Goal: Task Accomplishment & Management: Complete application form

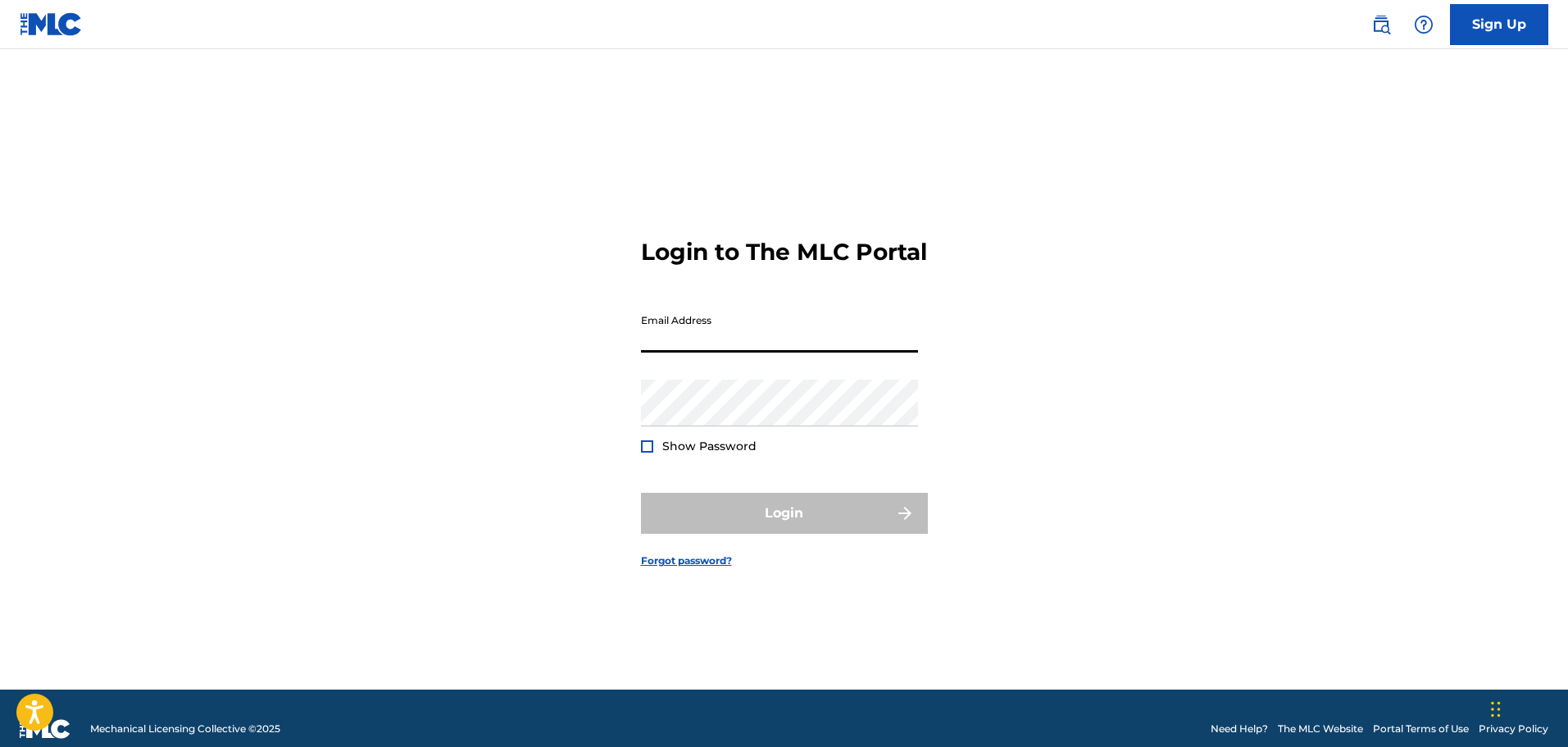
click at [812, 347] on input "Email Address" at bounding box center [779, 329] width 278 height 47
type input "[EMAIL_ADDRESS][DOMAIN_NAME]"
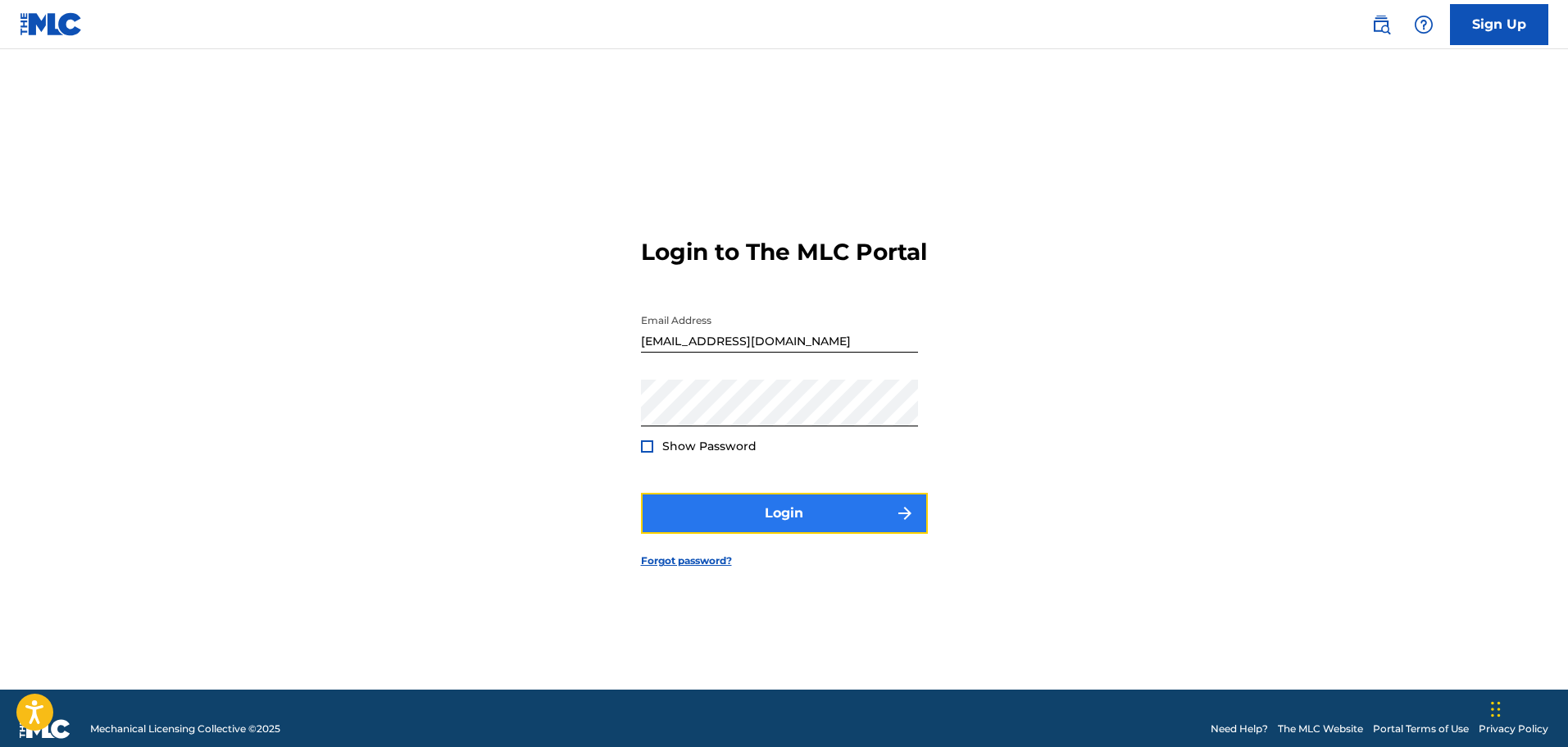
click at [792, 522] on button "Login" at bounding box center [784, 513] width 287 height 41
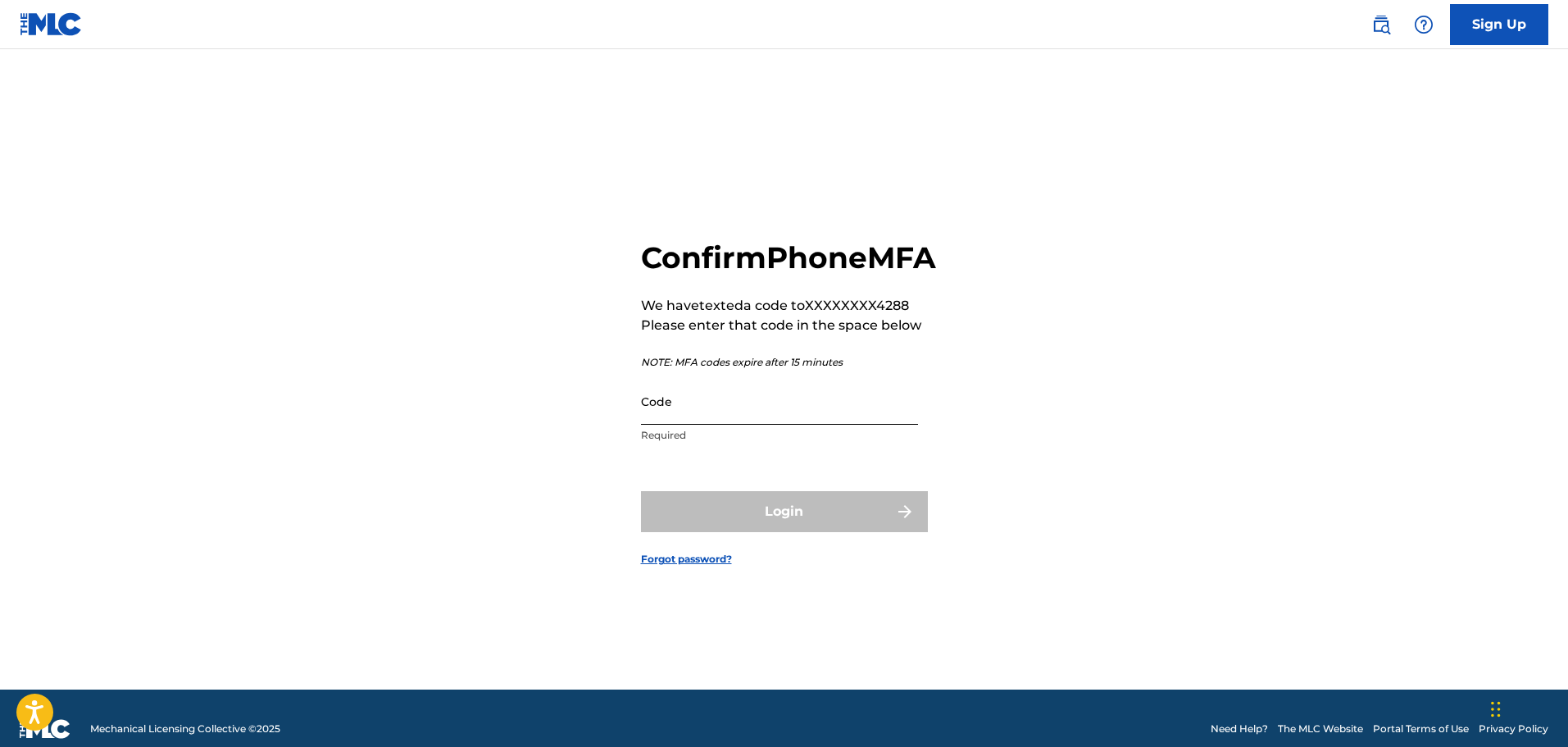
click at [759, 424] on input "Code" at bounding box center [779, 401] width 278 height 47
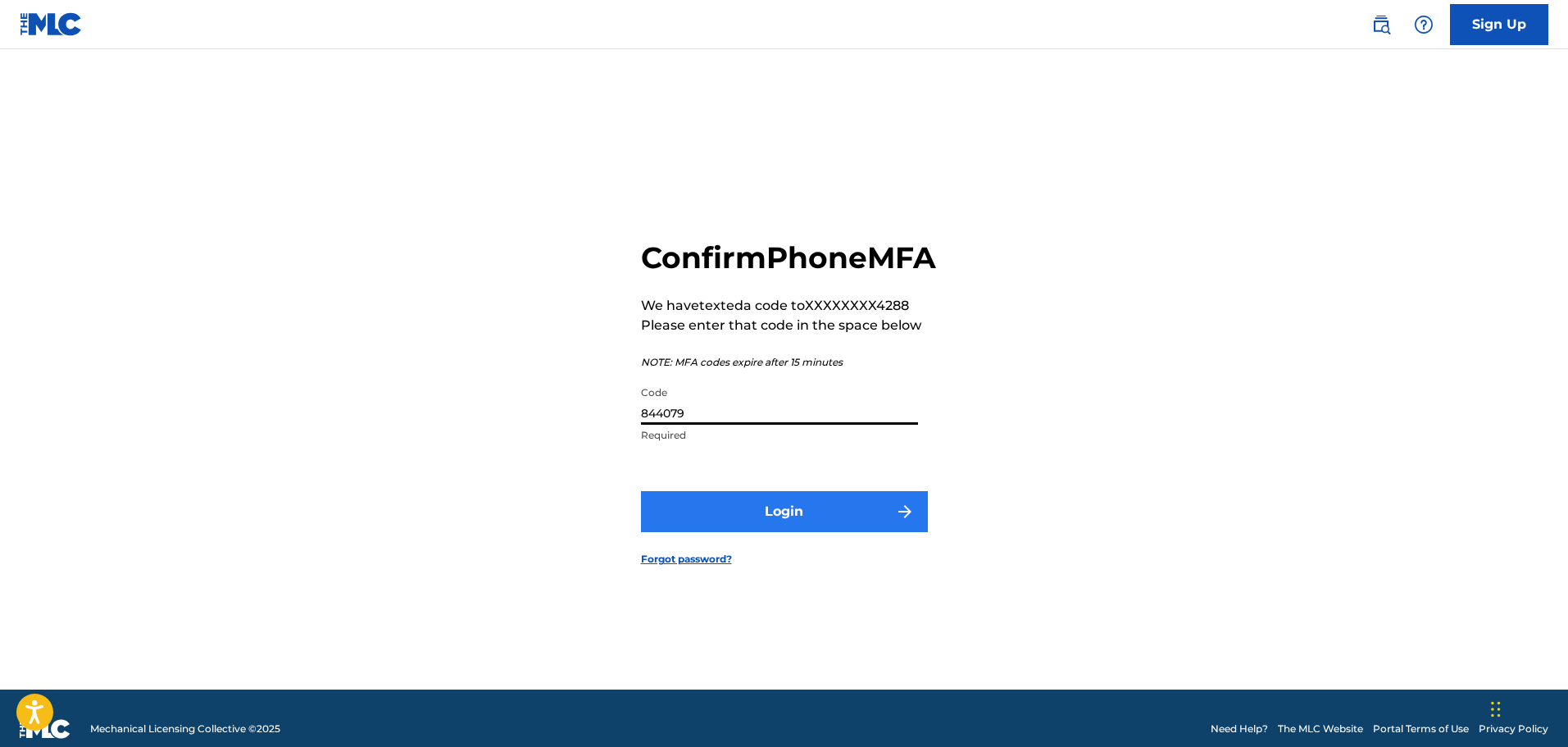
type input "844079"
click at [785, 524] on button "Login" at bounding box center [784, 512] width 287 height 41
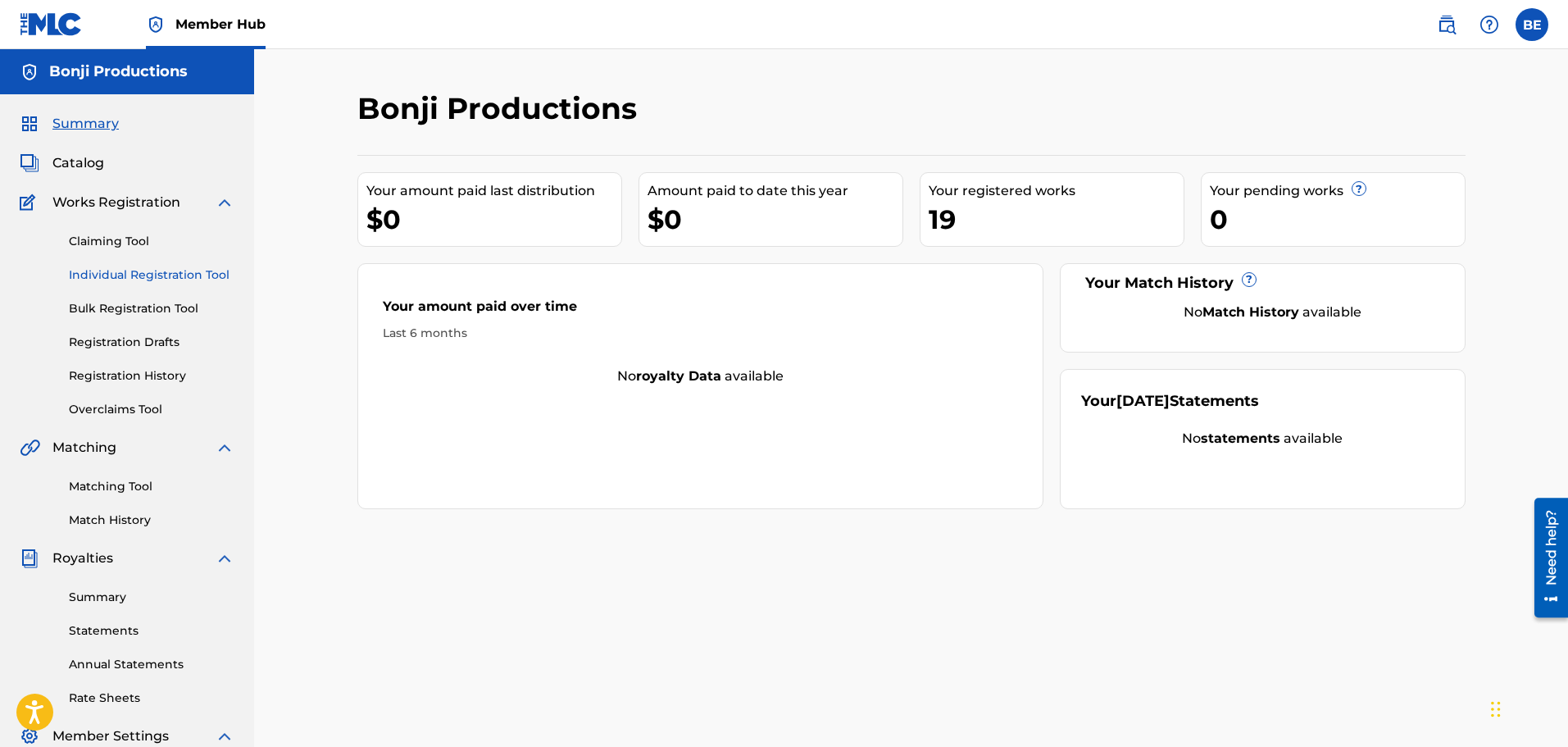
click at [211, 274] on link "Individual Registration Tool" at bounding box center [151, 275] width 165 height 17
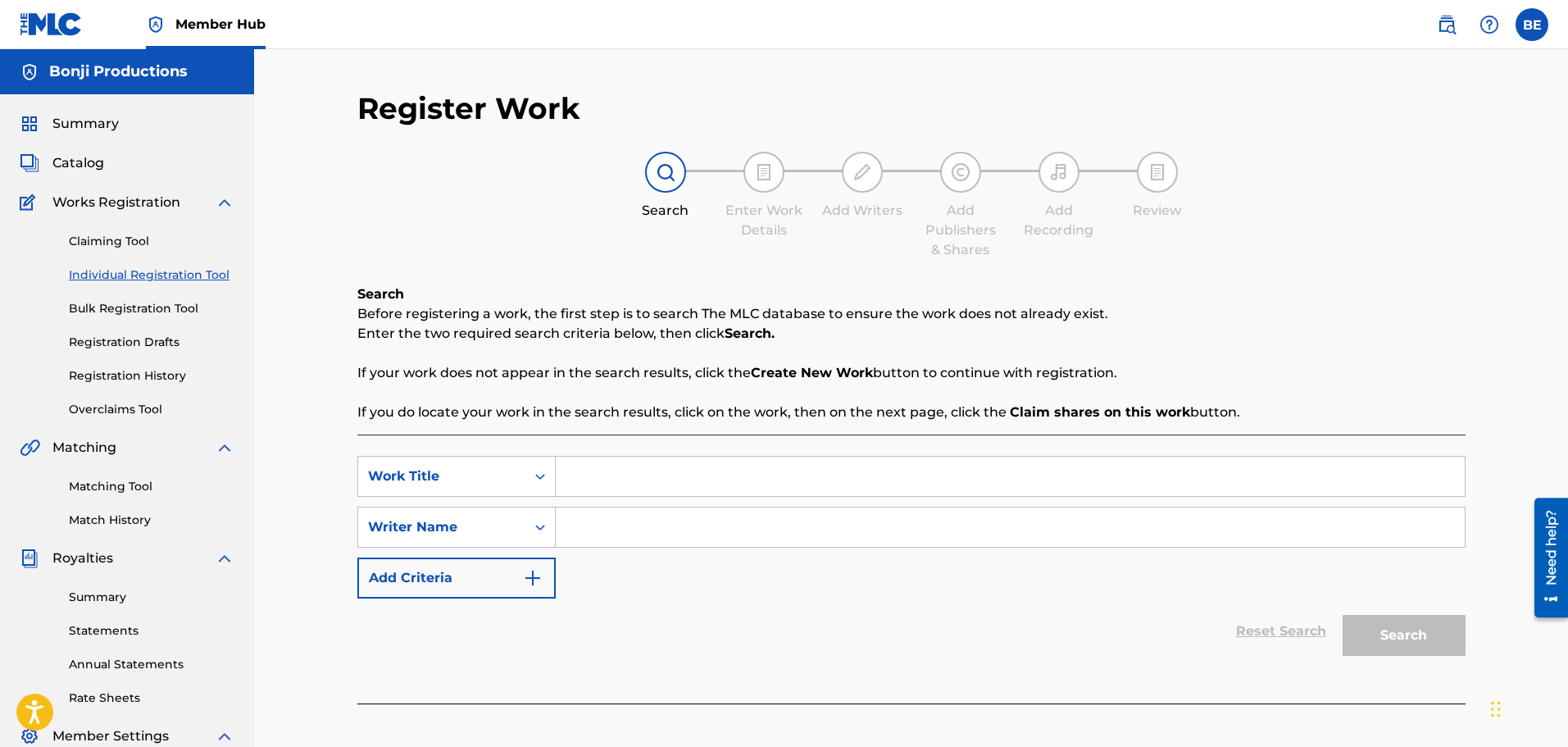
click at [675, 484] on input "Search Form" at bounding box center [1010, 477] width 909 height 39
type input "soft tissue"
click at [649, 533] on input "Search Form" at bounding box center [1010, 527] width 909 height 39
type input "[PERSON_NAME]"
click at [1410, 636] on button "Search" at bounding box center [1404, 636] width 123 height 41
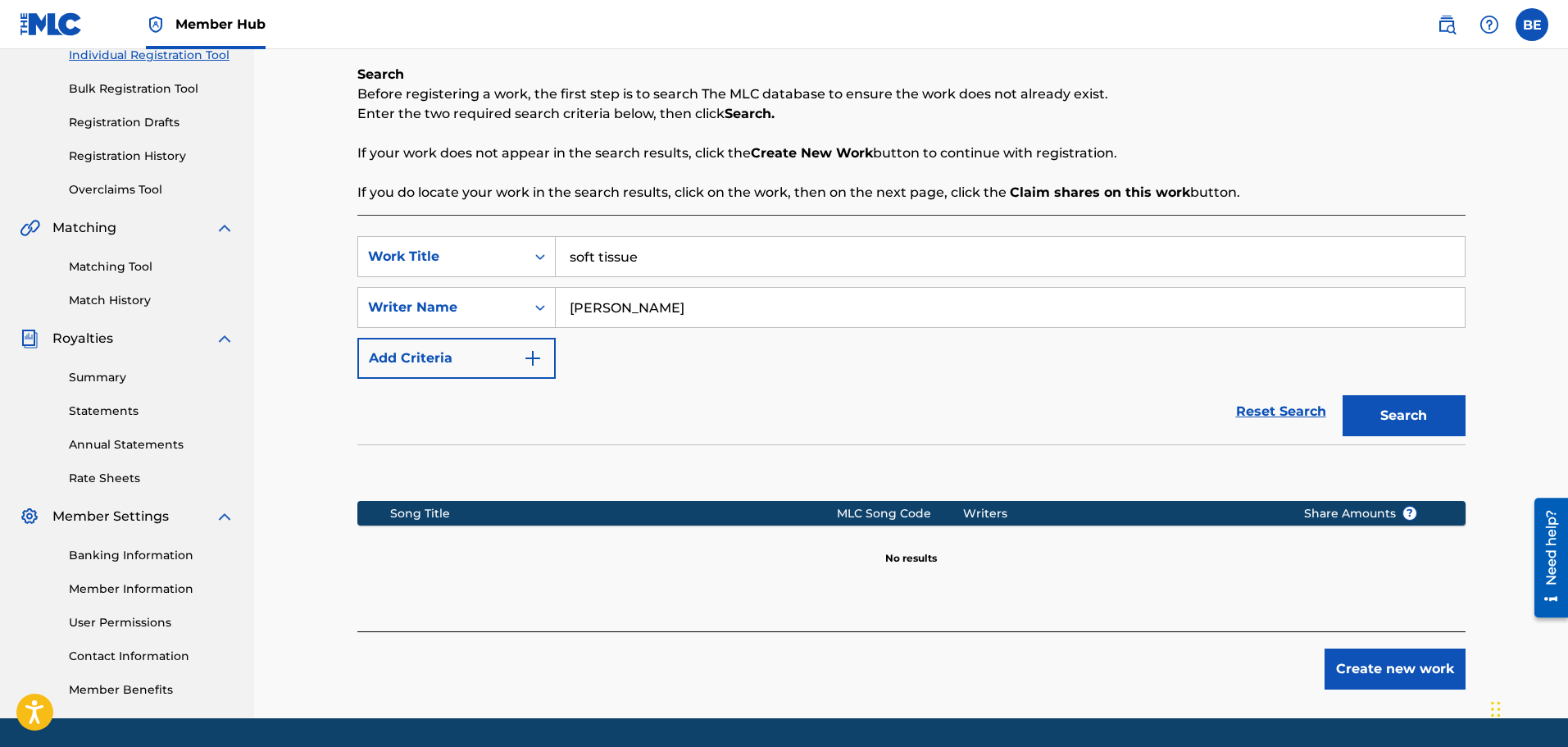
scroll to position [270, 0]
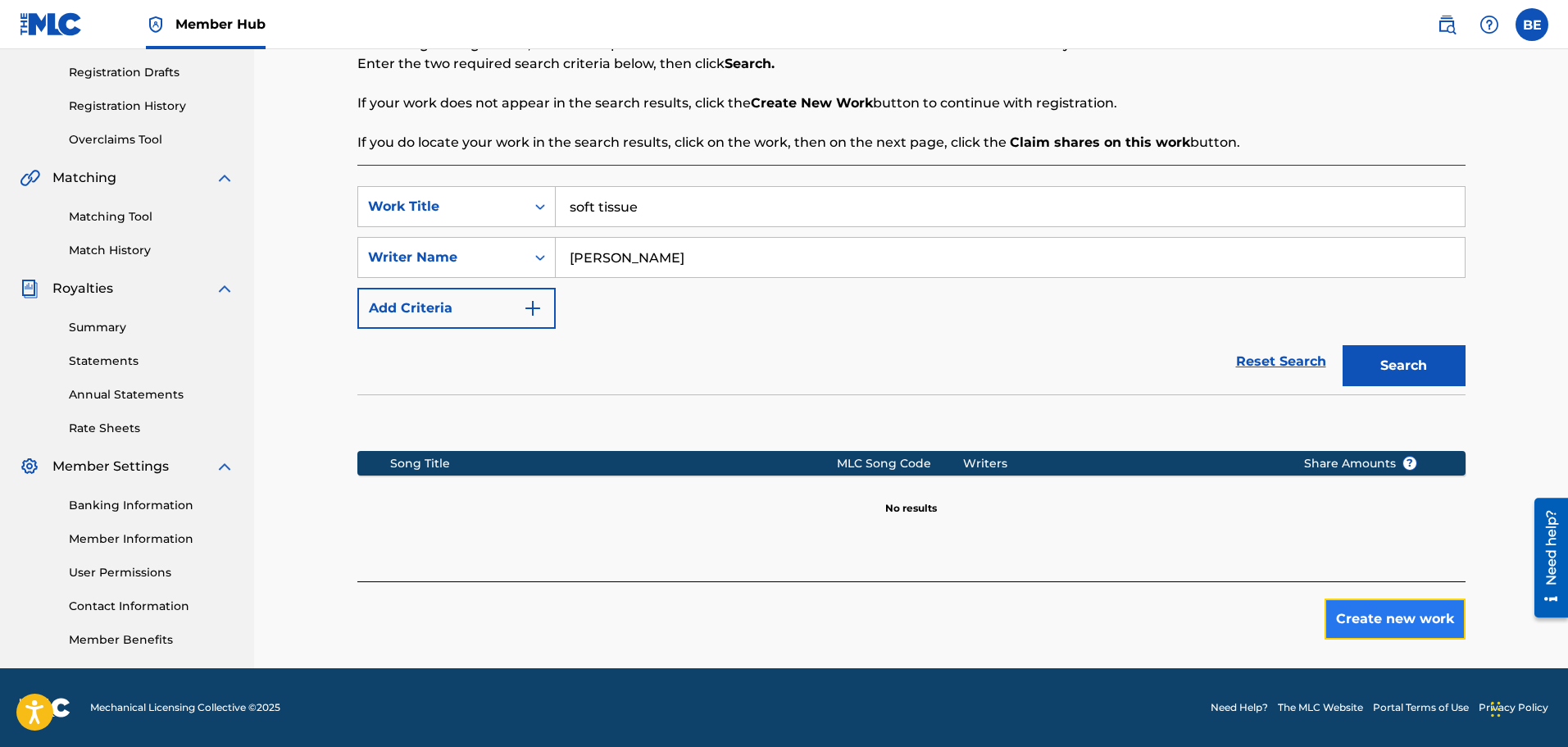
click at [1384, 617] on button "Create new work" at bounding box center [1395, 619] width 141 height 41
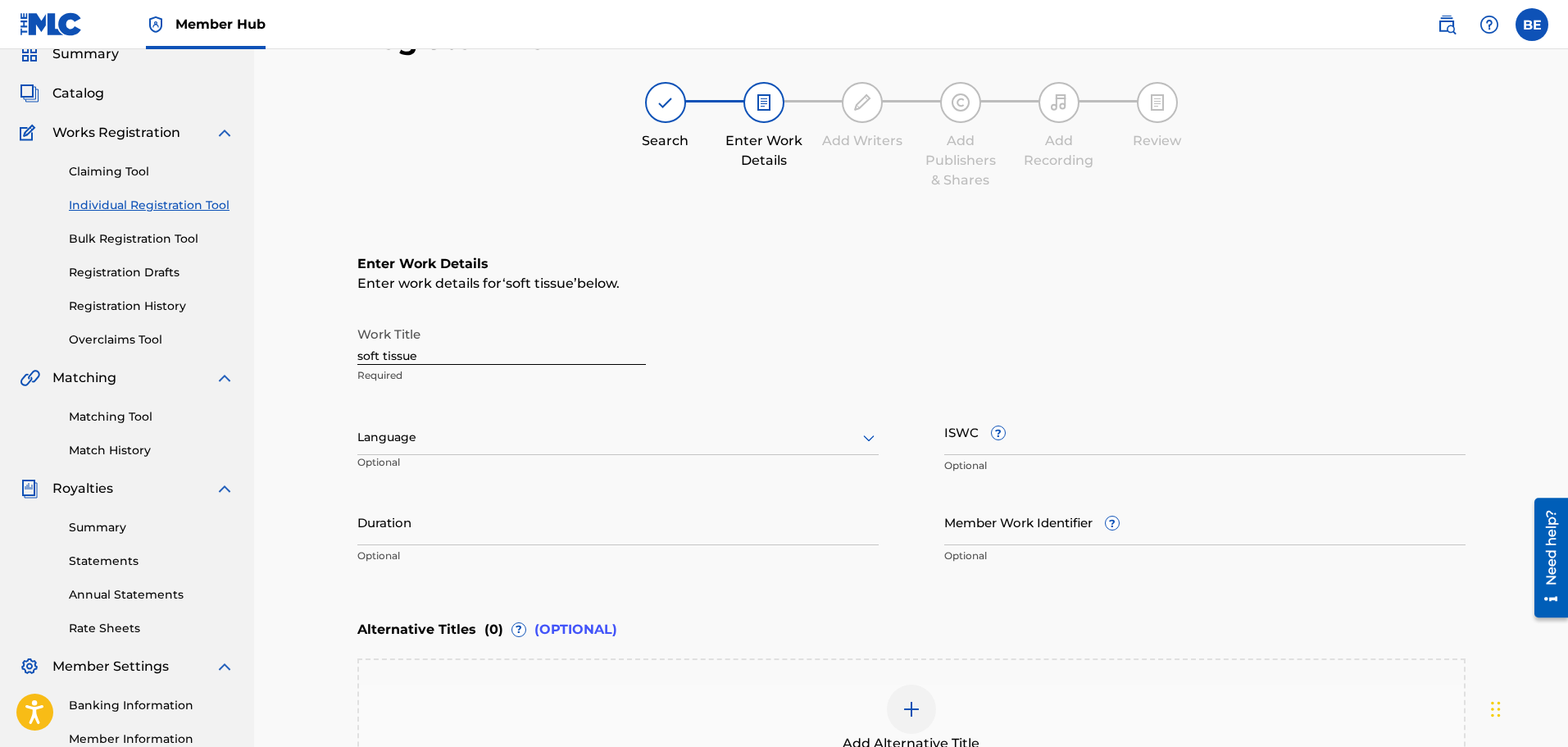
scroll to position [164, 0]
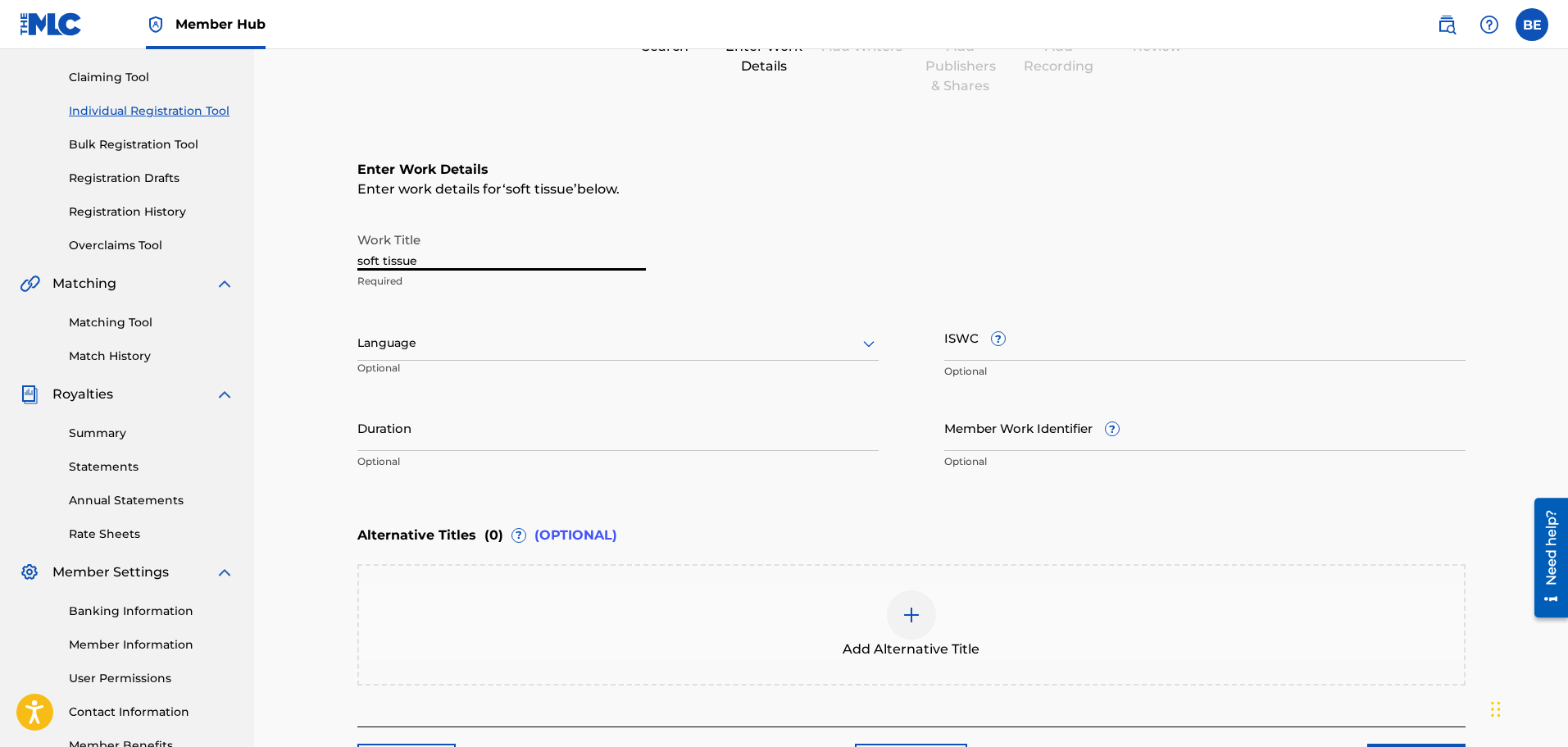
drag, startPoint x: 435, startPoint y: 261, endPoint x: 277, endPoint y: 251, distance: 158.3
click at [277, 251] on div "Register Work Search Enter Work Details Add Writers Add Publishers & Shares Add…" at bounding box center [911, 335] width 1314 height 899
paste input "Soft T"
type input "Soft Tissue"
click at [689, 344] on div at bounding box center [619, 343] width 521 height 21
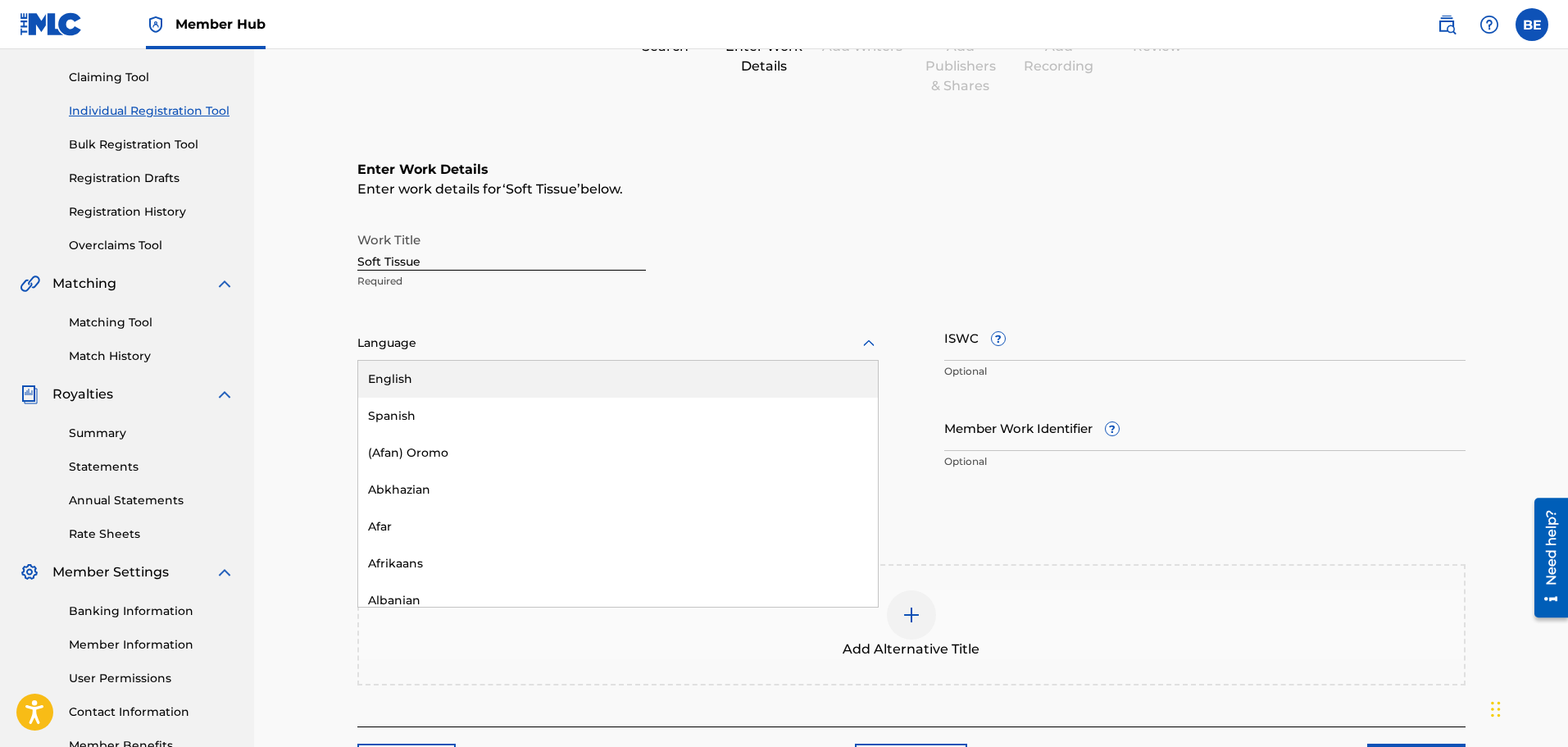
click at [464, 377] on div "English" at bounding box center [618, 379] width 520 height 36
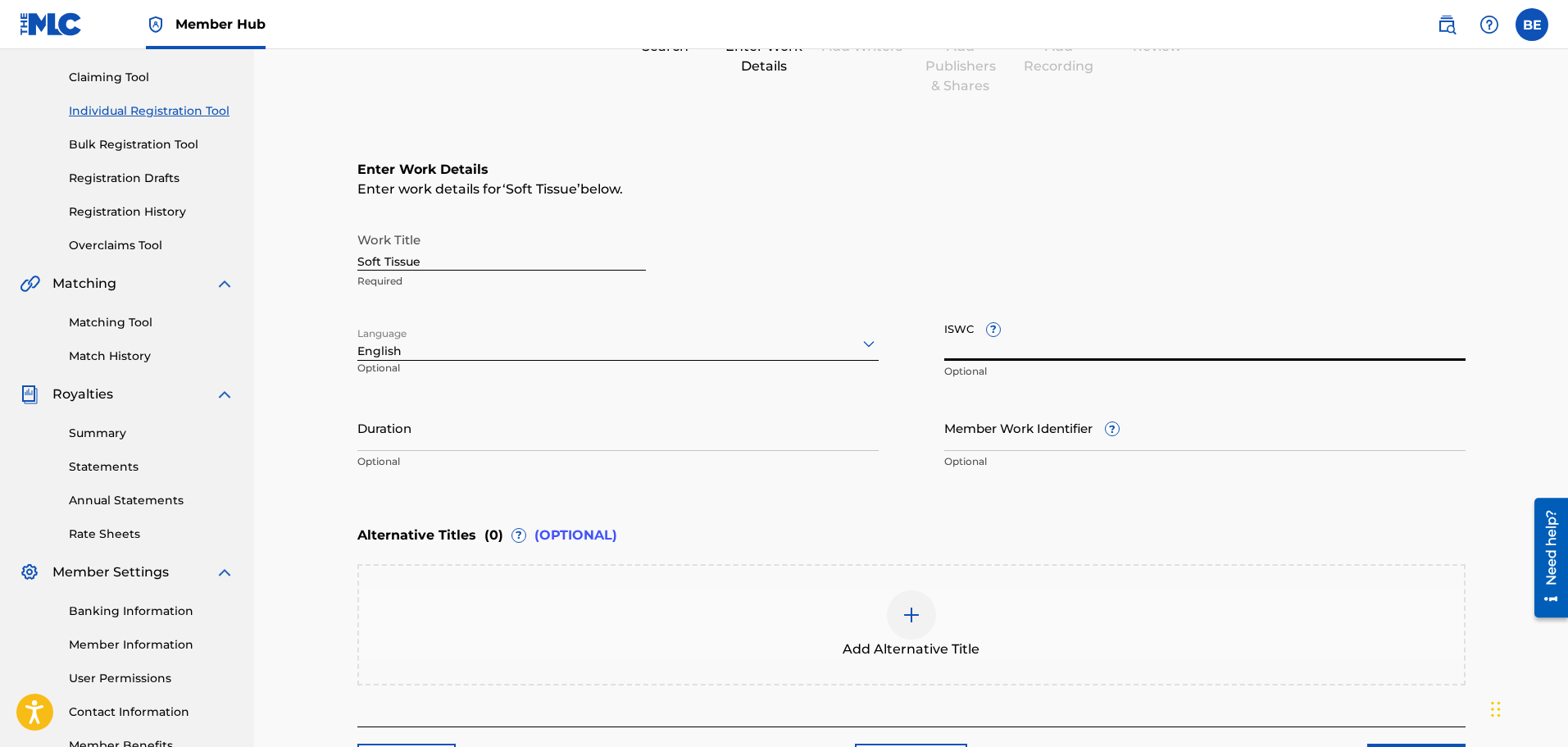
click at [1178, 338] on input "ISWC ?" at bounding box center [1205, 338] width 521 height 47
paste input "T3351508919"
type input "T3351508919"
click at [781, 434] on input "Duration" at bounding box center [619, 428] width 521 height 47
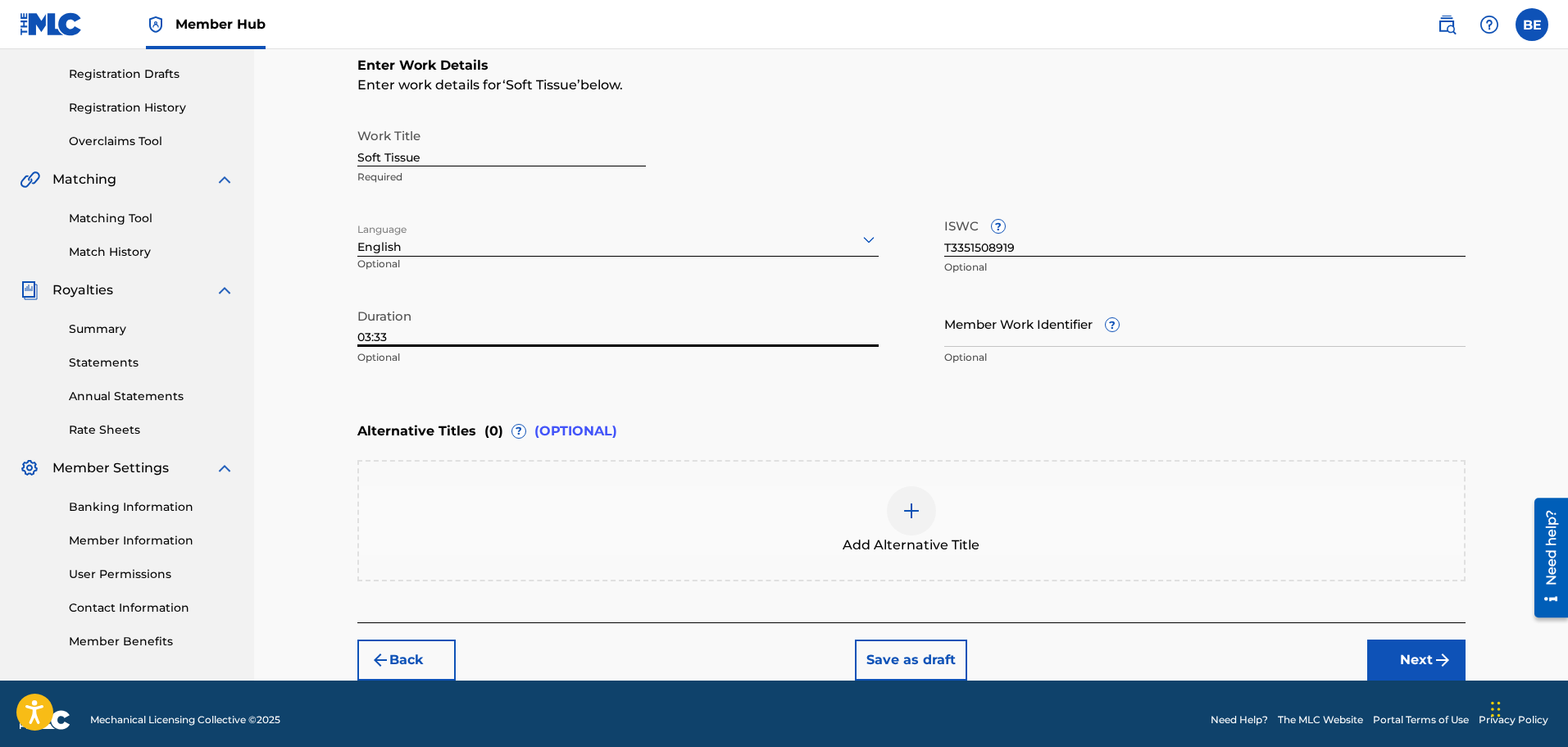
scroll to position [280, 0]
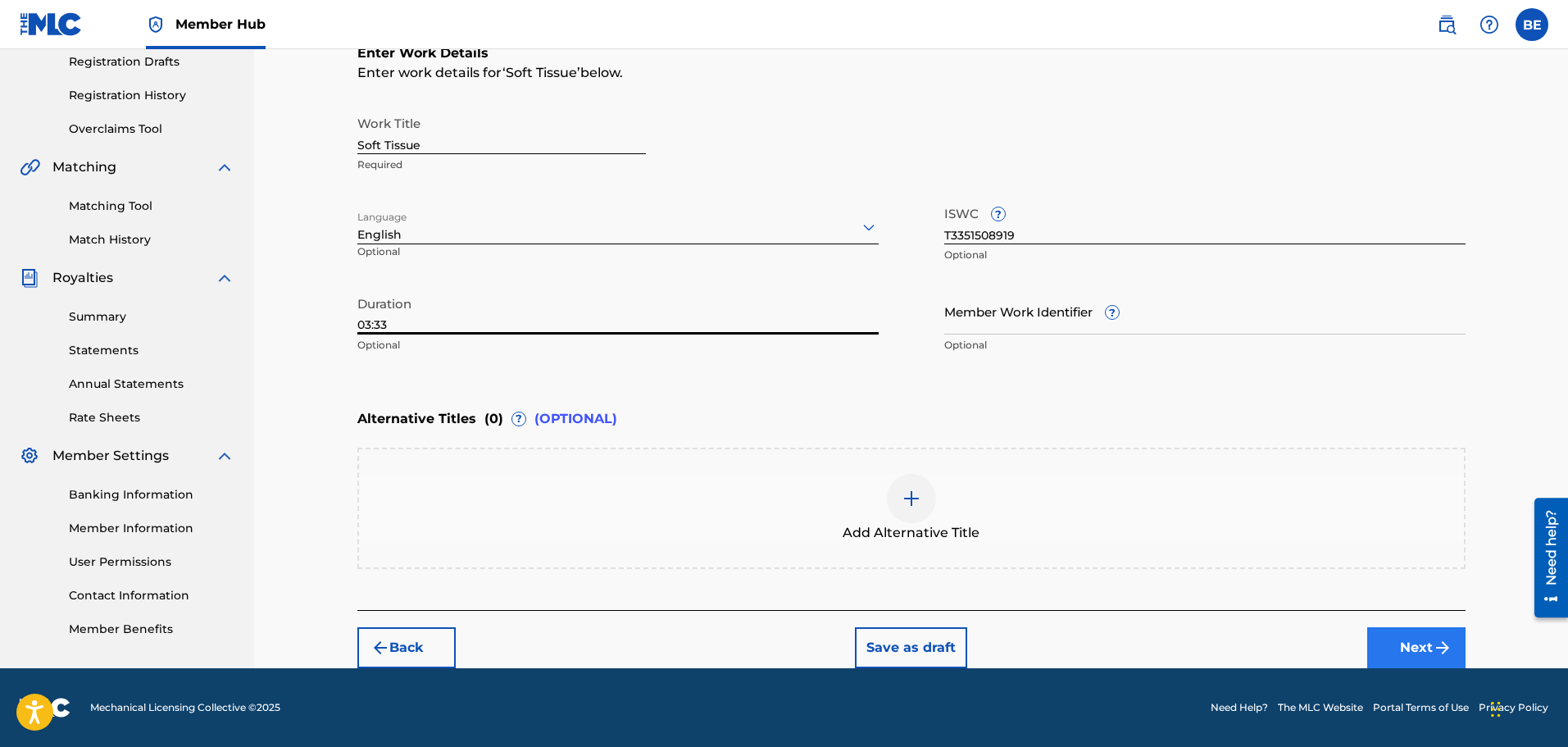
type input "03:33"
click at [1410, 653] on button "Next" at bounding box center [1416, 648] width 98 height 41
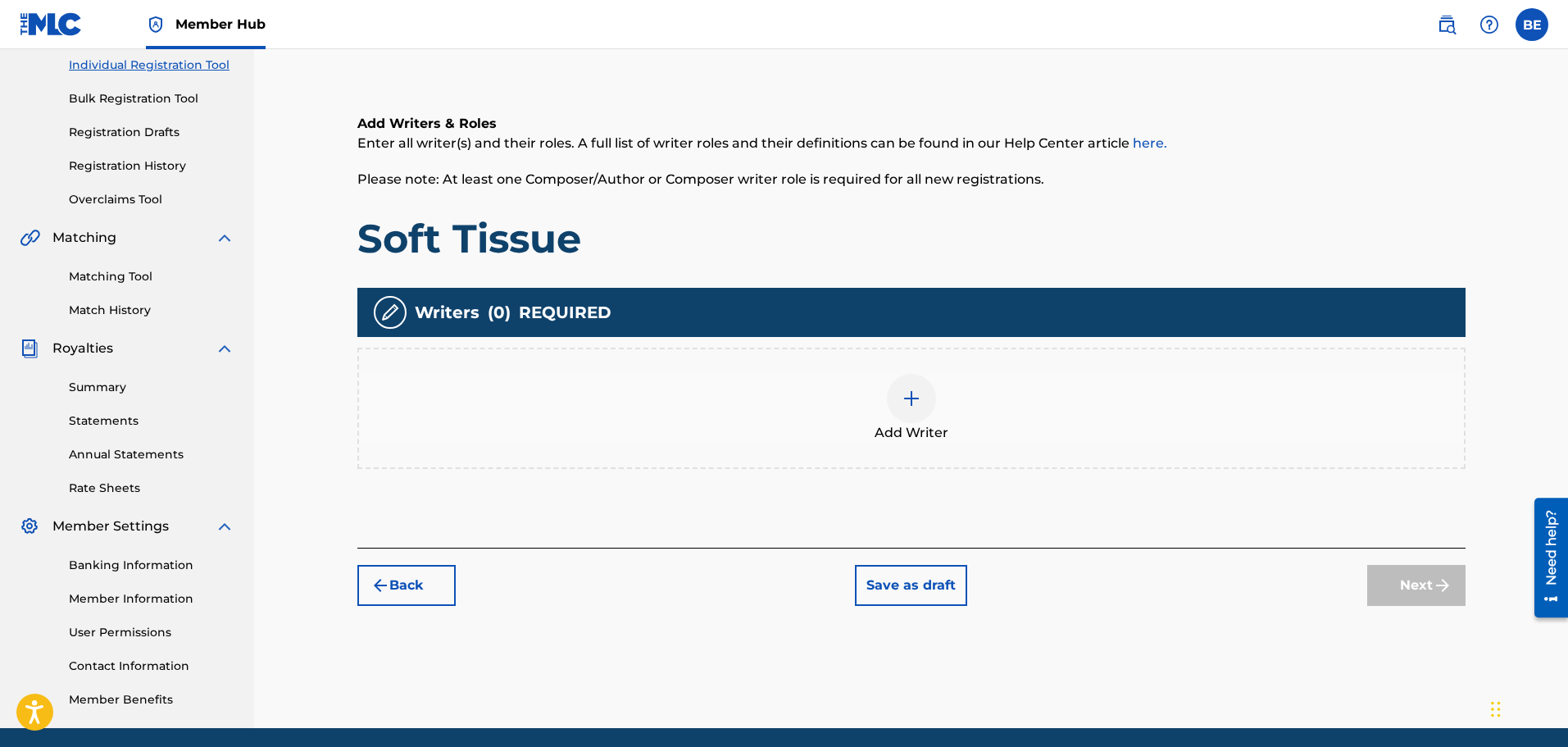
scroll to position [237, 0]
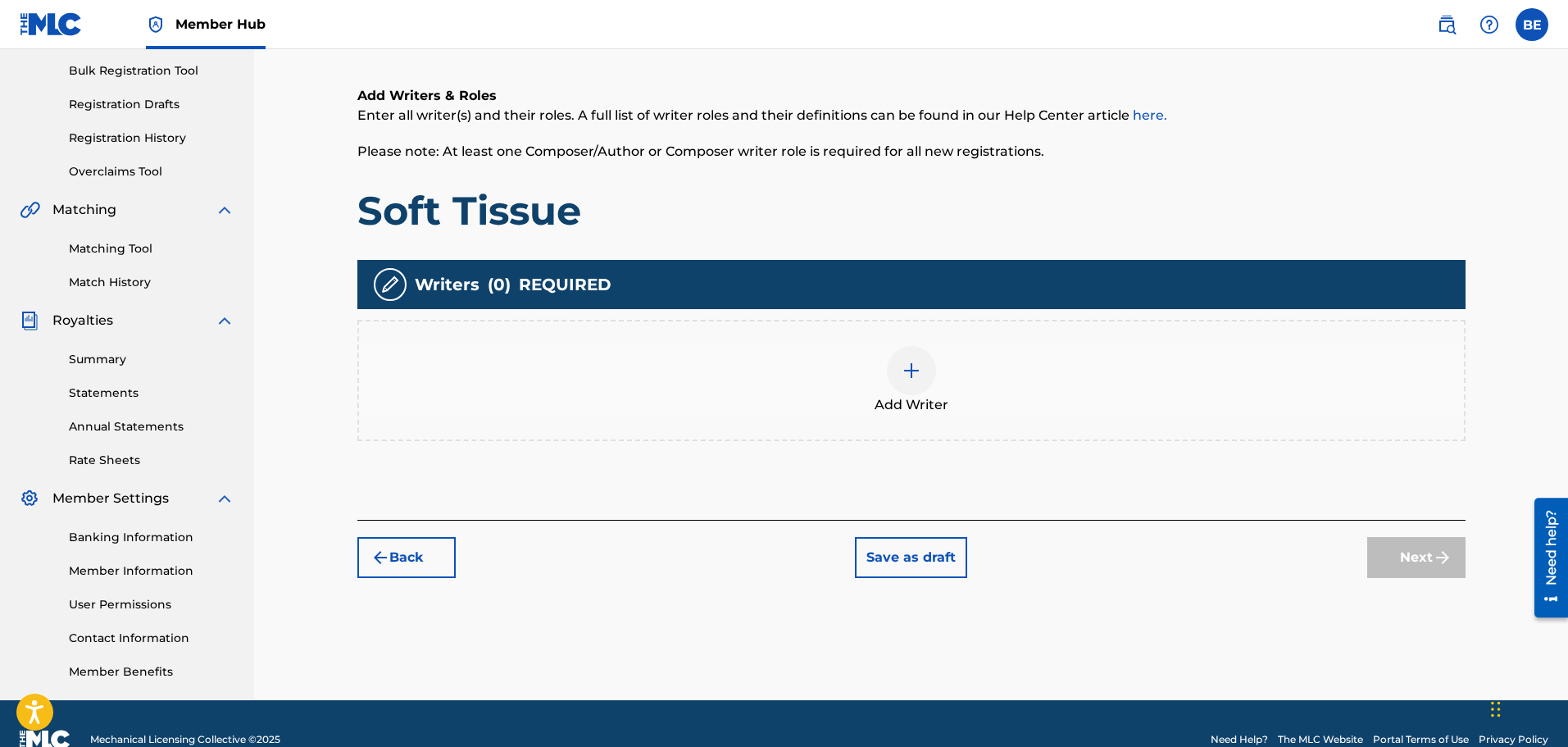
click at [919, 368] on img at bounding box center [911, 370] width 20 height 20
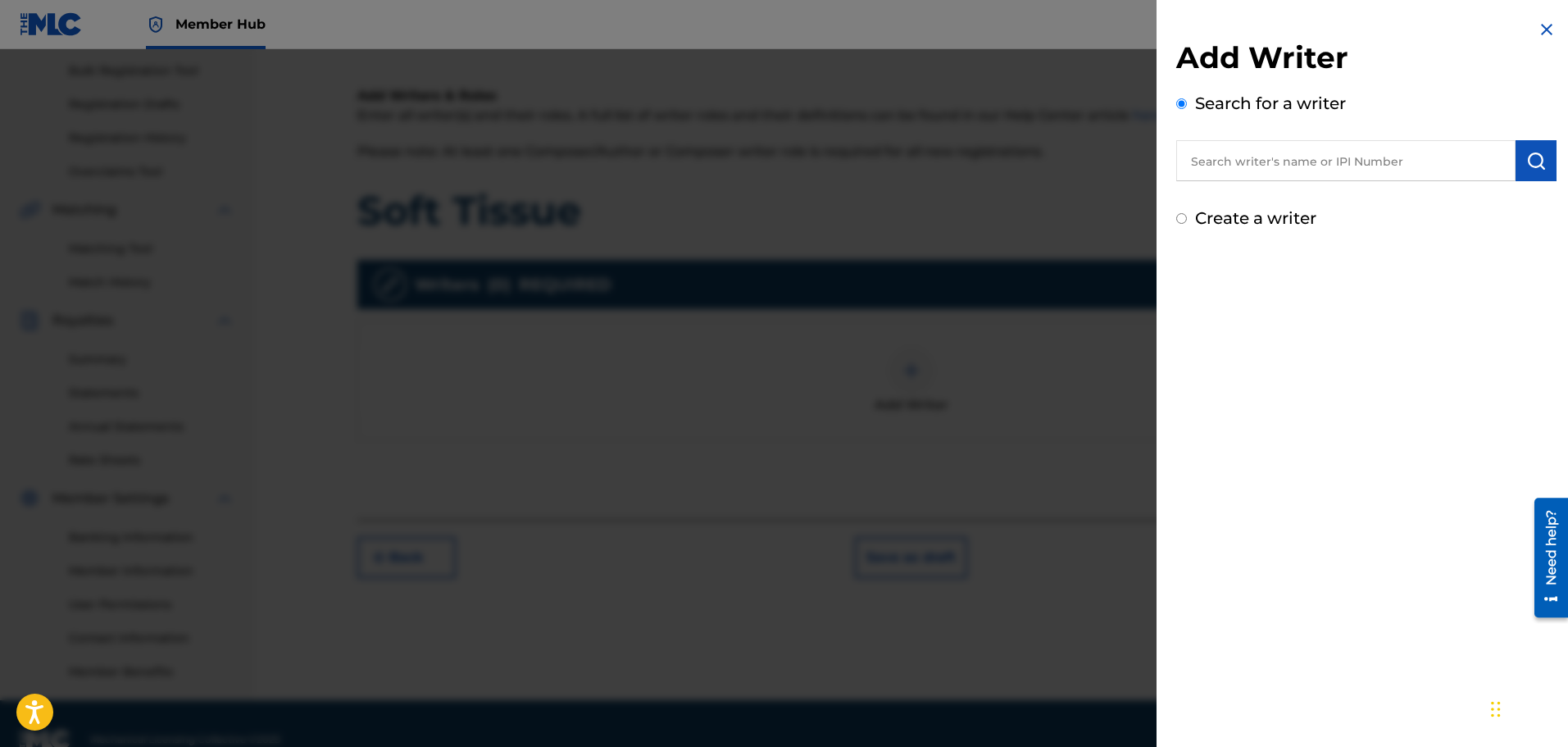
click at [1295, 166] on input "text" at bounding box center [1346, 161] width 339 height 41
click at [1350, 169] on input "text" at bounding box center [1346, 161] width 339 height 41
paste input "01239001099"
type input "01239001099"
click at [1538, 165] on img "submit" at bounding box center [1536, 160] width 20 height 20
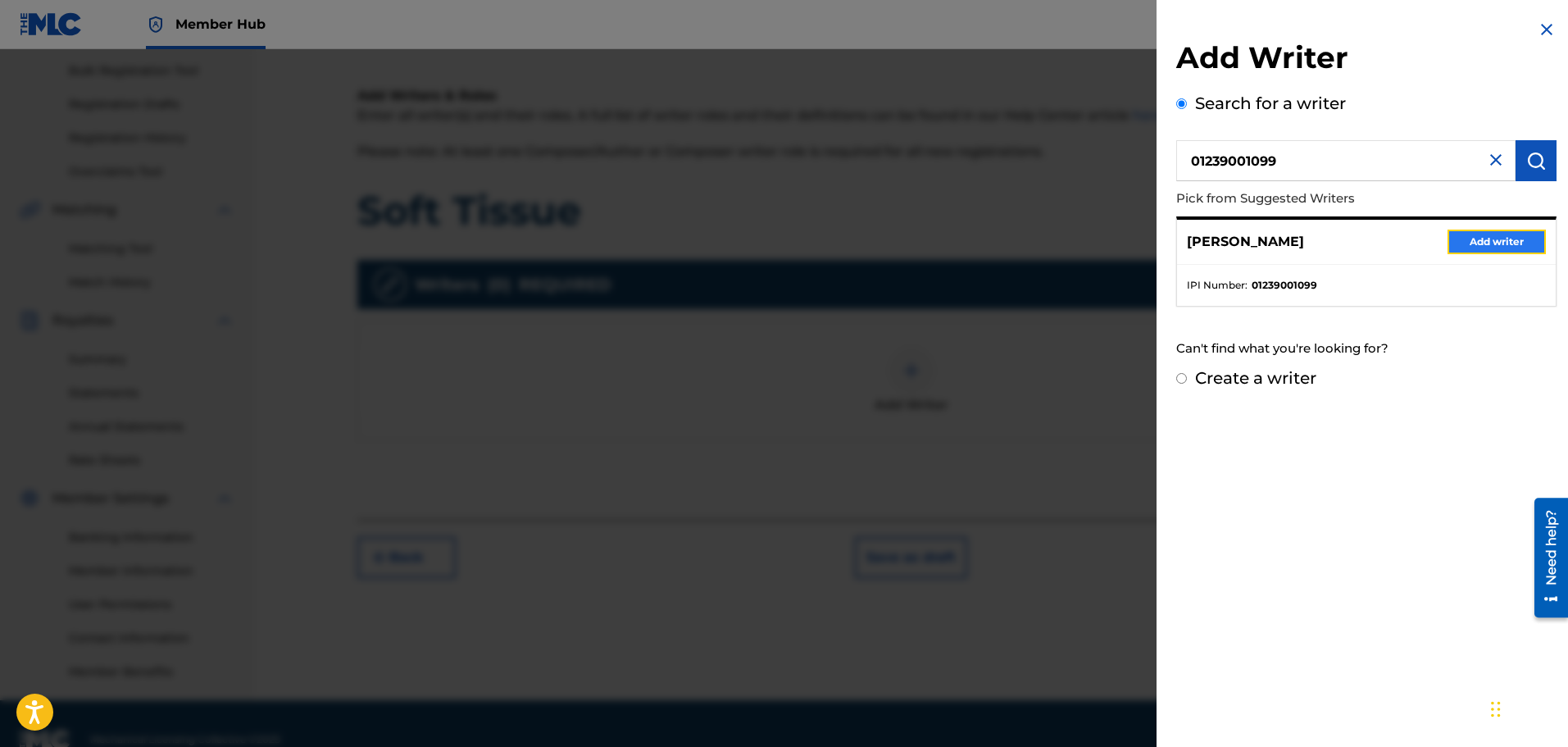
click at [1477, 243] on button "Add writer" at bounding box center [1496, 242] width 98 height 24
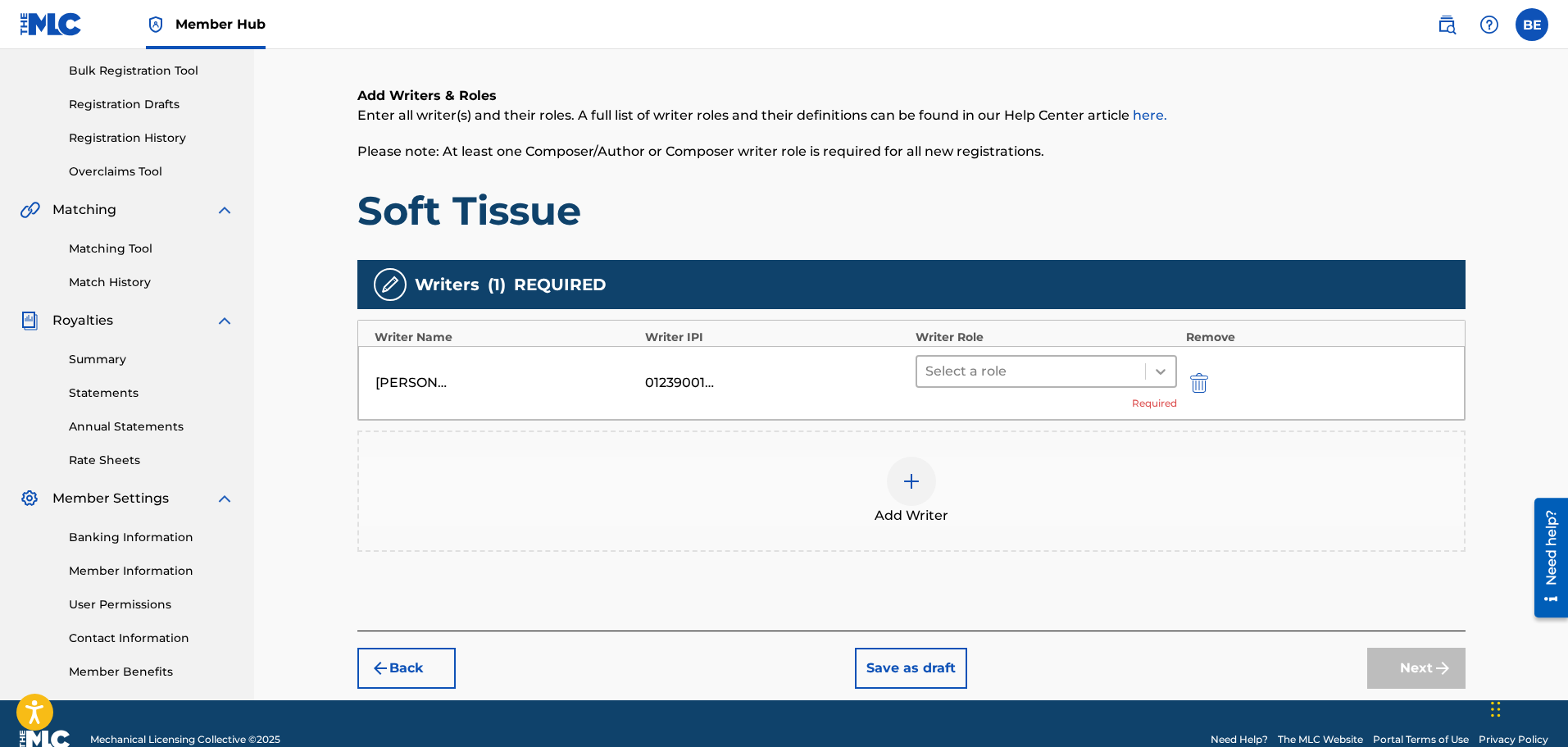
click at [1156, 372] on icon at bounding box center [1162, 372] width 17 height 17
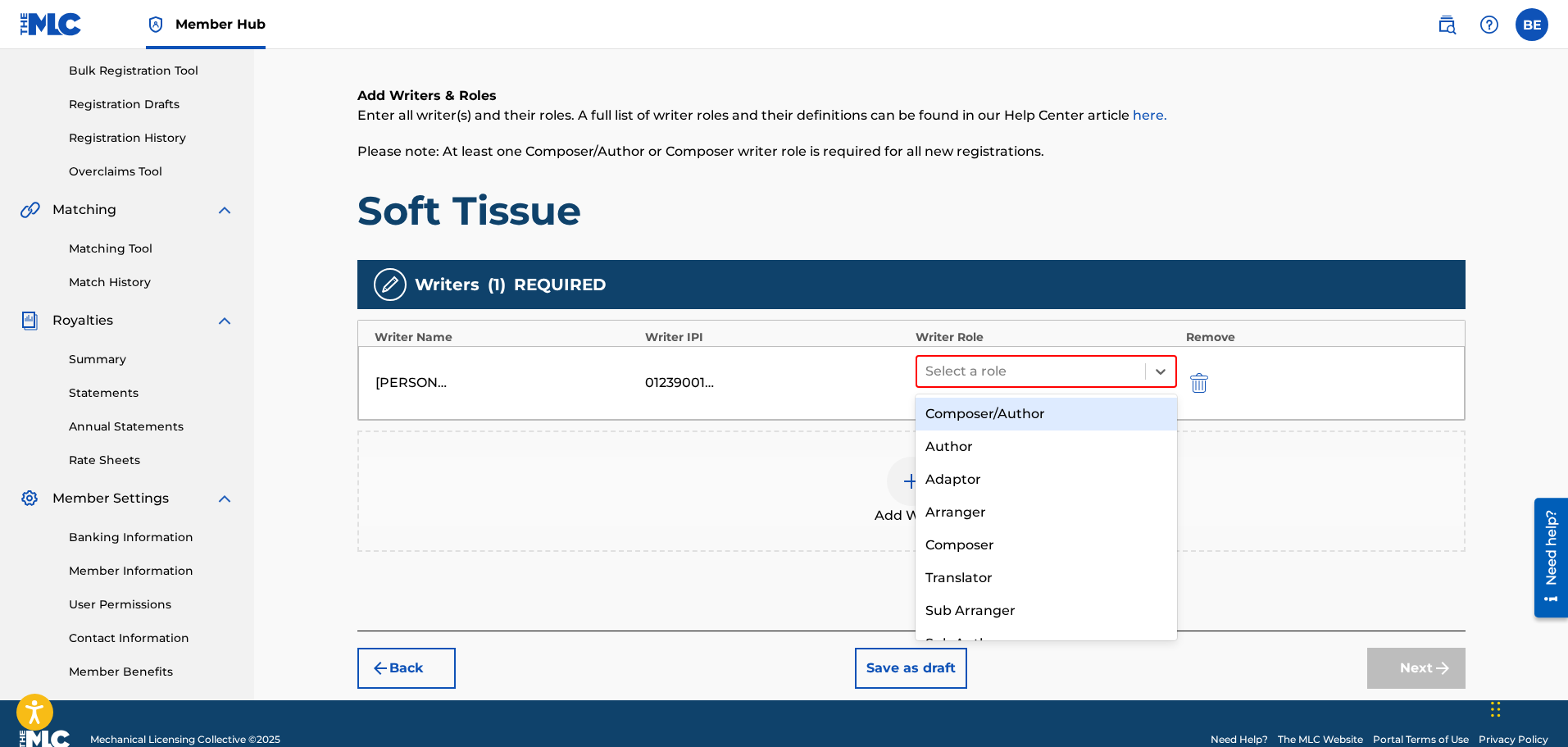
click at [1079, 411] on div "Composer/Author" at bounding box center [1047, 414] width 263 height 33
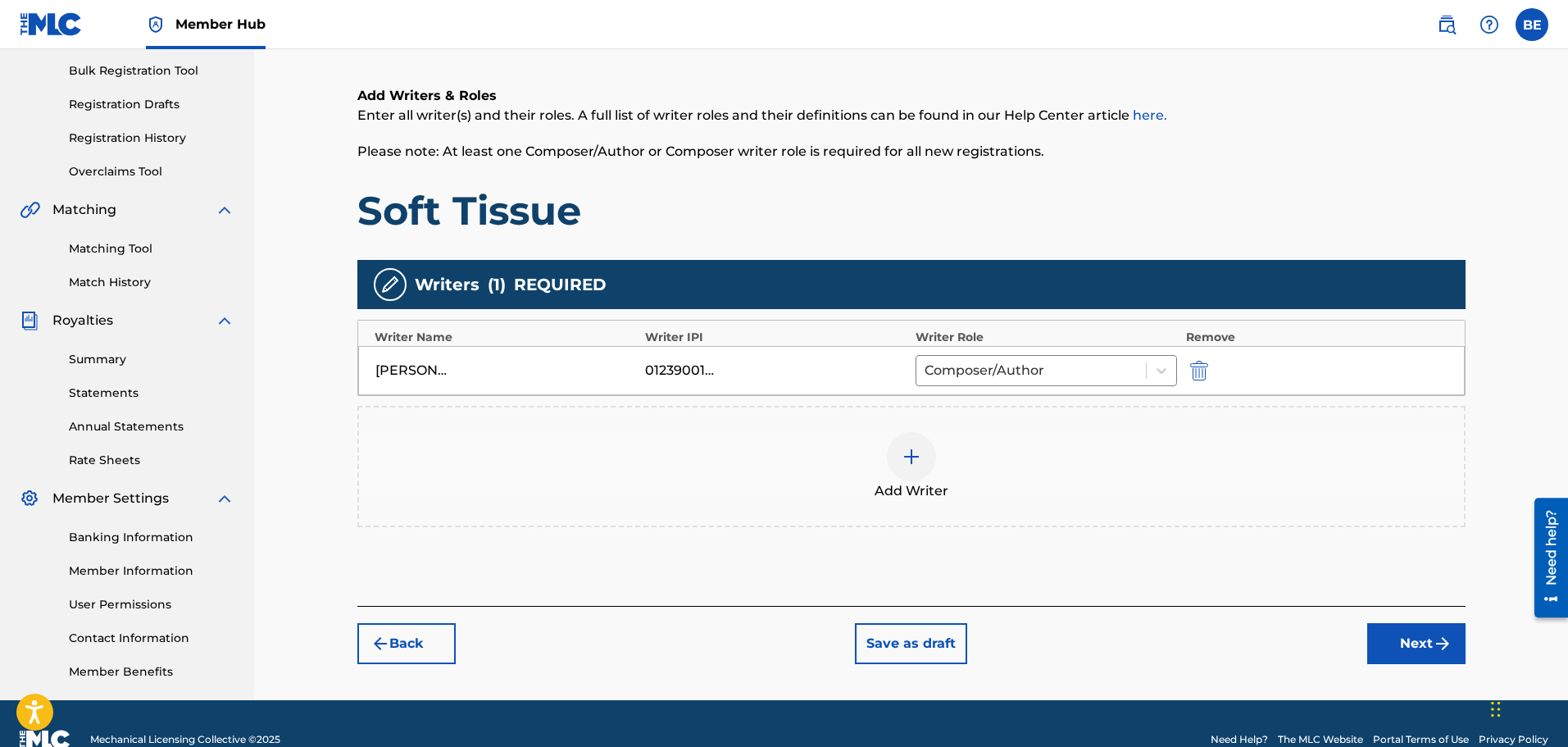
scroll to position [270, 0]
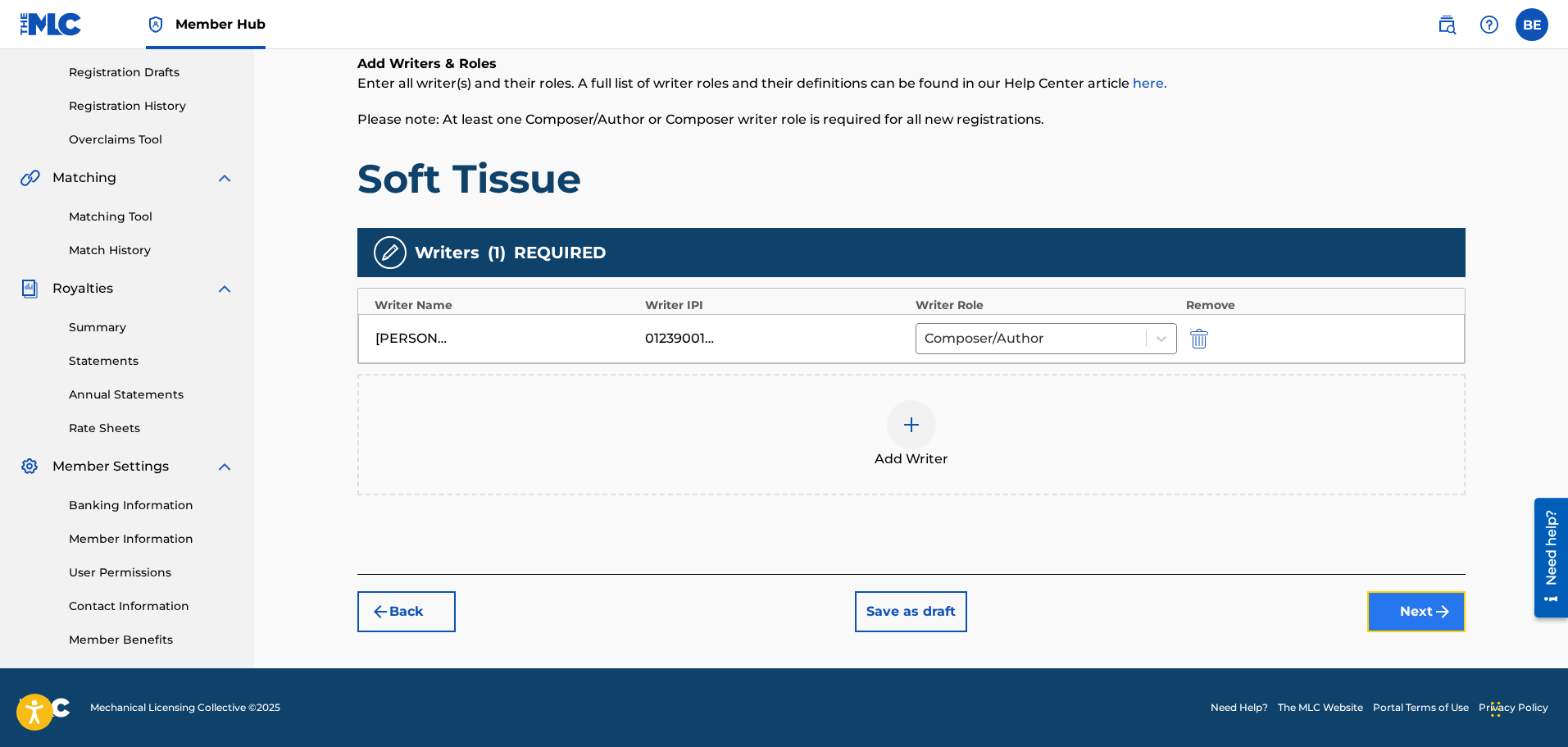
click at [1409, 614] on button "Next" at bounding box center [1416, 612] width 98 height 41
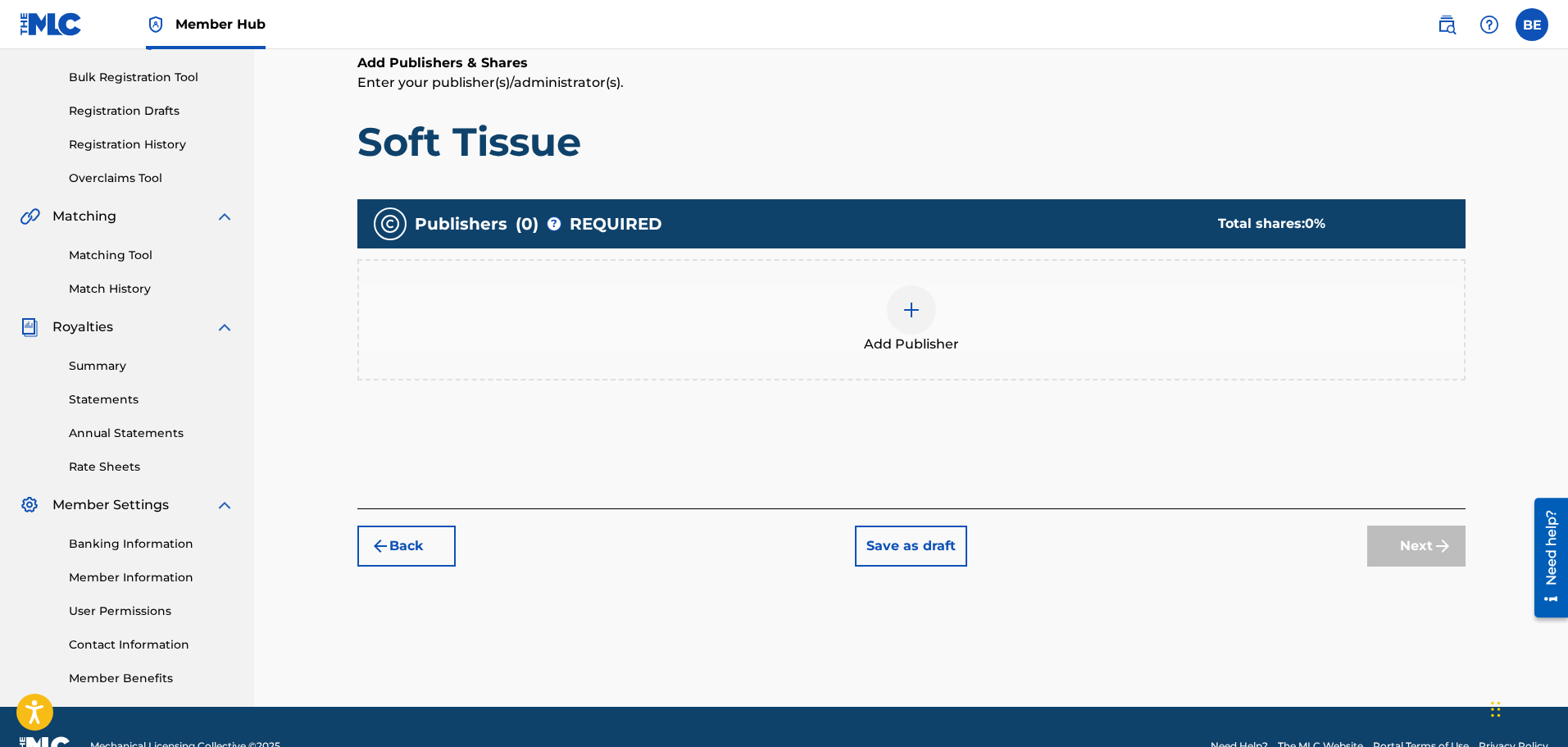
scroll to position [237, 0]
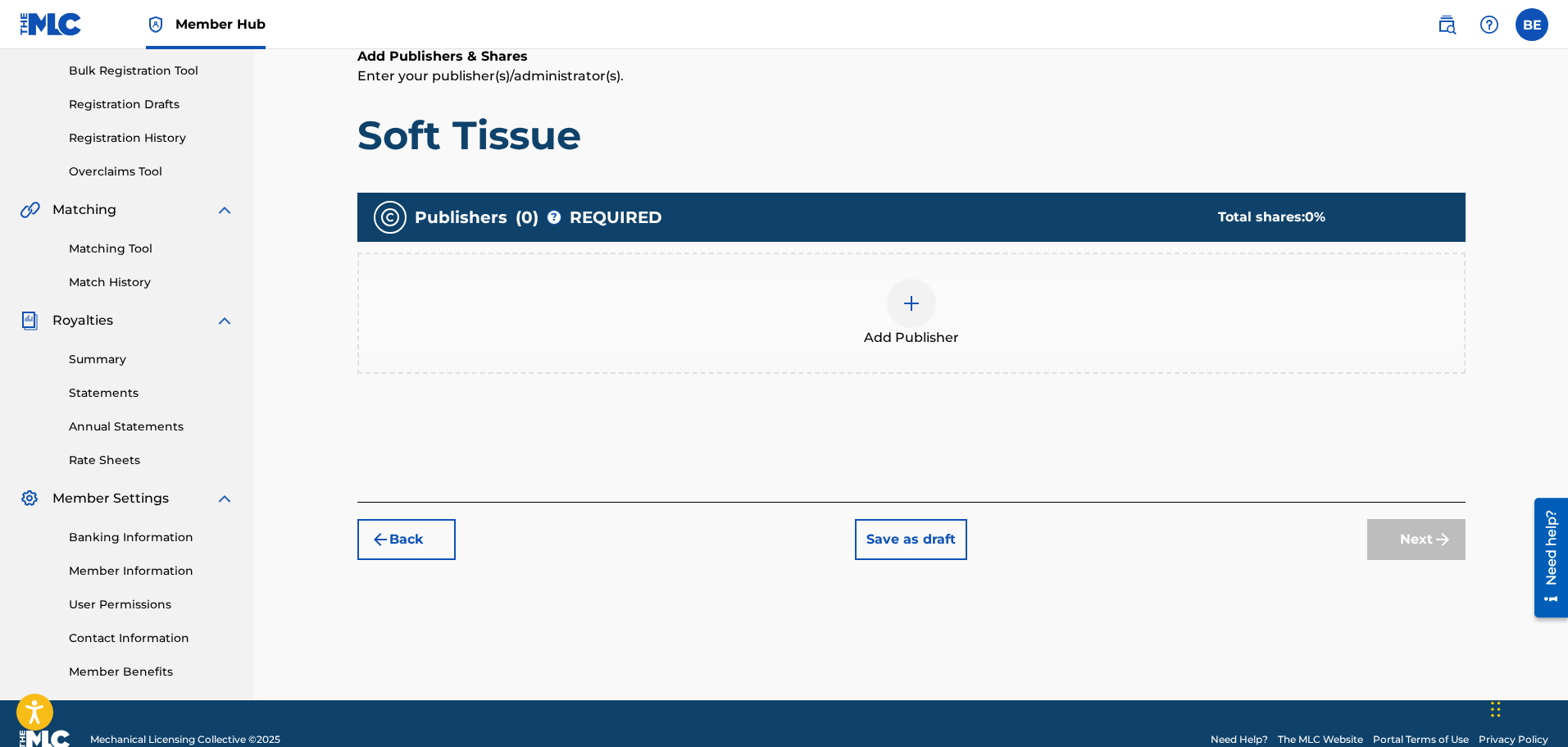
click at [910, 304] on img at bounding box center [911, 303] width 20 height 20
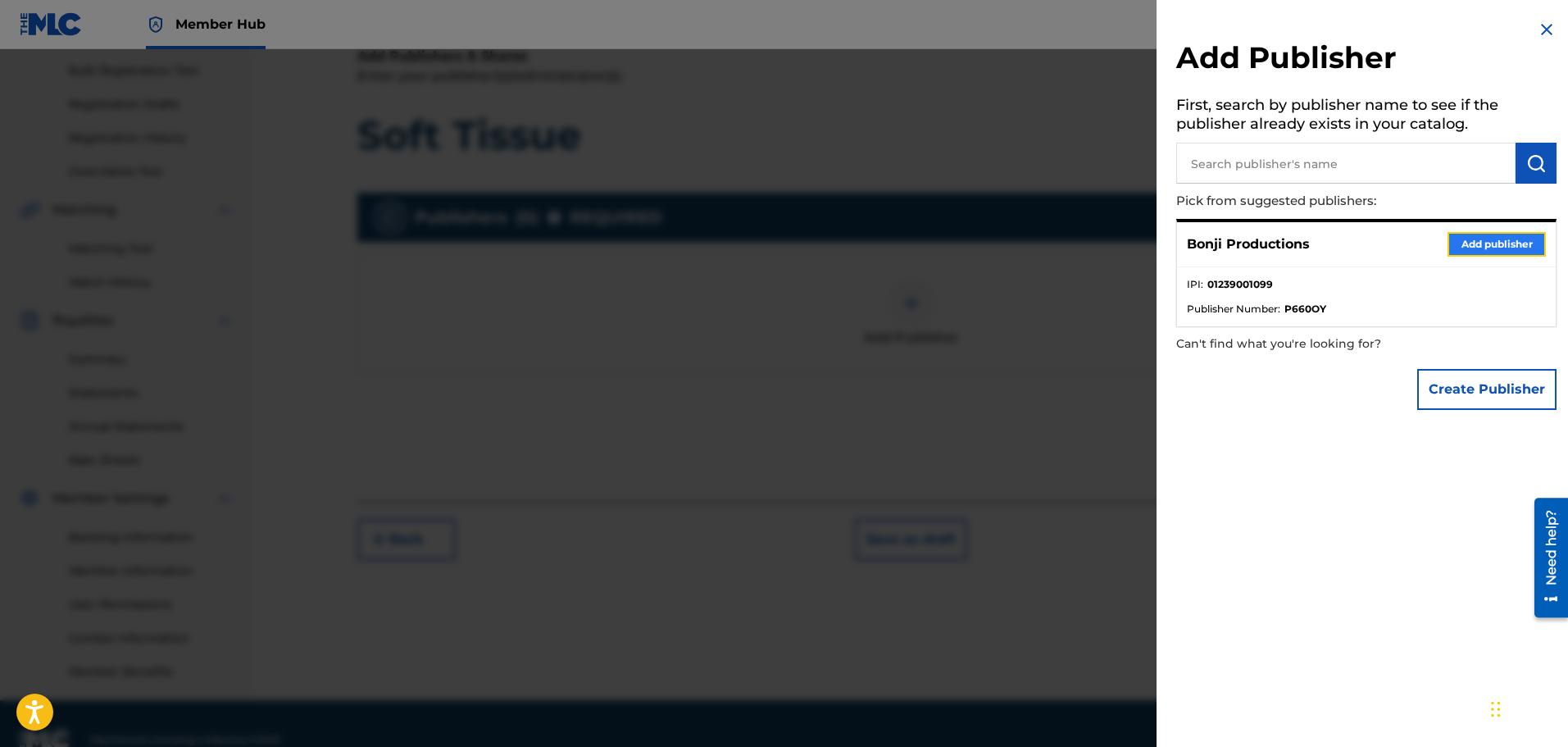
click at [1490, 237] on button "Add publisher" at bounding box center [1496, 244] width 98 height 24
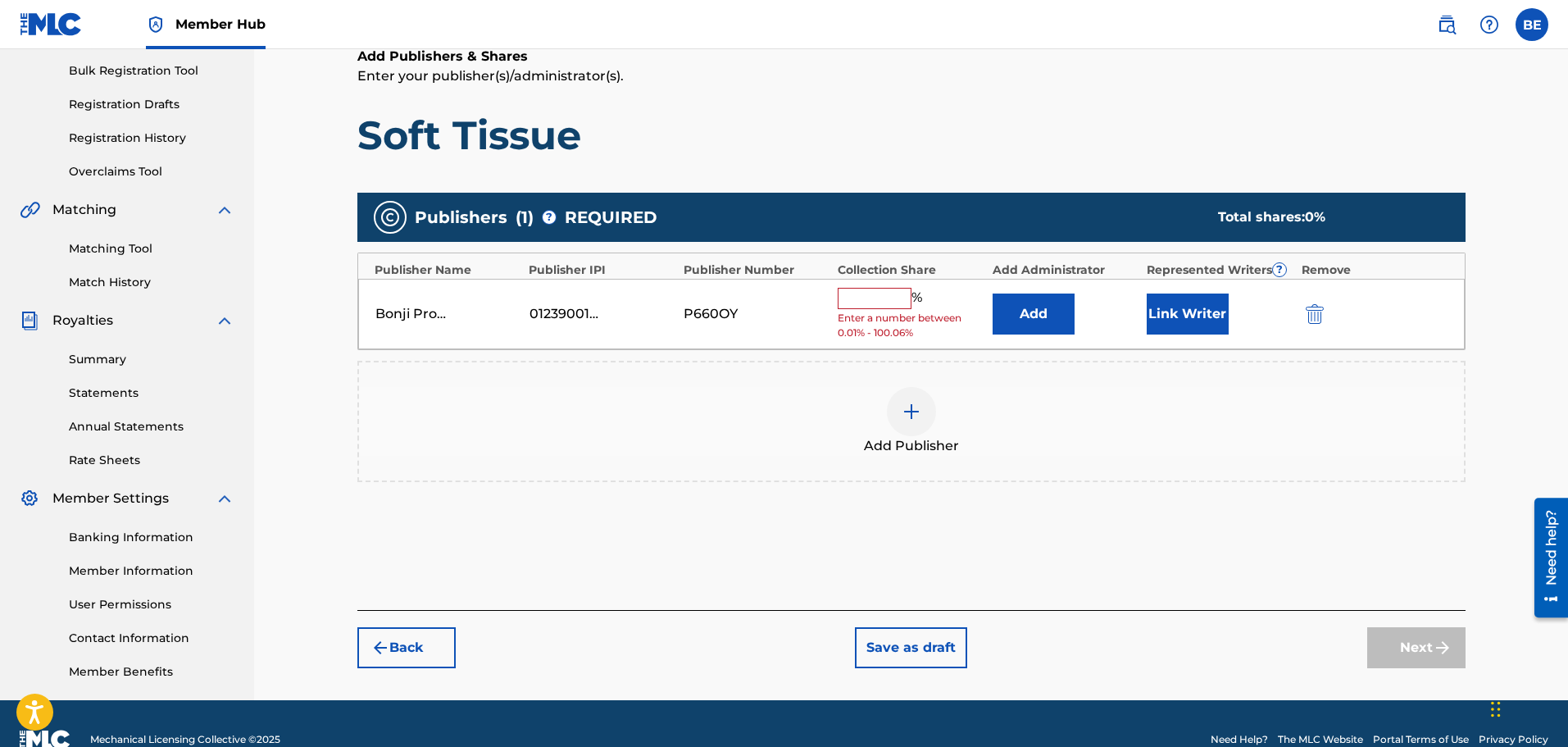
click at [895, 303] on input "text" at bounding box center [875, 298] width 74 height 22
type input "100"
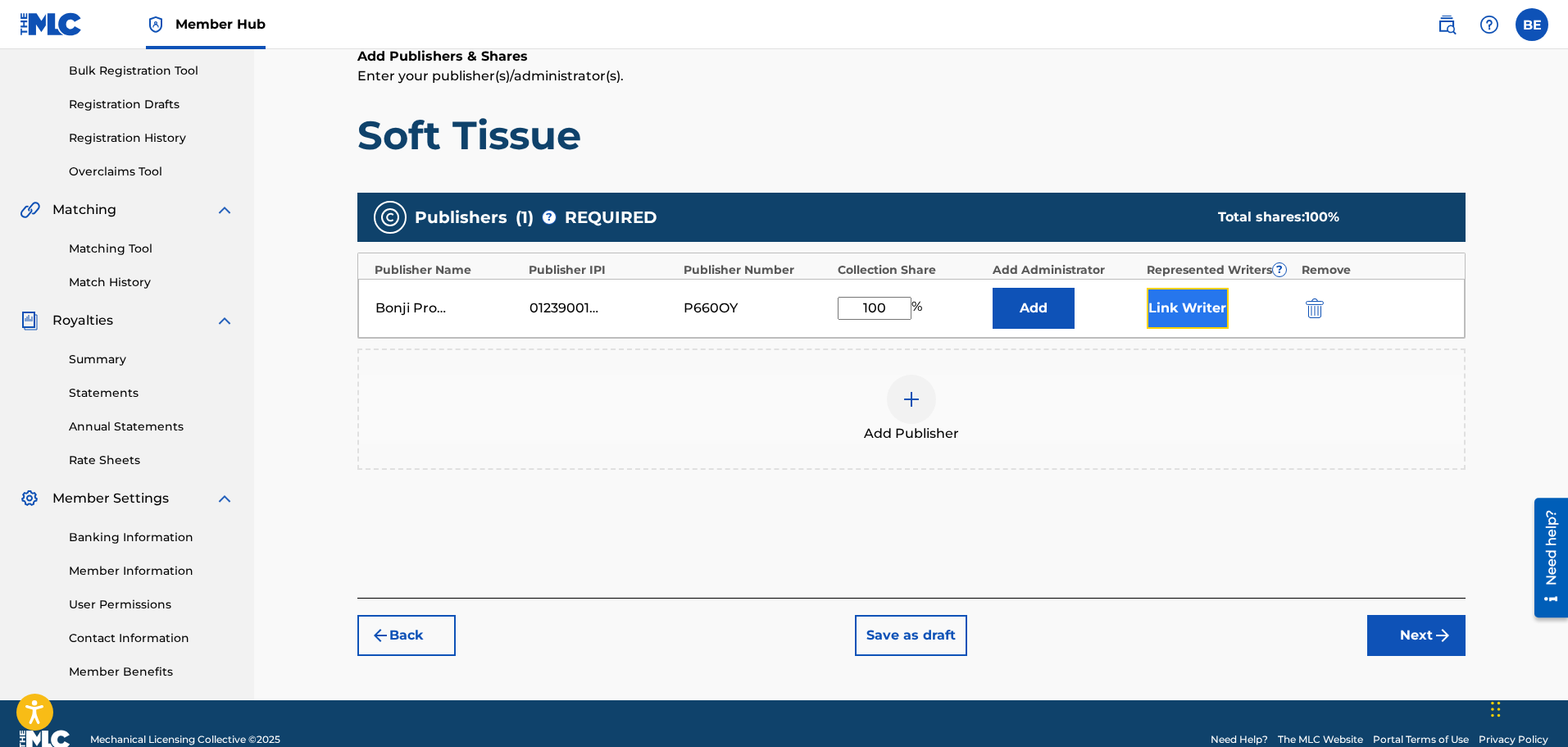
click at [1196, 311] on button "Link Writer" at bounding box center [1188, 309] width 82 height 41
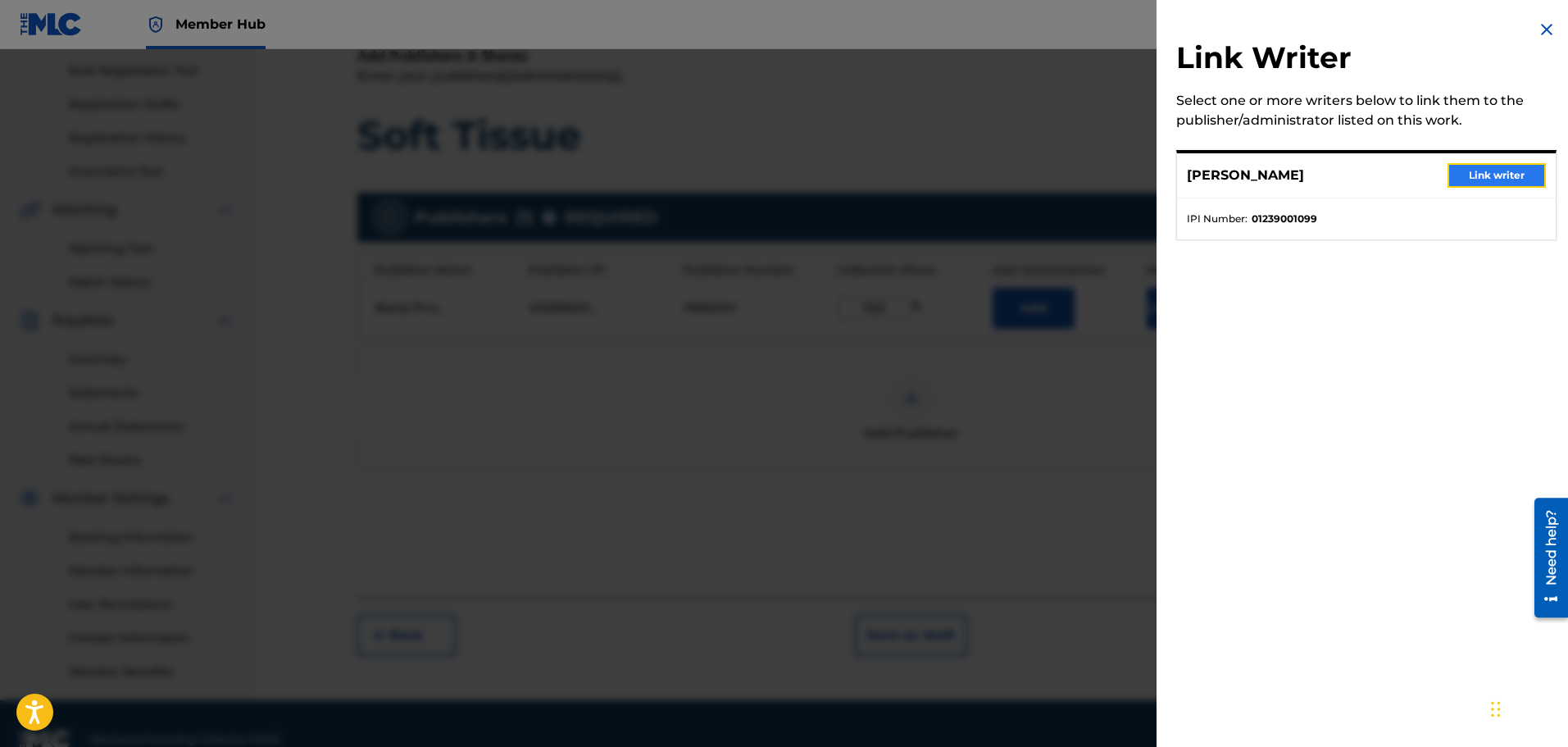
click at [1475, 173] on button "Link writer" at bounding box center [1496, 176] width 98 height 24
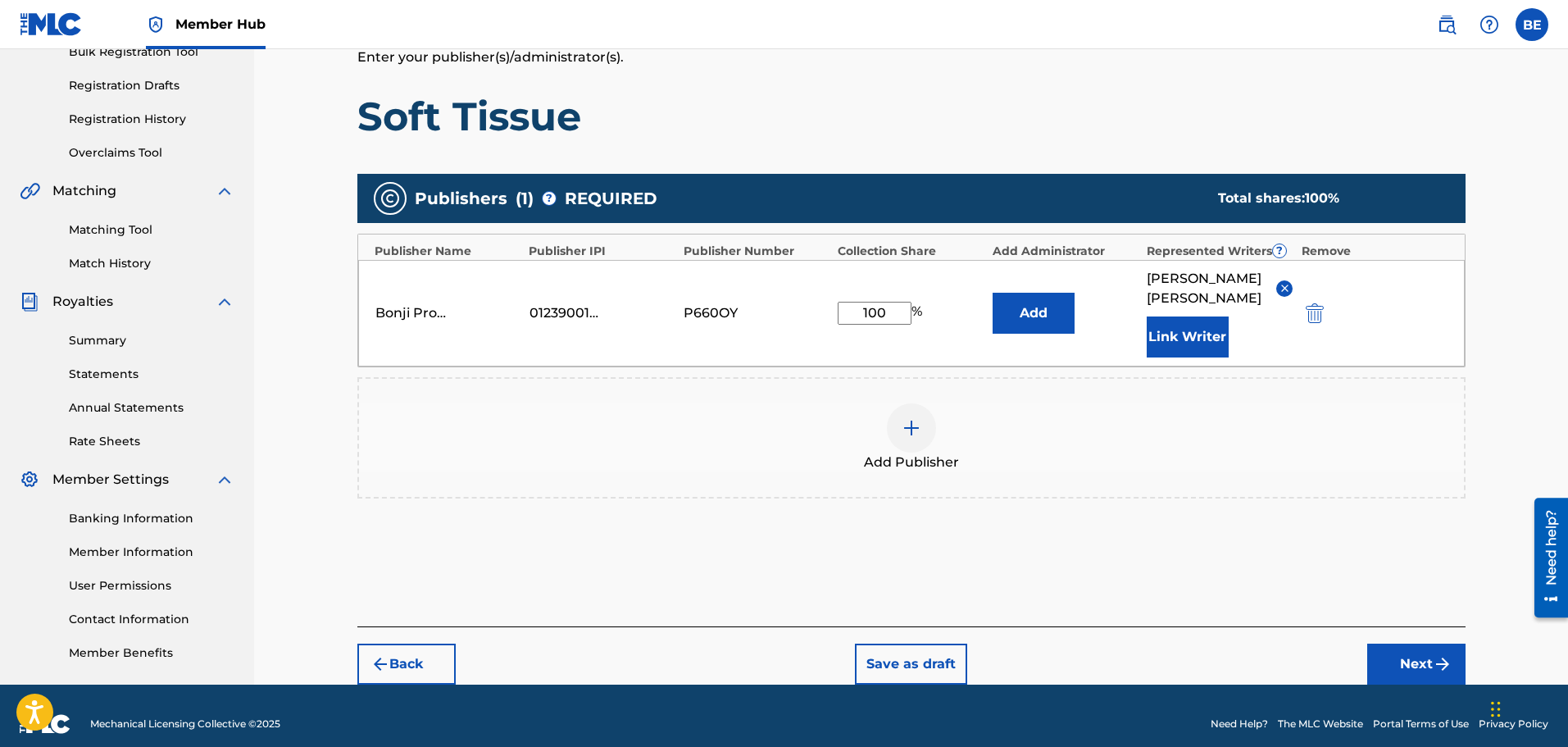
scroll to position [273, 0]
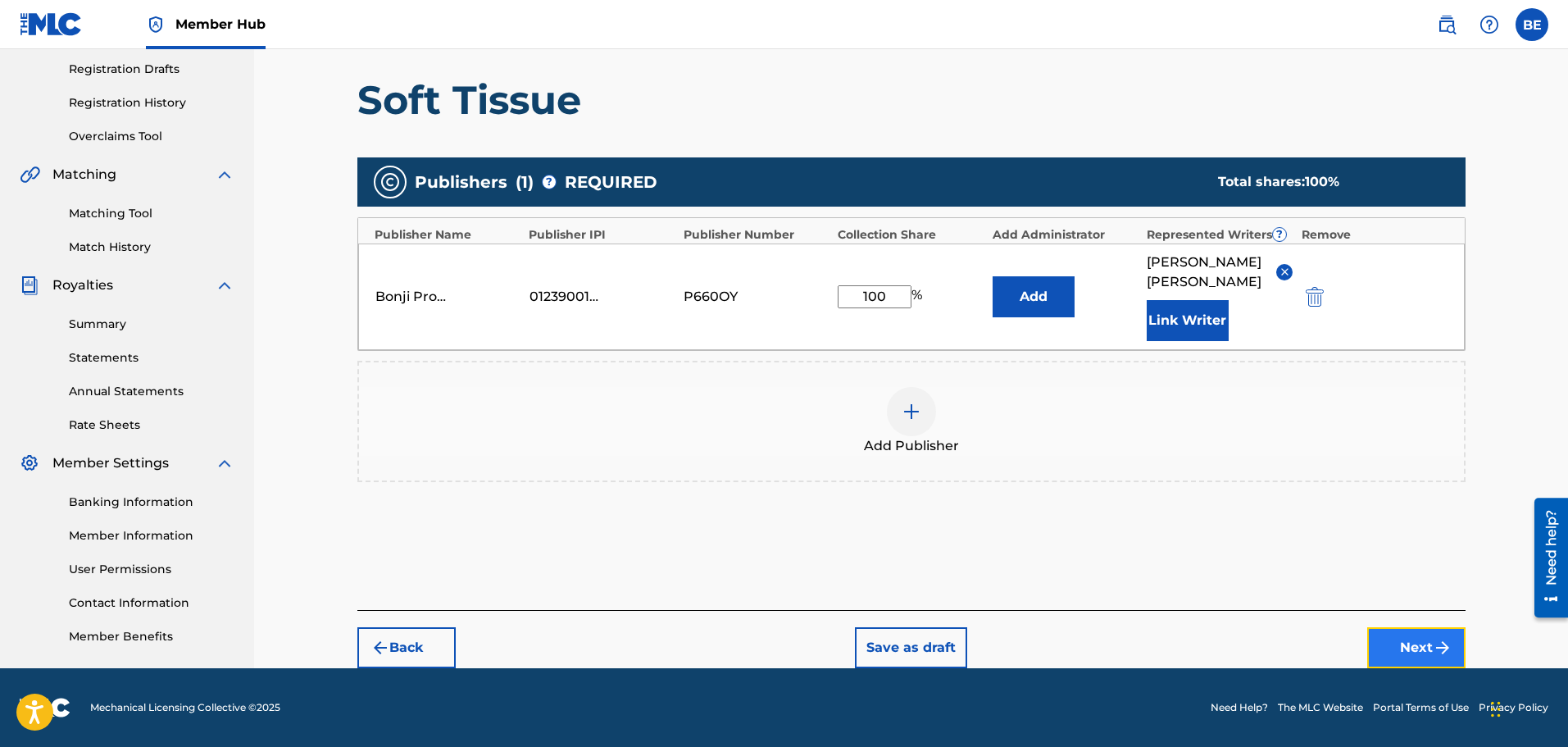
click at [1411, 648] on button "Next" at bounding box center [1416, 648] width 98 height 41
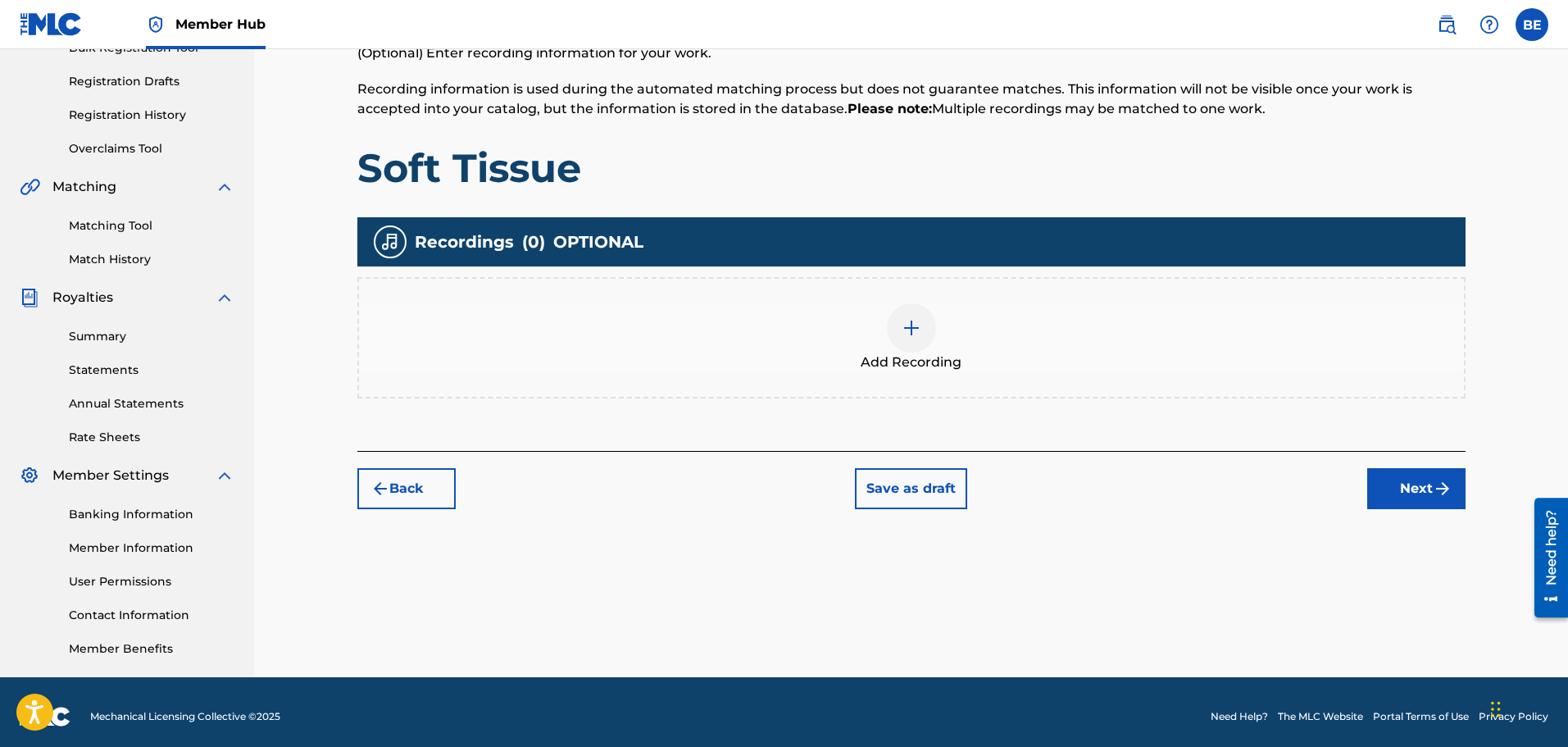
scroll to position [270, 0]
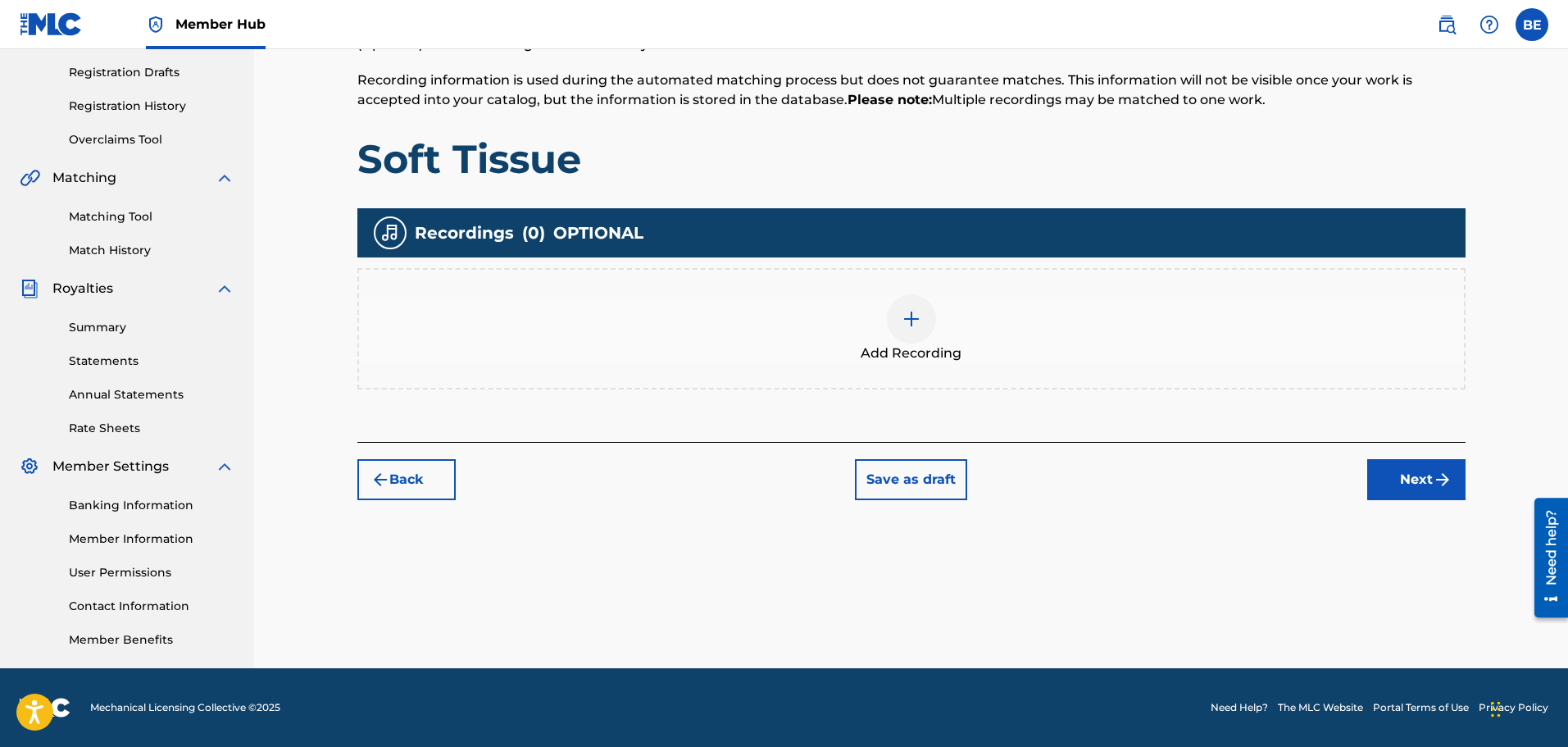
click at [905, 318] on img at bounding box center [911, 319] width 20 height 20
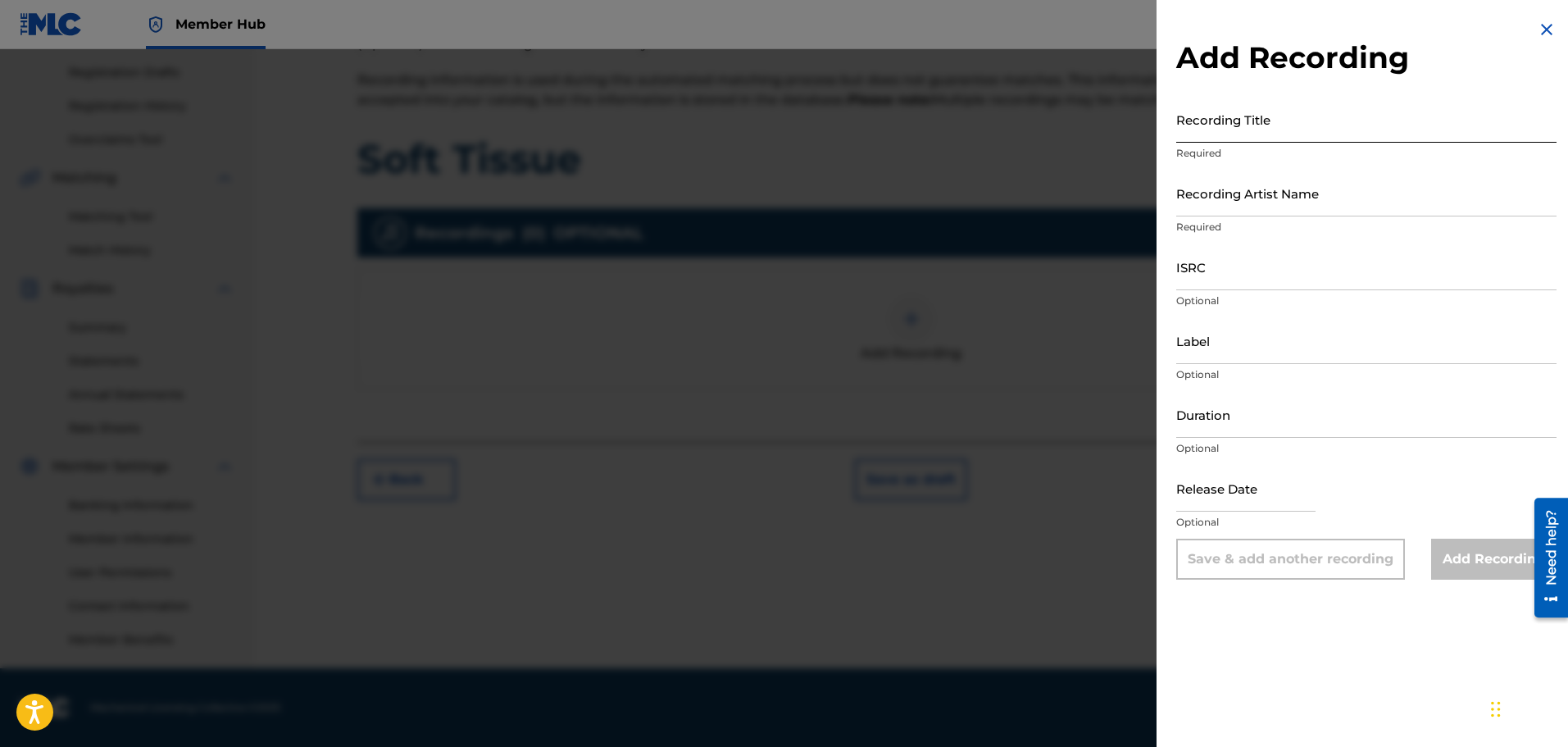
click at [1283, 134] on input "Recording Title" at bounding box center [1366, 120] width 380 height 47
paste input "The Musical Poemwriter"
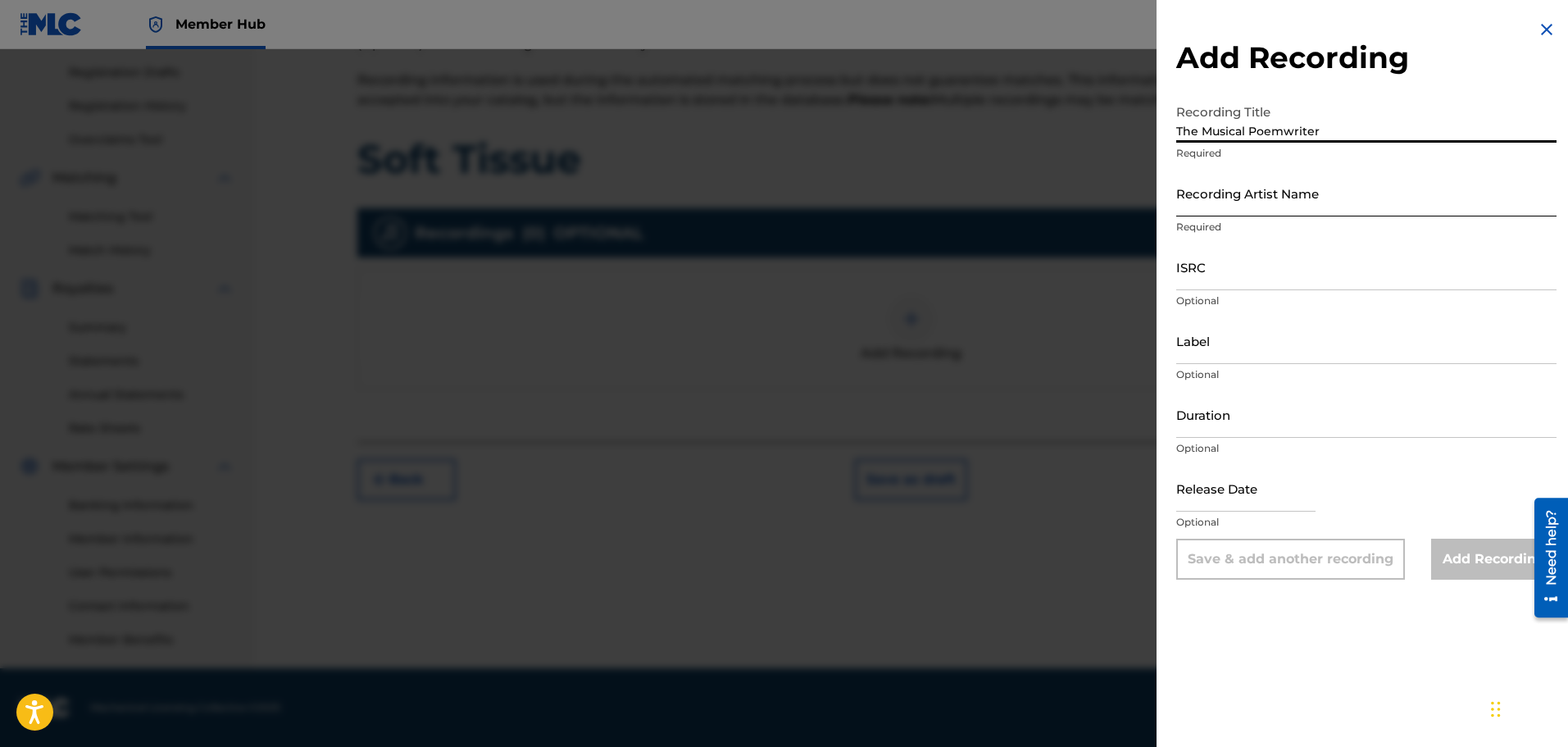
type input "The Musical Poemwriter"
click at [1348, 201] on input "Recording Artist Name" at bounding box center [1366, 194] width 380 height 47
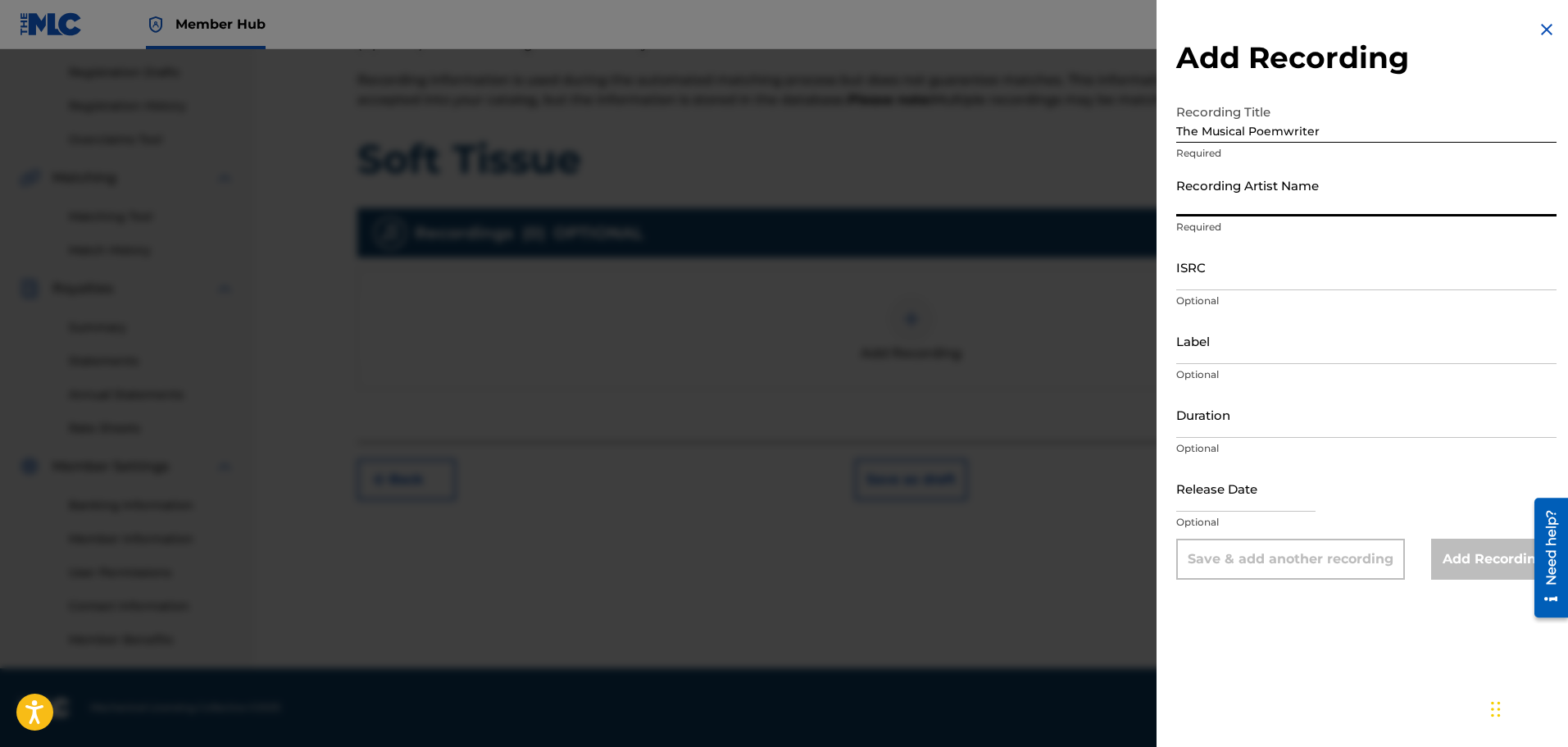
type input "Bonji"
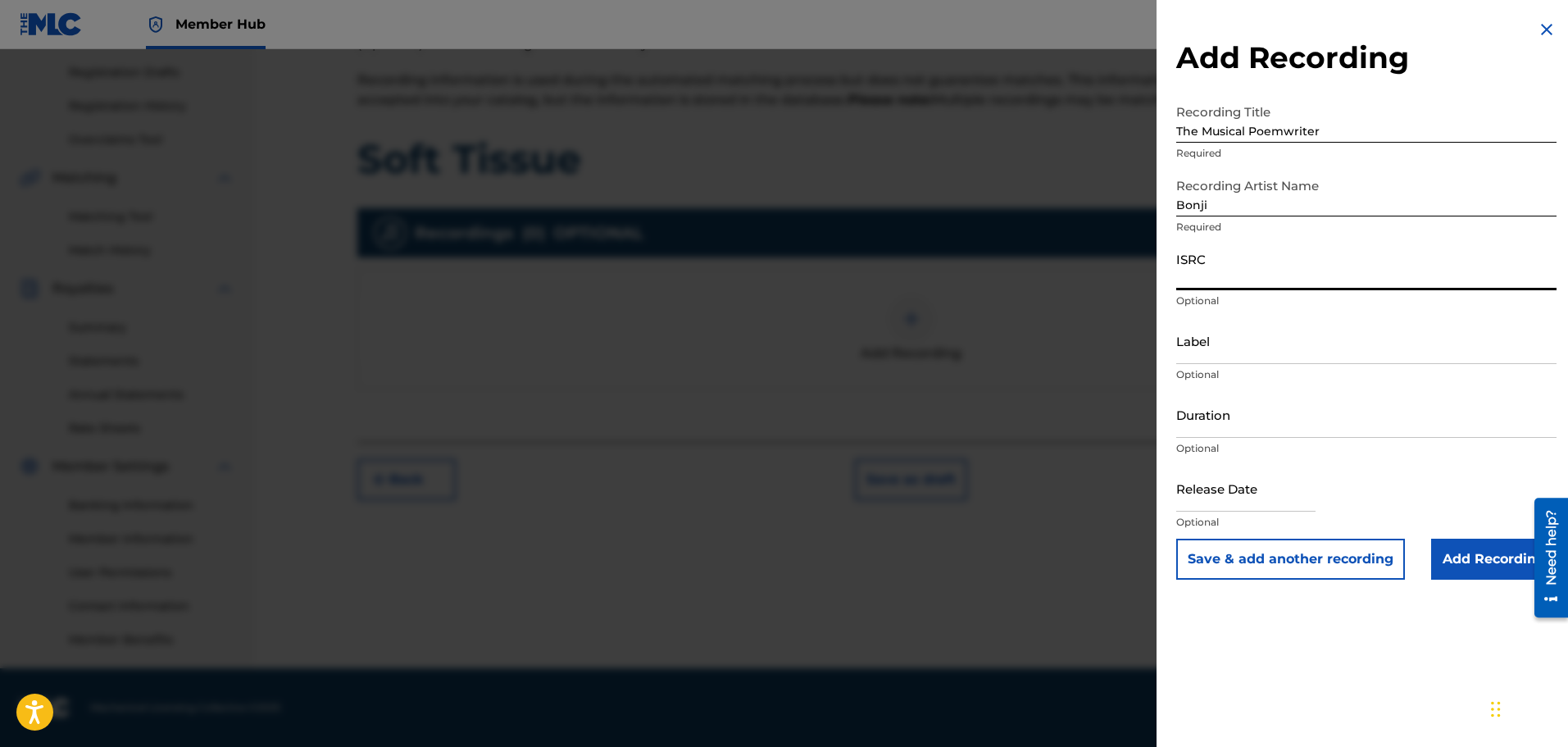
click at [1356, 278] on input "ISRC" at bounding box center [1366, 267] width 380 height 47
paste input "QZJRC2531791"
type input "QZJRC2531791"
click at [1321, 357] on input "Label" at bounding box center [1366, 341] width 380 height 47
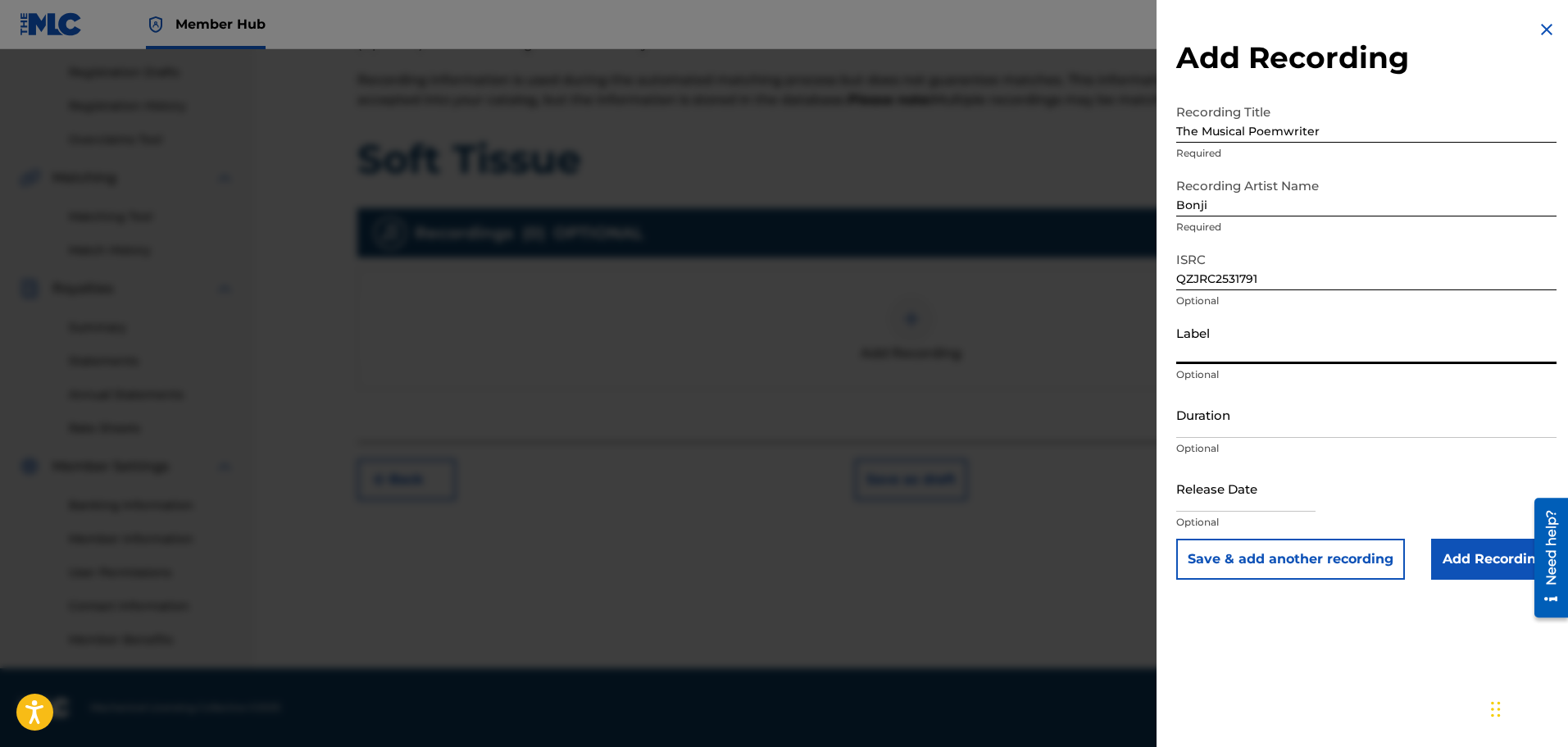
type input "Bonji Productions"
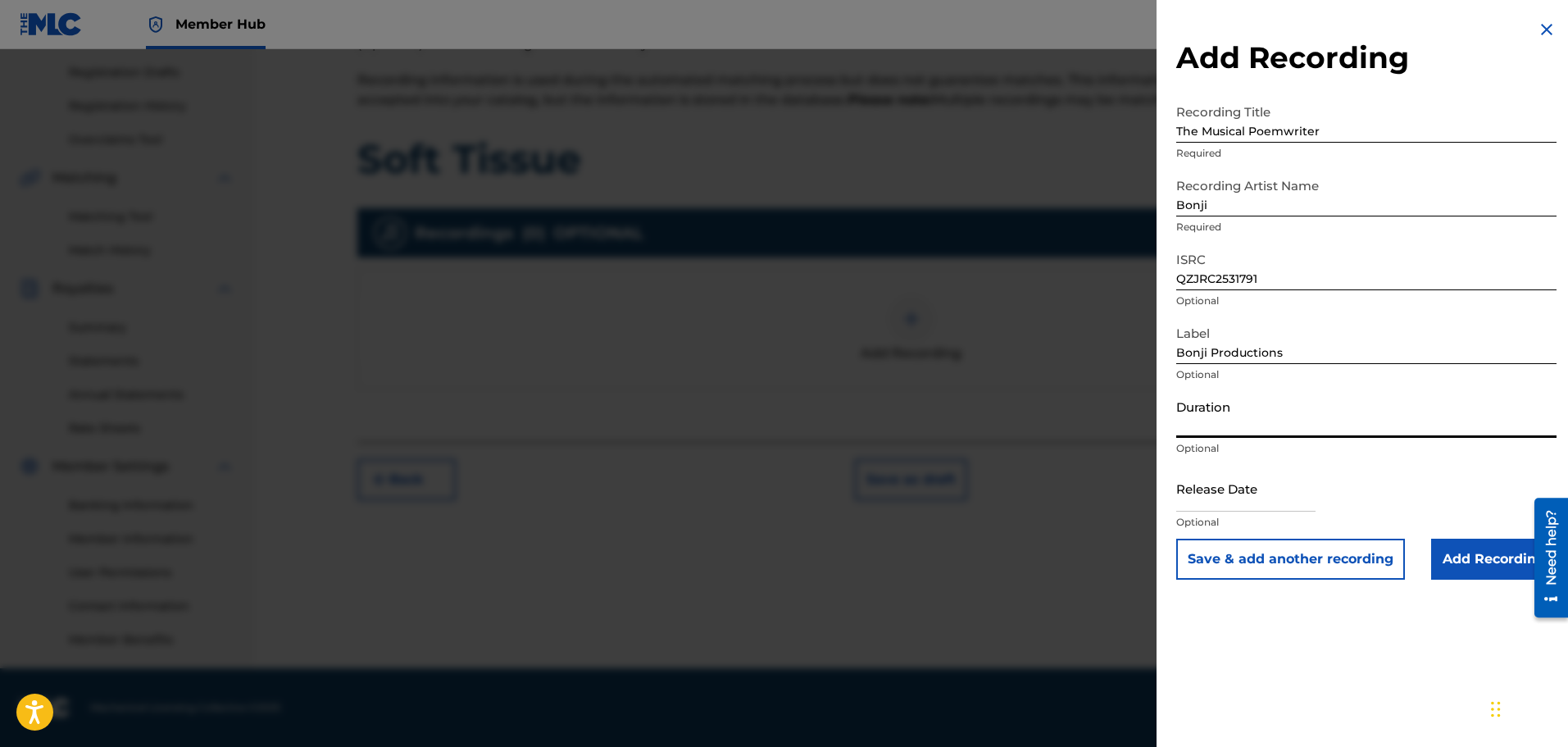
click at [1294, 418] on input "Duration" at bounding box center [1366, 414] width 380 height 47
type input "03:33"
select select "8"
select select "2025"
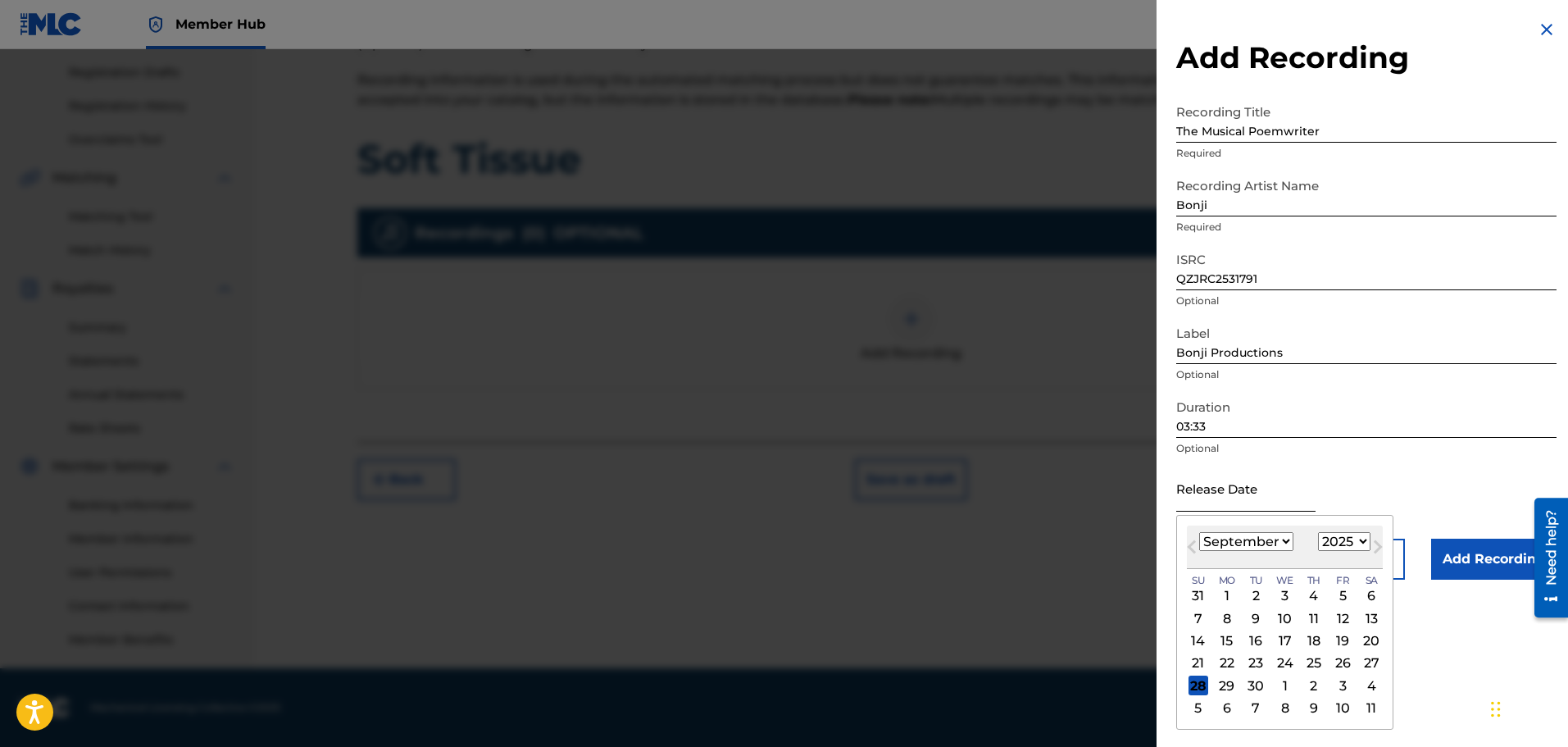
click at [1281, 499] on input "text" at bounding box center [1246, 488] width 139 height 47
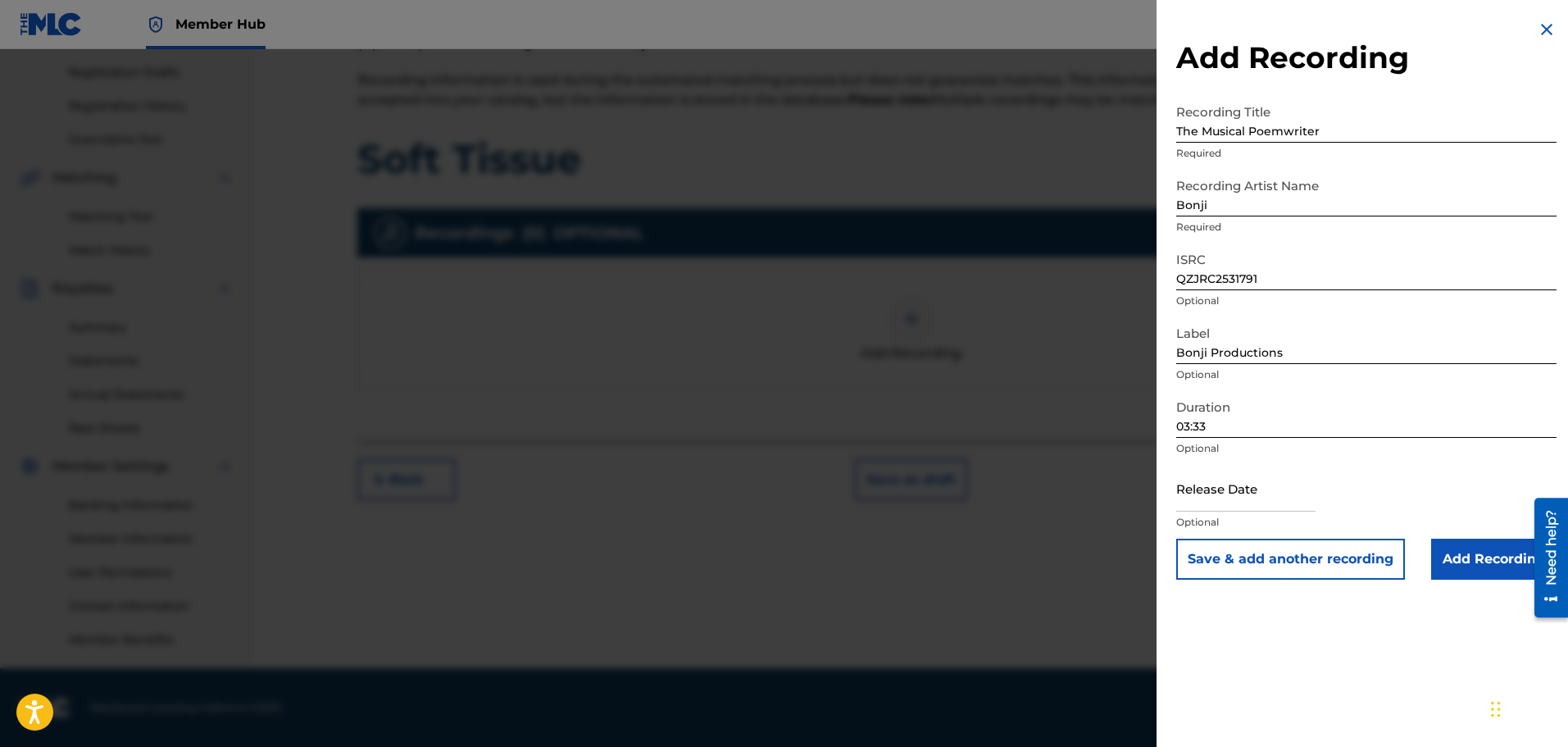
click at [1398, 476] on div "Release Date Optional" at bounding box center [1366, 501] width 380 height 74
click at [1280, 503] on input "text" at bounding box center [1246, 488] width 139 height 47
select select "8"
select select "2025"
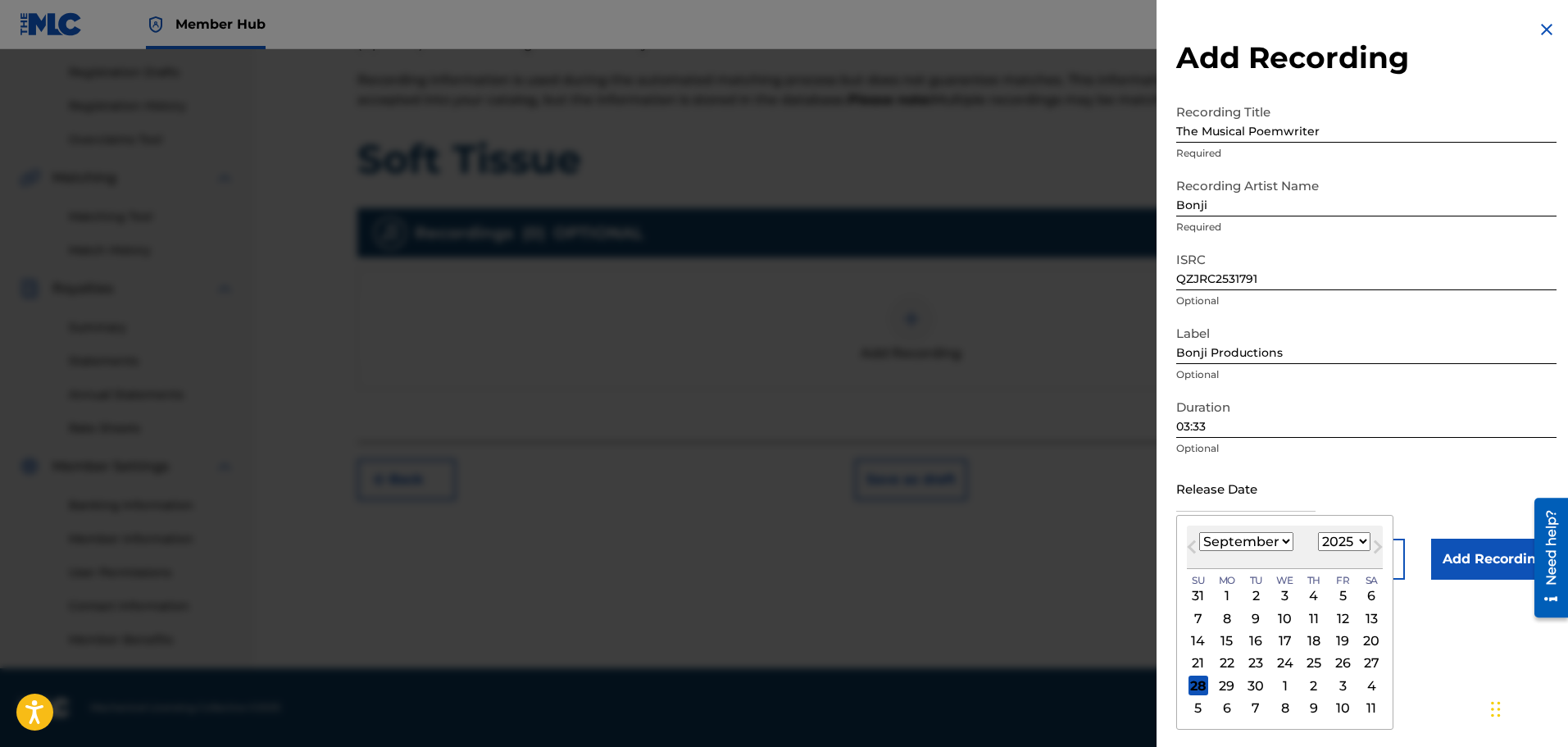
click at [1384, 587] on div "Previous Month Next Month [DATE] January February March April May June July Aug…" at bounding box center [1285, 623] width 217 height 215
click at [1282, 539] on select "January February March April May June July August September October November De…" at bounding box center [1247, 541] width 94 height 19
select select "9"
click at [1200, 532] on select "January February March April May June July August September October November De…" at bounding box center [1247, 541] width 94 height 19
click at [1346, 685] on div "31" at bounding box center [1343, 685] width 20 height 20
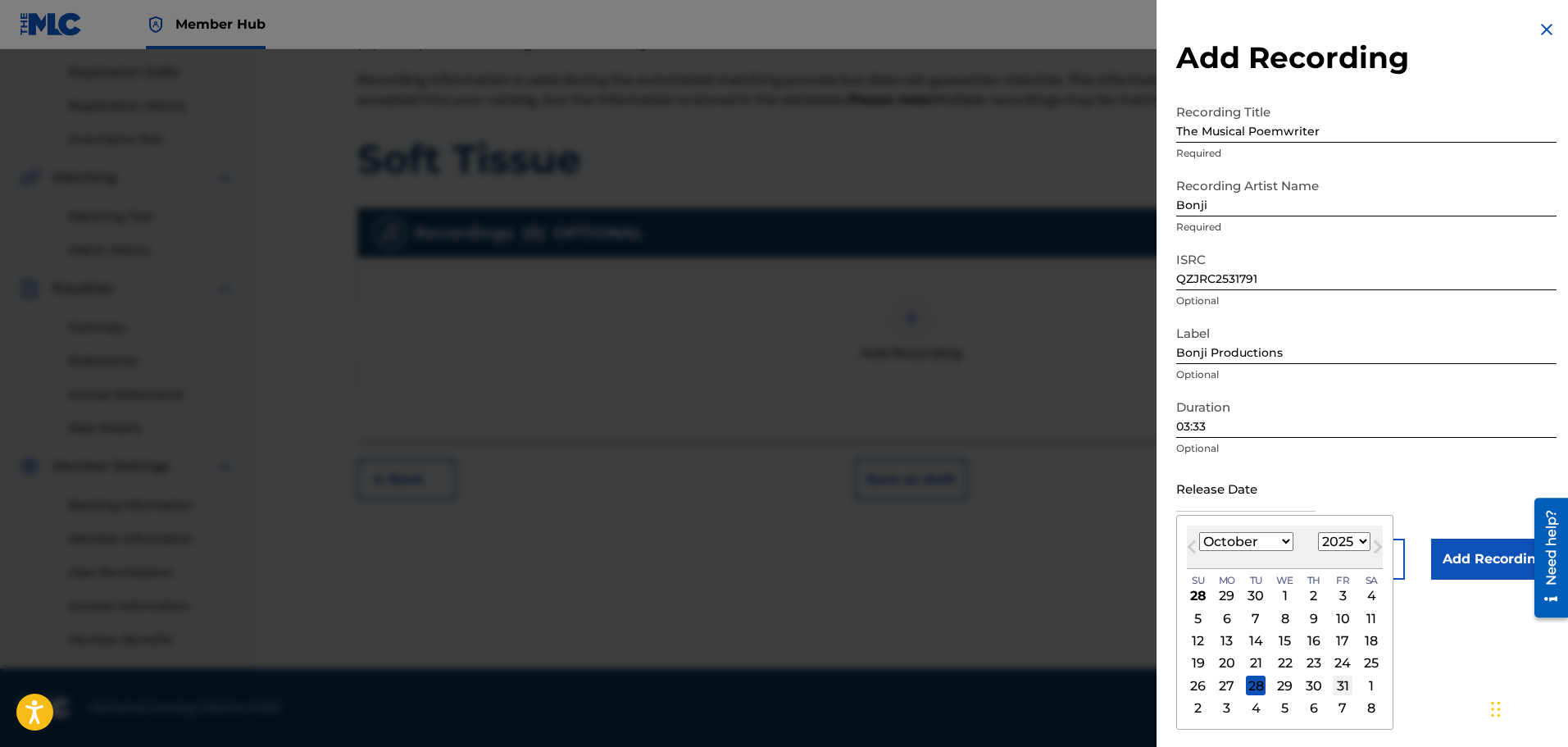
type input "[DATE]"
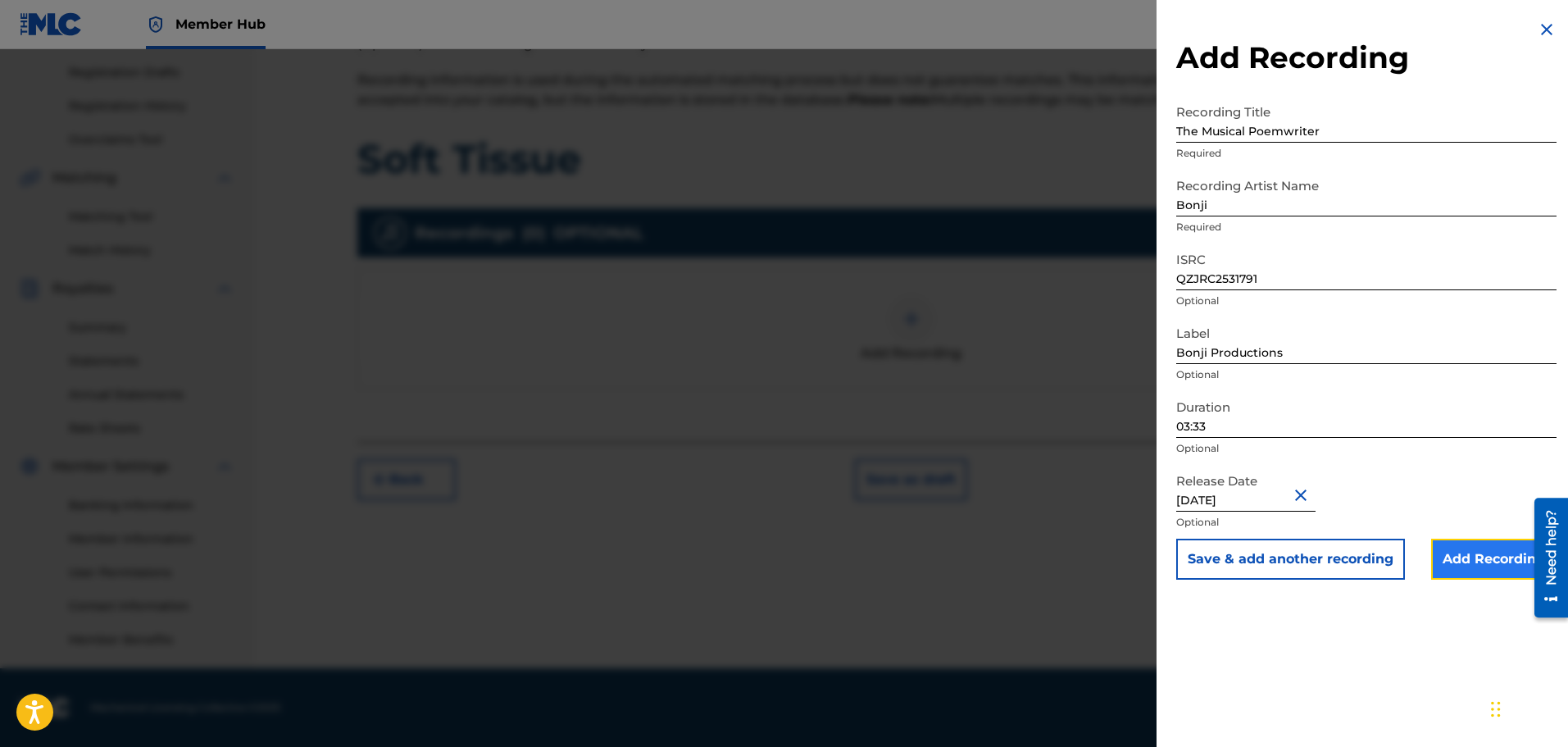
click at [1476, 559] on input "Add Recording" at bounding box center [1494, 559] width 125 height 41
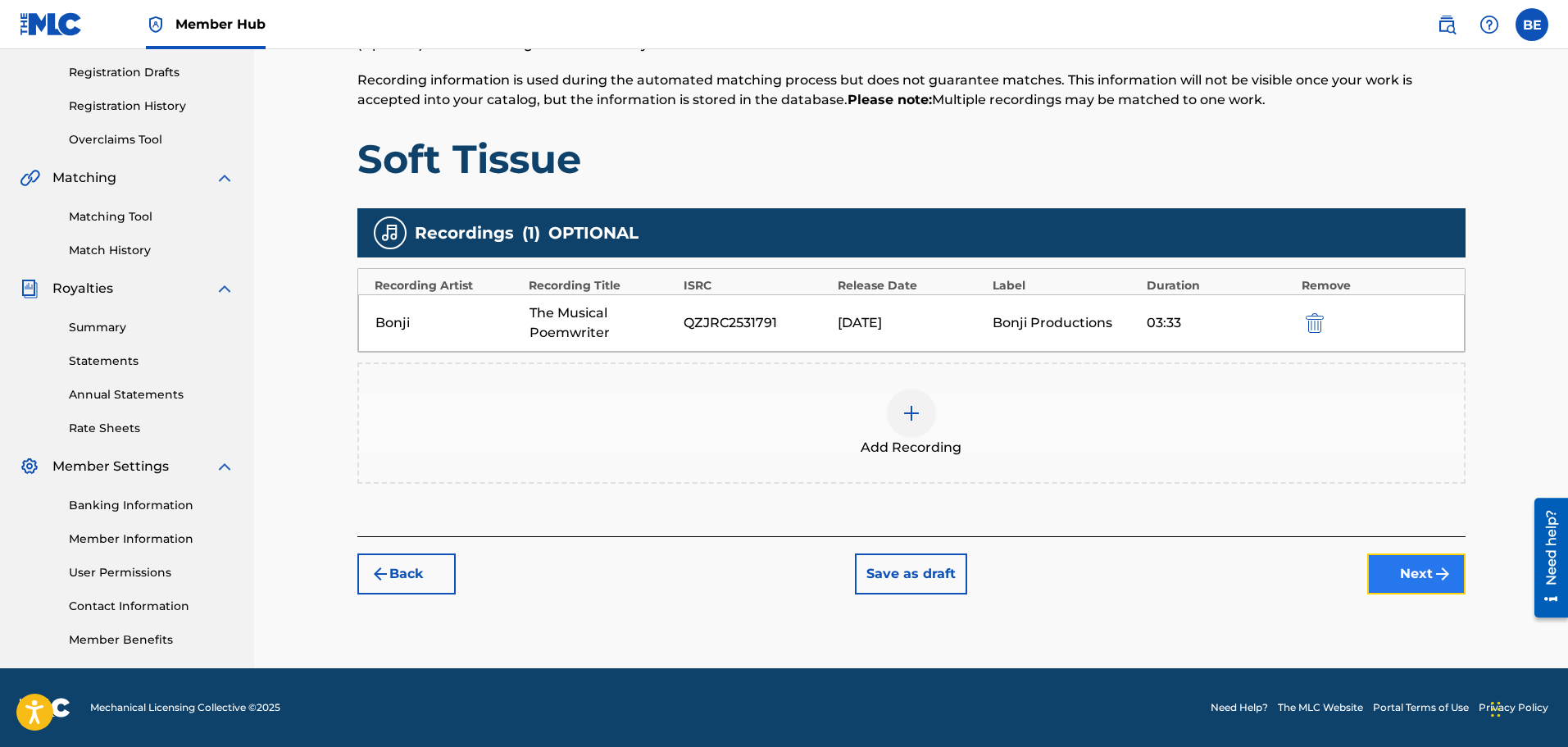
click at [1415, 578] on button "Next" at bounding box center [1416, 574] width 98 height 41
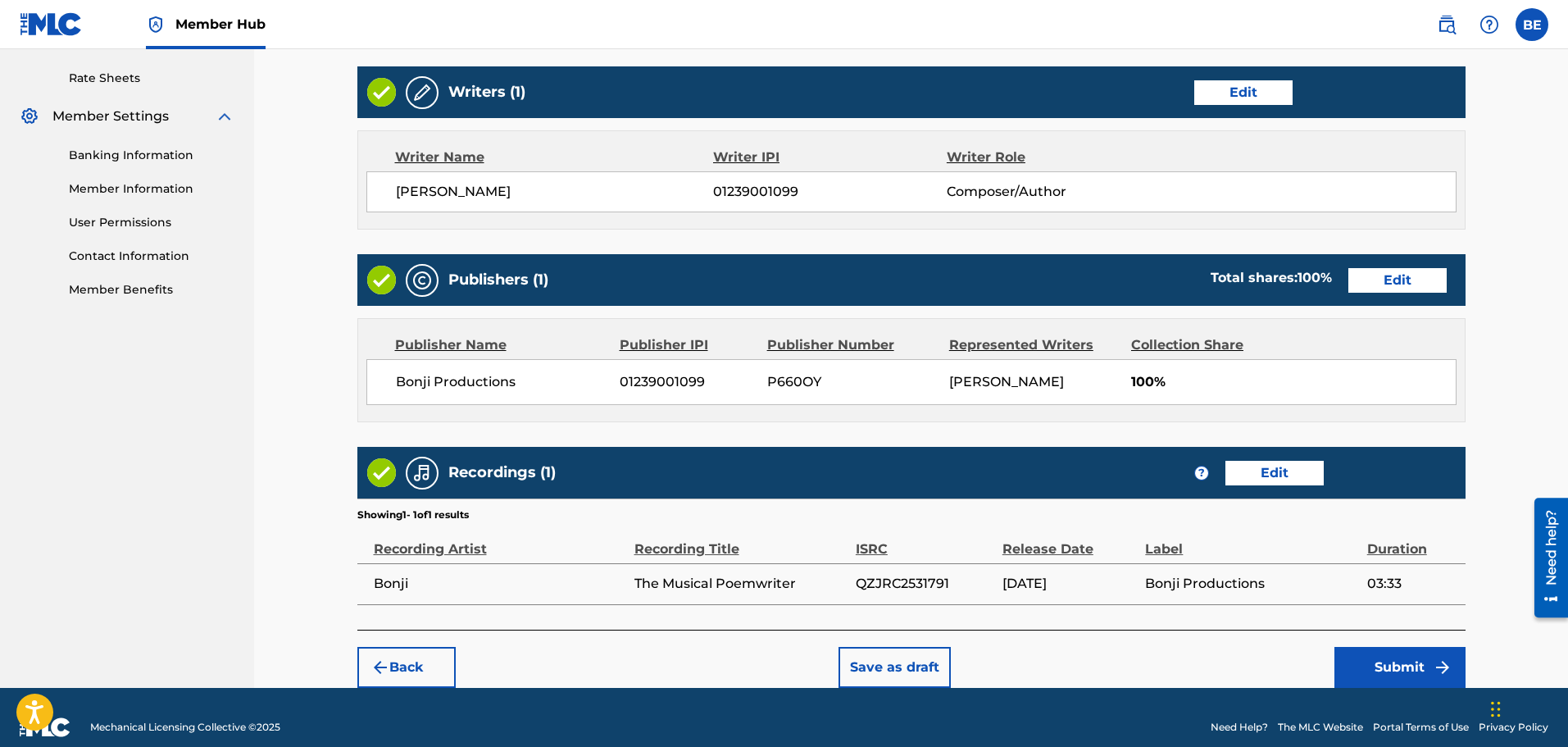
scroll to position [639, 0]
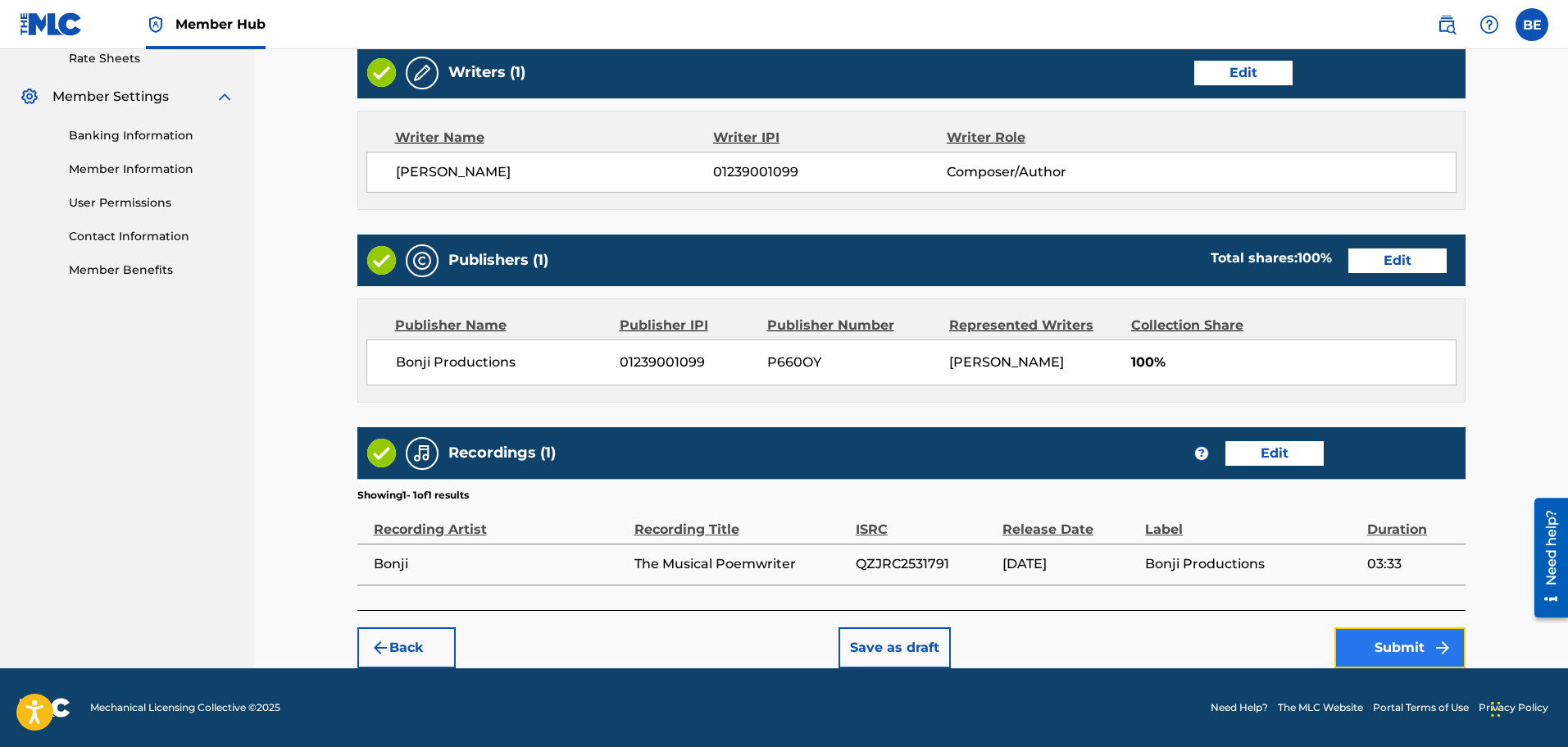
click at [1389, 650] on button "Submit" at bounding box center [1400, 648] width 131 height 41
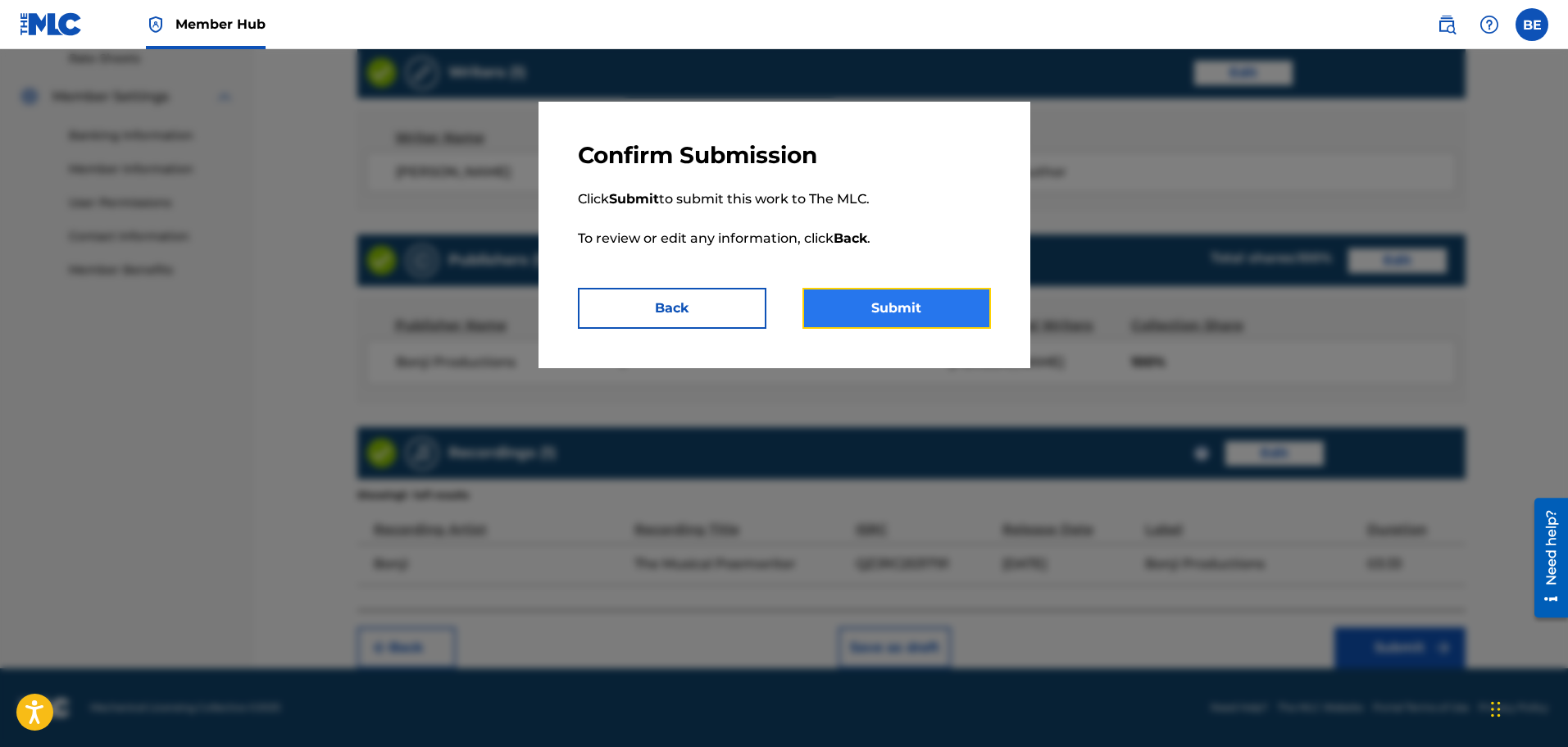
click at [860, 310] on button "Submit" at bounding box center [897, 309] width 189 height 41
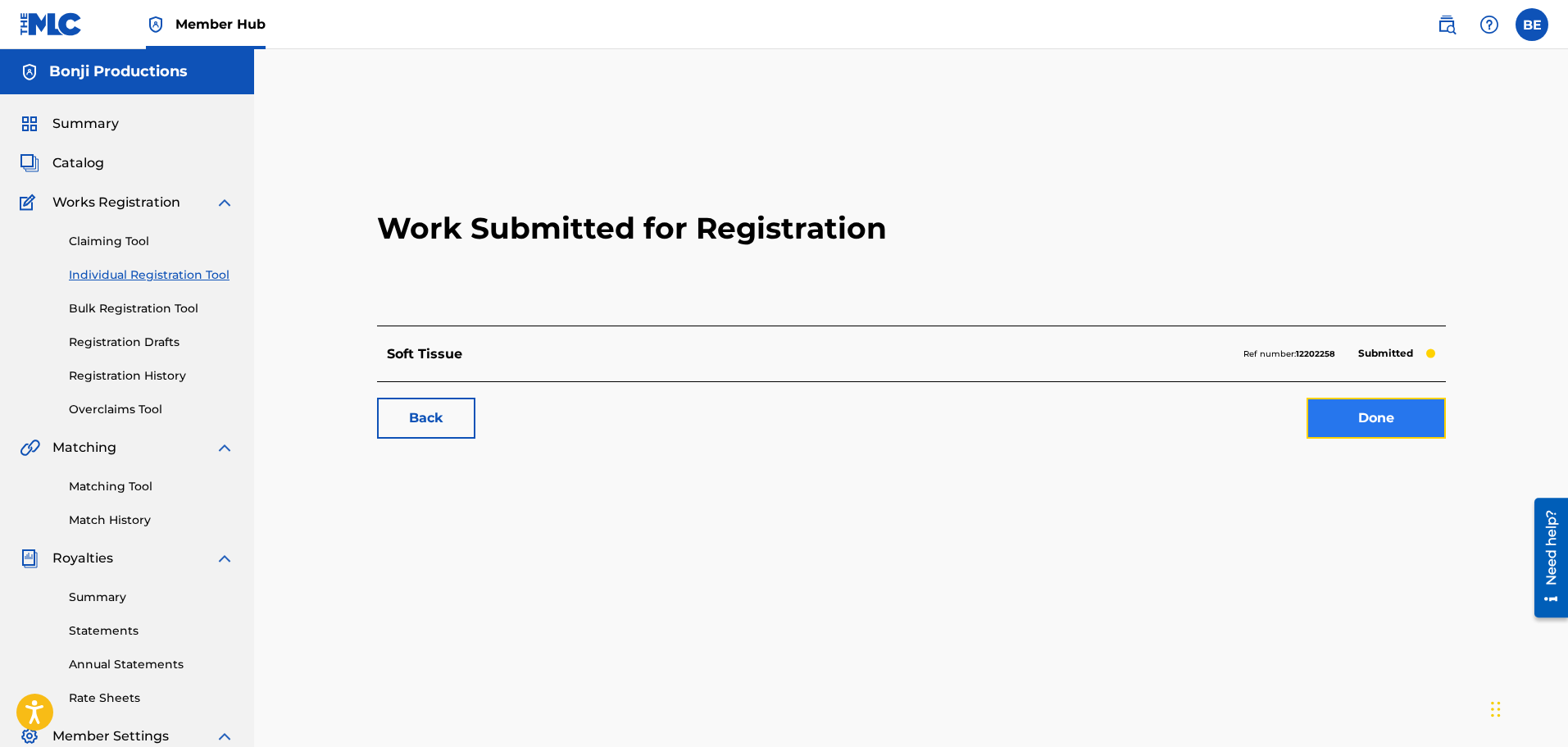
click at [1370, 424] on link "Done" at bounding box center [1376, 419] width 139 height 41
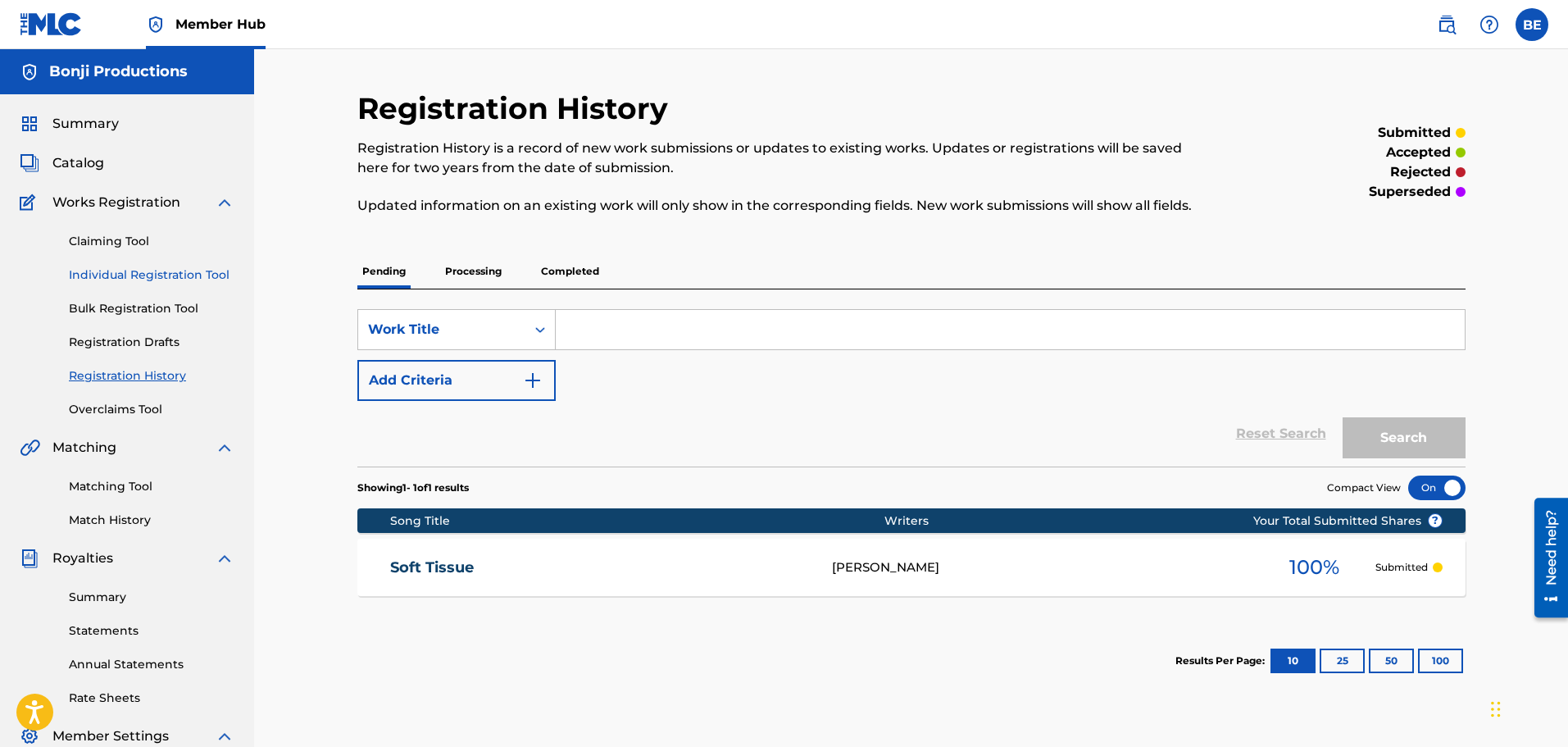
click at [205, 272] on link "Individual Registration Tool" at bounding box center [151, 275] width 165 height 17
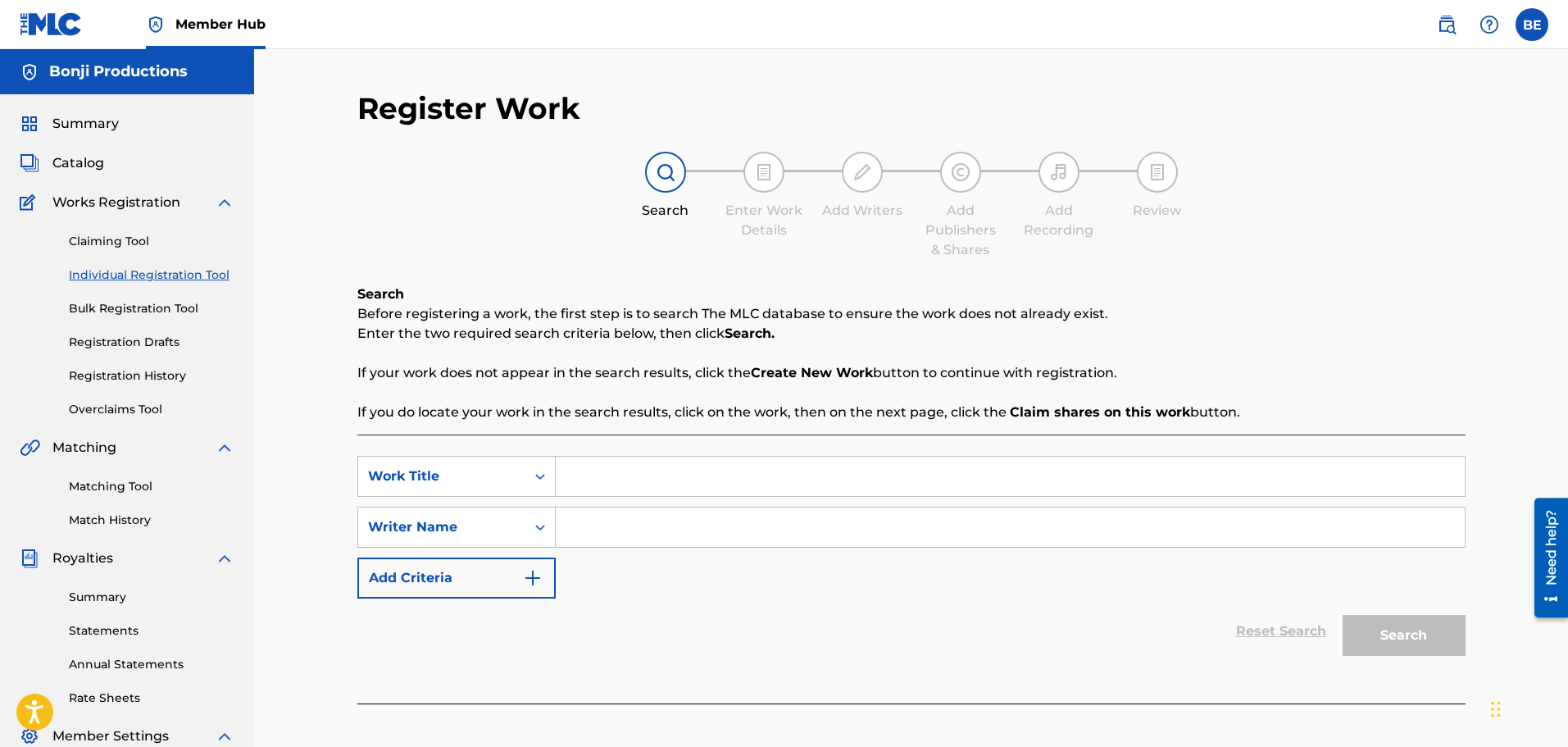
click at [859, 477] on input "Search Form" at bounding box center [1010, 477] width 909 height 39
paste input "Whiskey Trains Mines"
type input "Whiskey Trains Mines"
click at [839, 530] on input "Search Form" at bounding box center [1010, 527] width 909 height 39
type input "[PERSON_NAME]"
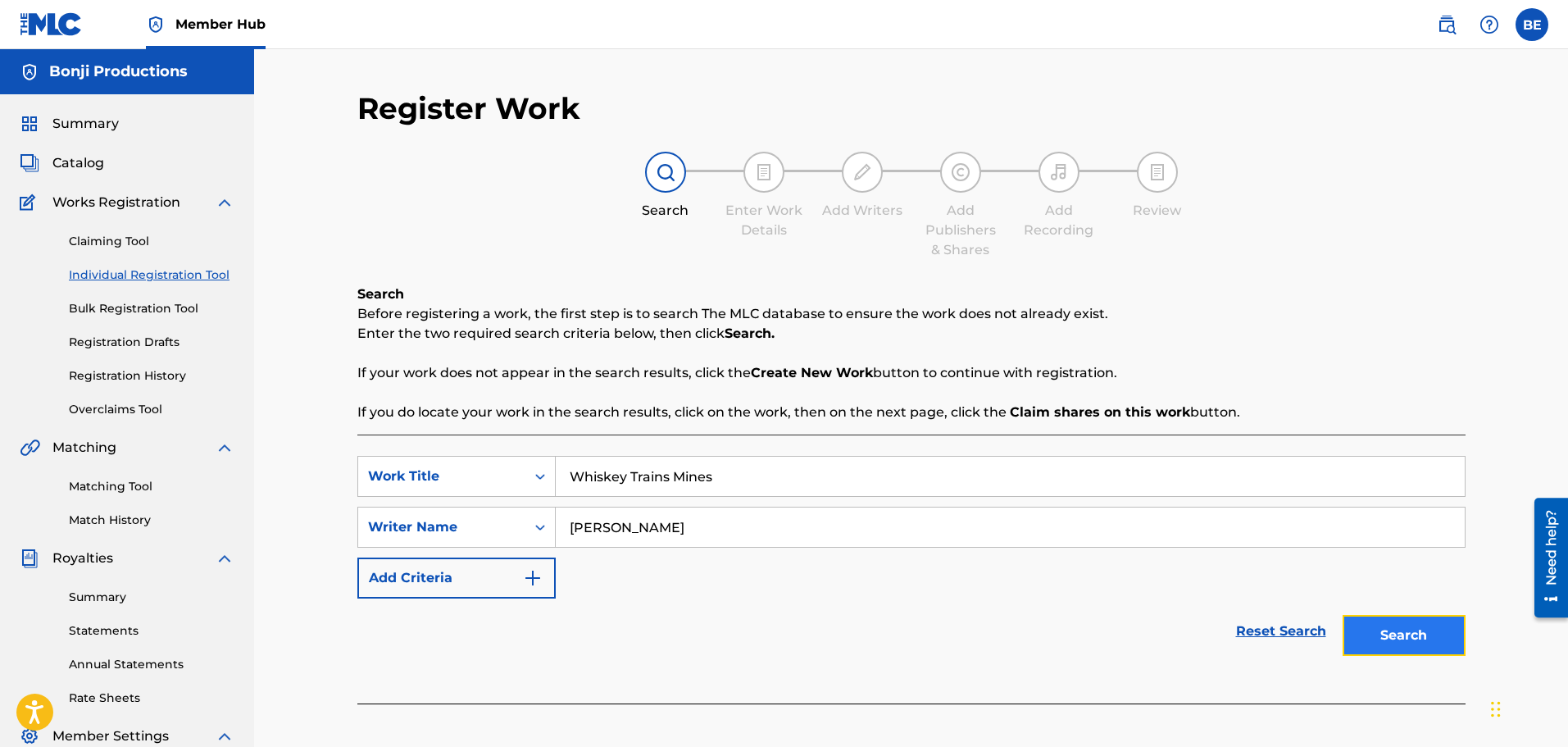
click at [1384, 632] on button "Search" at bounding box center [1404, 636] width 123 height 41
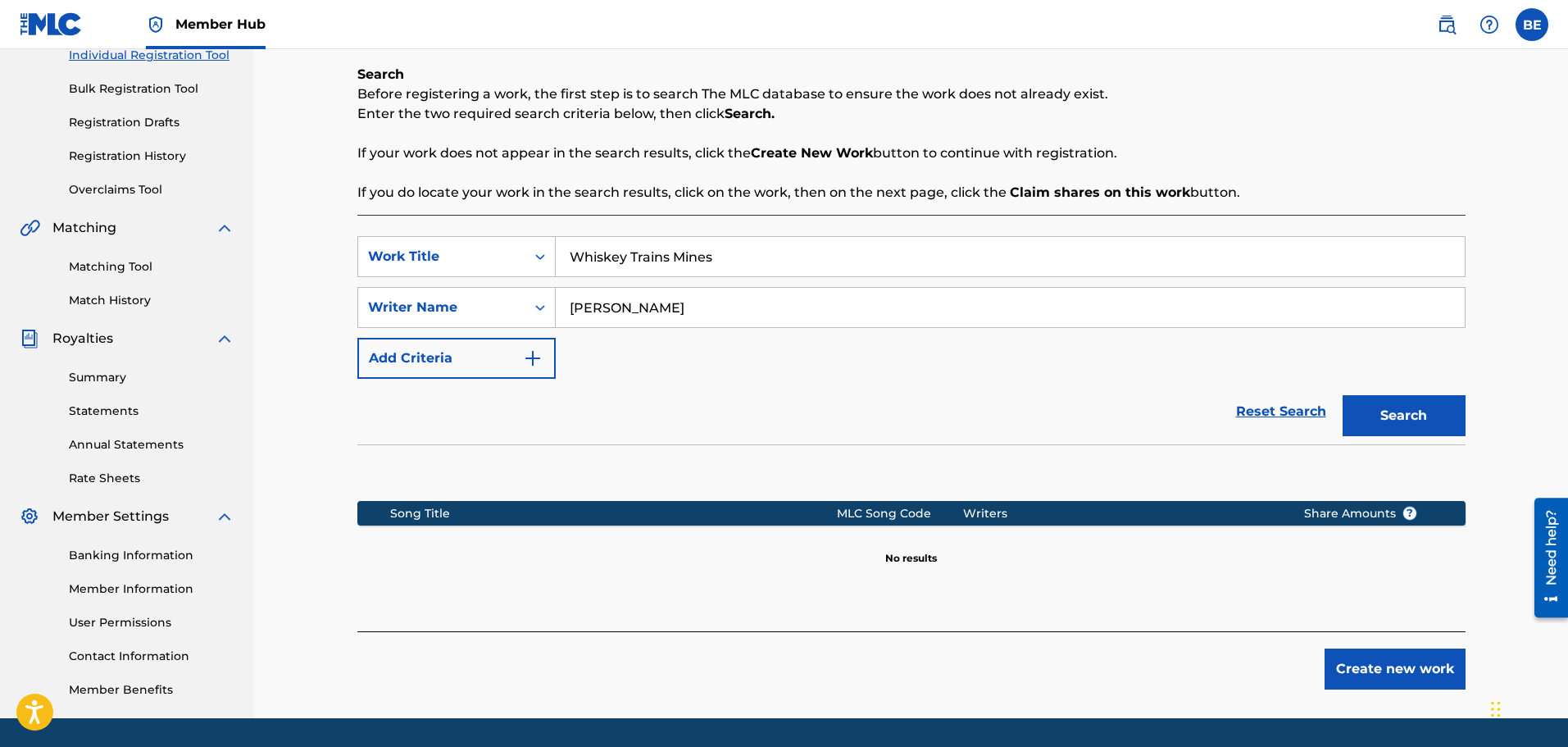
scroll to position [270, 0]
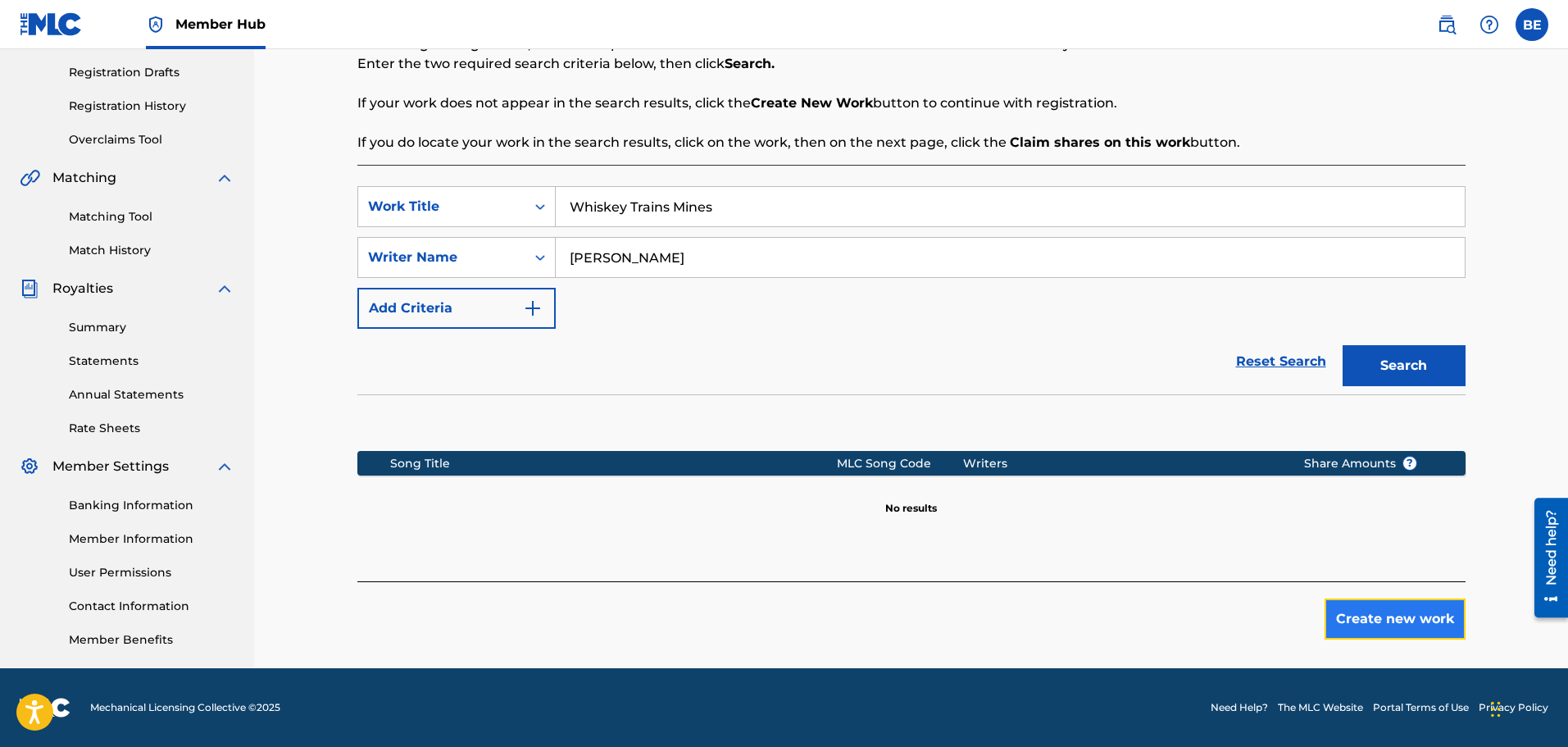
click at [1414, 622] on button "Create new work" at bounding box center [1395, 619] width 141 height 41
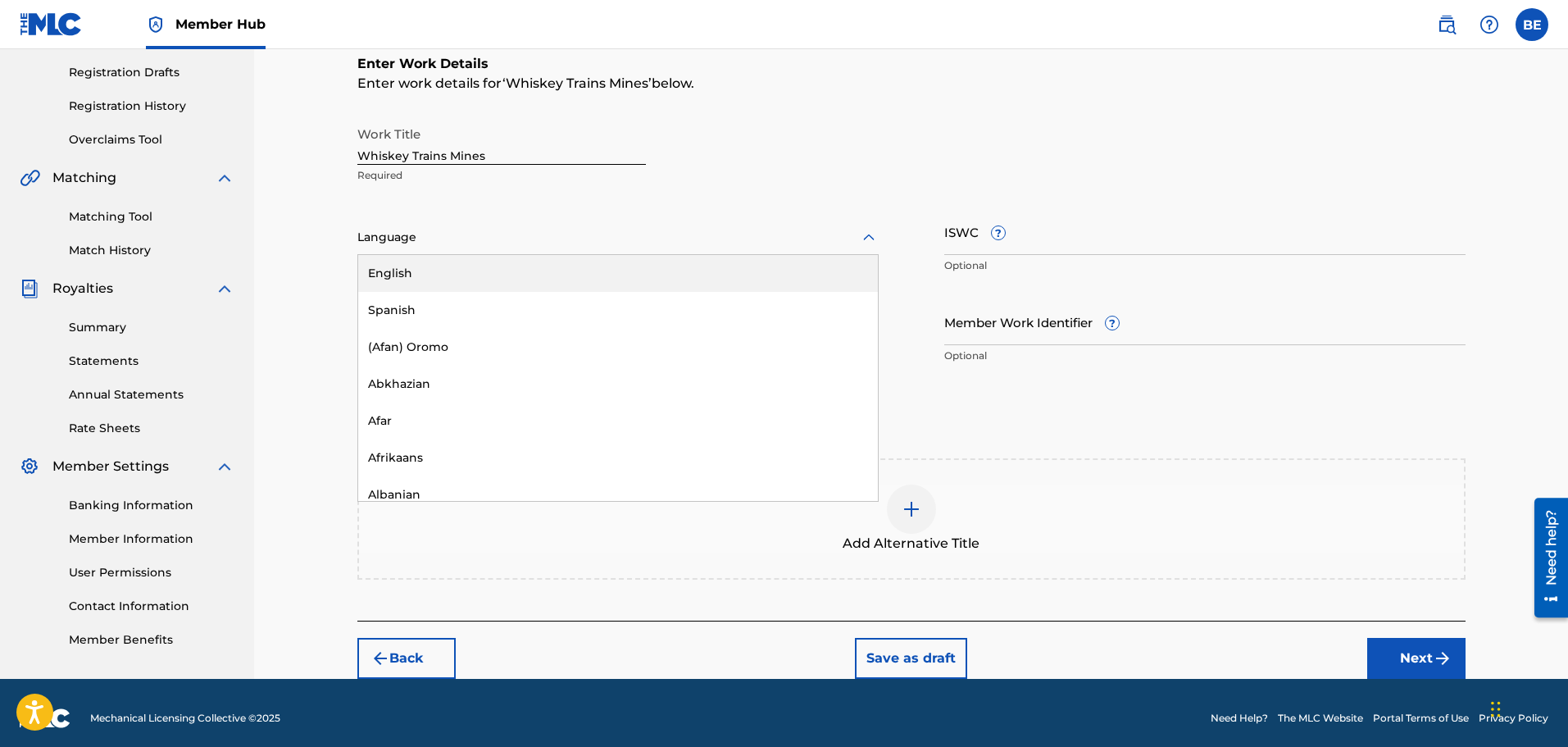
click at [860, 236] on icon at bounding box center [868, 237] width 20 height 20
click at [498, 276] on div "English" at bounding box center [618, 273] width 520 height 36
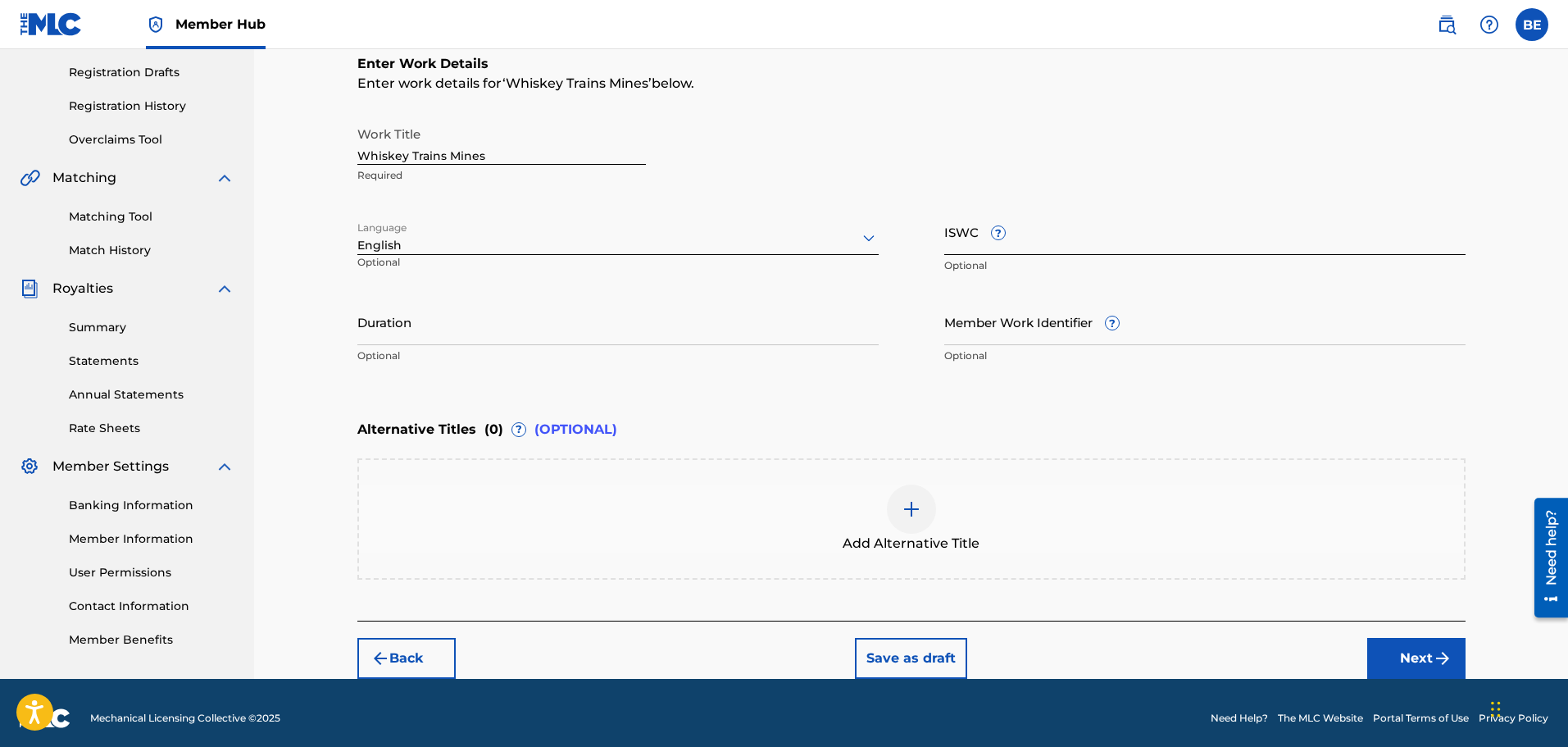
click at [1076, 239] on input "ISWC ?" at bounding box center [1205, 232] width 521 height 47
paste input "T3351509183"
click at [1073, 248] on input "T3351509183" at bounding box center [1205, 232] width 521 height 47
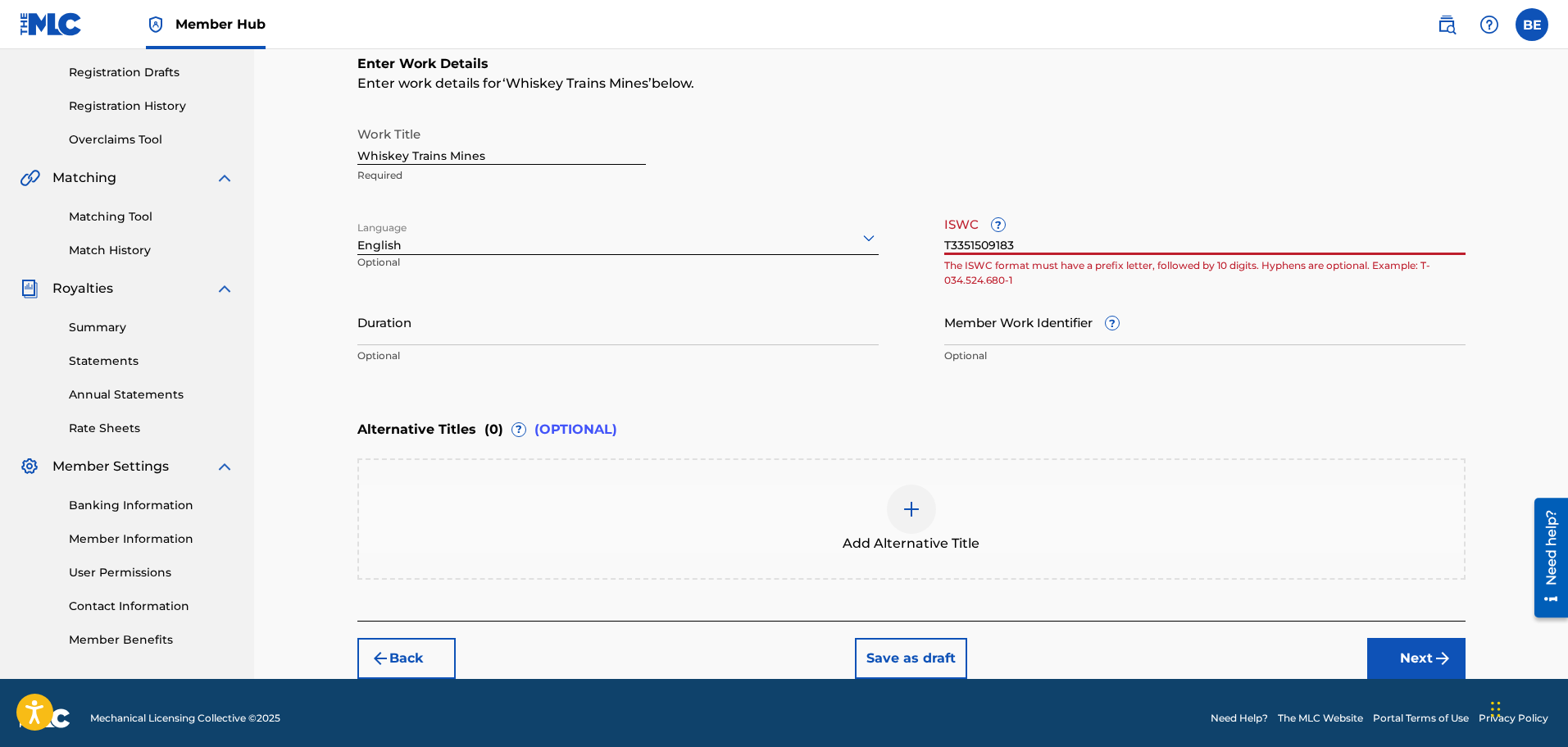
type input "T3351509183"
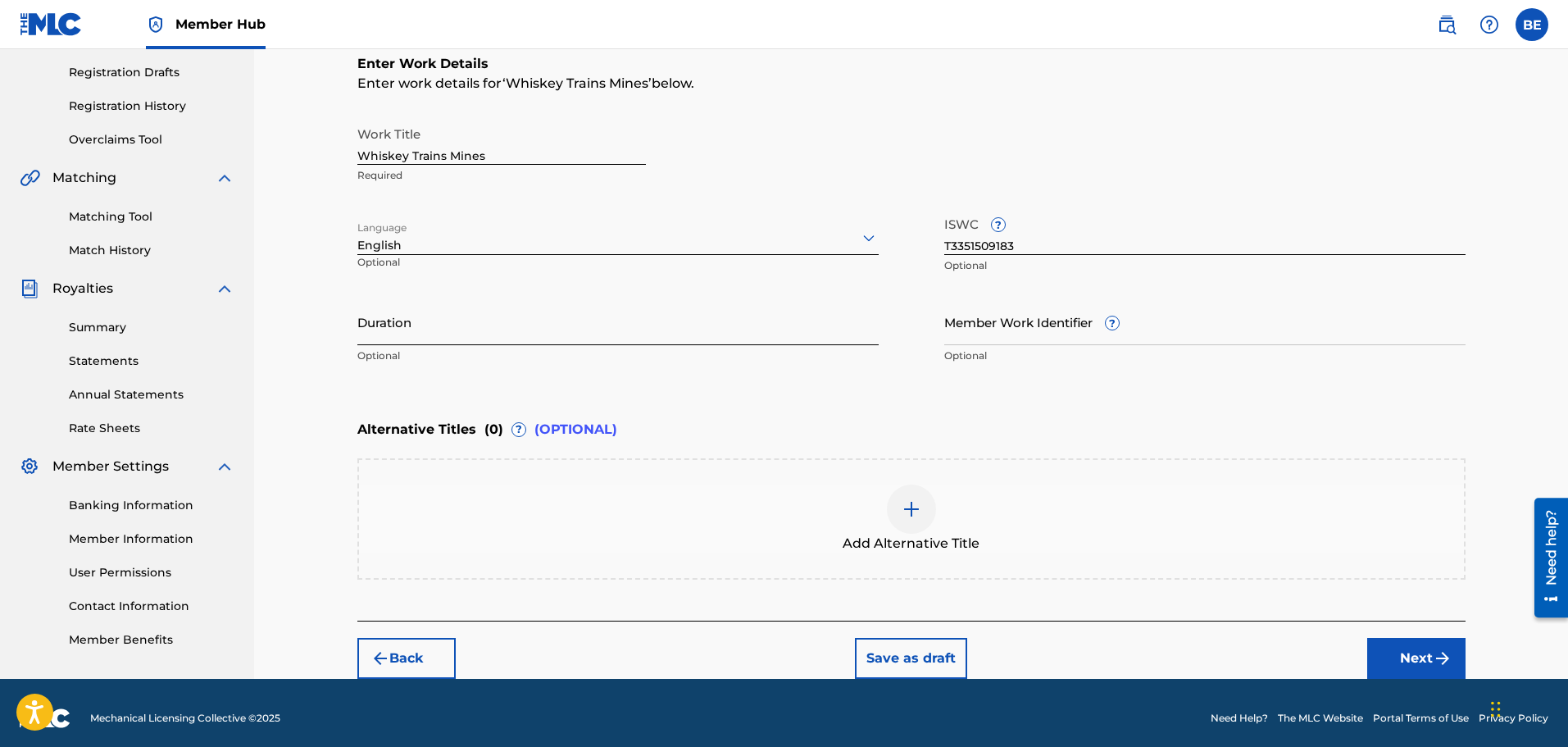
click at [702, 324] on input "Duration" at bounding box center [619, 322] width 521 height 47
paste input "04:53"
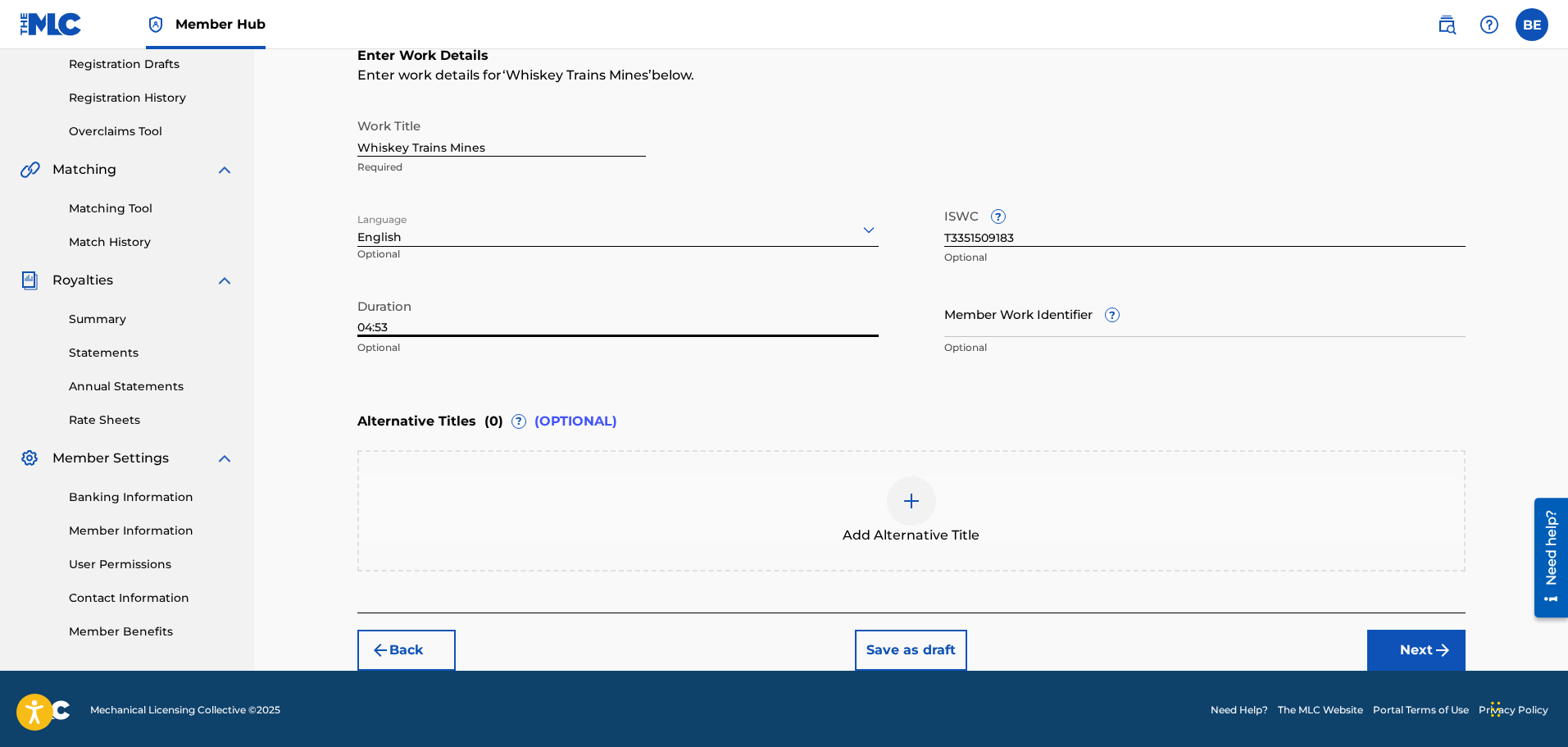
scroll to position [280, 0]
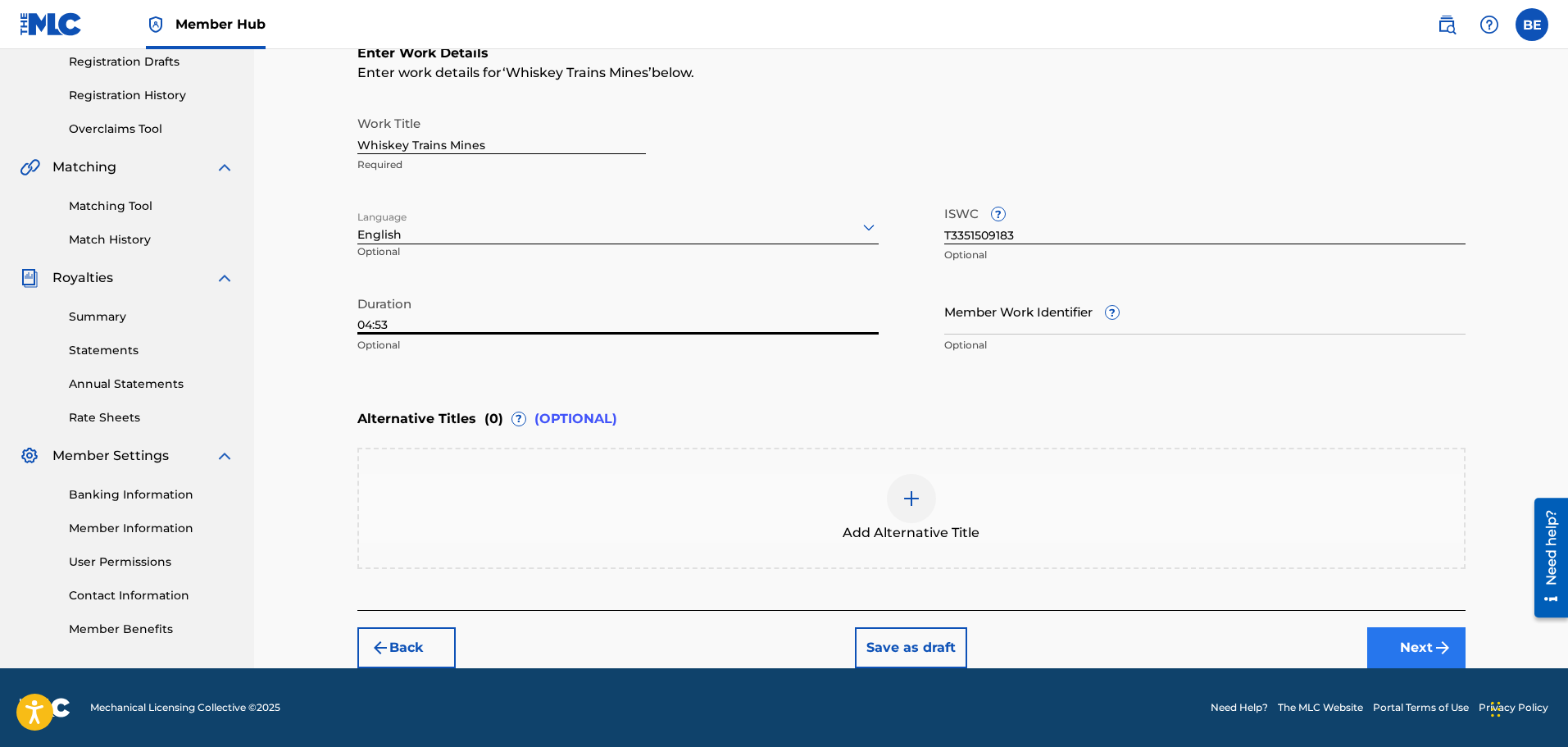
type input "04:53"
click at [1413, 648] on button "Next" at bounding box center [1416, 648] width 98 height 41
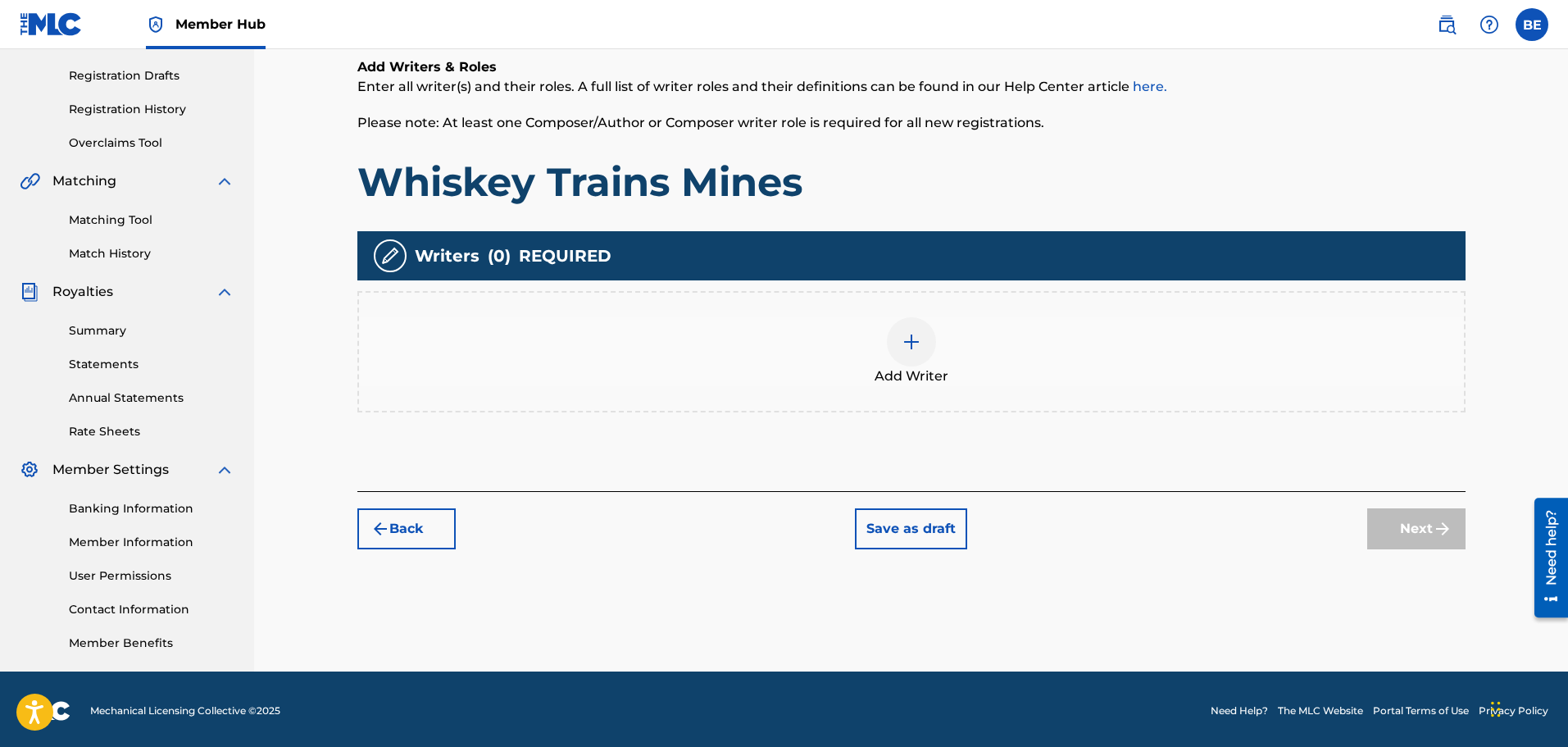
scroll to position [270, 0]
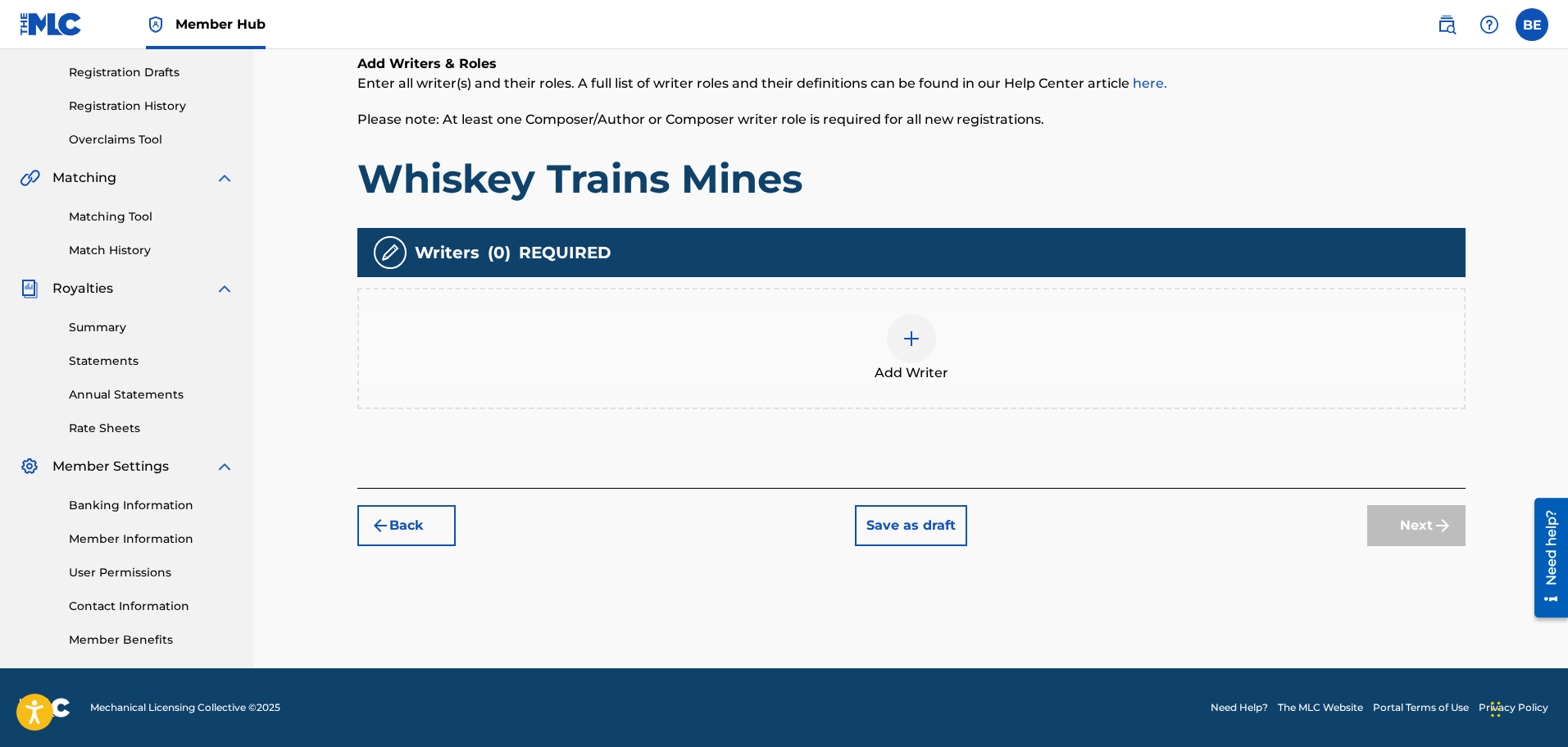
click at [905, 331] on img at bounding box center [911, 338] width 20 height 20
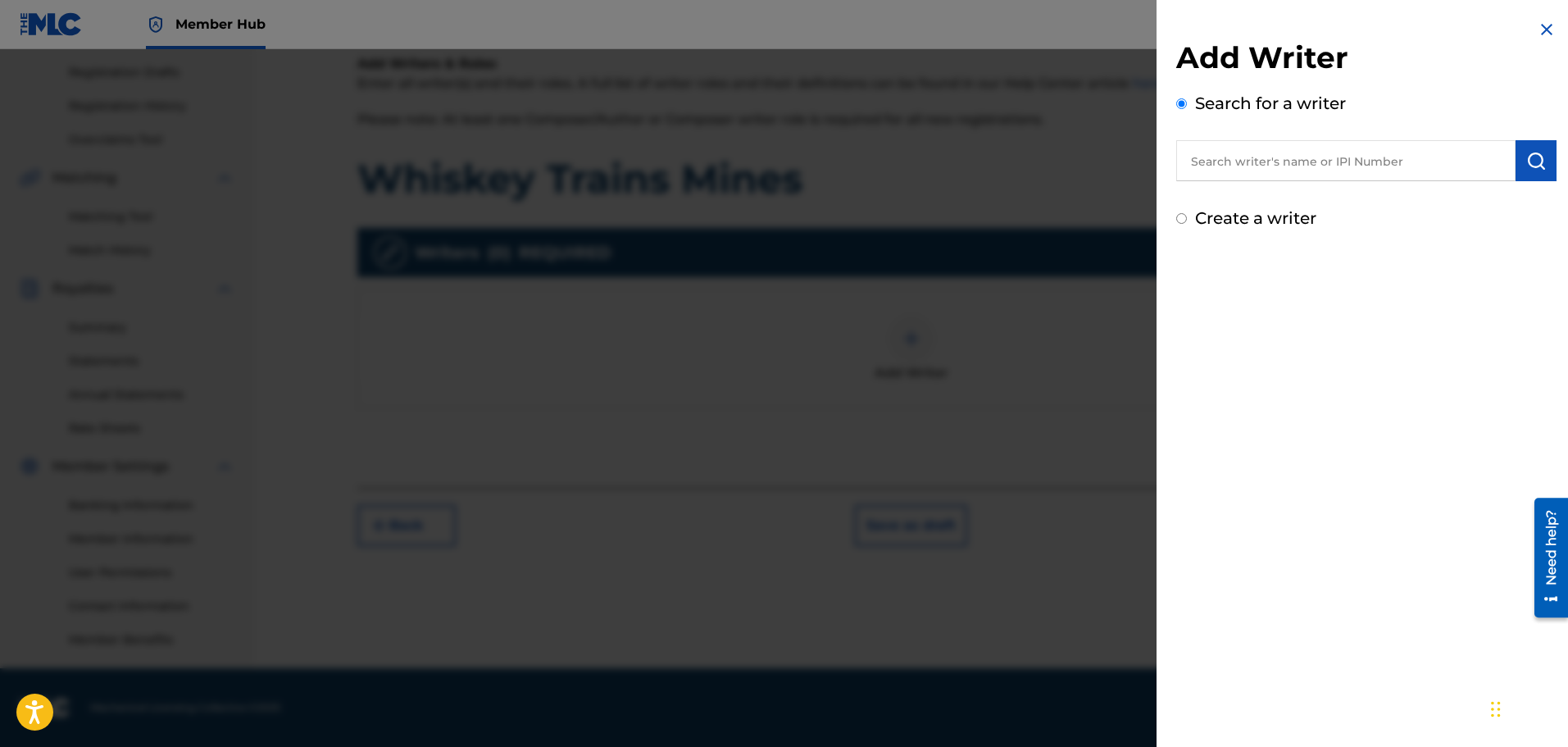
click at [1352, 158] on input "text" at bounding box center [1346, 161] width 339 height 41
paste input "01239001099"
type input "01239001099"
click at [1532, 158] on img "submit" at bounding box center [1536, 160] width 20 height 20
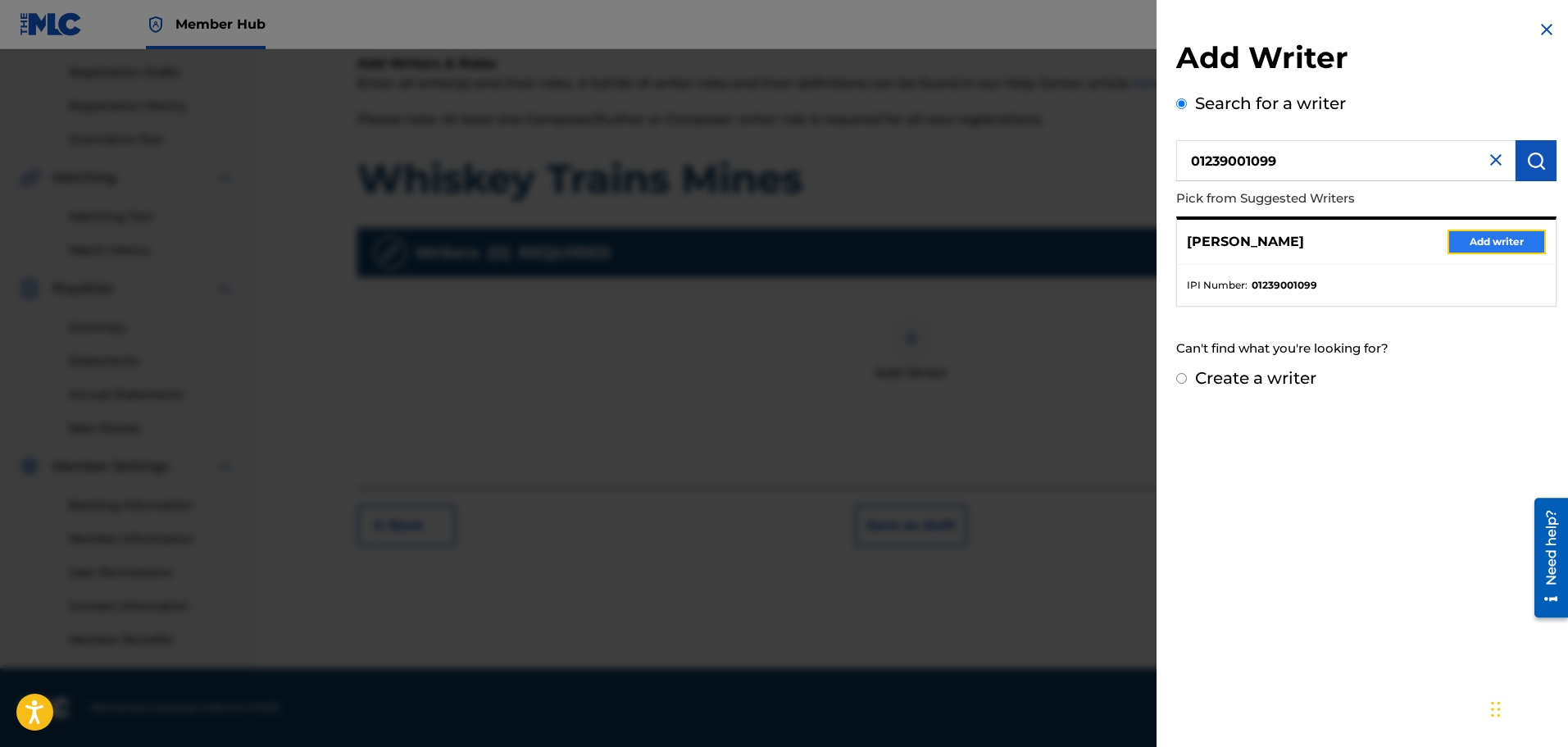
click at [1492, 241] on button "Add writer" at bounding box center [1496, 242] width 98 height 24
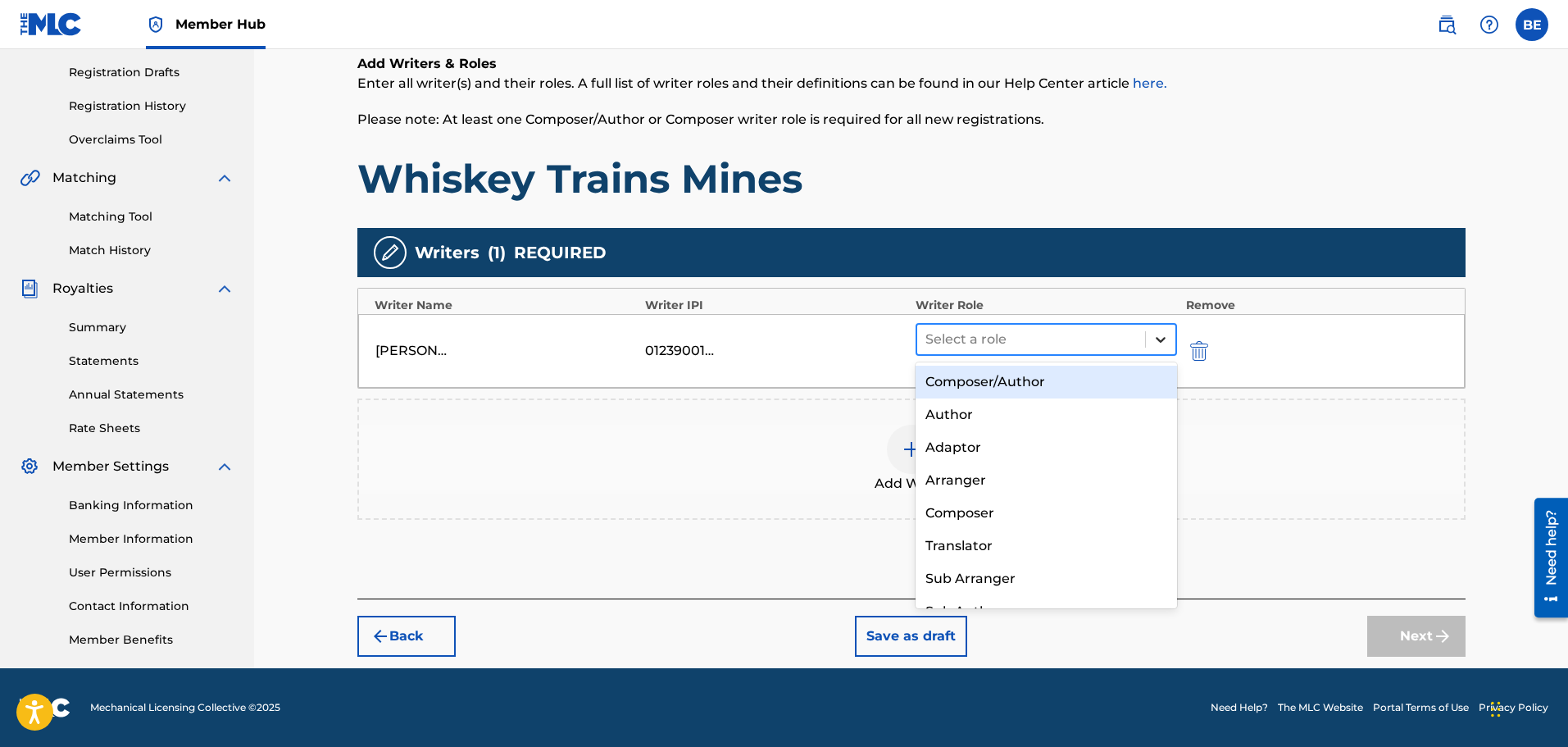
click at [1161, 347] on icon at bounding box center [1162, 339] width 17 height 17
click at [1047, 381] on div "Composer/Author" at bounding box center [1047, 381] width 263 height 33
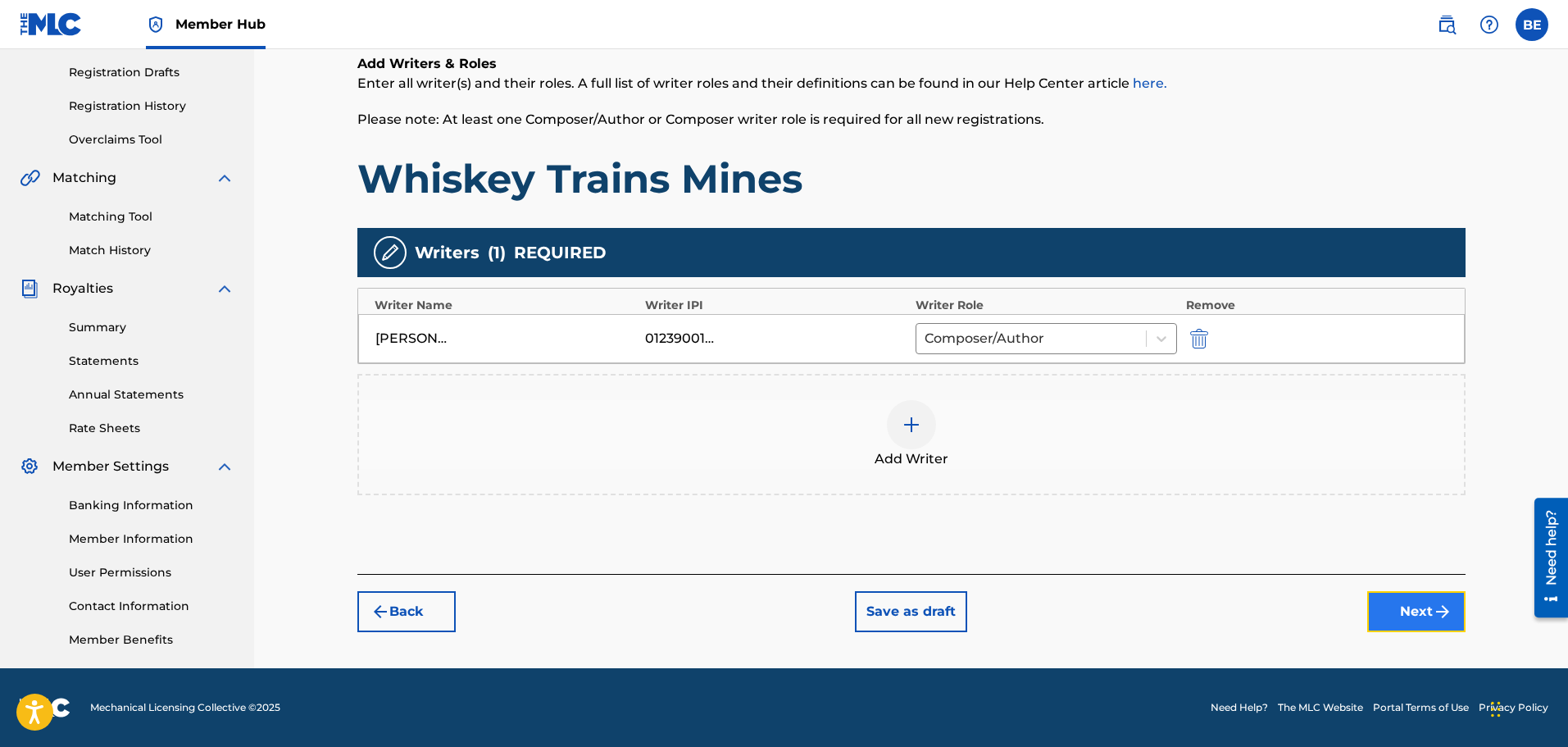
click at [1411, 611] on button "Next" at bounding box center [1416, 612] width 98 height 41
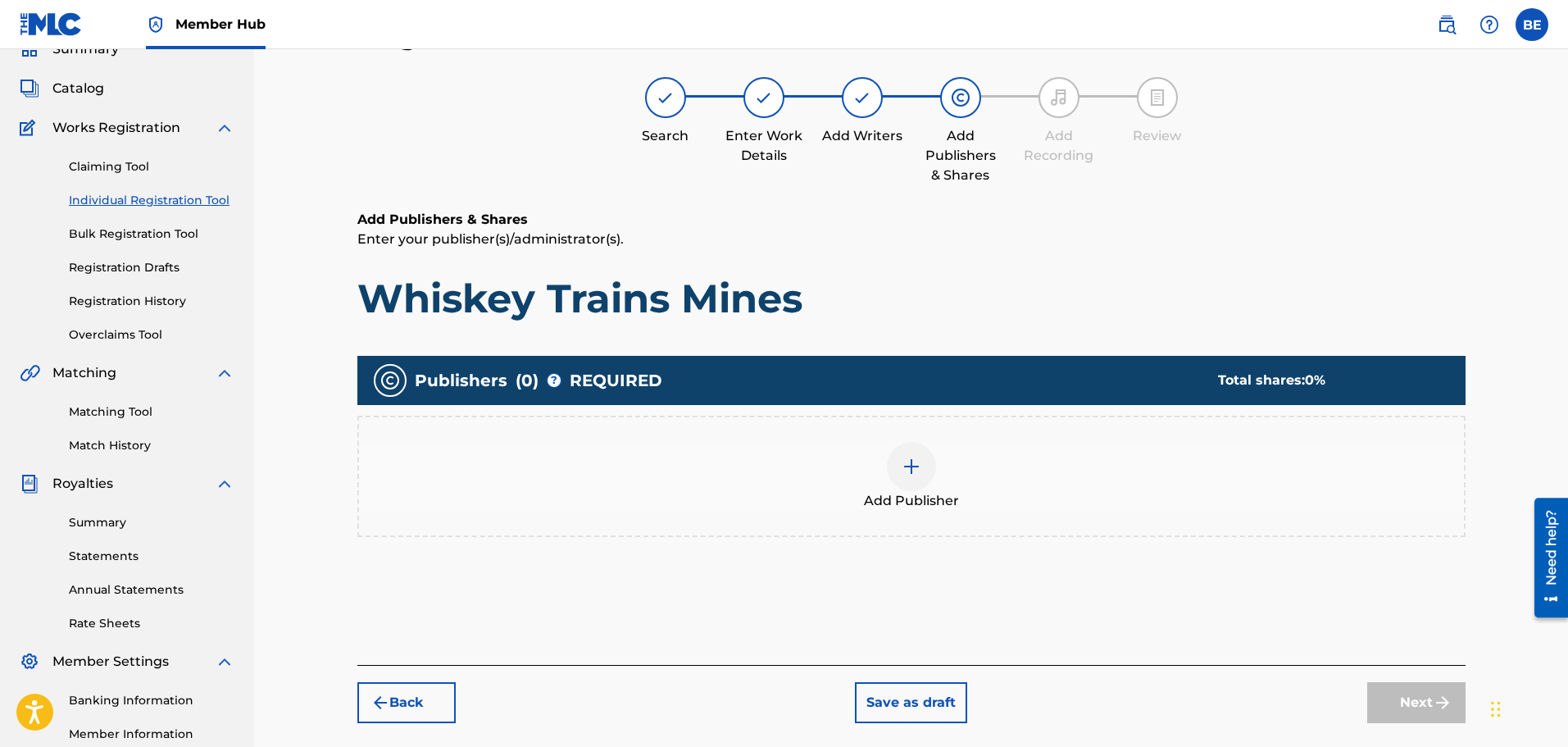
scroll to position [74, 0]
click at [908, 462] on img at bounding box center [911, 467] width 20 height 20
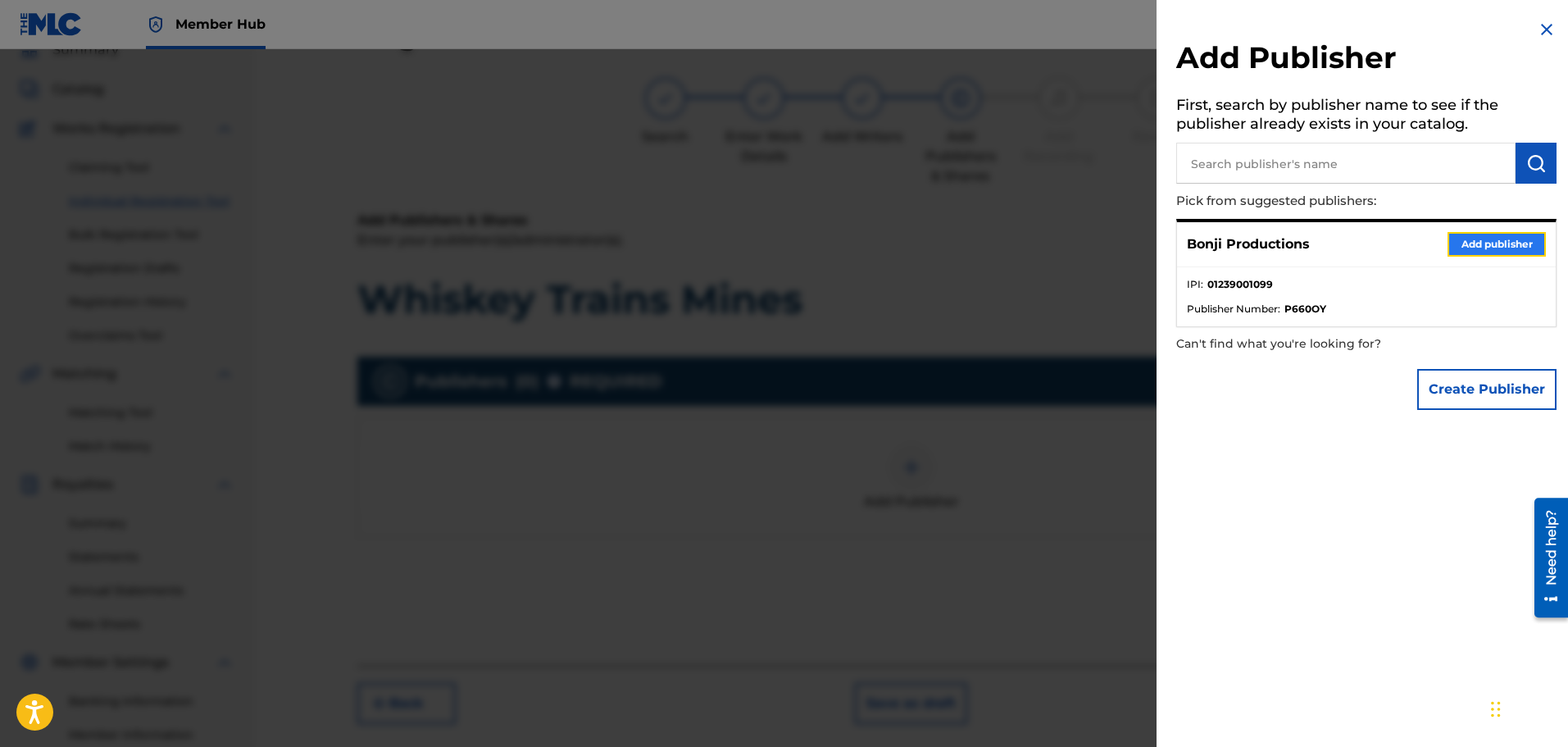
click at [1492, 237] on button "Add publisher" at bounding box center [1496, 244] width 98 height 24
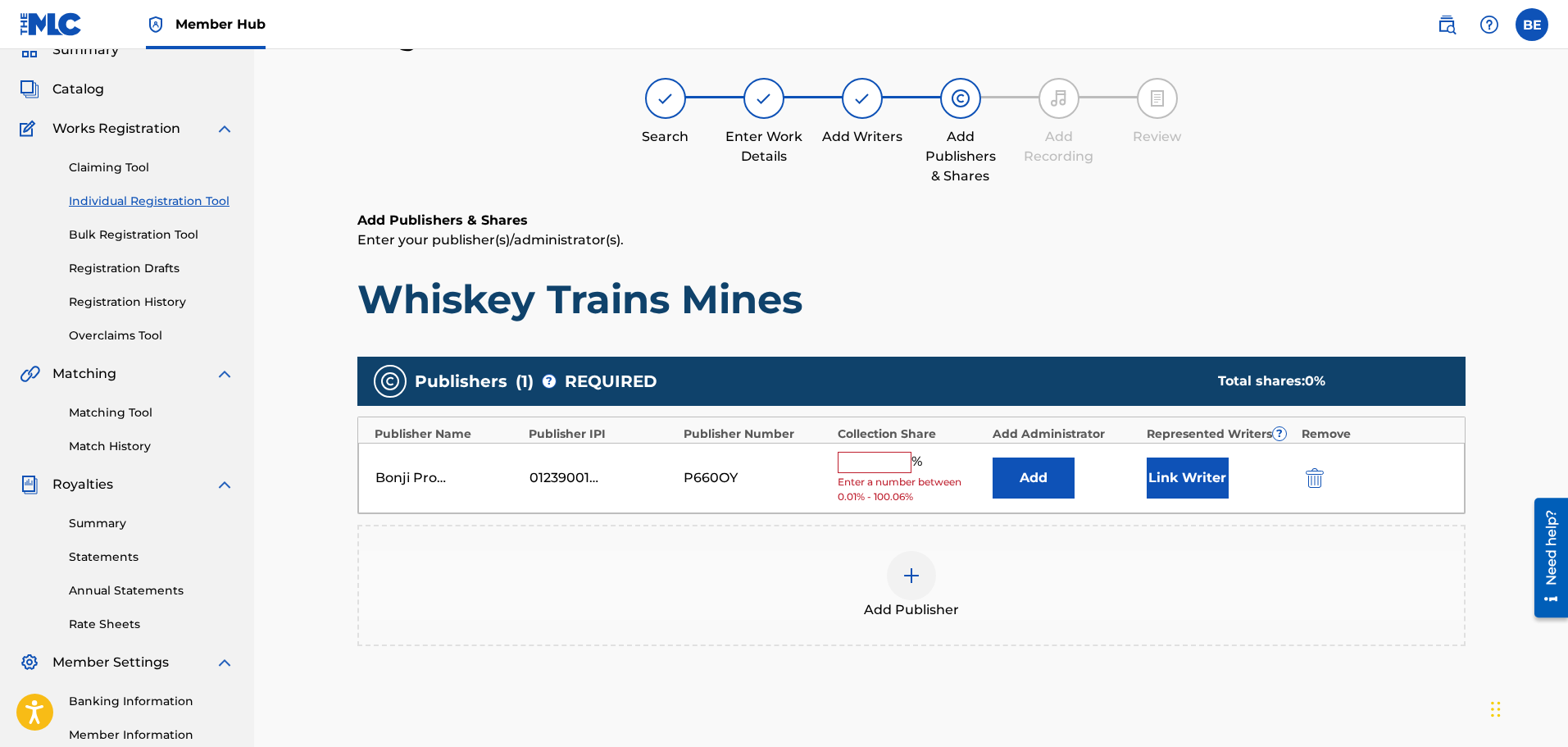
click at [881, 457] on input "text" at bounding box center [875, 462] width 74 height 22
type input "100"
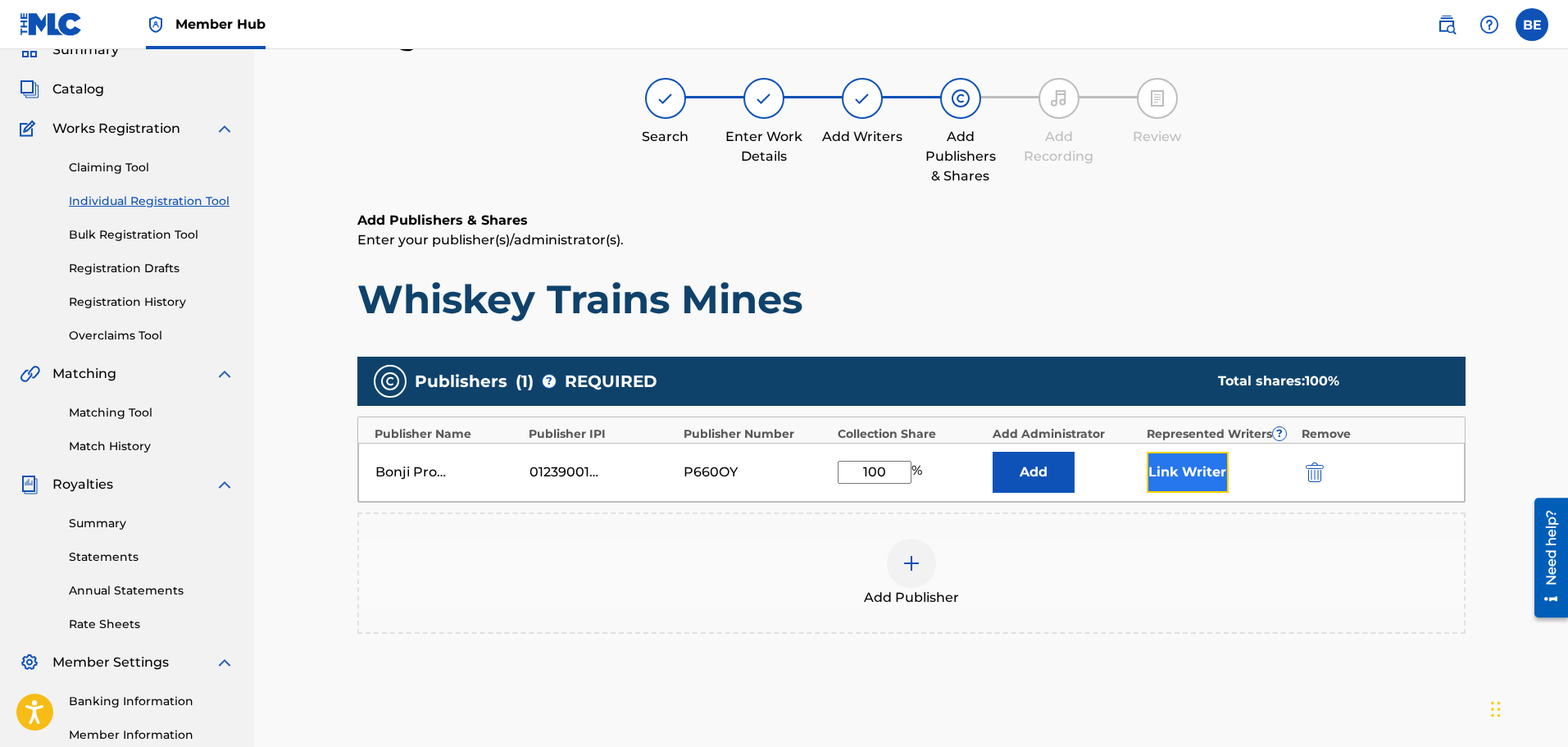
click at [1193, 468] on button "Link Writer" at bounding box center [1188, 472] width 82 height 41
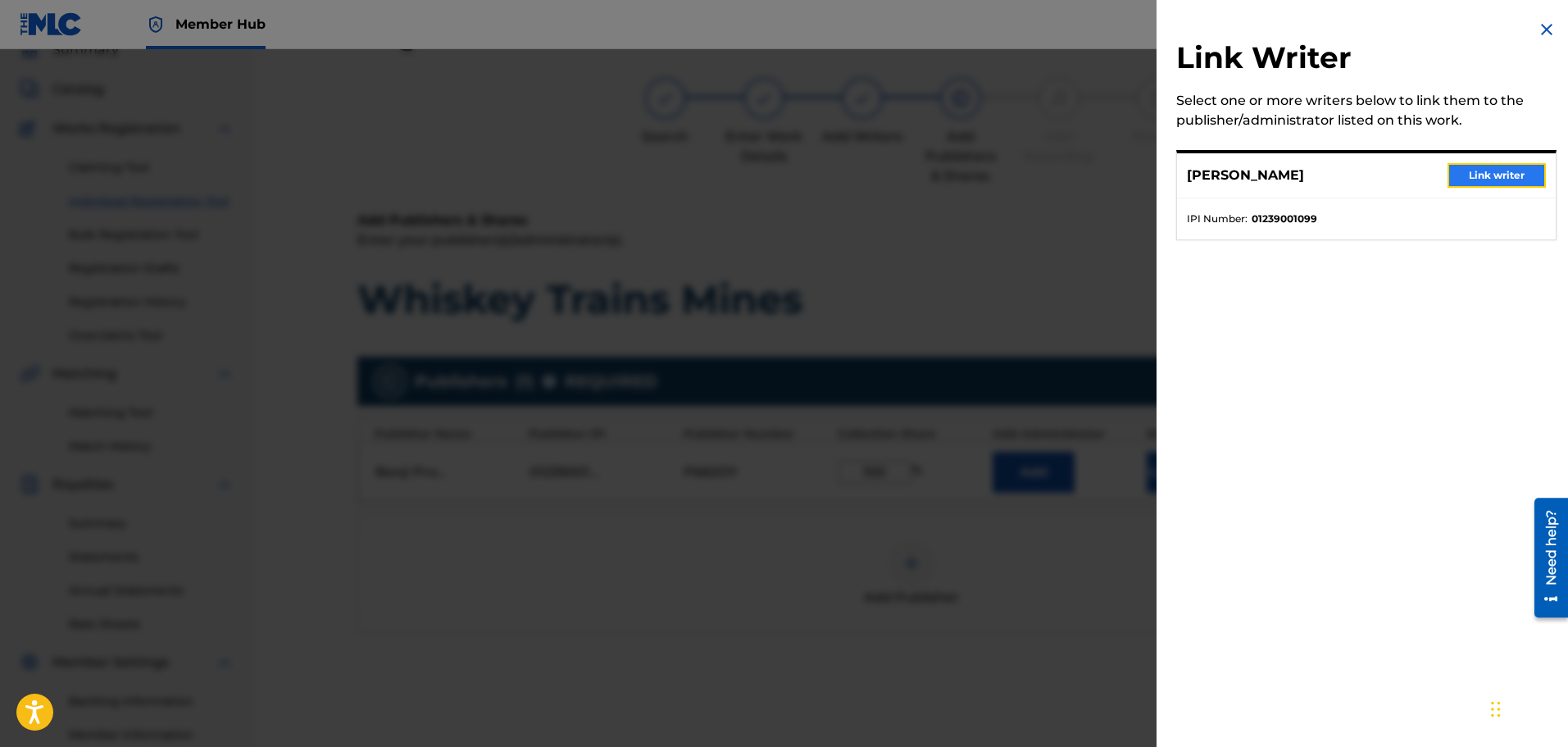
click at [1483, 179] on button "Link writer" at bounding box center [1496, 176] width 98 height 24
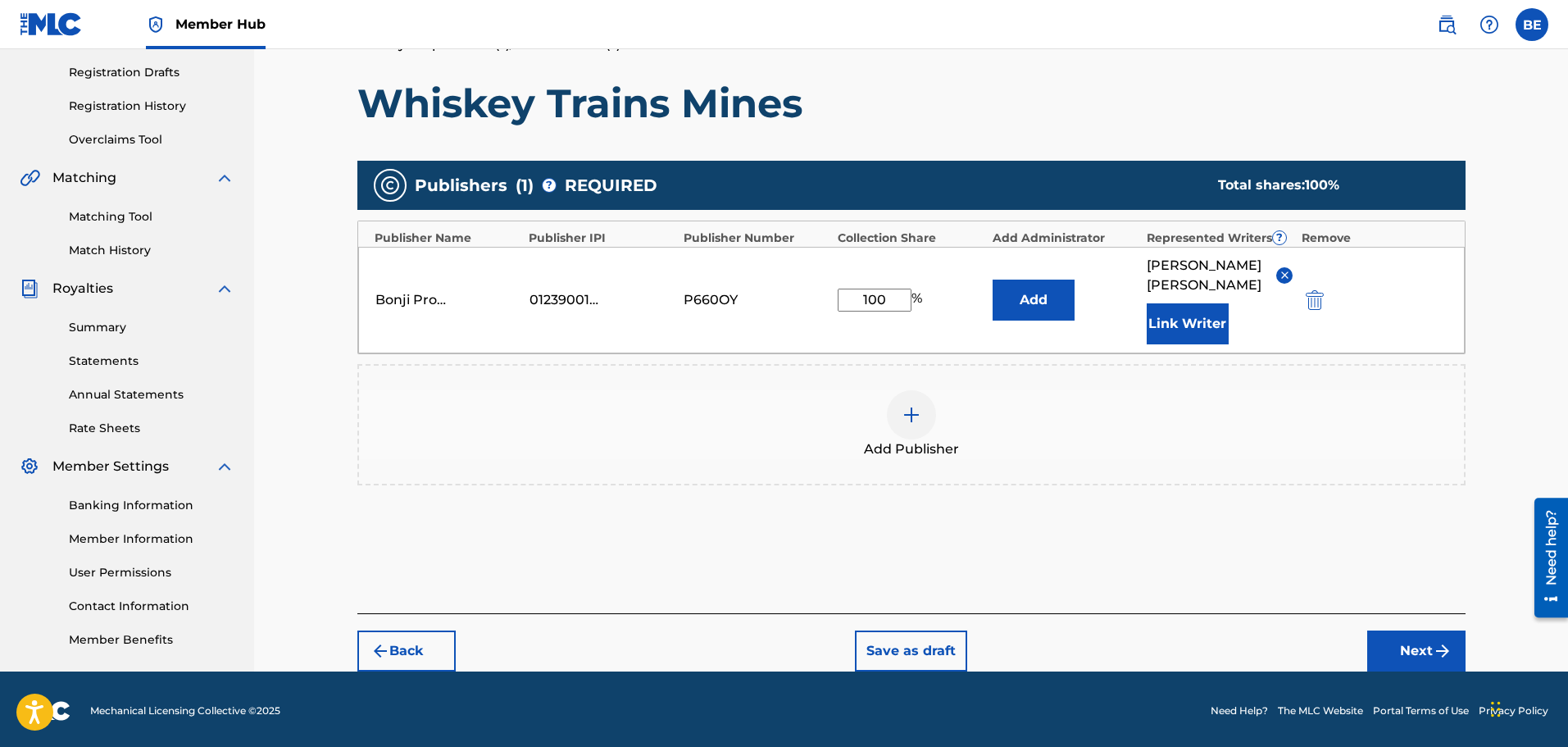
scroll to position [273, 0]
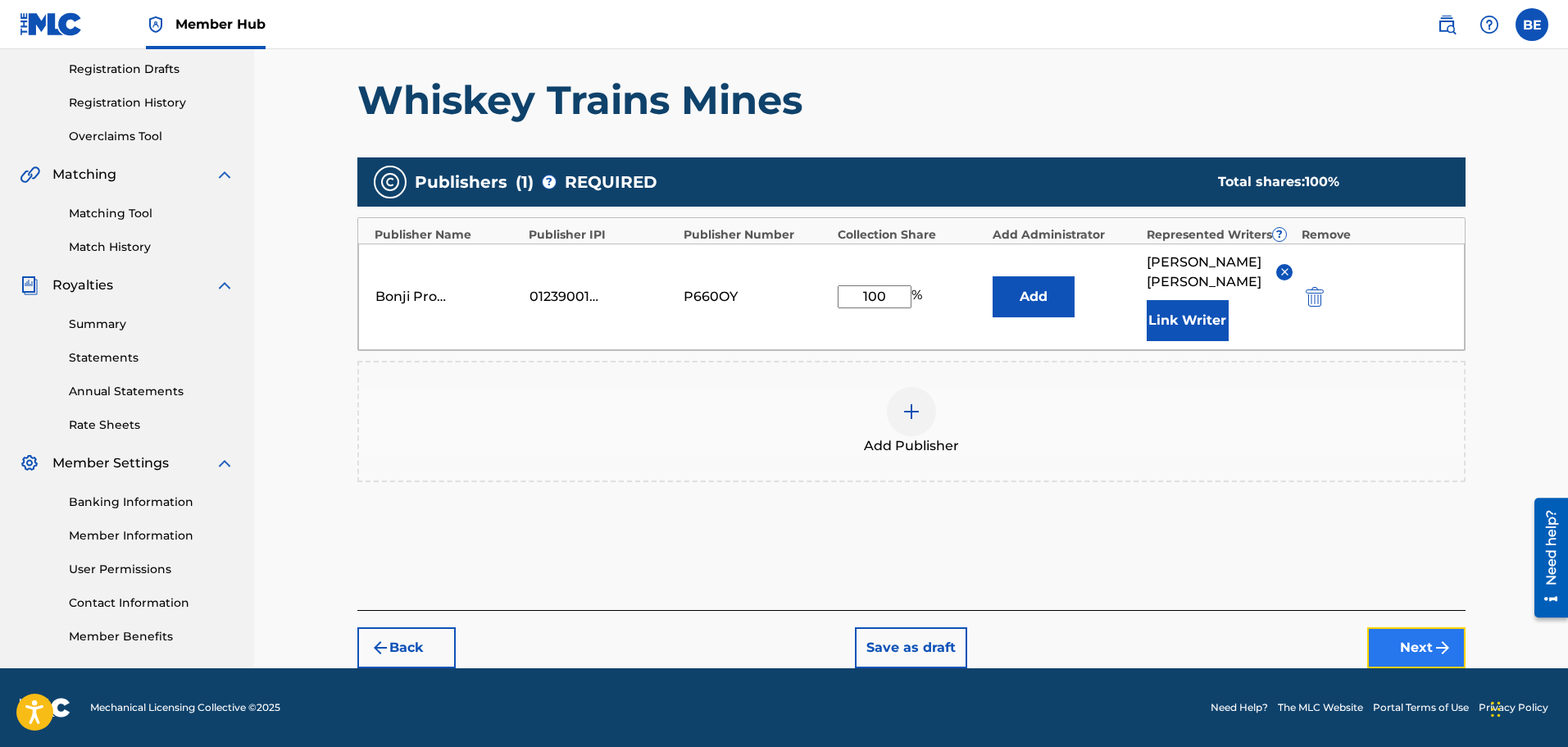
click at [1418, 650] on button "Next" at bounding box center [1416, 648] width 98 height 41
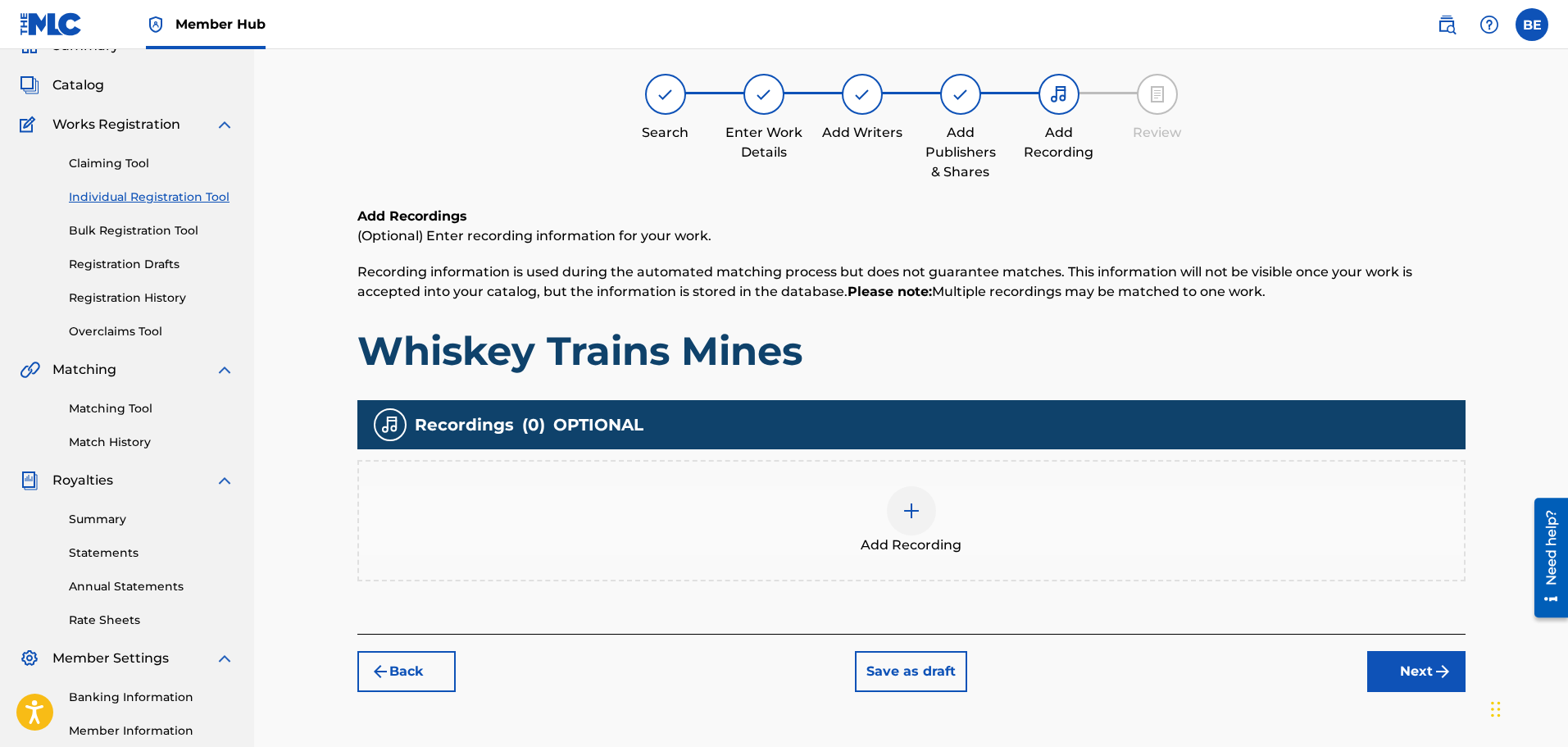
scroll to position [74, 0]
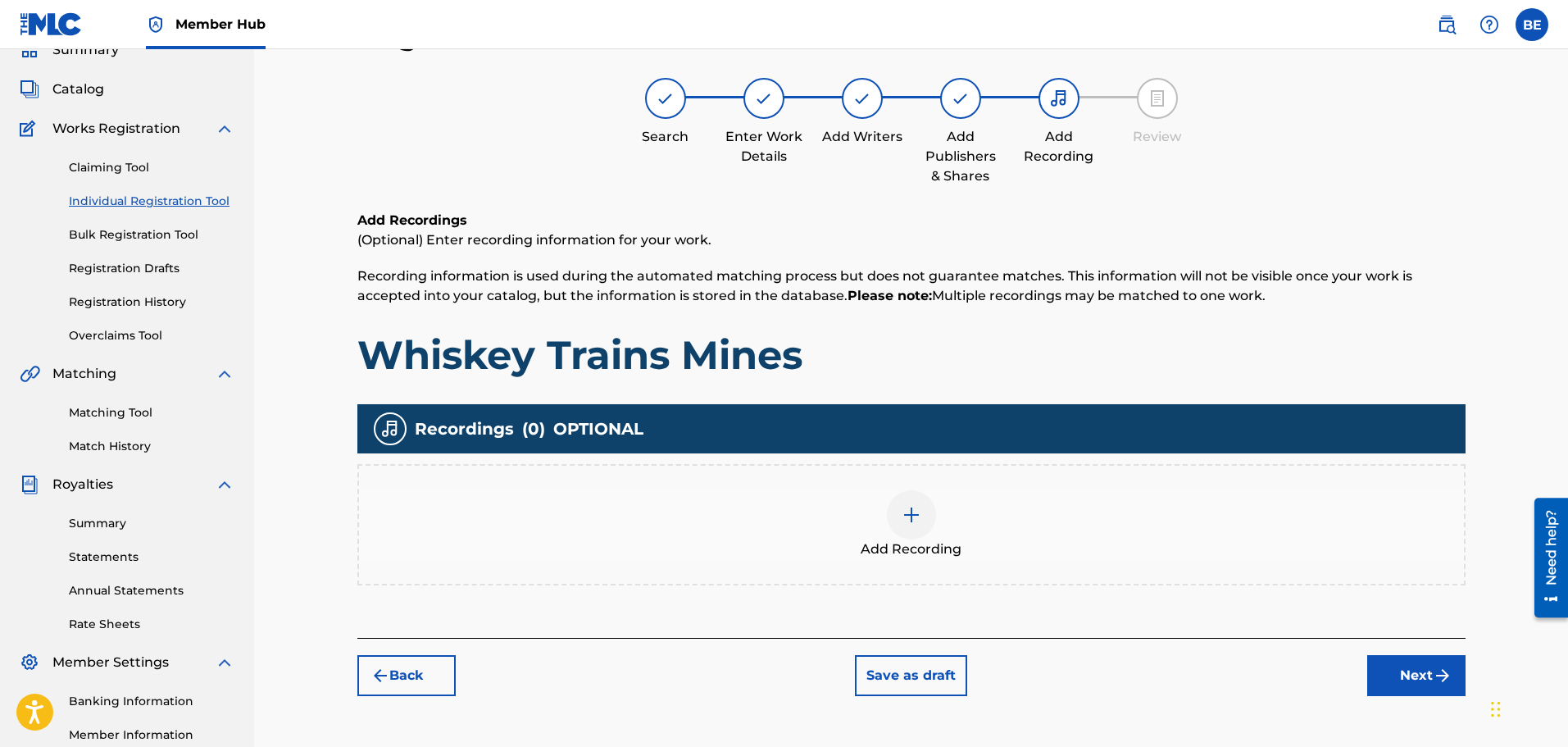
click at [913, 507] on img at bounding box center [911, 514] width 20 height 20
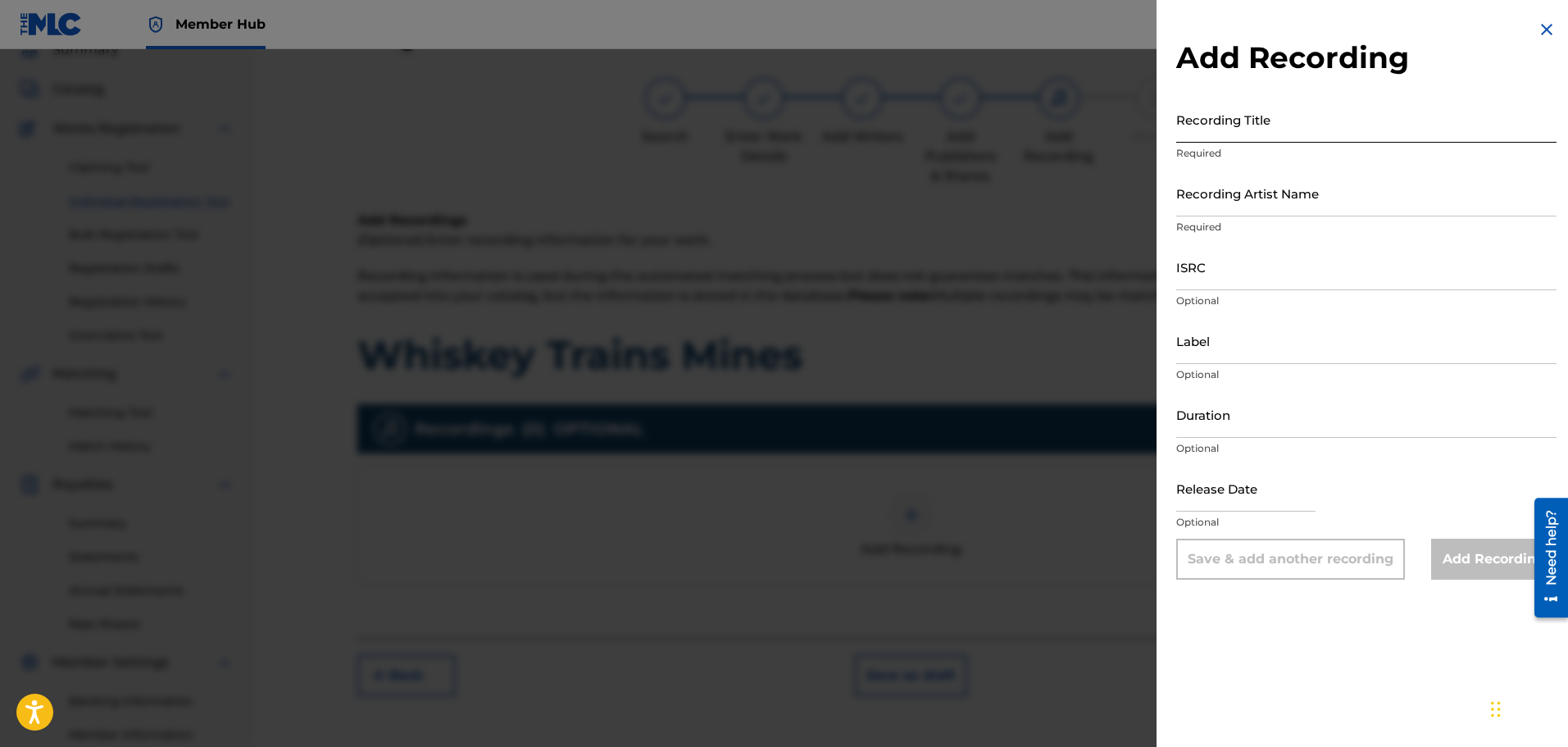
click at [1328, 123] on input "Recording Title" at bounding box center [1366, 120] width 380 height 47
paste input "The Musical Poemwriter"
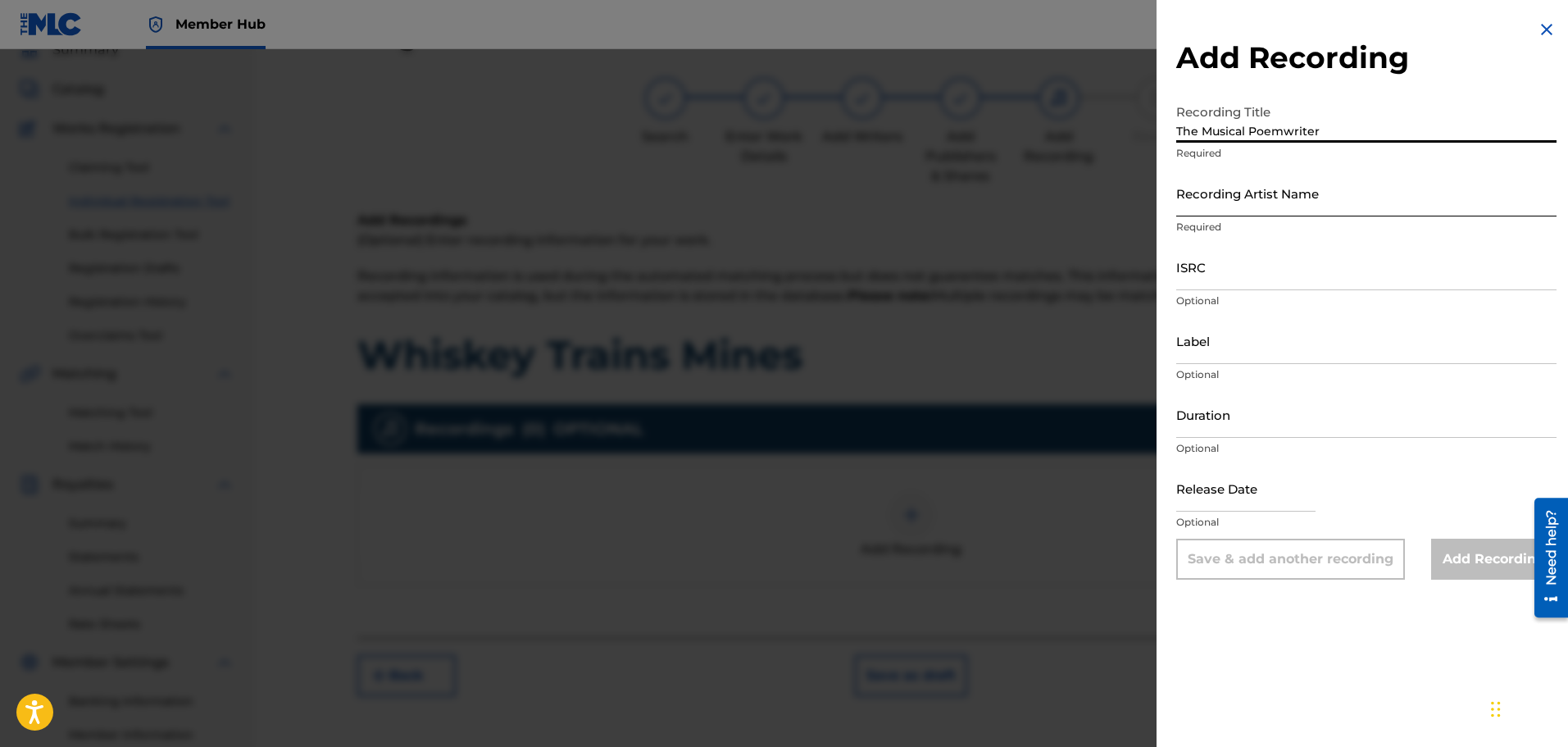
type input "The Musical Poemwriter"
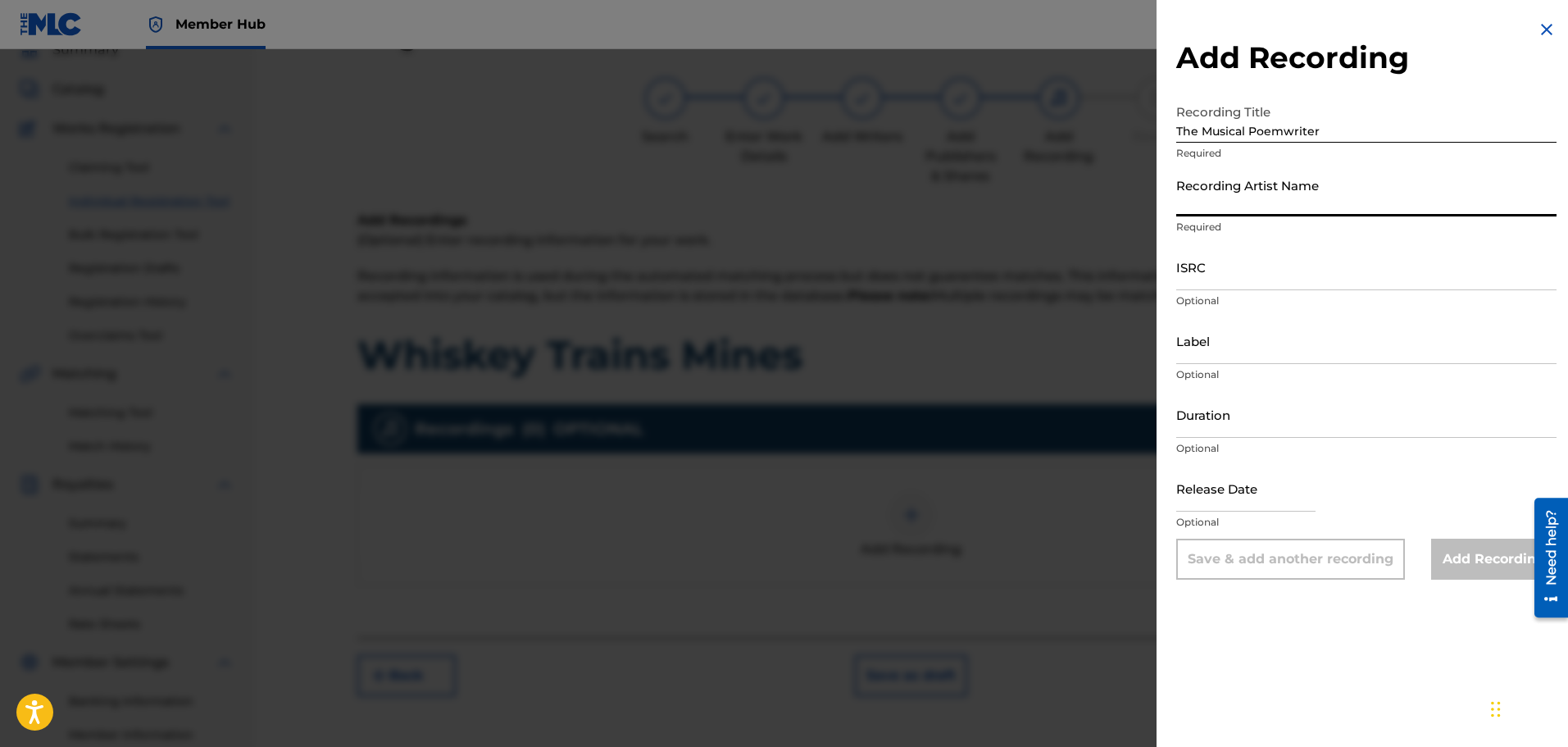
click at [1345, 200] on input "Recording Artist Name" at bounding box center [1366, 194] width 380 height 47
type input "Bonji"
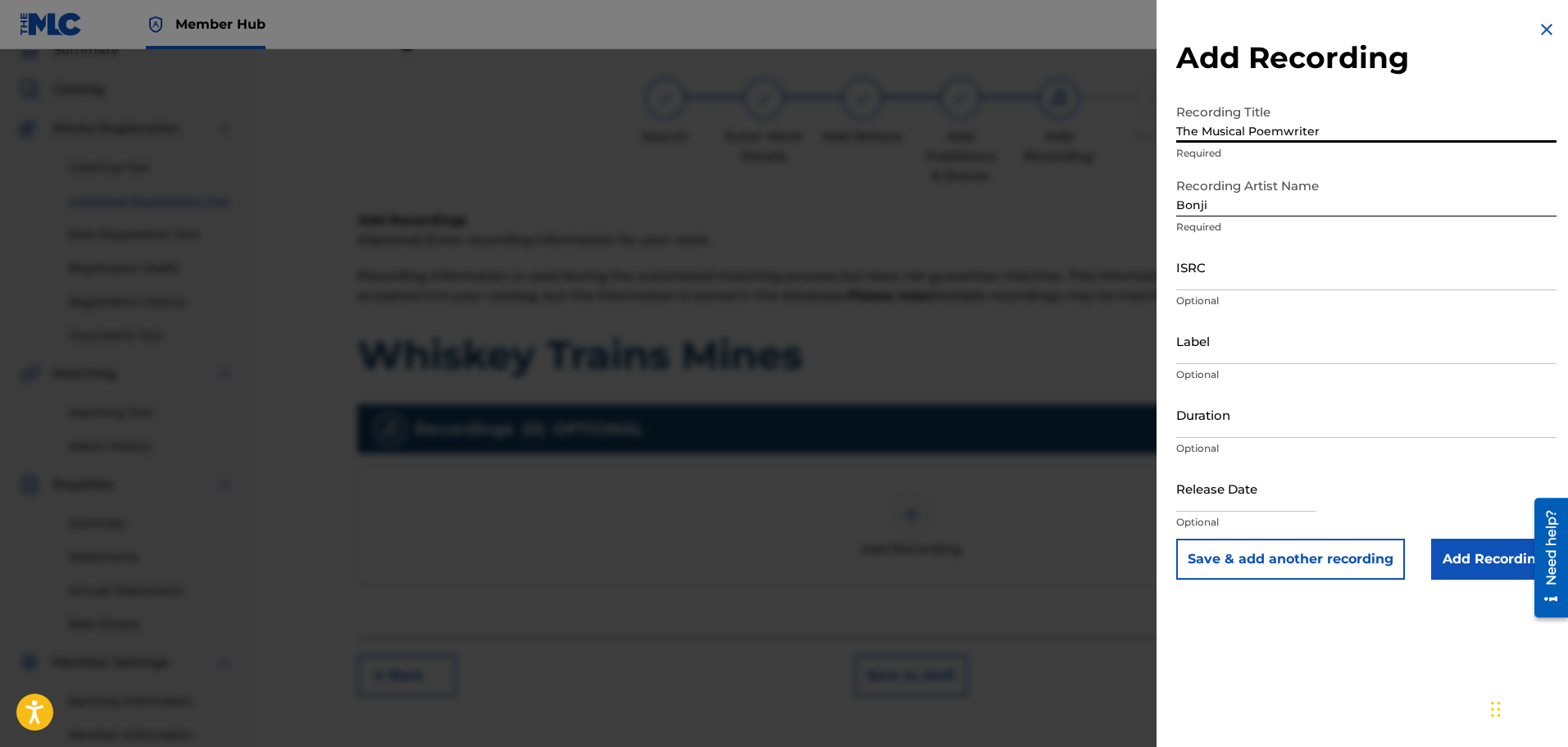
drag, startPoint x: 1331, startPoint y: 132, endPoint x: 1143, endPoint y: 115, distance: 188.8
click at [1143, 115] on div "Add Recording Recording Title The Musical Poemwriter Required Recording Artist …" at bounding box center [784, 398] width 1568 height 698
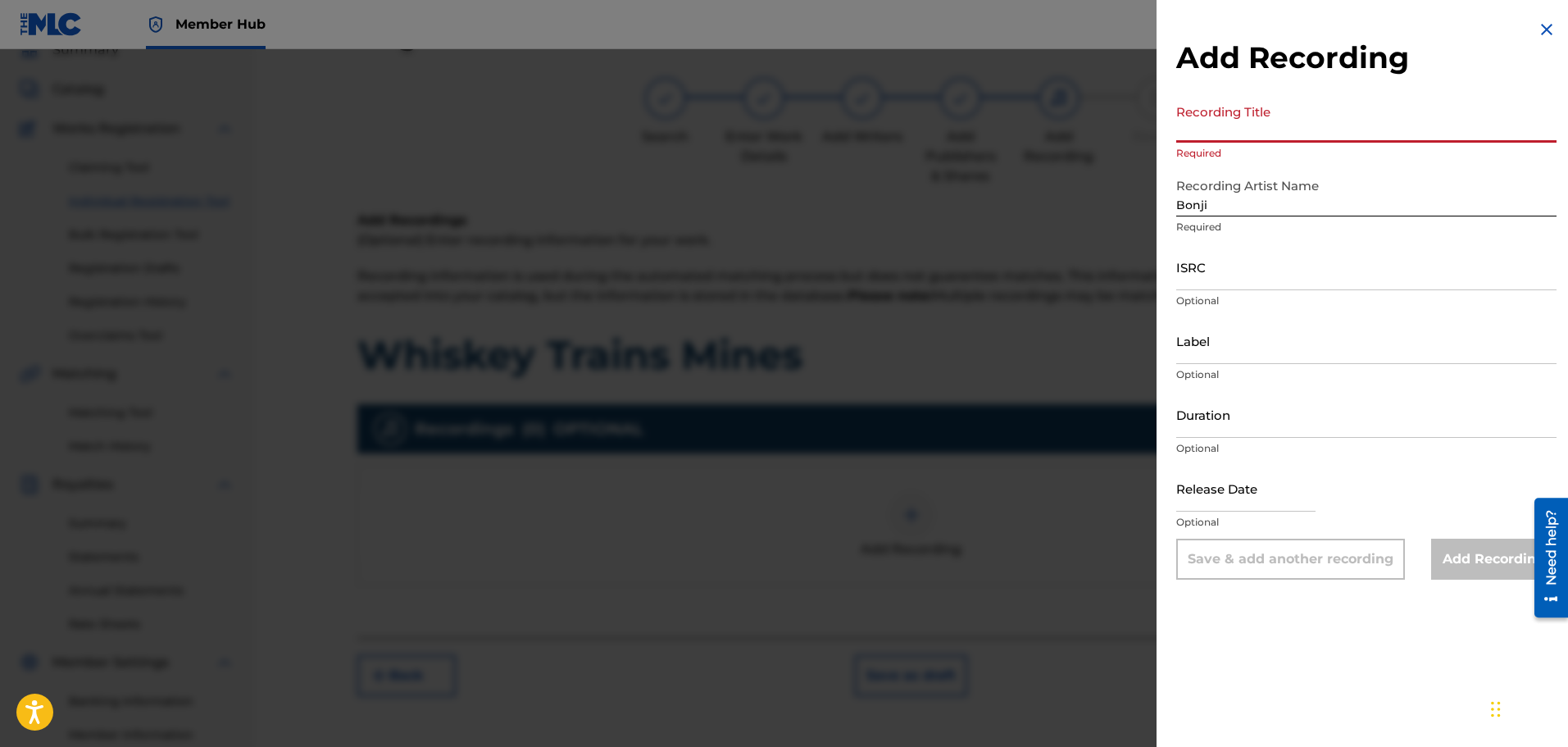
click at [1222, 130] on input "Recording Title" at bounding box center [1366, 120] width 380 height 47
type input "a"
paste input "The Musical Poemwriter"
type input "The Musical Poemwriter"
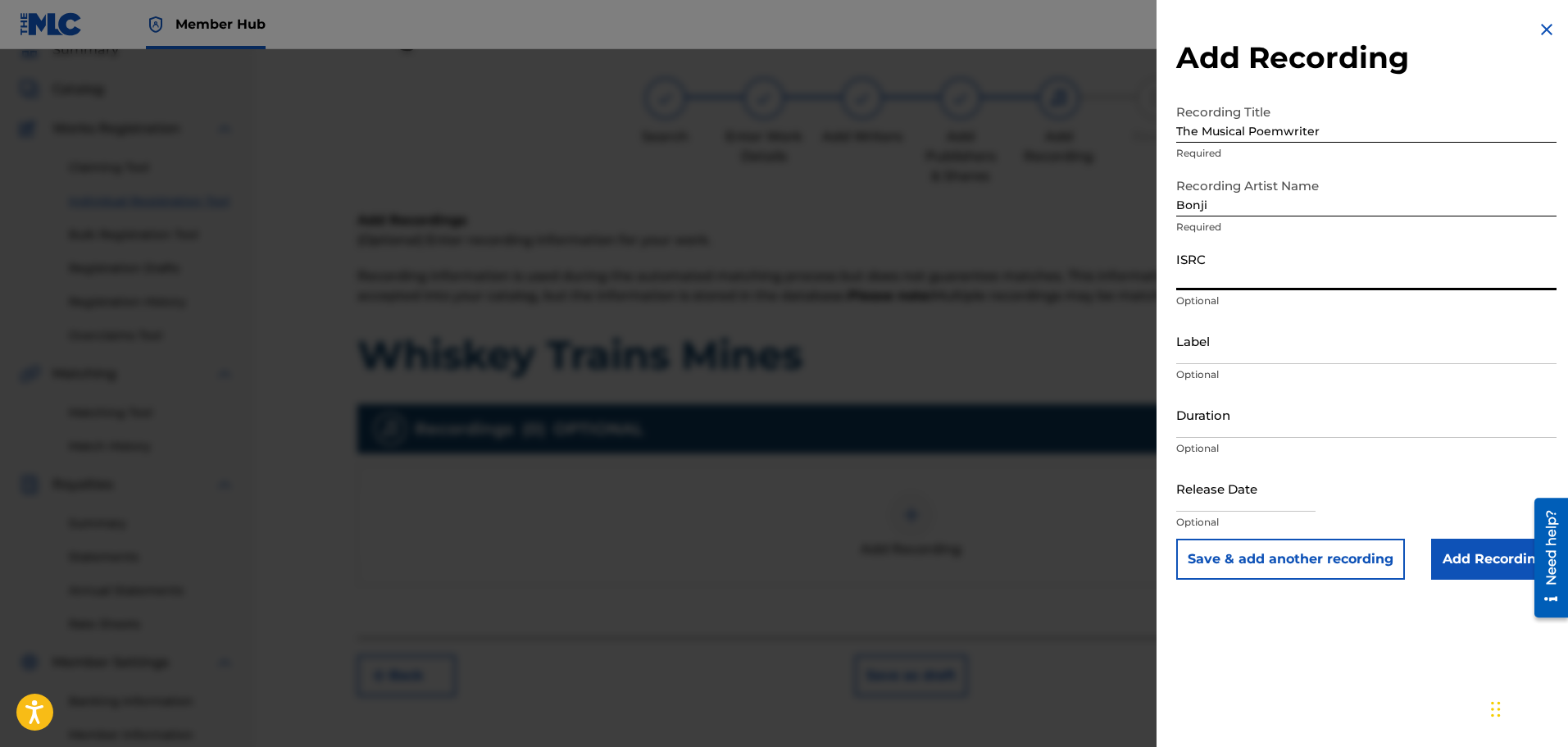
click at [1338, 274] on input "ISRC" at bounding box center [1366, 267] width 380 height 47
paste input "QZS662576176"
type input "QZS662576176"
click at [1298, 349] on input "Label" at bounding box center [1366, 341] width 380 height 47
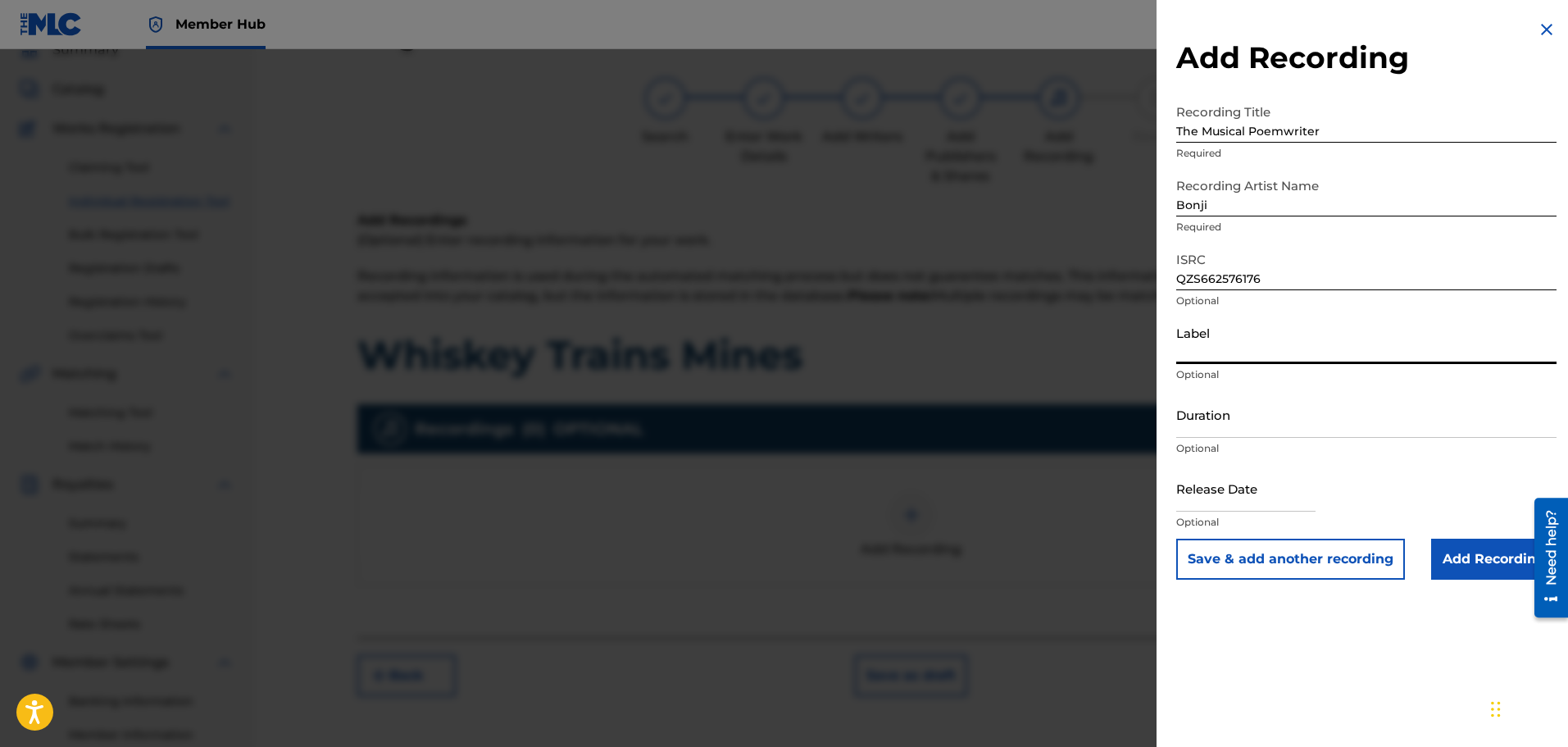
type input "Bonji Productions"
click at [1323, 419] on input "Duration" at bounding box center [1366, 414] width 380 height 47
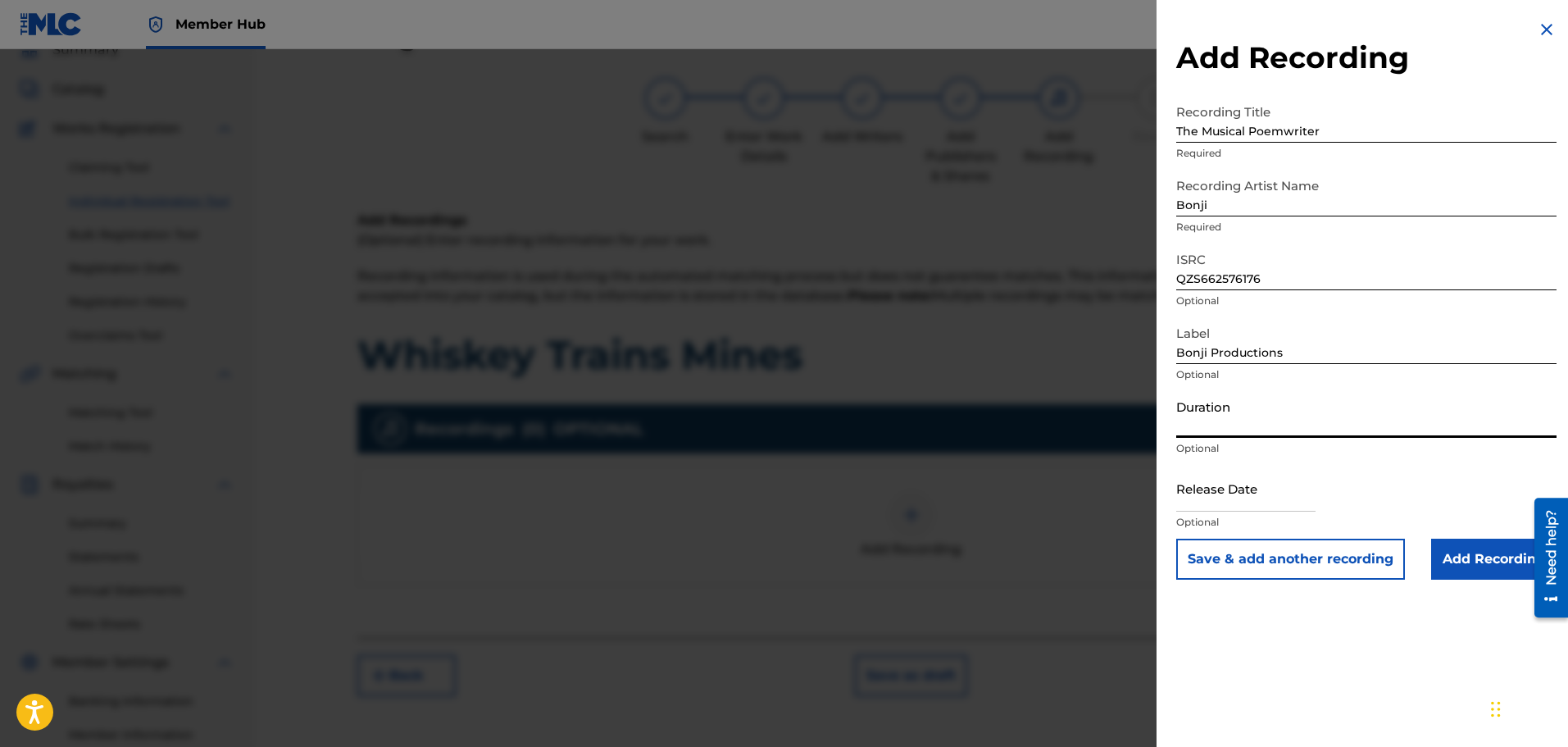
type input "04:53"
select select "8"
select select "2025"
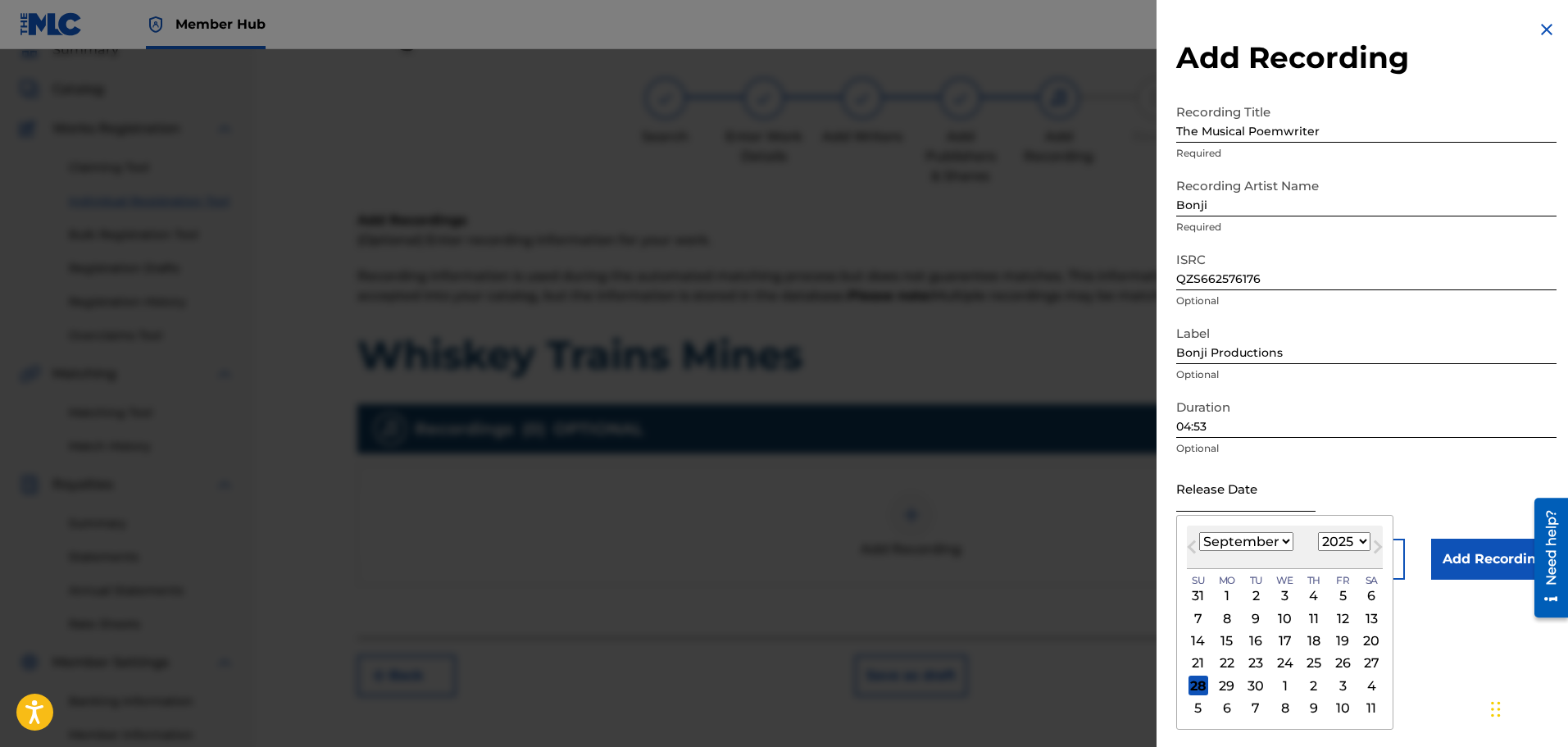
click at [1275, 495] on input "text" at bounding box center [1246, 488] width 139 height 47
type input "[DATE]"
select select "9"
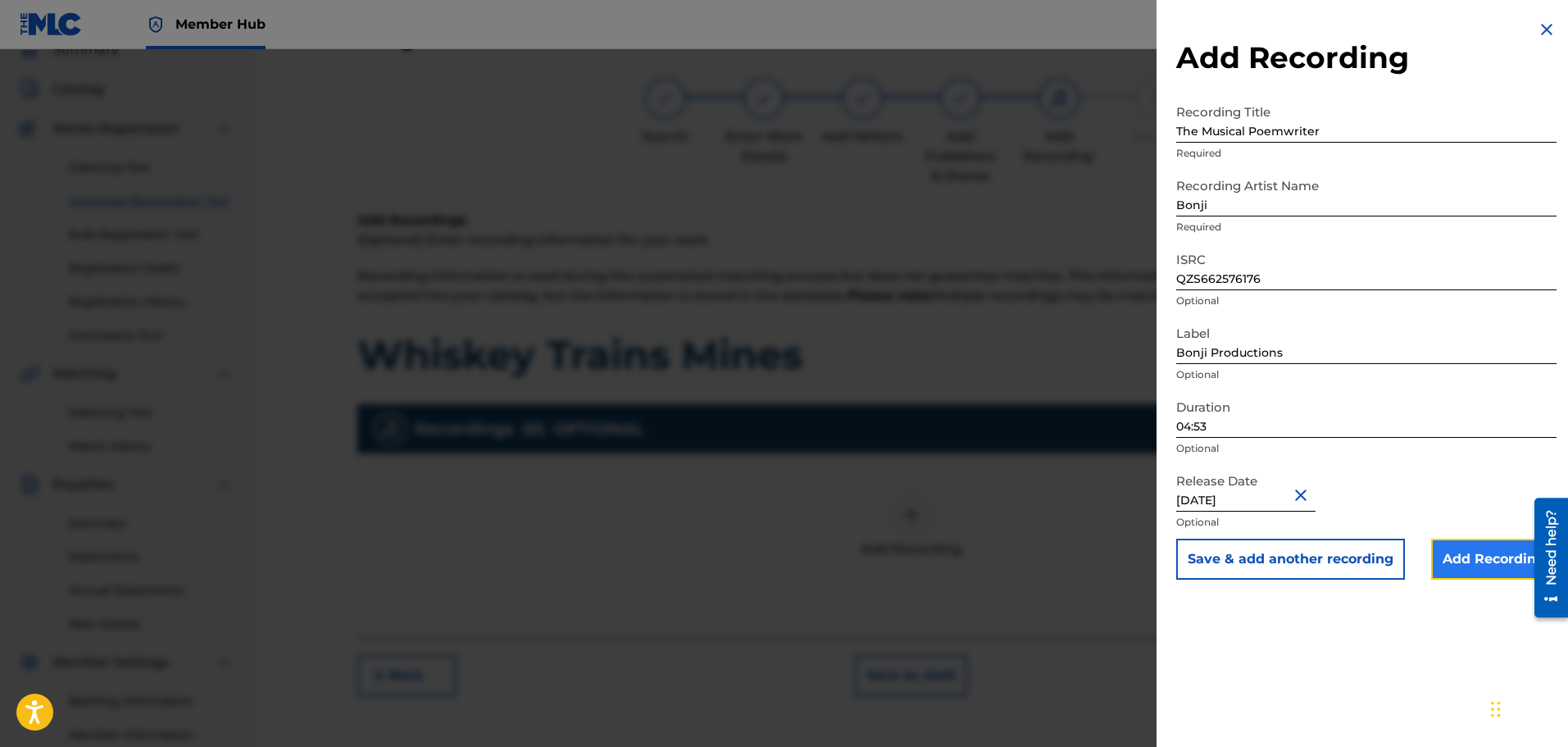
click at [1488, 562] on input "Add Recording" at bounding box center [1494, 559] width 125 height 41
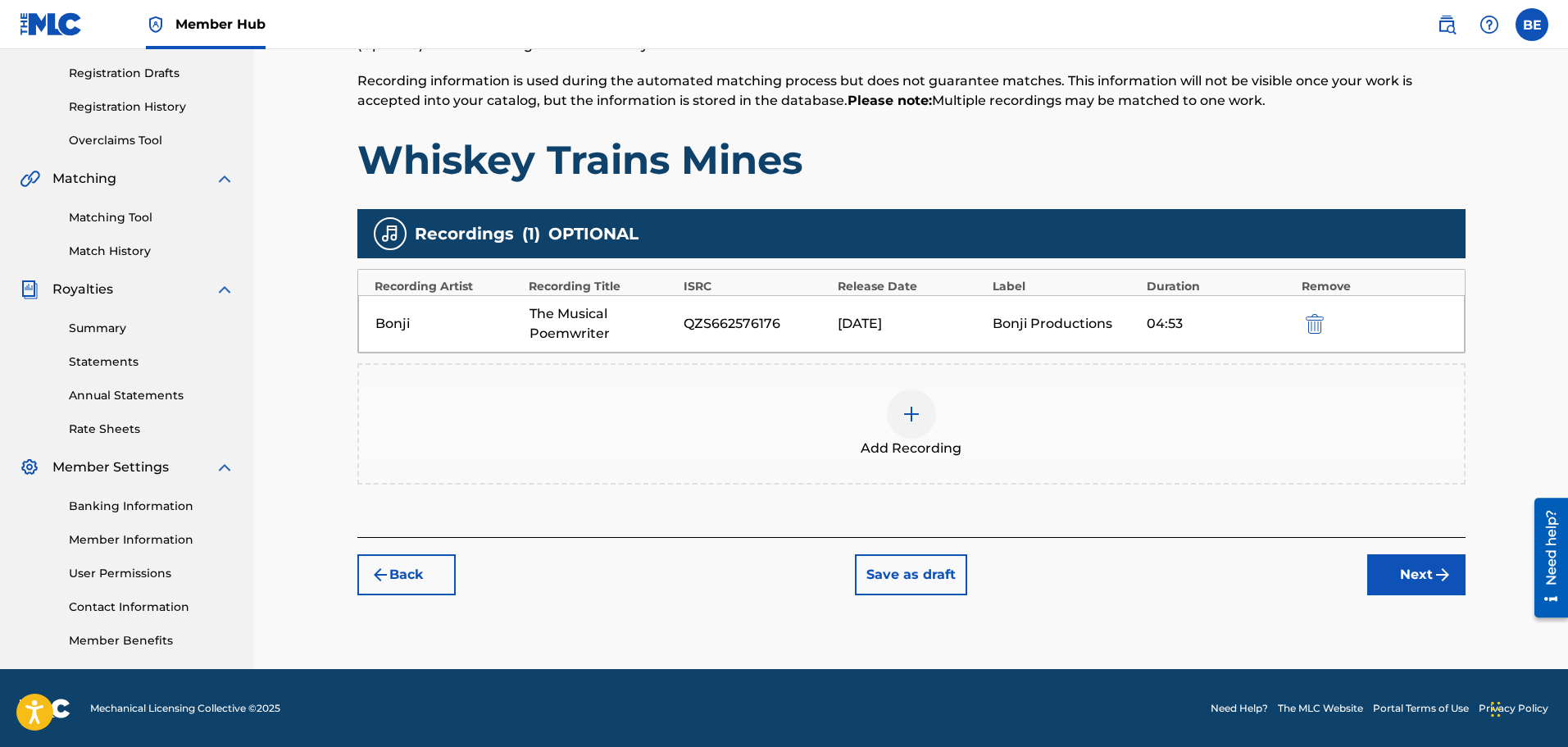
scroll to position [270, 0]
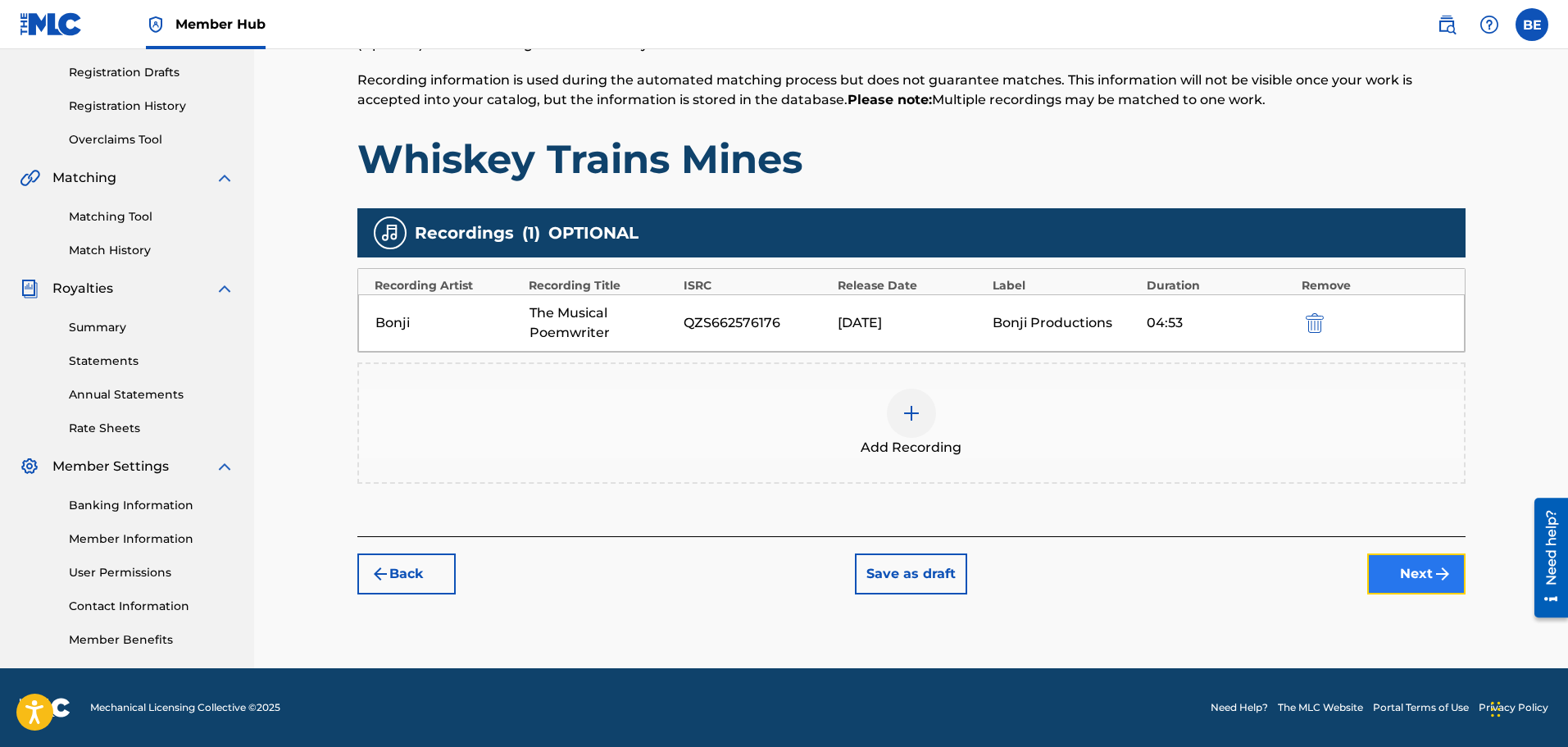
click at [1419, 576] on button "Next" at bounding box center [1416, 574] width 98 height 41
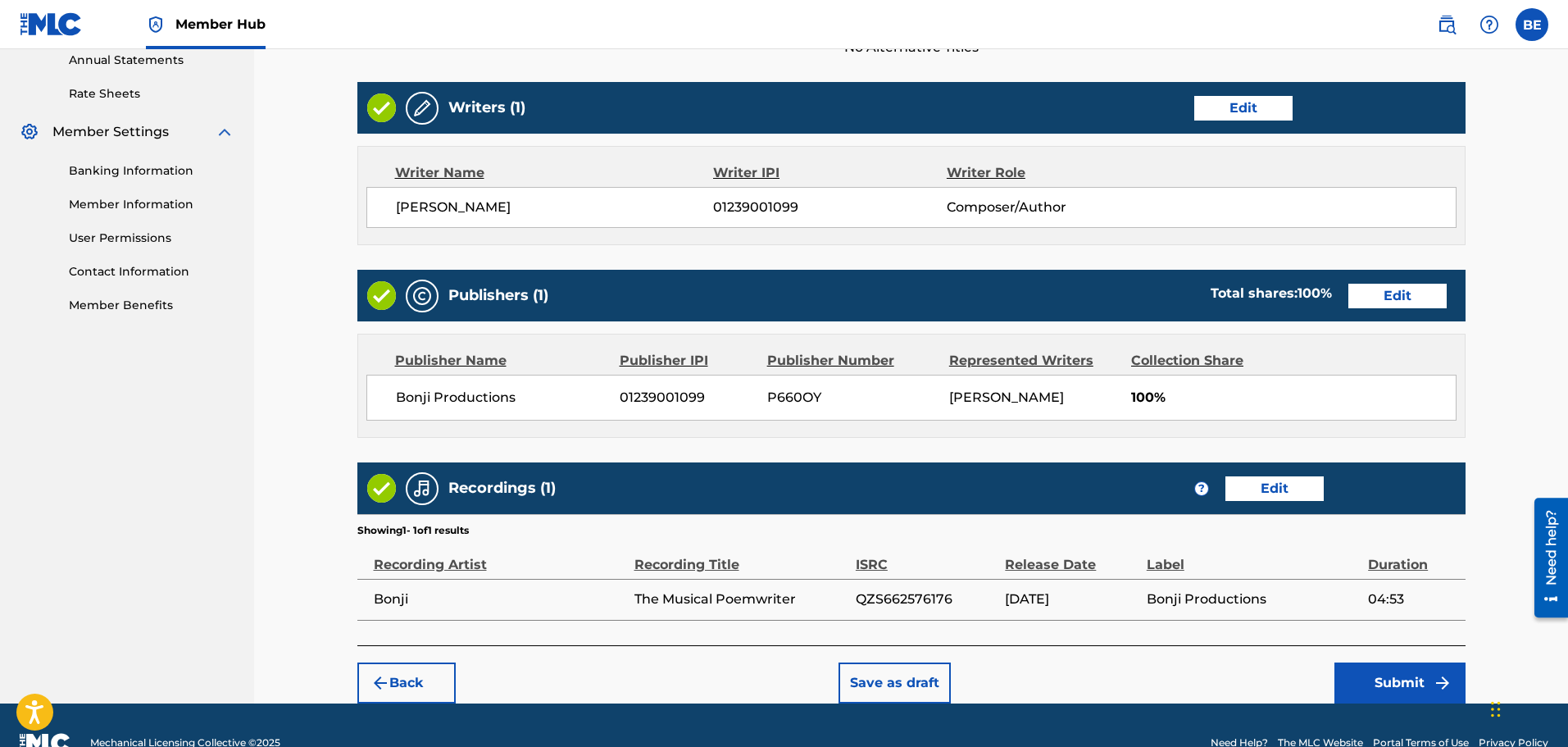
scroll to position [639, 0]
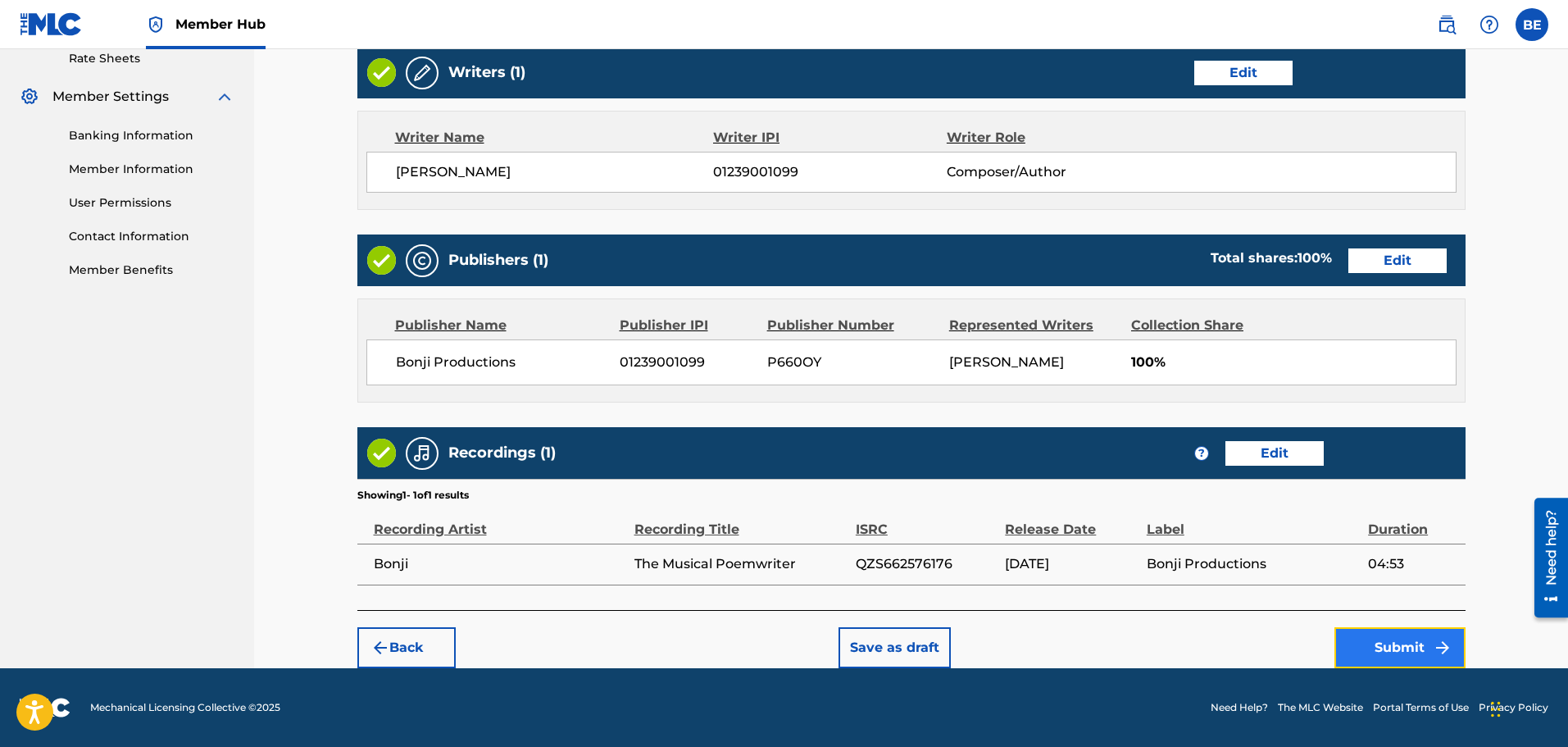
click at [1405, 645] on button "Submit" at bounding box center [1400, 648] width 131 height 41
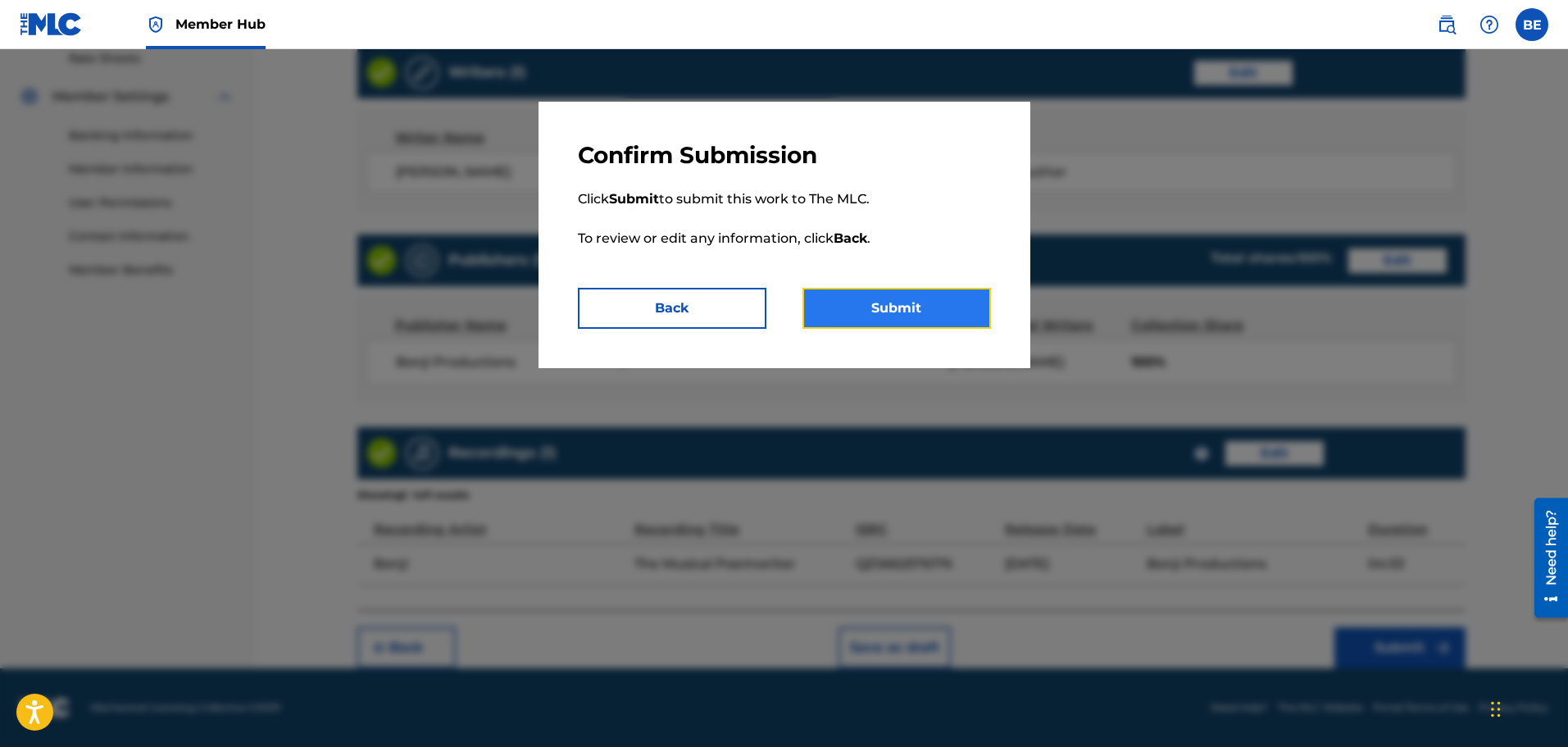
click at [941, 305] on button "Submit" at bounding box center [897, 309] width 189 height 41
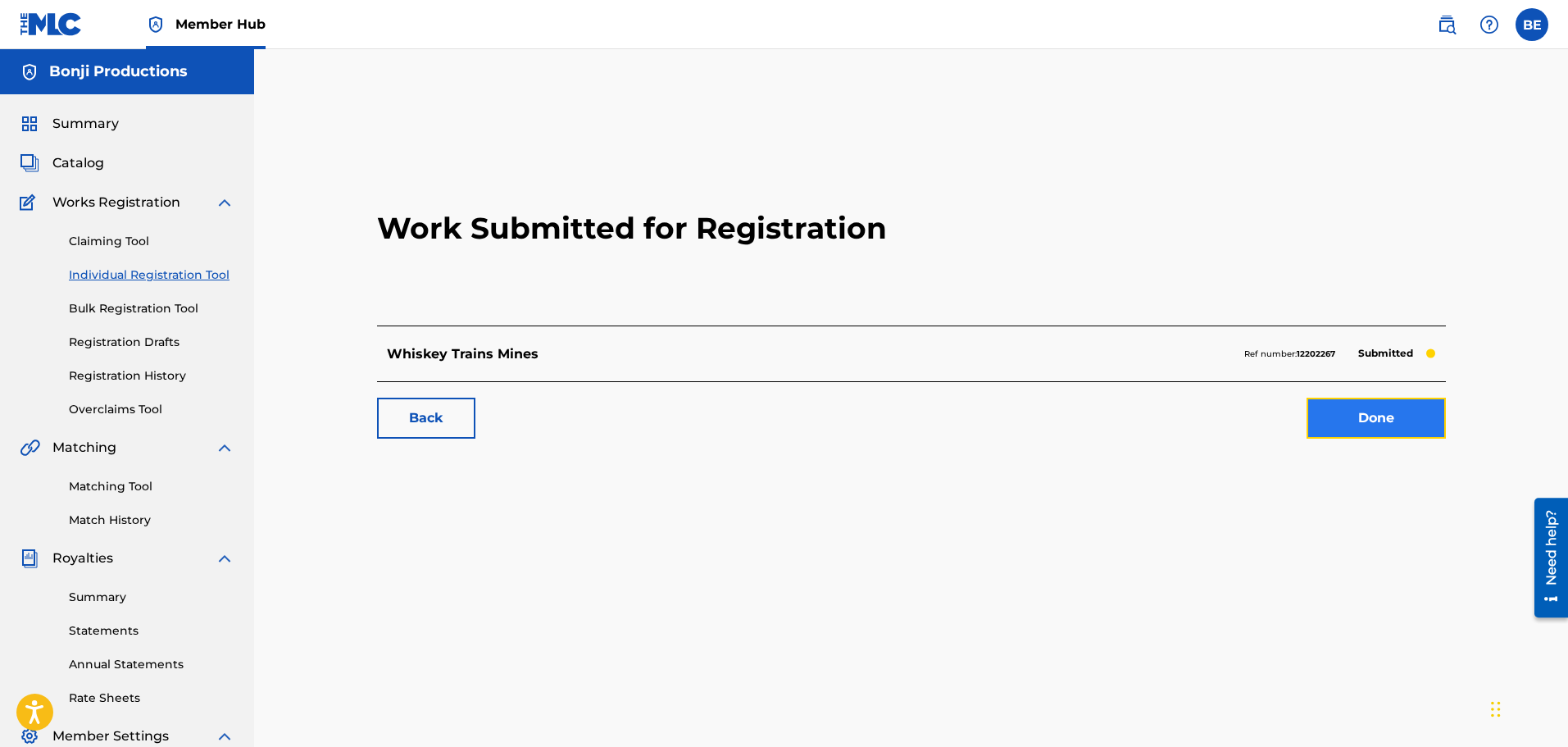
click at [1368, 415] on link "Done" at bounding box center [1376, 419] width 139 height 41
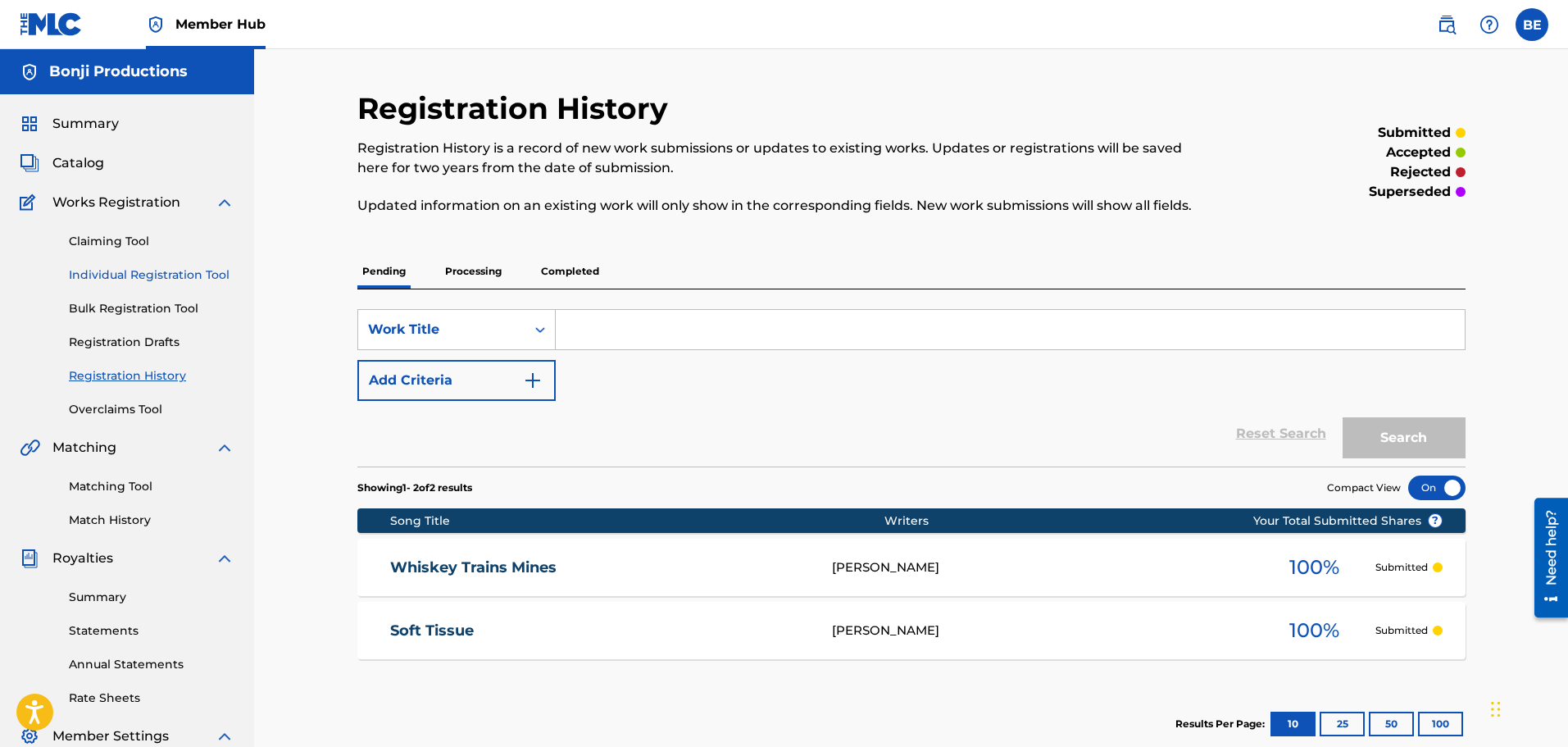
click at [217, 276] on link "Individual Registration Tool" at bounding box center [151, 275] width 165 height 17
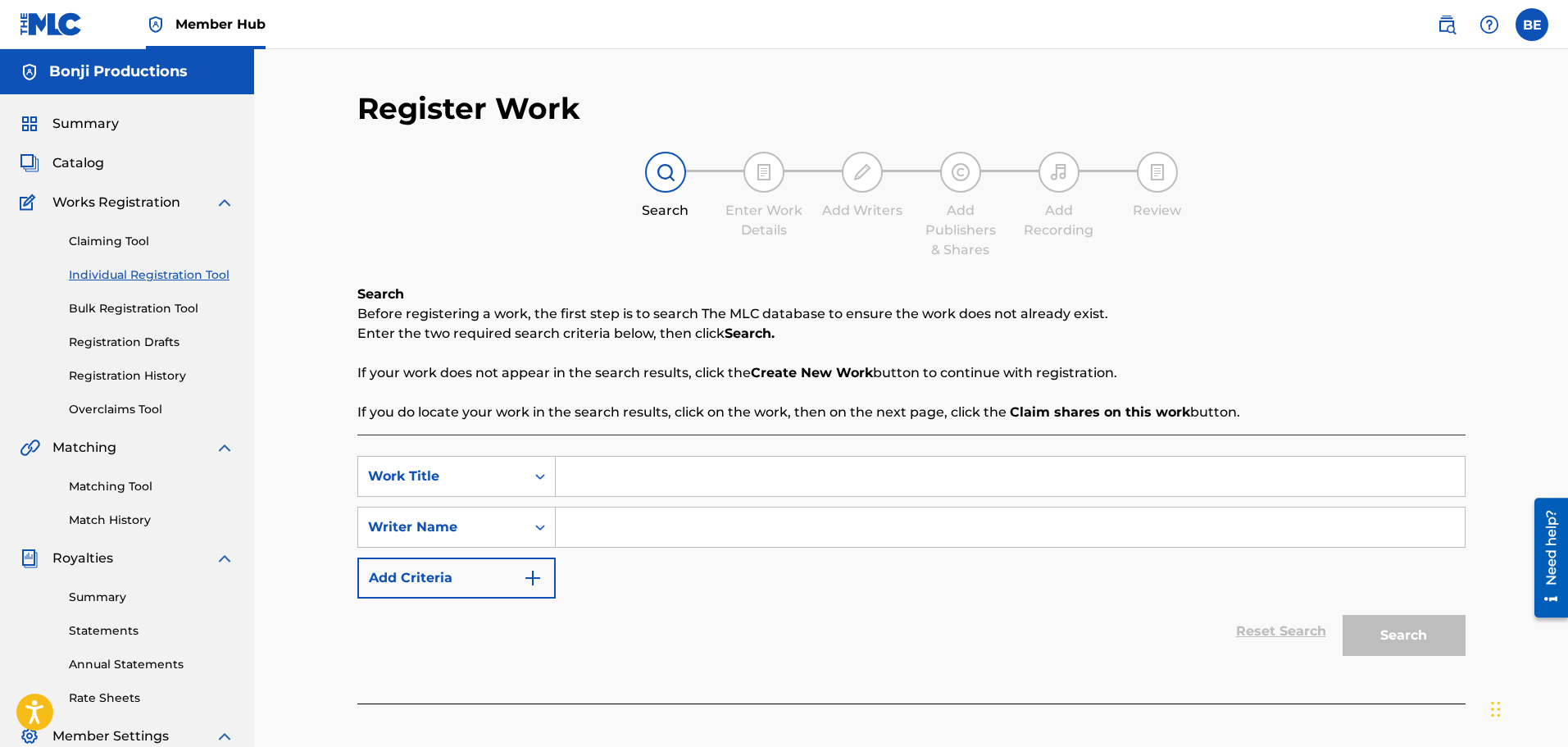
click at [635, 473] on input "Search Form" at bounding box center [1010, 477] width 909 height 39
paste input "Viridescent Fog"
type input "Viridescent Fog"
click at [698, 577] on div "SearchWithCriteria552f0f48-e2d9-40d0-ac2b-b9f7ba5de819 Work Title Viridescent F…" at bounding box center [912, 527] width 1108 height 143
click at [697, 536] on input "Search Form" at bounding box center [1010, 527] width 909 height 39
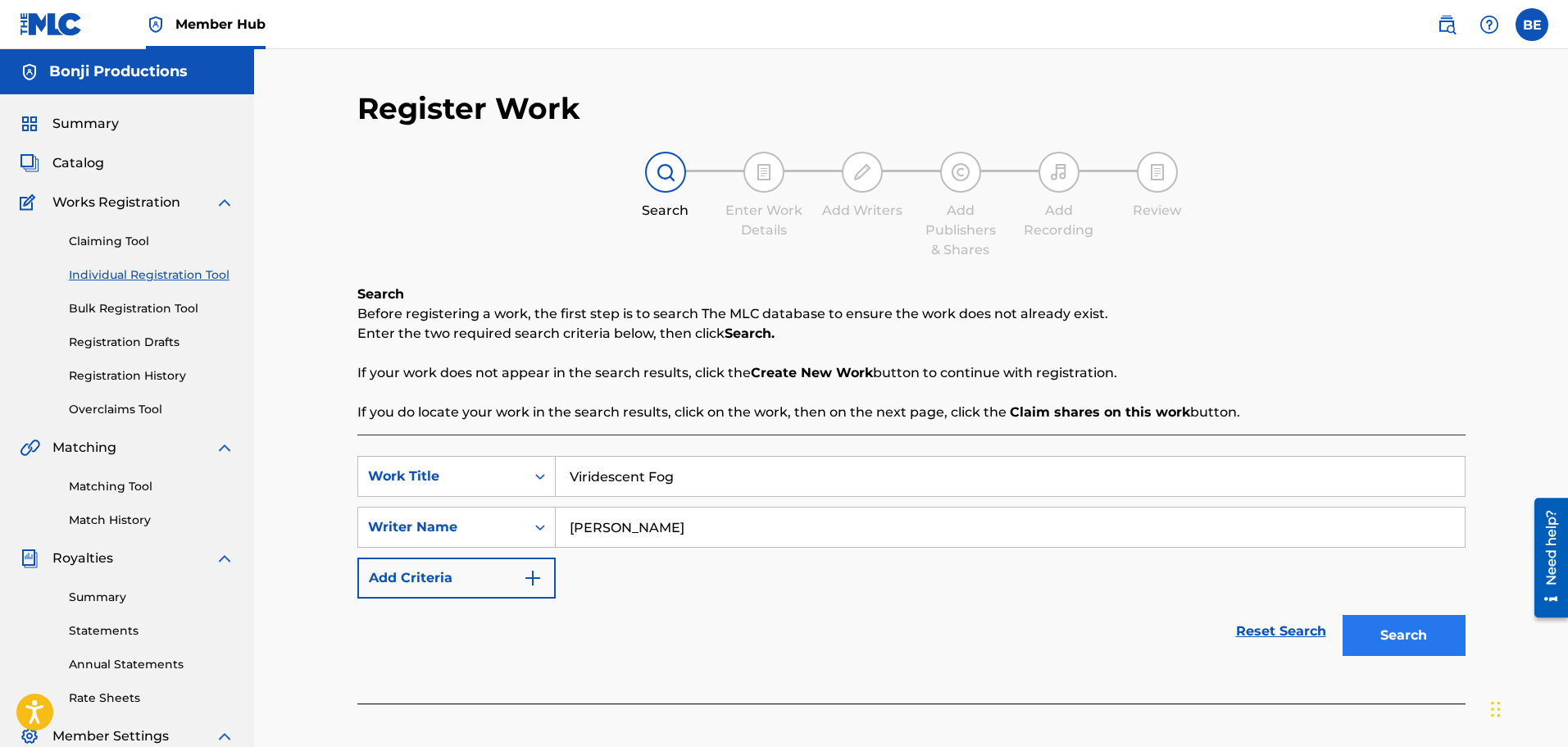
type input "[PERSON_NAME]"
click at [1415, 626] on button "Search" at bounding box center [1404, 636] width 123 height 41
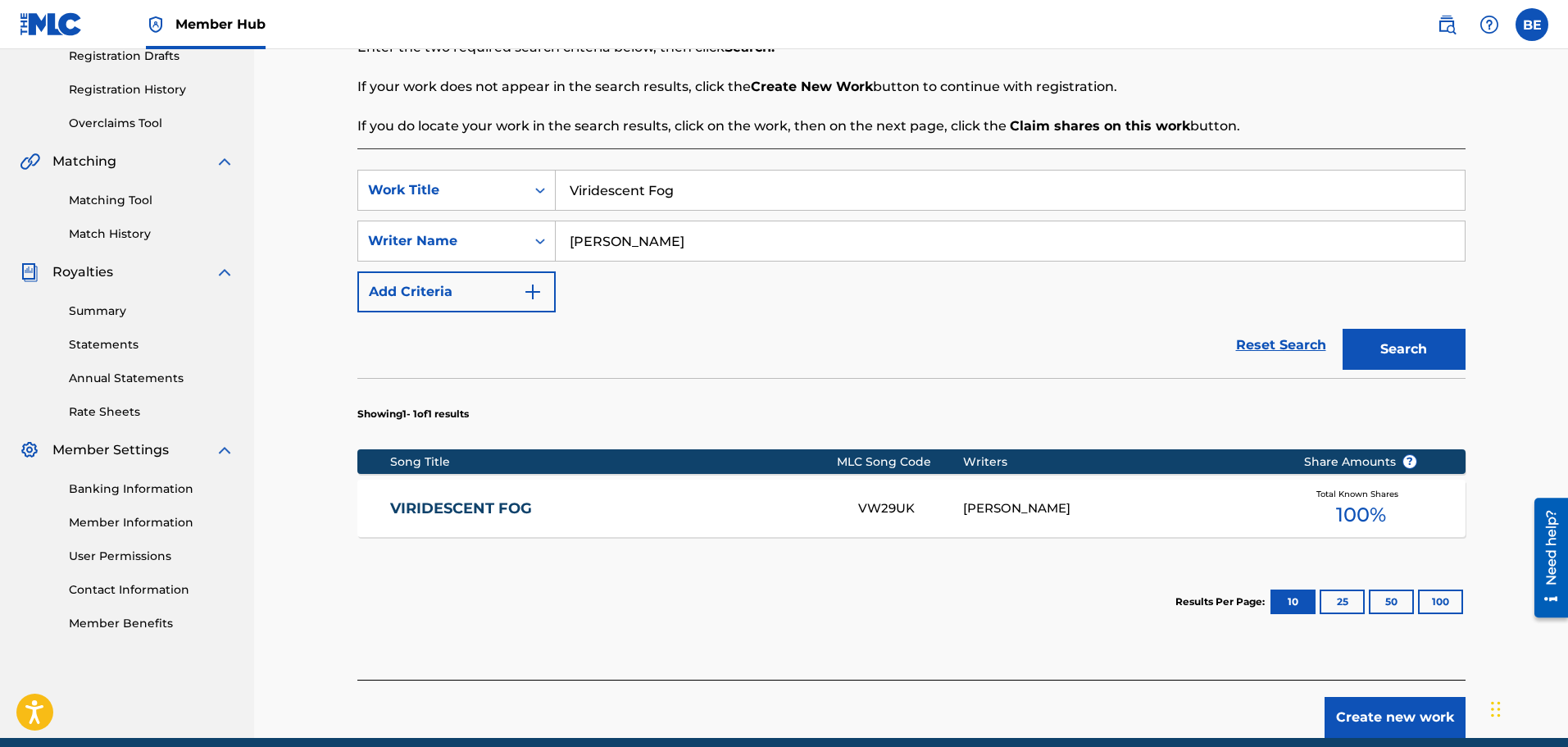
scroll to position [356, 0]
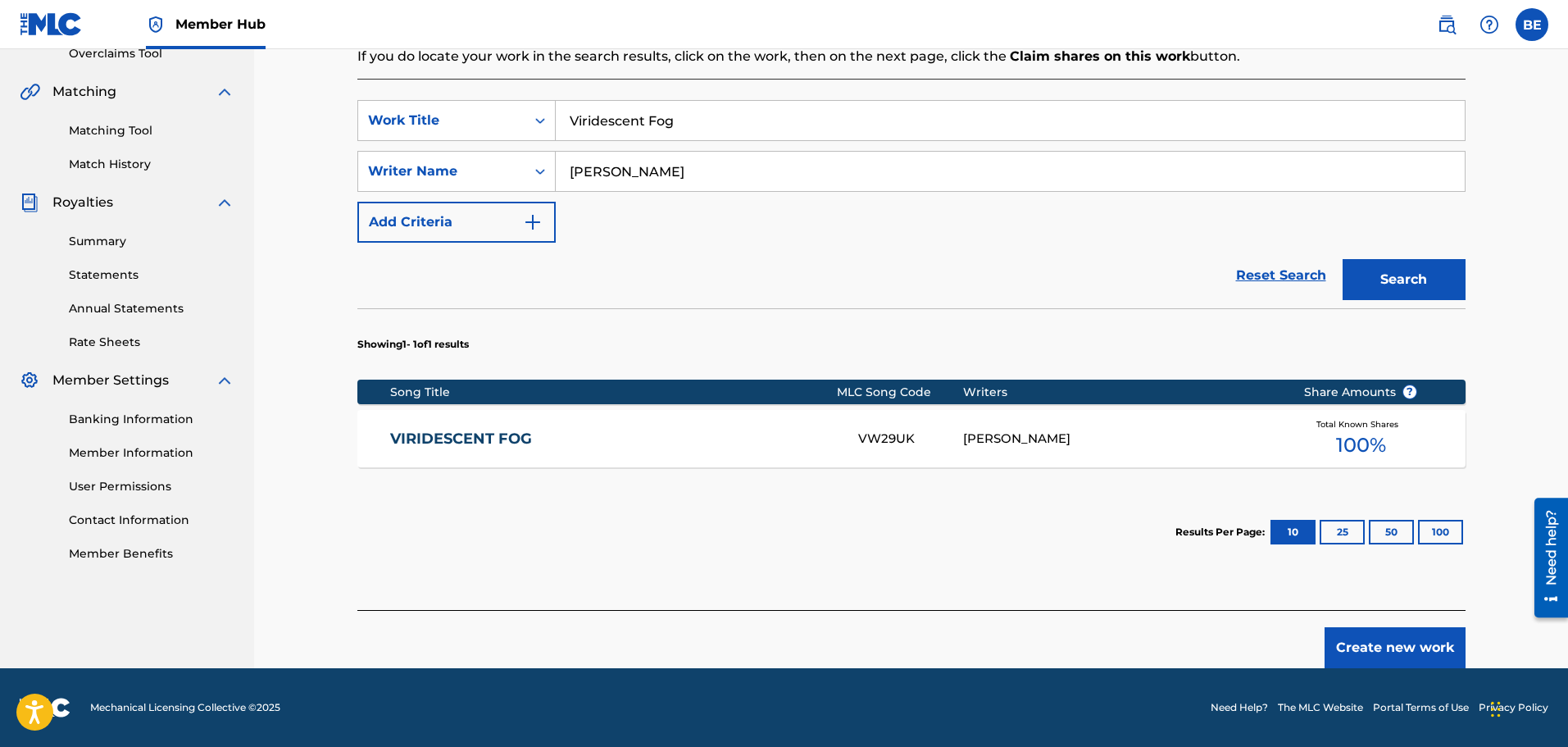
click at [462, 435] on link "VIRIDESCENT FOG" at bounding box center [613, 439] width 446 height 19
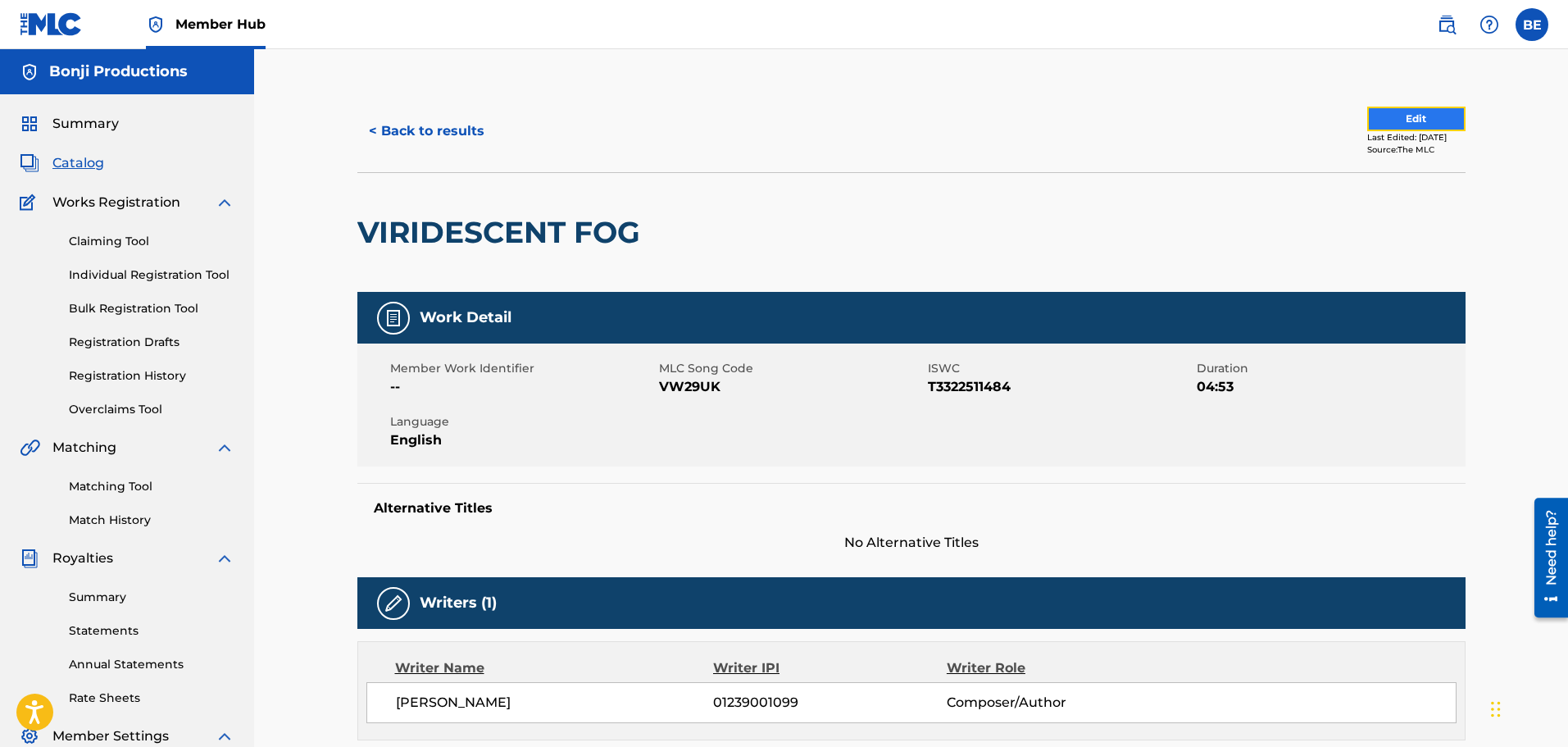
click at [1407, 122] on button "Edit" at bounding box center [1416, 119] width 98 height 24
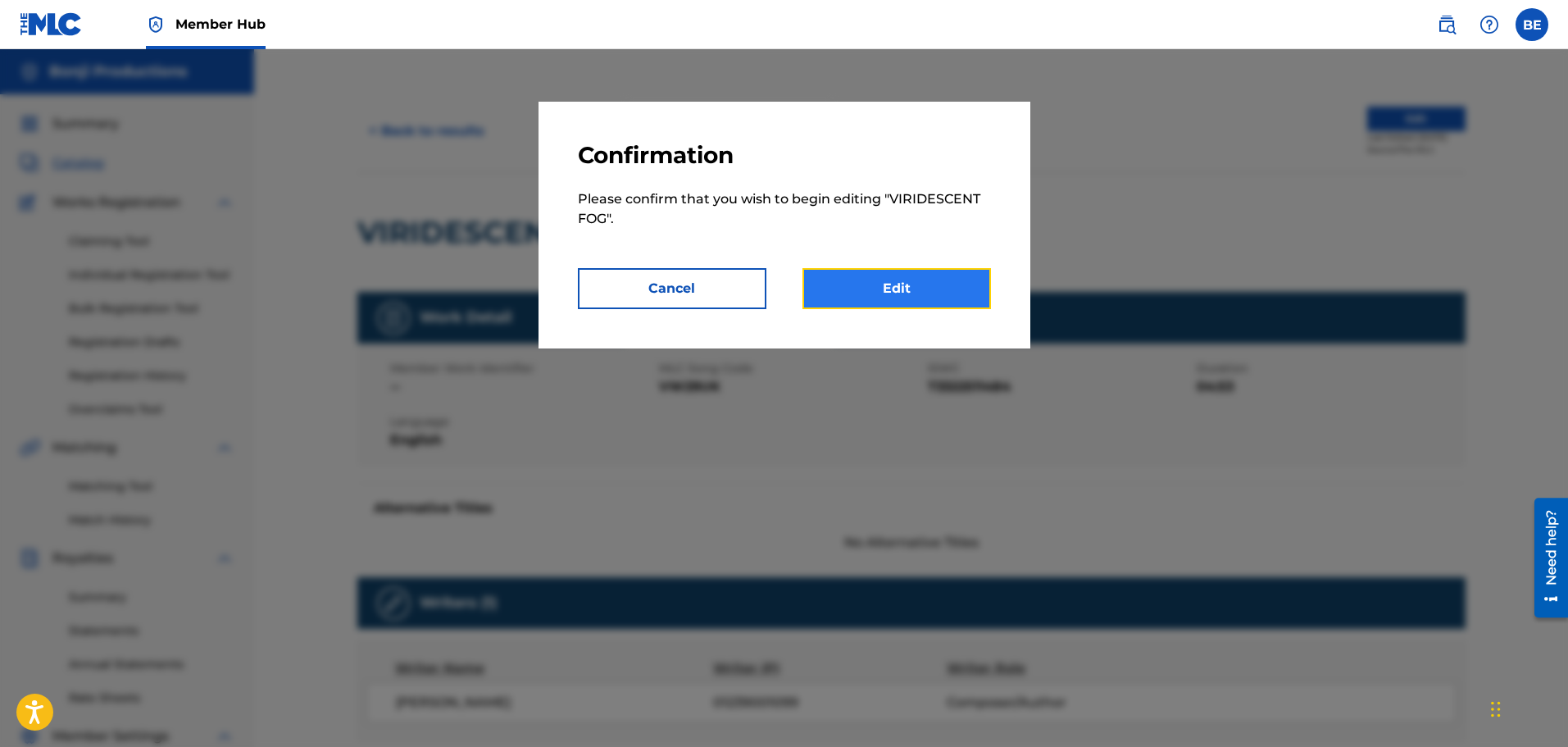
click at [911, 289] on link "Edit" at bounding box center [897, 289] width 189 height 41
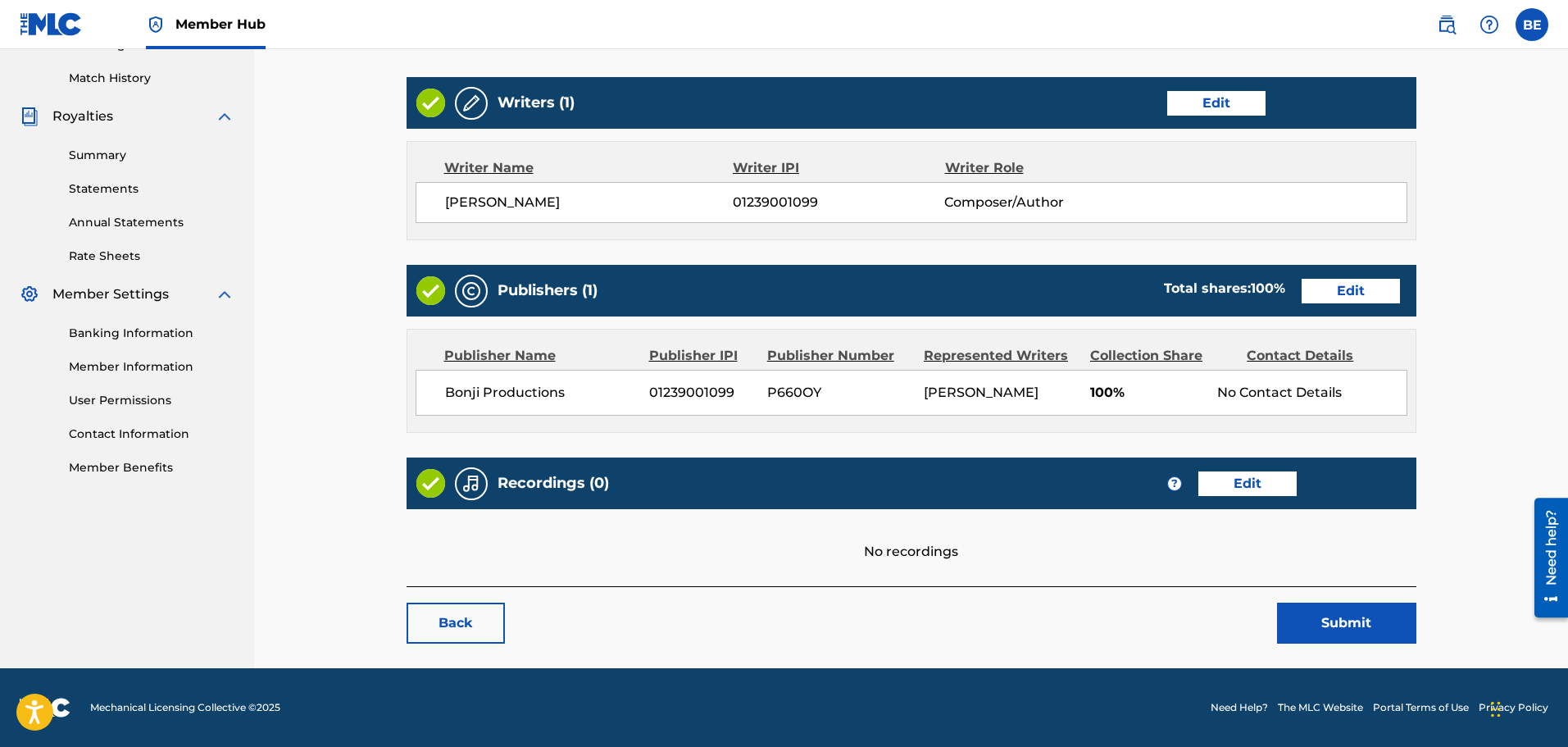
scroll to position [462, 0]
click at [1243, 484] on link "Edit" at bounding box center [1247, 483] width 98 height 24
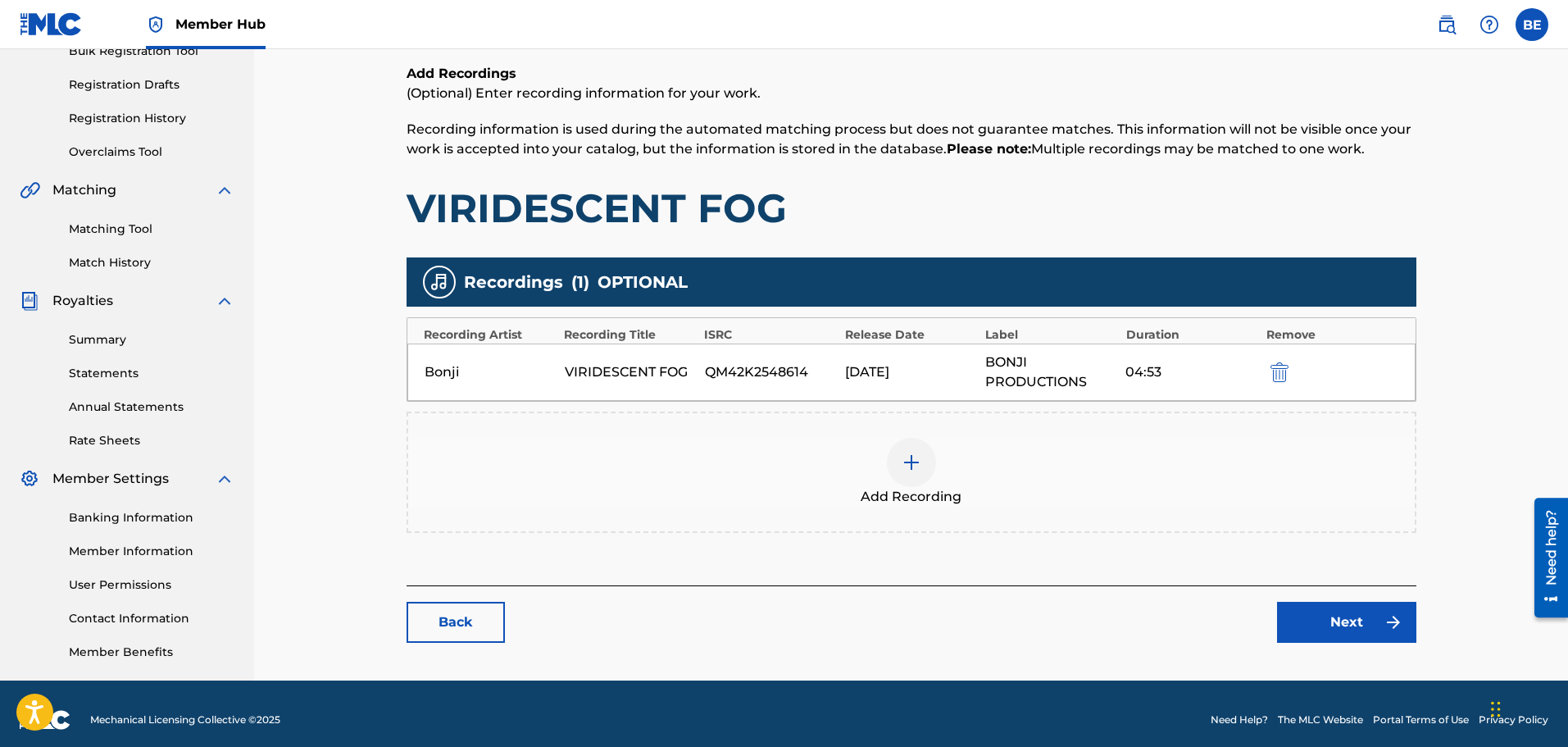
scroll to position [270, 0]
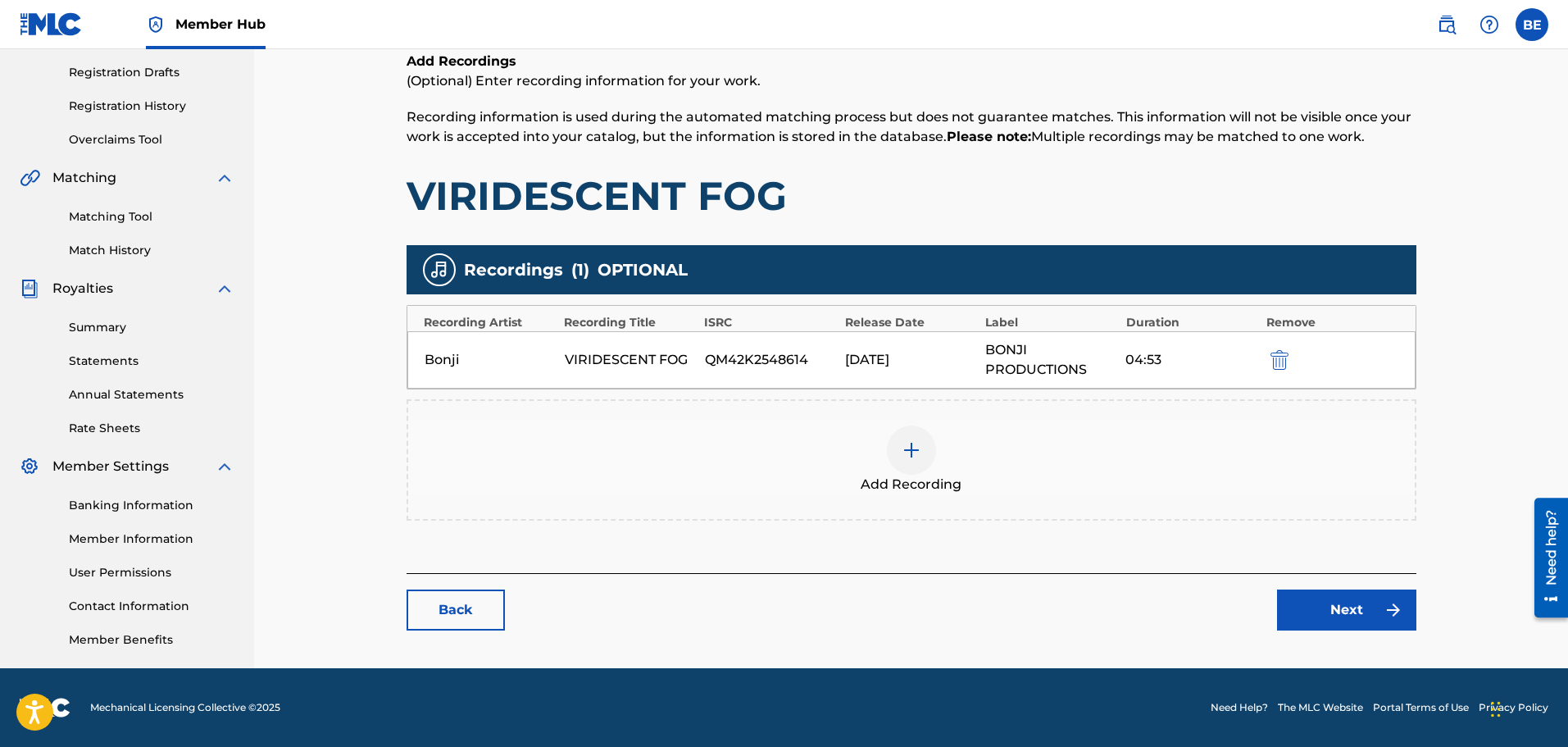
click at [919, 455] on img at bounding box center [911, 450] width 20 height 20
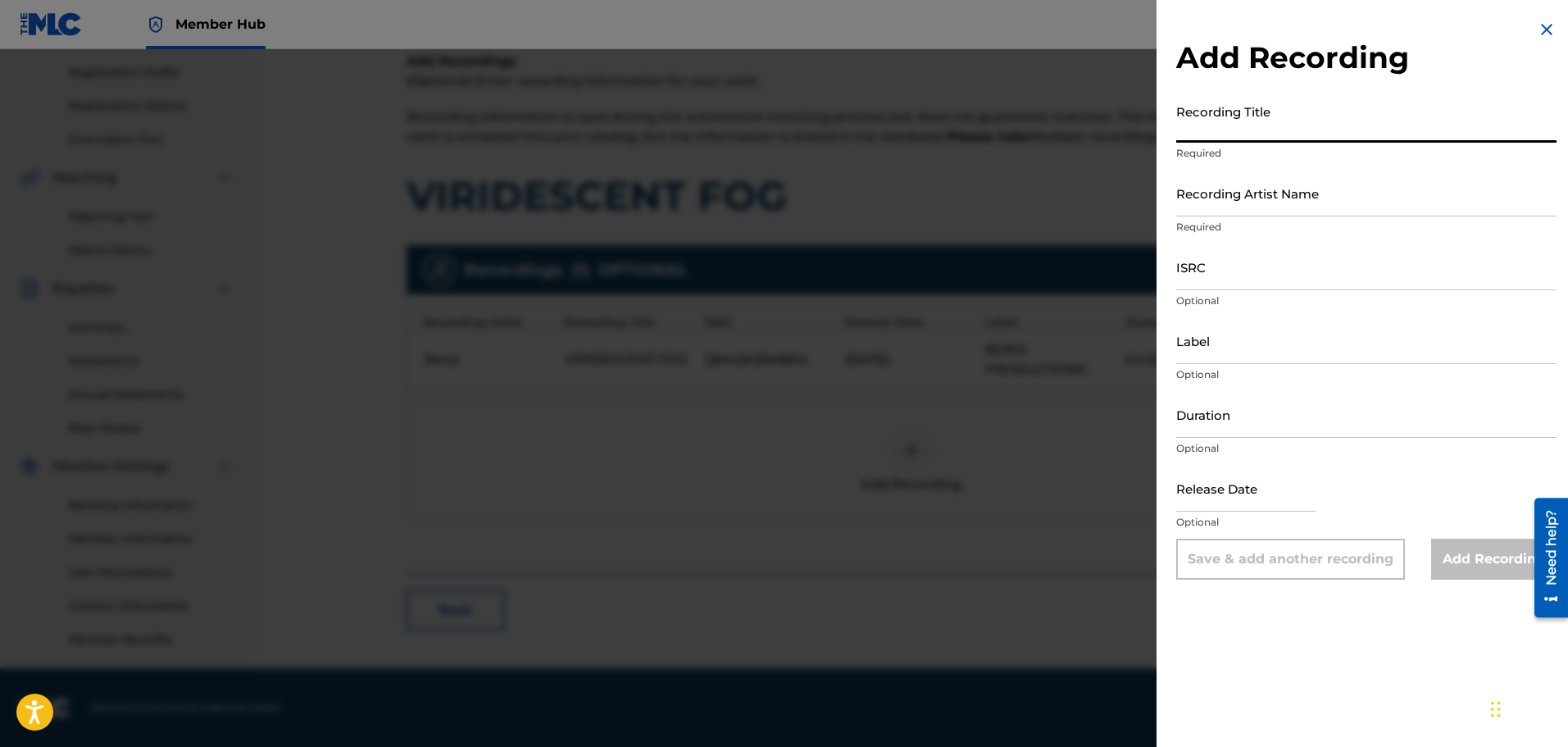
click at [1278, 123] on input "Recording Title" at bounding box center [1366, 120] width 380 height 47
click at [1540, 26] on img at bounding box center [1547, 29] width 20 height 20
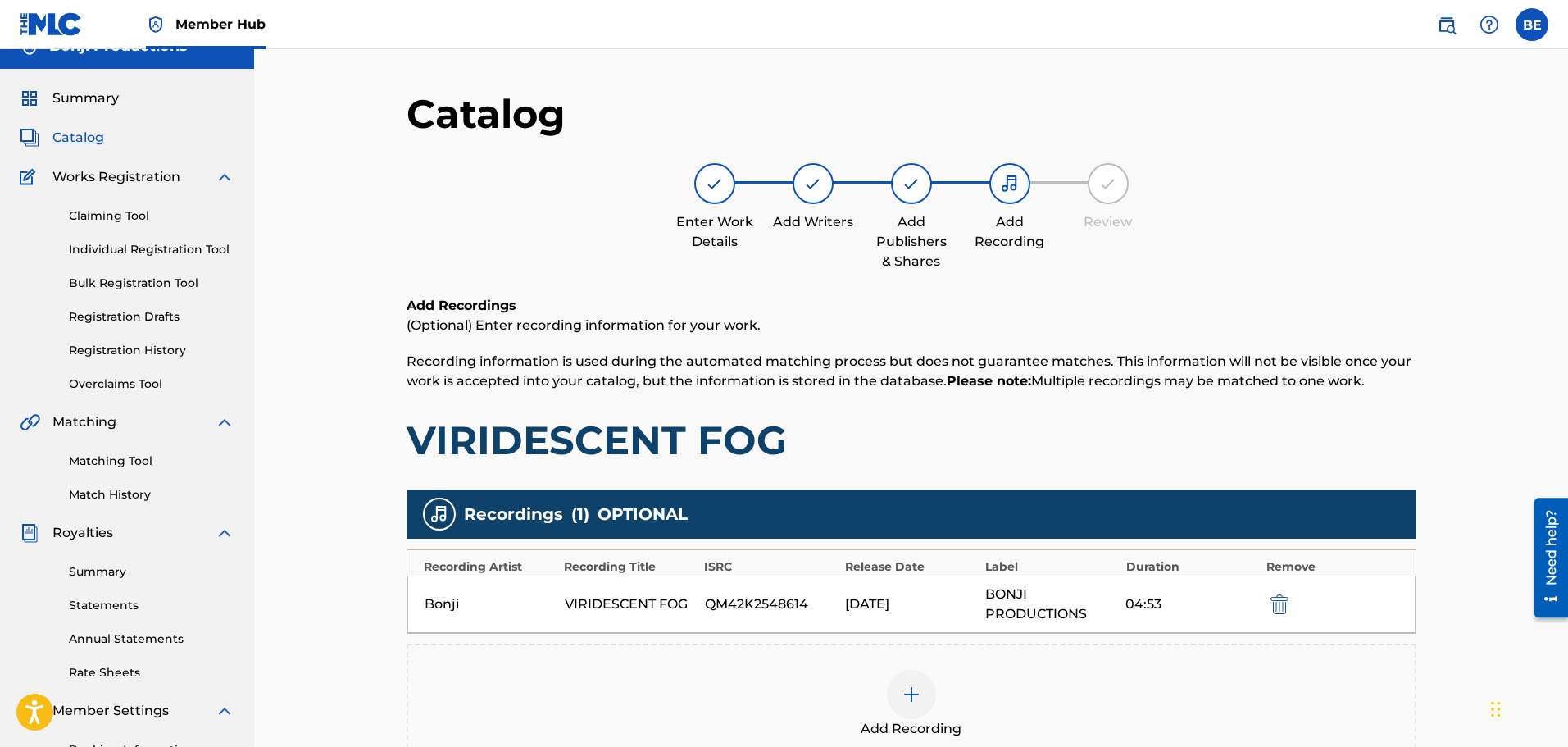
scroll to position [0, 0]
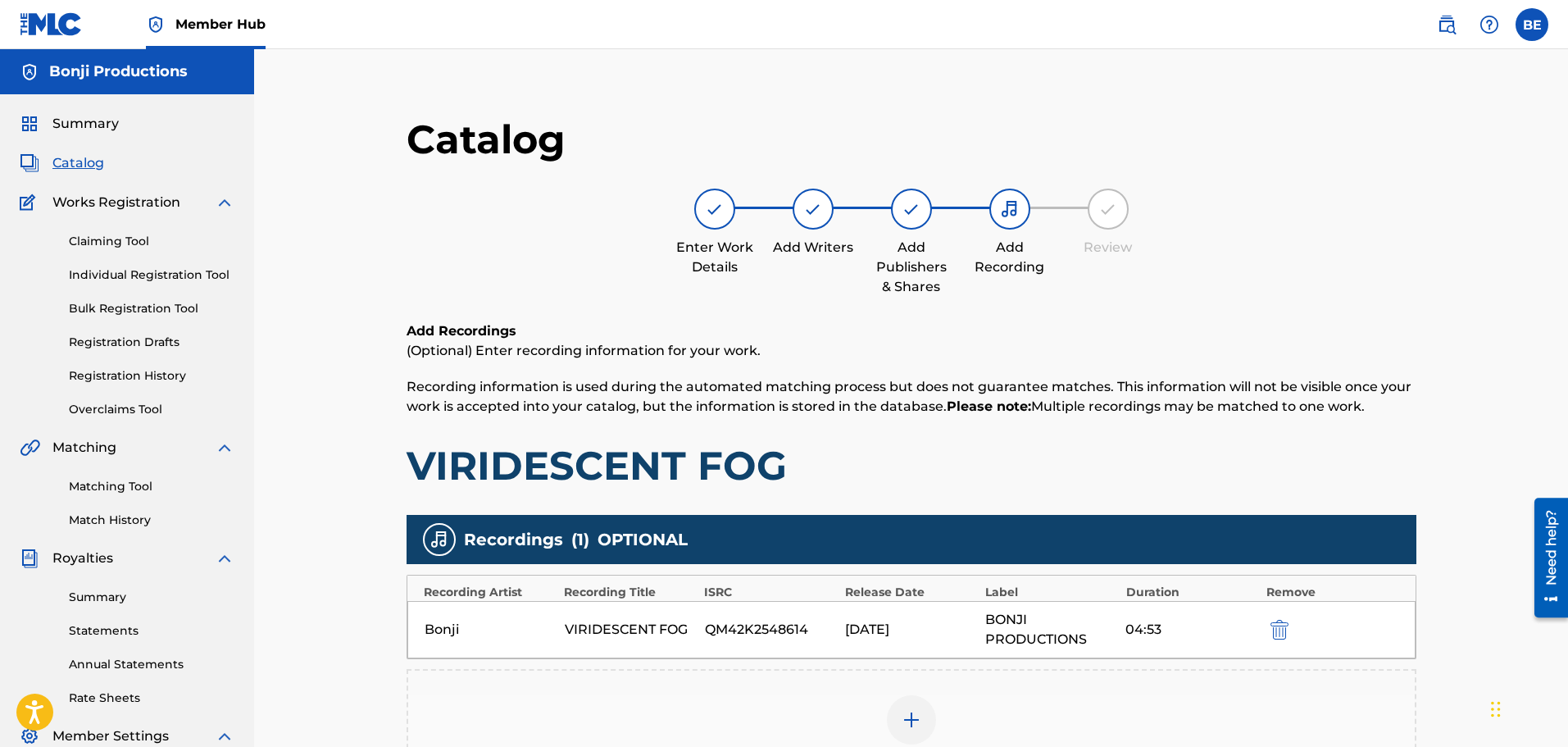
click at [1010, 209] on img at bounding box center [1009, 208] width 20 height 20
click at [713, 204] on img at bounding box center [715, 208] width 20 height 20
click at [702, 212] on div at bounding box center [715, 209] width 41 height 41
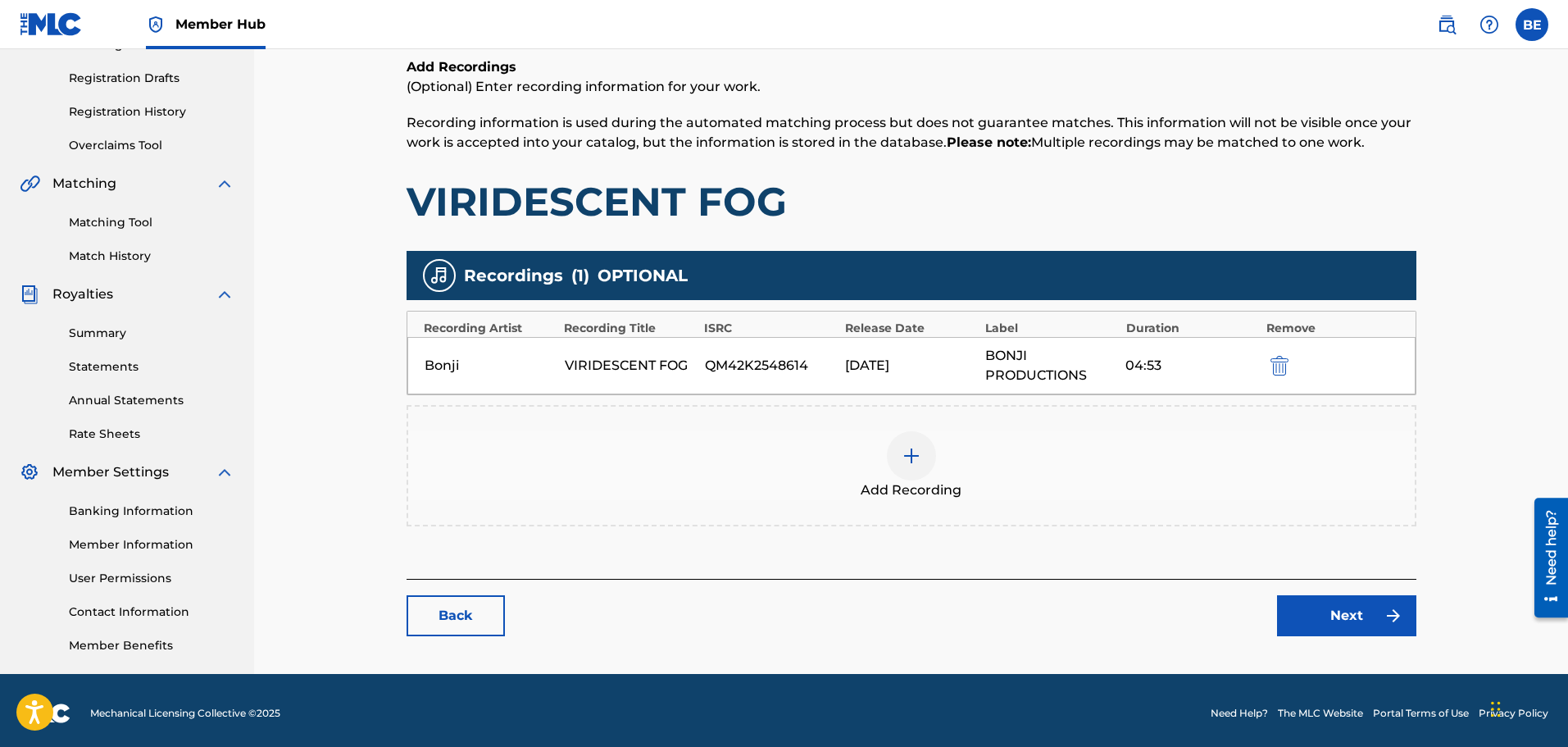
scroll to position [270, 0]
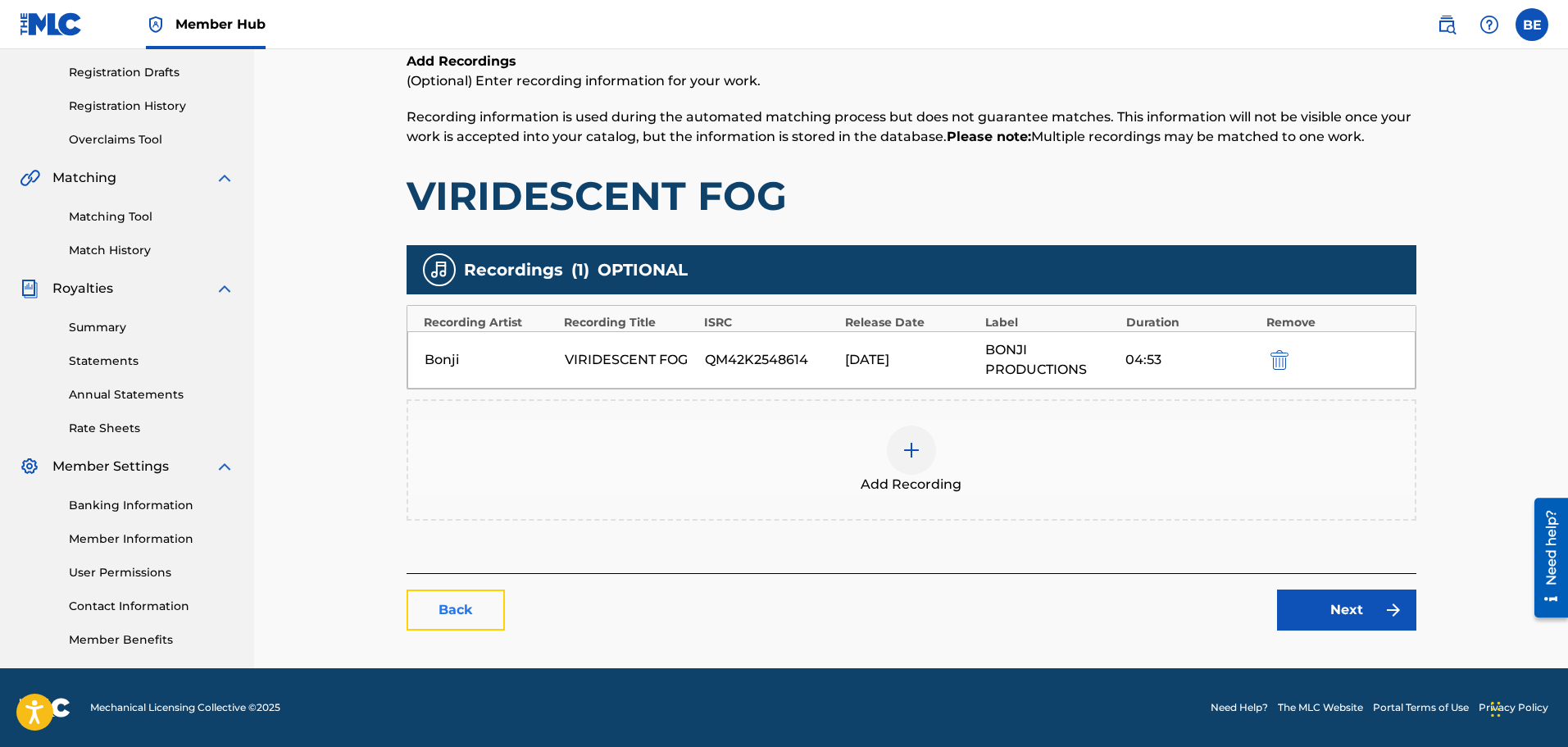
click at [482, 608] on link "Back" at bounding box center [455, 611] width 98 height 41
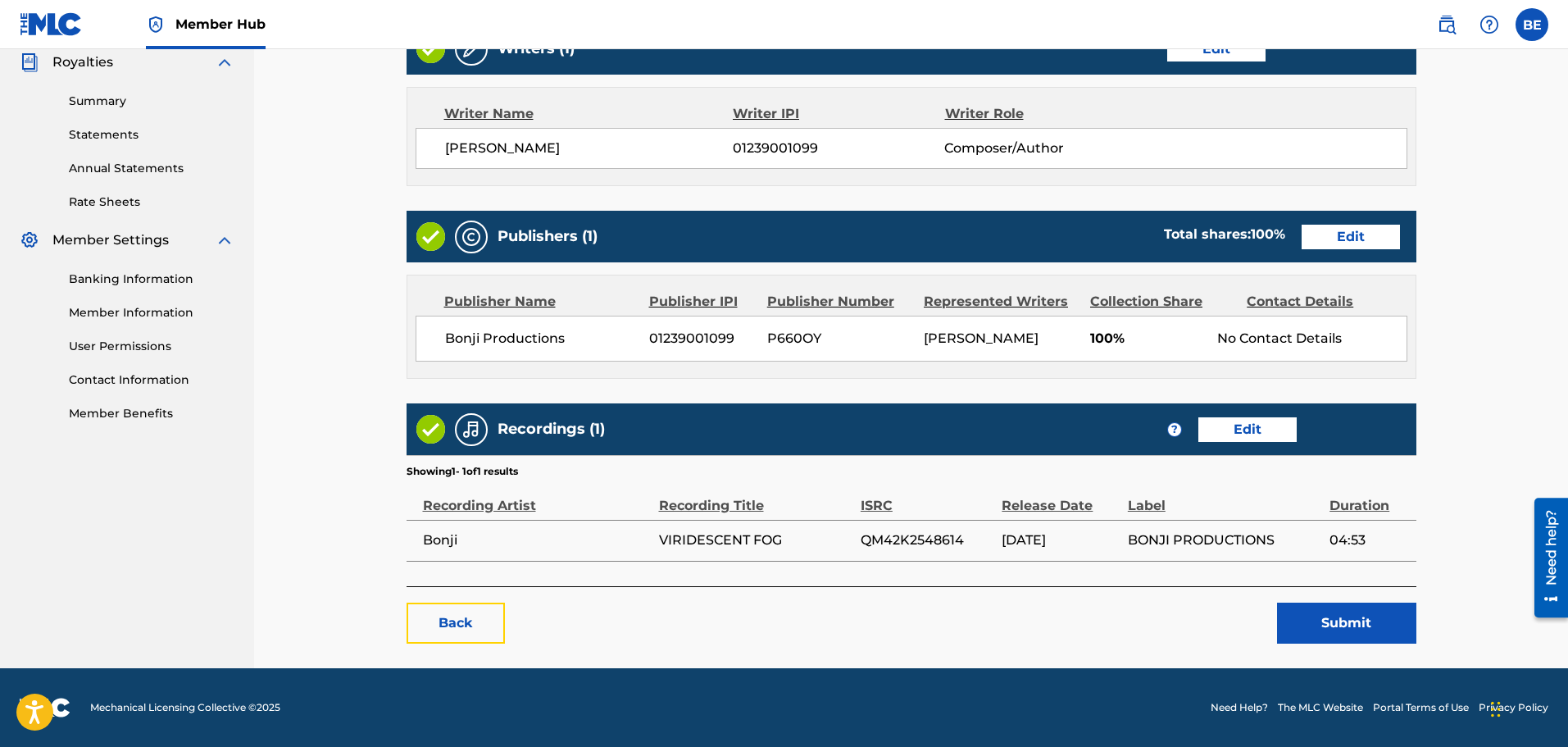
scroll to position [516, 0]
click at [434, 614] on link "Back" at bounding box center [455, 624] width 98 height 41
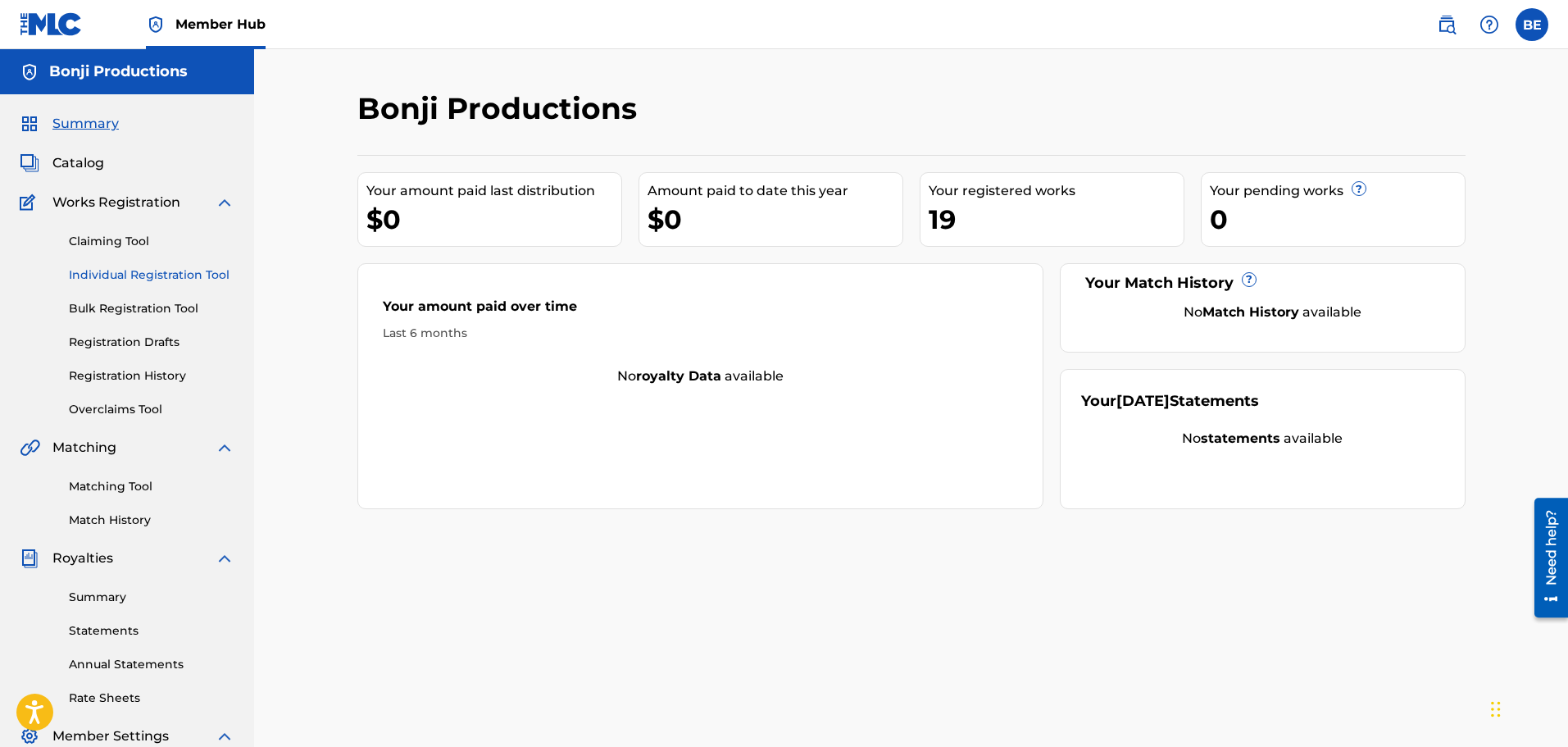
click at [169, 274] on link "Individual Registration Tool" at bounding box center [151, 275] width 165 height 17
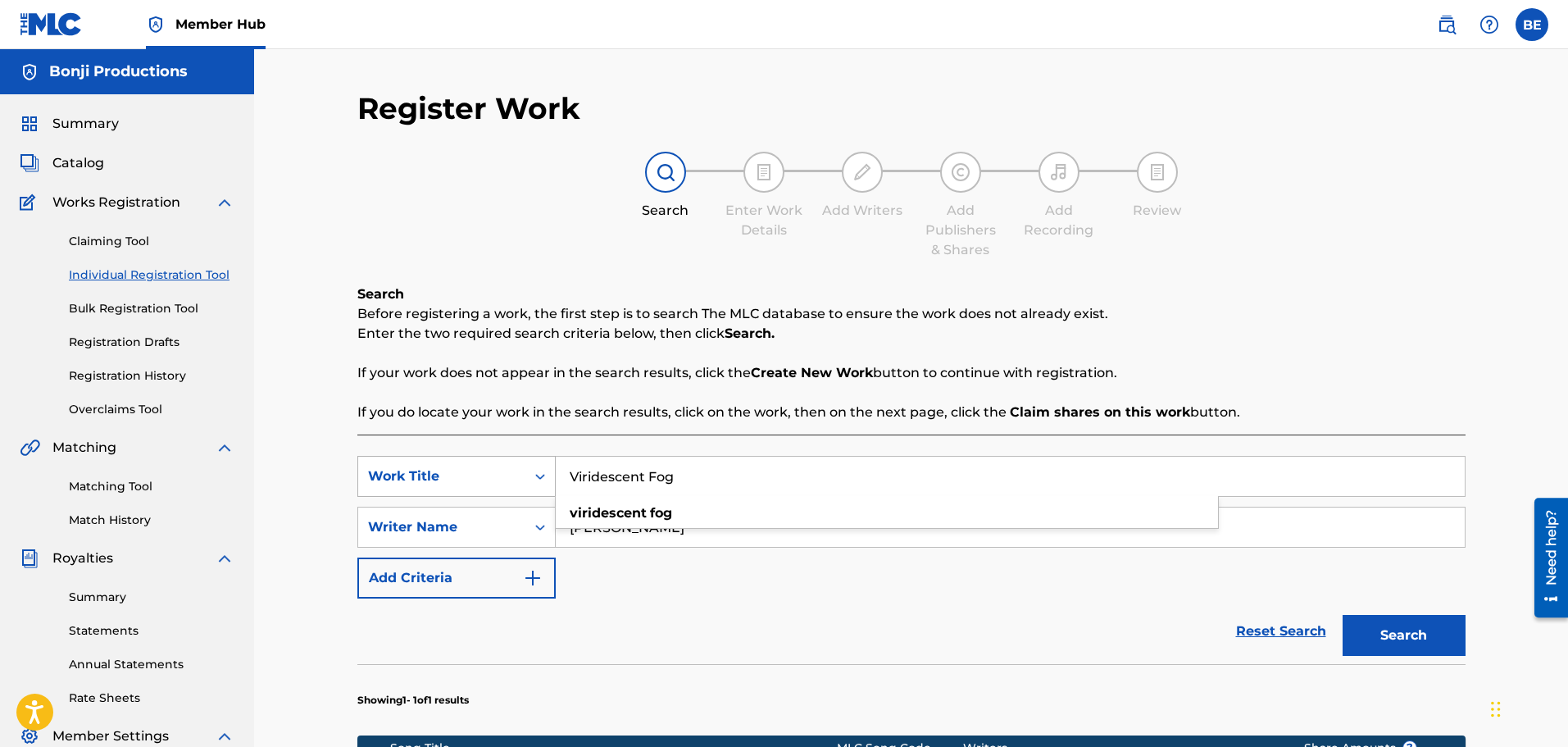
drag, startPoint x: 699, startPoint y: 476, endPoint x: 495, endPoint y: 471, distance: 204.1
click at [528, 461] on div "SearchWithCriteria552f0f48-e2d9-40d0-ac2b-b9f7ba5de819 Work Title Viridescent F…" at bounding box center [912, 477] width 1108 height 41
click at [577, 506] on strong "tea" at bounding box center [581, 512] width 22 height 16
type input "tea:"
click at [1407, 641] on button "Search" at bounding box center [1404, 636] width 123 height 41
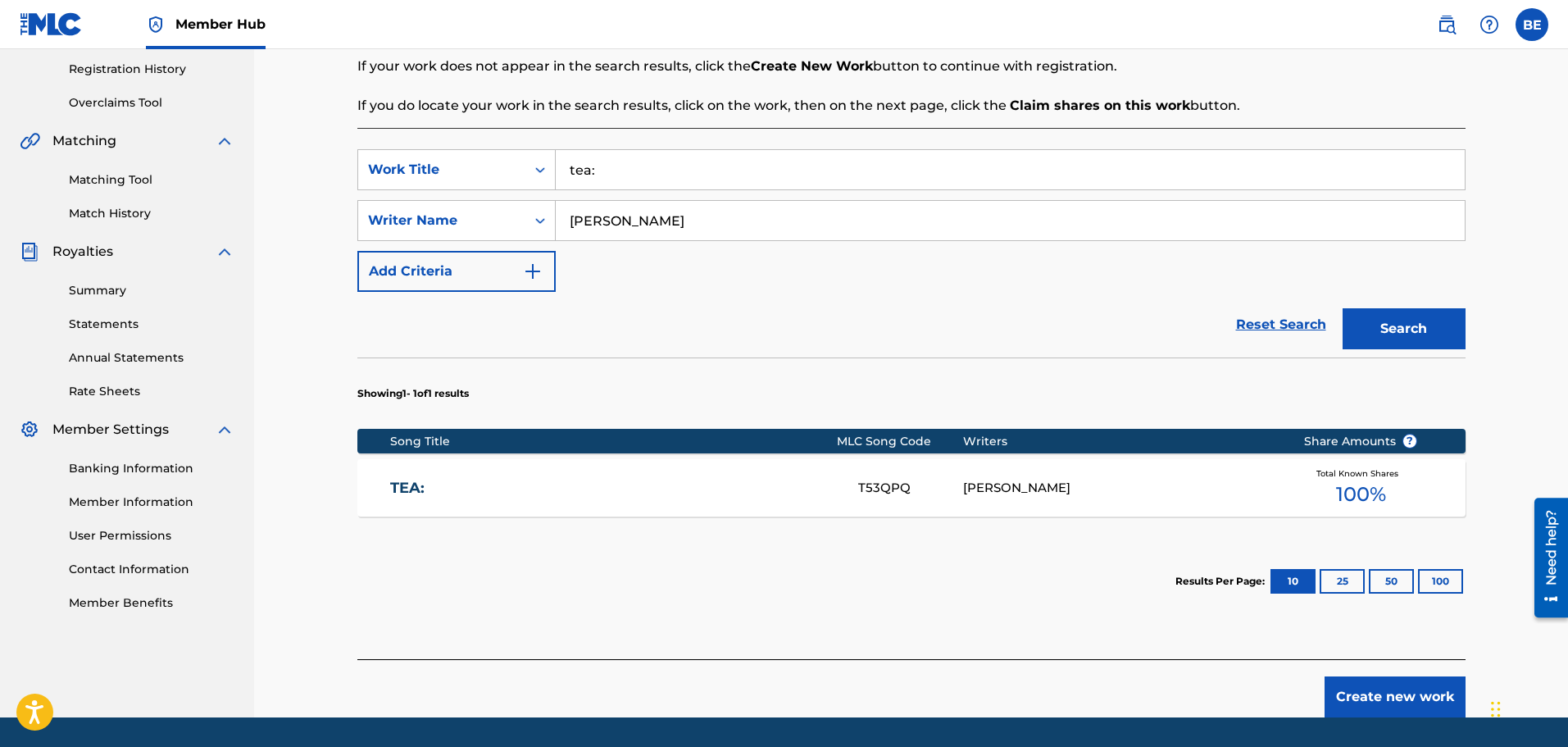
scroll to position [356, 0]
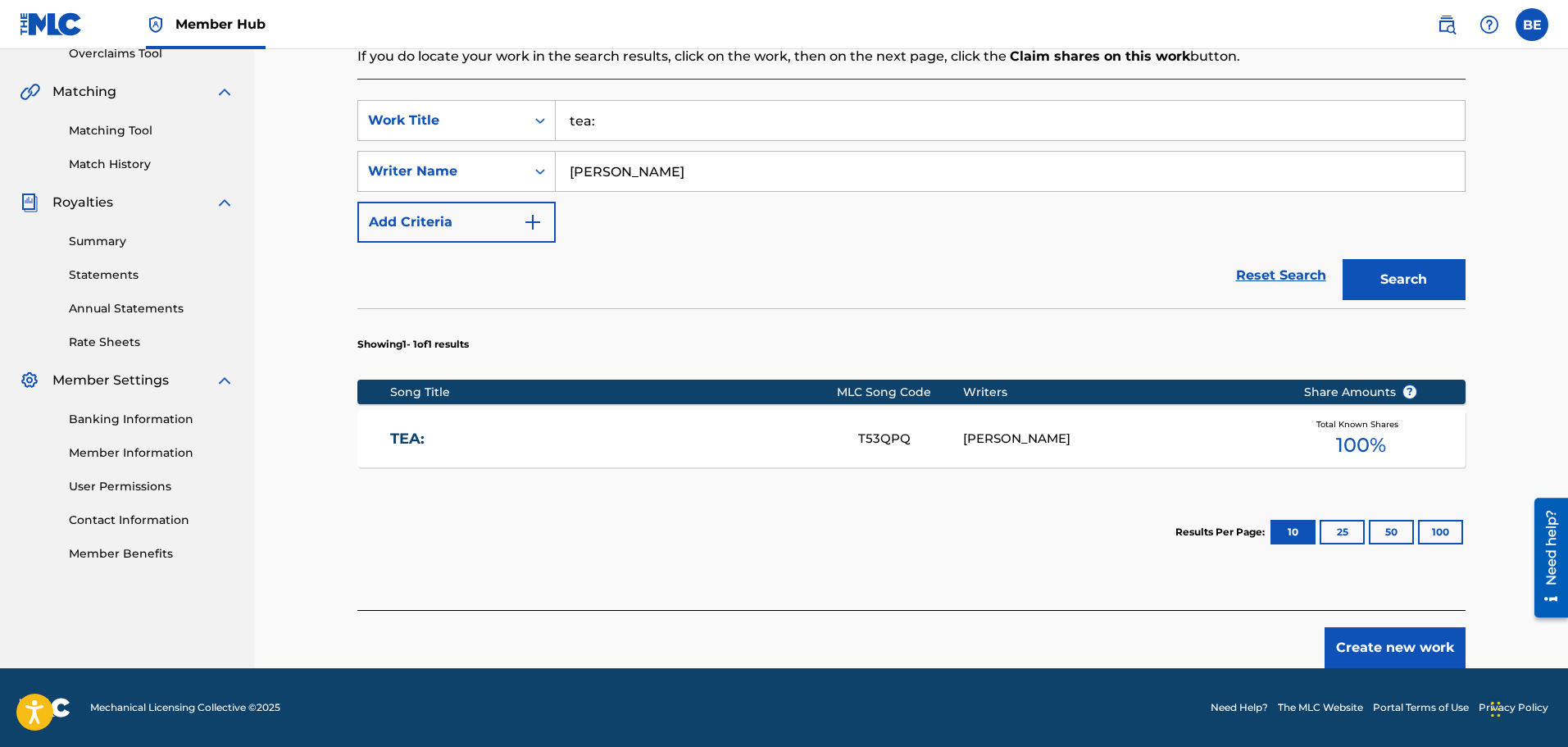
click at [411, 438] on link "TEA:" at bounding box center [613, 439] width 446 height 19
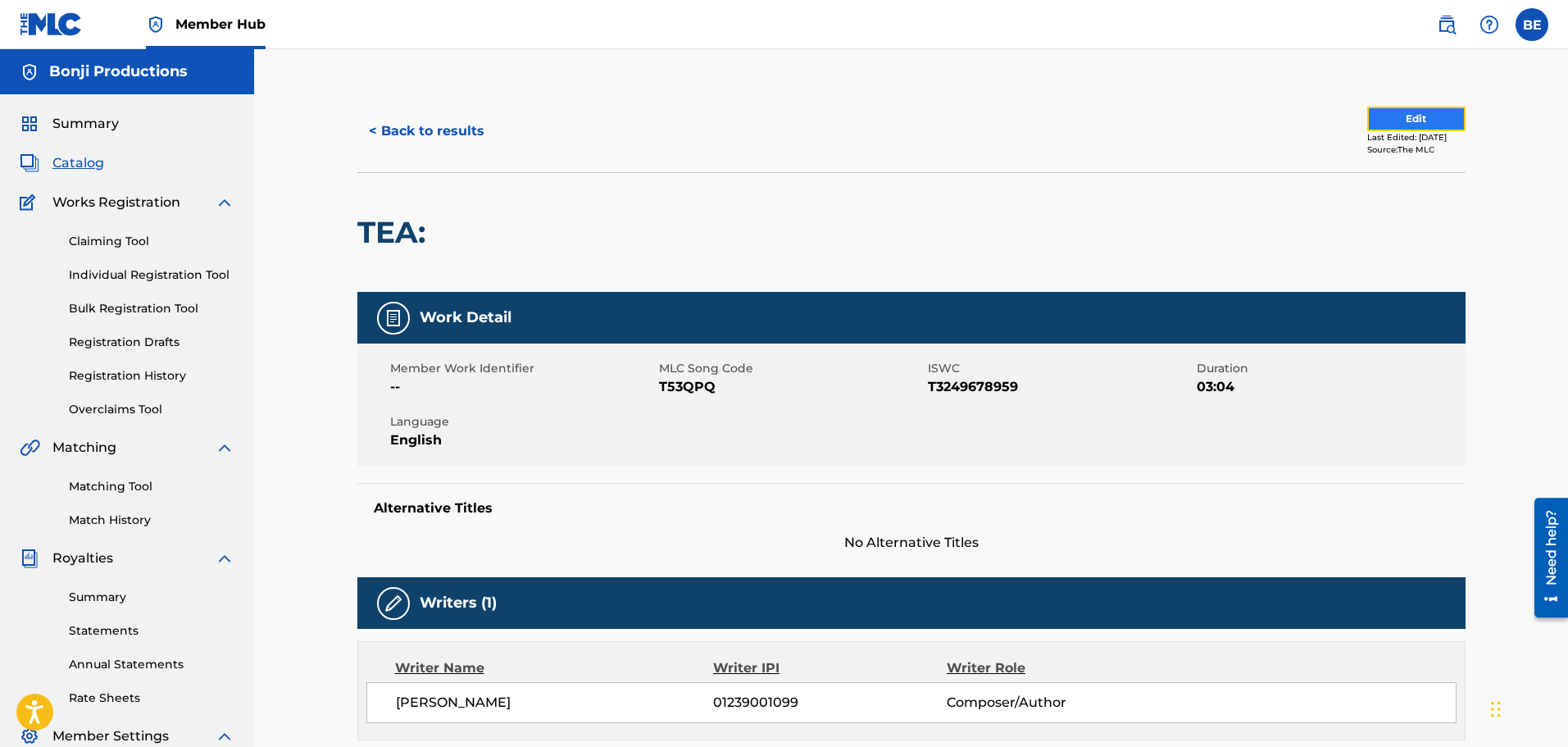
click at [1401, 115] on button "Edit" at bounding box center [1416, 119] width 98 height 24
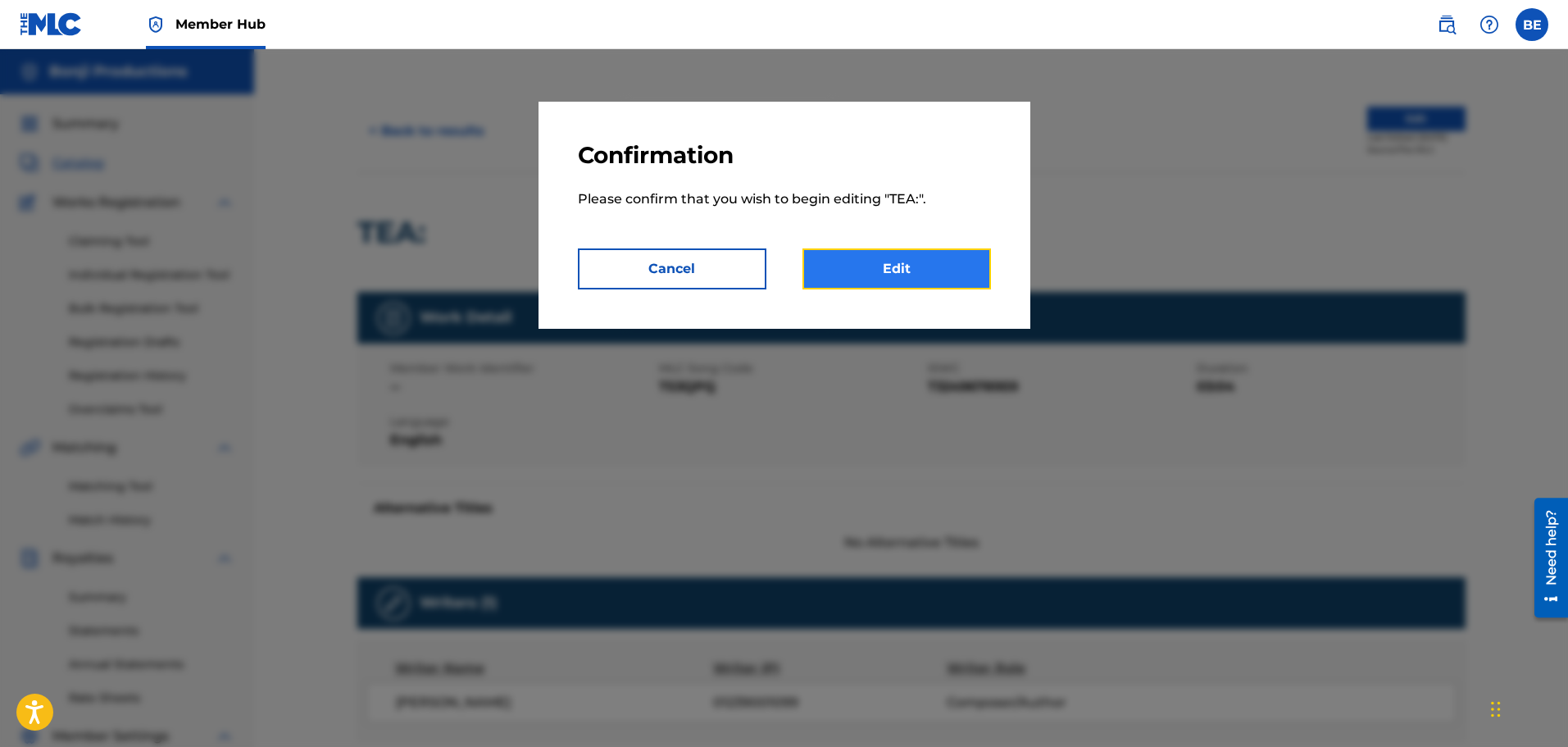
click at [926, 269] on link "Edit" at bounding box center [897, 269] width 189 height 41
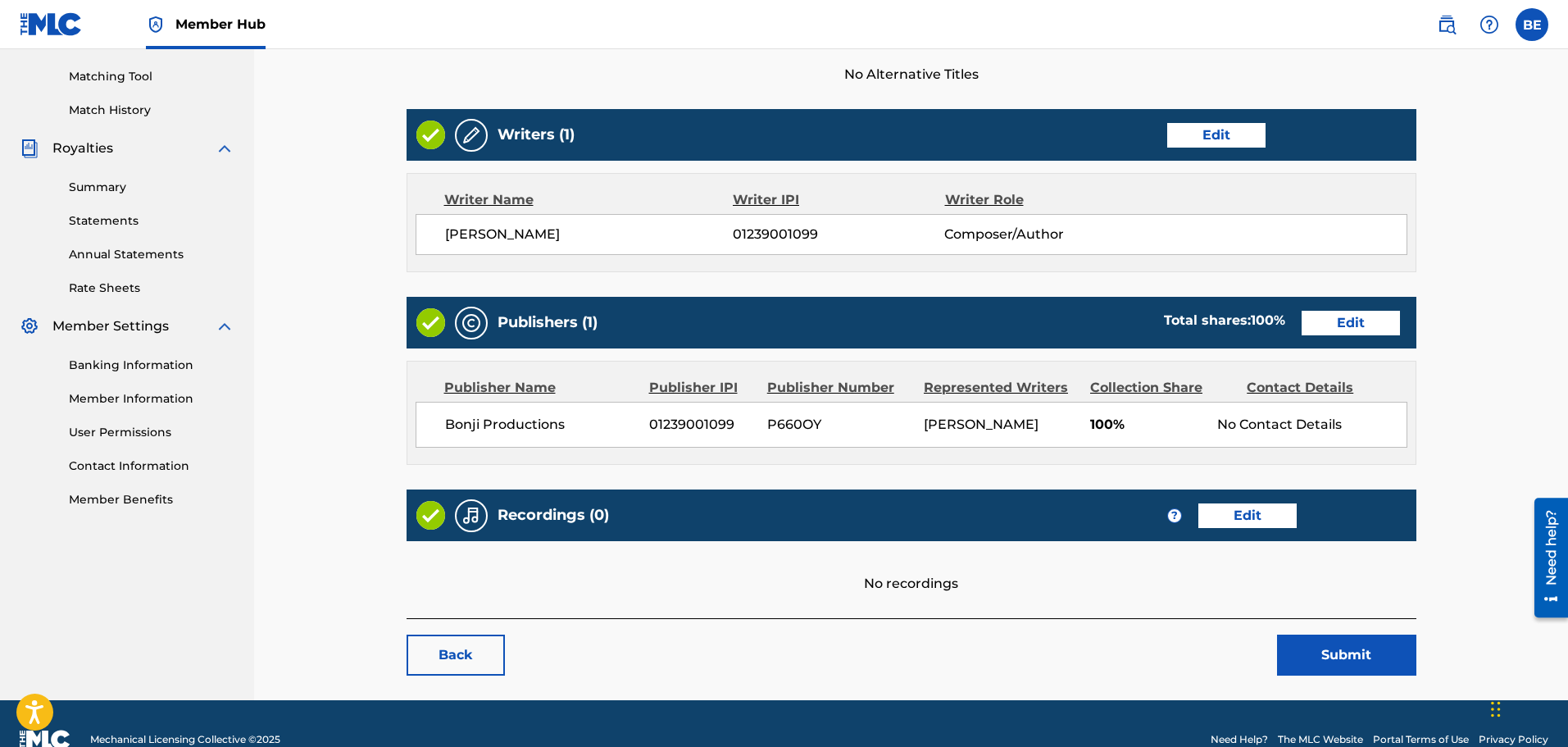
scroll to position [462, 0]
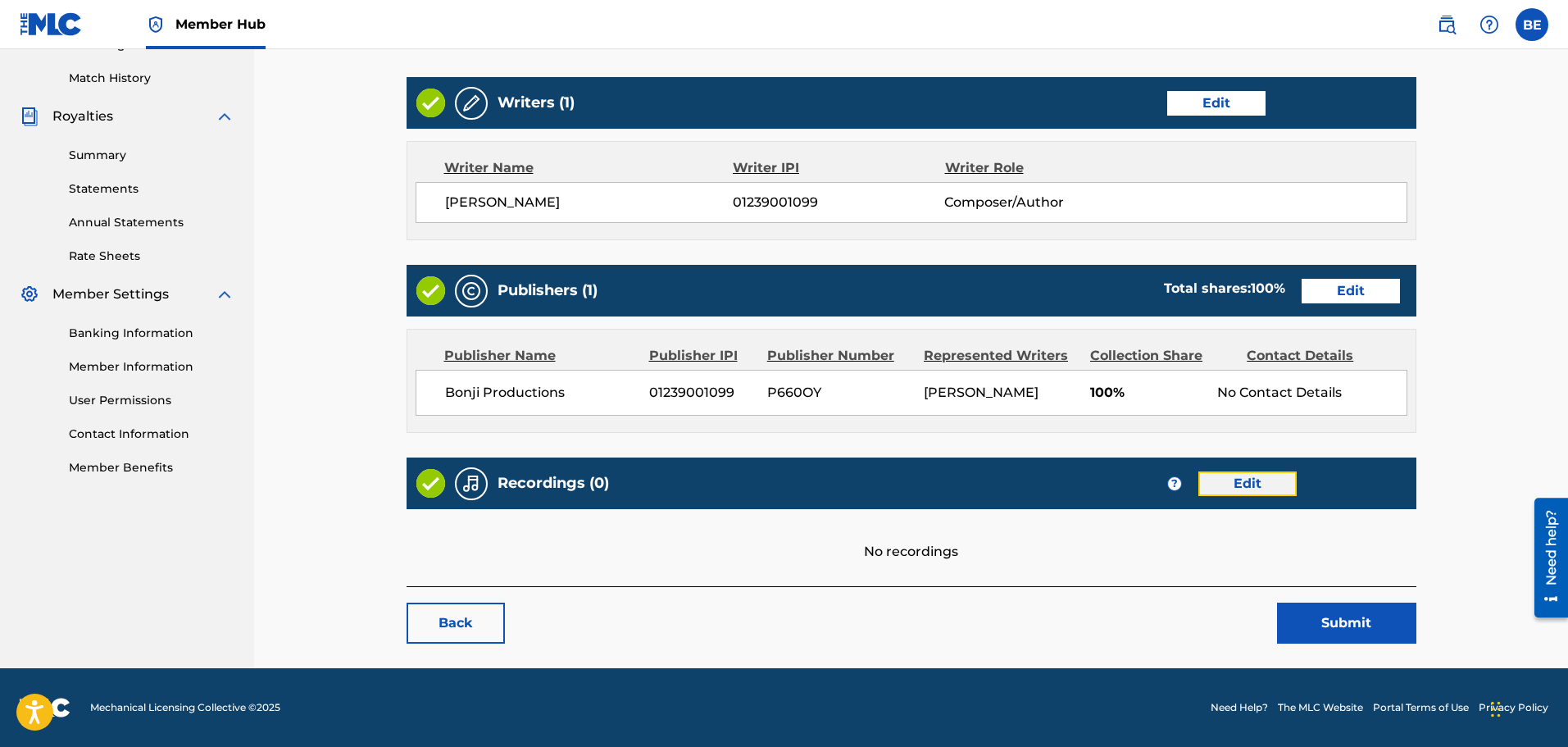
click at [1247, 478] on link "Edit" at bounding box center [1247, 483] width 98 height 24
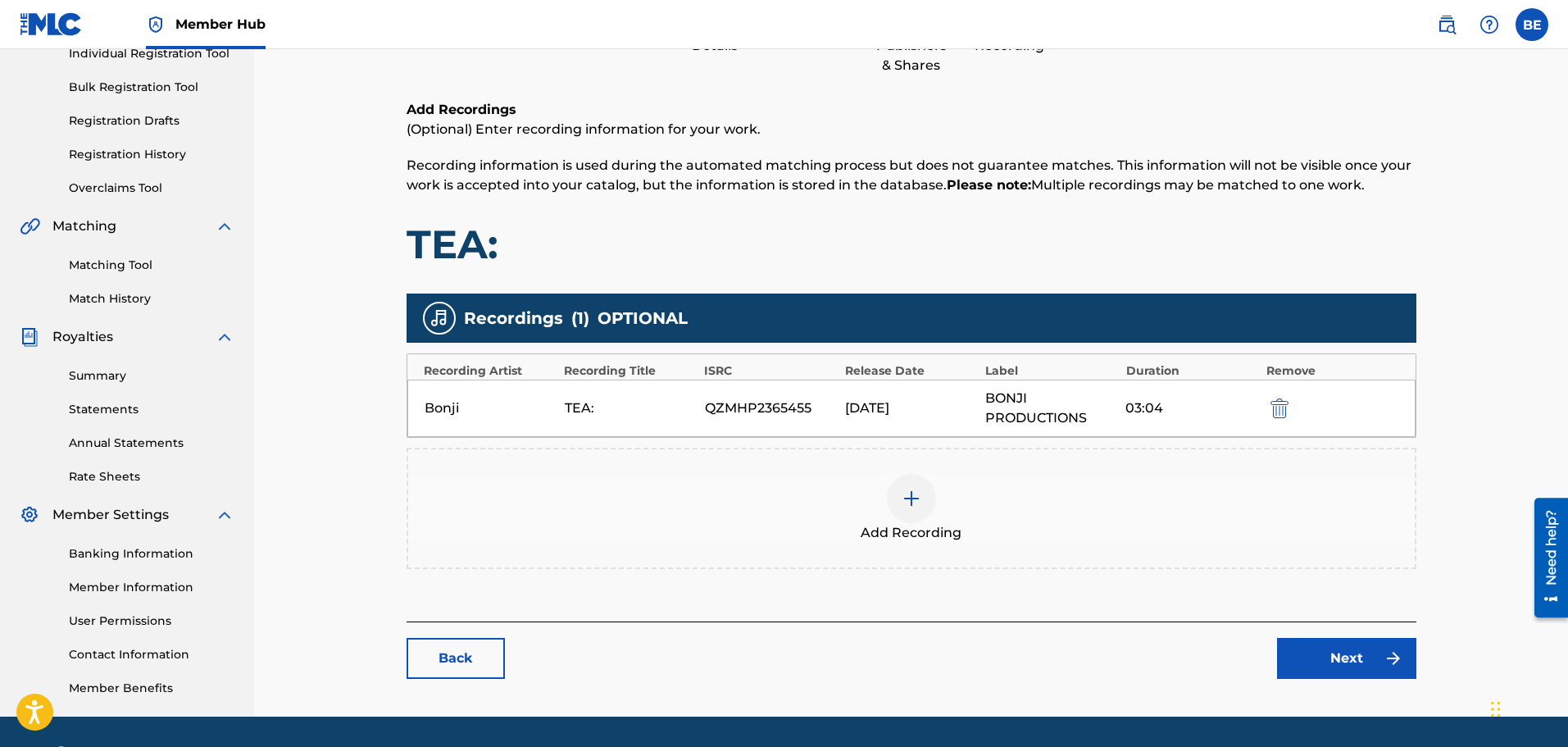
scroll to position [270, 0]
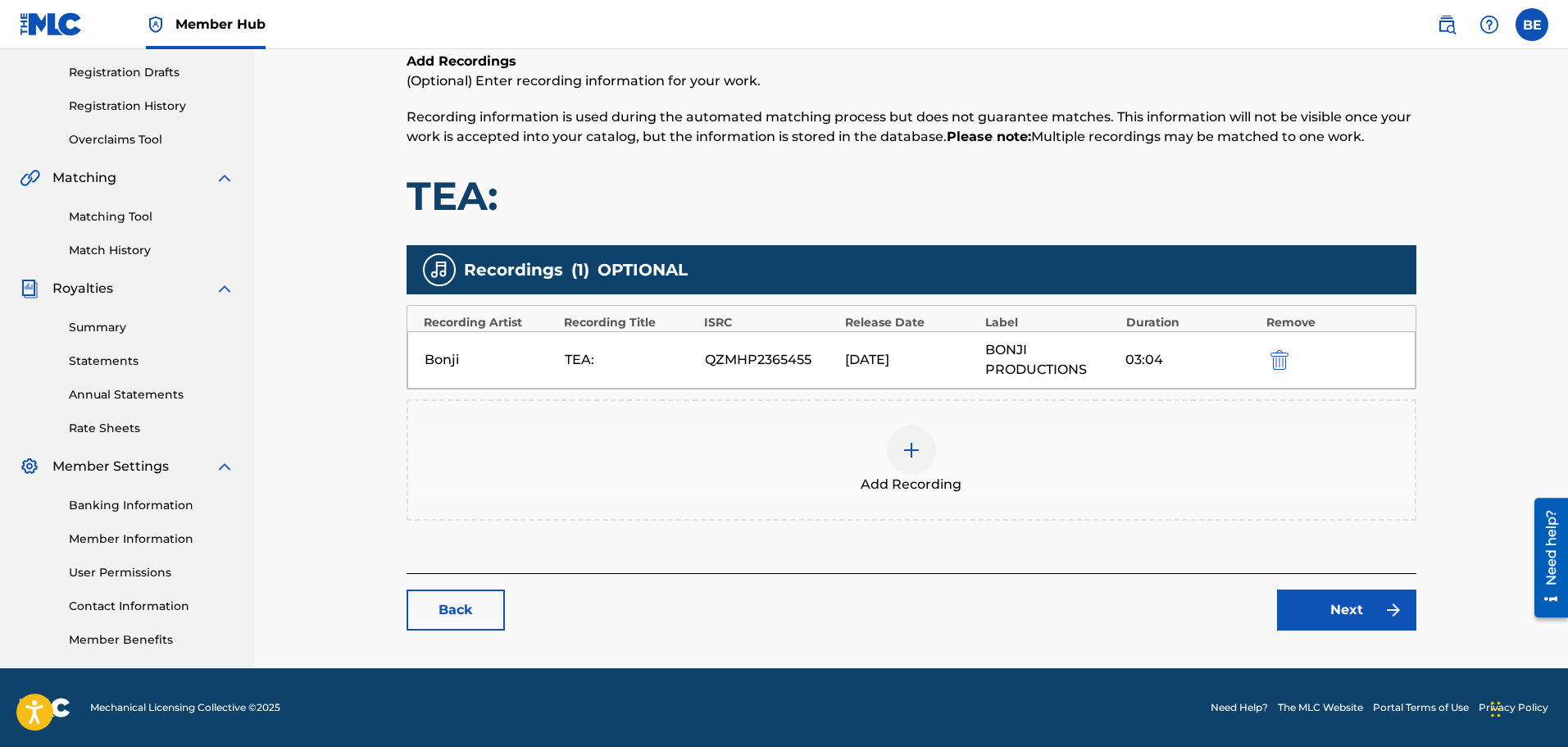
click at [918, 449] on img at bounding box center [911, 450] width 20 height 20
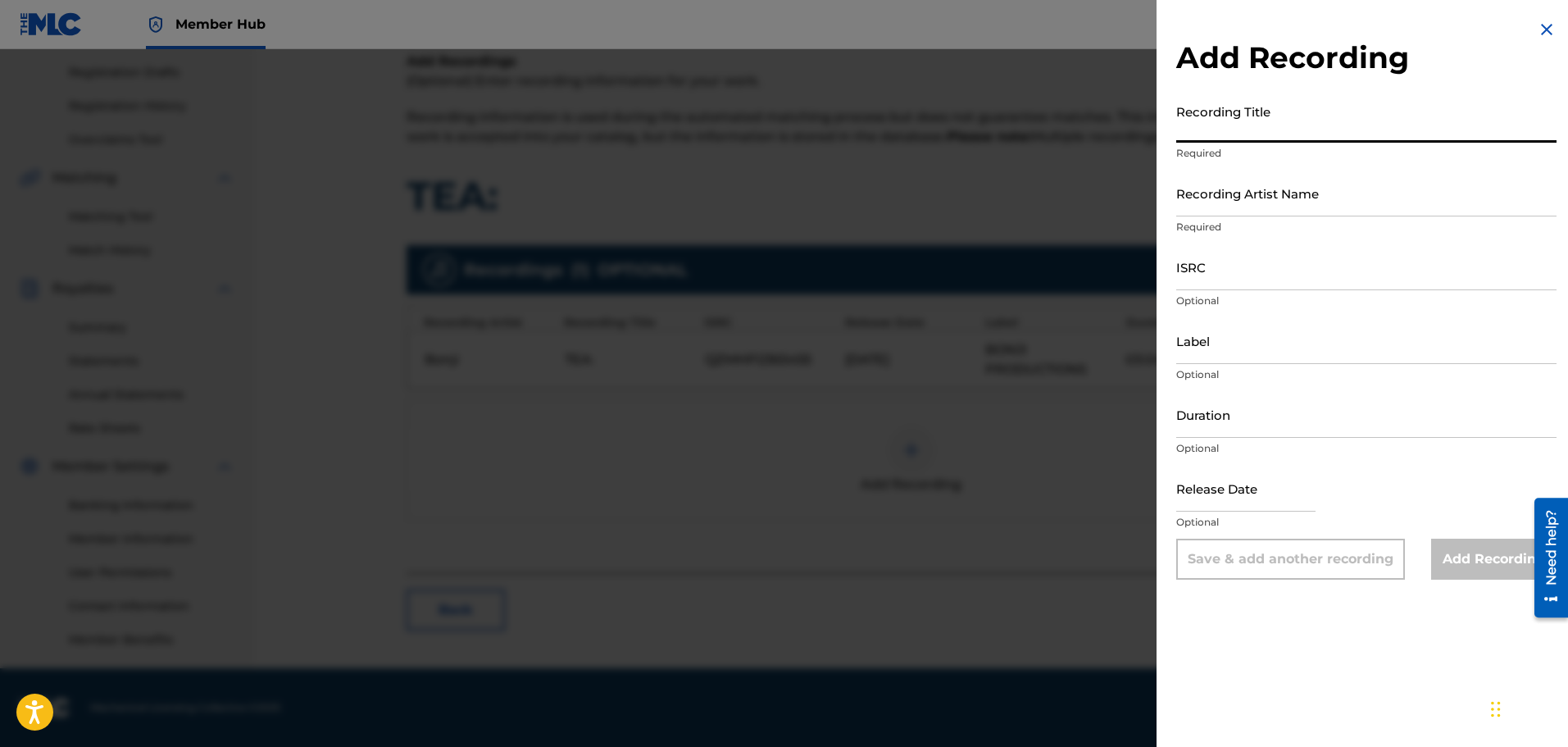
click at [1293, 113] on input "Recording Title" at bounding box center [1366, 120] width 380 height 47
click at [1542, 36] on img at bounding box center [1547, 29] width 20 height 20
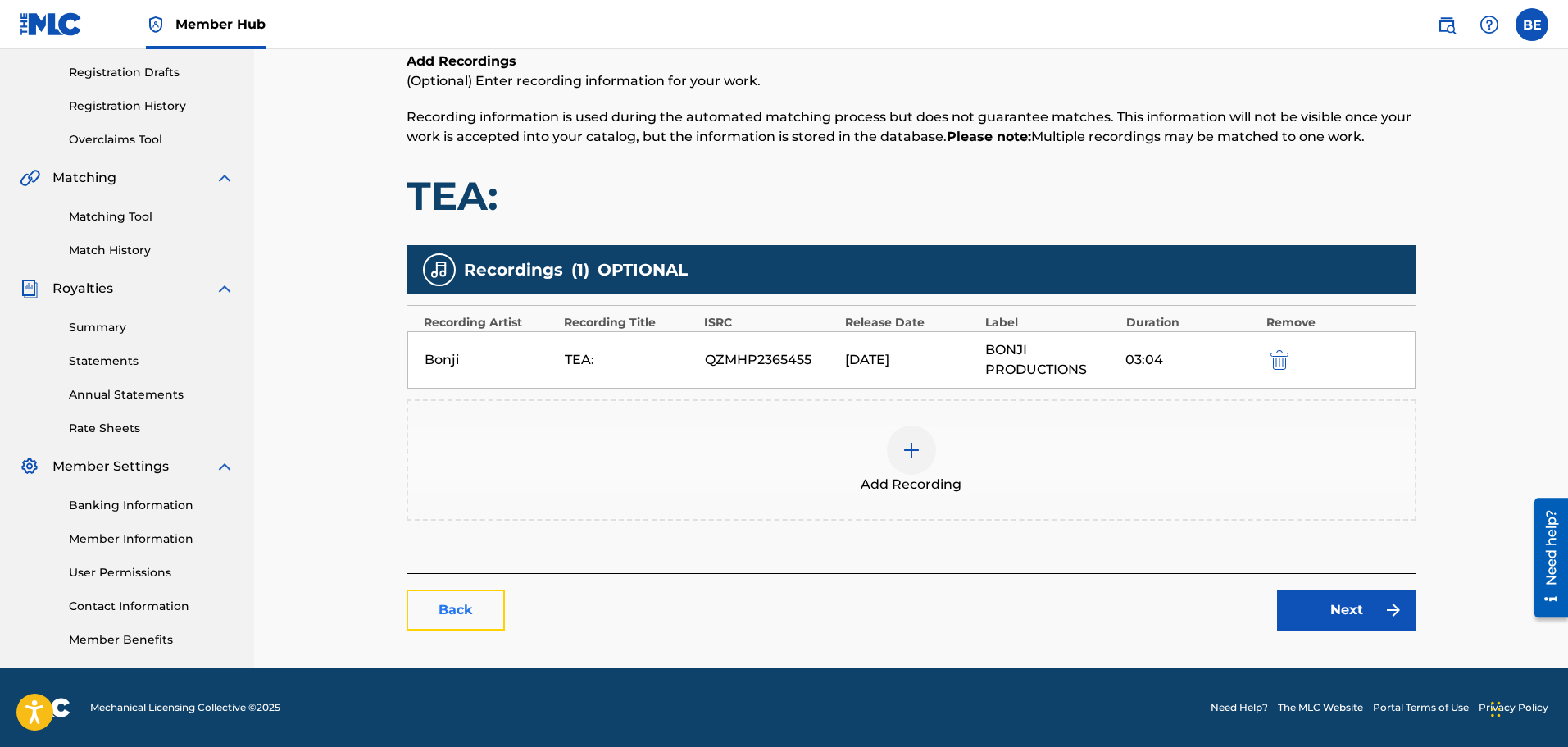
click at [468, 605] on link "Back" at bounding box center [455, 611] width 98 height 41
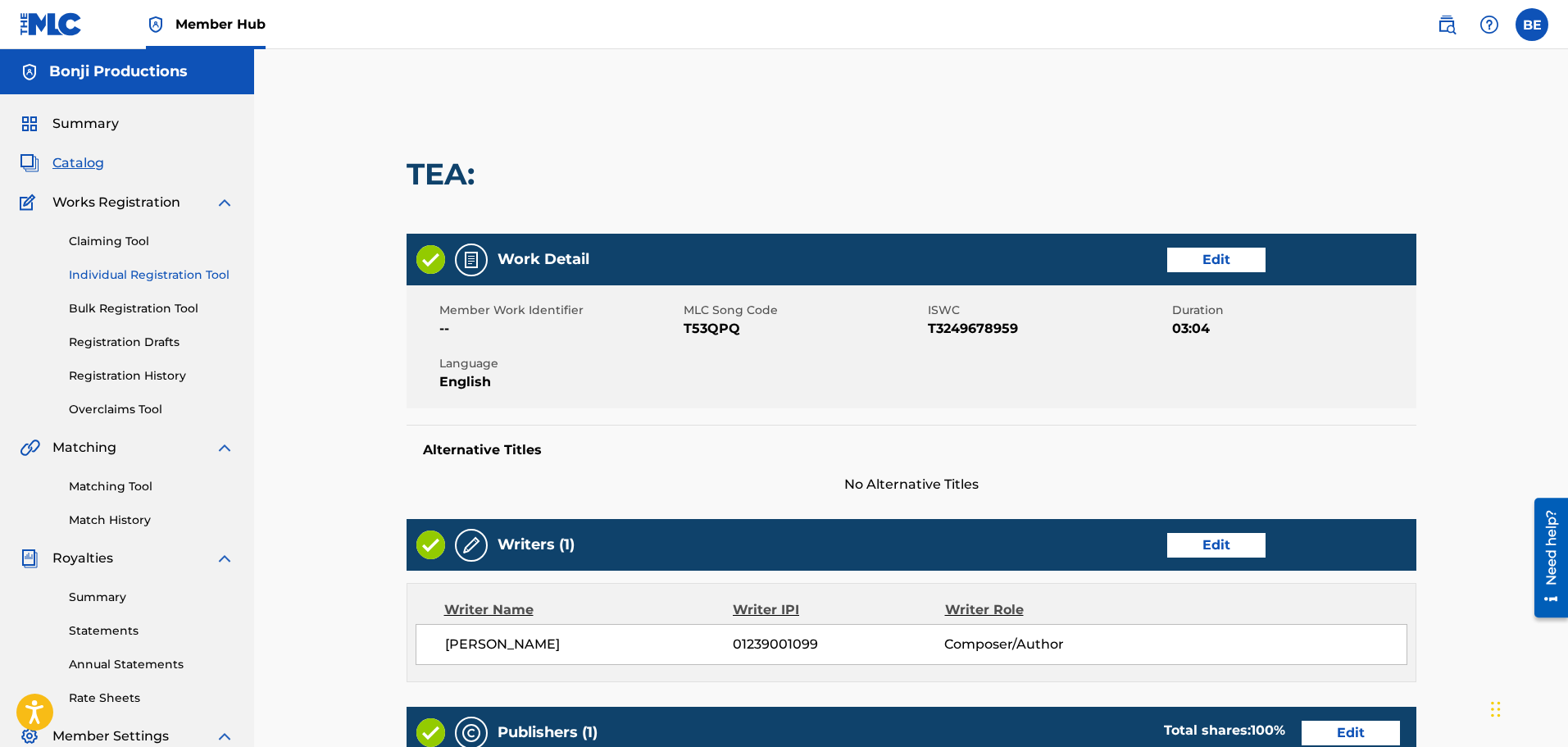
click at [150, 267] on link "Individual Registration Tool" at bounding box center [151, 275] width 165 height 17
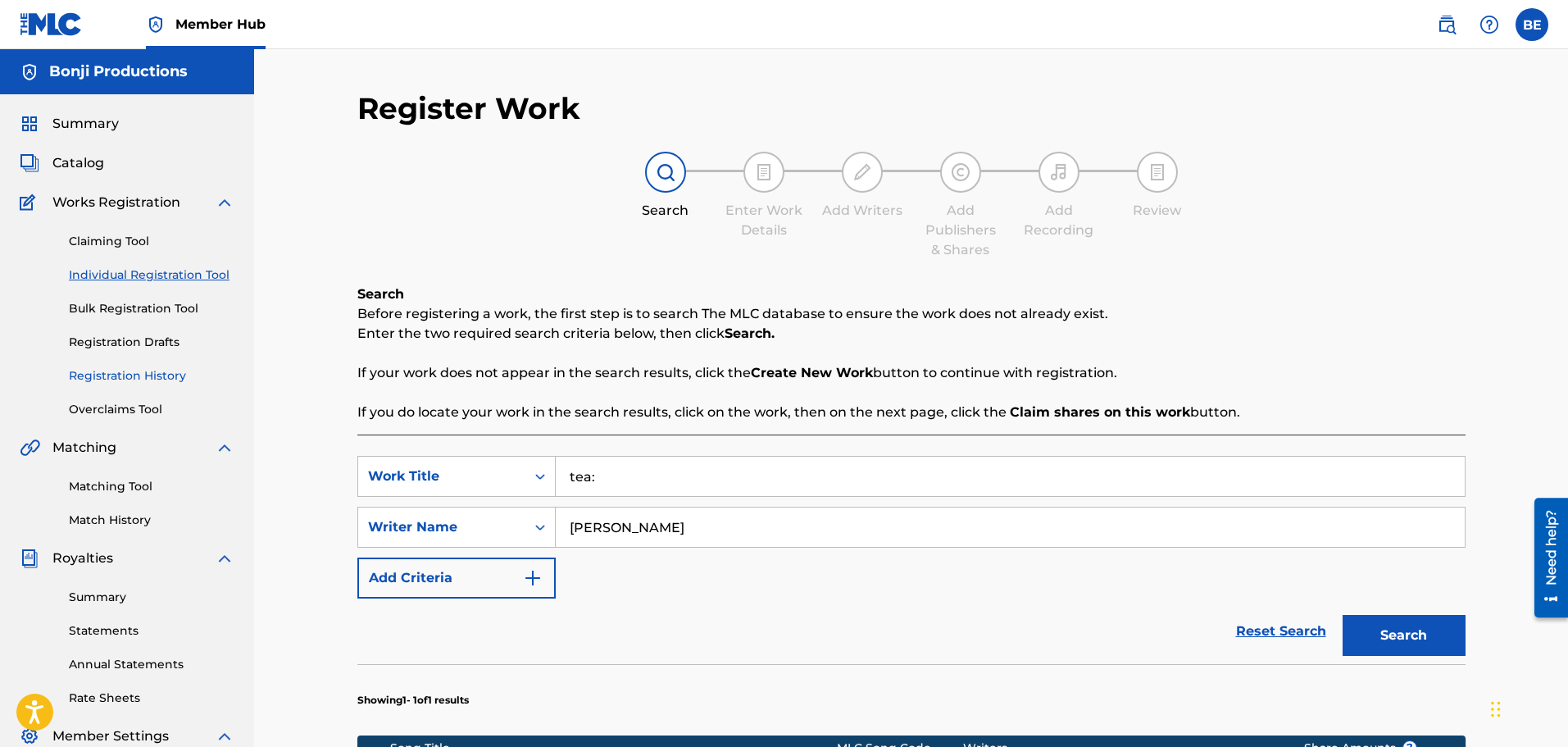
click at [152, 371] on link "Registration History" at bounding box center [151, 376] width 165 height 17
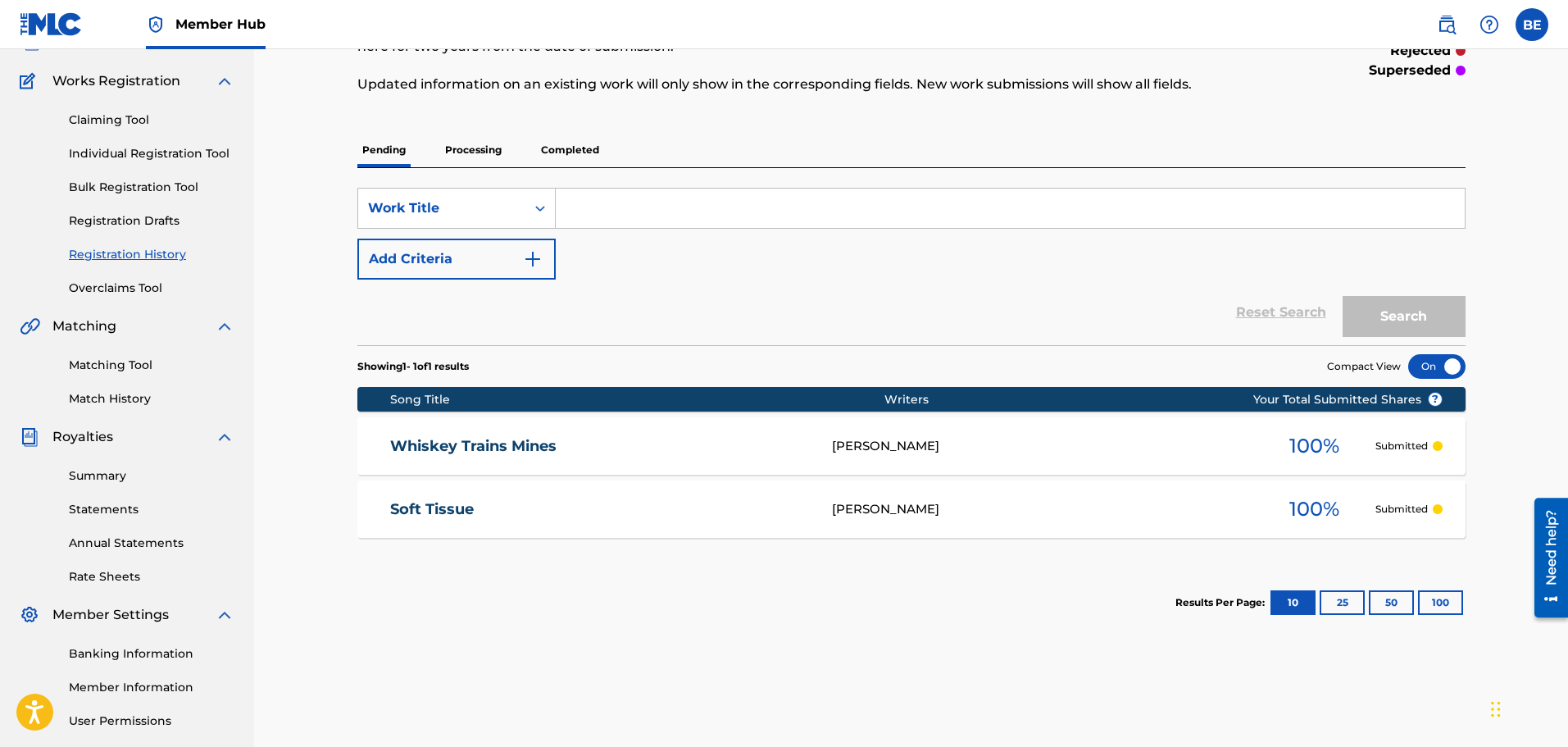
scroll to position [164, 0]
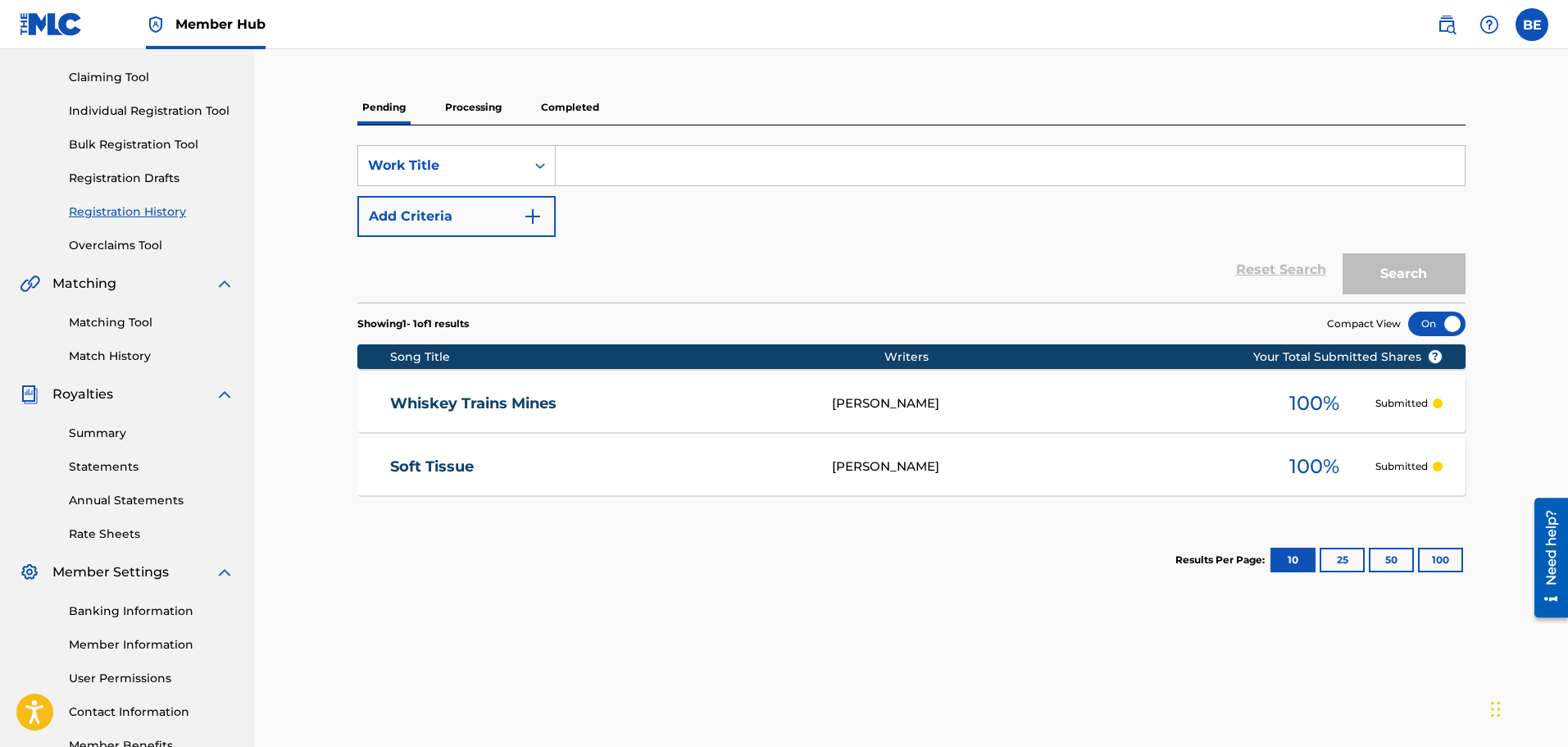
click at [445, 458] on link "Soft Tissue" at bounding box center [600, 467] width 420 height 19
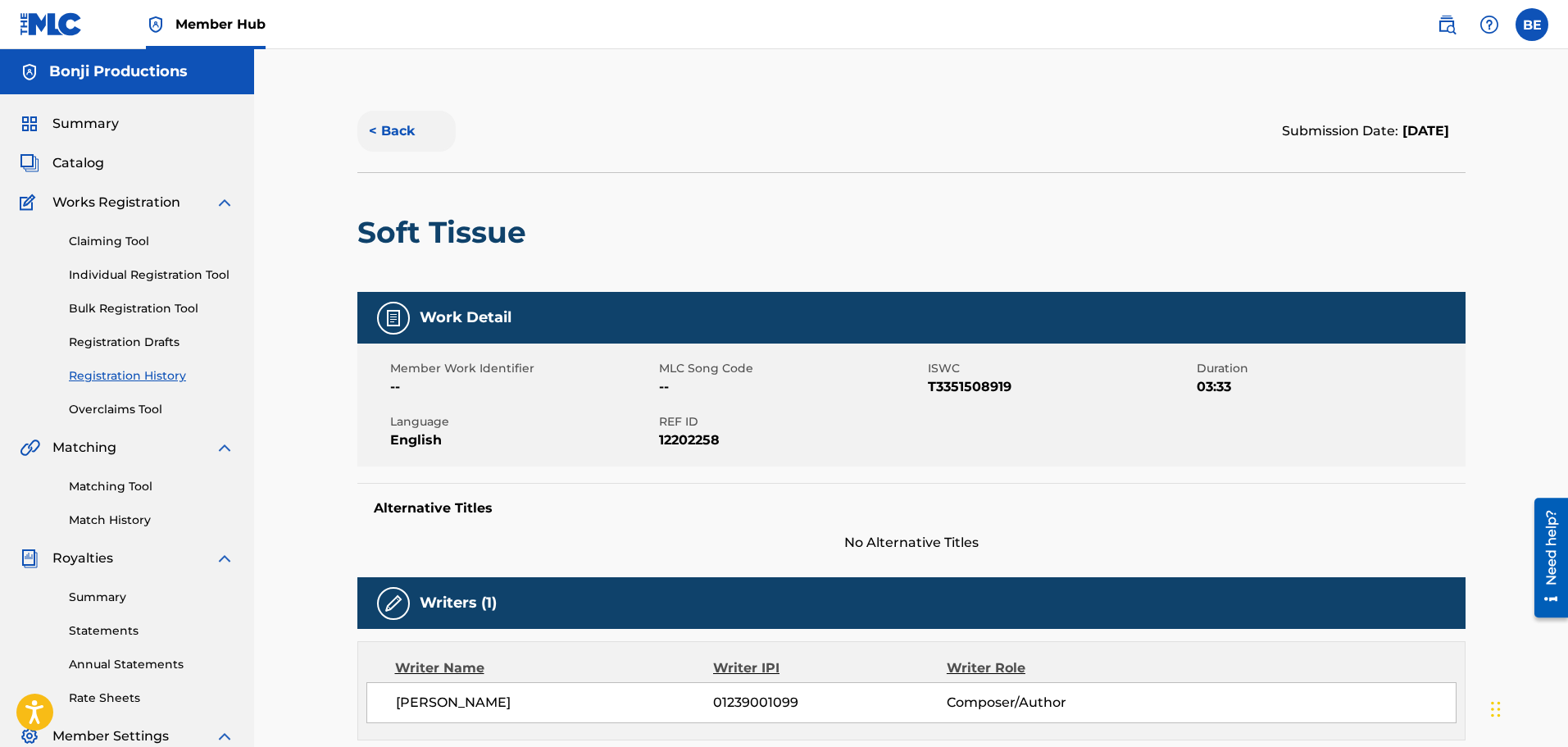
click at [394, 130] on button "< Back" at bounding box center [406, 131] width 98 height 41
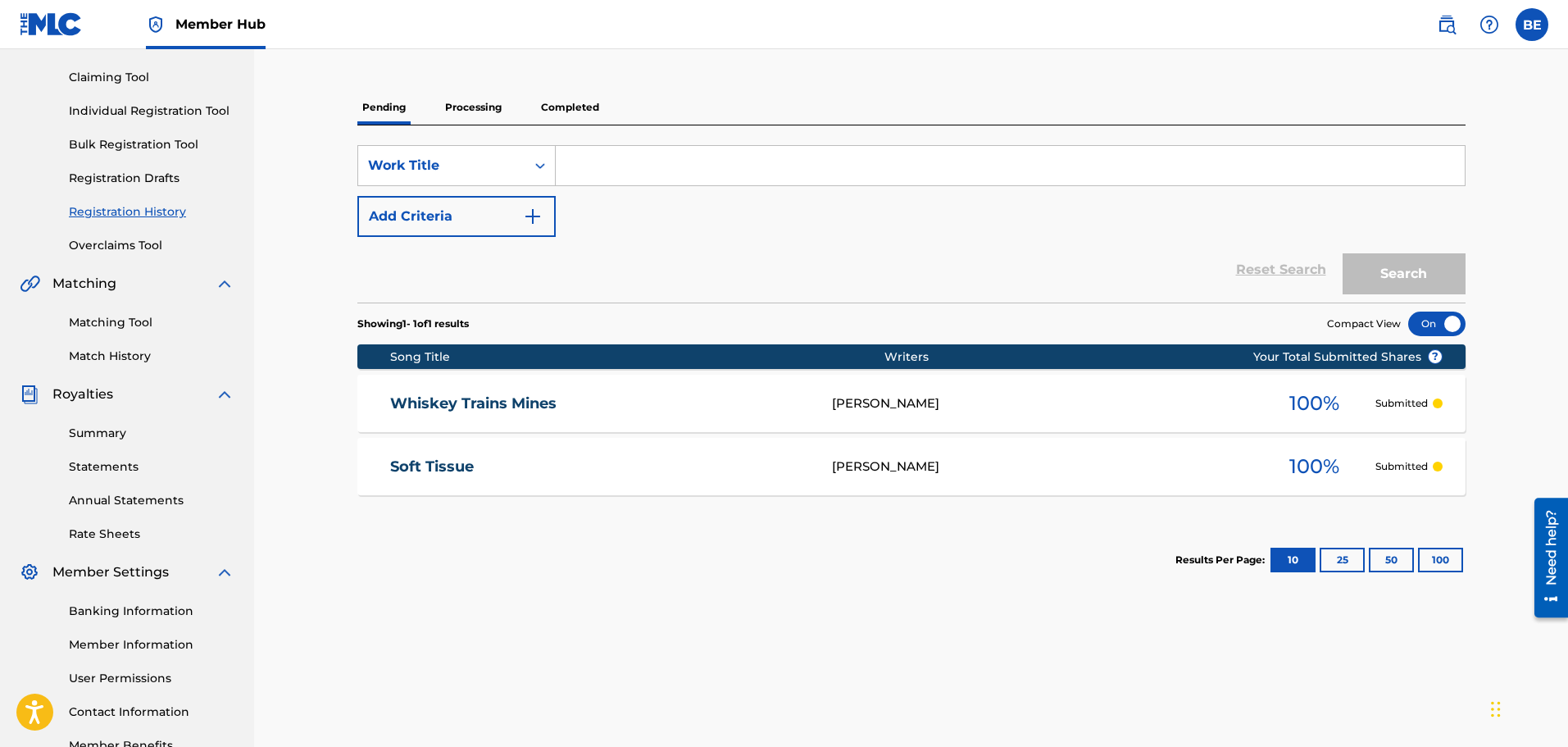
click at [1442, 329] on div at bounding box center [1436, 323] width 57 height 24
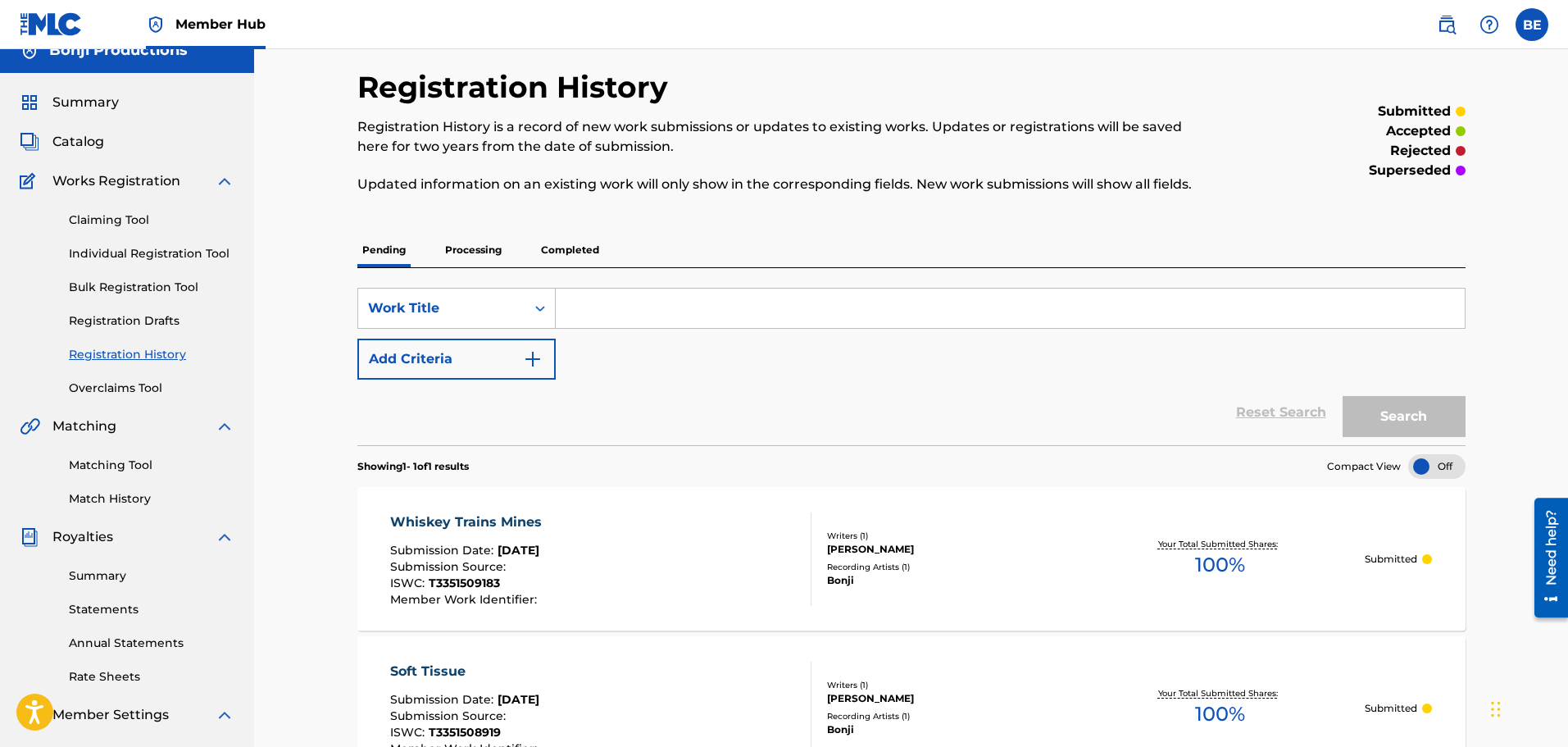
scroll to position [0, 0]
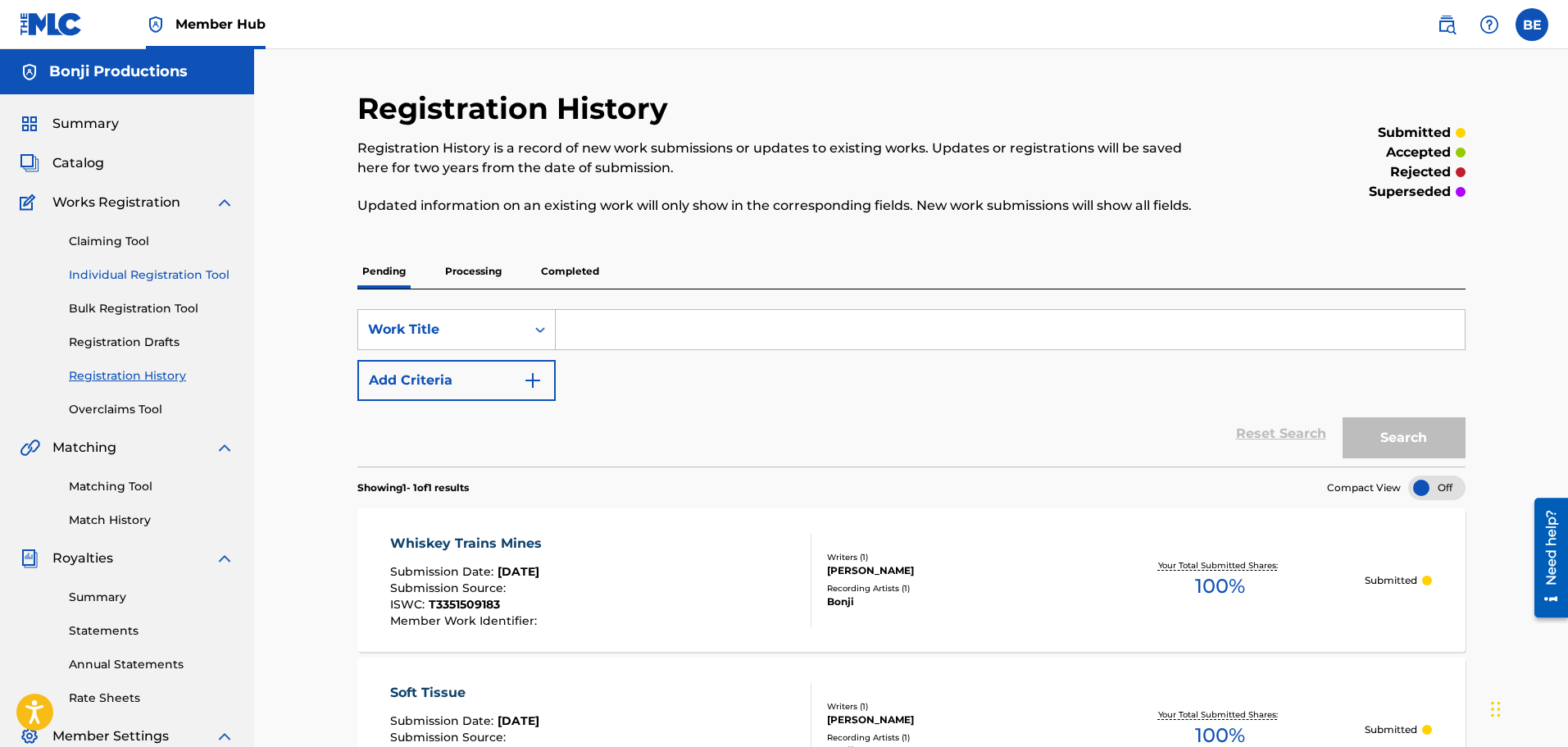
click at [203, 274] on link "Individual Registration Tool" at bounding box center [151, 275] width 165 height 17
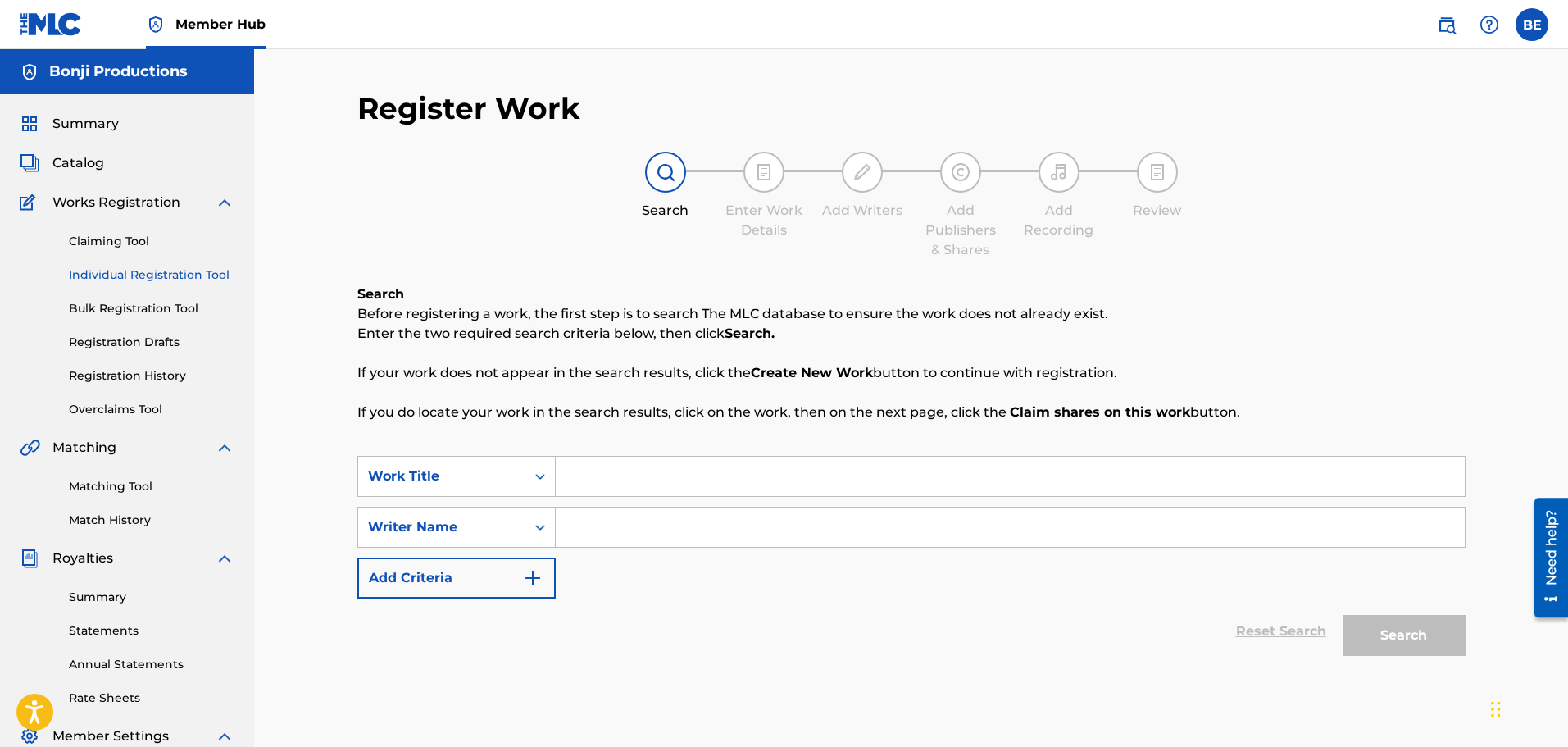
click at [665, 476] on input "Search Form" at bounding box center [1010, 477] width 909 height 39
click at [652, 511] on span "idescent fog" at bounding box center [629, 512] width 83 height 16
type input "viridescent fog"
click at [653, 521] on input "Search Form" at bounding box center [1010, 527] width 909 height 39
type input "[PERSON_NAME]"
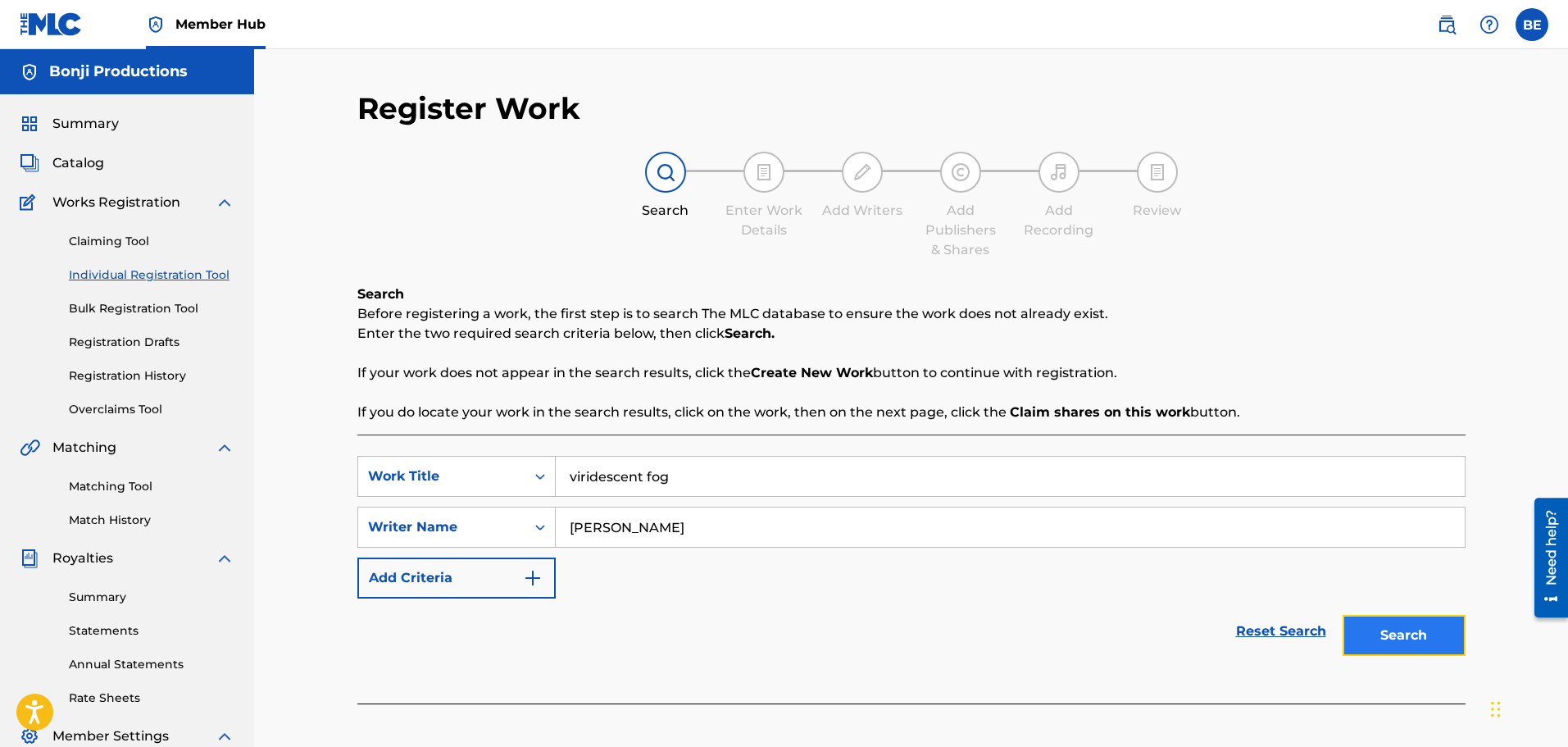
click at [1408, 636] on button "Search" at bounding box center [1404, 636] width 123 height 41
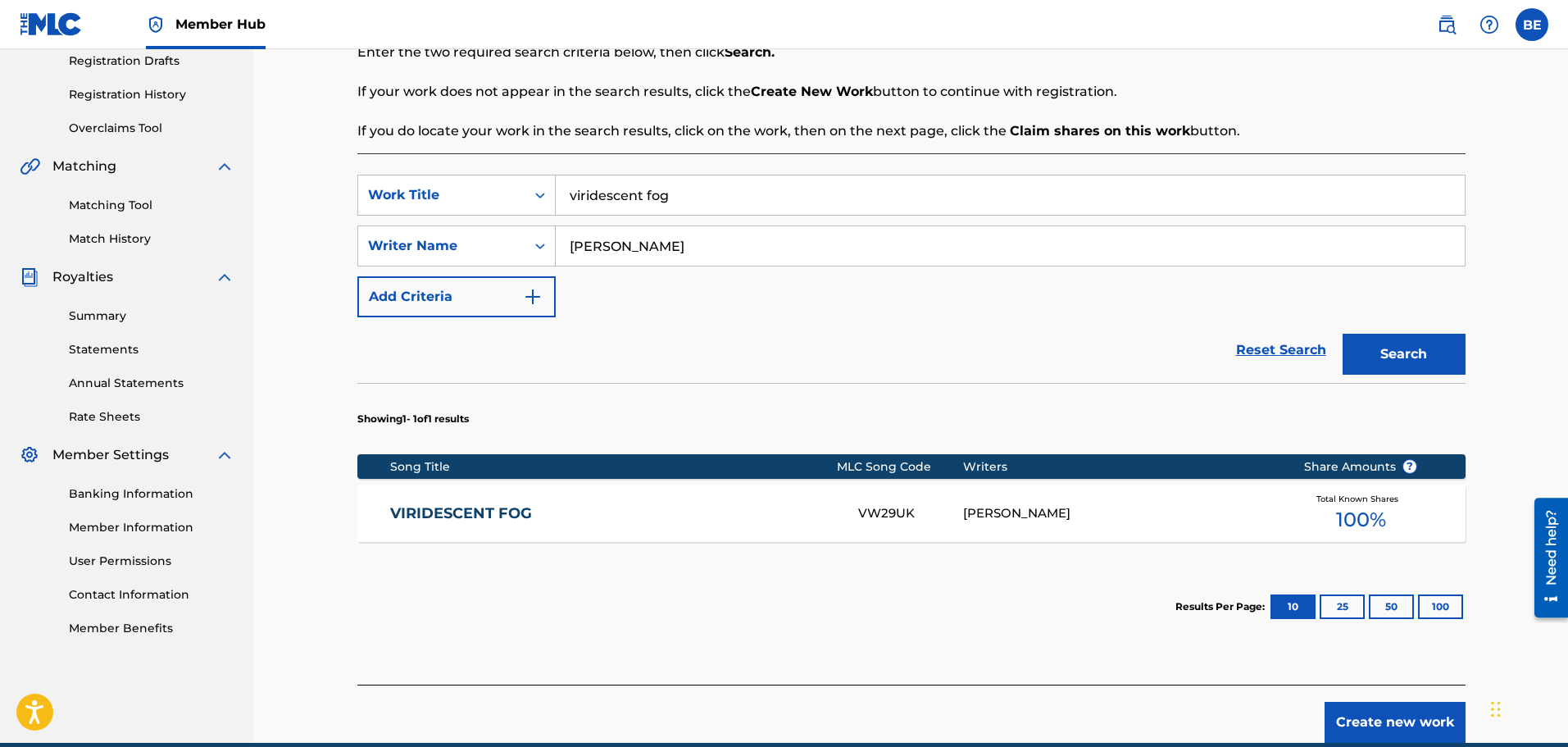
scroll to position [328, 0]
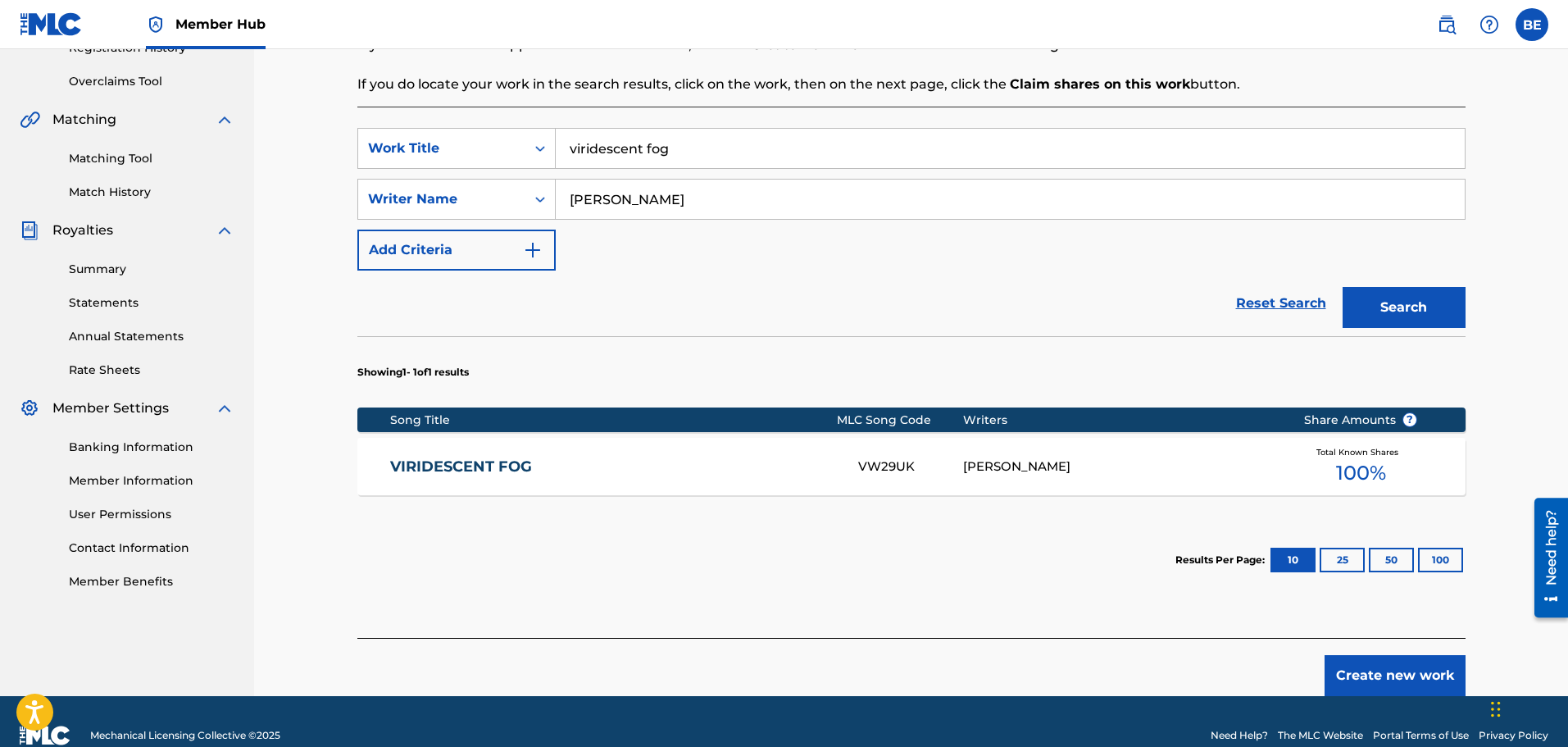
click at [516, 459] on link "VIRIDESCENT FOG" at bounding box center [613, 467] width 446 height 19
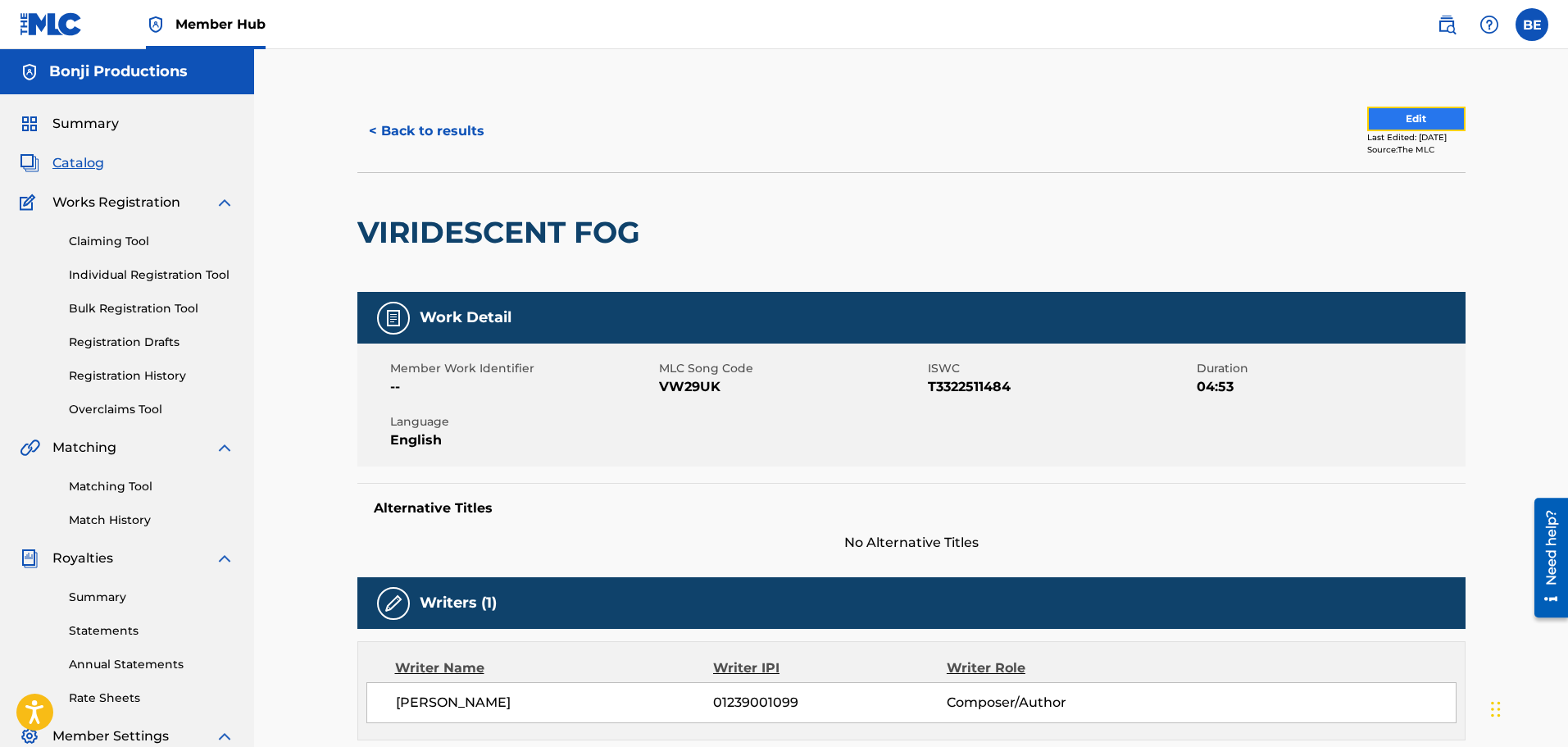
click at [1396, 117] on button "Edit" at bounding box center [1416, 119] width 98 height 24
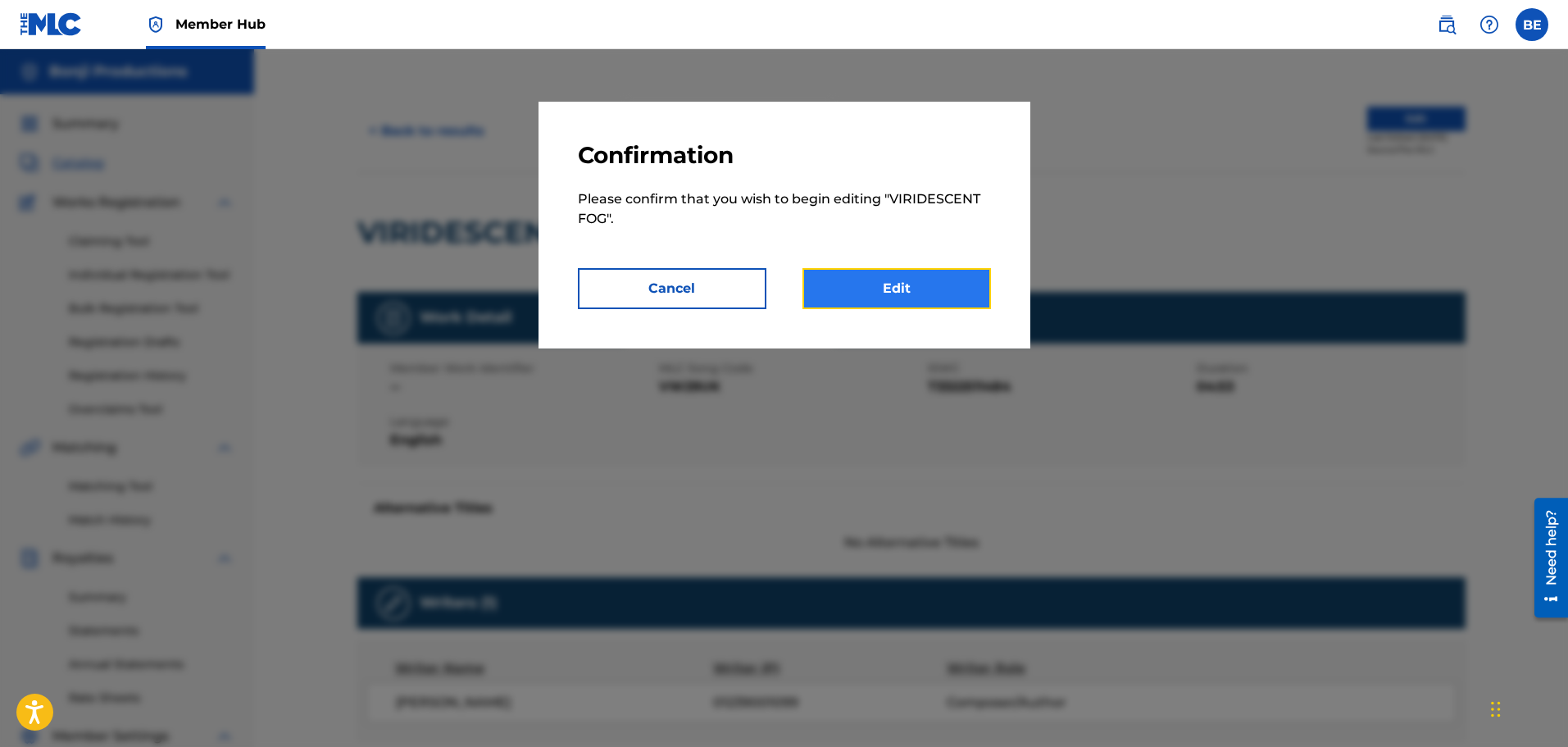
click at [835, 276] on link "Edit" at bounding box center [897, 289] width 189 height 41
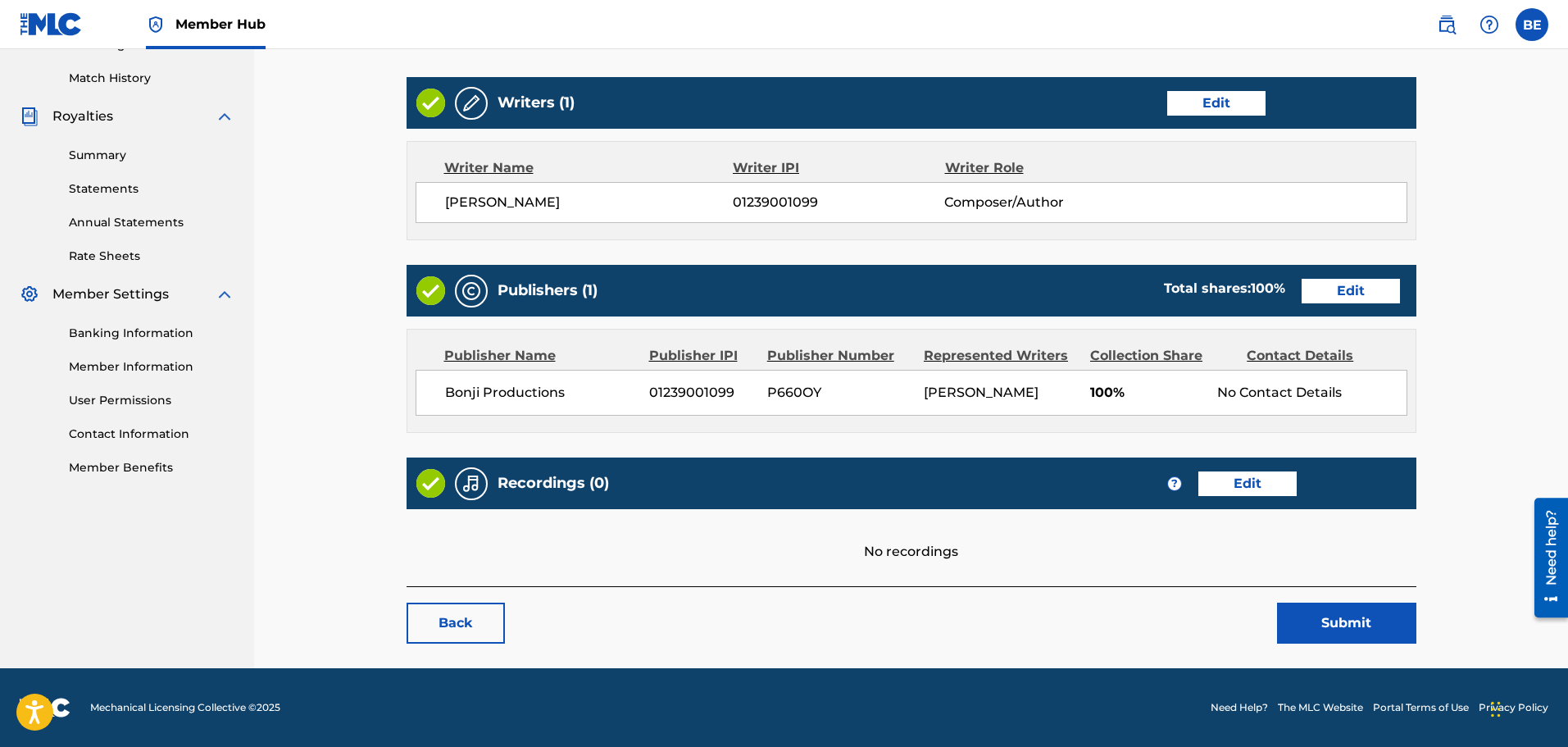
scroll to position [462, 0]
click at [1251, 484] on link "Edit" at bounding box center [1247, 483] width 98 height 24
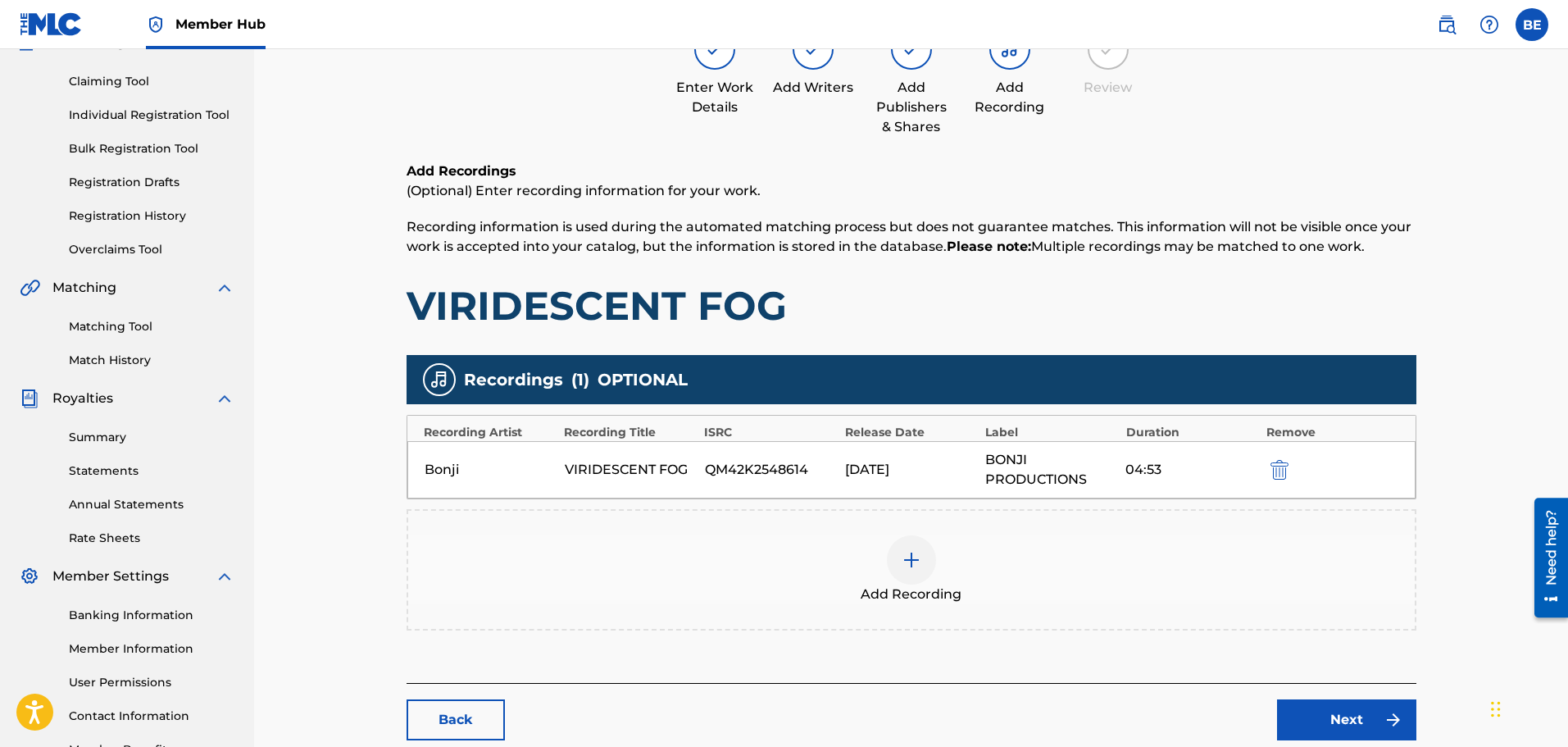
scroll to position [246, 0]
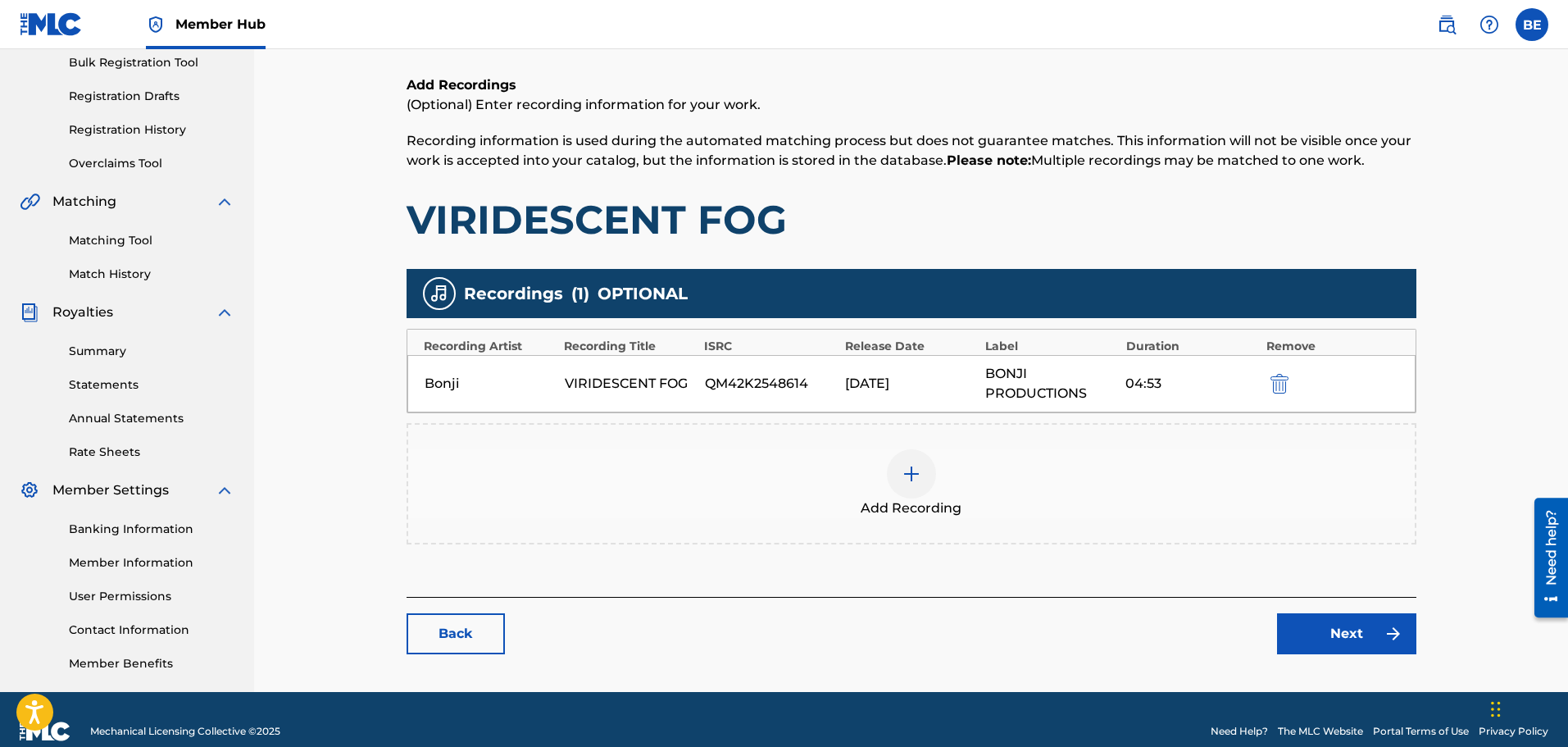
click at [917, 478] on img at bounding box center [911, 474] width 20 height 20
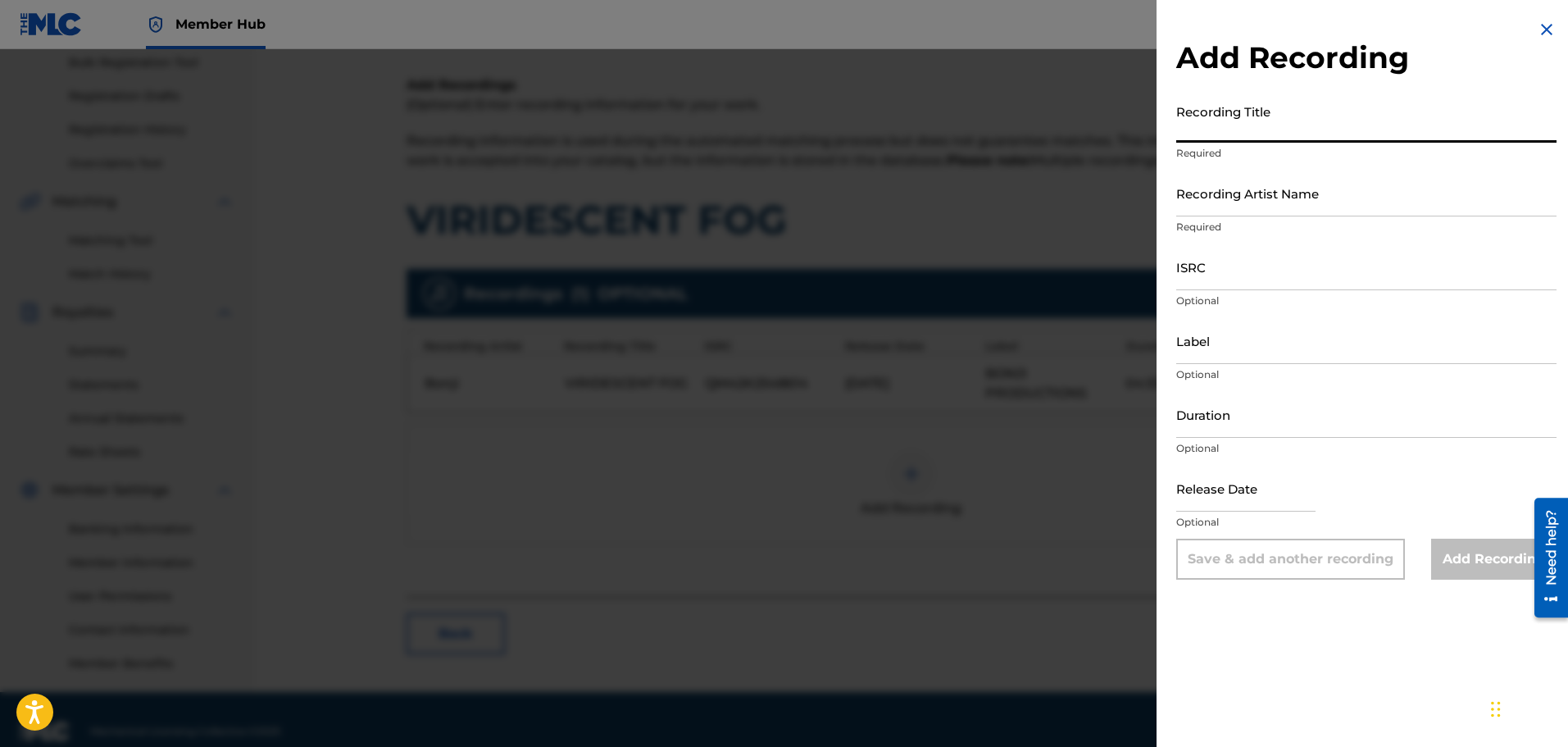
click at [1267, 133] on input "Recording Title" at bounding box center [1366, 120] width 380 height 47
paste input "Viridescent Fog"
type input "Viridescent Fog"
click at [1312, 207] on input "Recording Artist Name" at bounding box center [1366, 194] width 380 height 47
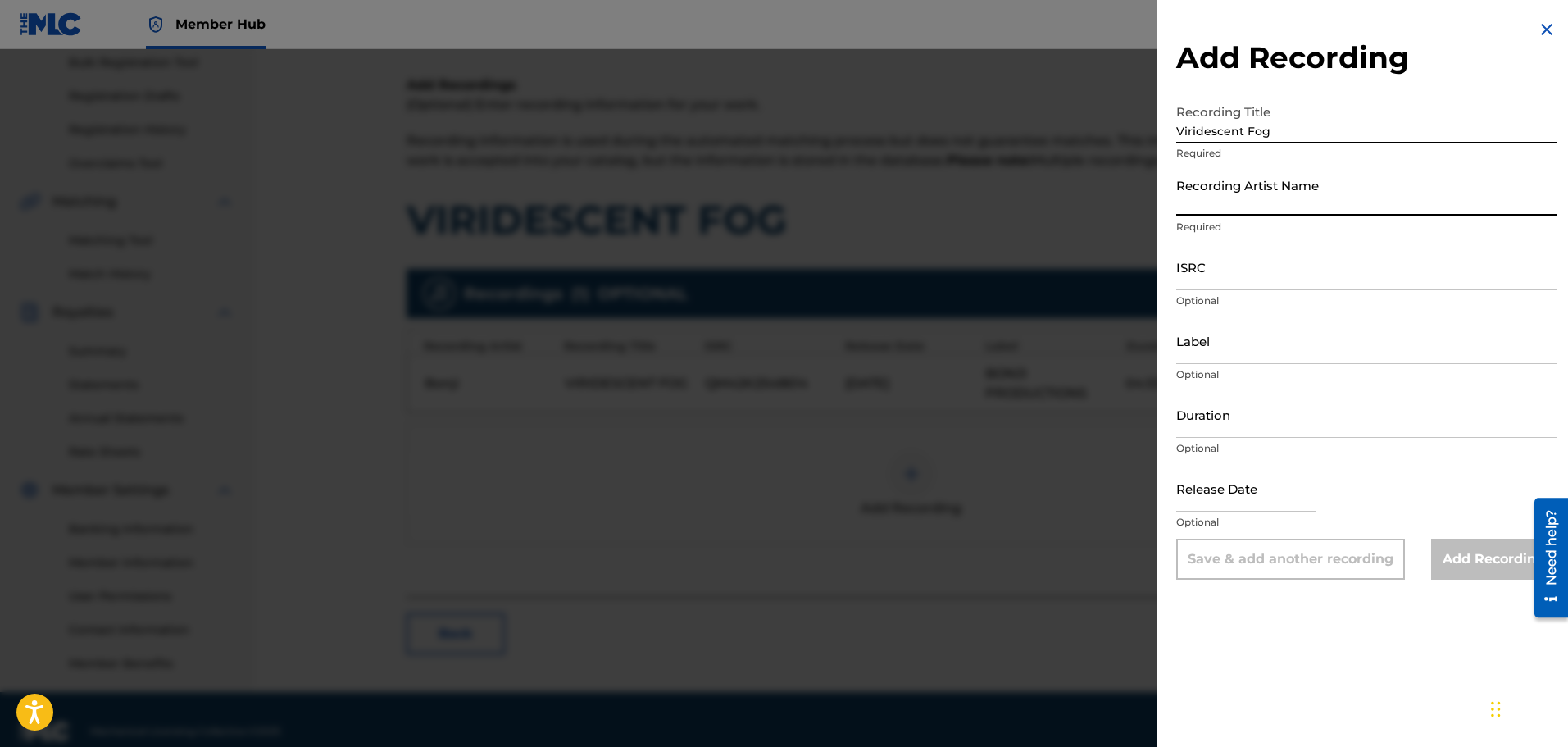
type input "Bonji"
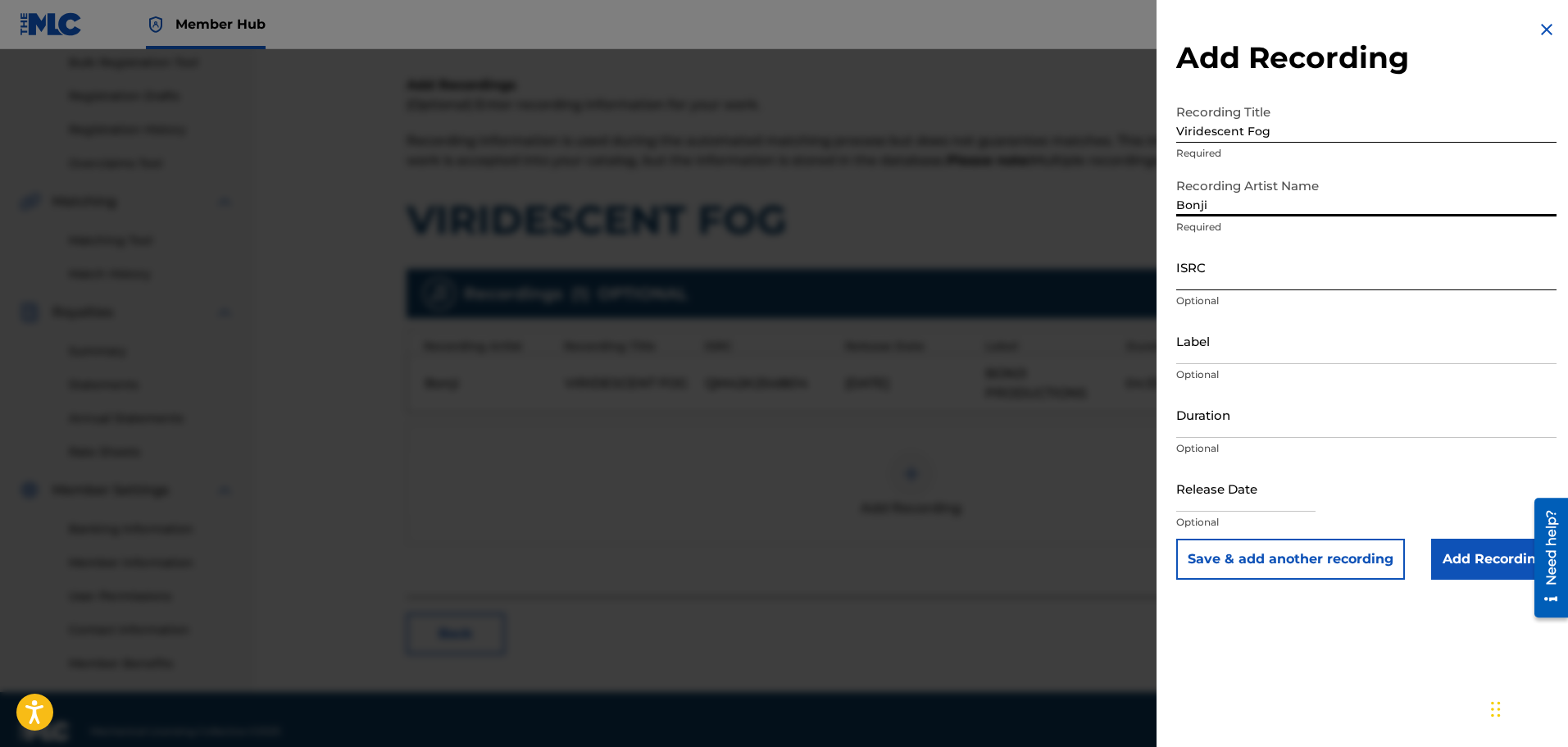
click at [1286, 275] on input "ISRC" at bounding box center [1366, 267] width 380 height 47
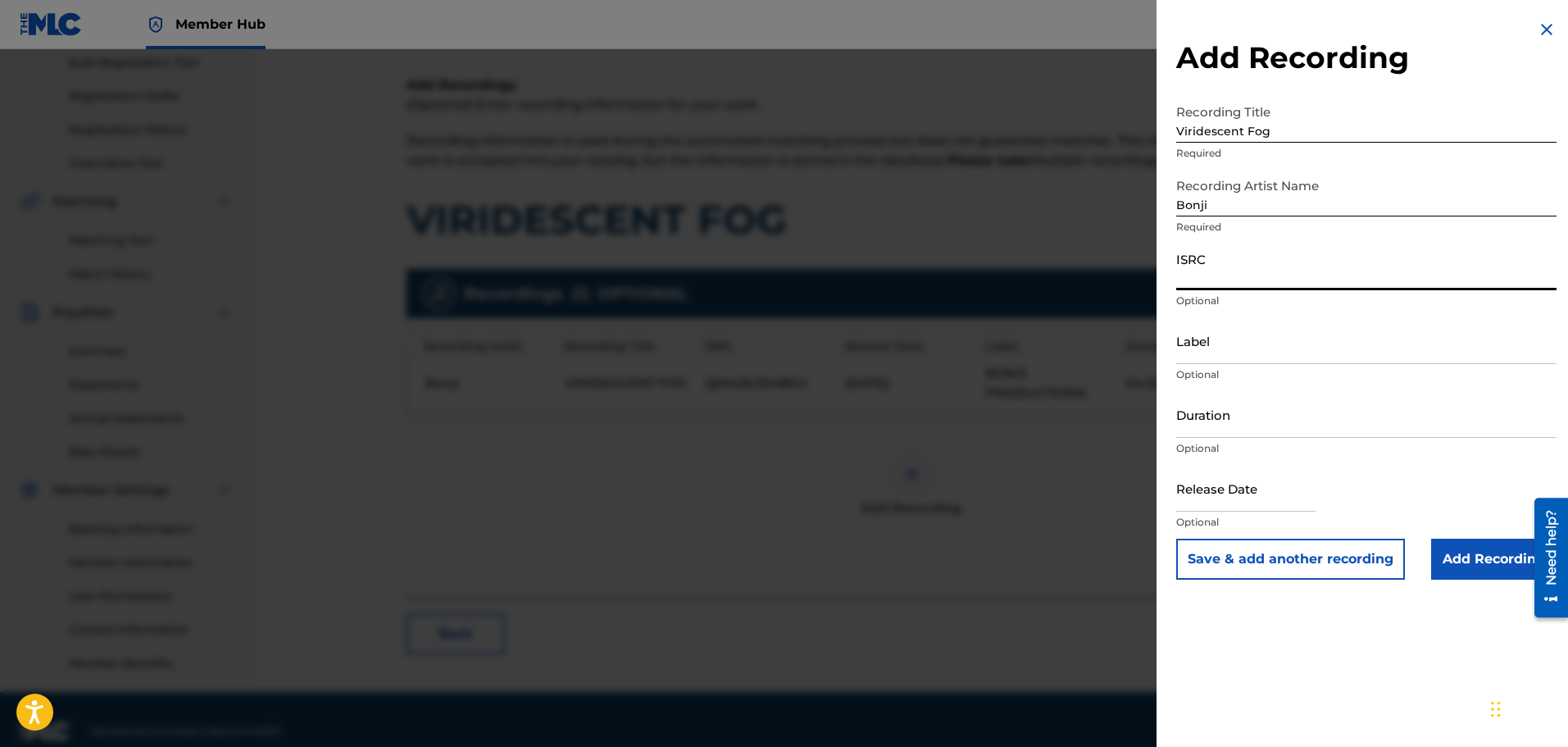
click at [1344, 281] on input "ISRC" at bounding box center [1366, 267] width 380 height 47
paste input "QZHZD2548117"
type input "QZHZD2548117"
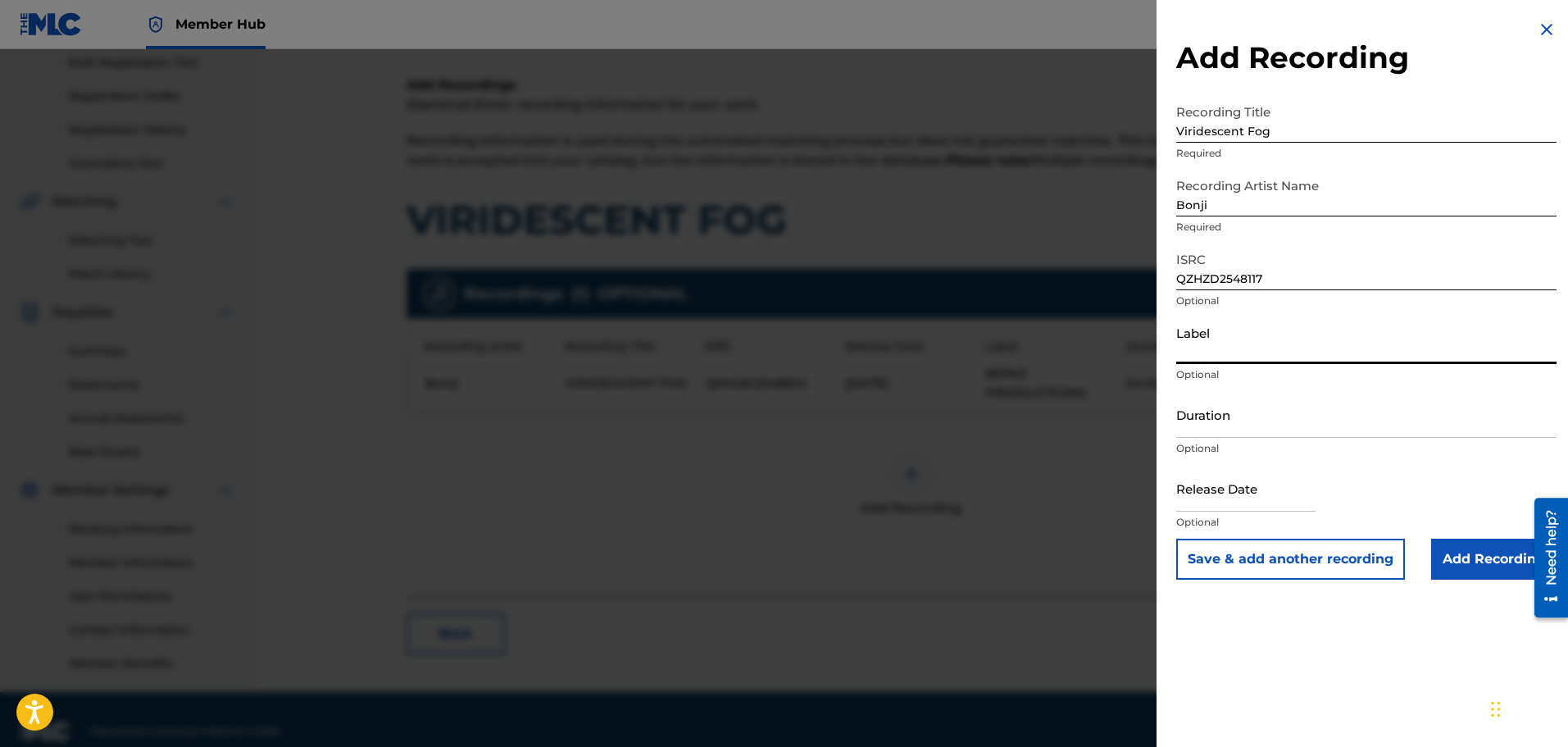
click at [1318, 348] on input "Label" at bounding box center [1366, 341] width 380 height 47
type input "Bonji Productions"
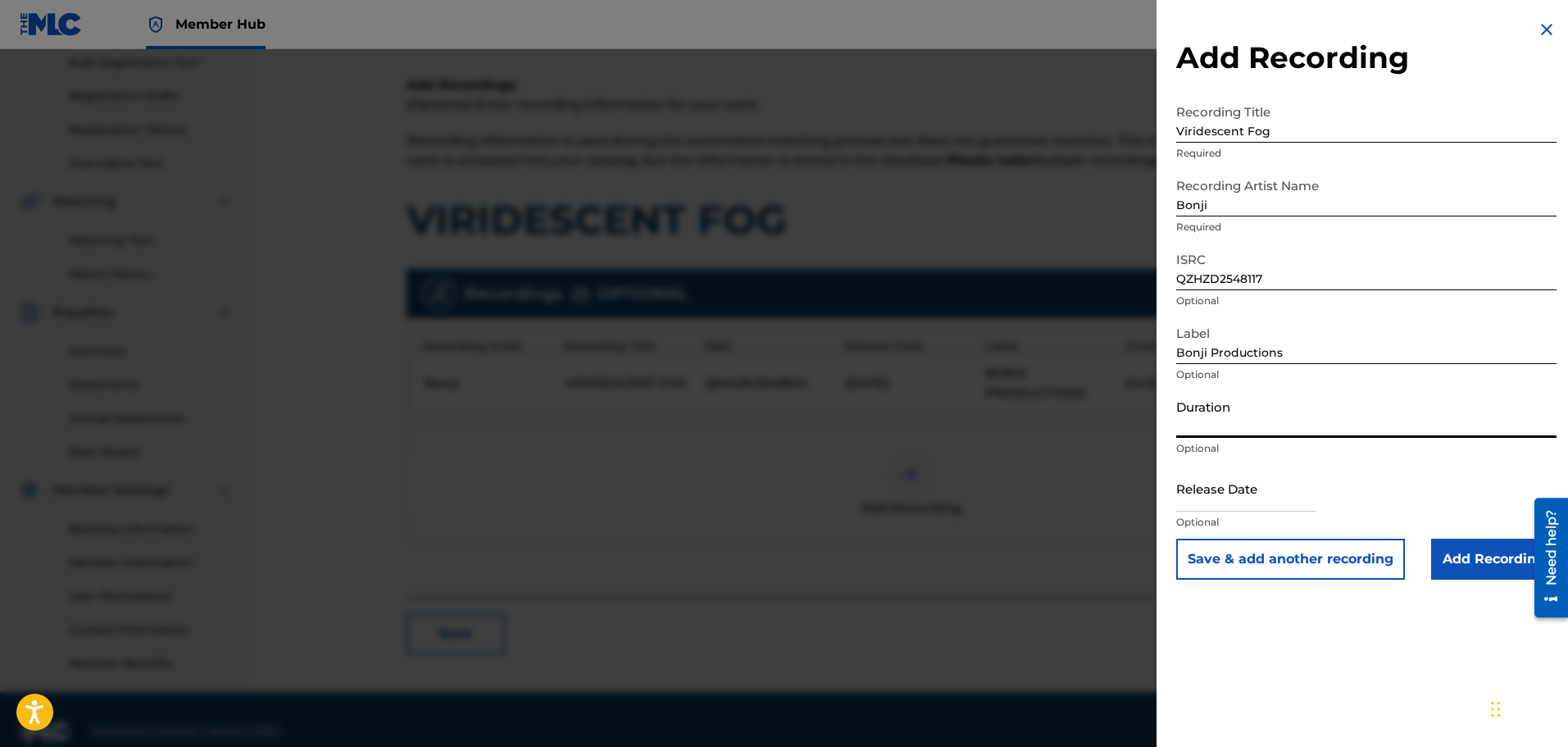
click at [1309, 422] on input "Duration" at bounding box center [1366, 414] width 380 height 47
paste input "04:31"
type input "04:31"
click at [1252, 496] on input "text" at bounding box center [1246, 488] width 139 height 47
select select "8"
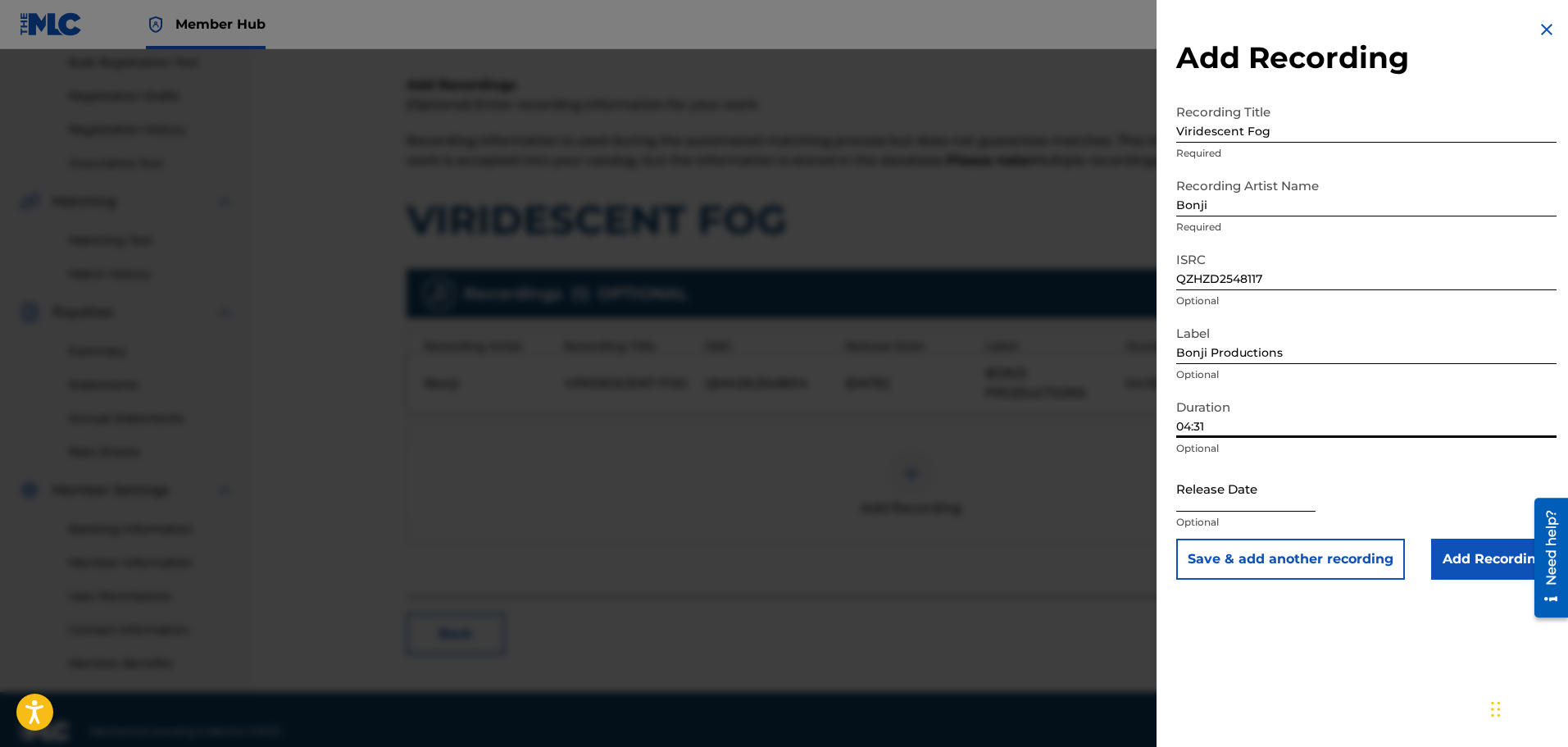
select select "2025"
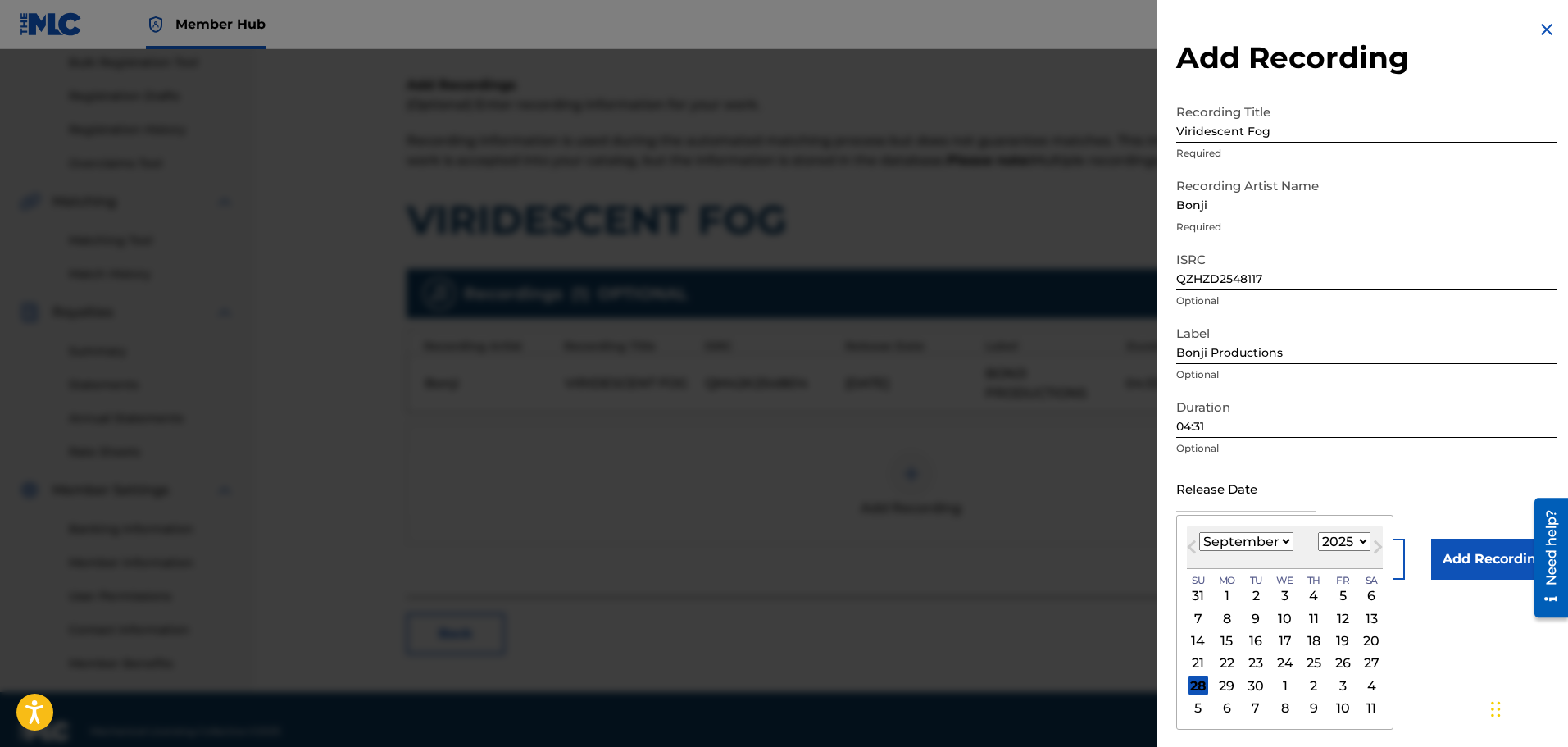
type input "[DATE]"
select select "9"
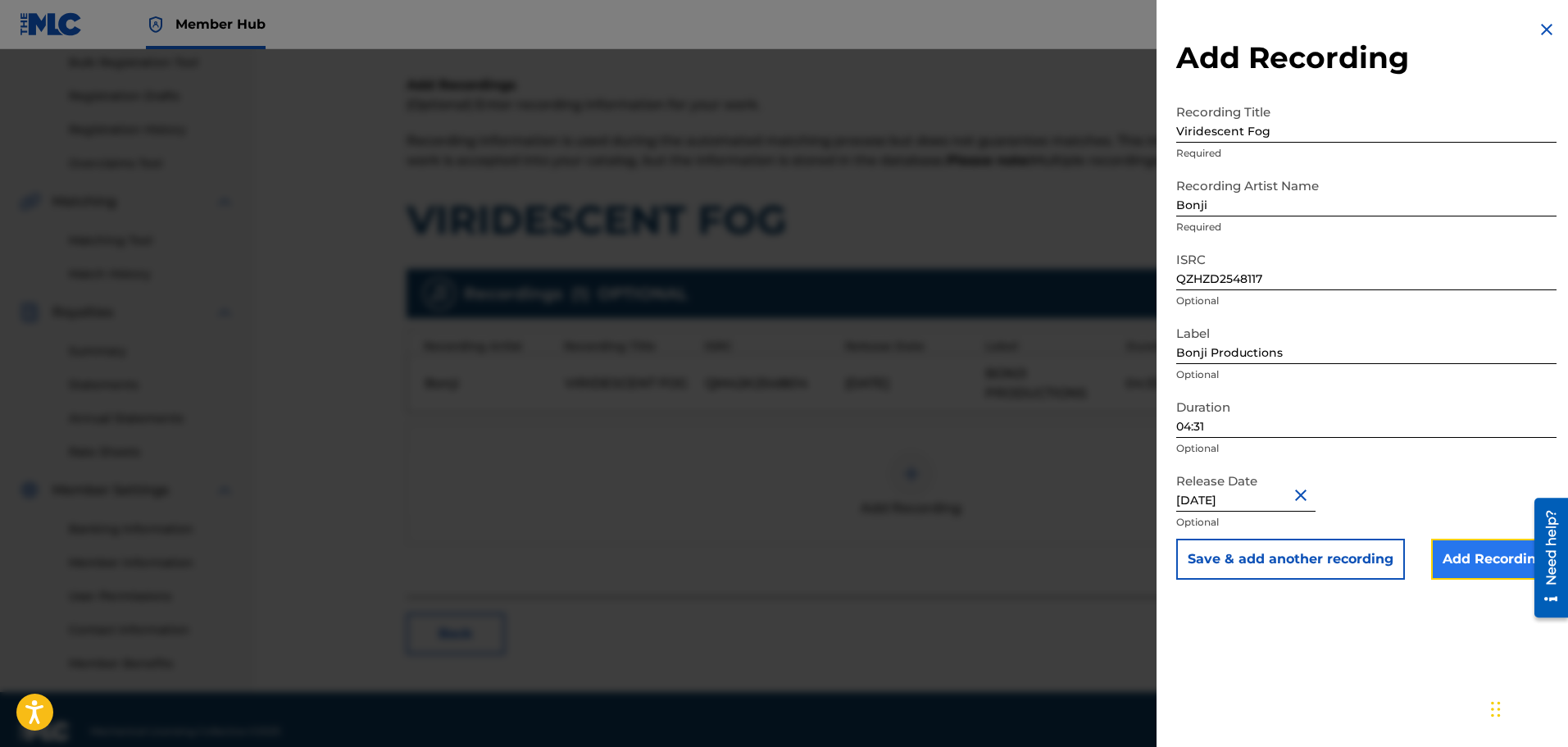
click at [1475, 558] on input "Add Recording" at bounding box center [1494, 559] width 125 height 41
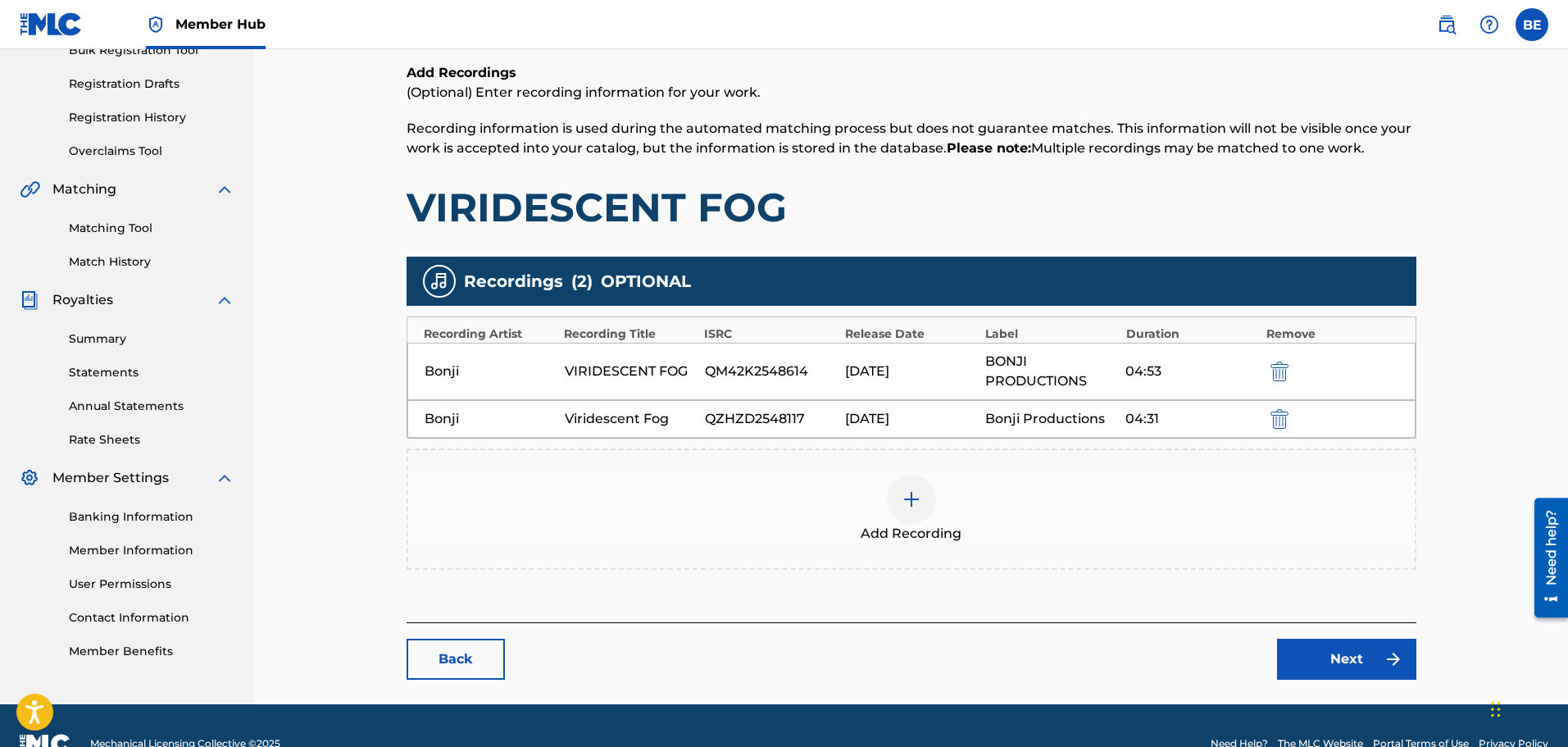
scroll to position [294, 0]
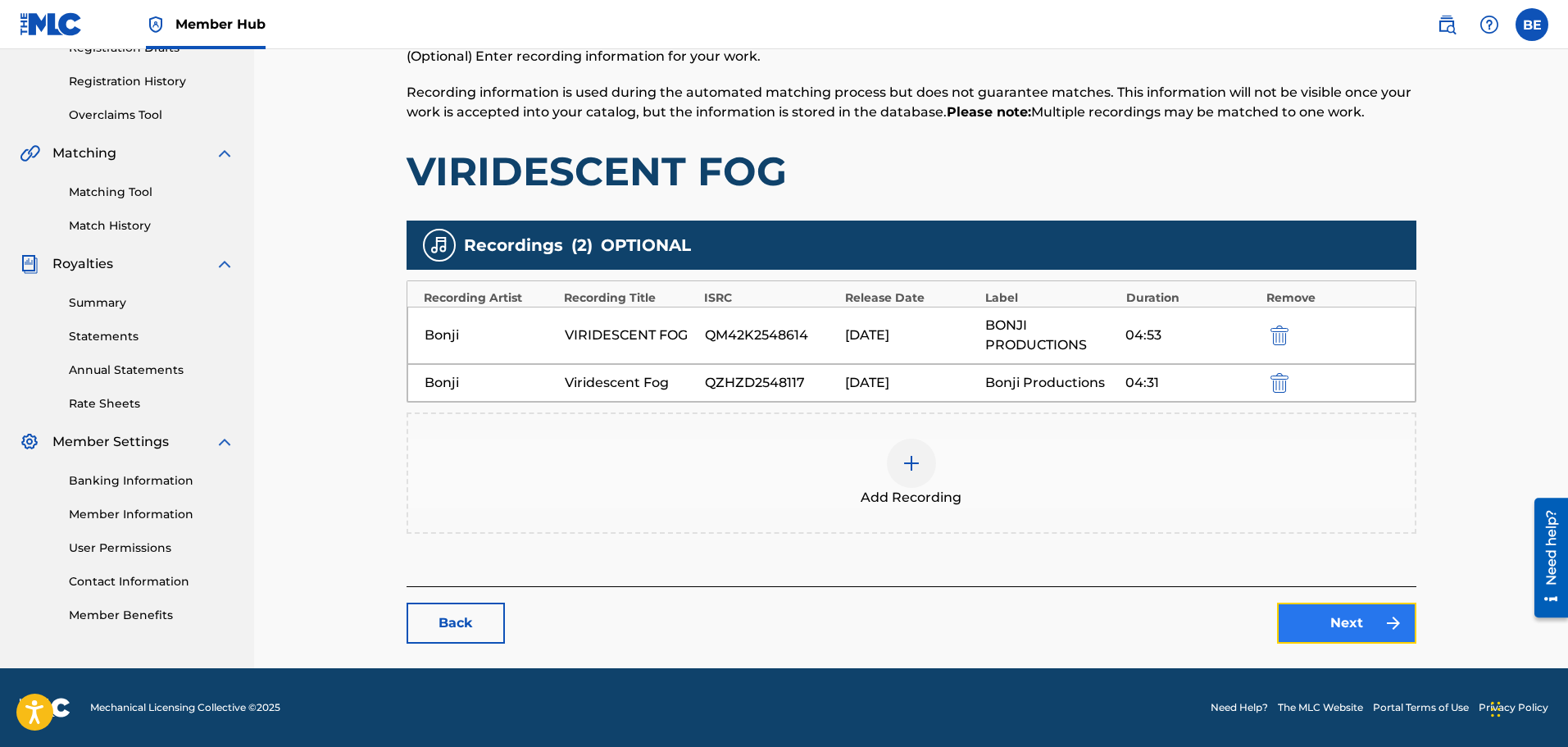
click at [1328, 623] on link "Next" at bounding box center [1347, 624] width 139 height 41
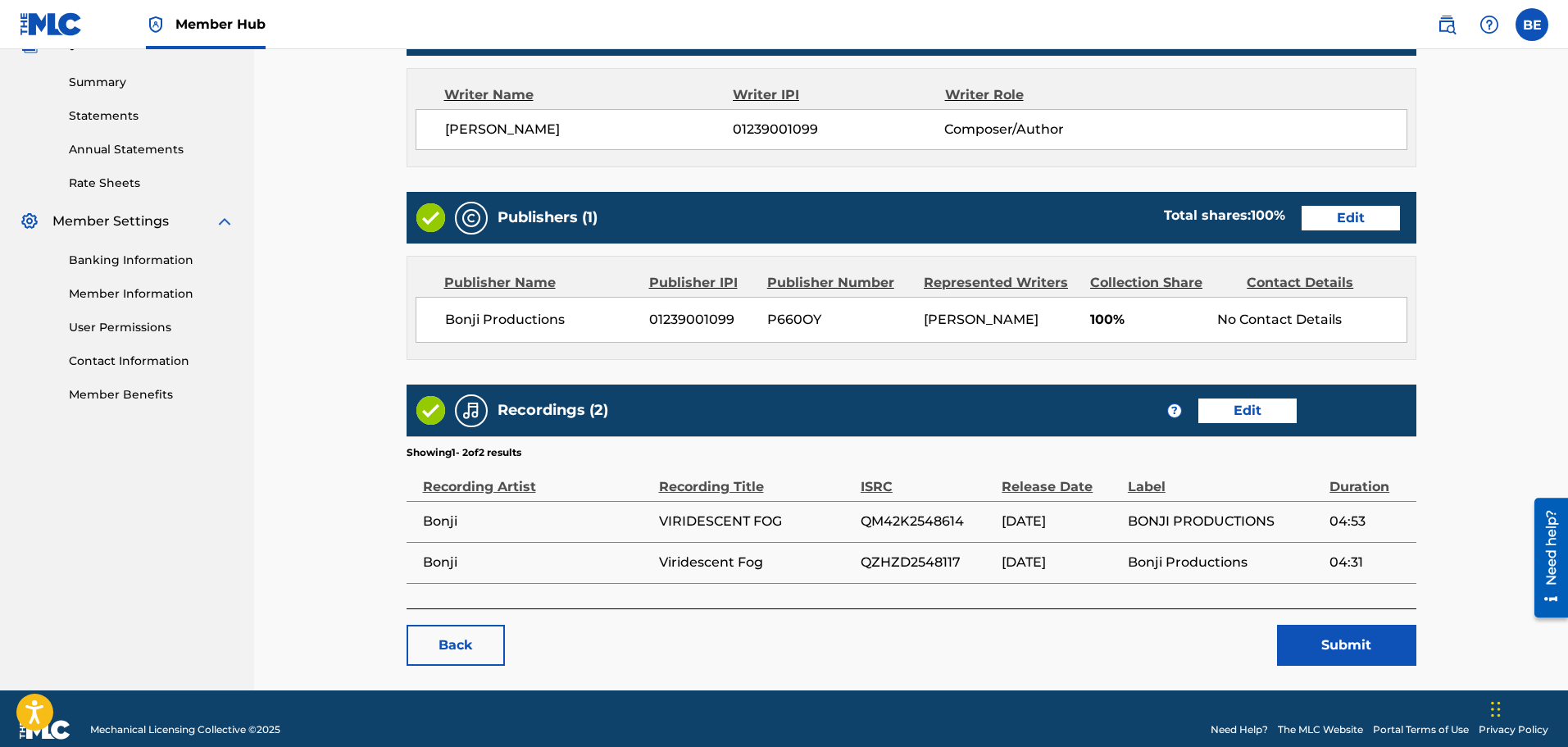
scroll to position [557, 0]
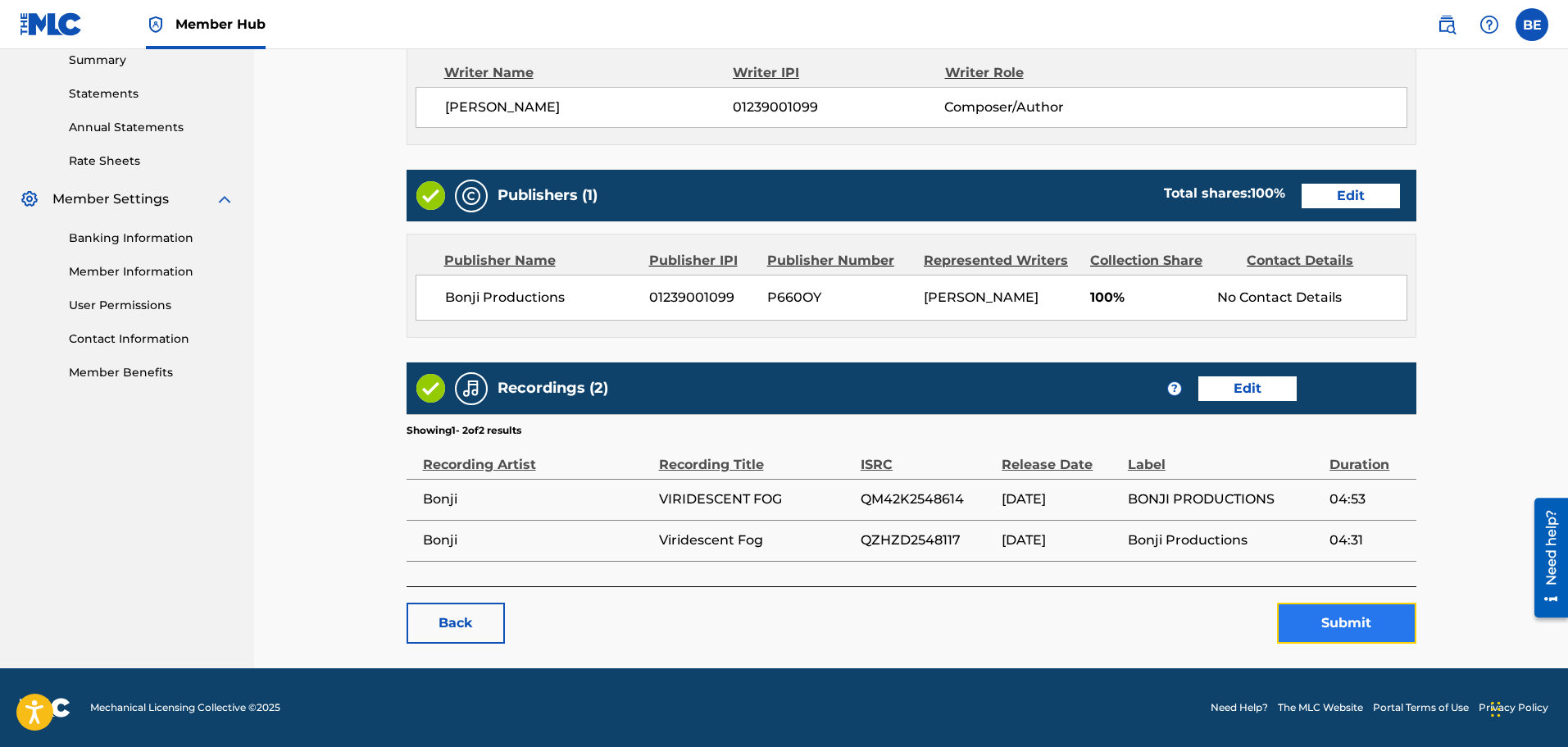
click at [1340, 627] on button "Submit" at bounding box center [1347, 624] width 139 height 41
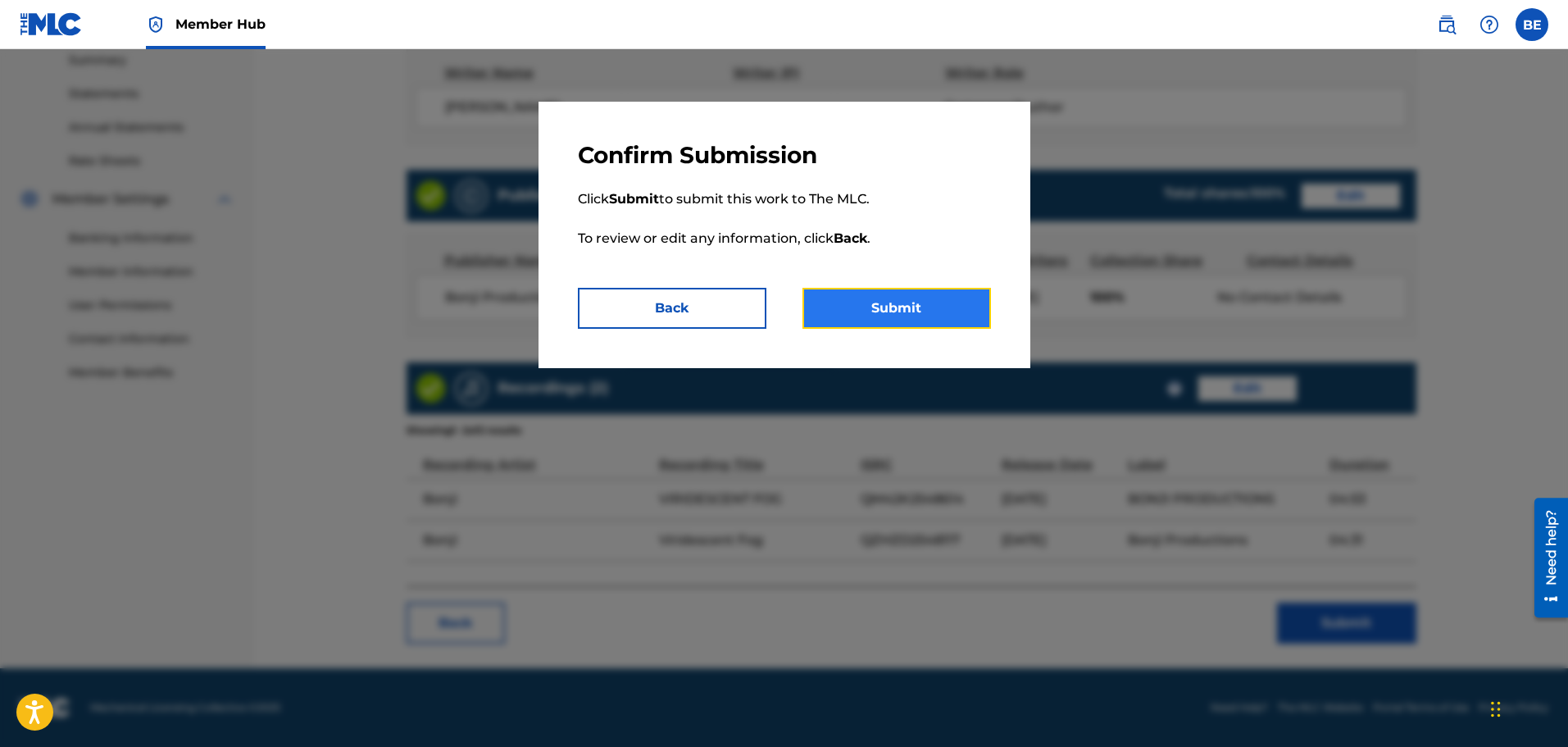
click at [933, 308] on button "Submit" at bounding box center [897, 309] width 189 height 41
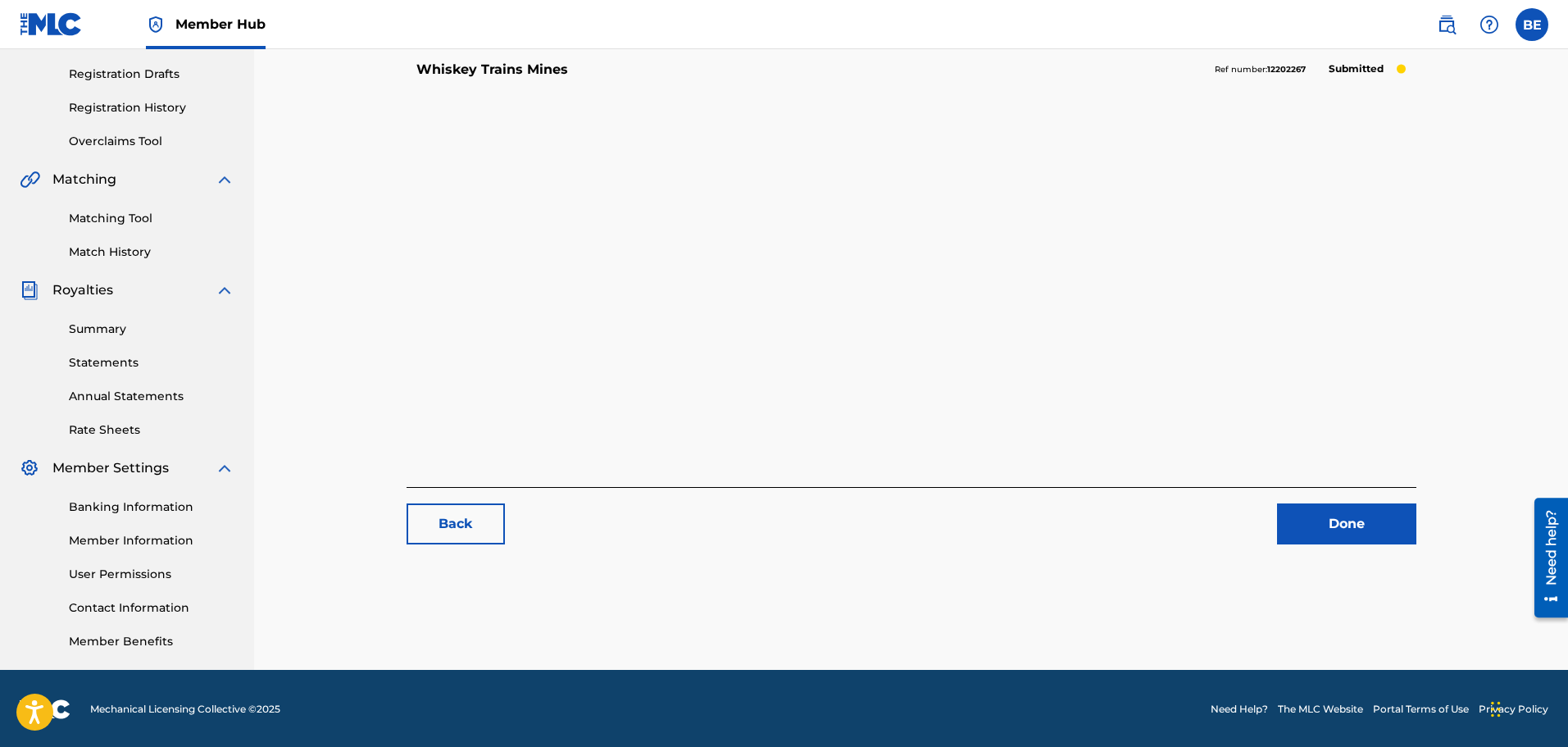
scroll to position [270, 0]
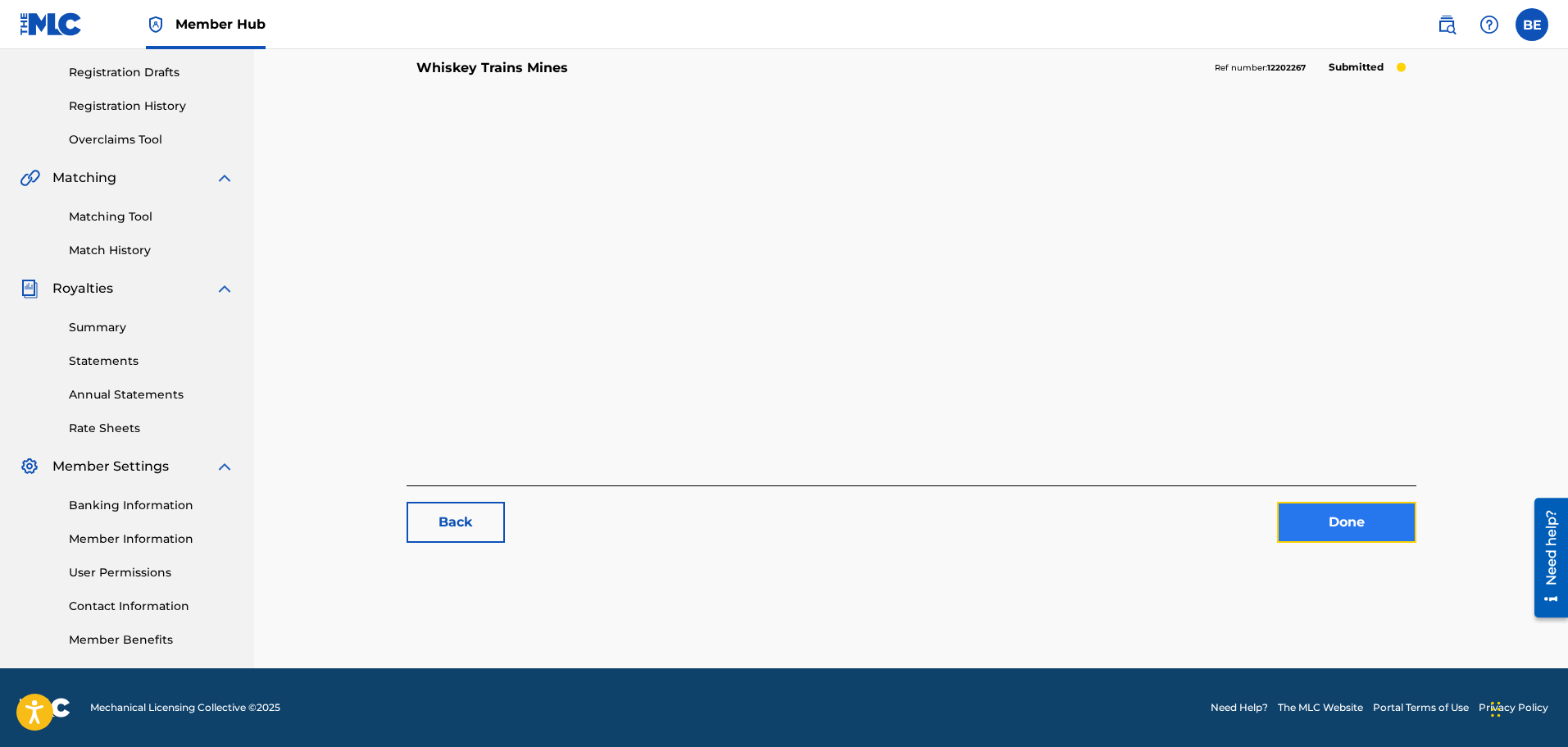
click at [1354, 525] on link "Done" at bounding box center [1347, 523] width 139 height 41
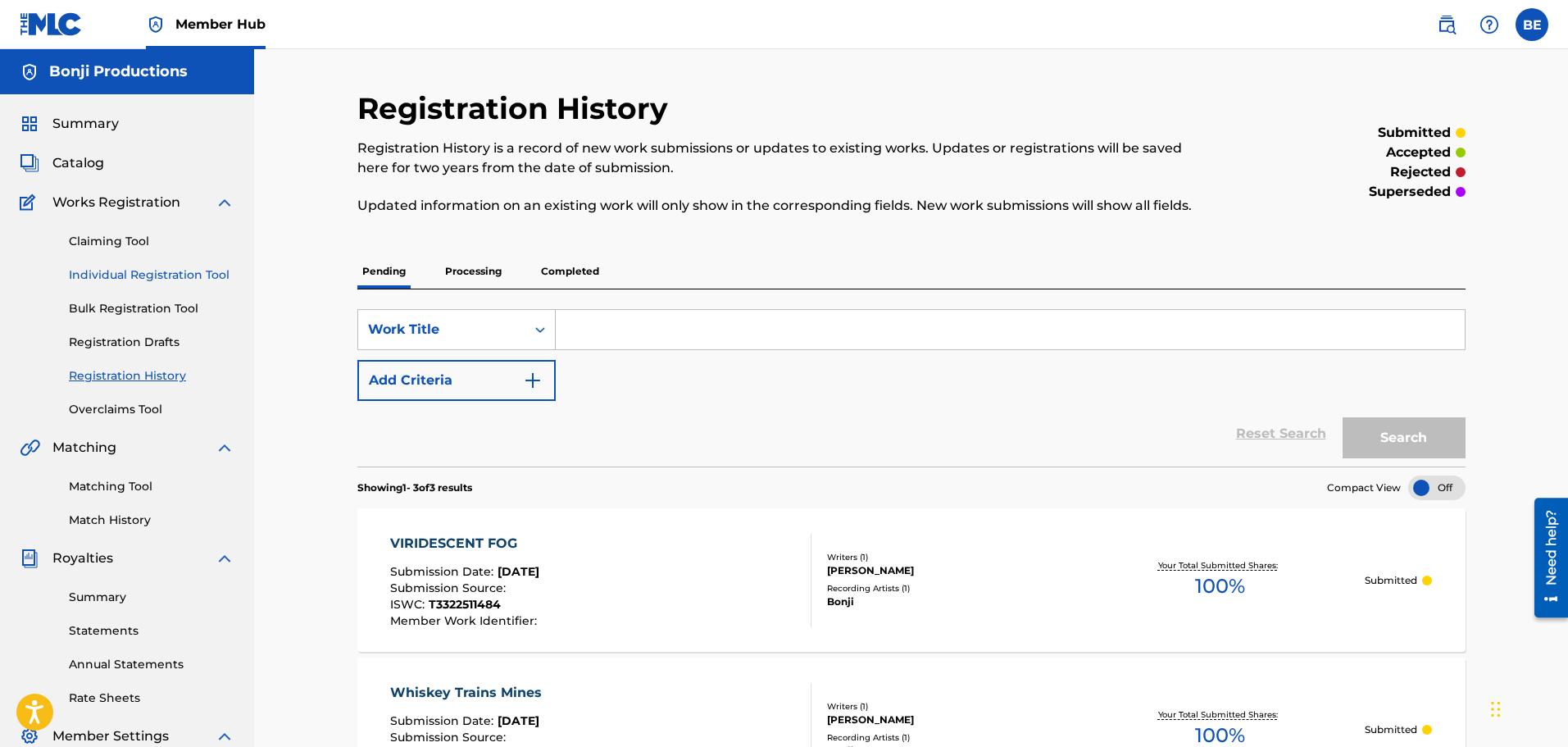
click at [208, 271] on link "Individual Registration Tool" at bounding box center [151, 275] width 165 height 17
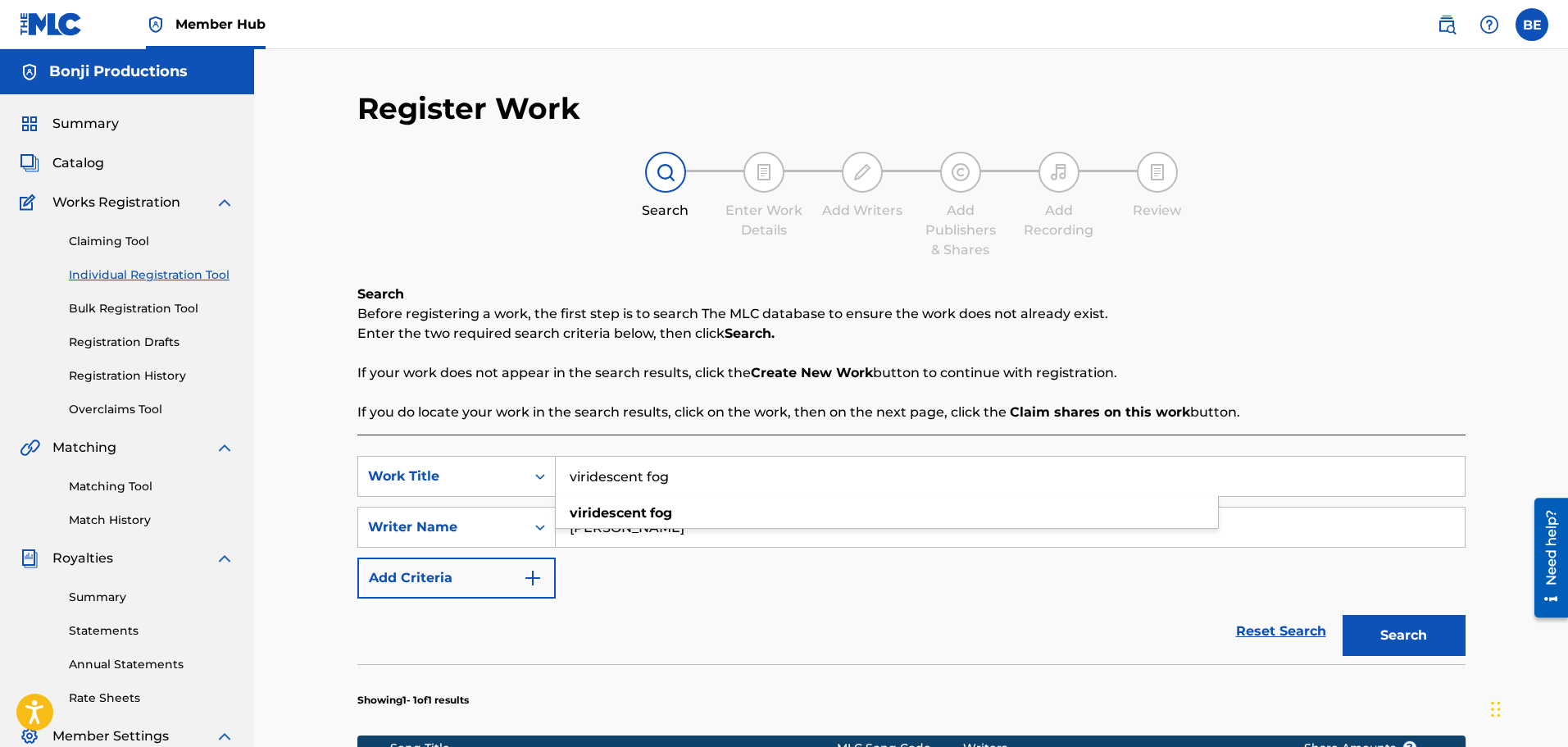
drag, startPoint x: 721, startPoint y: 479, endPoint x: 520, endPoint y: 449, distance: 203.2
click at [520, 449] on div "SearchWithCriteria552f0f48-e2d9-40d0-ac2b-b9f7ba5de819 Work Title viridescent f…" at bounding box center [912, 700] width 1108 height 532
type input "this is not a drill"
click at [1427, 638] on button "Search" at bounding box center [1404, 636] width 123 height 41
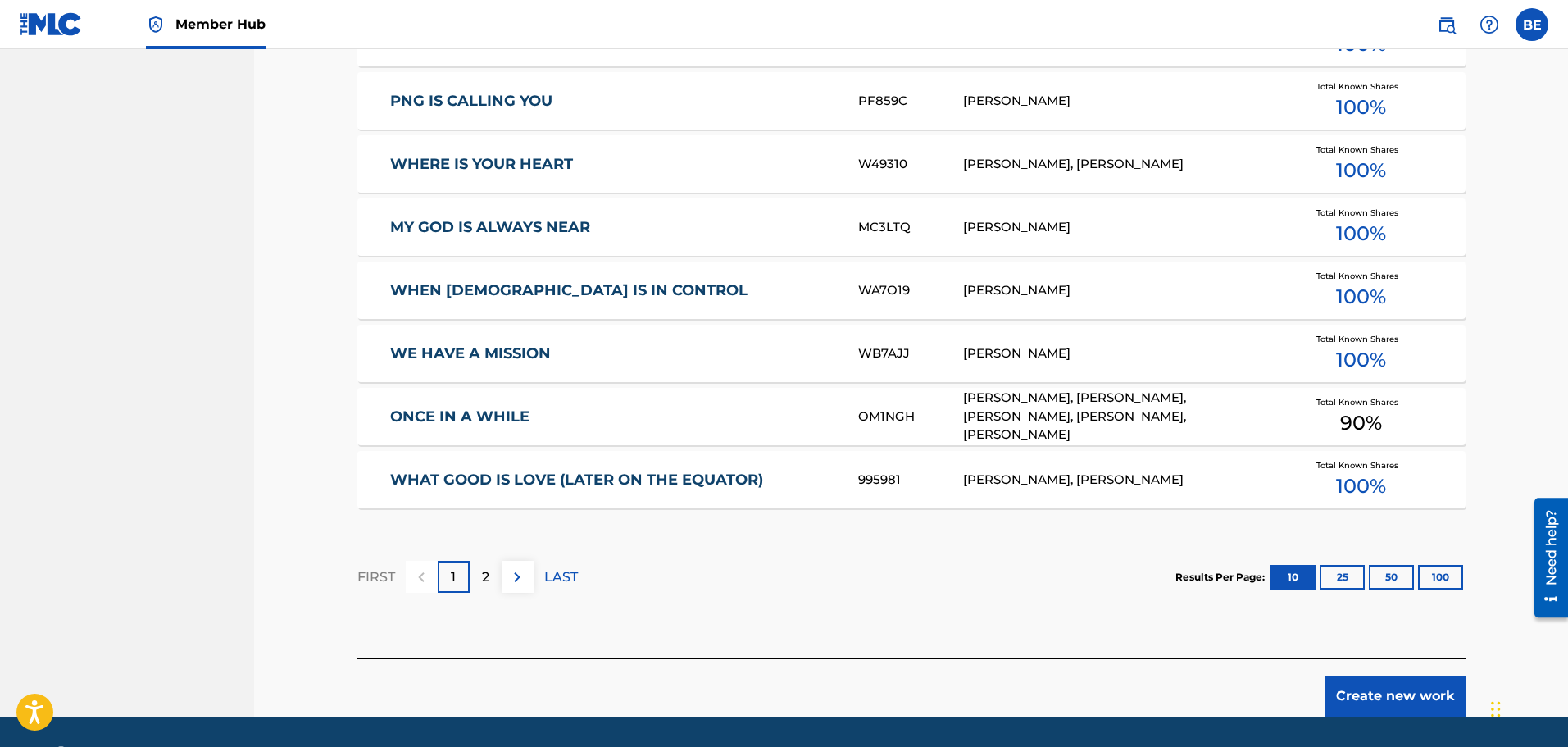
scroll to position [902, 0]
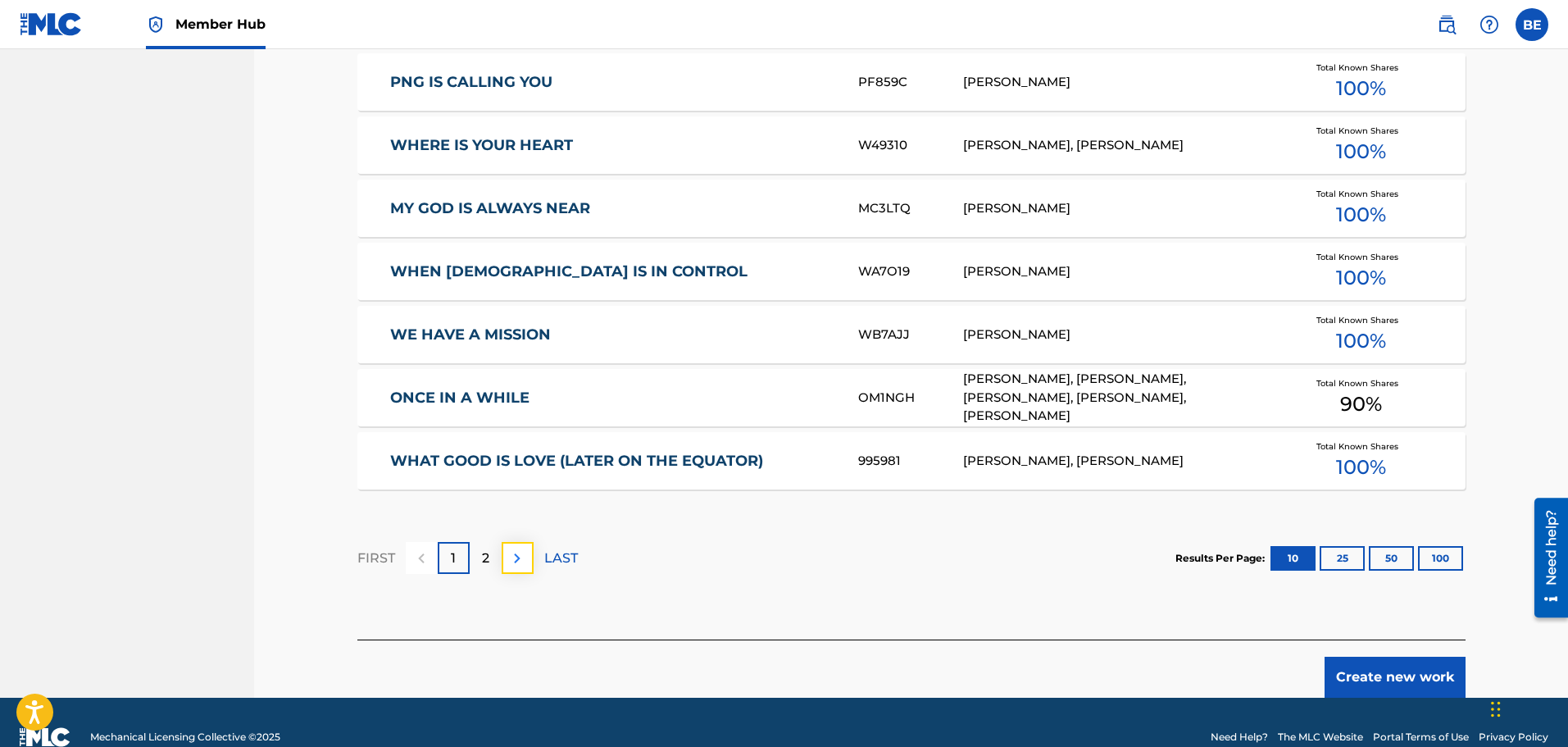
click at [520, 557] on img at bounding box center [517, 558] width 20 height 20
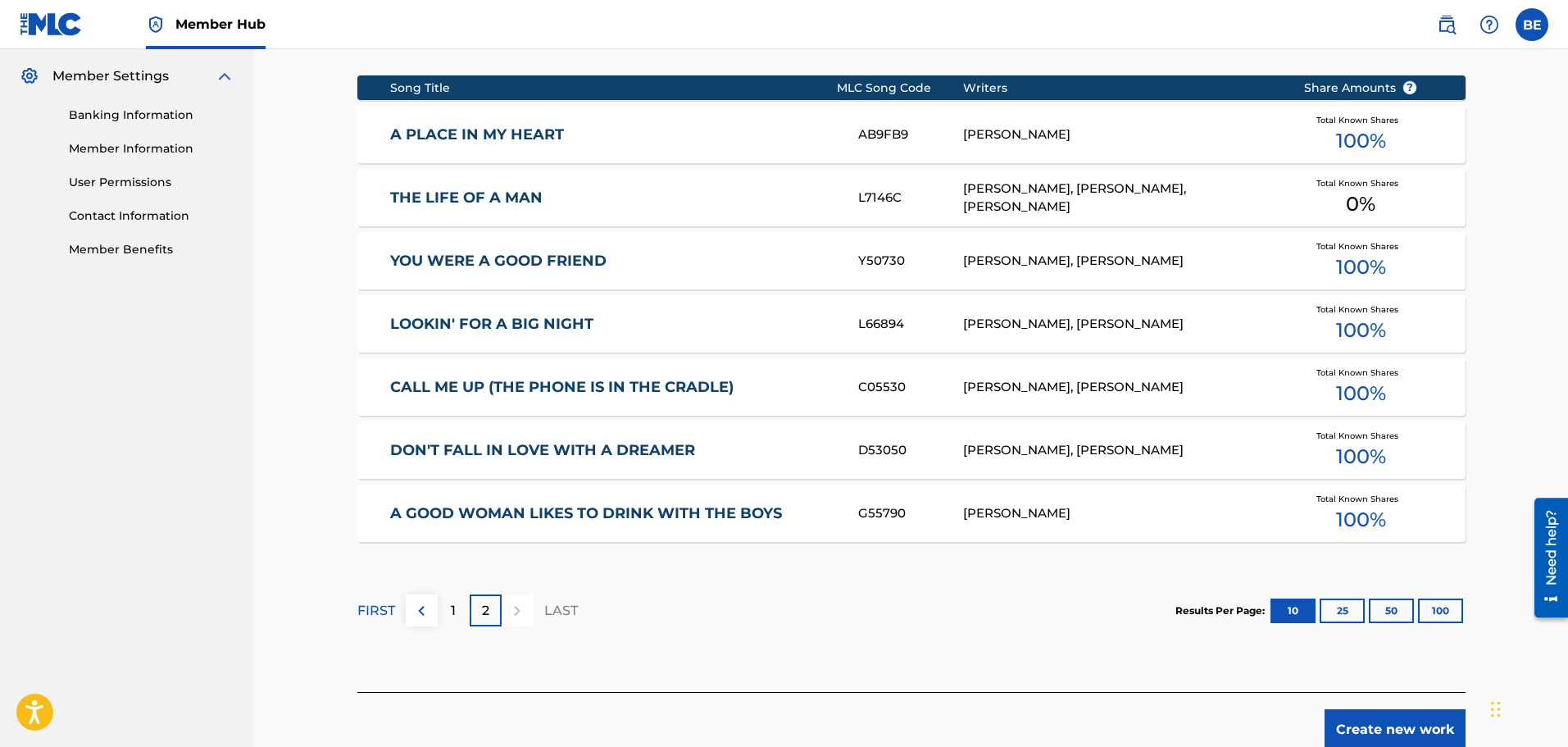
scroll to position [742, 0]
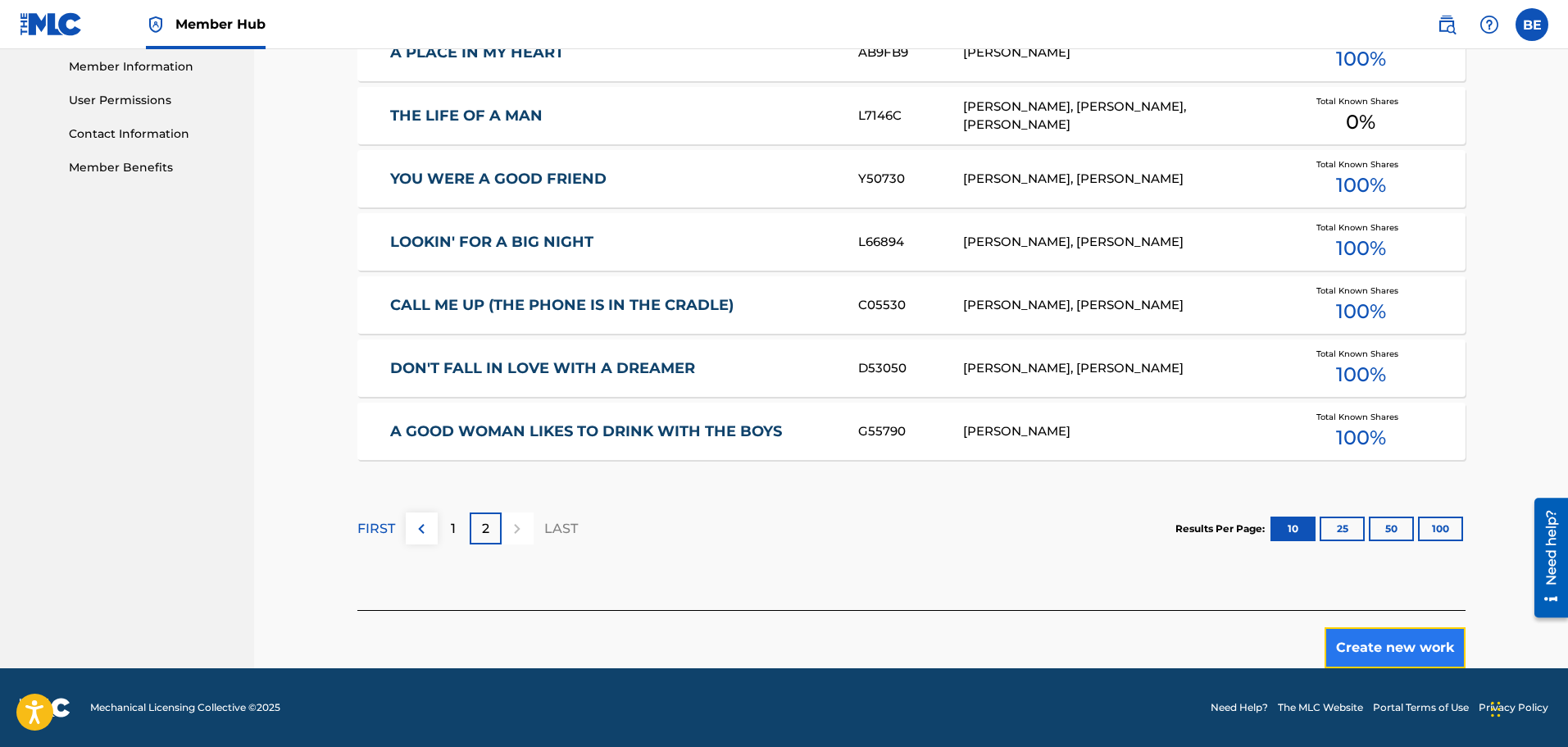
click at [1382, 652] on button "Create new work" at bounding box center [1395, 648] width 141 height 41
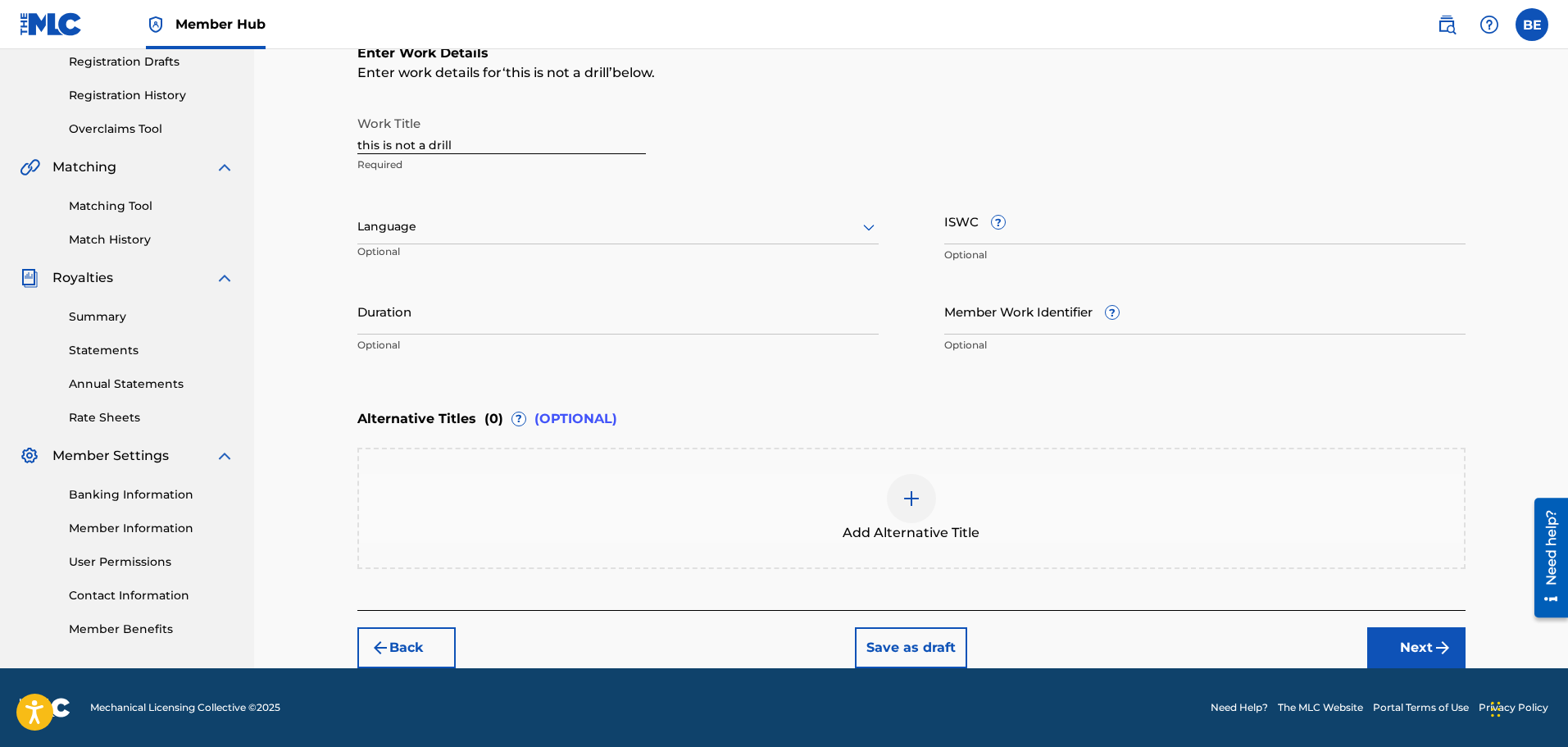
scroll to position [280, 0]
drag, startPoint x: 491, startPoint y: 151, endPoint x: 259, endPoint y: 127, distance: 233.2
click at [259, 127] on div "Register Work Search Enter Work Details Add Writers Add Publishers & Shares Add…" at bounding box center [911, 219] width 1314 height 899
paste input "This is Not a D"
type input "This is Not a Drill"
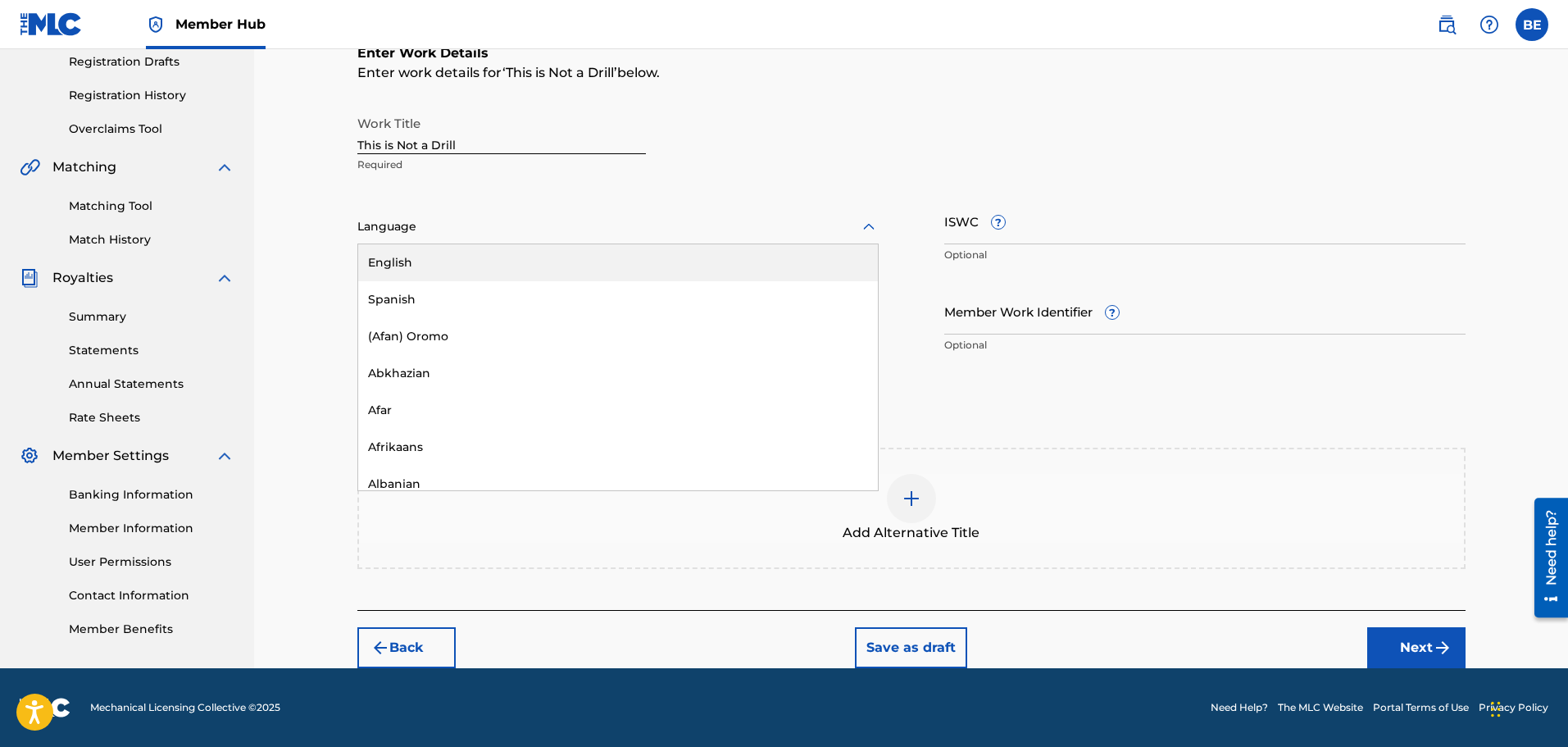
click at [533, 231] on div at bounding box center [619, 227] width 521 height 21
click at [484, 259] on div "English" at bounding box center [618, 262] width 520 height 36
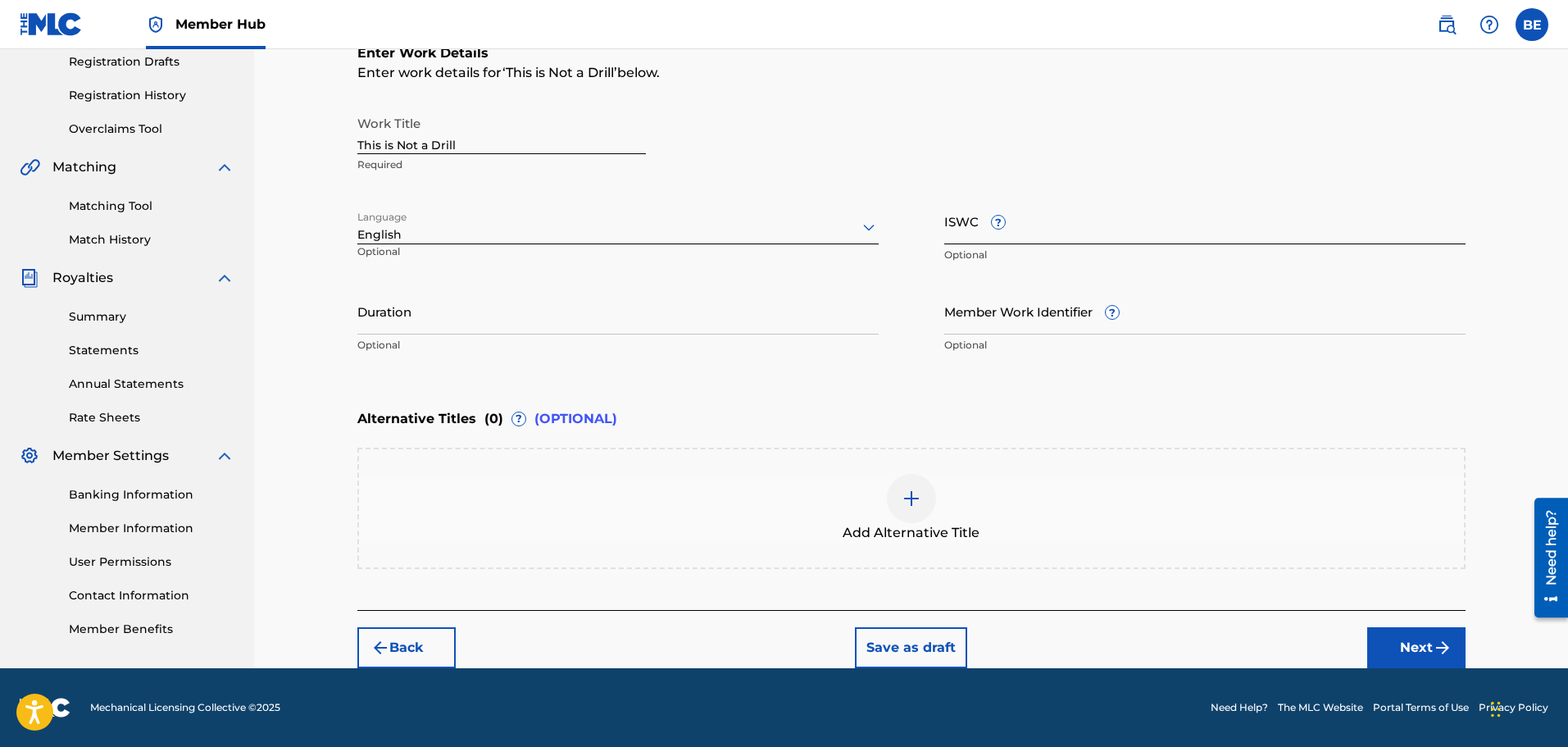
click at [1259, 227] on input "ISWC ?" at bounding box center [1205, 221] width 521 height 47
paste input "T3351509194"
type input "T3351509194"
click at [786, 326] on input "Duration" at bounding box center [619, 311] width 521 height 47
paste input "06:49"
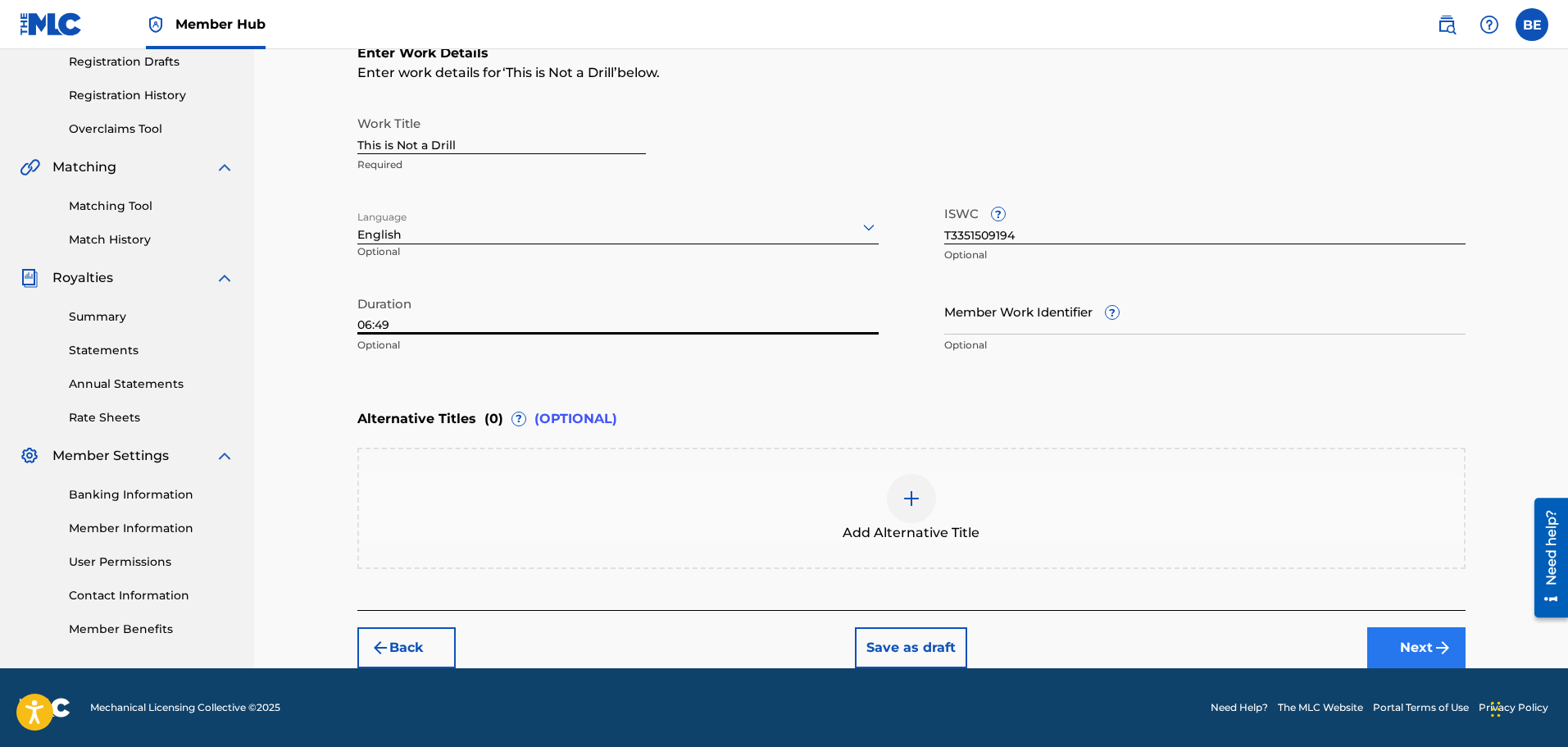
type input "06:49"
click at [1417, 654] on button "Next" at bounding box center [1416, 648] width 98 height 41
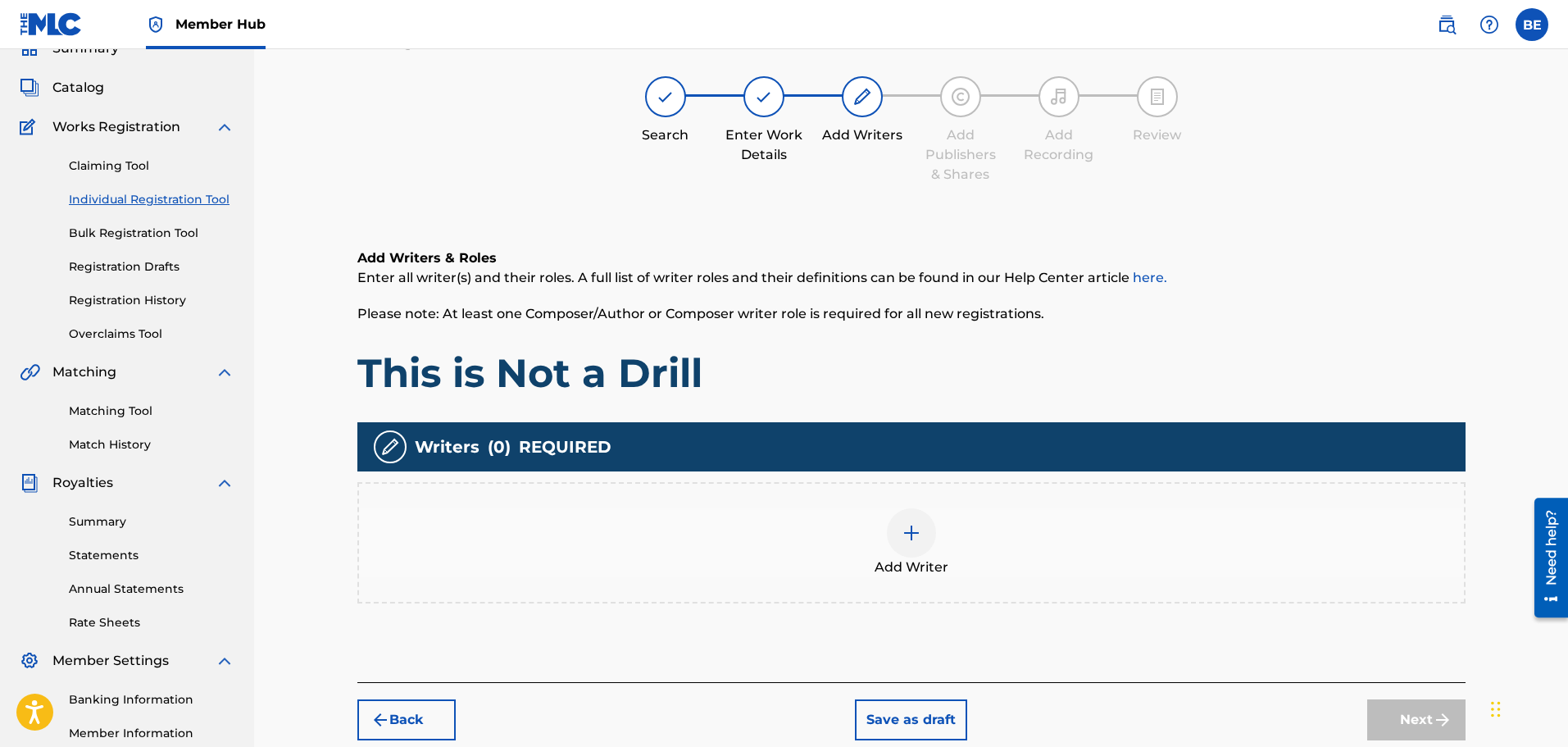
scroll to position [74, 0]
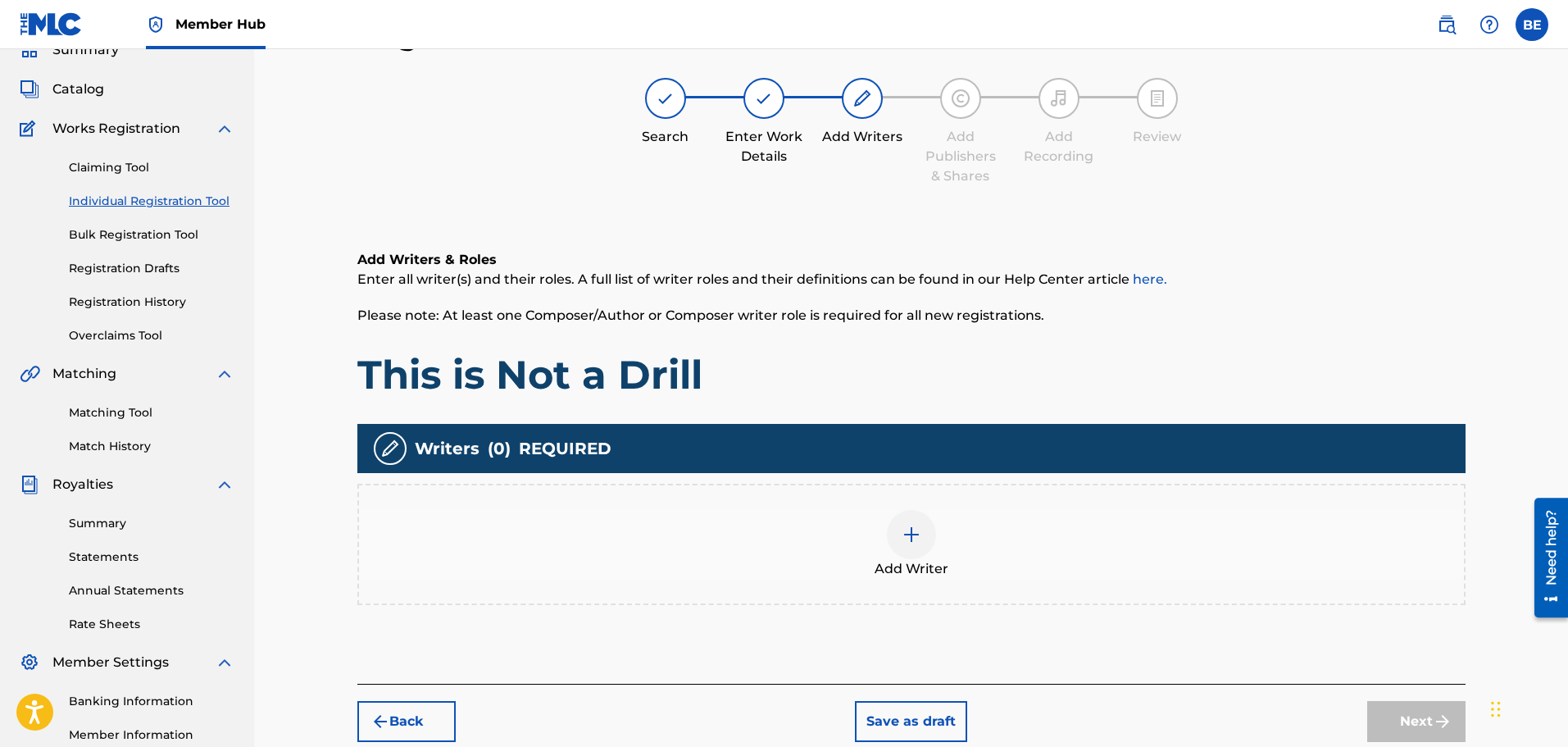
click at [906, 532] on img at bounding box center [911, 535] width 20 height 20
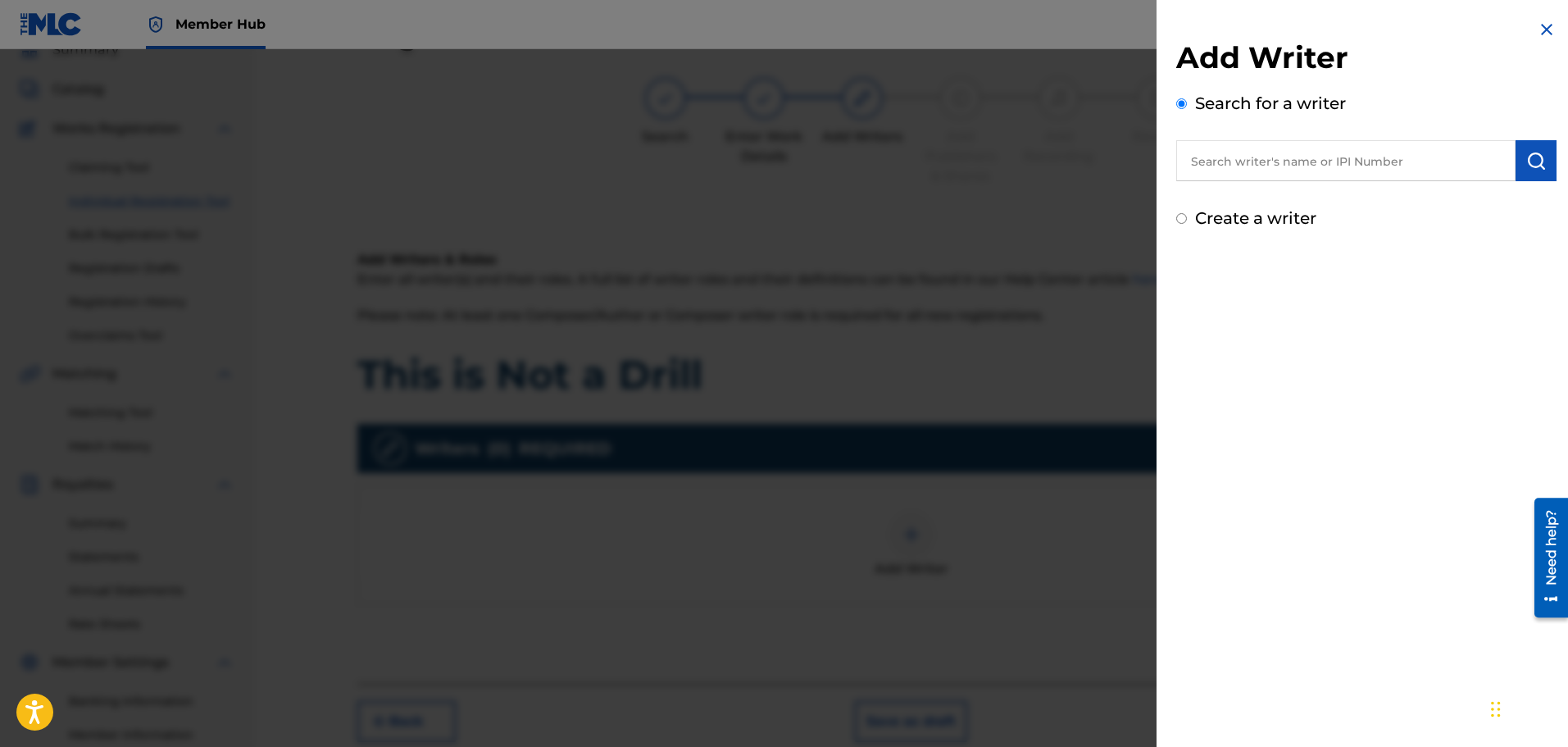
click at [1294, 166] on input "text" at bounding box center [1346, 161] width 339 height 41
paste input "01239001099"
type input "01239001099"
click at [1534, 156] on img "submit" at bounding box center [1536, 160] width 20 height 20
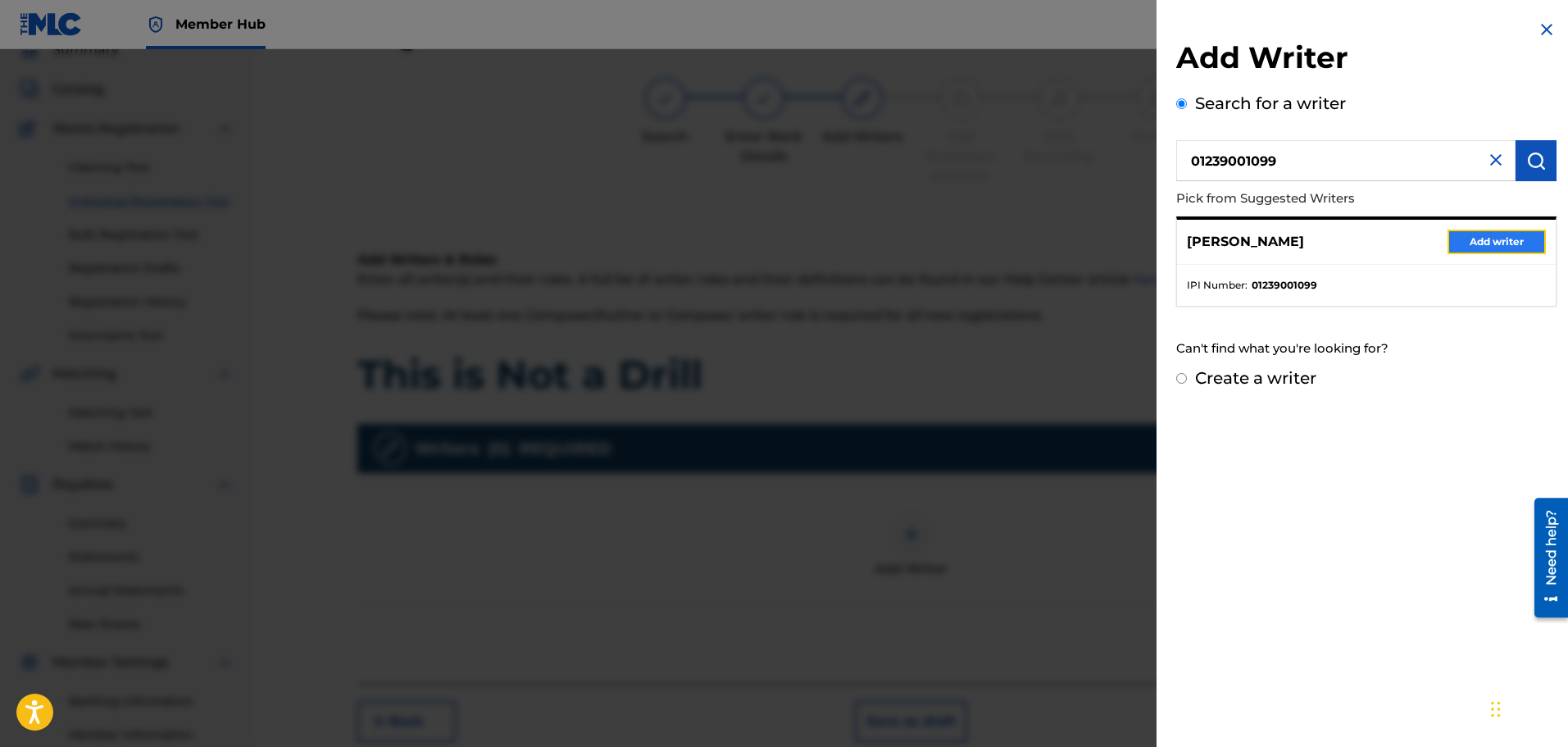
click at [1501, 234] on button "Add writer" at bounding box center [1496, 242] width 98 height 24
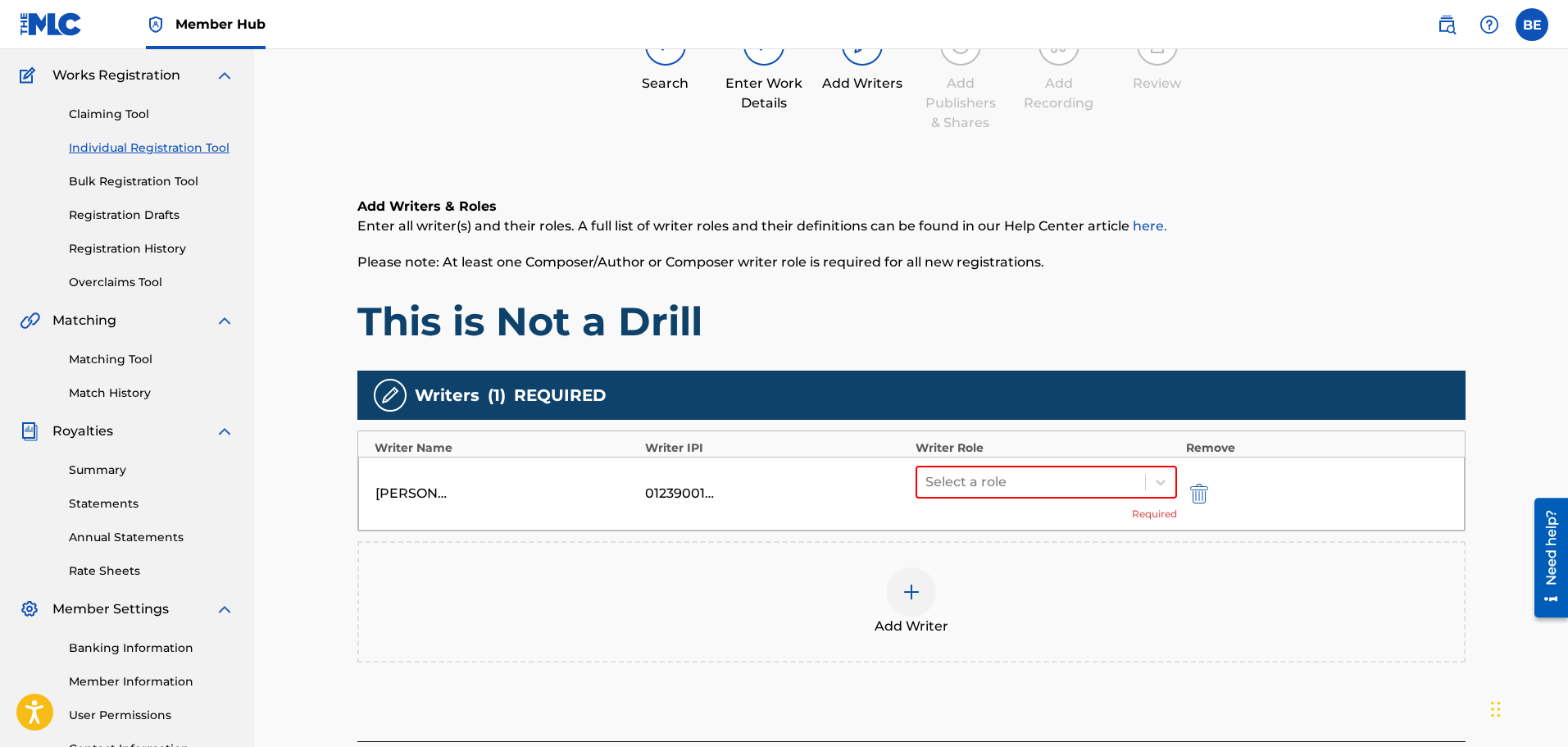
scroll to position [156, 0]
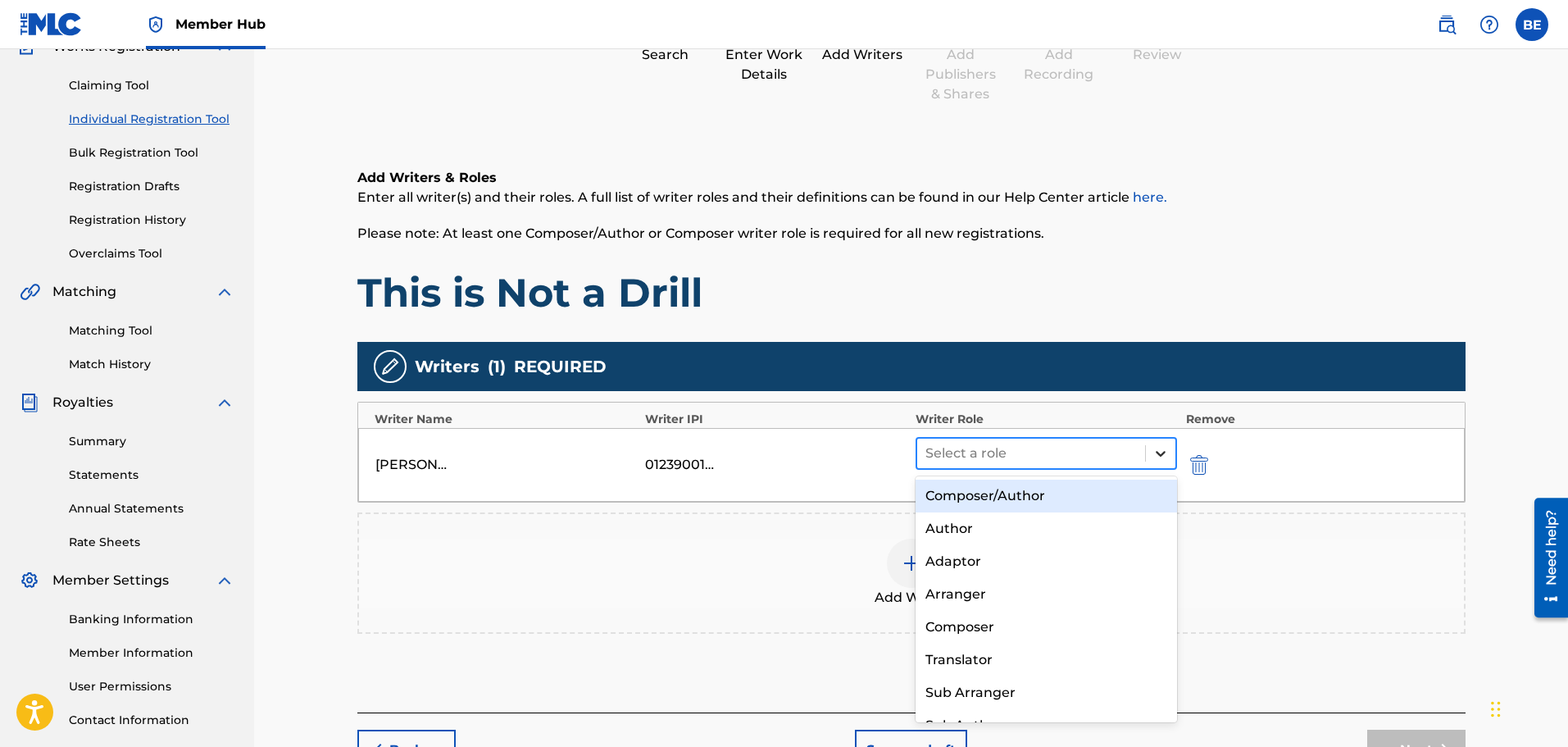
click at [1161, 456] on icon at bounding box center [1161, 454] width 10 height 6
click at [1036, 491] on div "Composer/Author" at bounding box center [1047, 496] width 263 height 33
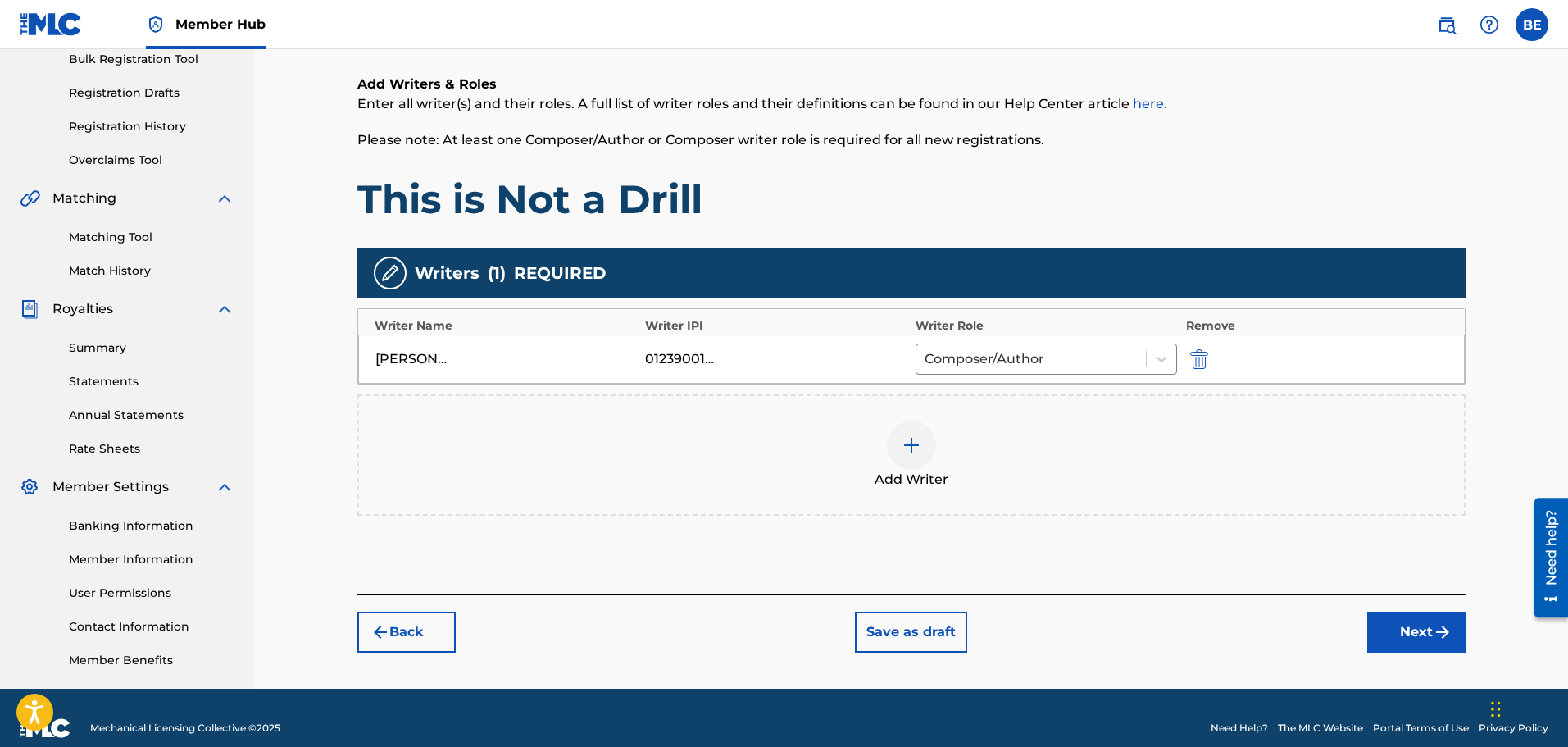
scroll to position [270, 0]
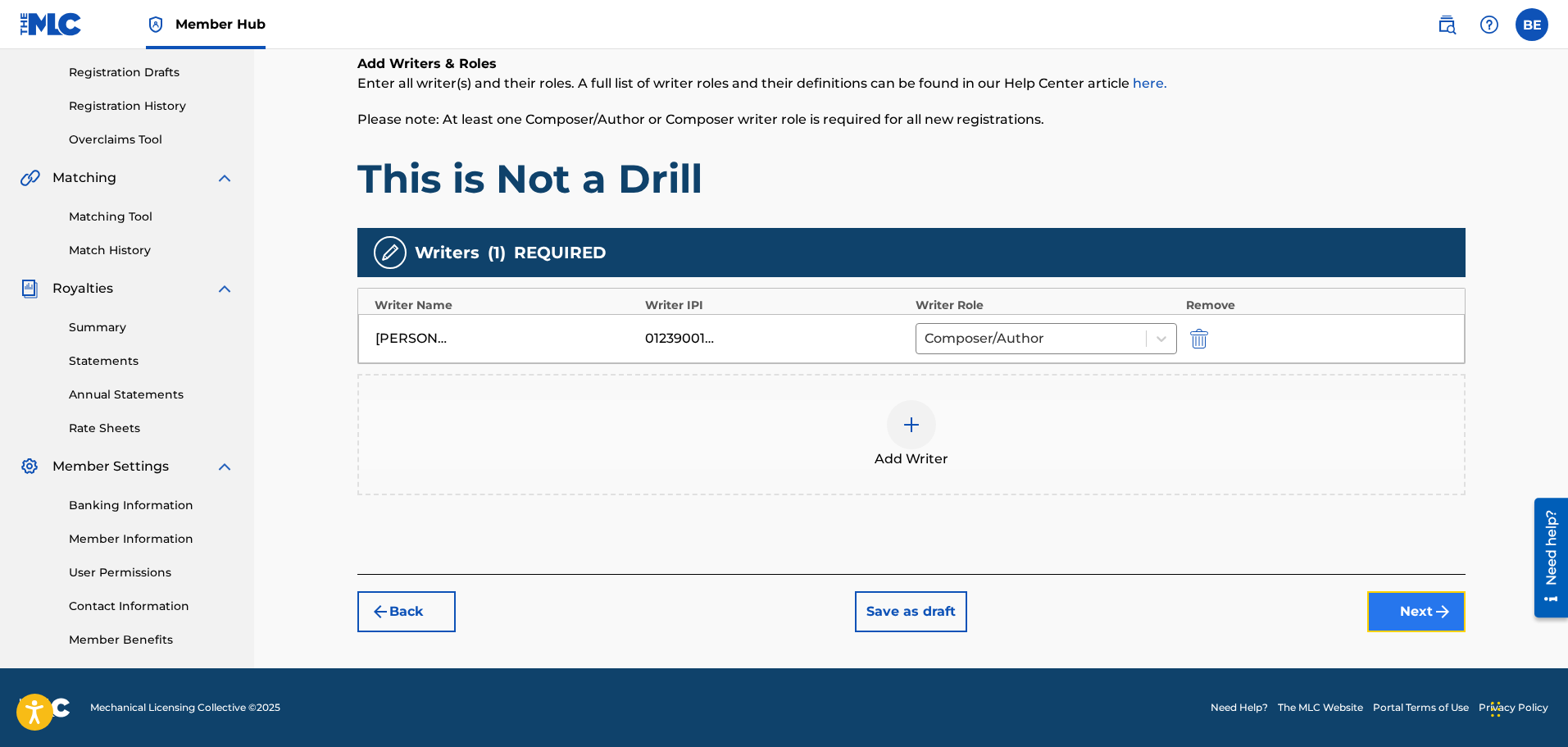
click at [1418, 612] on button "Next" at bounding box center [1416, 612] width 98 height 41
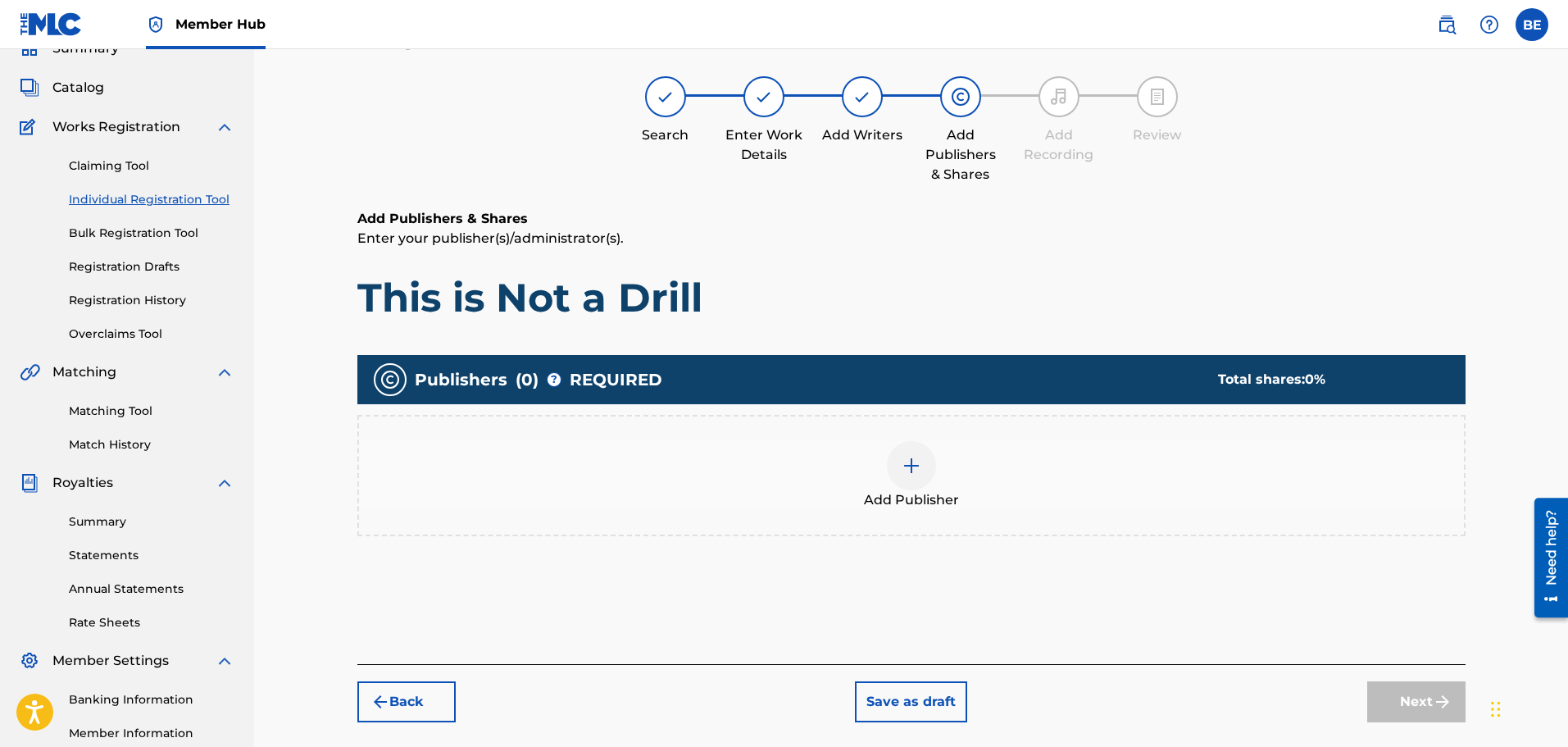
scroll to position [74, 0]
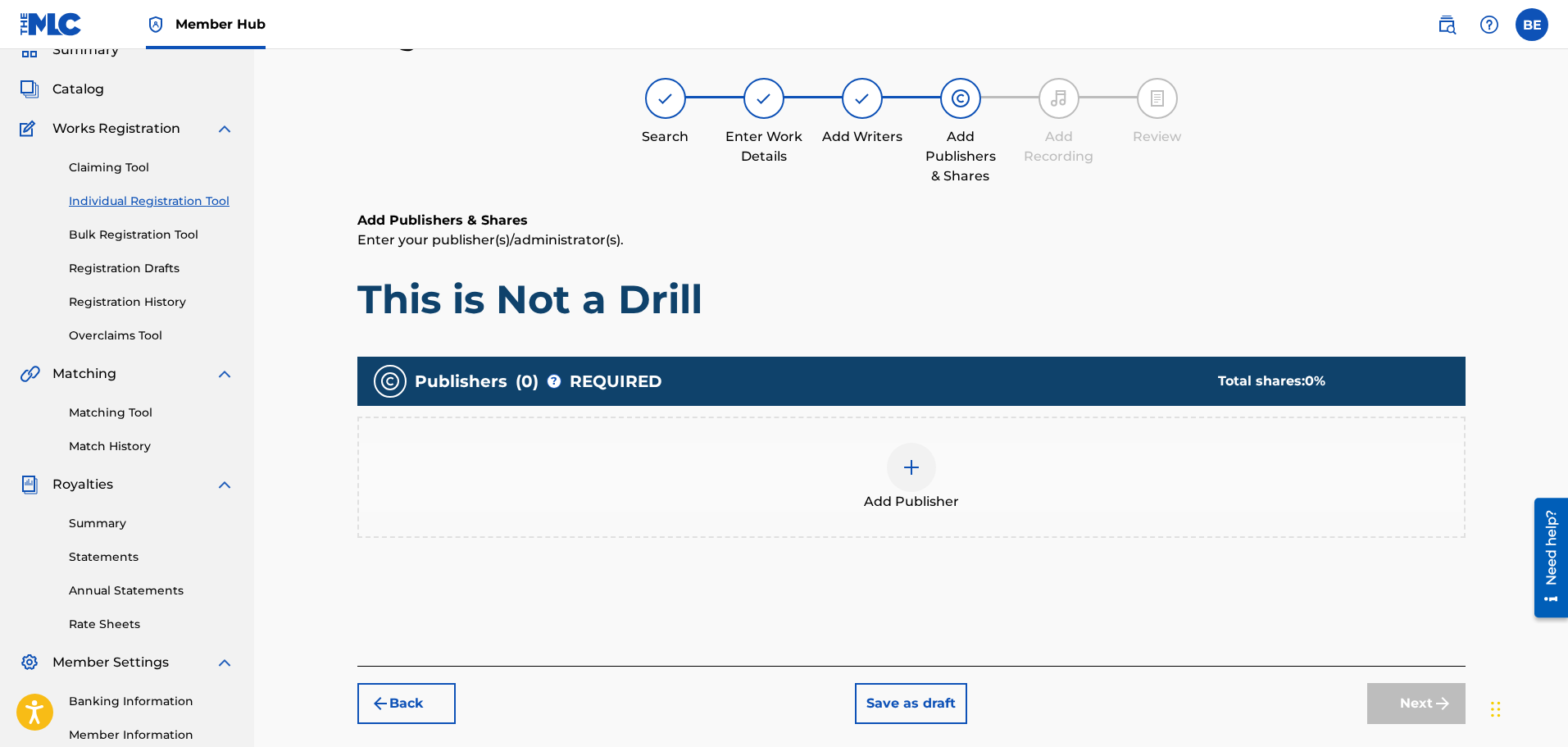
click at [892, 453] on div at bounding box center [911, 467] width 50 height 50
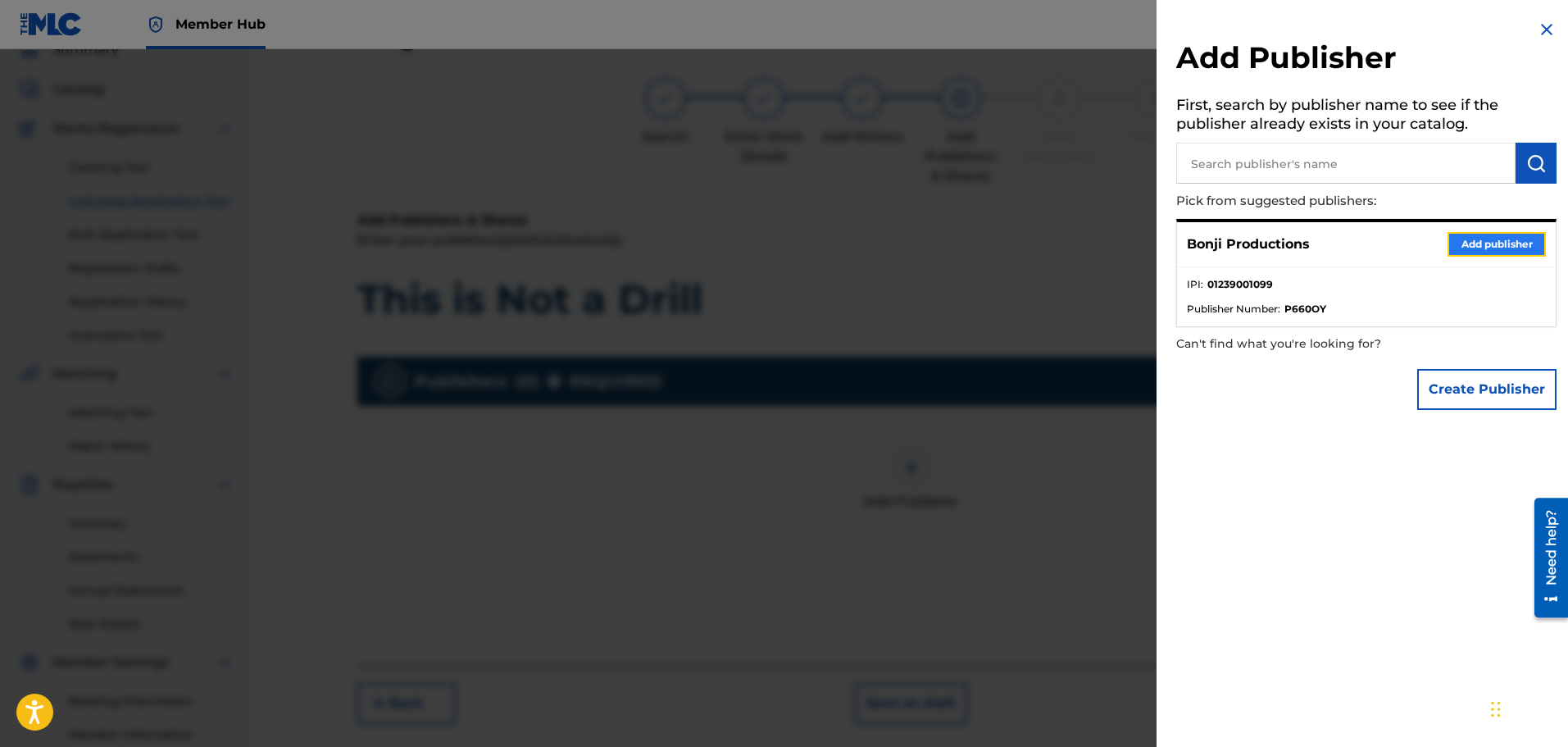
click at [1495, 243] on button "Add publisher" at bounding box center [1496, 244] width 98 height 24
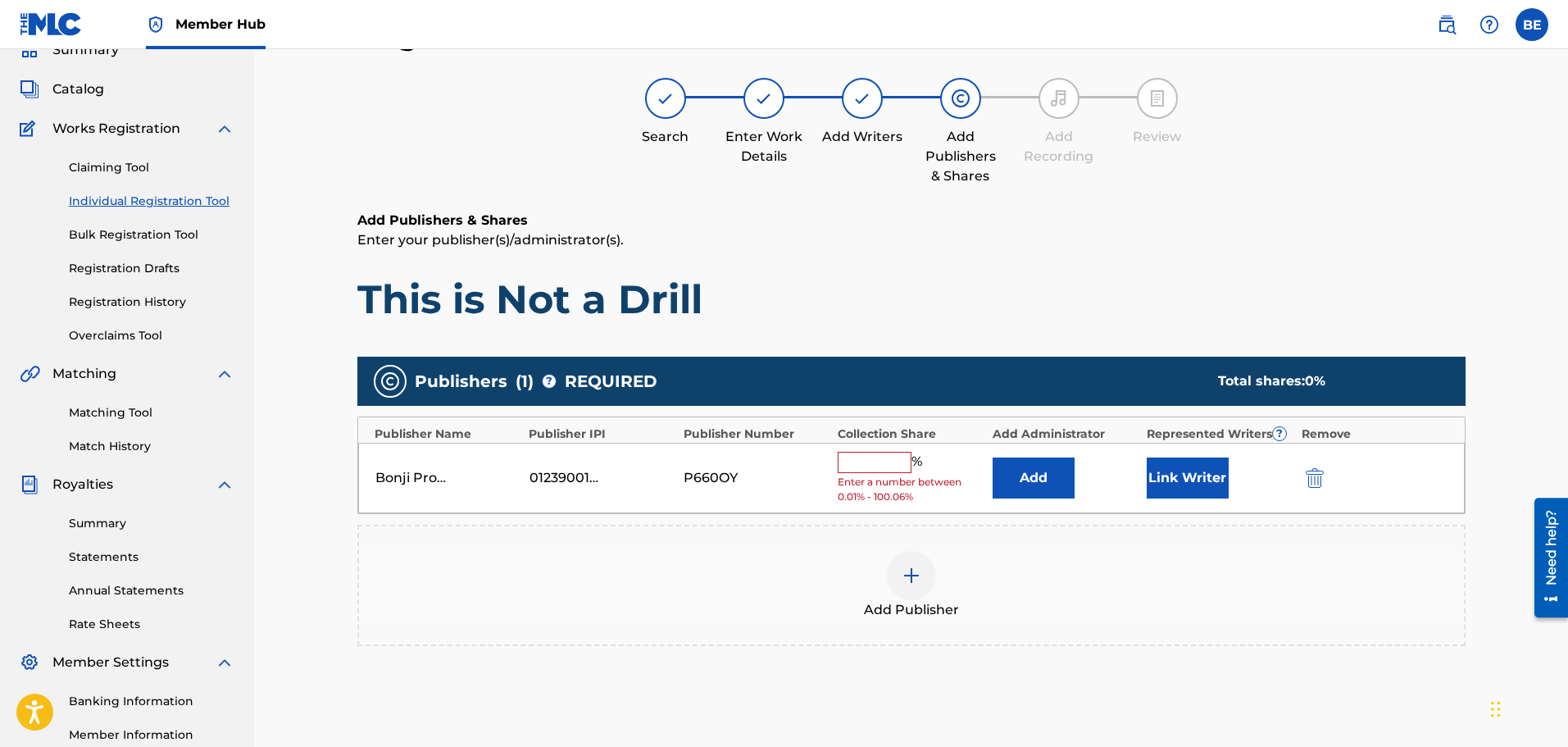
click at [892, 460] on input "text" at bounding box center [875, 462] width 74 height 22
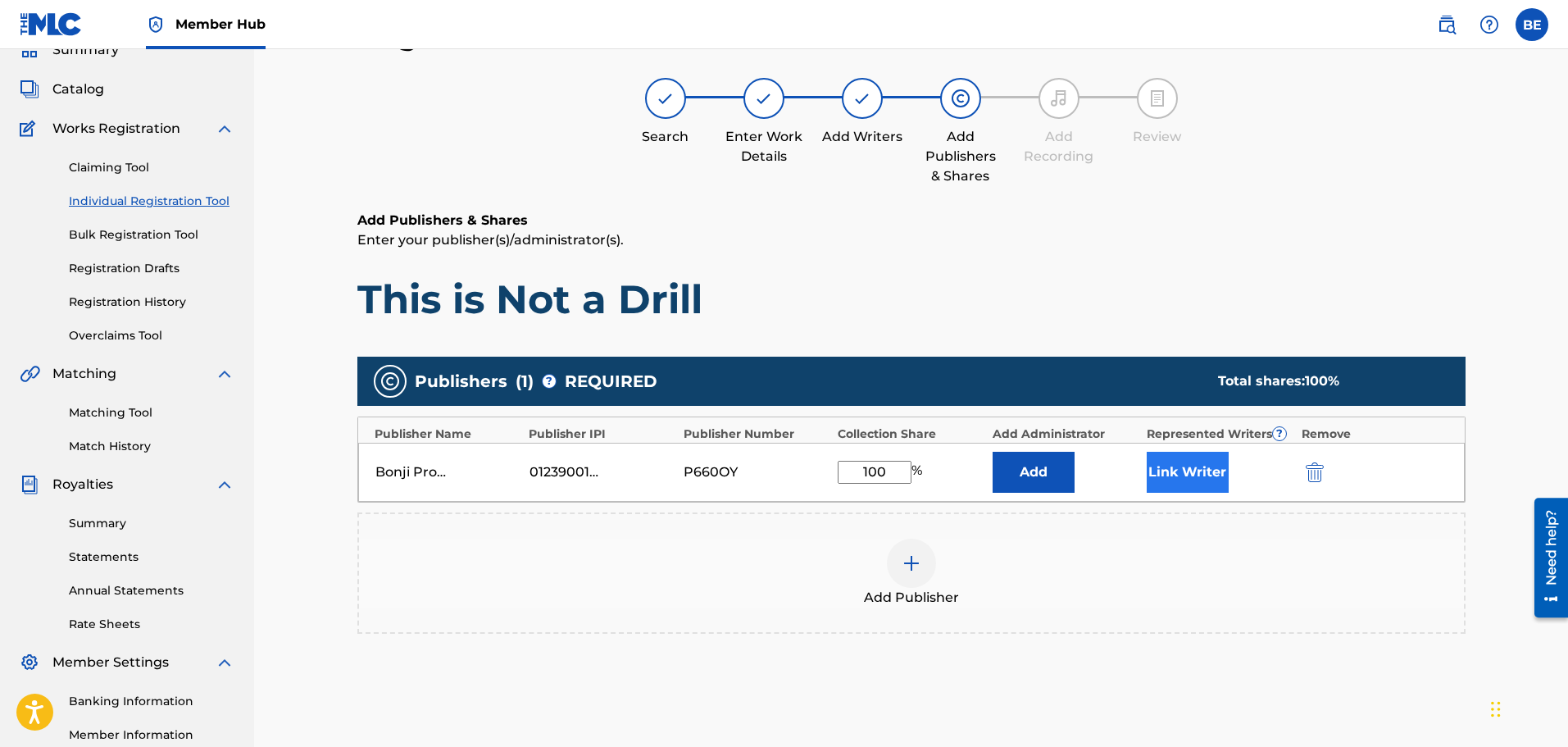
type input "100"
click at [1191, 472] on button "Link Writer" at bounding box center [1188, 472] width 82 height 41
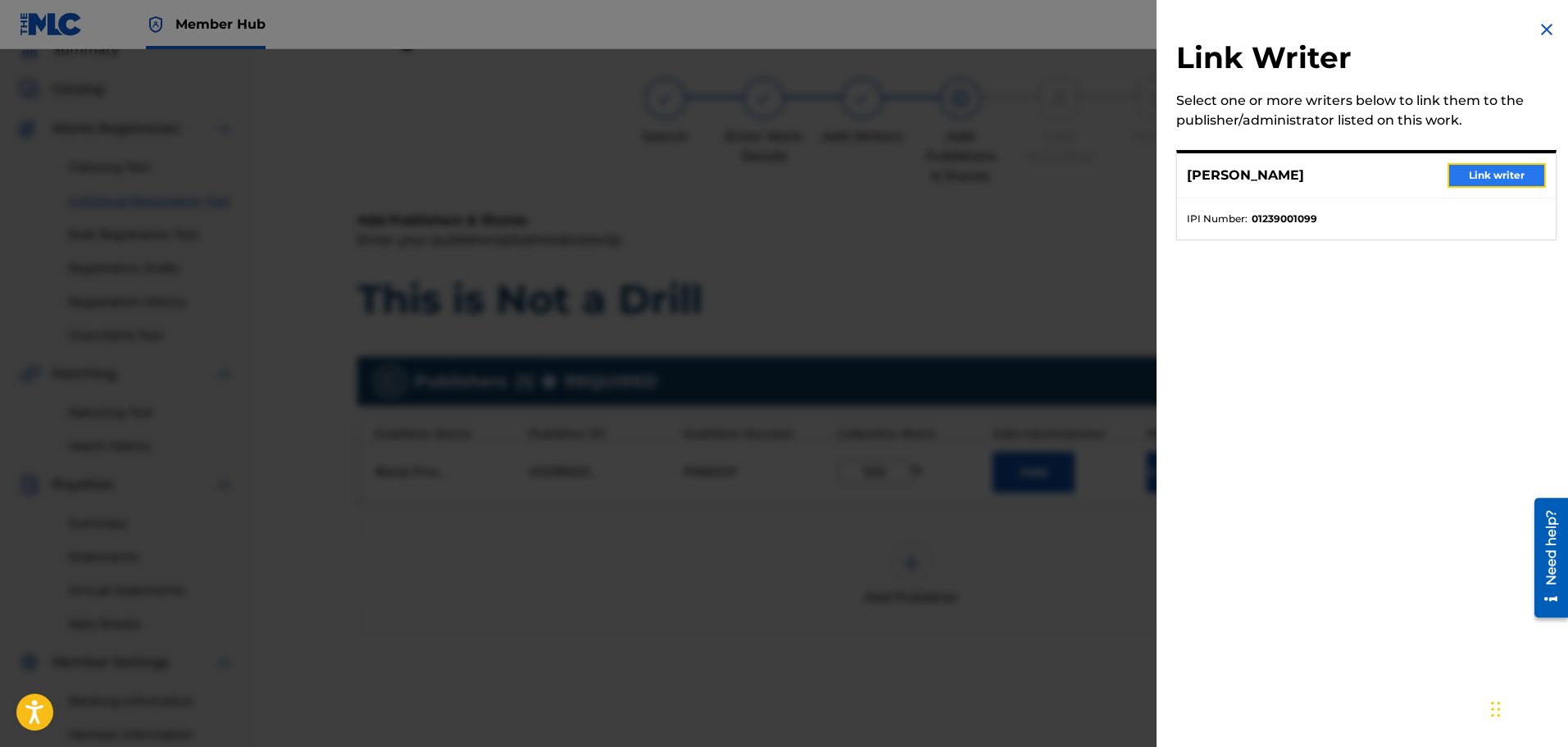
click at [1494, 169] on button "Link writer" at bounding box center [1496, 176] width 98 height 24
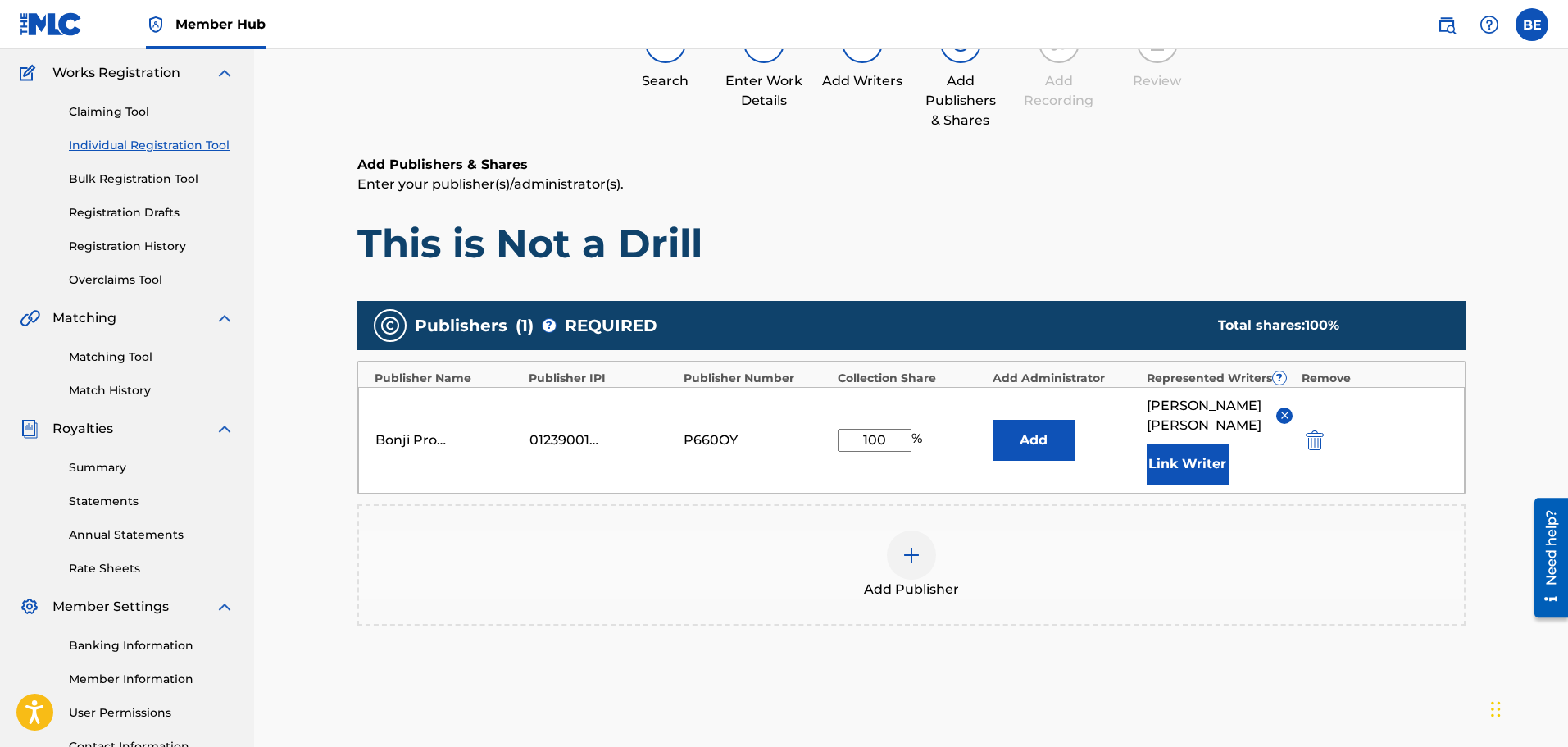
scroll to position [273, 0]
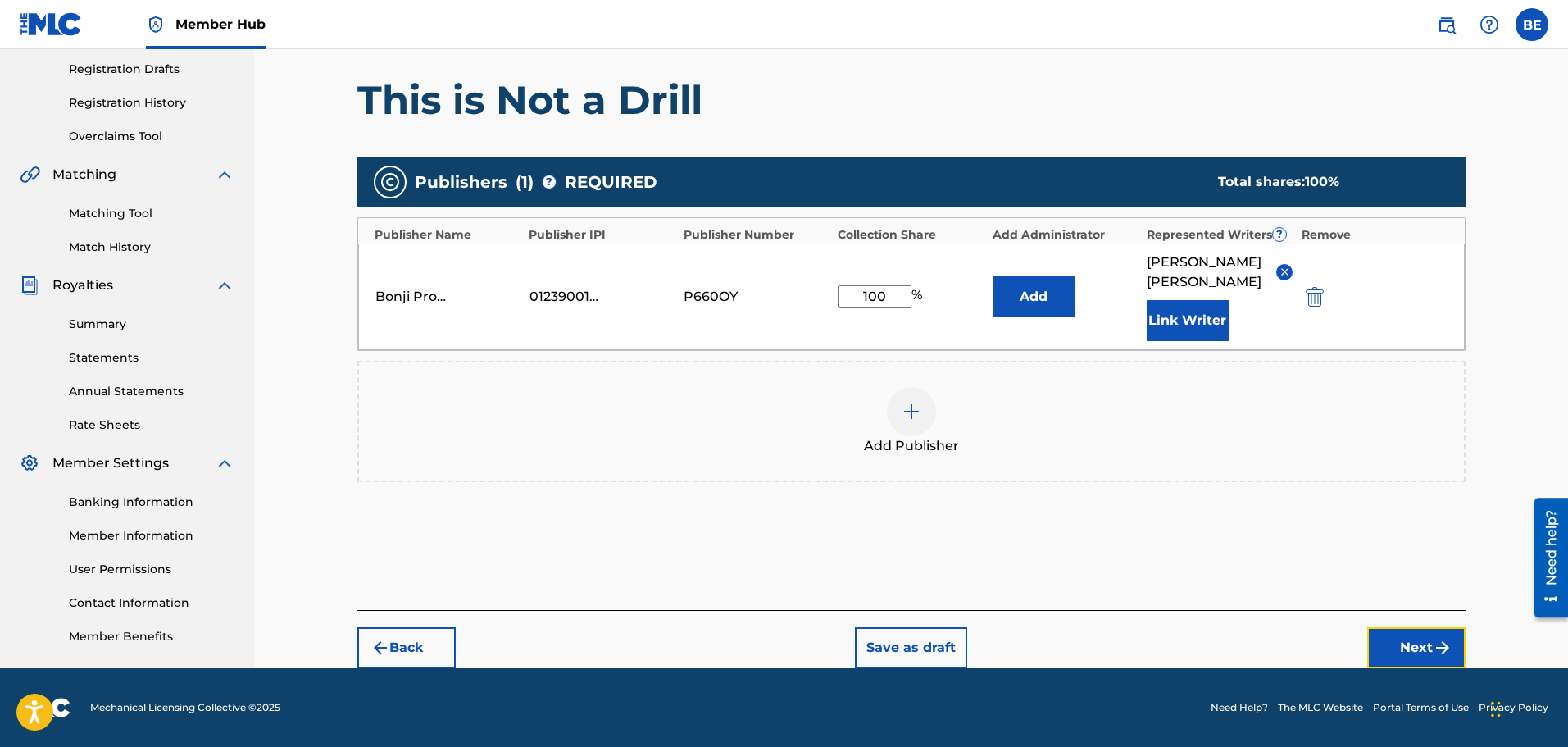
click at [1421, 648] on button "Next" at bounding box center [1416, 648] width 98 height 41
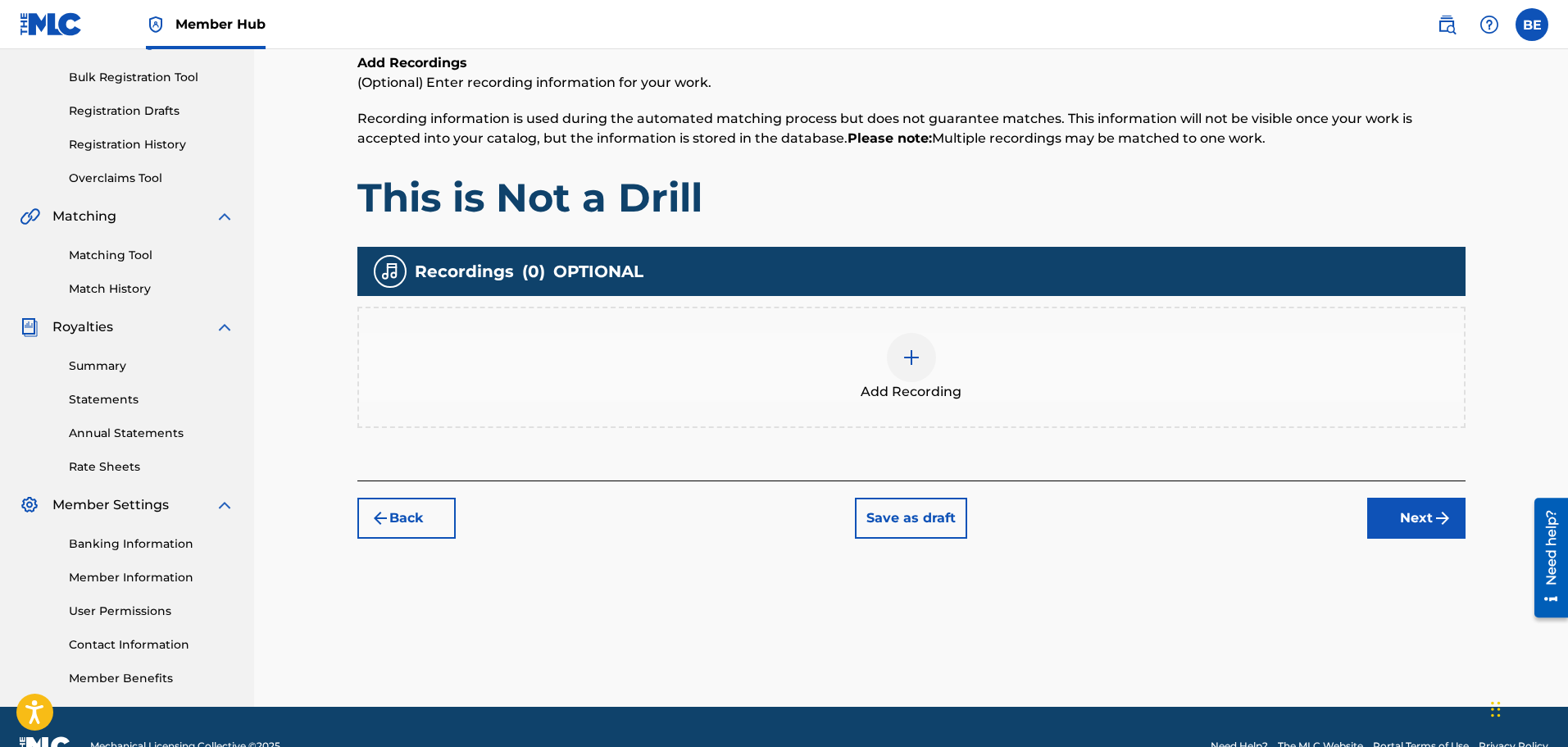
scroll to position [270, 0]
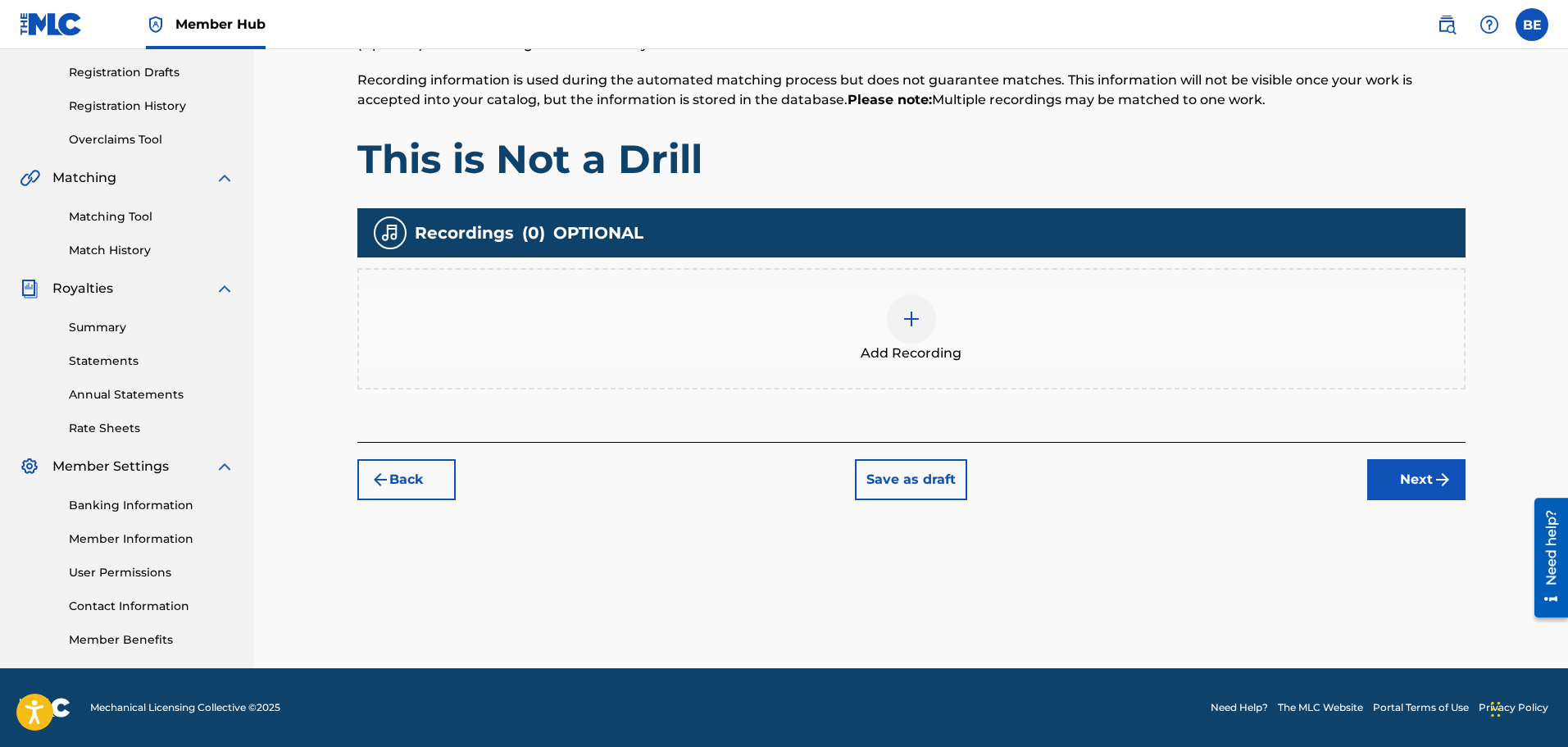
click at [906, 311] on img at bounding box center [911, 319] width 20 height 20
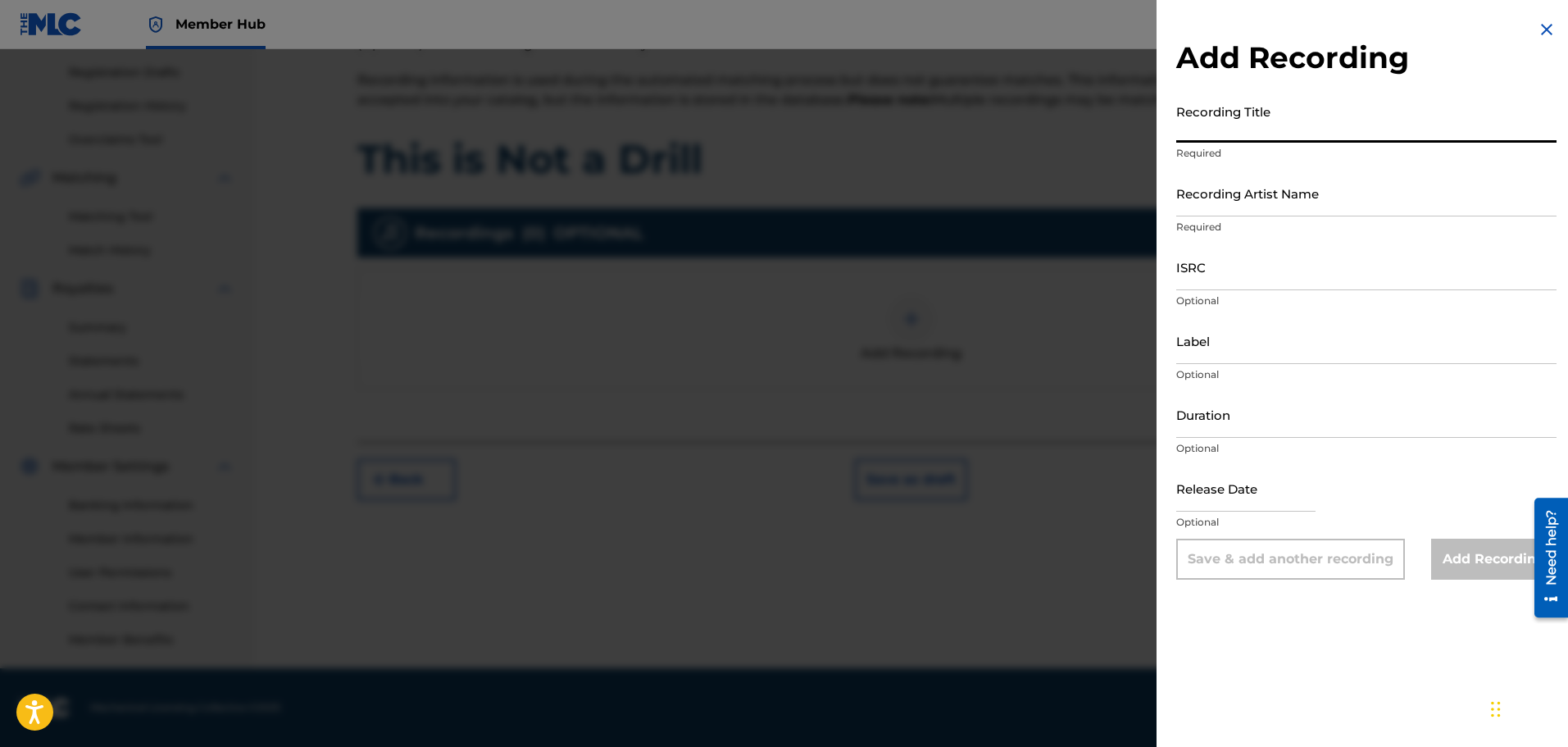
click at [1281, 123] on input "Recording Title" at bounding box center [1366, 120] width 380 height 47
paste input "This is Not a Drill"
type input "This is Not a Drill"
click at [1333, 208] on input "Recording Artist Name" at bounding box center [1366, 194] width 380 height 47
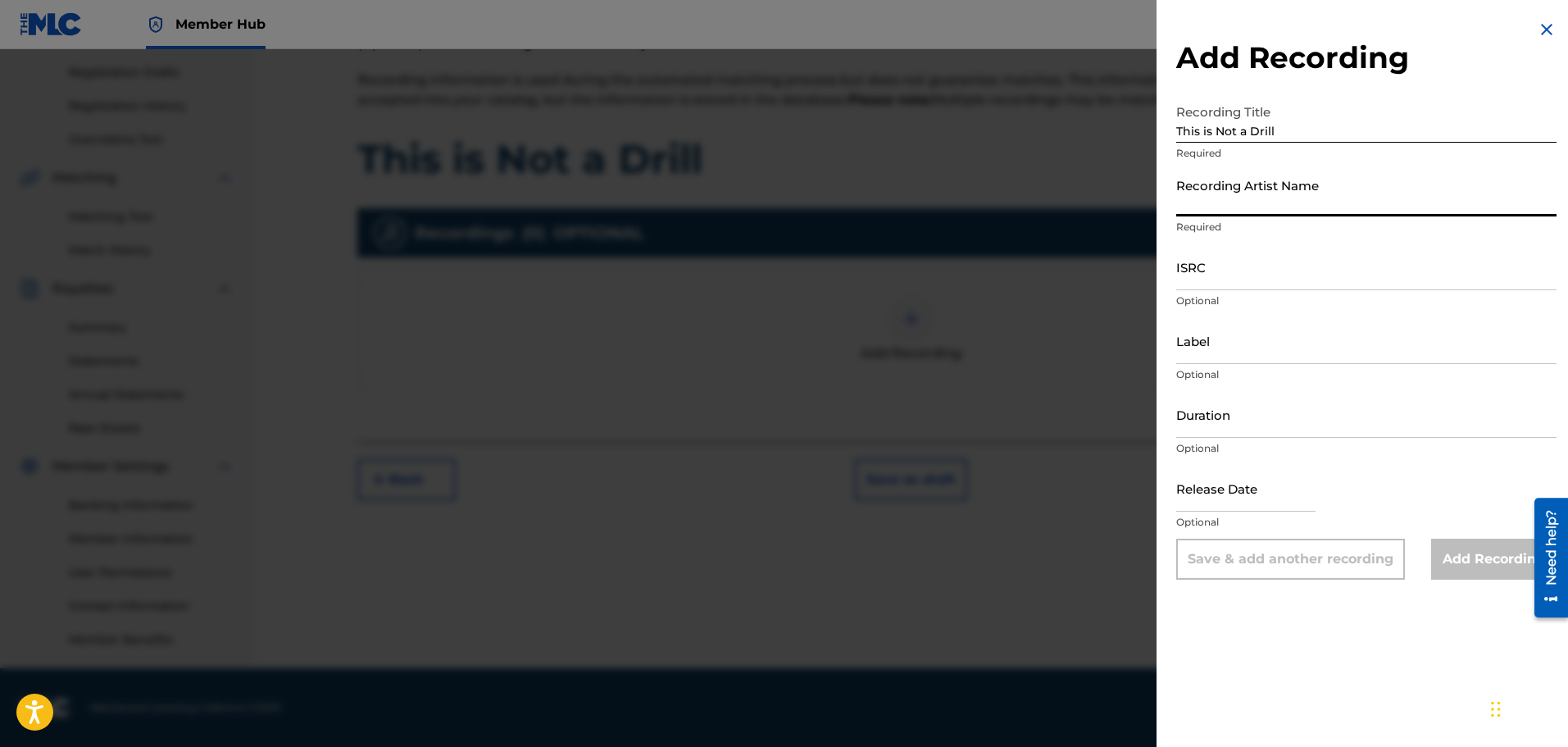
type input "Bonji"
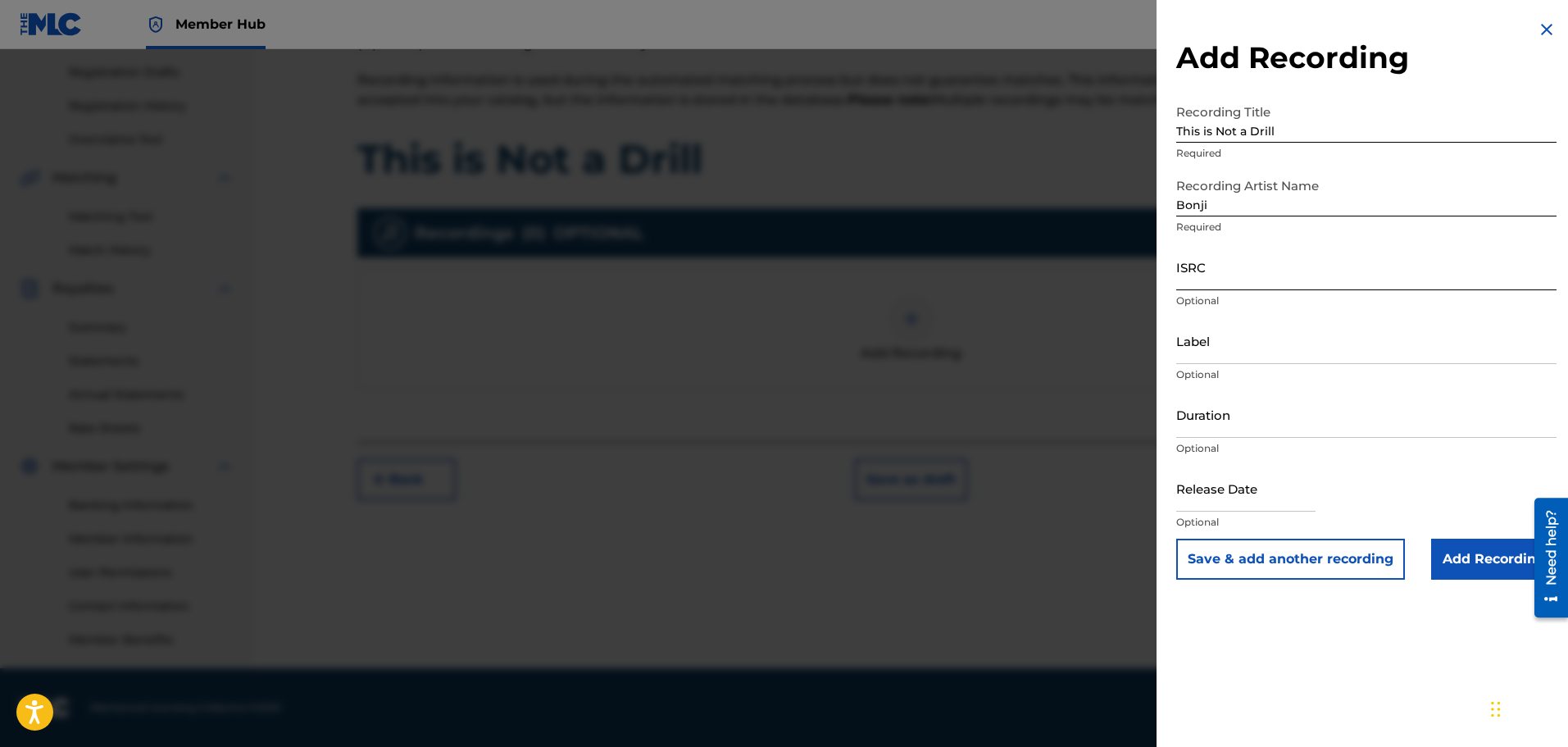
click at [1304, 278] on input "ISRC" at bounding box center [1366, 267] width 380 height 47
paste input "QZHPJ2559702"
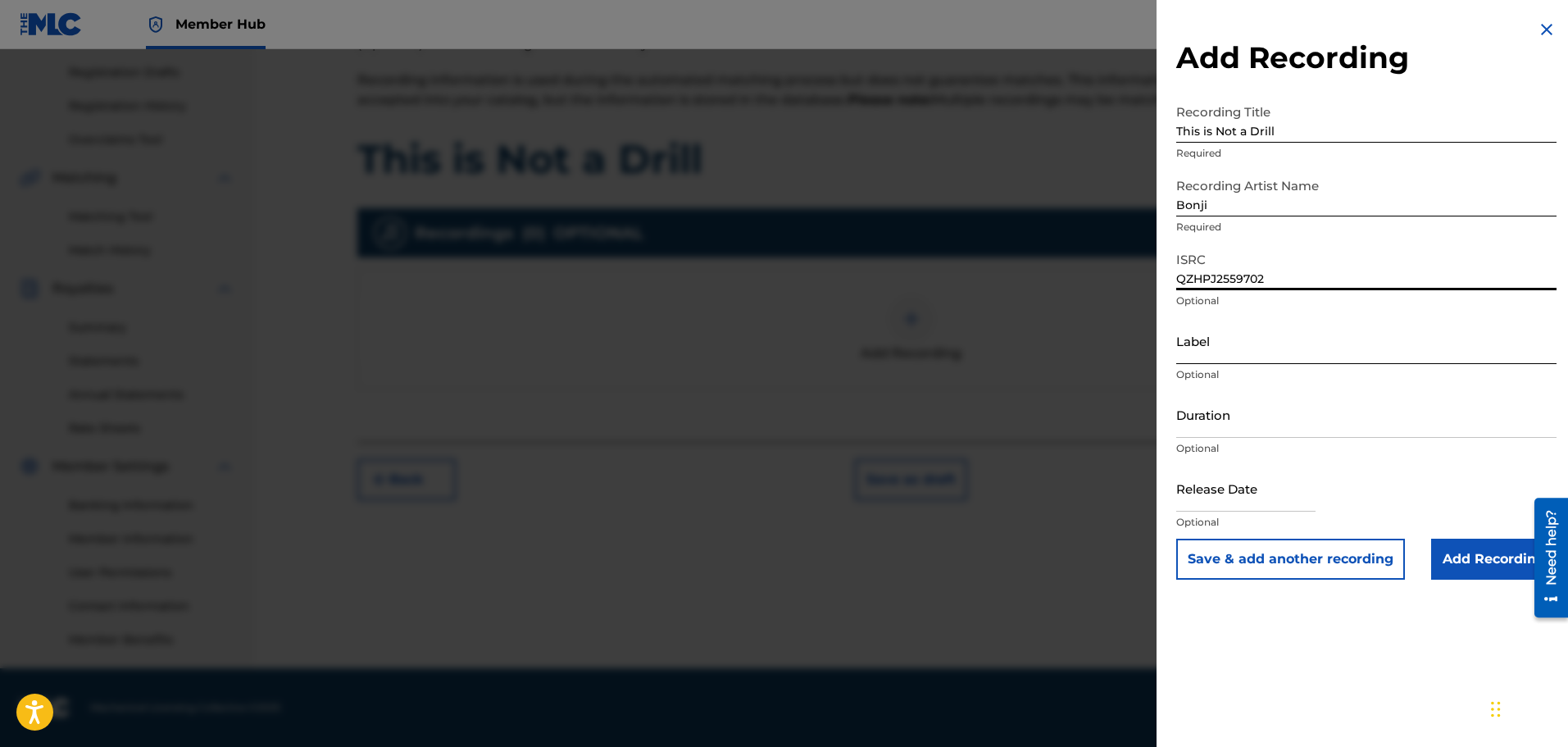
type input "QZHPJ2559702"
click at [1287, 344] on input "Label" at bounding box center [1366, 341] width 380 height 47
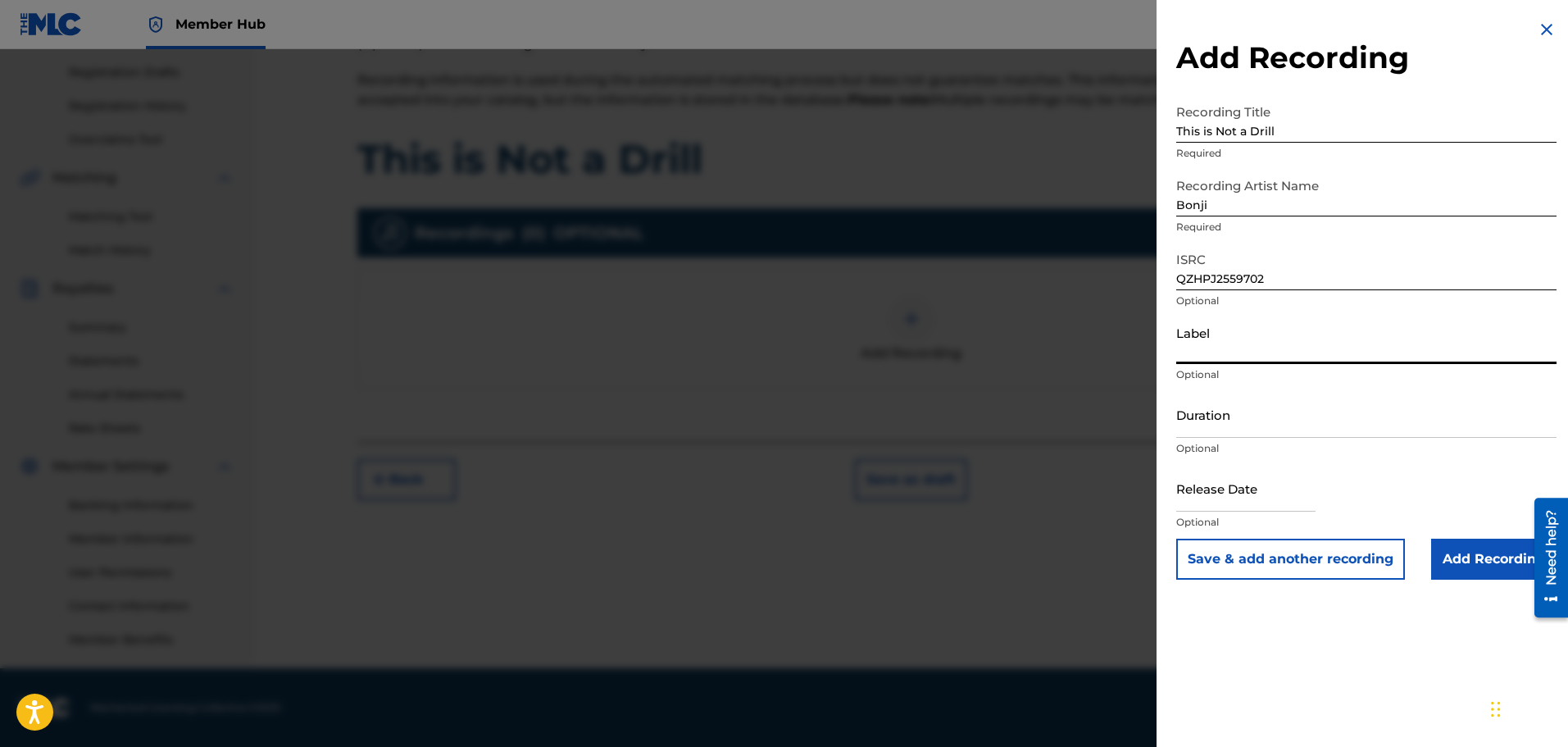
type input "Bonji Productions"
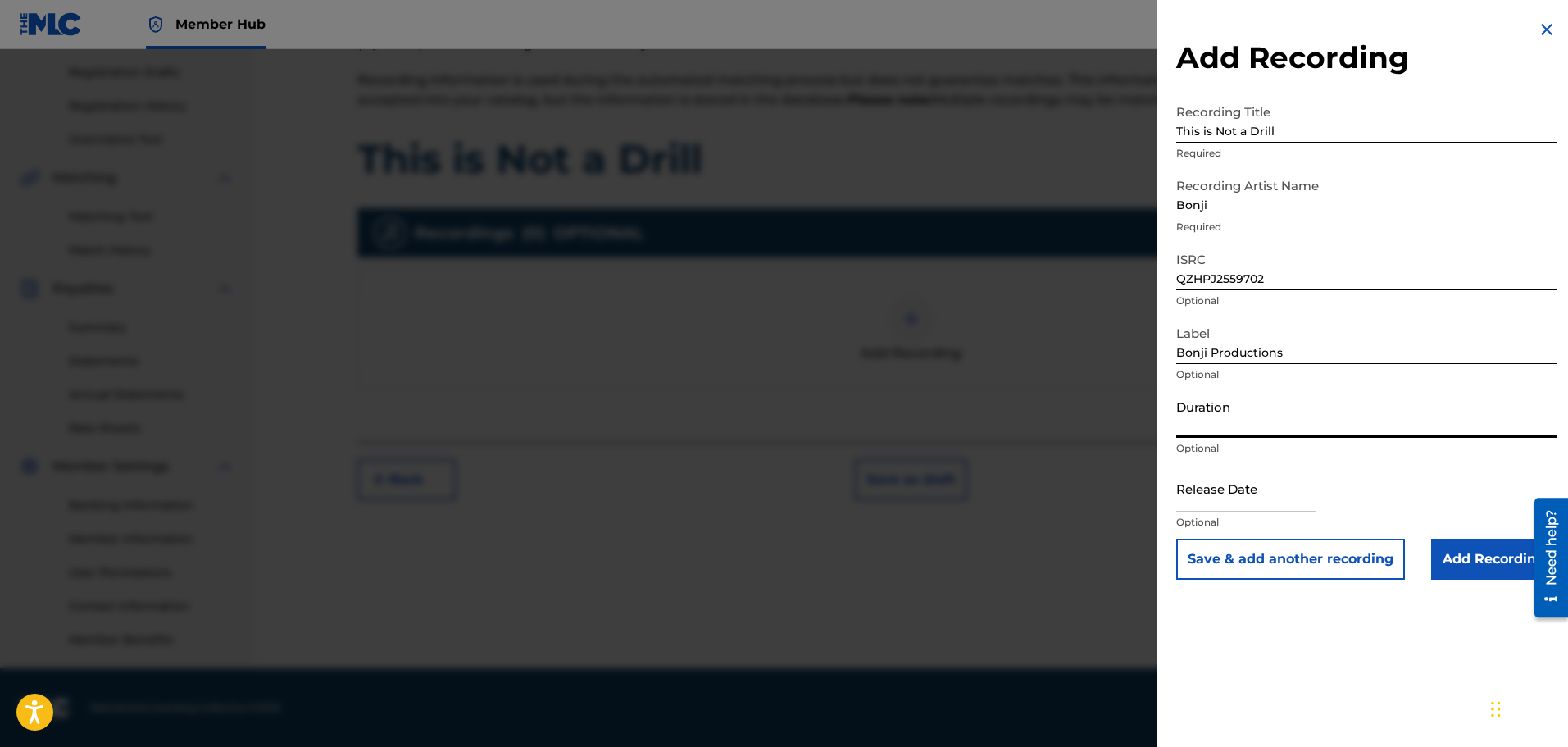
click at [1424, 424] on input "Duration" at bounding box center [1366, 414] width 380 height 47
paste input "06:49"
type input "06:49"
select select "8"
select select "2025"
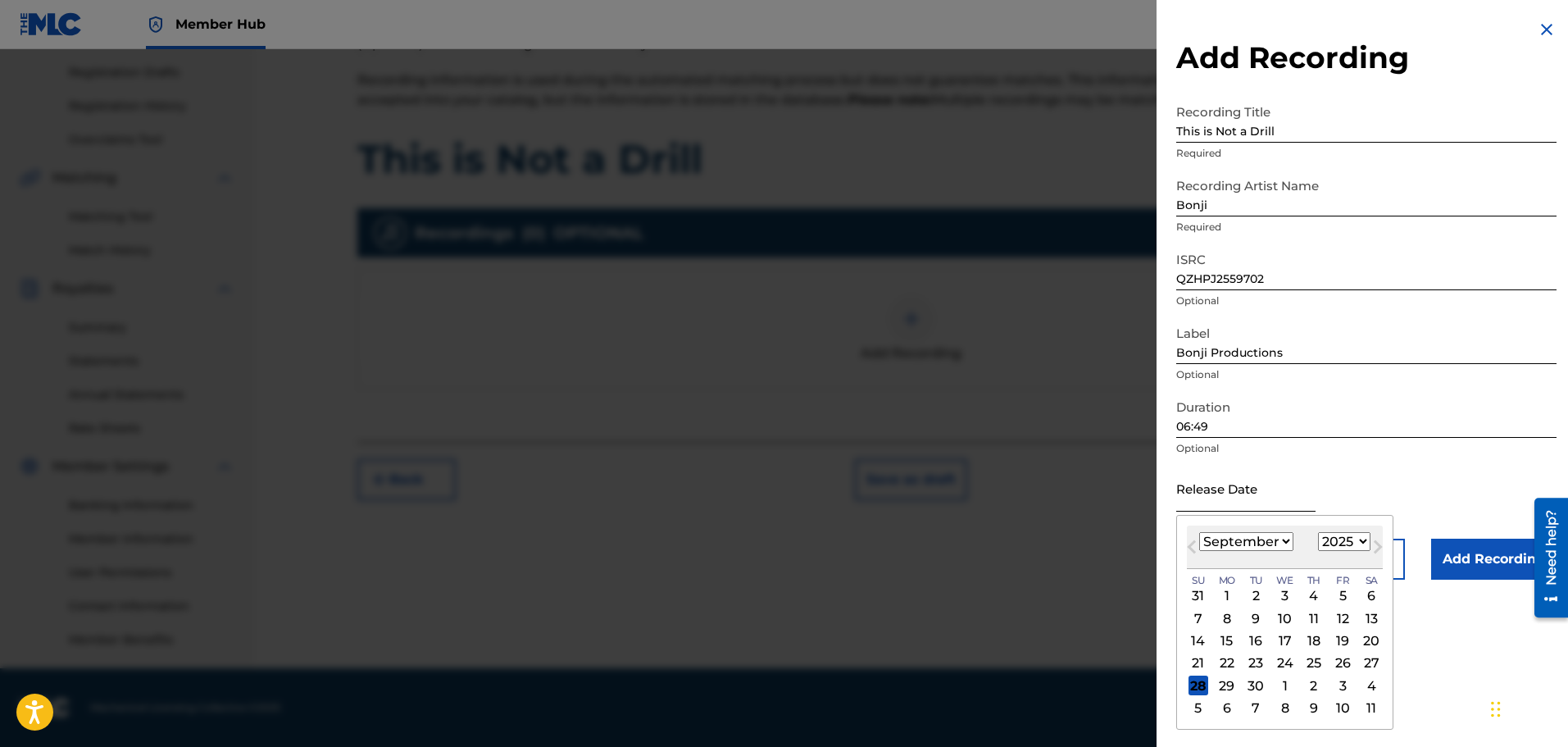
click at [1253, 490] on input "text" at bounding box center [1246, 488] width 139 height 47
type input "[DATE]"
select select "9"
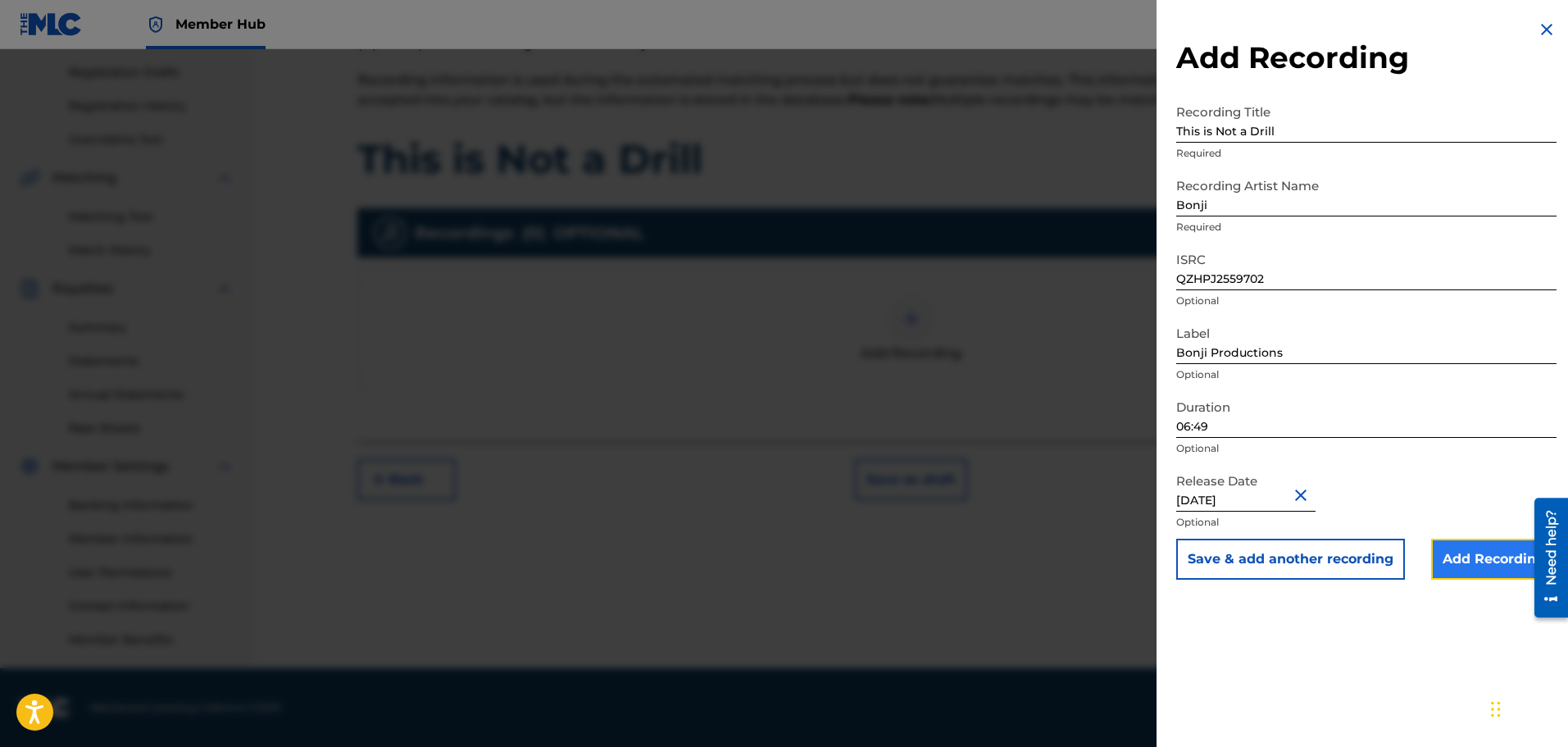
click at [1481, 563] on input "Add Recording" at bounding box center [1494, 559] width 125 height 41
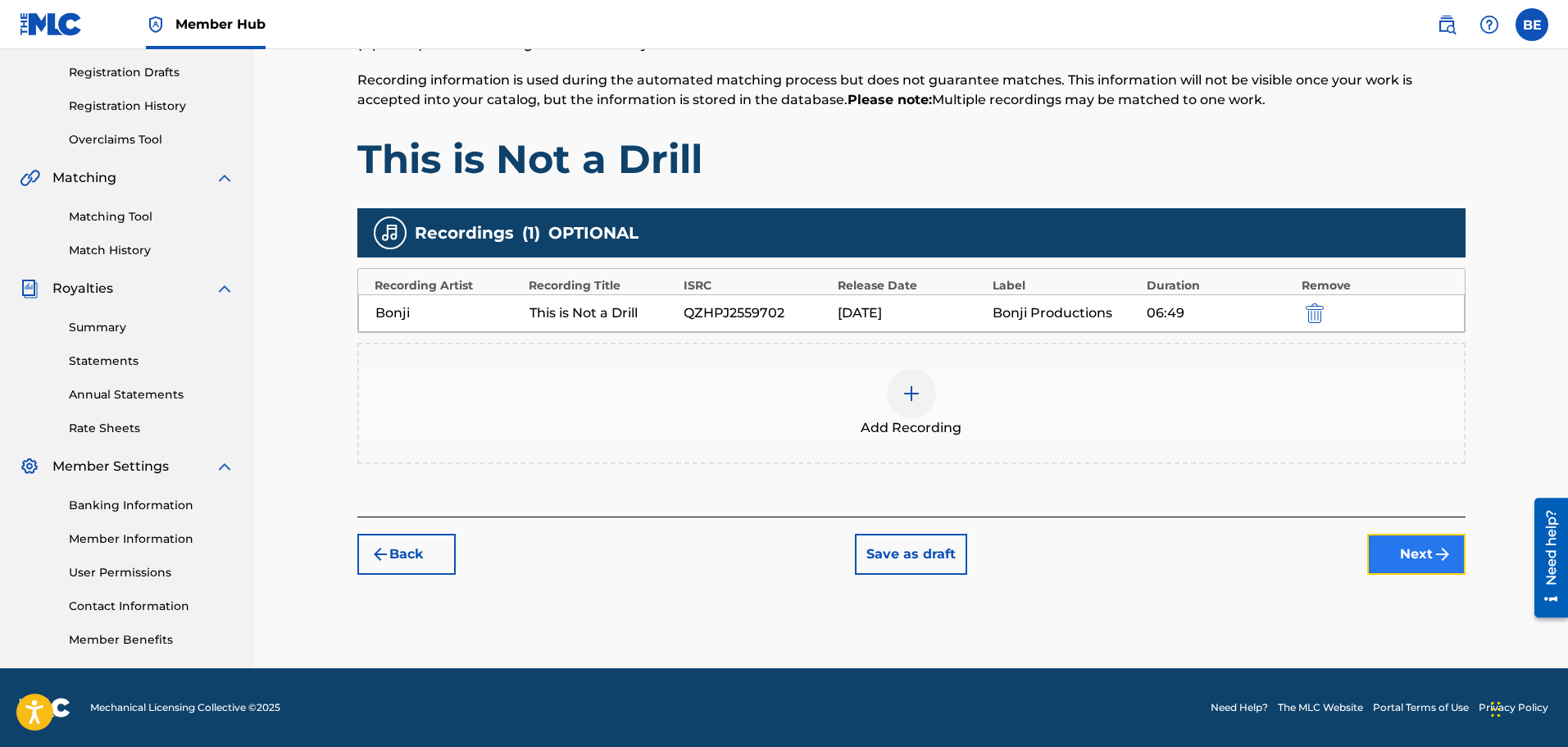
click at [1418, 555] on button "Next" at bounding box center [1416, 554] width 98 height 41
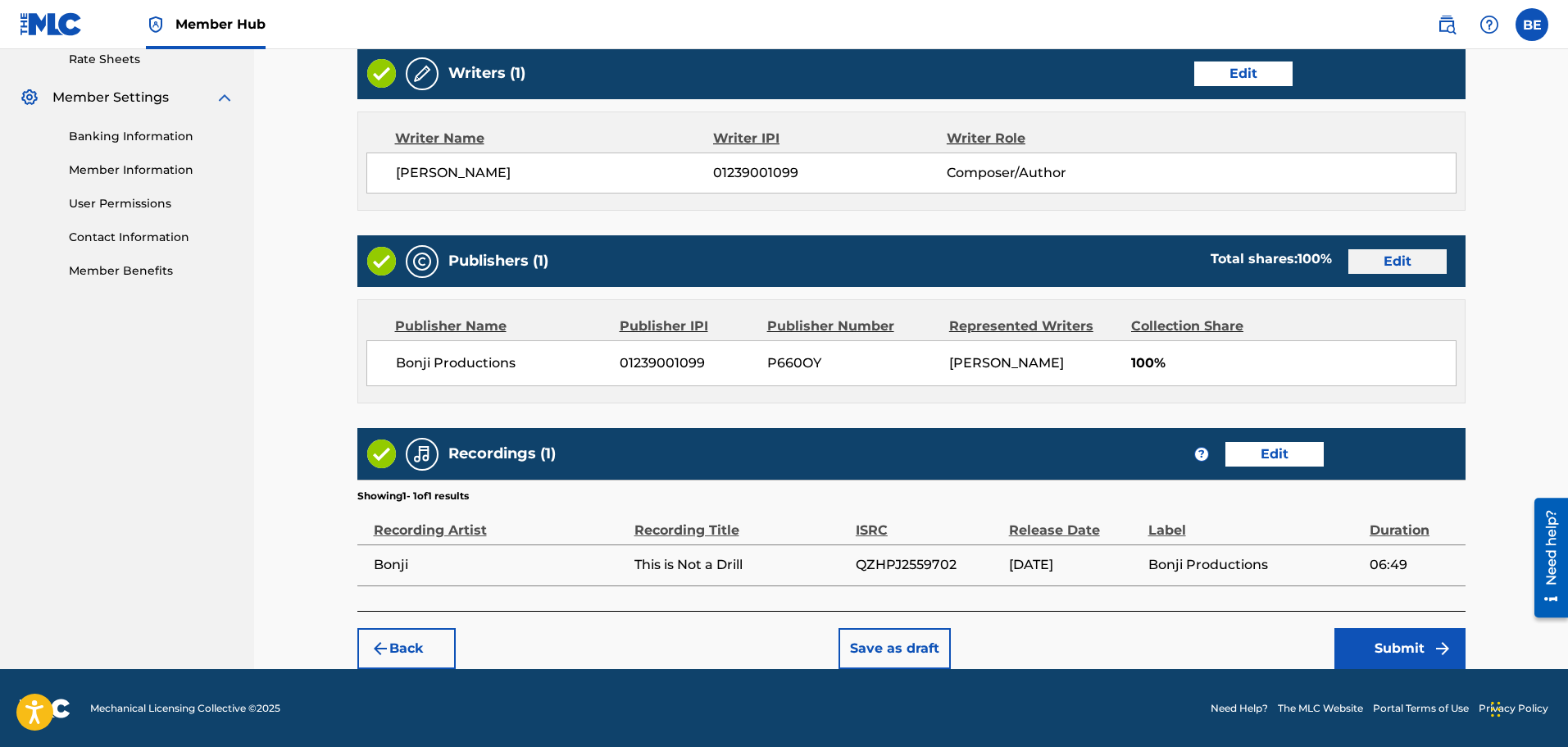
scroll to position [639, 0]
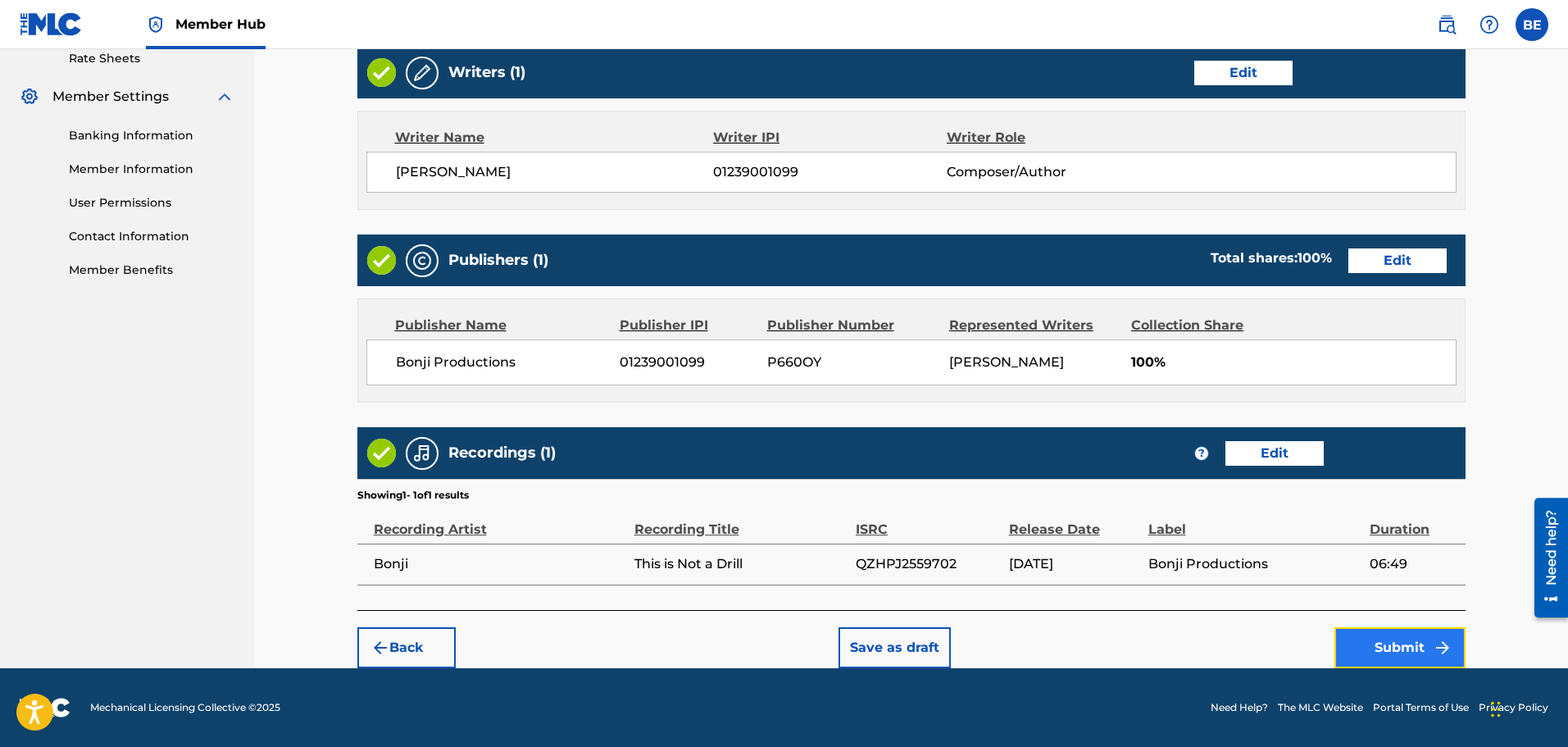
click at [1403, 647] on button "Submit" at bounding box center [1400, 648] width 131 height 41
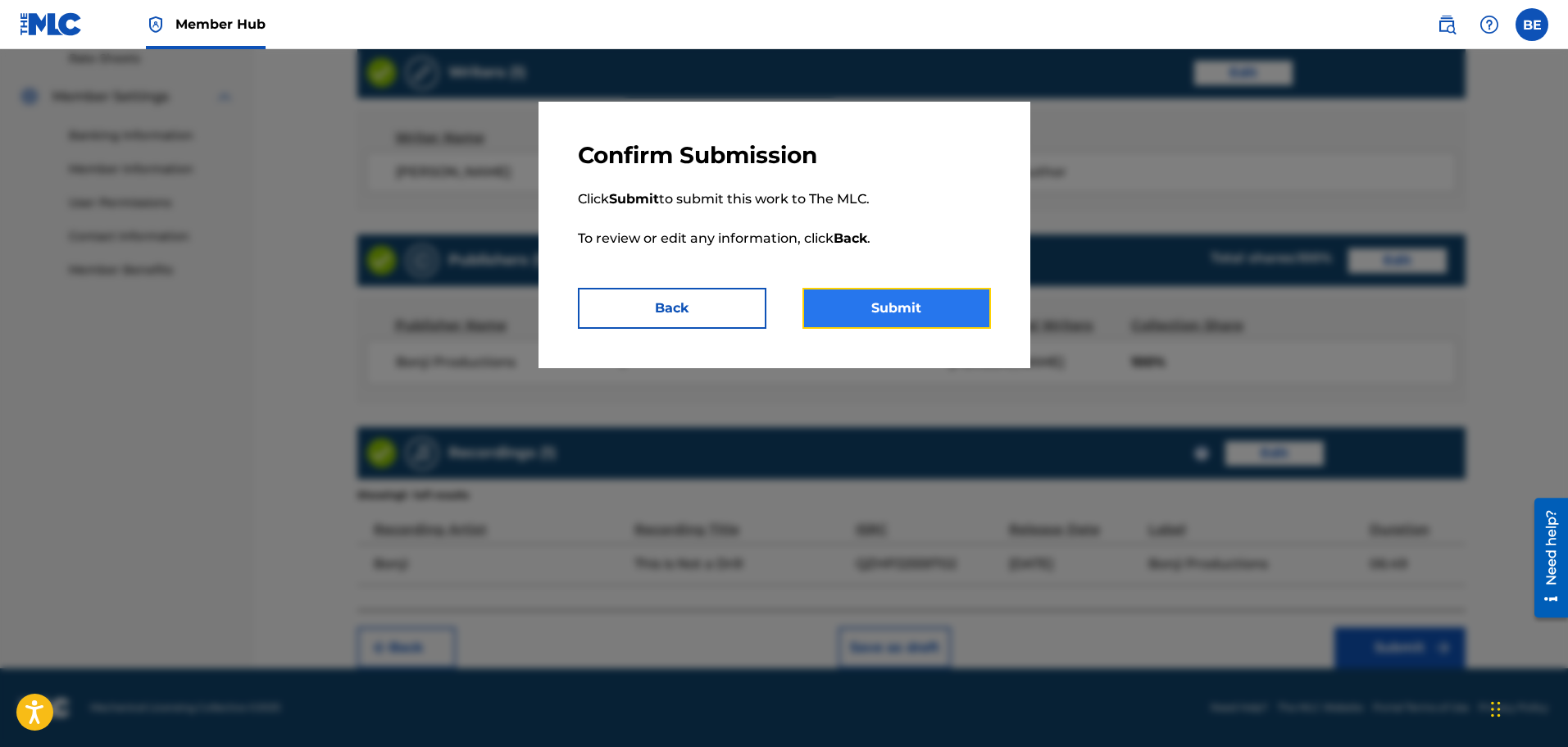
click at [926, 315] on button "Submit" at bounding box center [897, 309] width 189 height 41
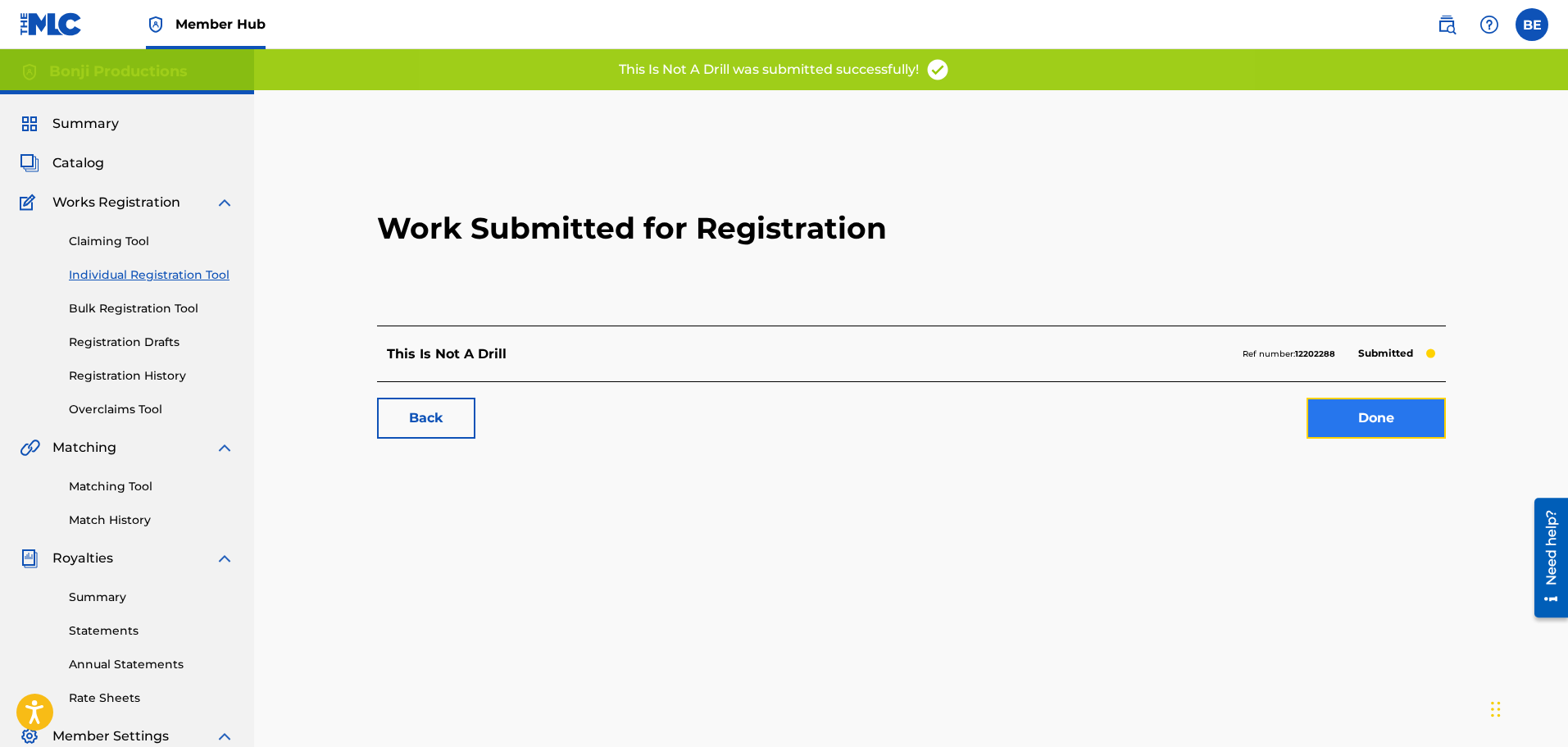
click at [1381, 418] on link "Done" at bounding box center [1376, 419] width 139 height 41
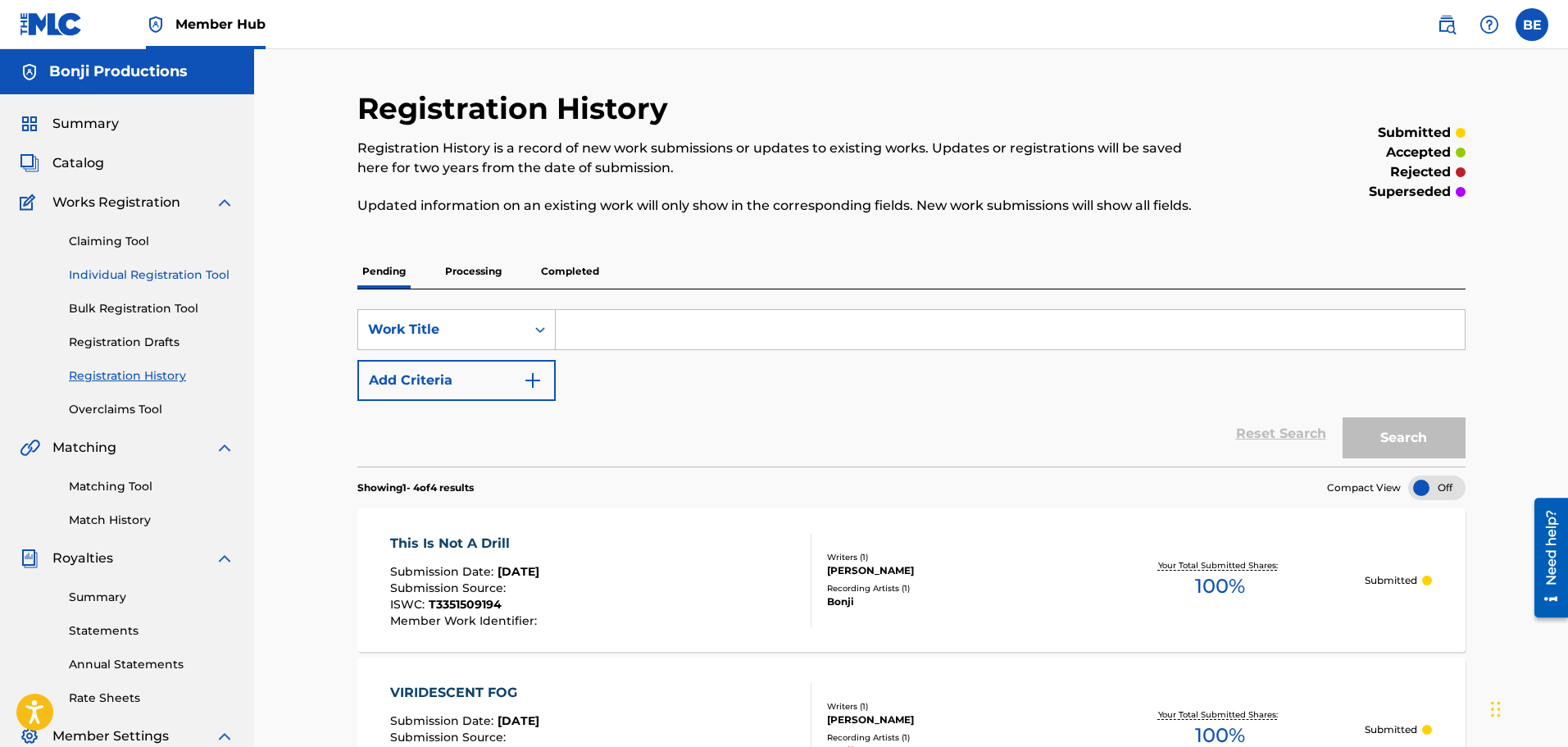
click at [203, 276] on link "Individual Registration Tool" at bounding box center [151, 275] width 165 height 17
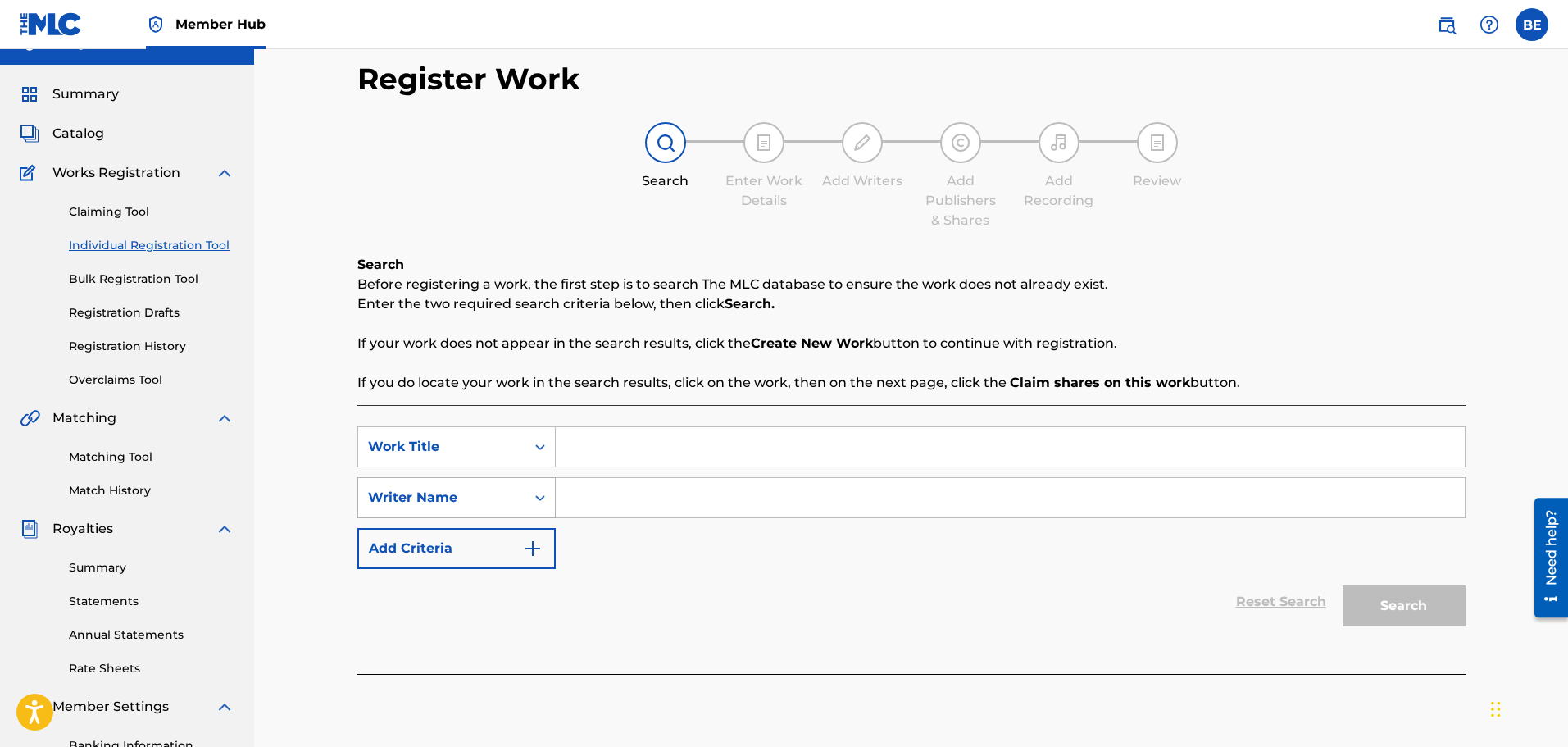
scroll to position [82, 0]
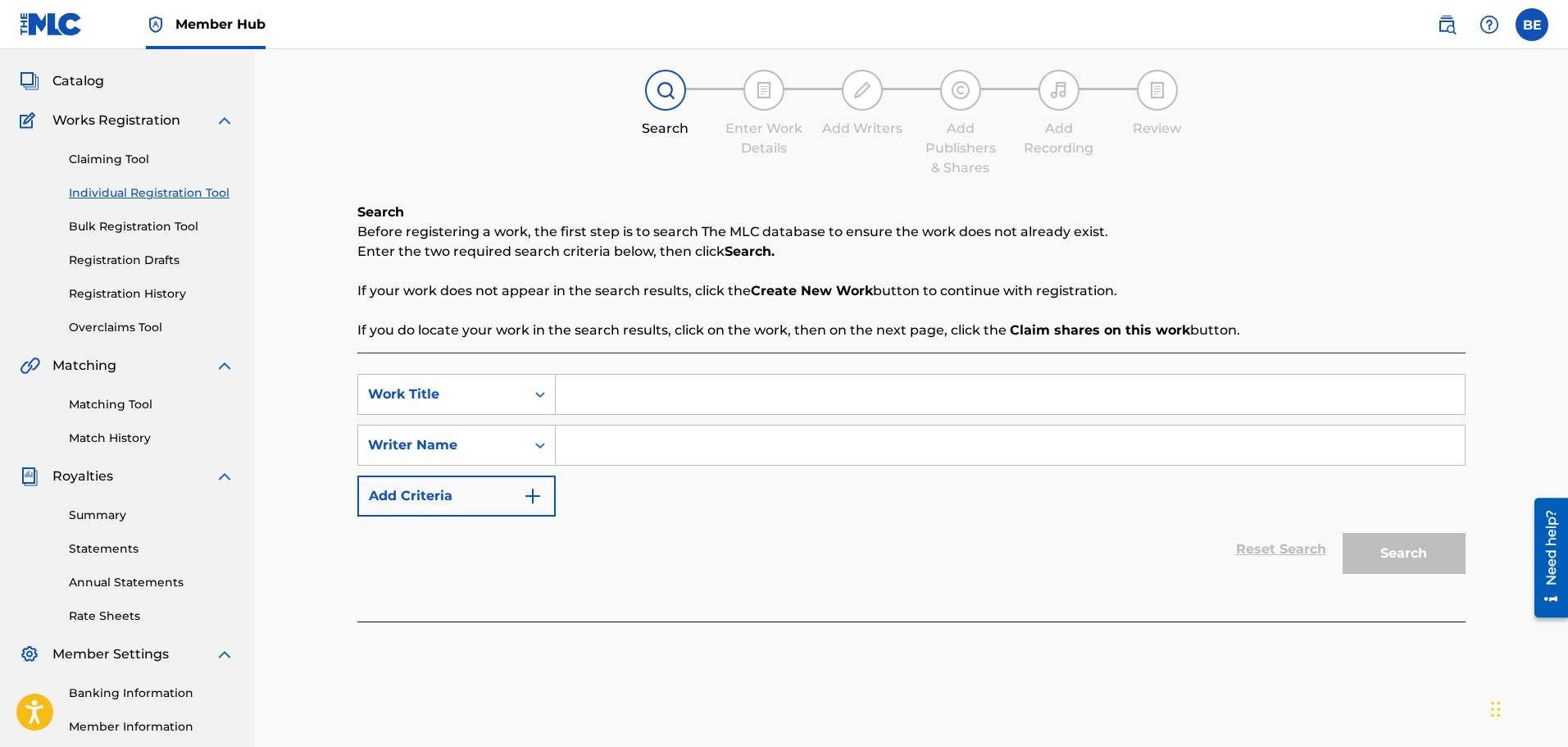
click at [746, 391] on input "Search Form" at bounding box center [1010, 395] width 909 height 39
paste input "Things Most Real"
type input "Things Most Real"
click at [752, 448] on input "Search Form" at bounding box center [1010, 445] width 909 height 39
type input "[PERSON_NAME]"
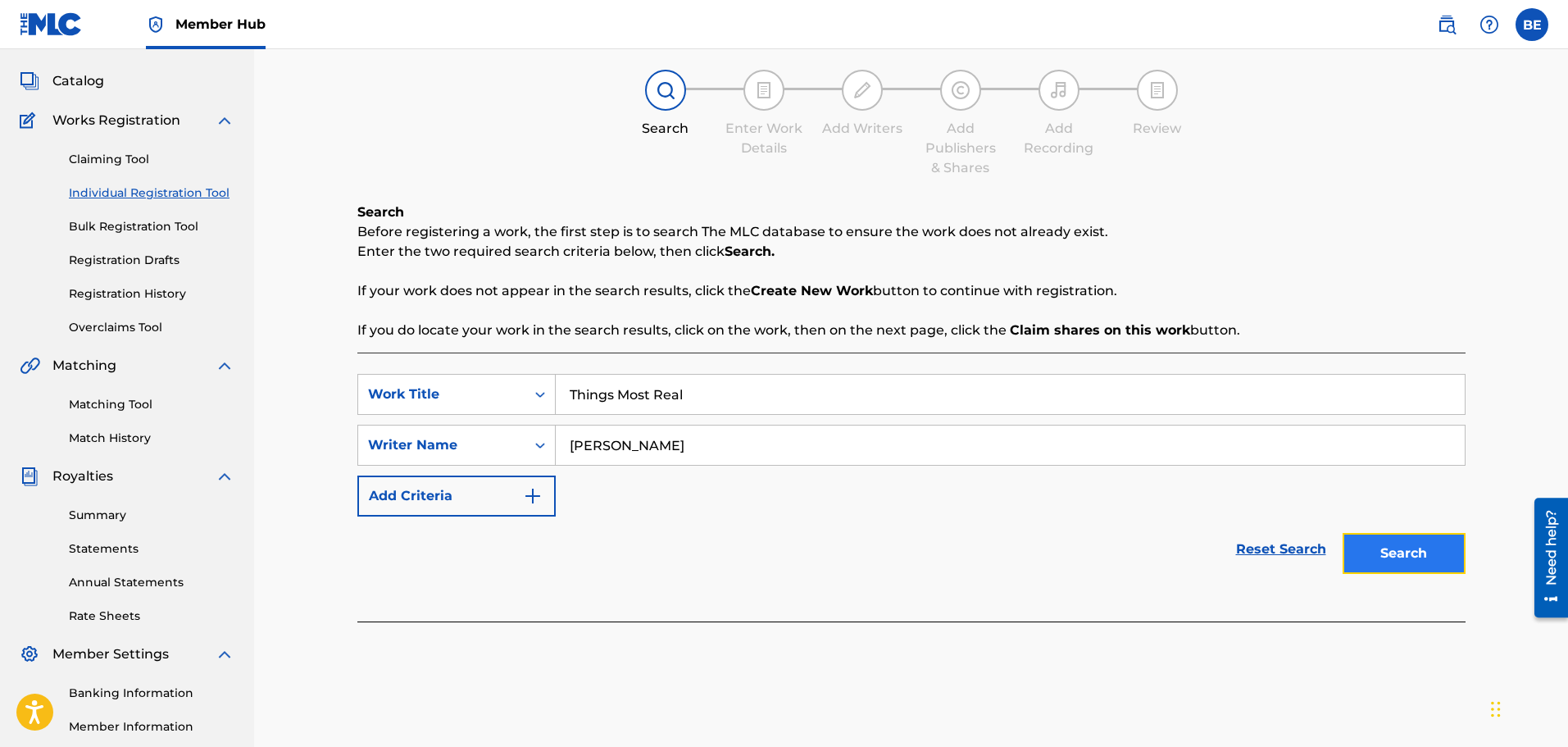
click at [1406, 556] on button "Search" at bounding box center [1404, 553] width 123 height 41
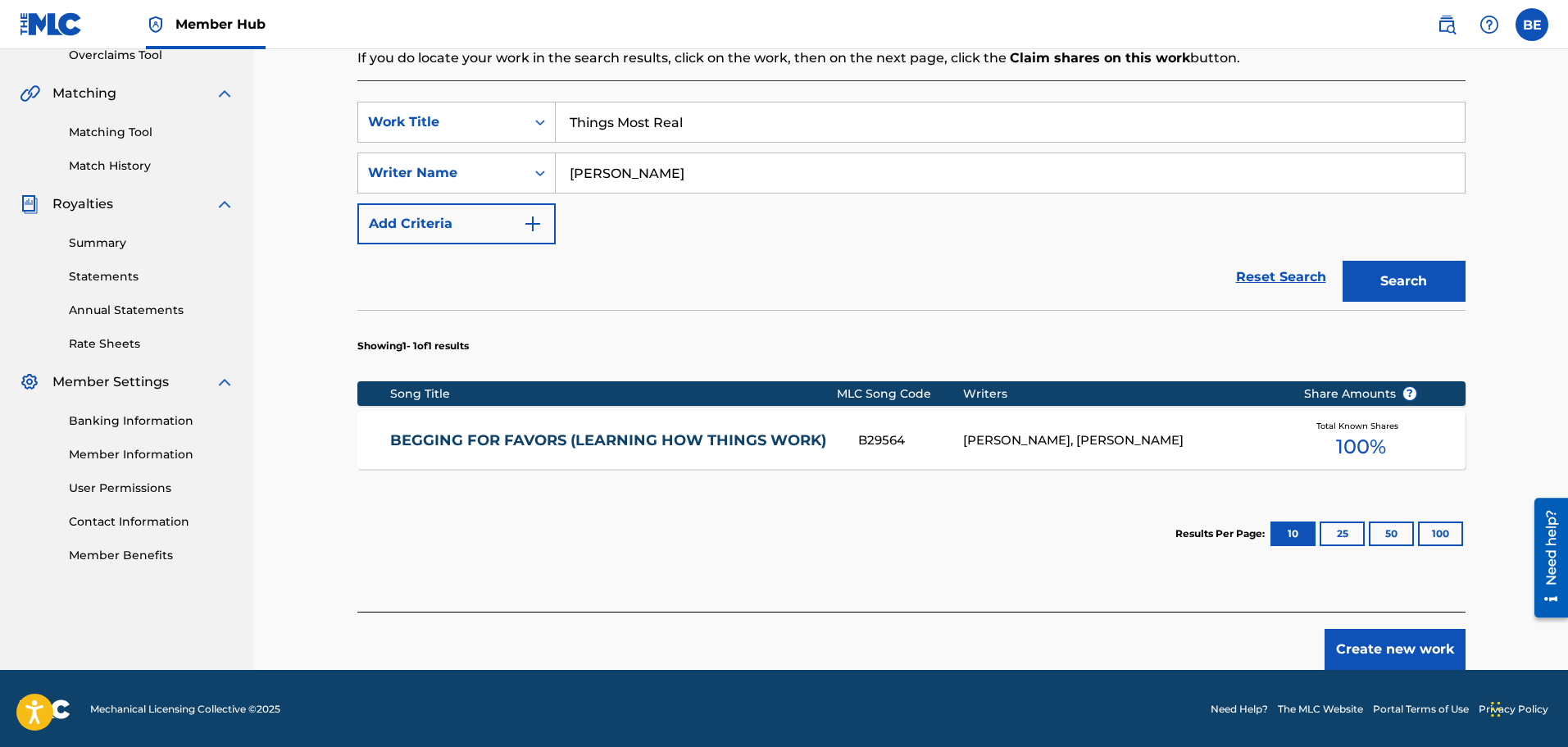
scroll to position [356, 0]
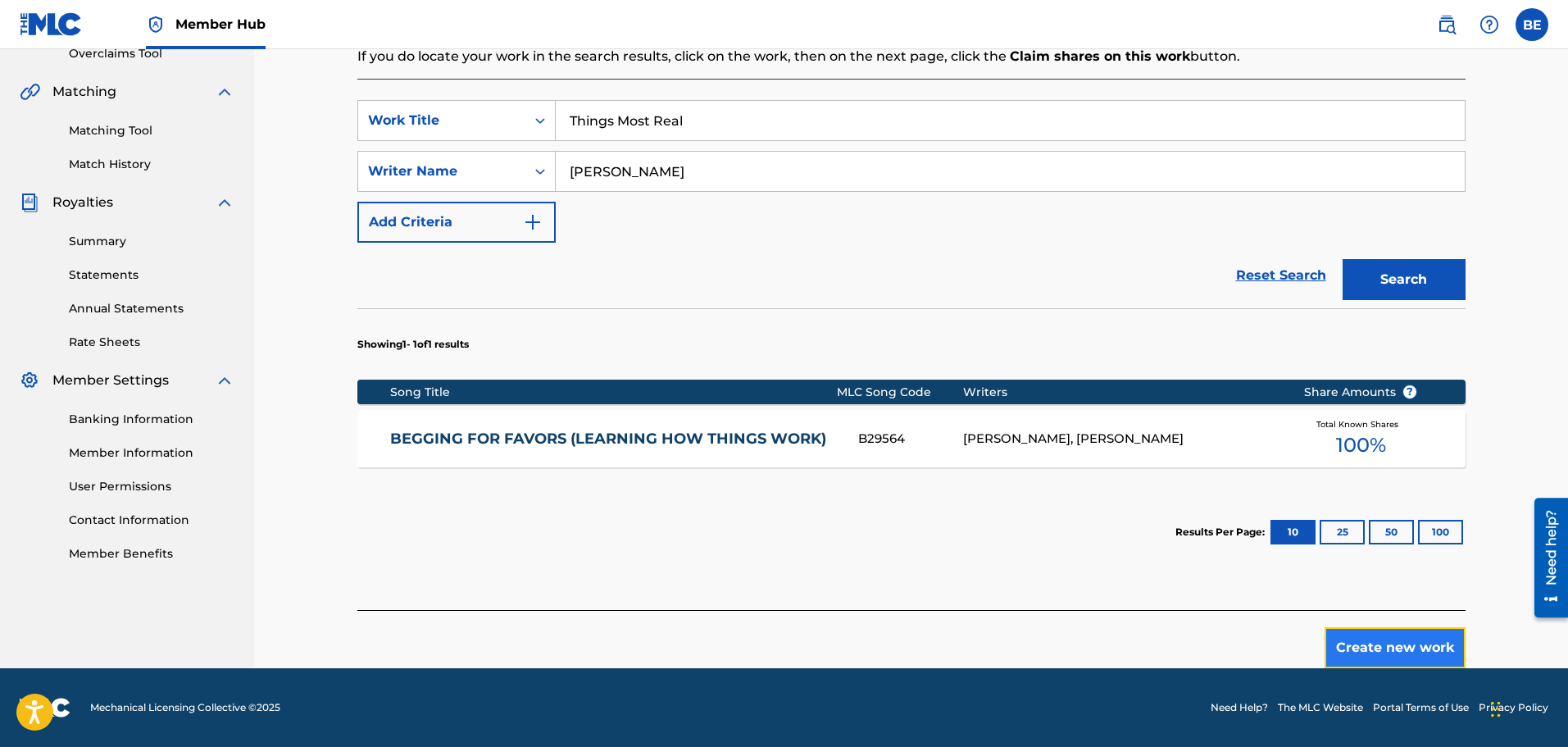
click at [1380, 648] on button "Create new work" at bounding box center [1395, 648] width 141 height 41
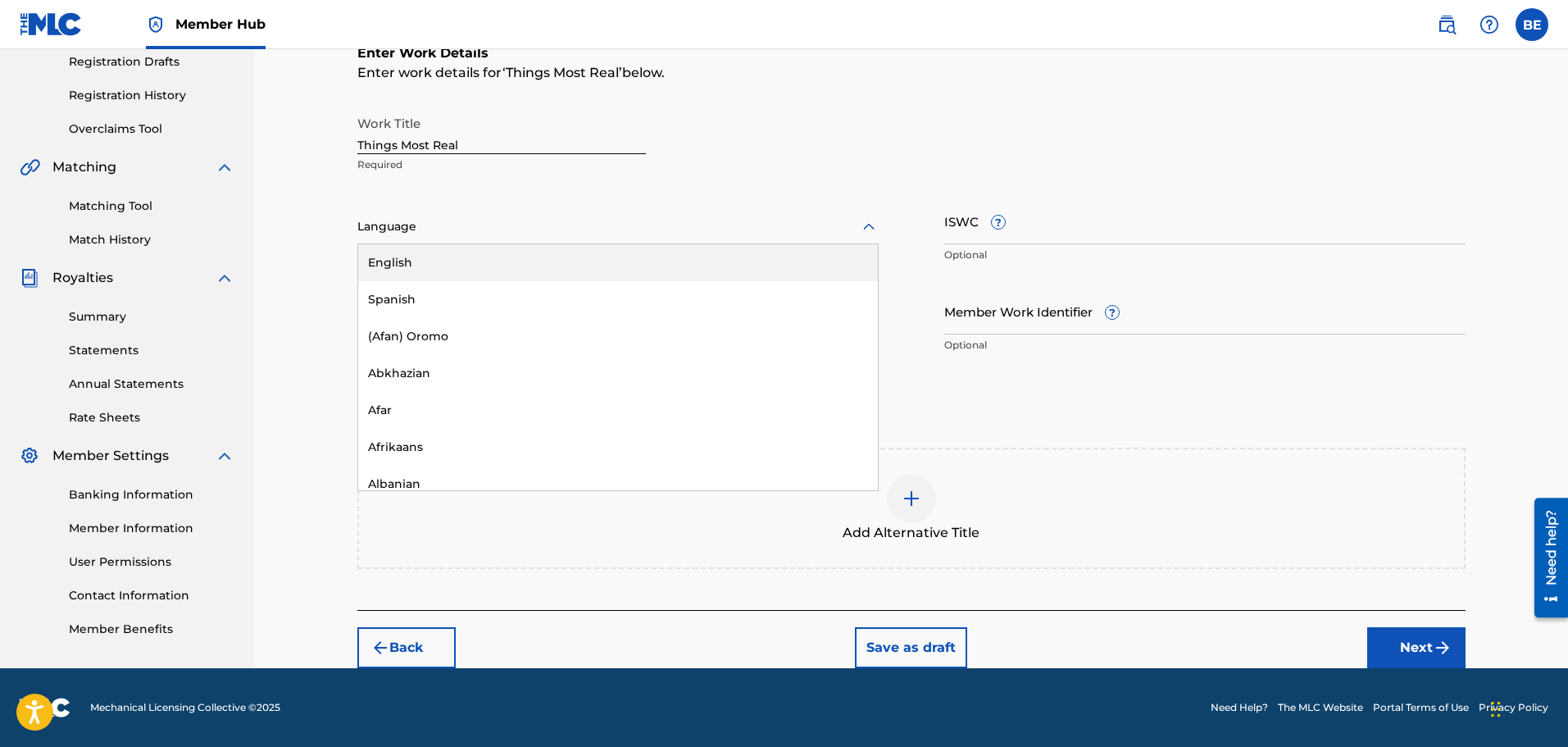
click at [562, 231] on div at bounding box center [619, 227] width 521 height 21
click at [541, 247] on div "English" at bounding box center [618, 262] width 520 height 36
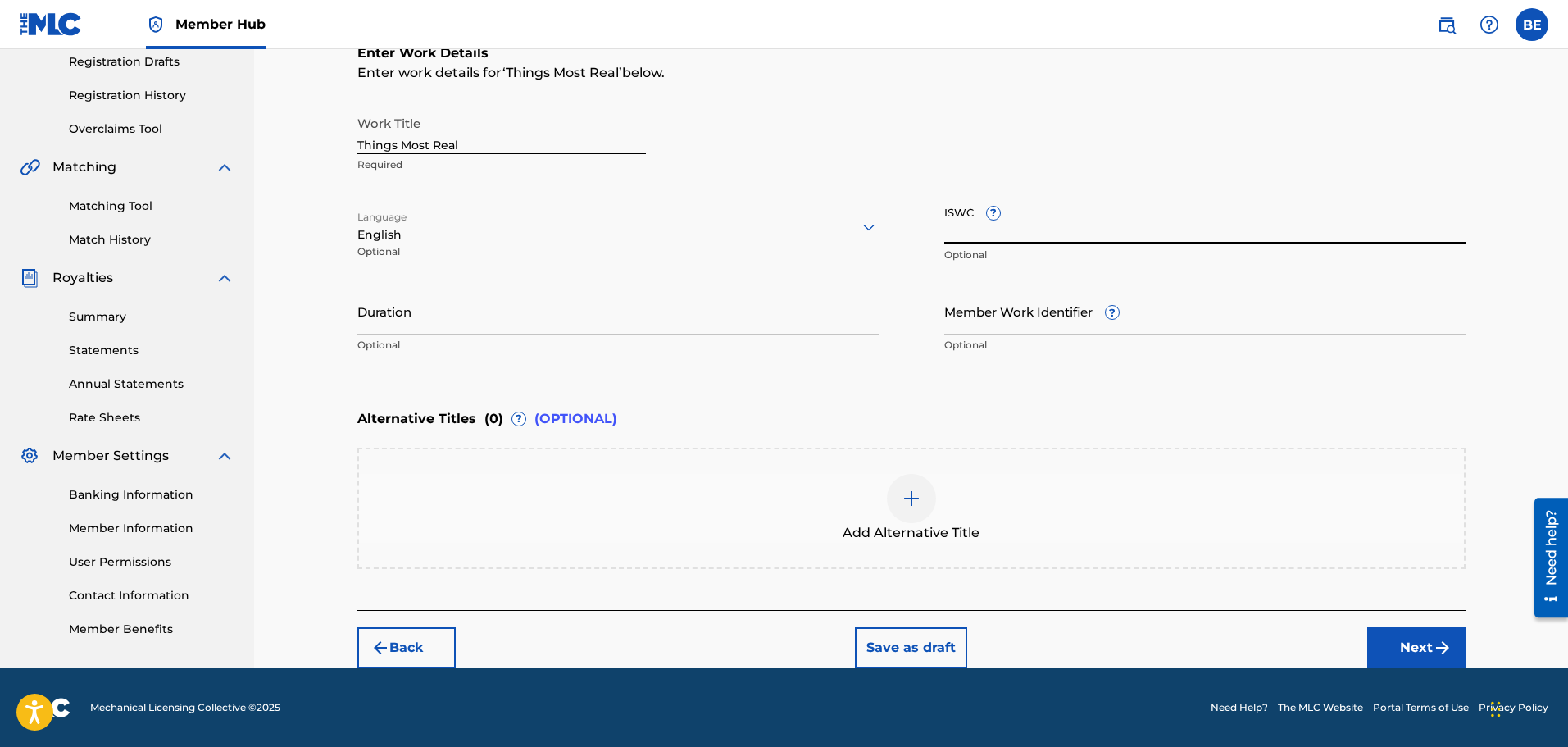
click at [1261, 227] on input "ISWC ?" at bounding box center [1205, 221] width 521 height 47
paste input "T3351509387"
type input "T3351509387"
click at [802, 325] on input "Duration" at bounding box center [619, 311] width 521 height 47
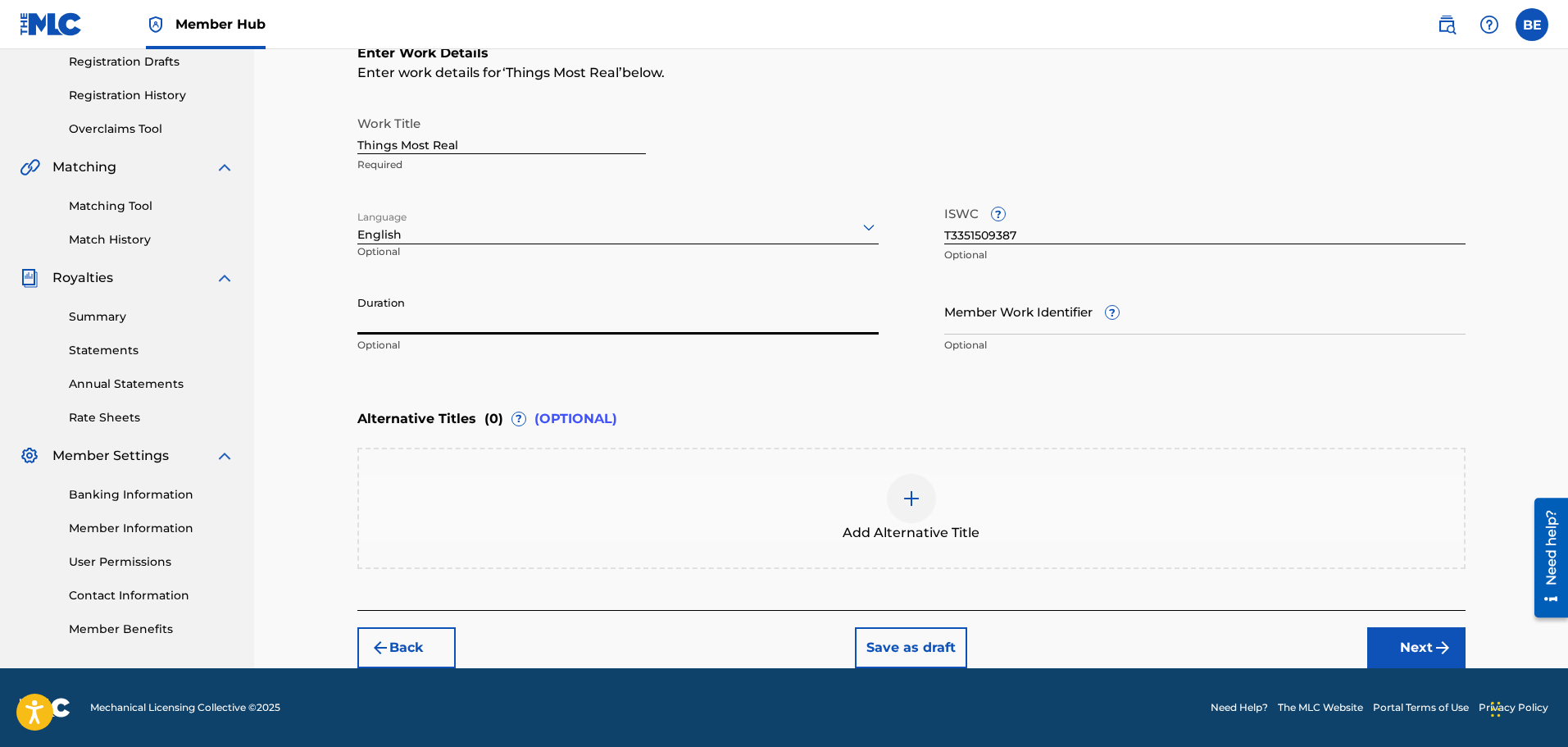
paste input "03:34"
type input "03:34"
click at [1415, 651] on button "Next" at bounding box center [1416, 648] width 98 height 41
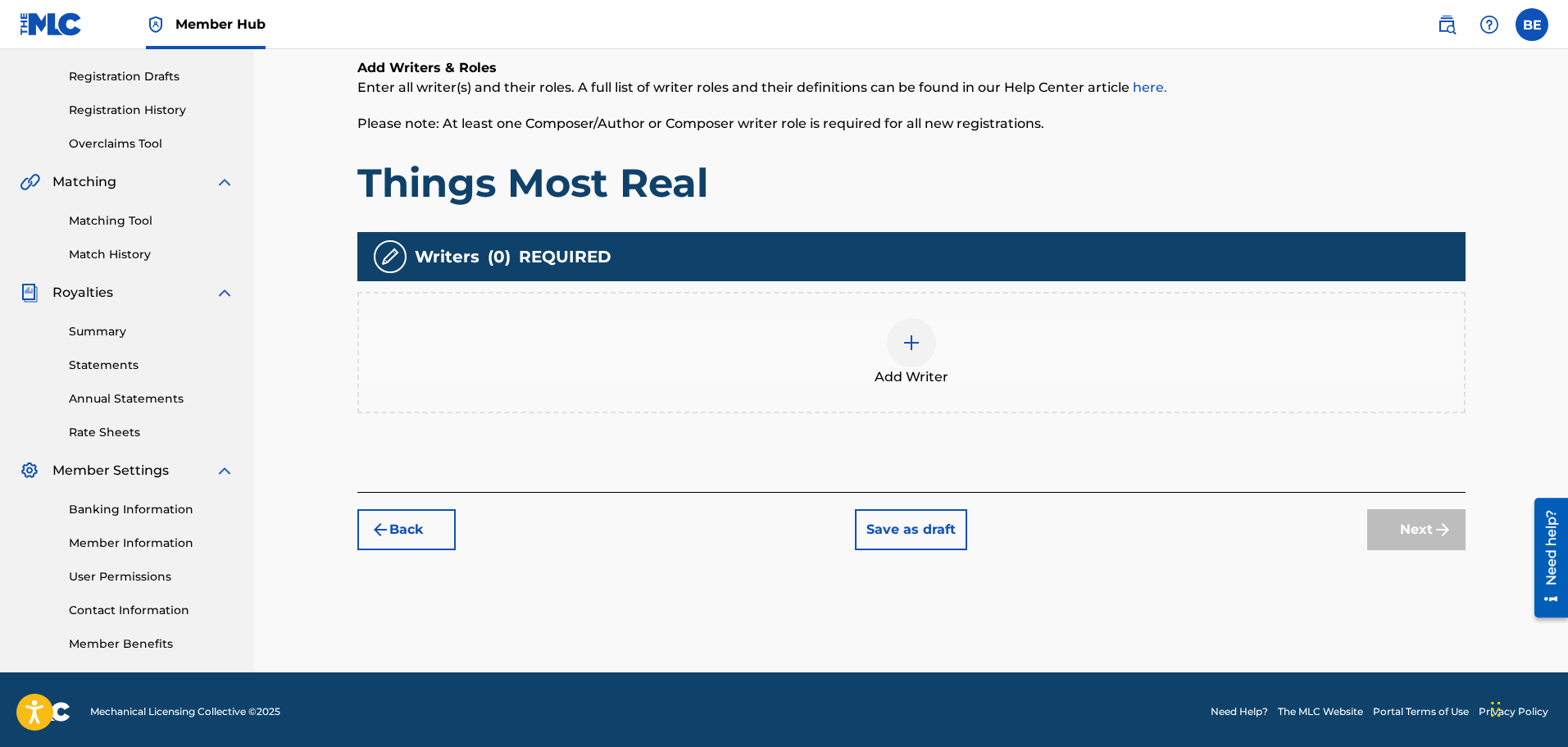
scroll to position [270, 0]
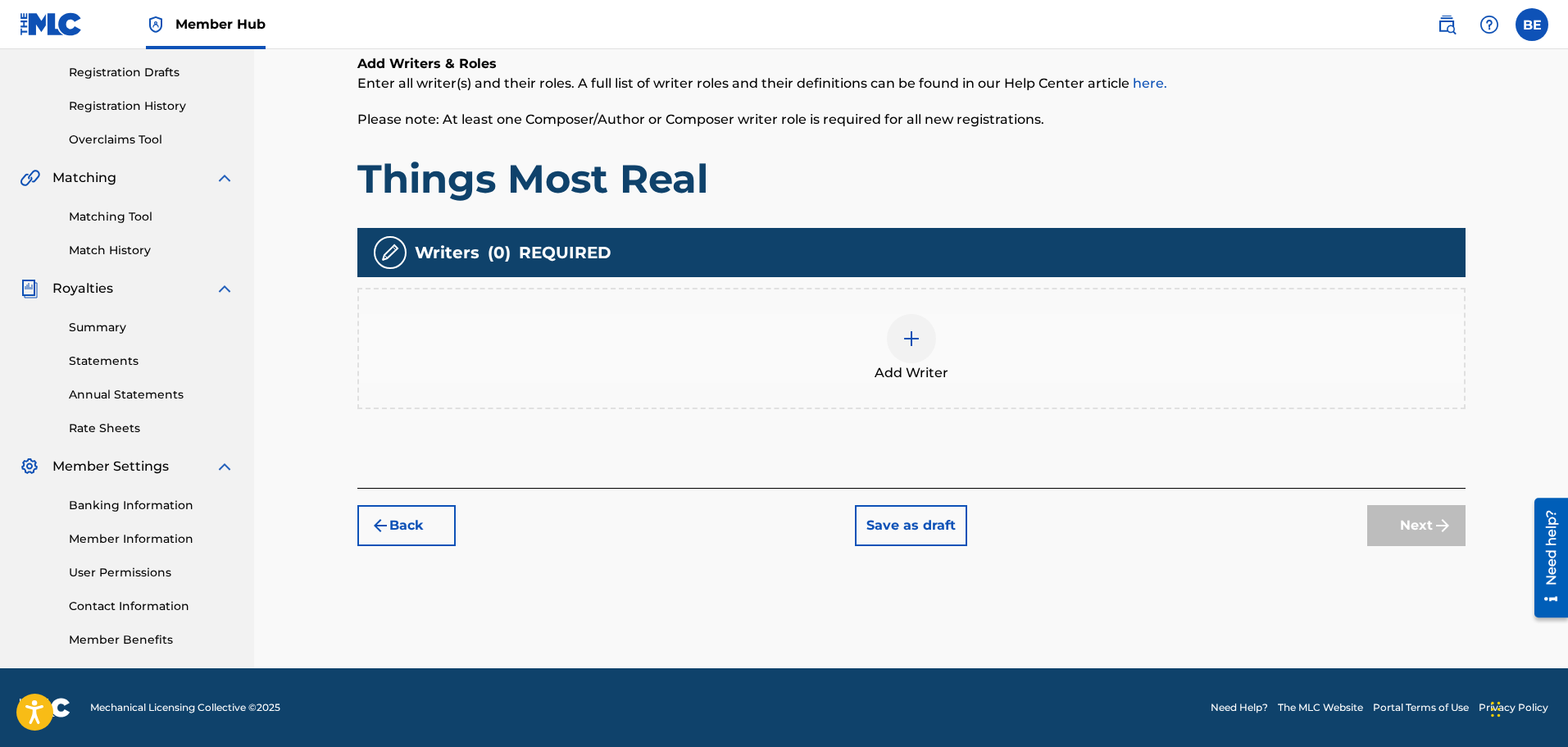
click at [917, 338] on img at bounding box center [911, 338] width 20 height 20
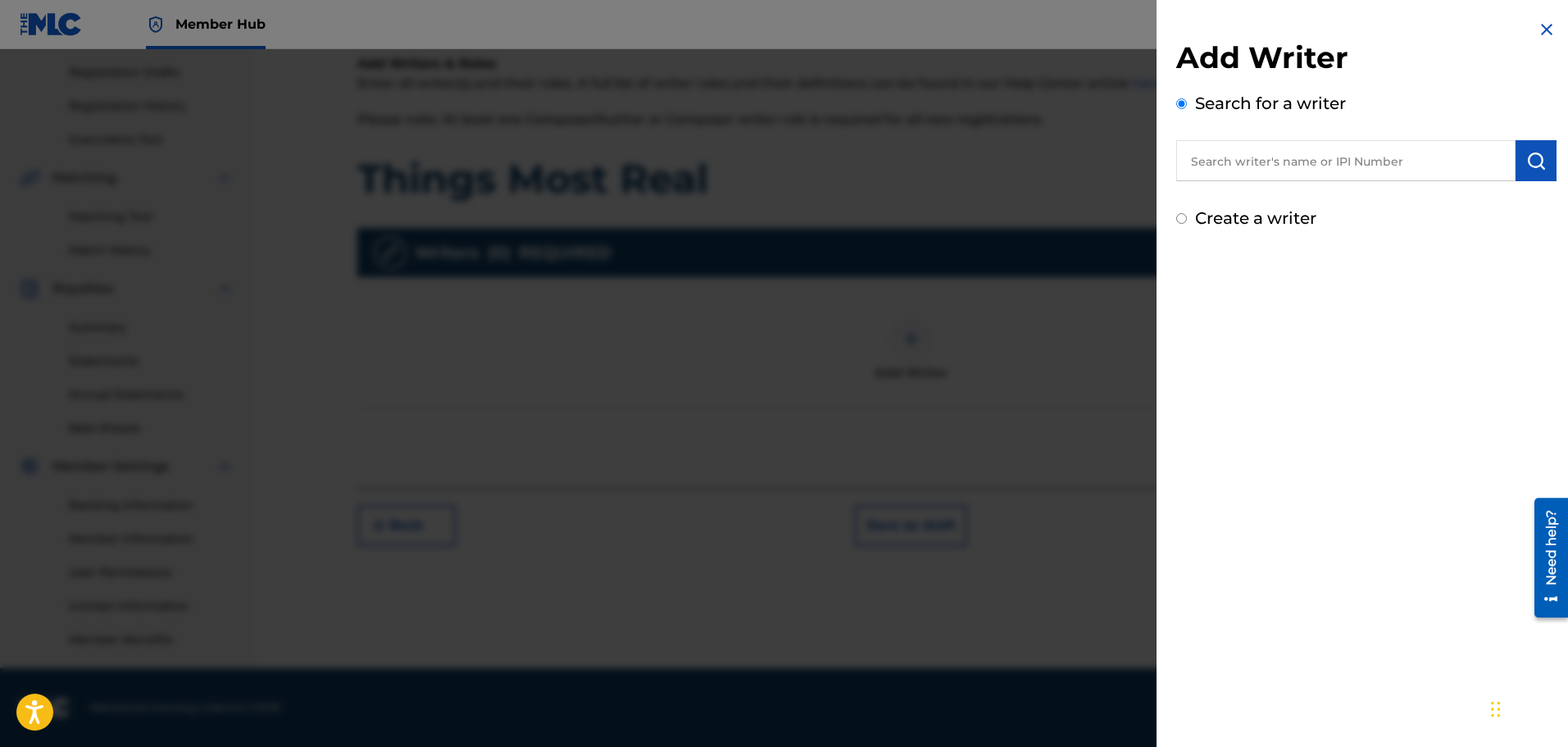
click at [1401, 172] on input "text" at bounding box center [1346, 161] width 339 height 41
paste input "01239001099"
type input "01239001099"
click at [1528, 164] on img "submit" at bounding box center [1536, 160] width 20 height 20
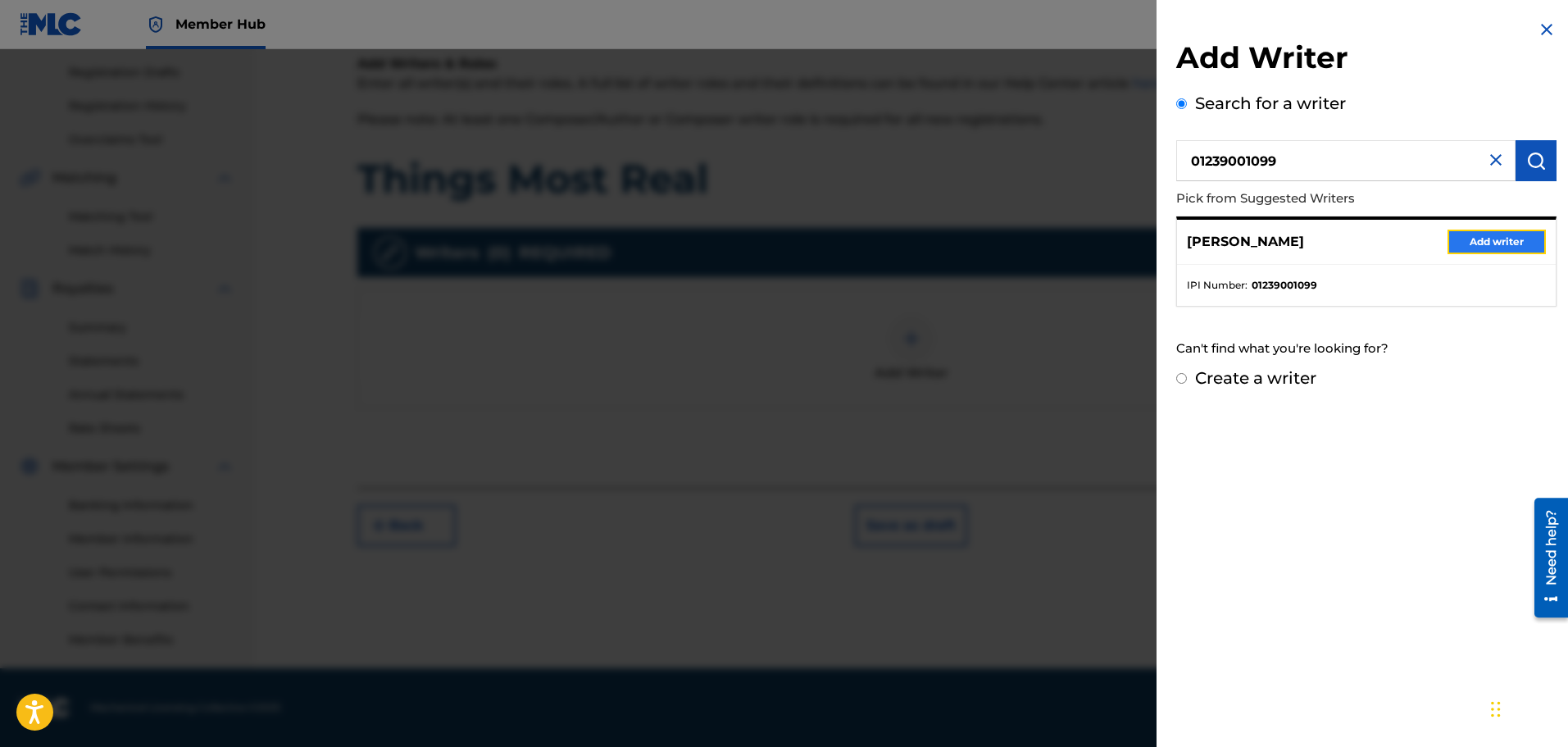
click at [1490, 235] on button "Add writer" at bounding box center [1496, 242] width 98 height 24
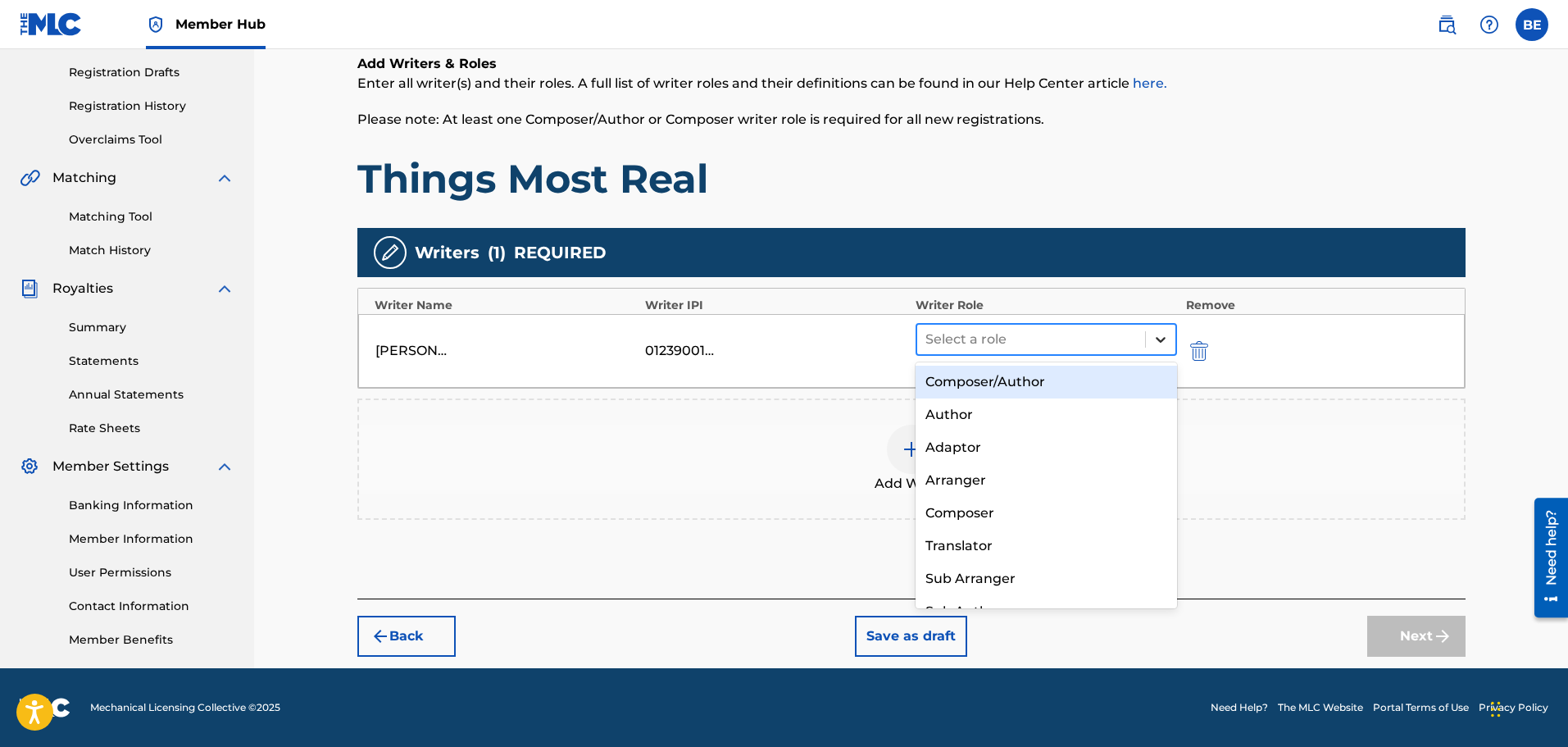
click at [1160, 332] on icon at bounding box center [1162, 339] width 17 height 17
click at [1074, 386] on div "Composer/Author" at bounding box center [1047, 381] width 263 height 33
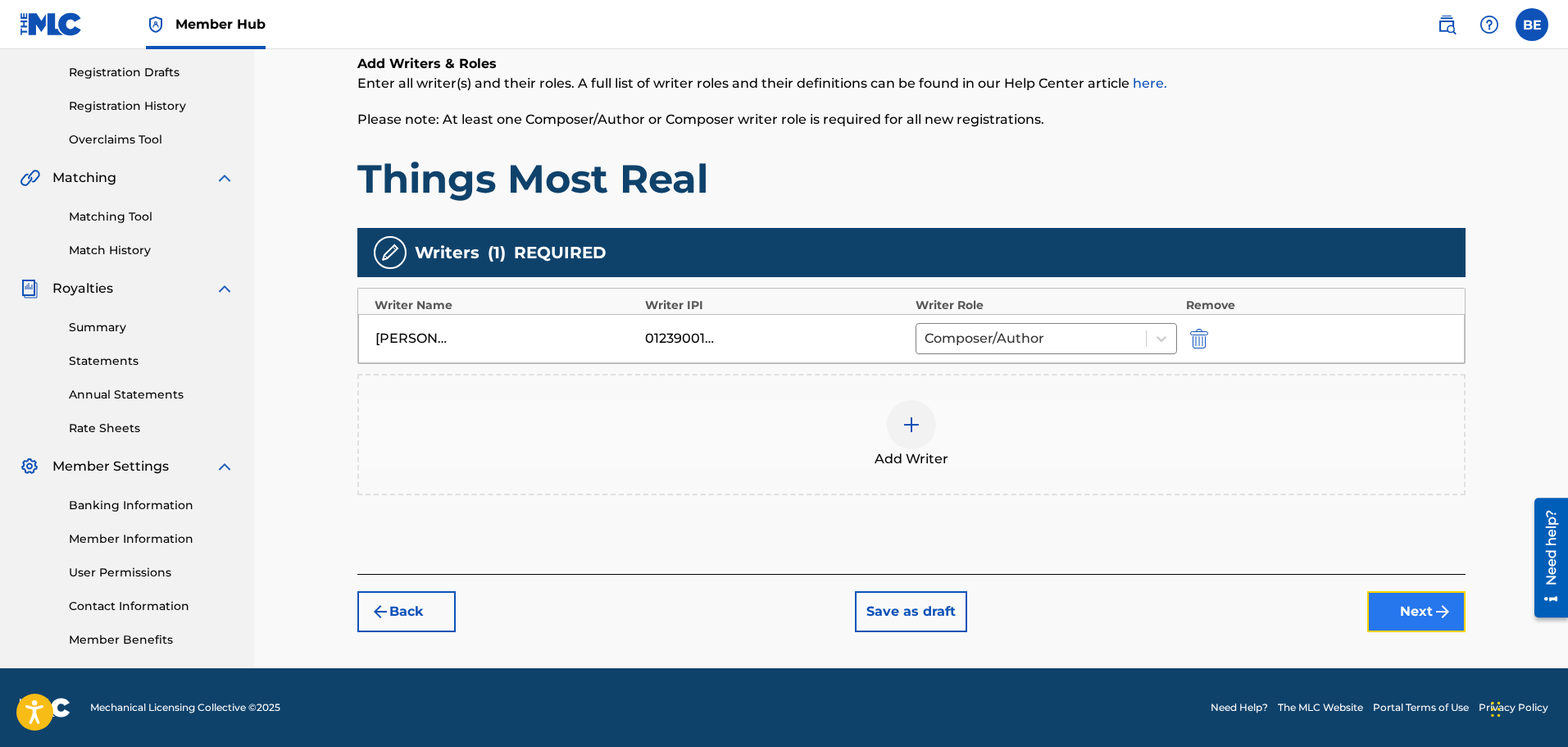
click at [1414, 618] on button "Next" at bounding box center [1416, 612] width 98 height 41
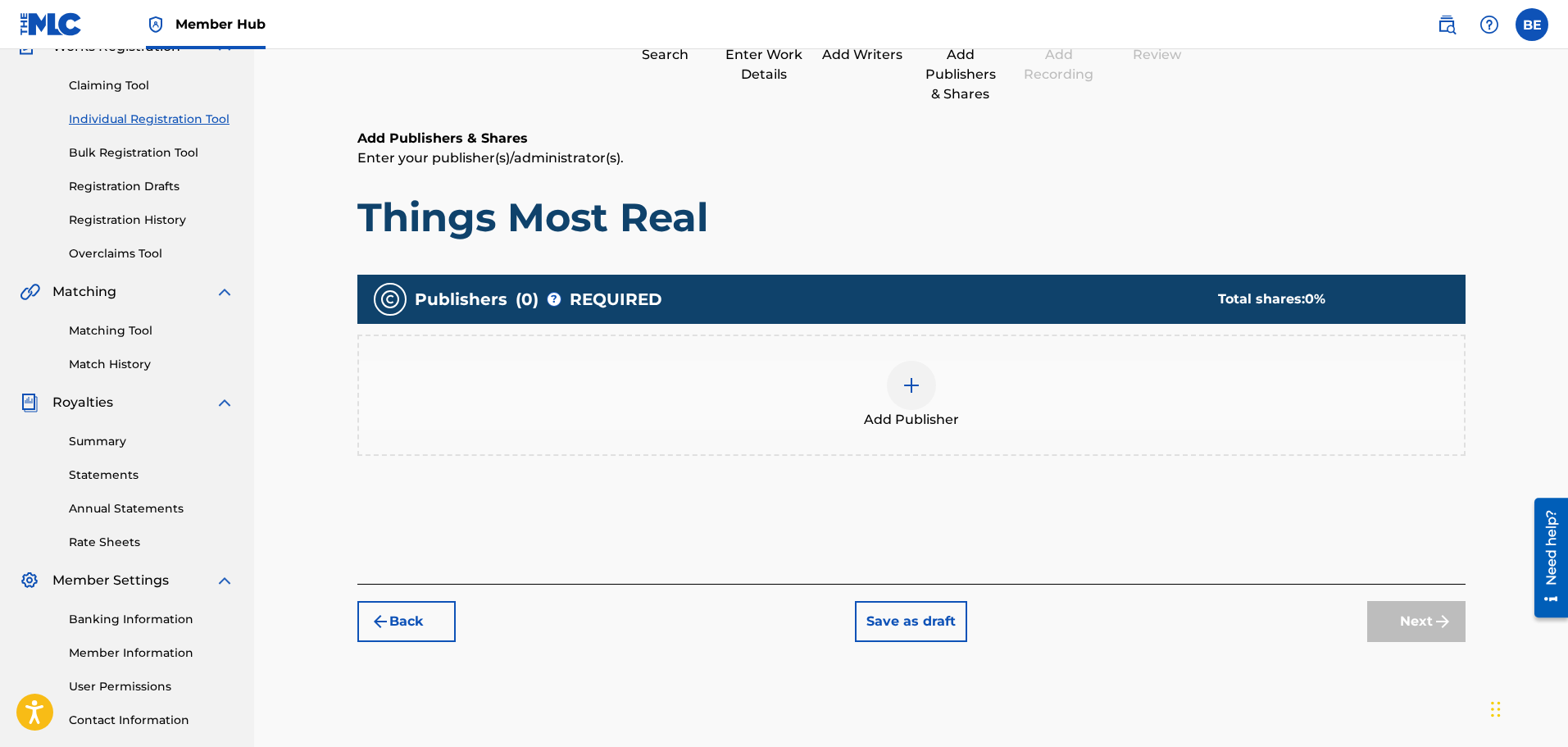
scroll to position [237, 0]
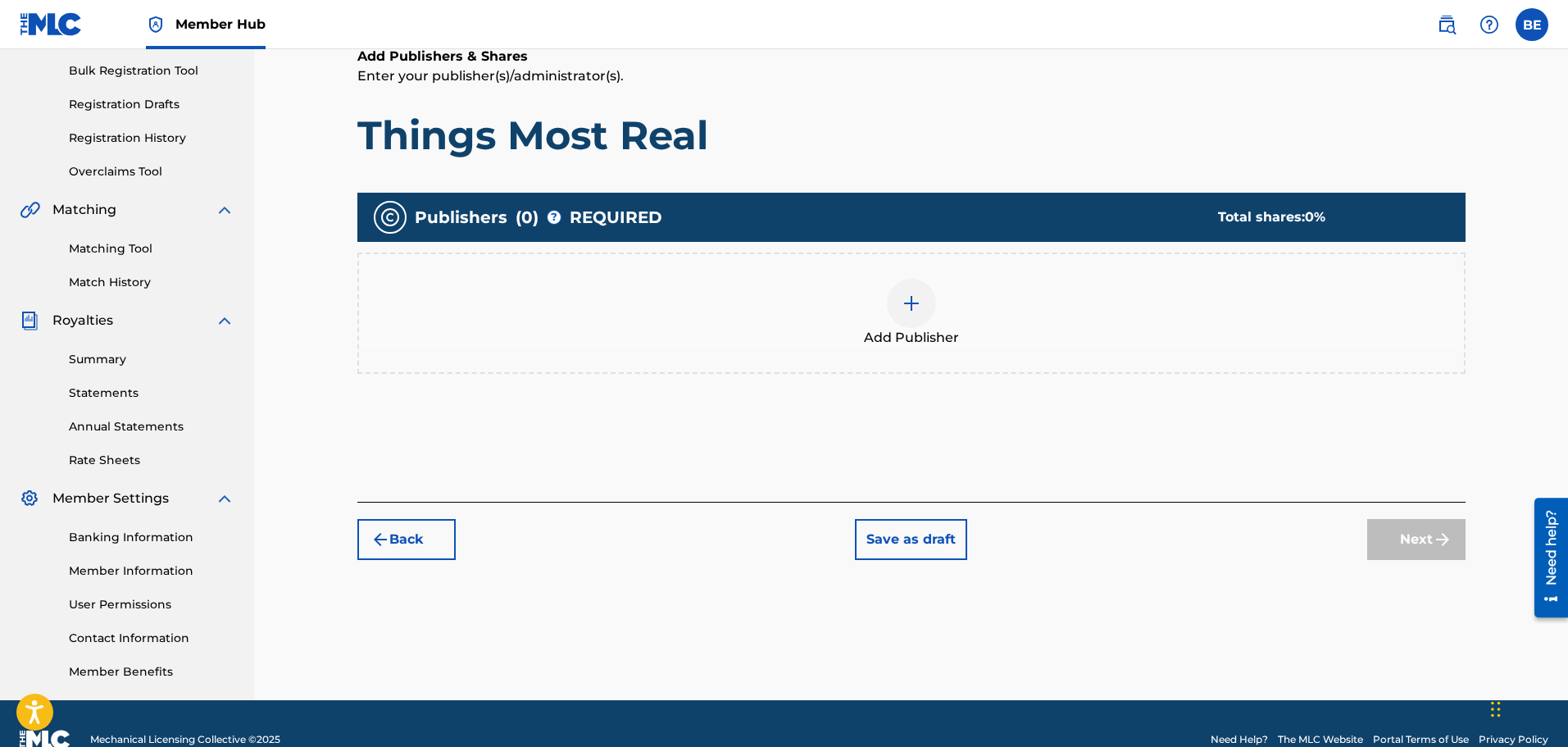
click at [916, 301] on img at bounding box center [911, 303] width 20 height 20
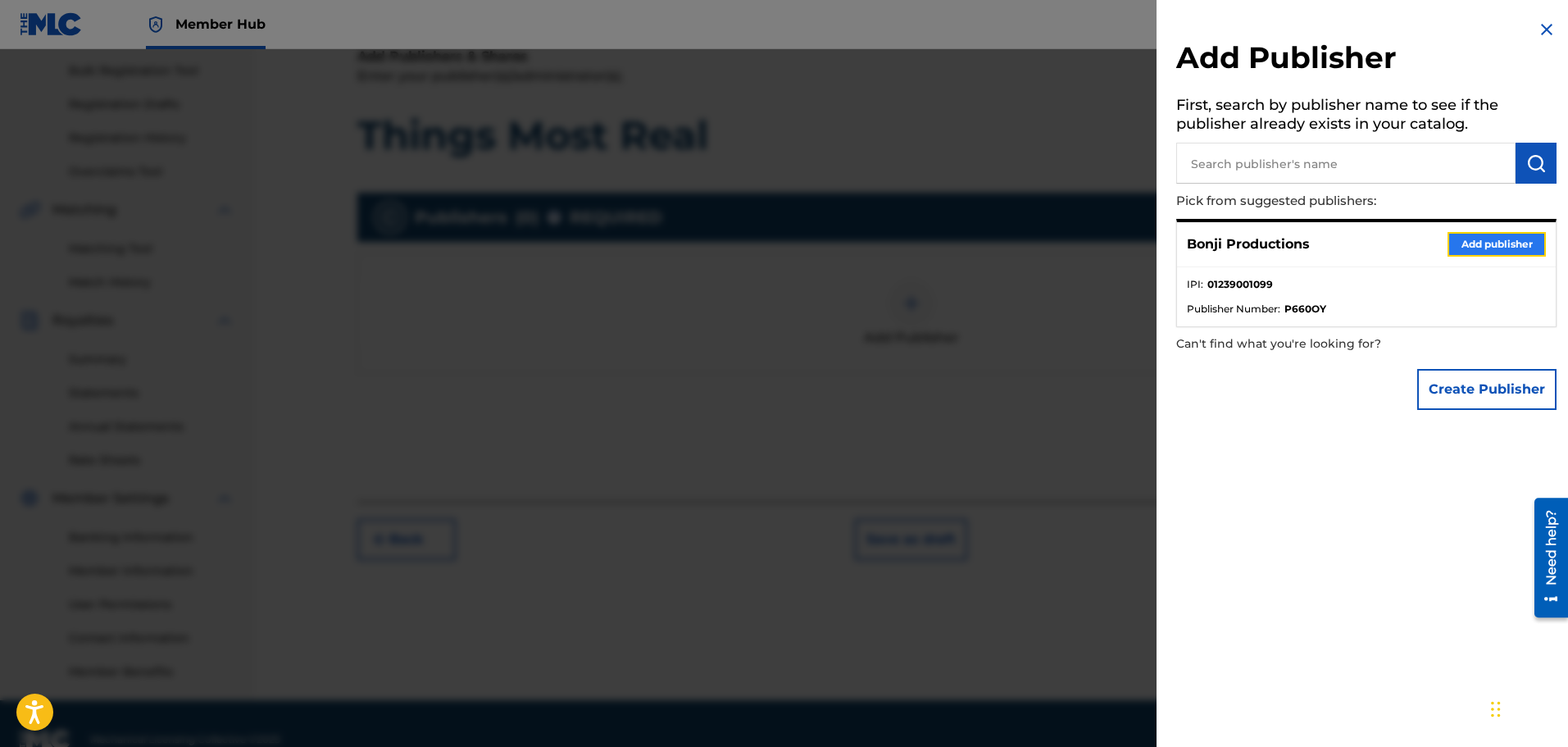
click at [1486, 244] on button "Add publisher" at bounding box center [1496, 244] width 98 height 24
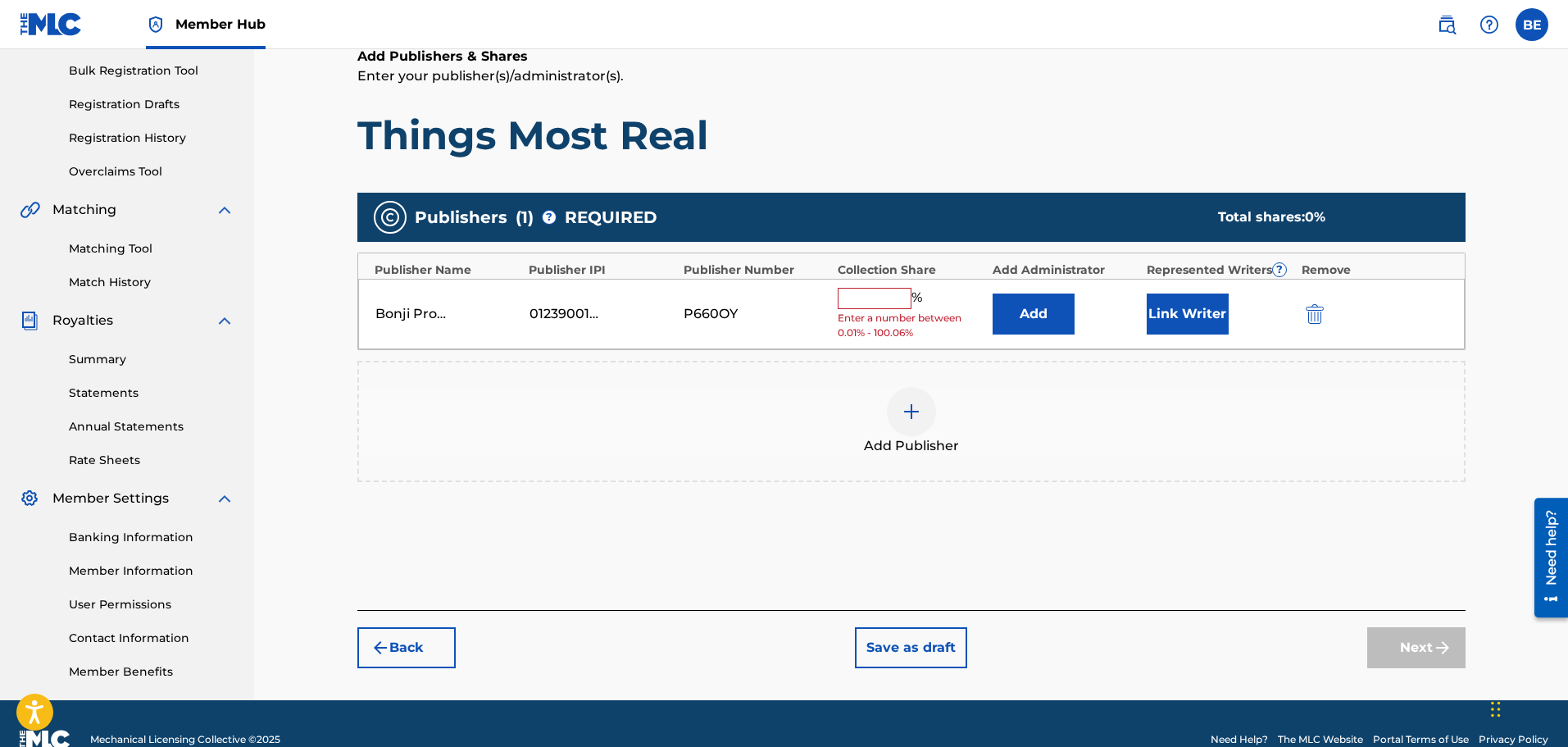
click at [890, 300] on input "text" at bounding box center [875, 298] width 74 height 22
type input "100"
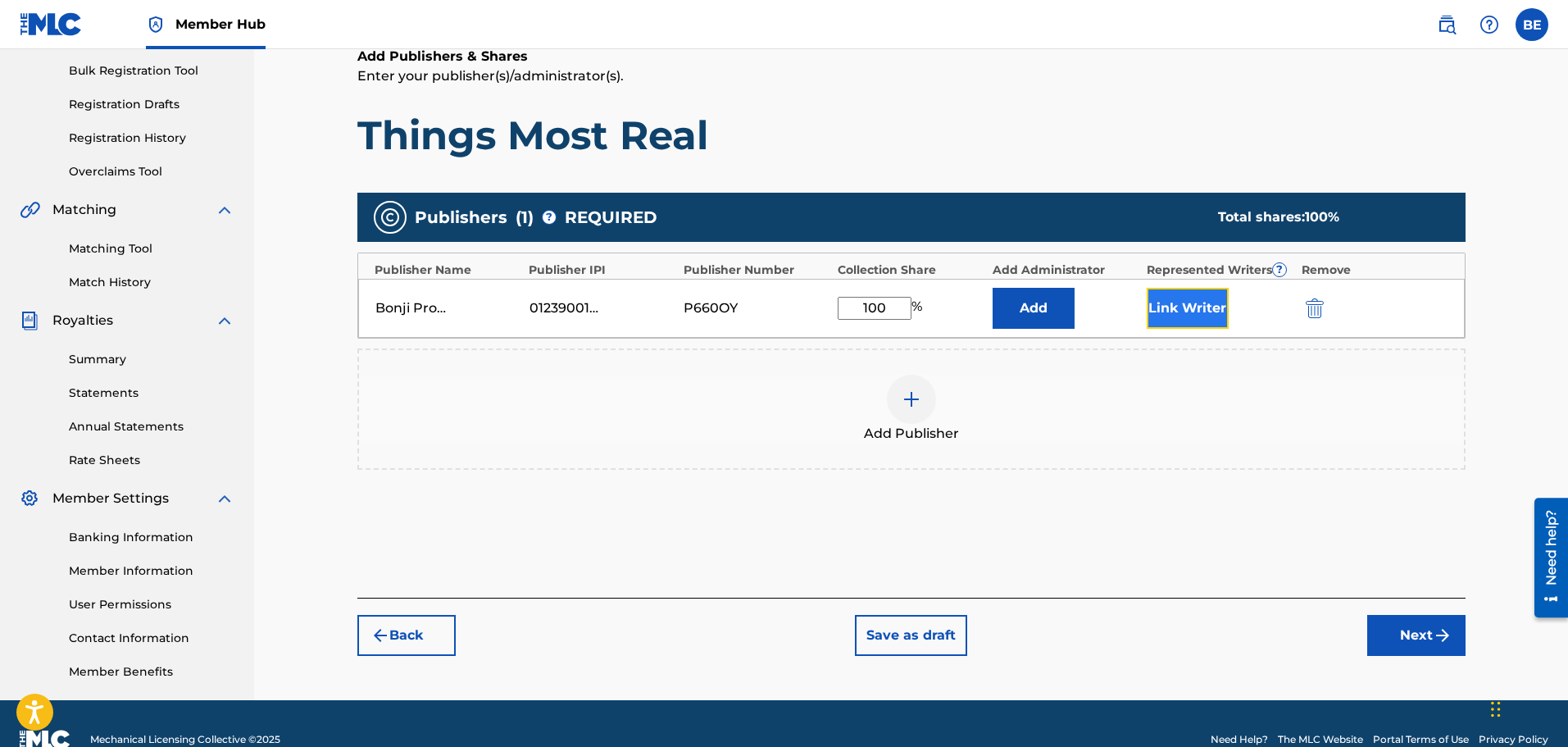
click at [1200, 304] on button "Link Writer" at bounding box center [1188, 309] width 82 height 41
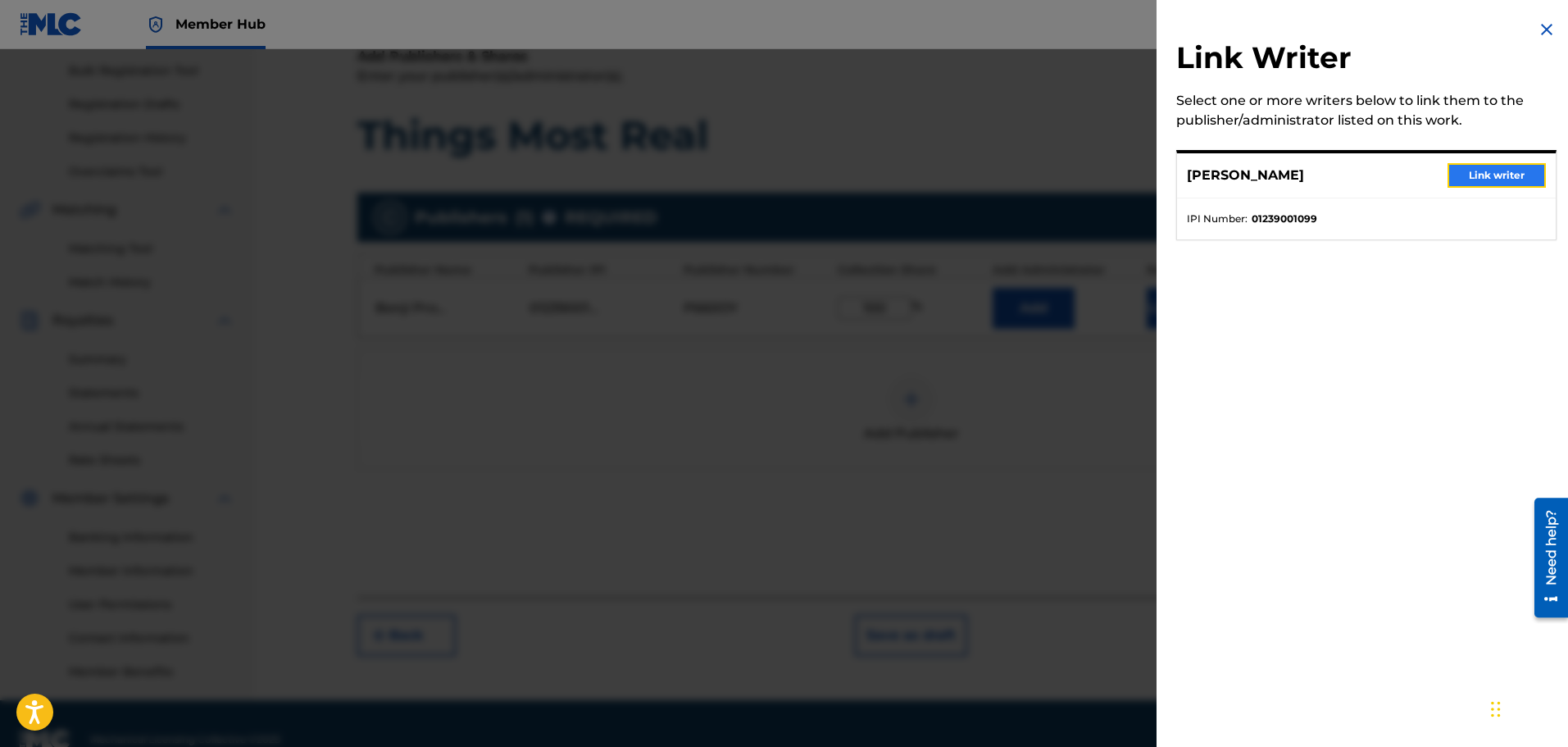
click at [1504, 166] on button "Link writer" at bounding box center [1496, 176] width 98 height 24
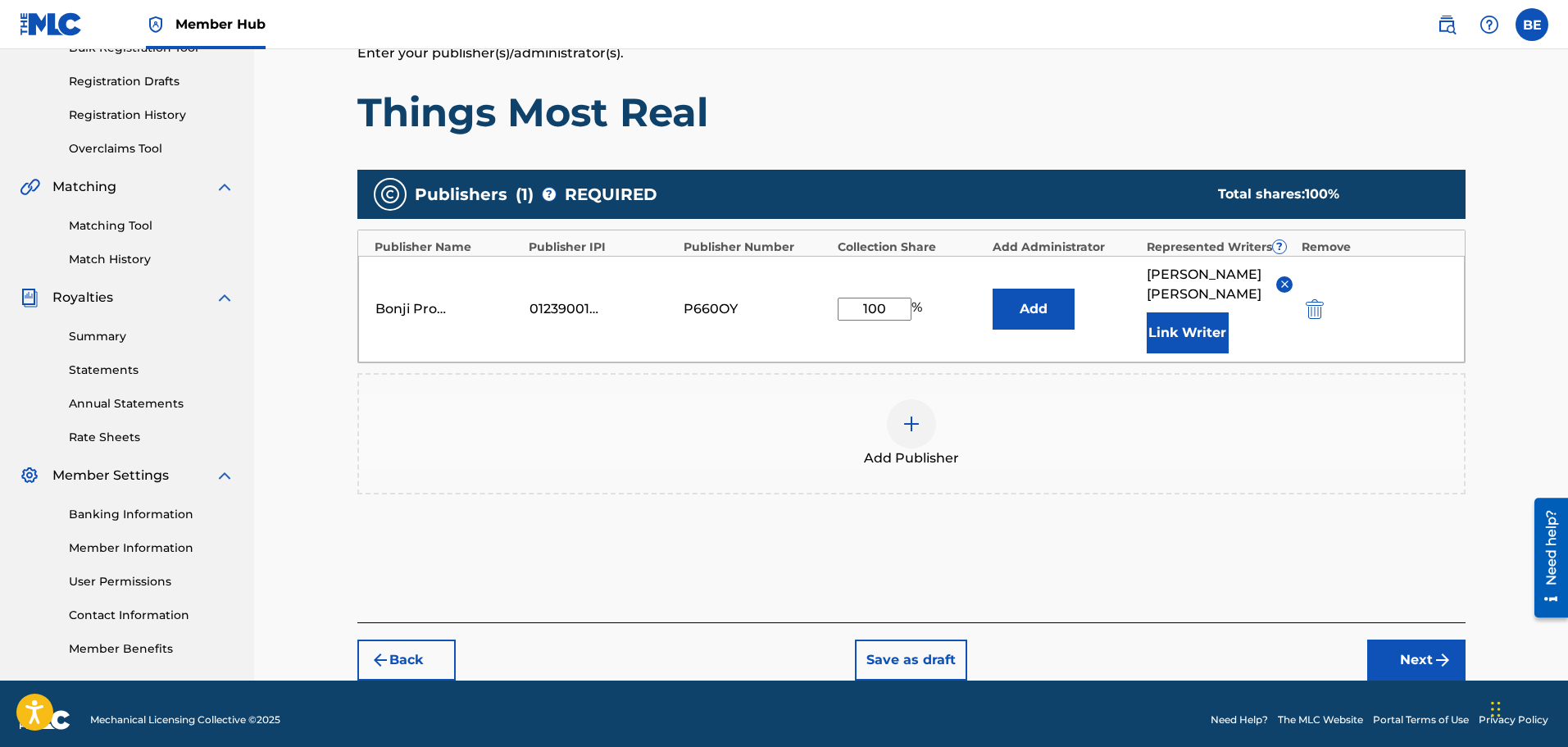
scroll to position [273, 0]
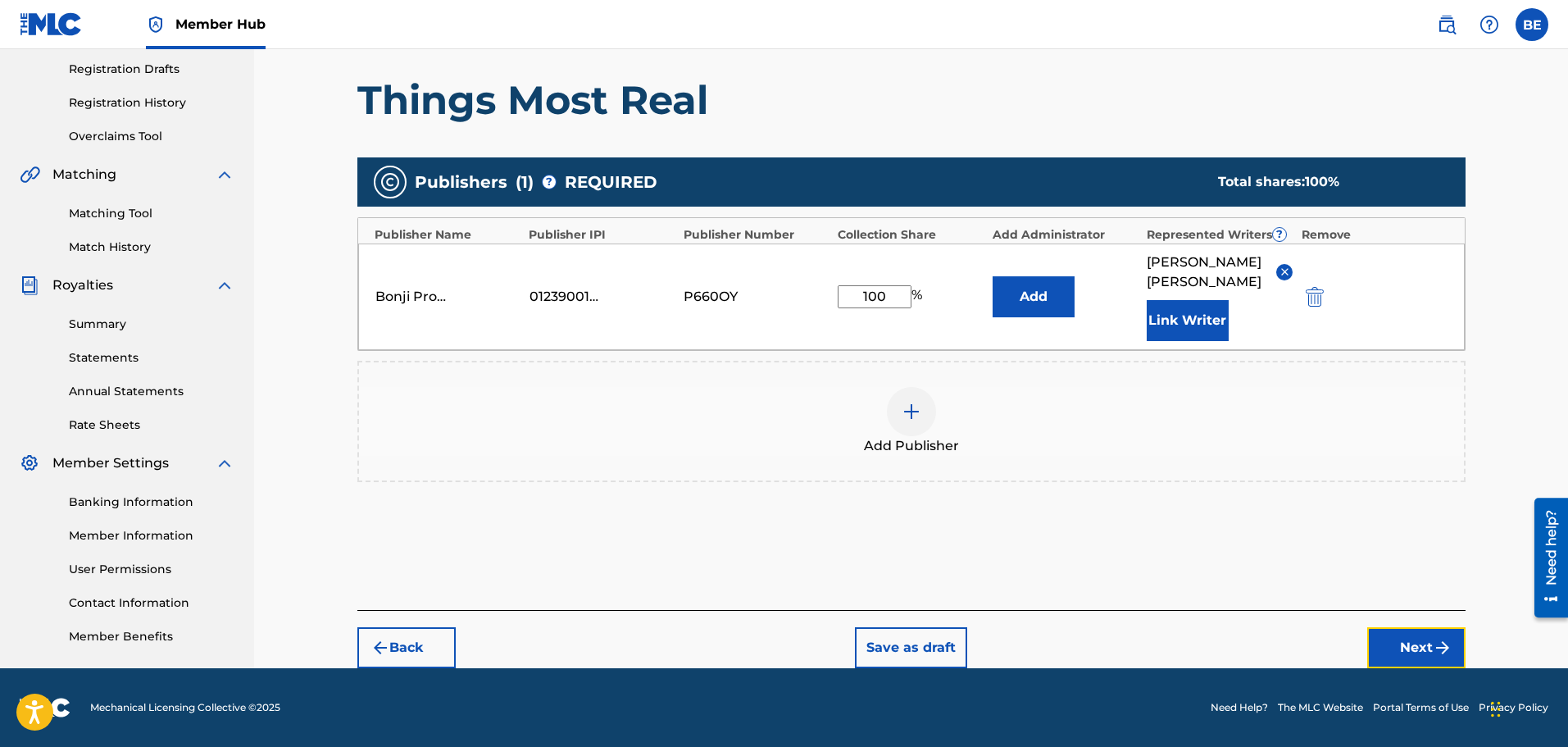
click at [1410, 641] on button "Next" at bounding box center [1416, 648] width 98 height 41
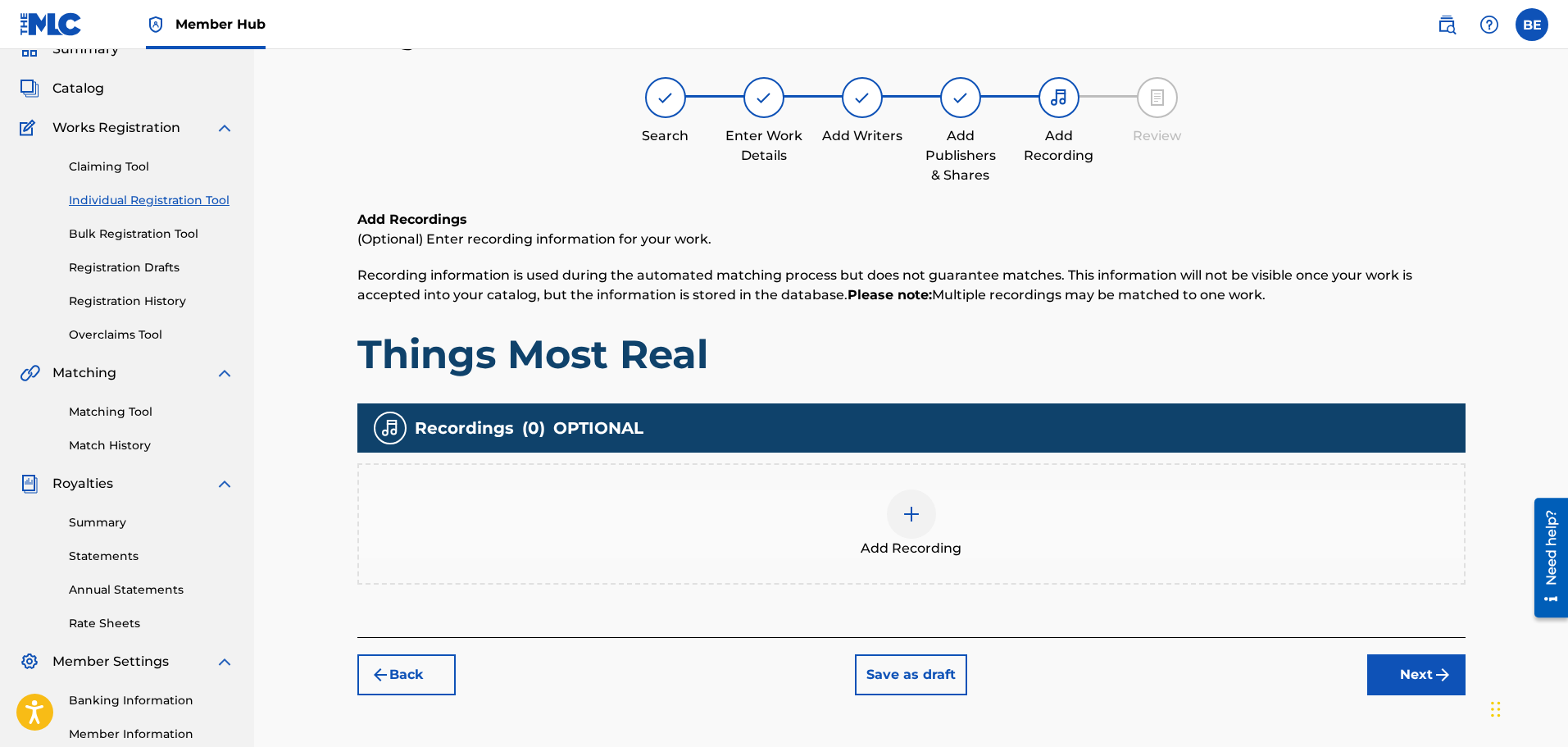
scroll to position [74, 0]
click at [900, 502] on div at bounding box center [911, 515] width 50 height 50
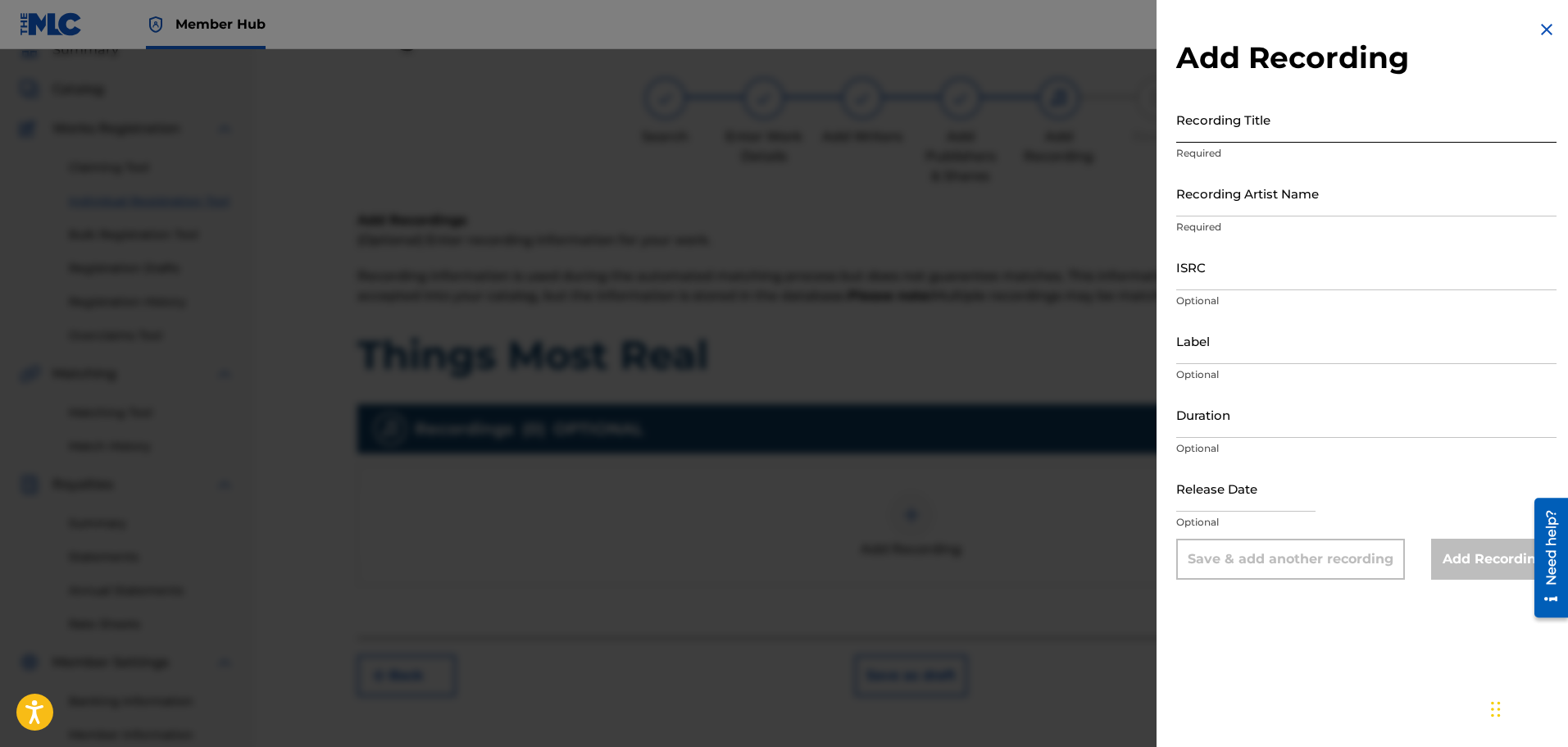
click at [1286, 126] on input "Recording Title" at bounding box center [1366, 120] width 380 height 47
paste input "Things Most Real"
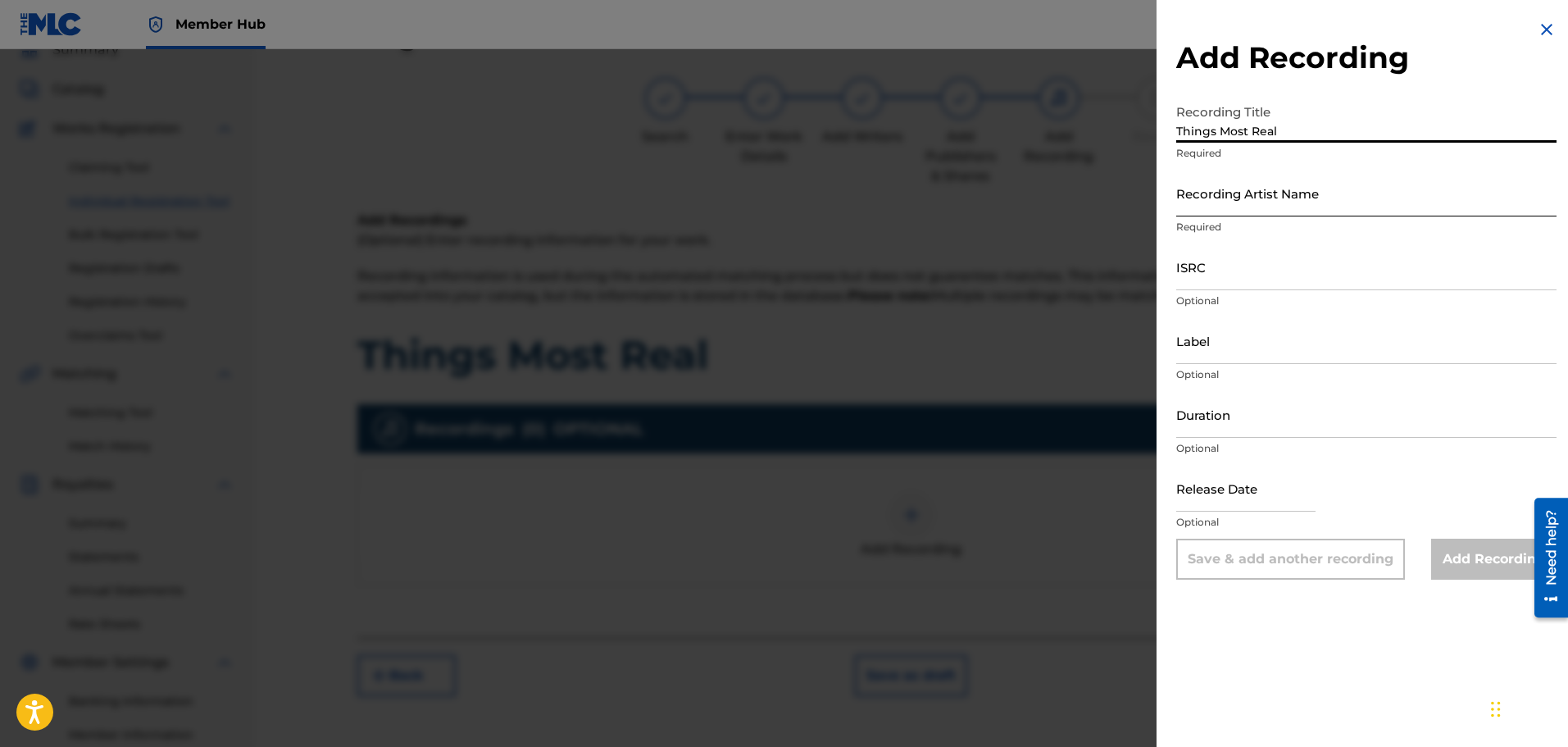
type input "Things Most Real"
click at [1347, 194] on input "Recording Artist Name" at bounding box center [1366, 194] width 380 height 47
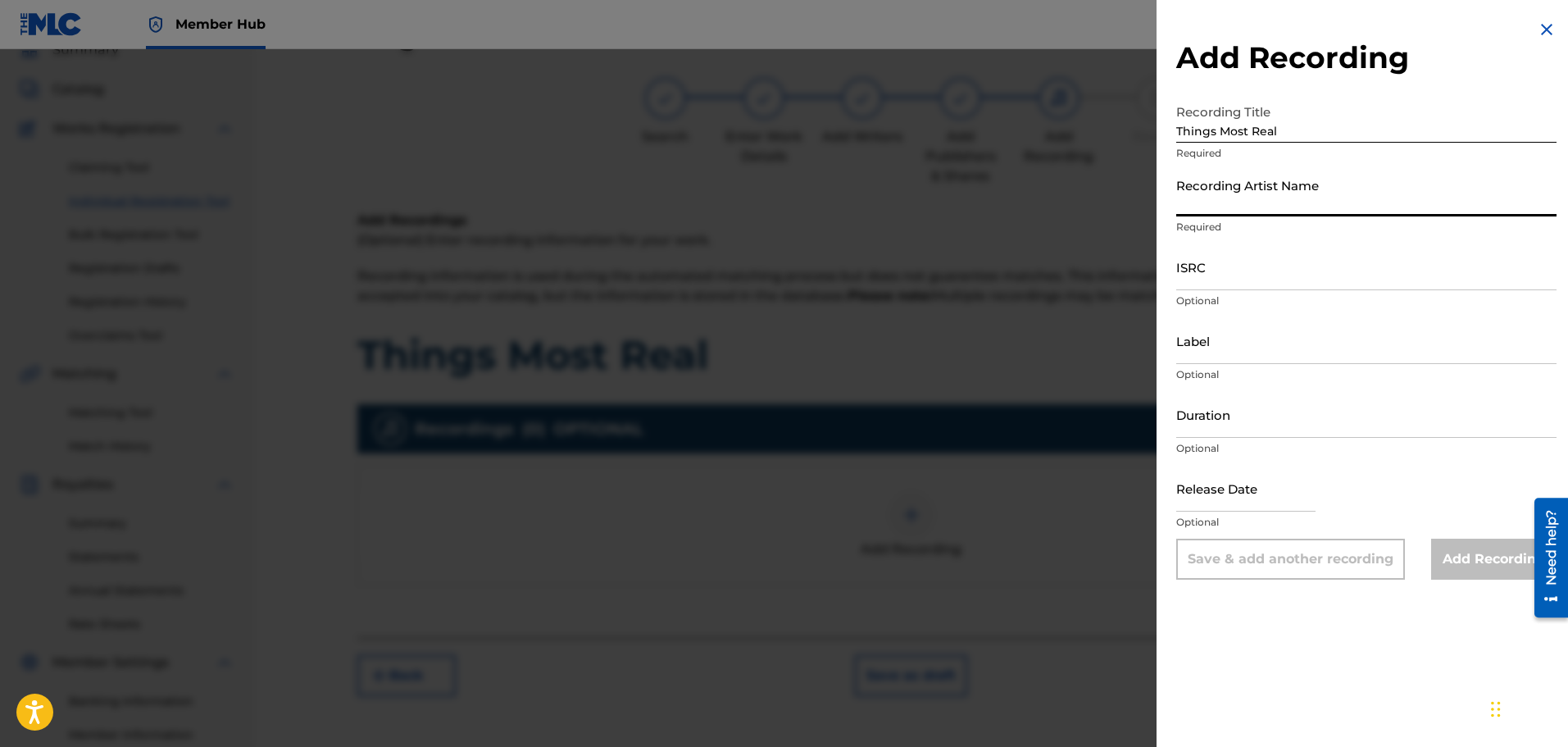
type input "Bonji"
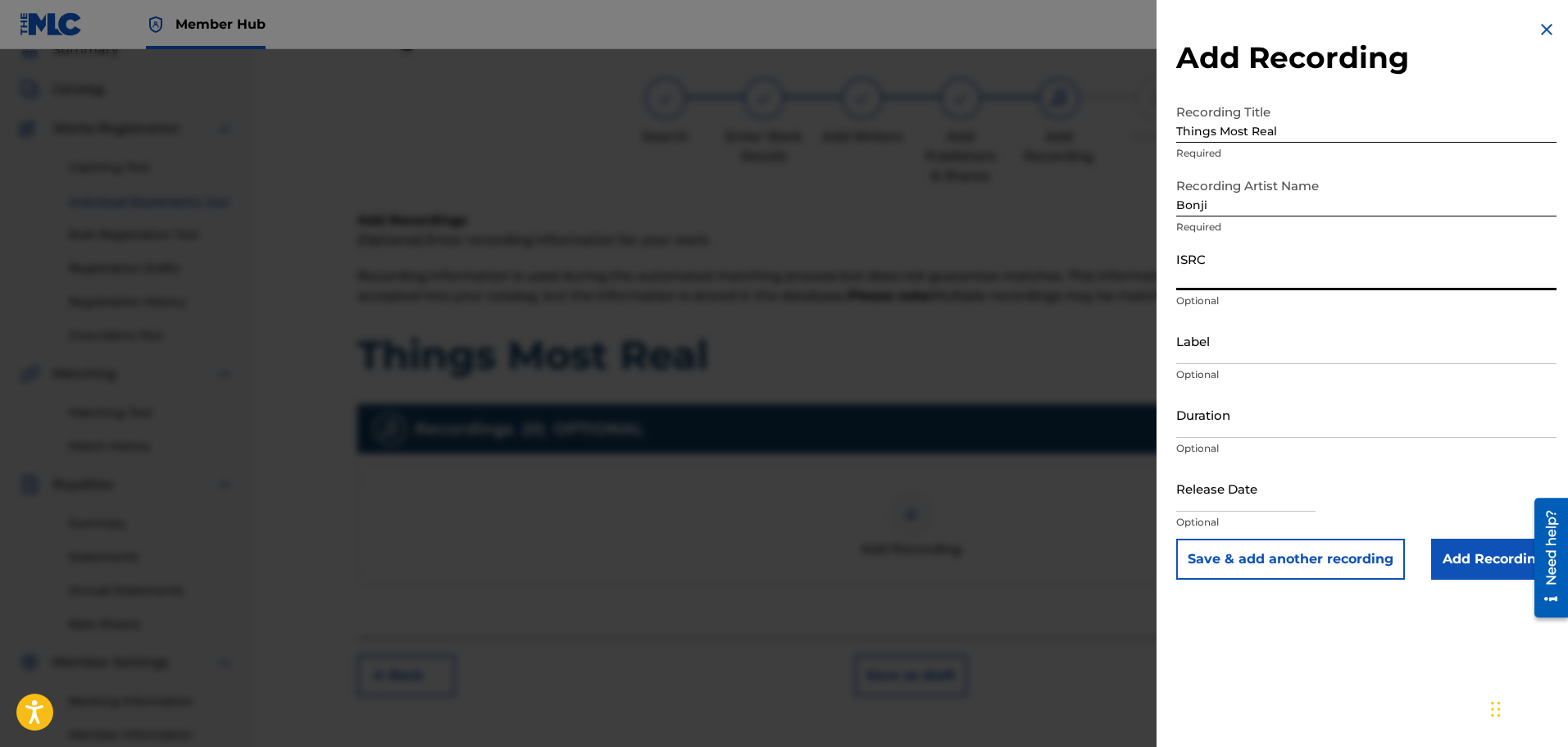
click at [1372, 278] on input "ISRC" at bounding box center [1366, 267] width 380 height 47
paste input "QZS662577258"
type input "QZS662577258"
click at [1314, 355] on input "Label" at bounding box center [1366, 341] width 380 height 47
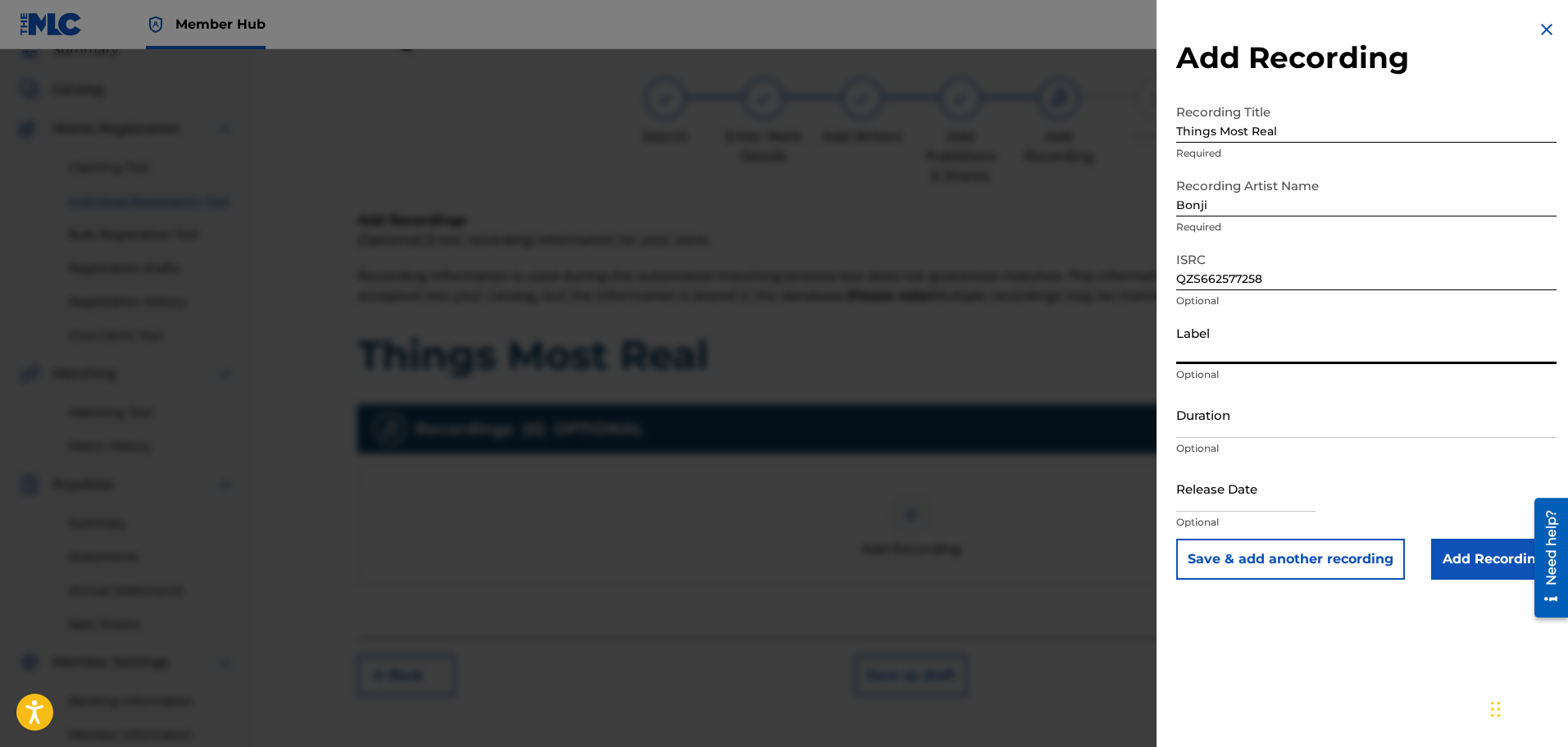
type input "Bonji Productions"
click at [1401, 429] on input "Duration" at bounding box center [1366, 414] width 380 height 47
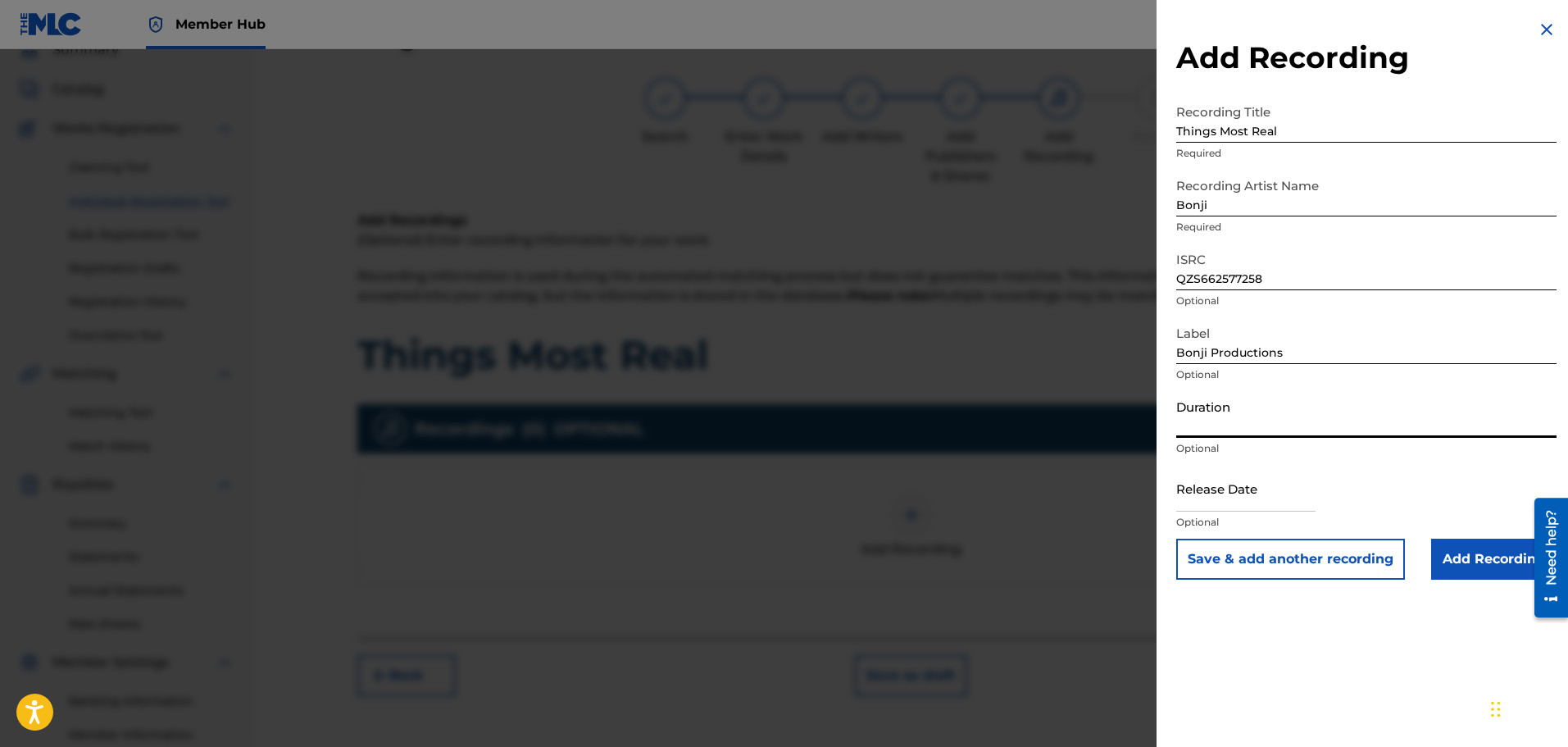
paste input "03:34"
type input "03:34"
select select "8"
select select "2025"
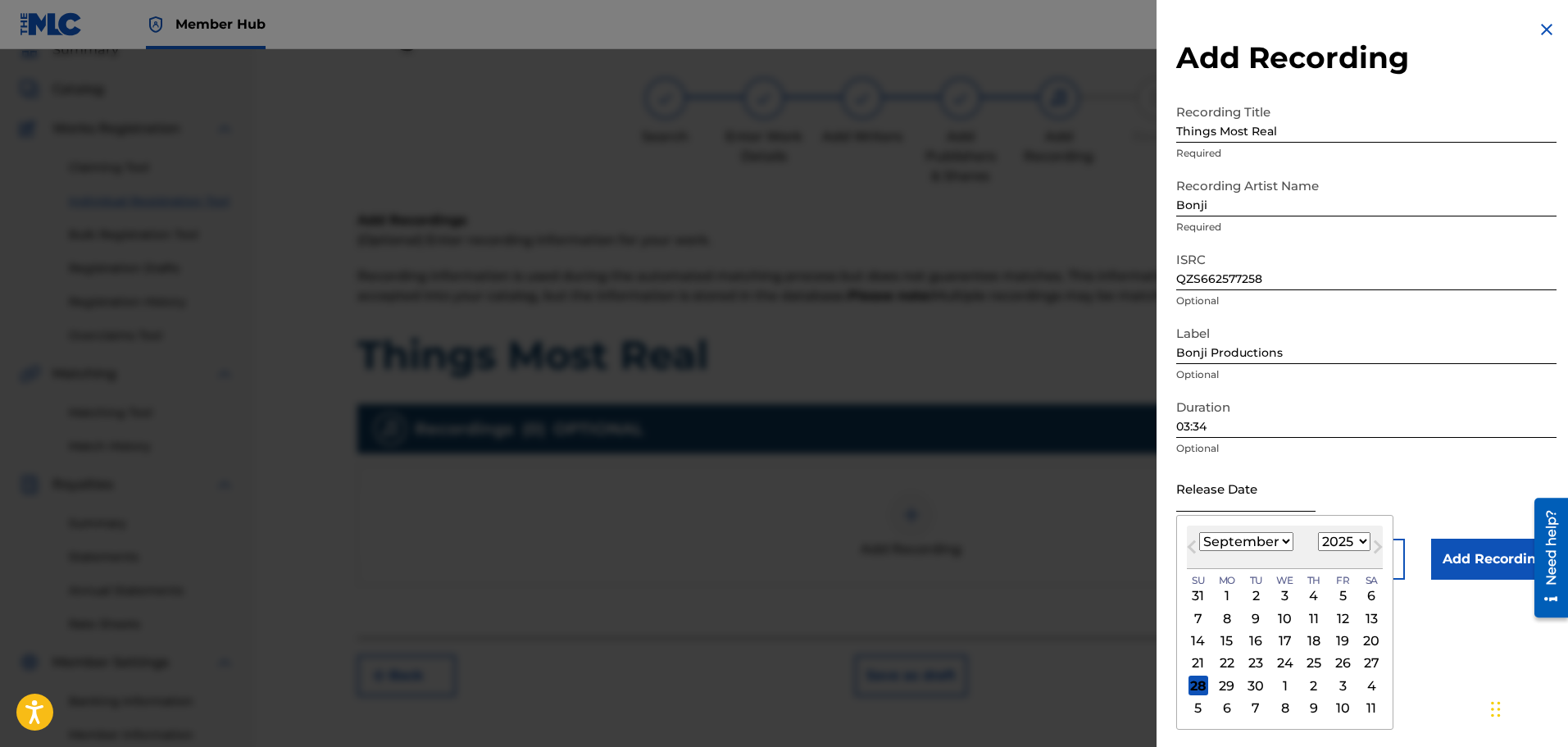
click at [1267, 492] on input "text" at bounding box center [1246, 488] width 139 height 47
type input "[DATE]"
select select "9"
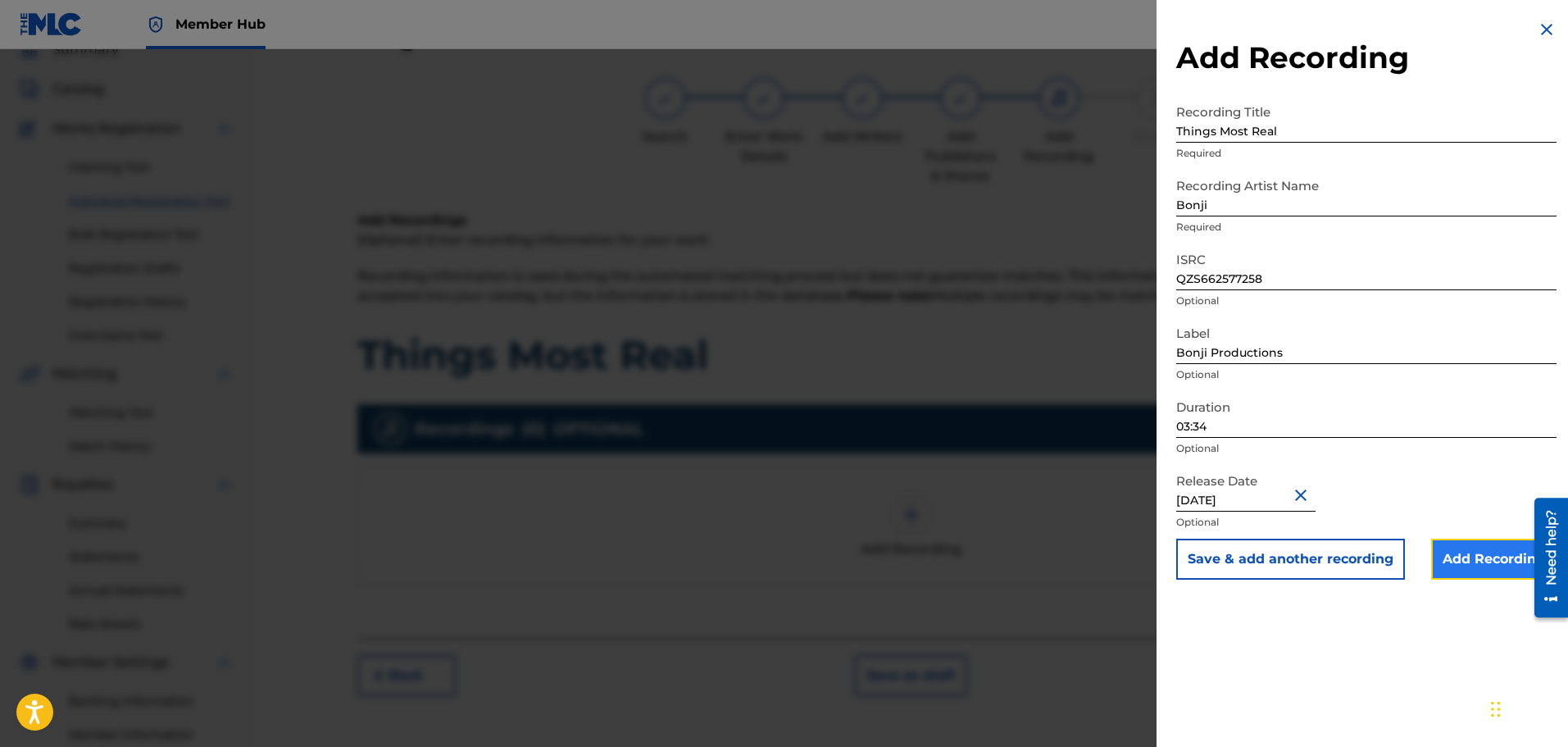
click at [1474, 558] on input "Add Recording" at bounding box center [1494, 559] width 125 height 41
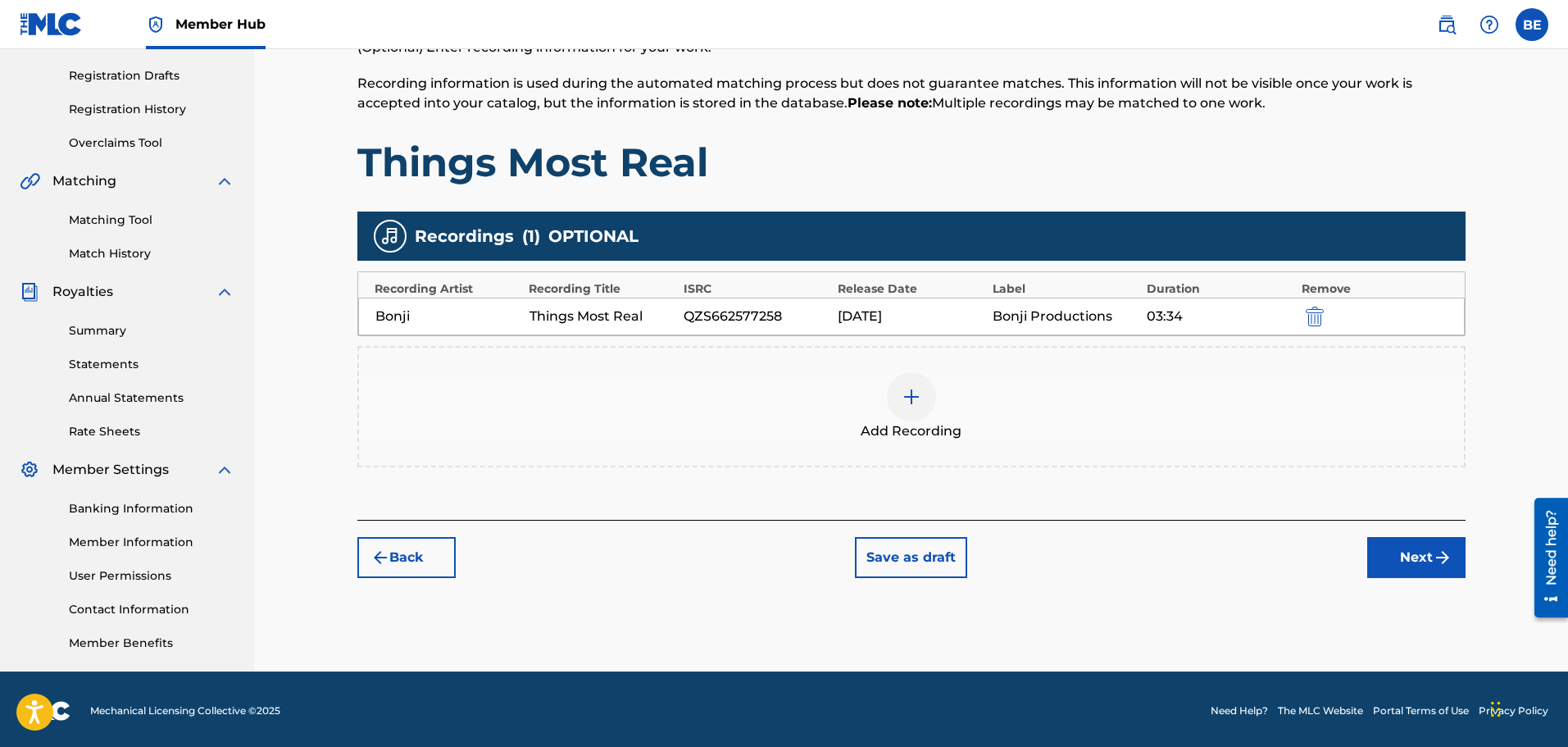
scroll to position [270, 0]
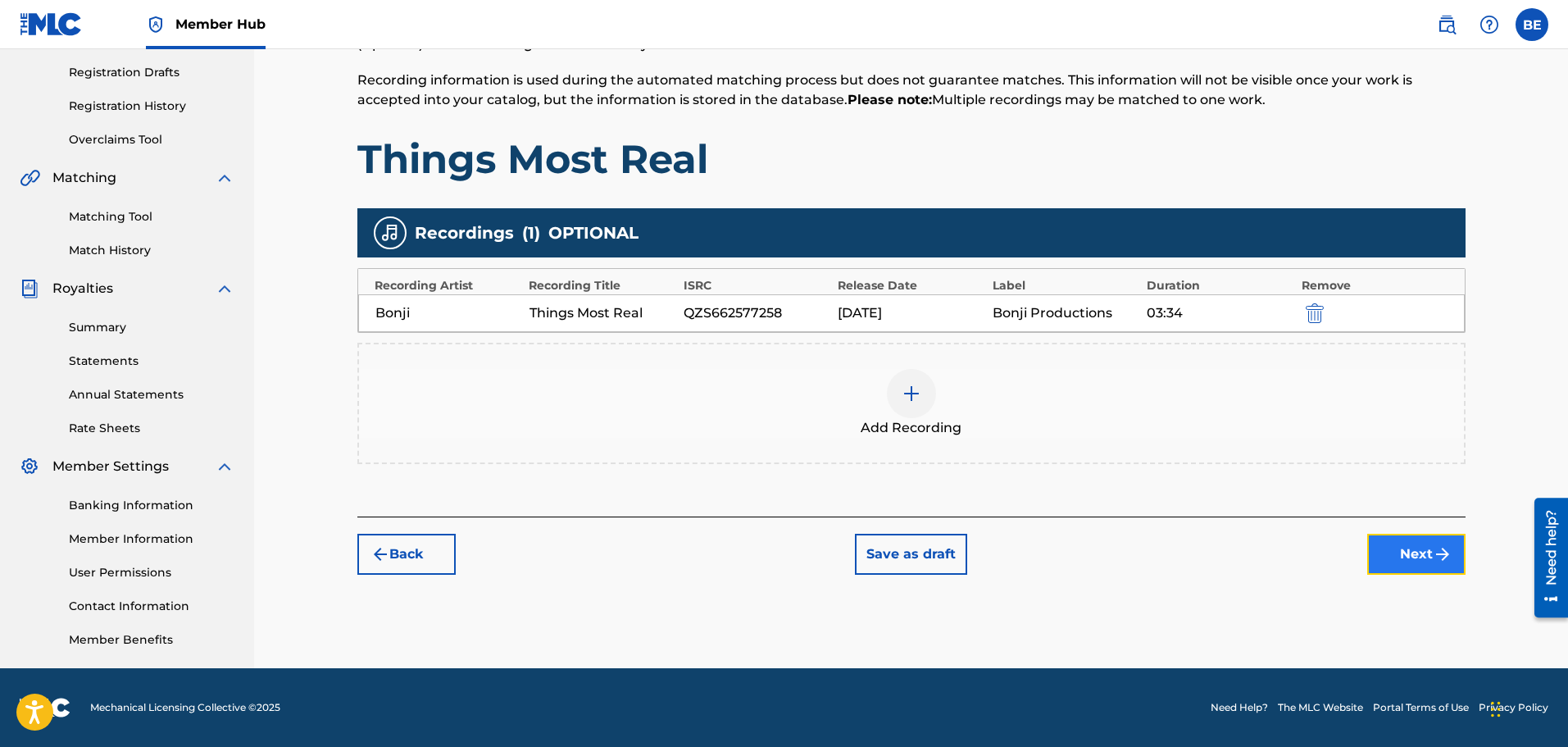
click at [1414, 557] on button "Next" at bounding box center [1416, 554] width 98 height 41
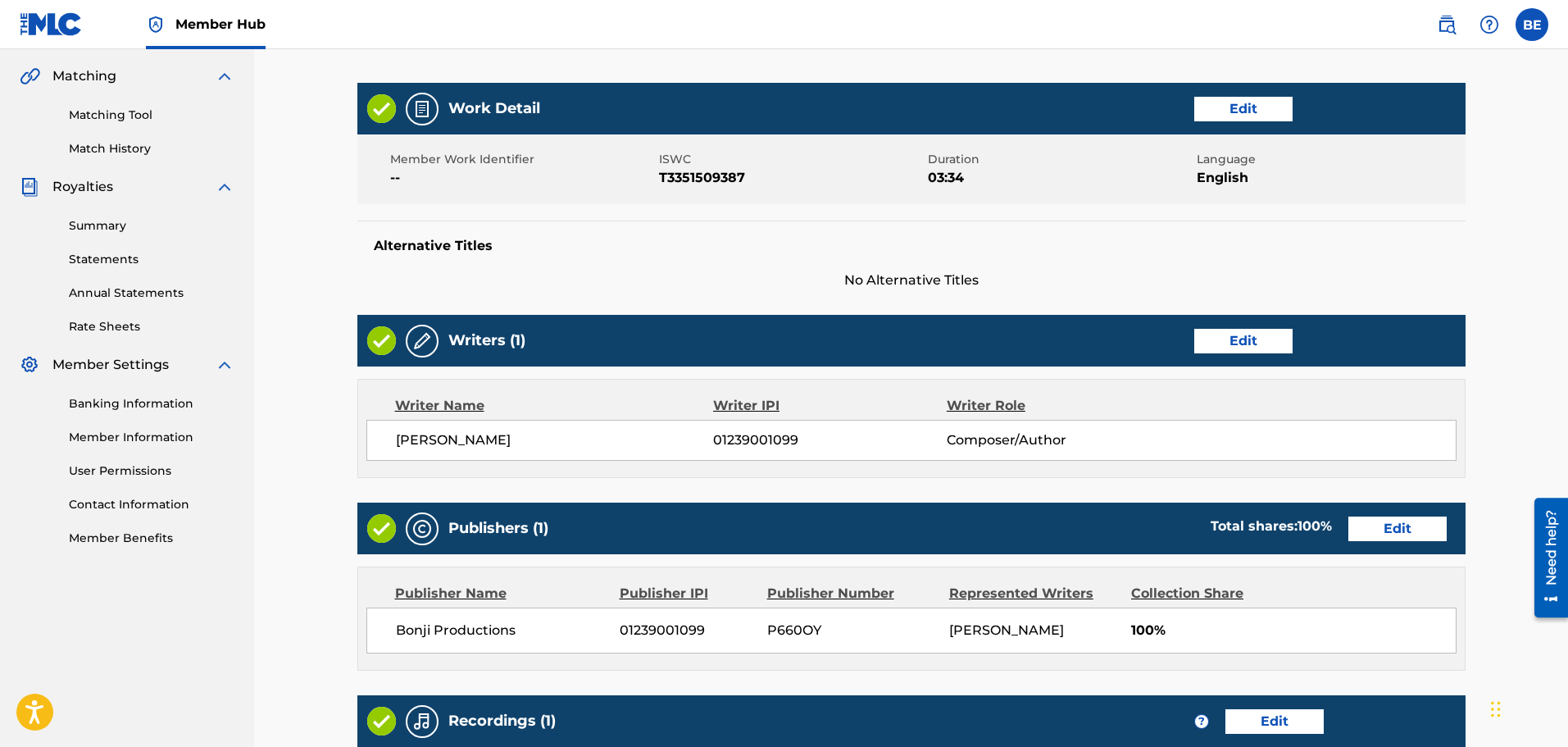
scroll to position [639, 0]
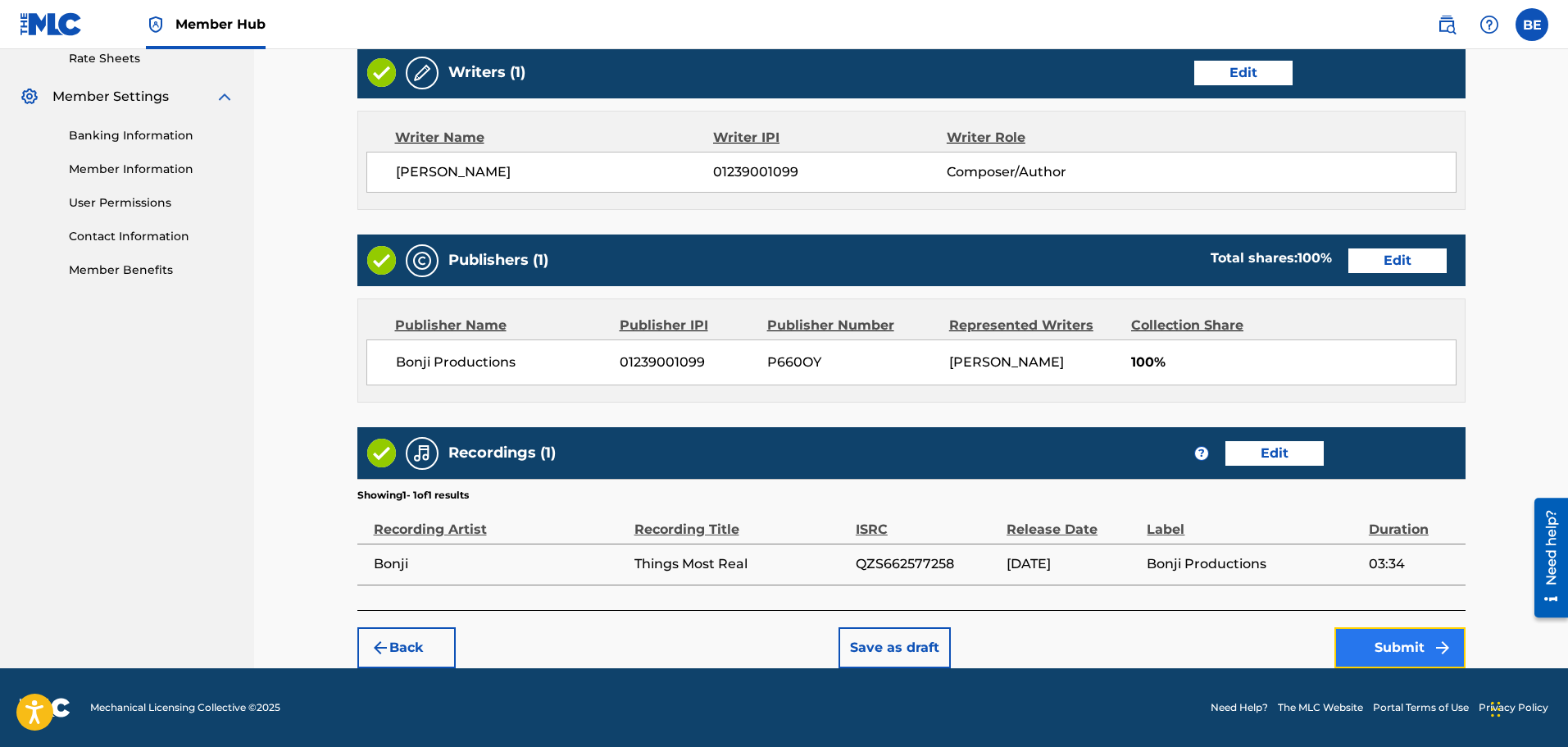
click at [1409, 645] on button "Submit" at bounding box center [1400, 648] width 131 height 41
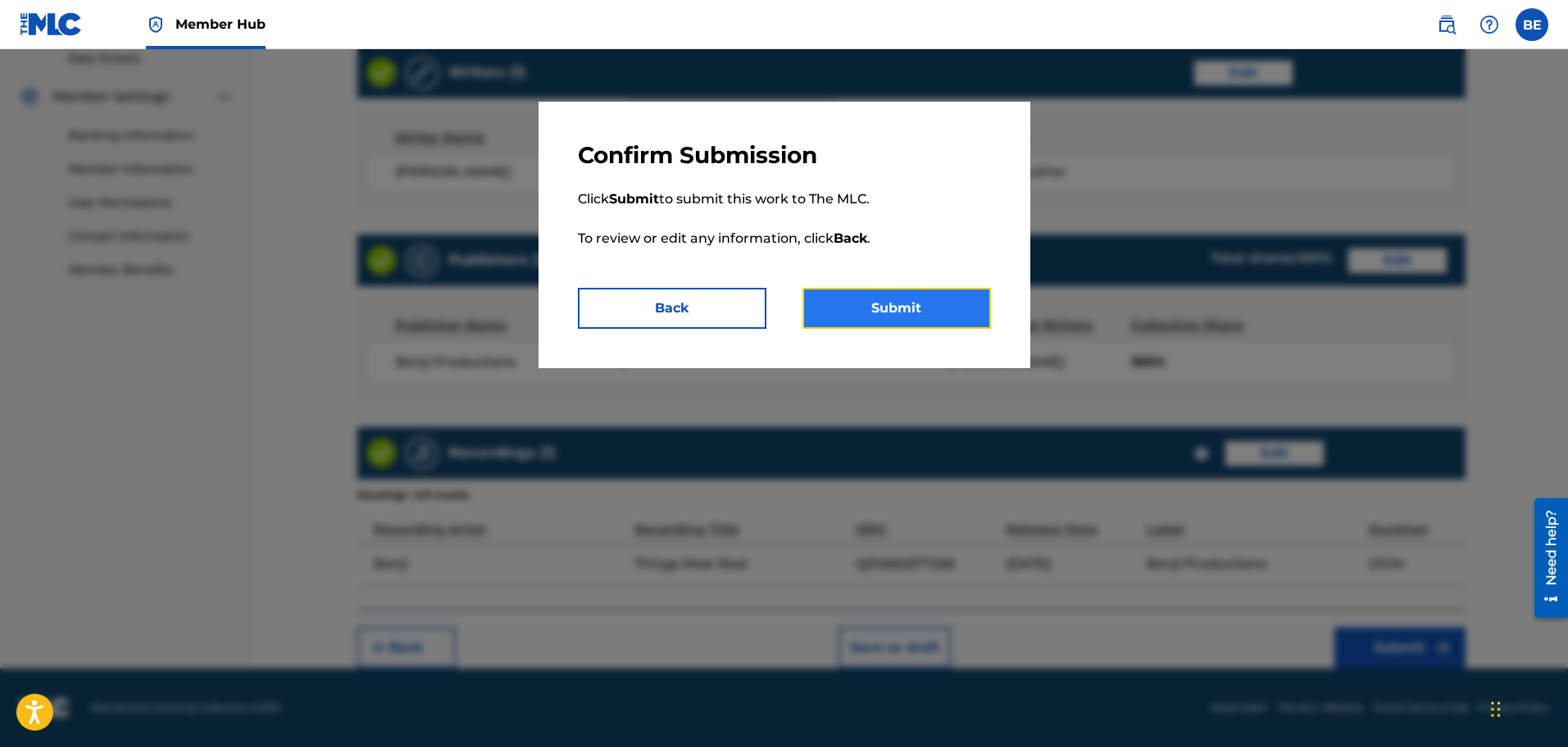
click at [945, 310] on button "Submit" at bounding box center [897, 309] width 189 height 41
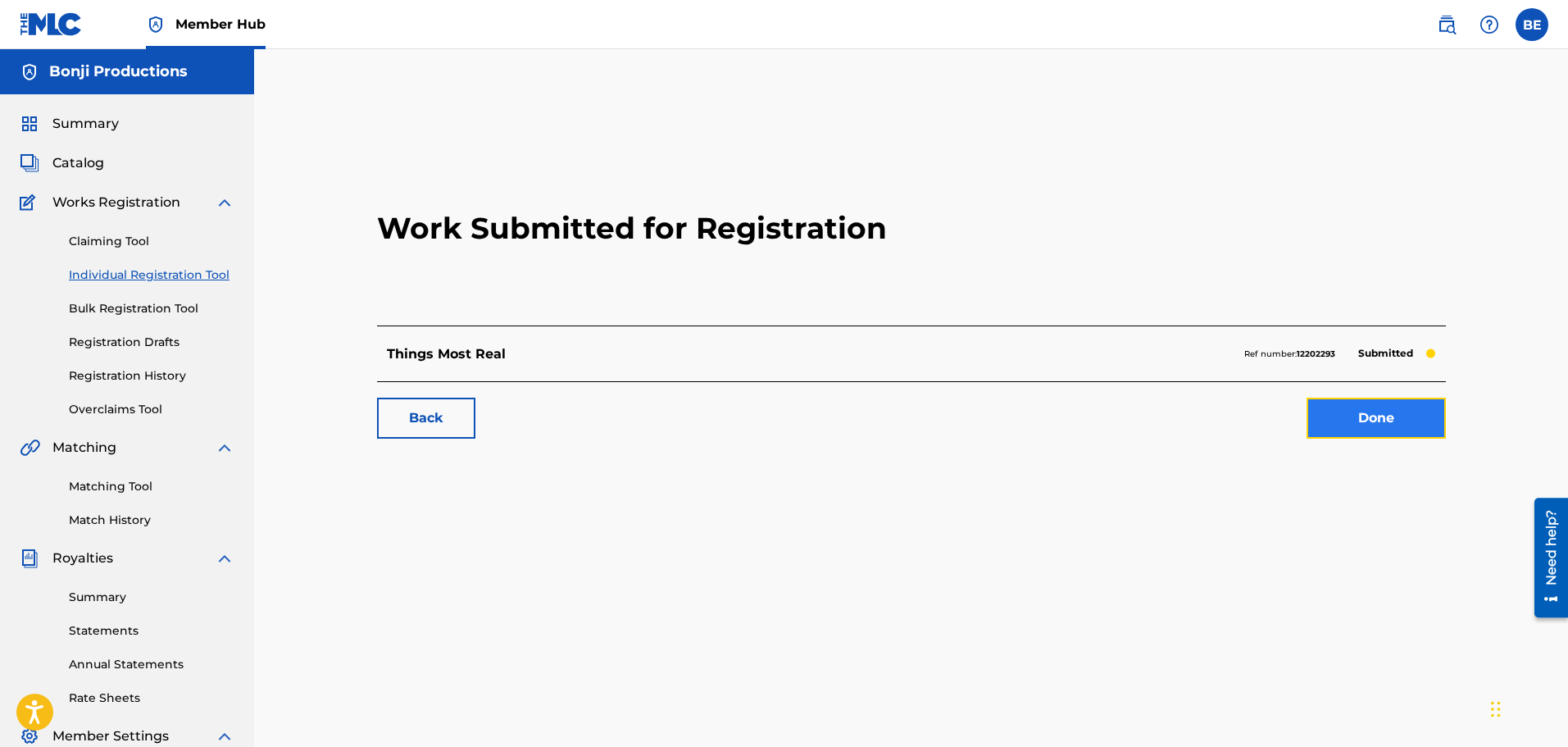
click at [1380, 420] on link "Done" at bounding box center [1376, 419] width 139 height 41
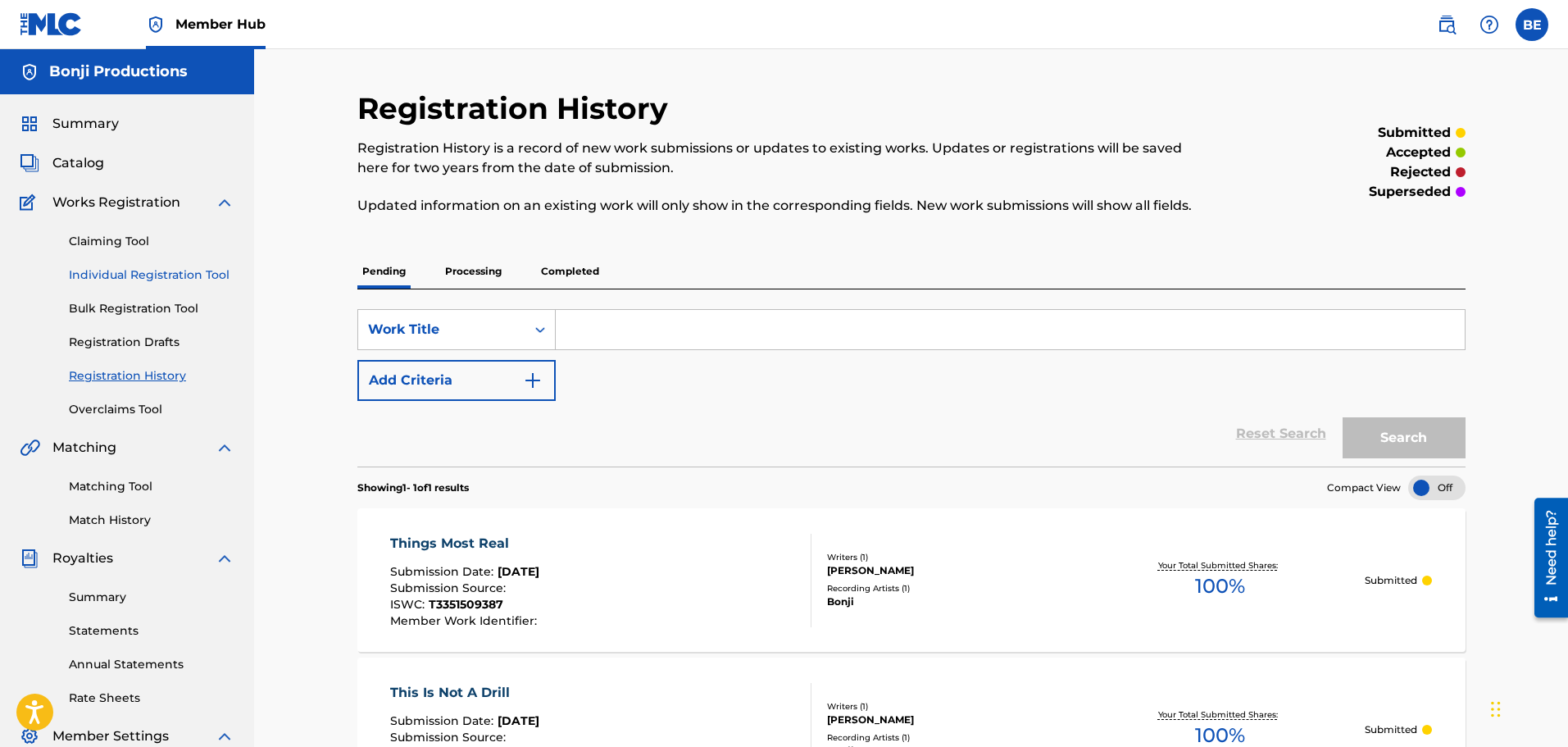
click at [212, 273] on link "Individual Registration Tool" at bounding box center [151, 275] width 165 height 17
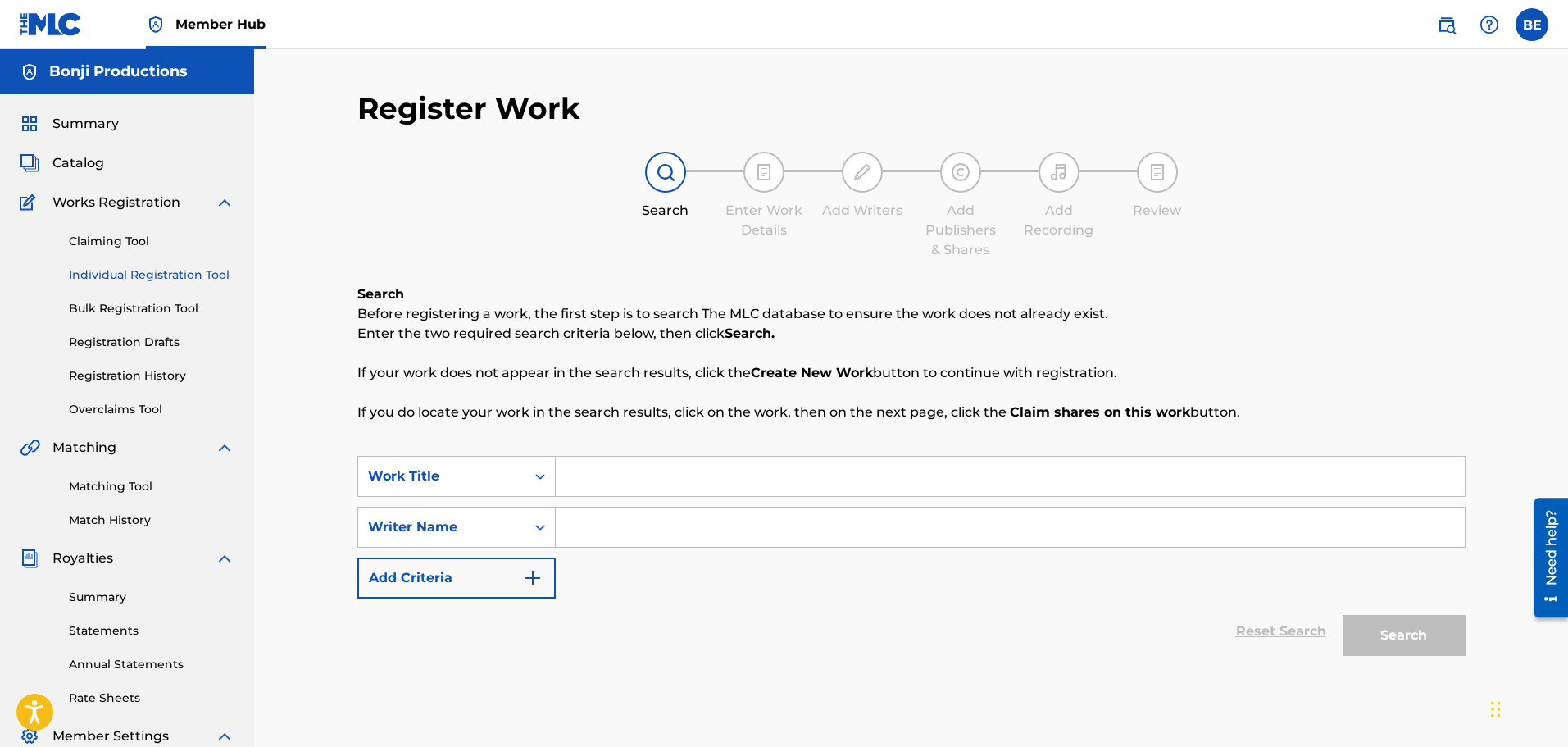
click at [639, 480] on input "Search Form" at bounding box center [1010, 477] width 909 height 39
paste input "Bump & Grind"
type input "Bump & Grind"
click at [704, 561] on div "SearchWithCriteria552f0f48-e2d9-40d0-ac2b-b9f7ba5de819 Work Title Bump & Grind …" at bounding box center [912, 527] width 1108 height 143
click at [694, 534] on input "Search Form" at bounding box center [1010, 527] width 909 height 39
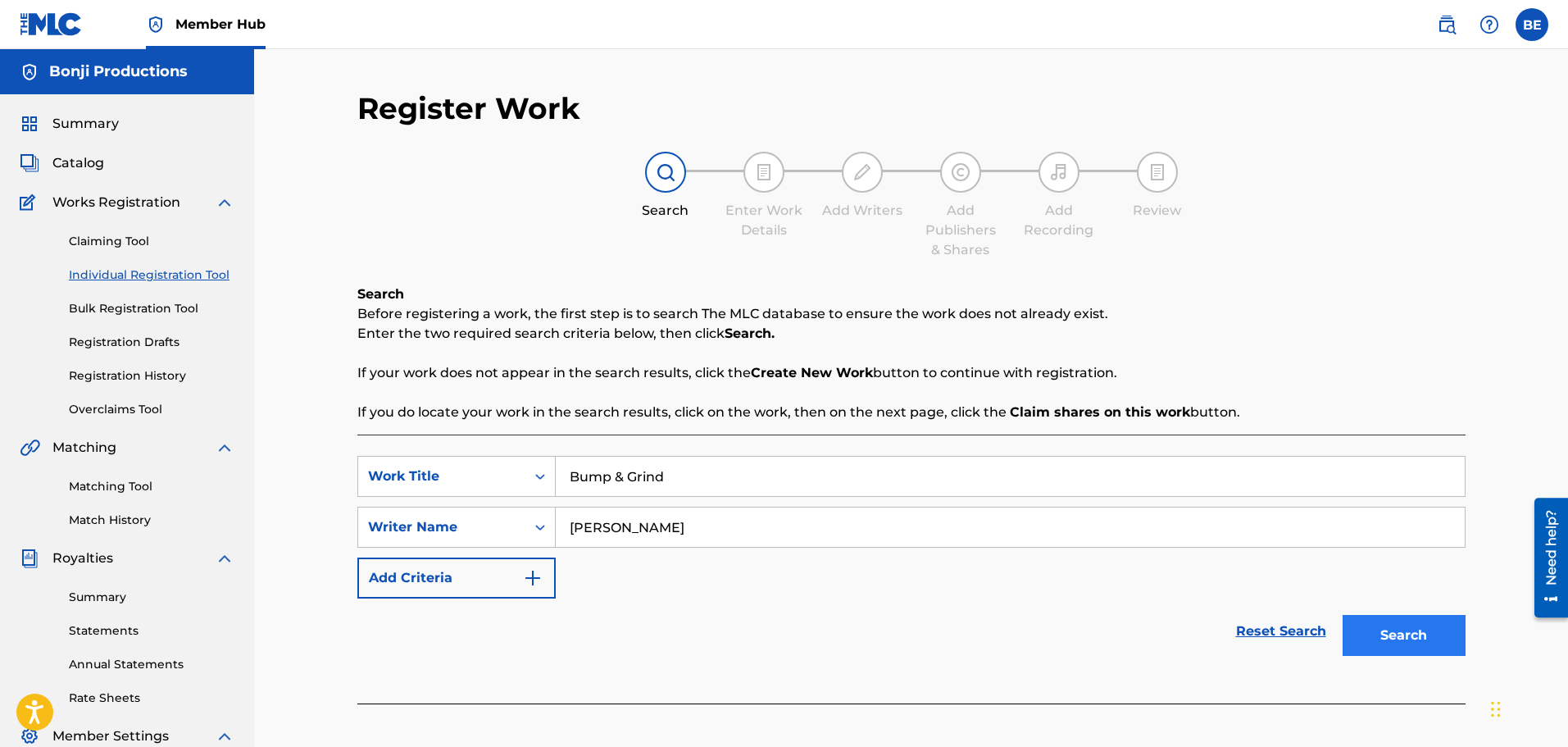
type input "[PERSON_NAME]"
click at [1403, 639] on button "Search" at bounding box center [1404, 636] width 123 height 41
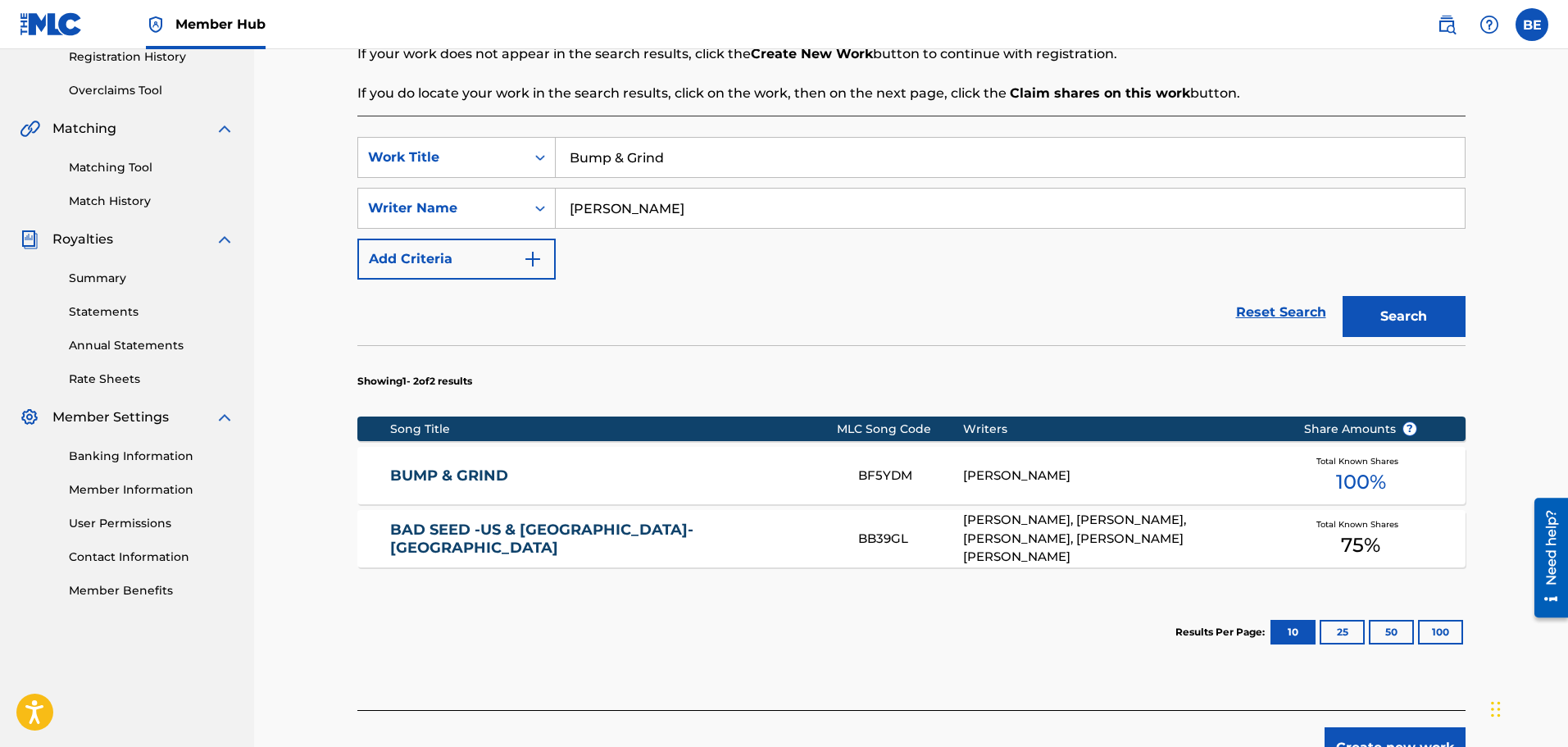
scroll to position [328, 0]
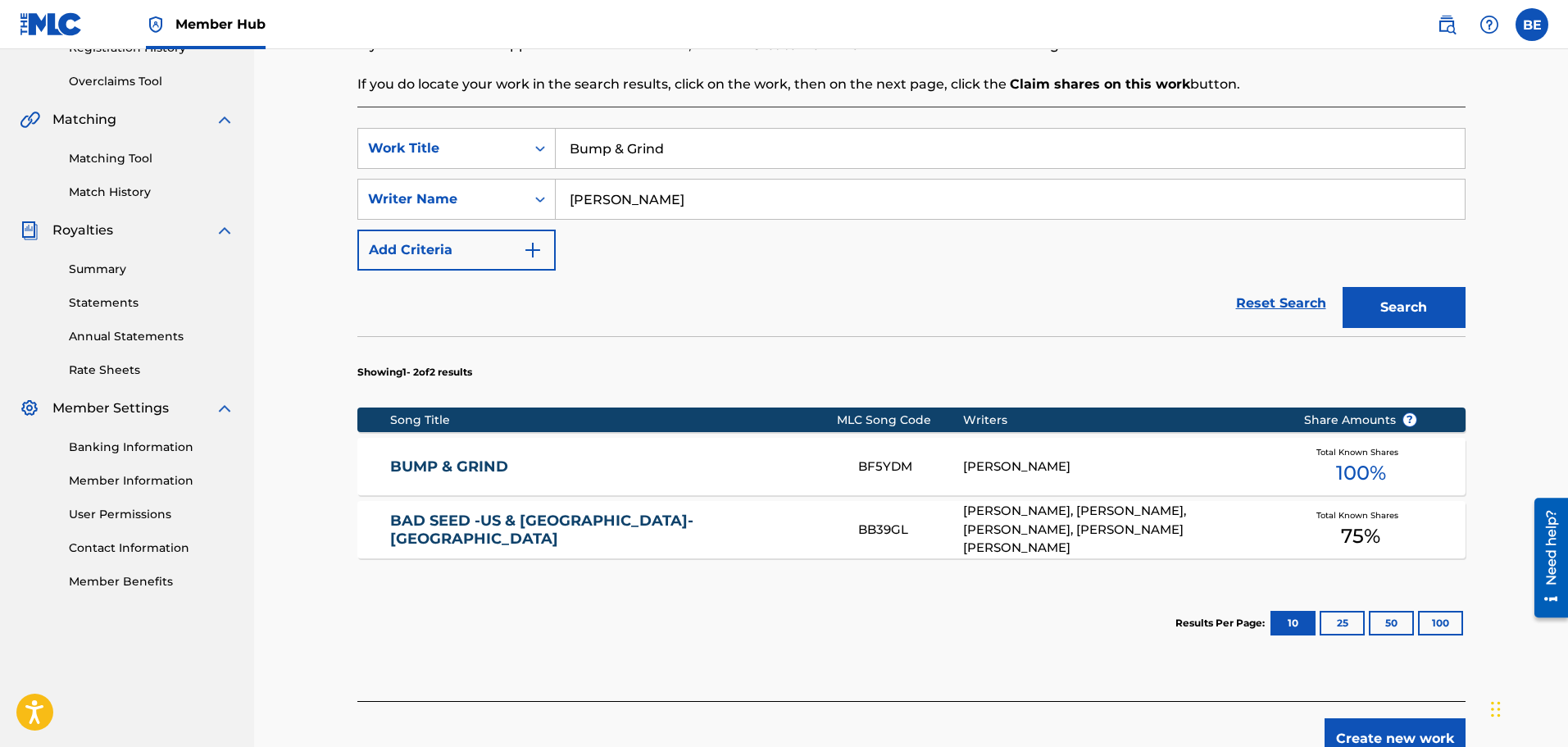
click at [492, 464] on link "BUMP & GRIND" at bounding box center [613, 467] width 446 height 19
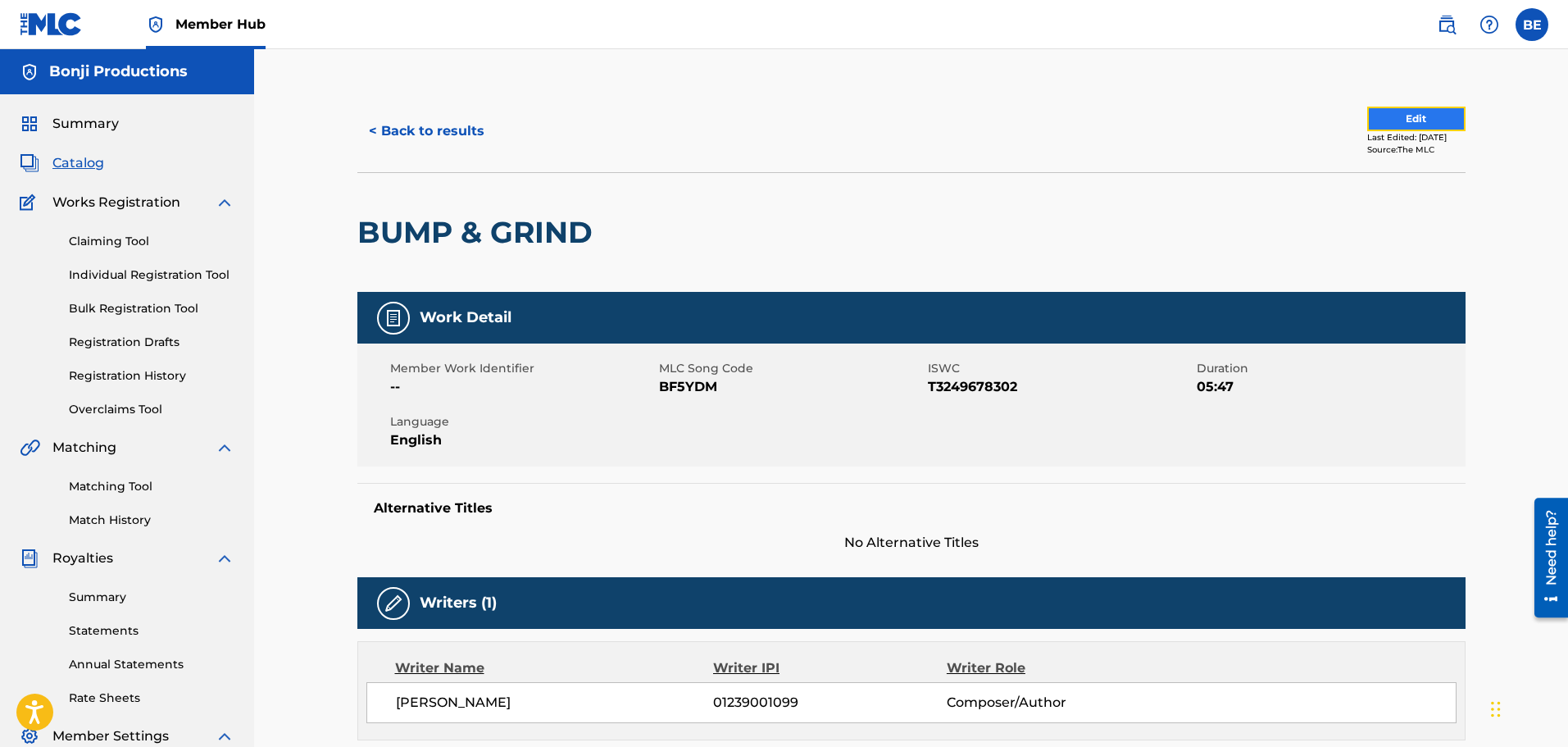
click at [1390, 125] on button "Edit" at bounding box center [1416, 119] width 98 height 24
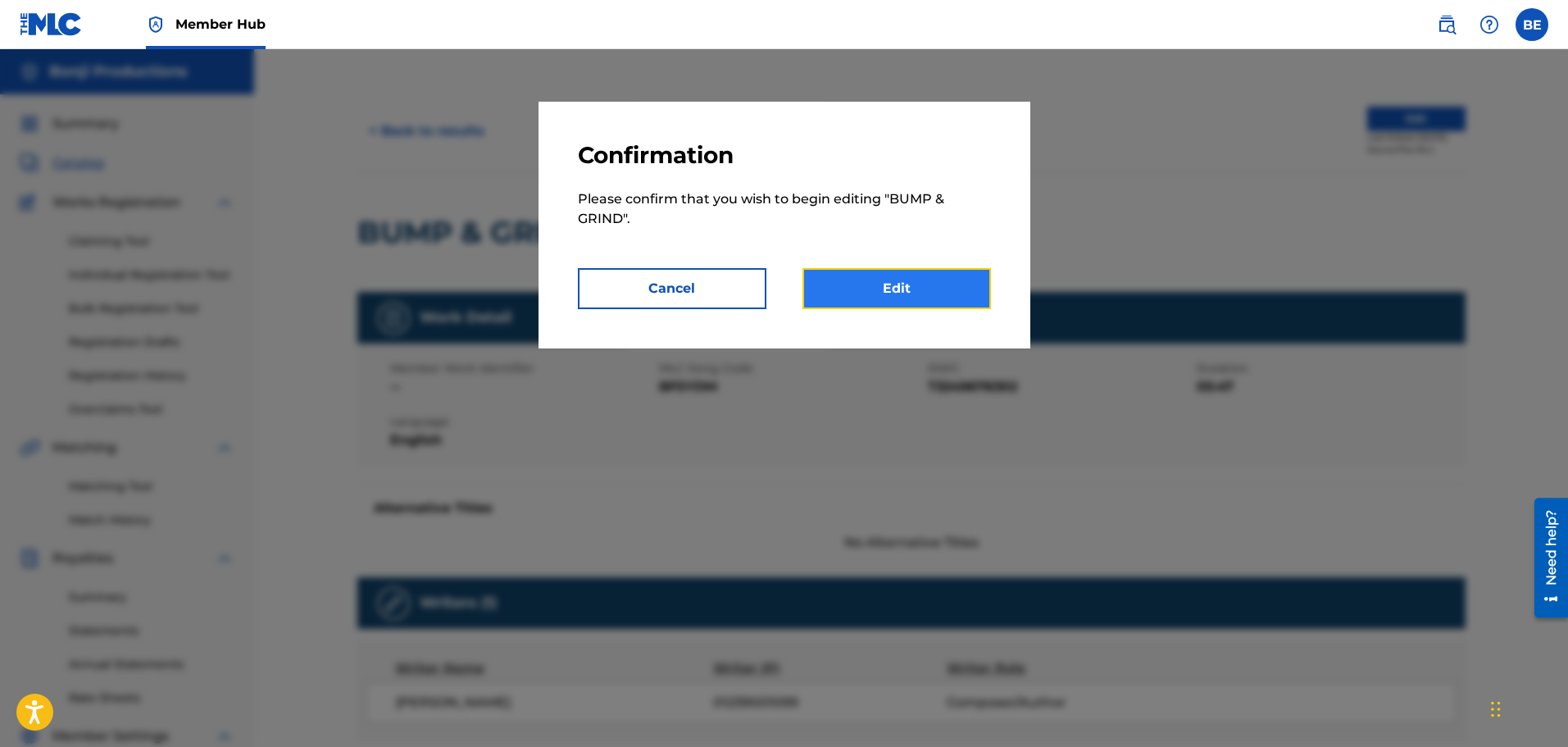
click at [926, 290] on link "Edit" at bounding box center [897, 289] width 189 height 41
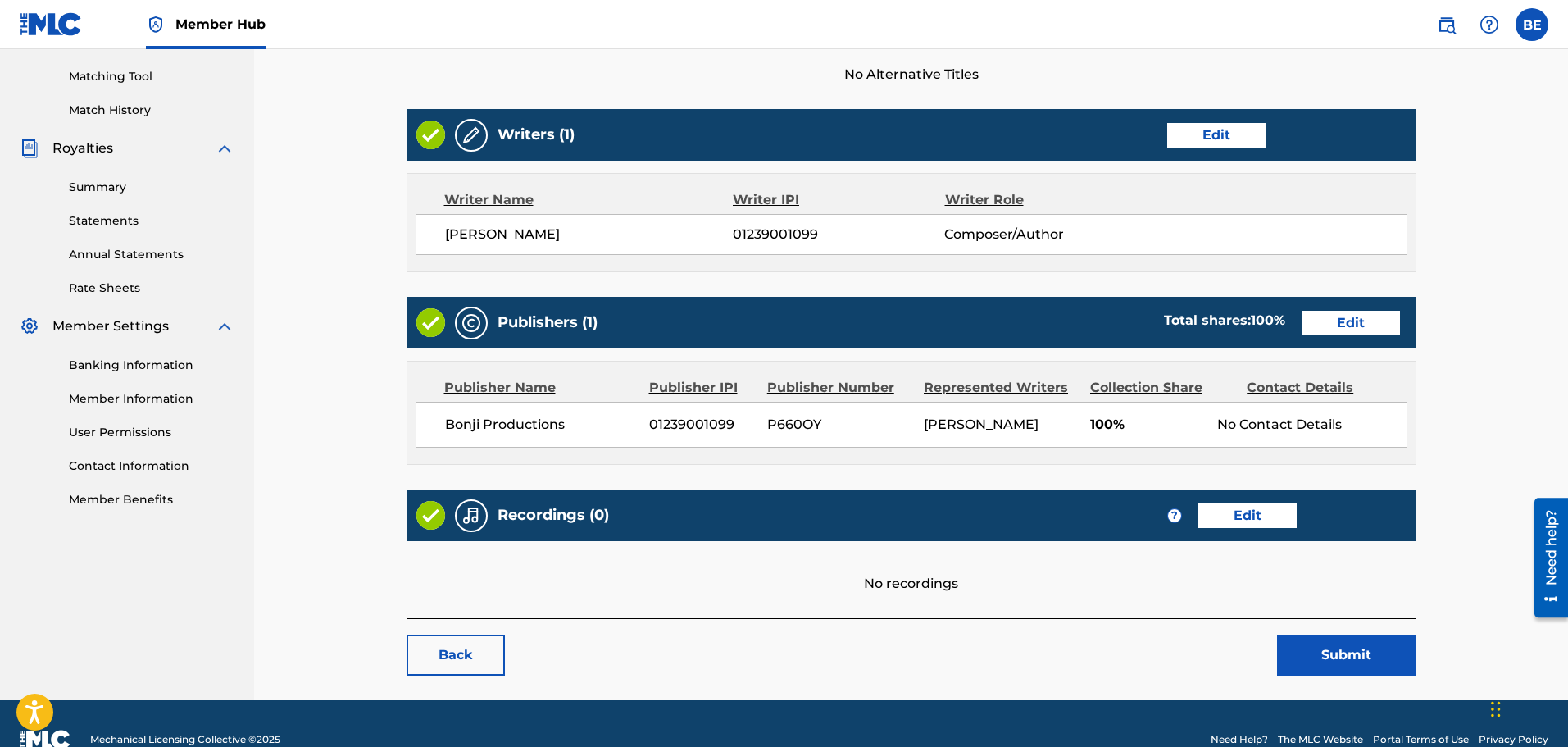
scroll to position [462, 0]
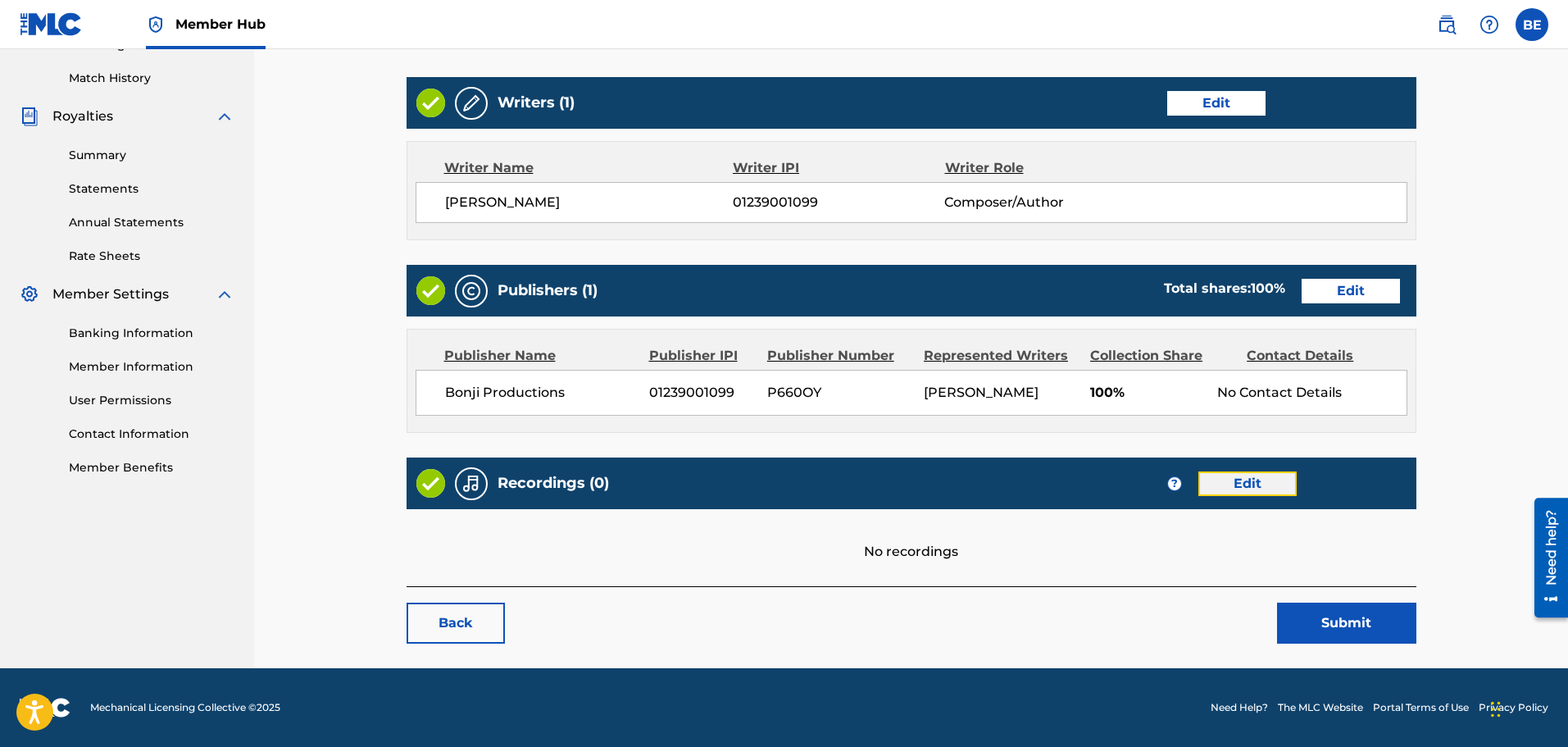
click at [1242, 484] on link "Edit" at bounding box center [1247, 483] width 98 height 24
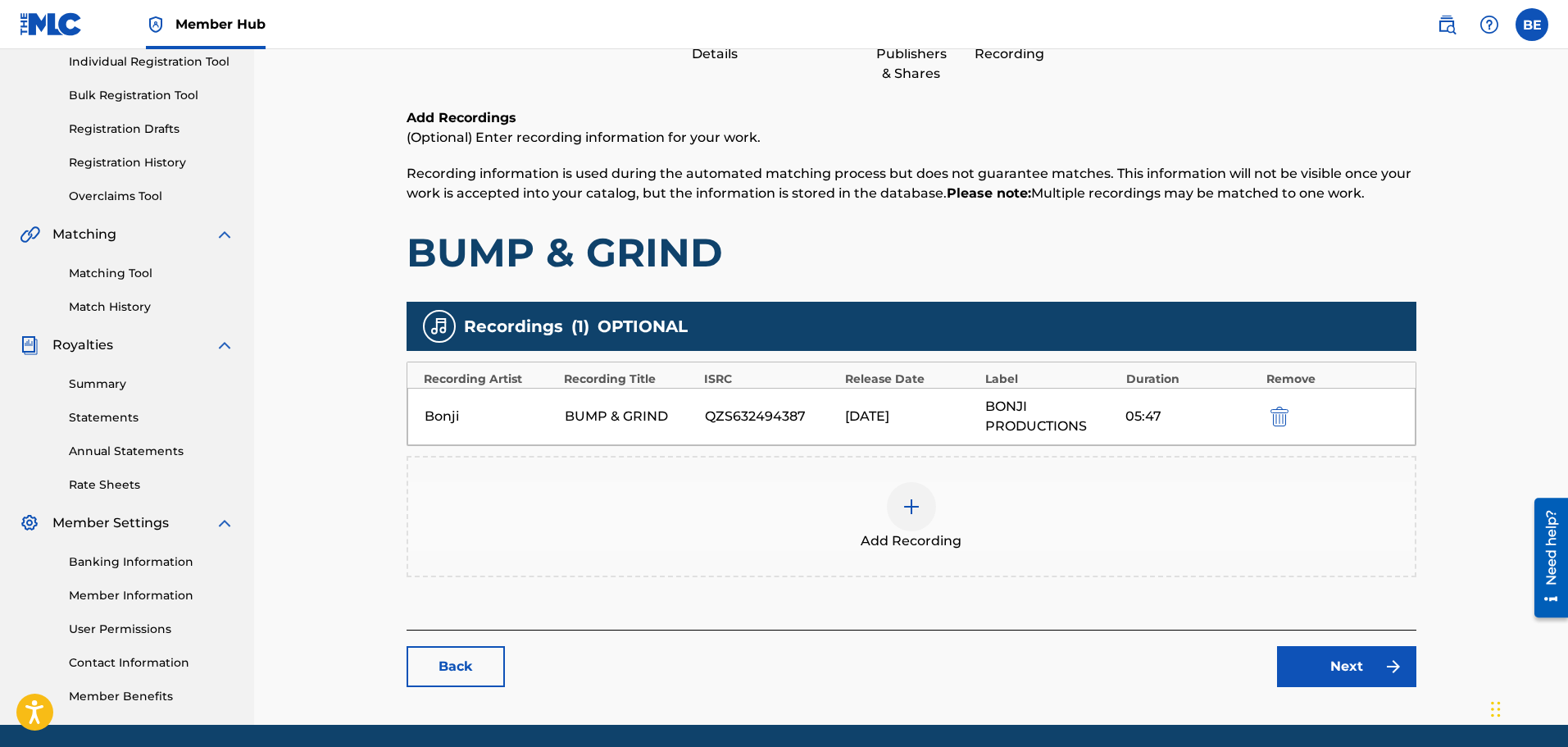
scroll to position [270, 0]
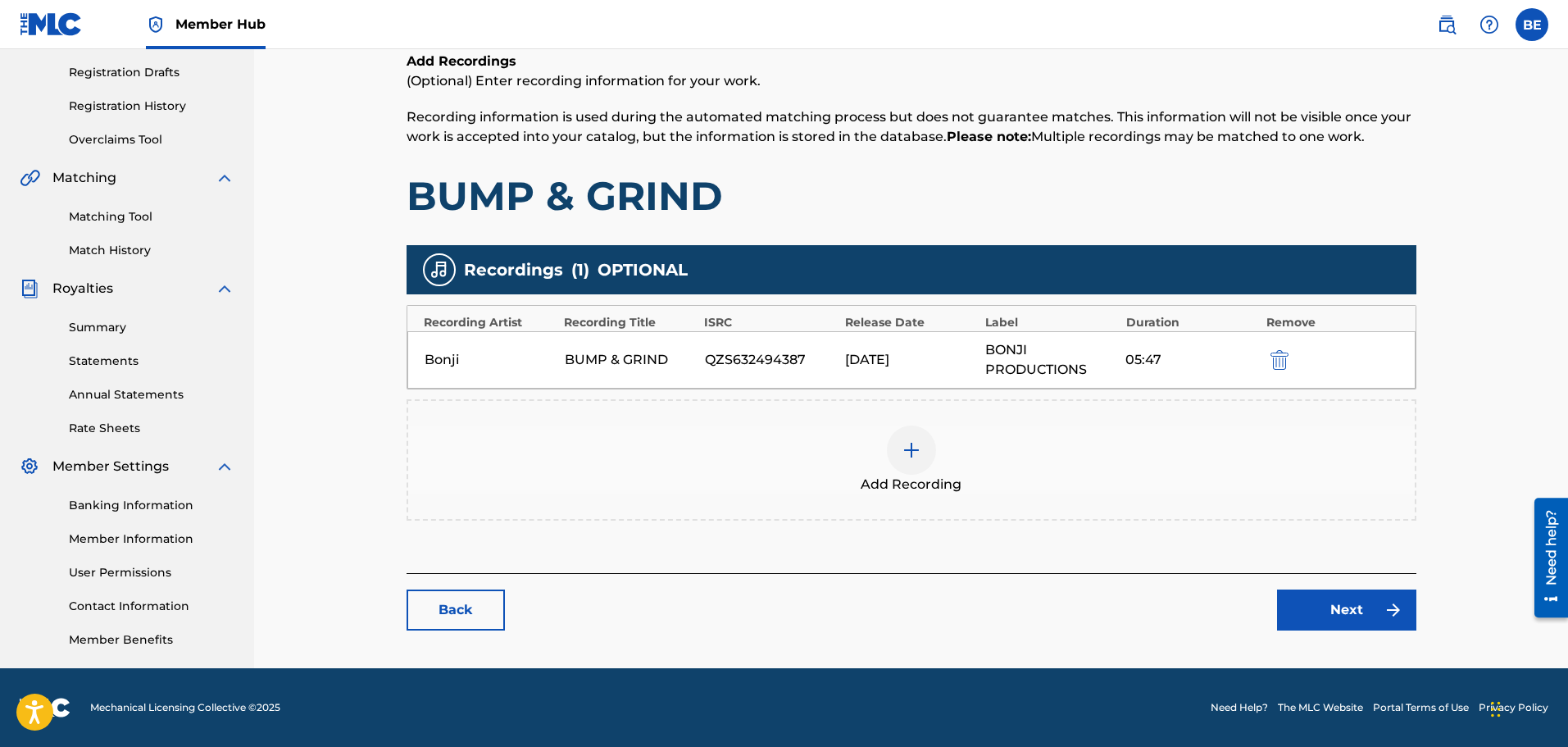
click at [908, 444] on img at bounding box center [911, 450] width 20 height 20
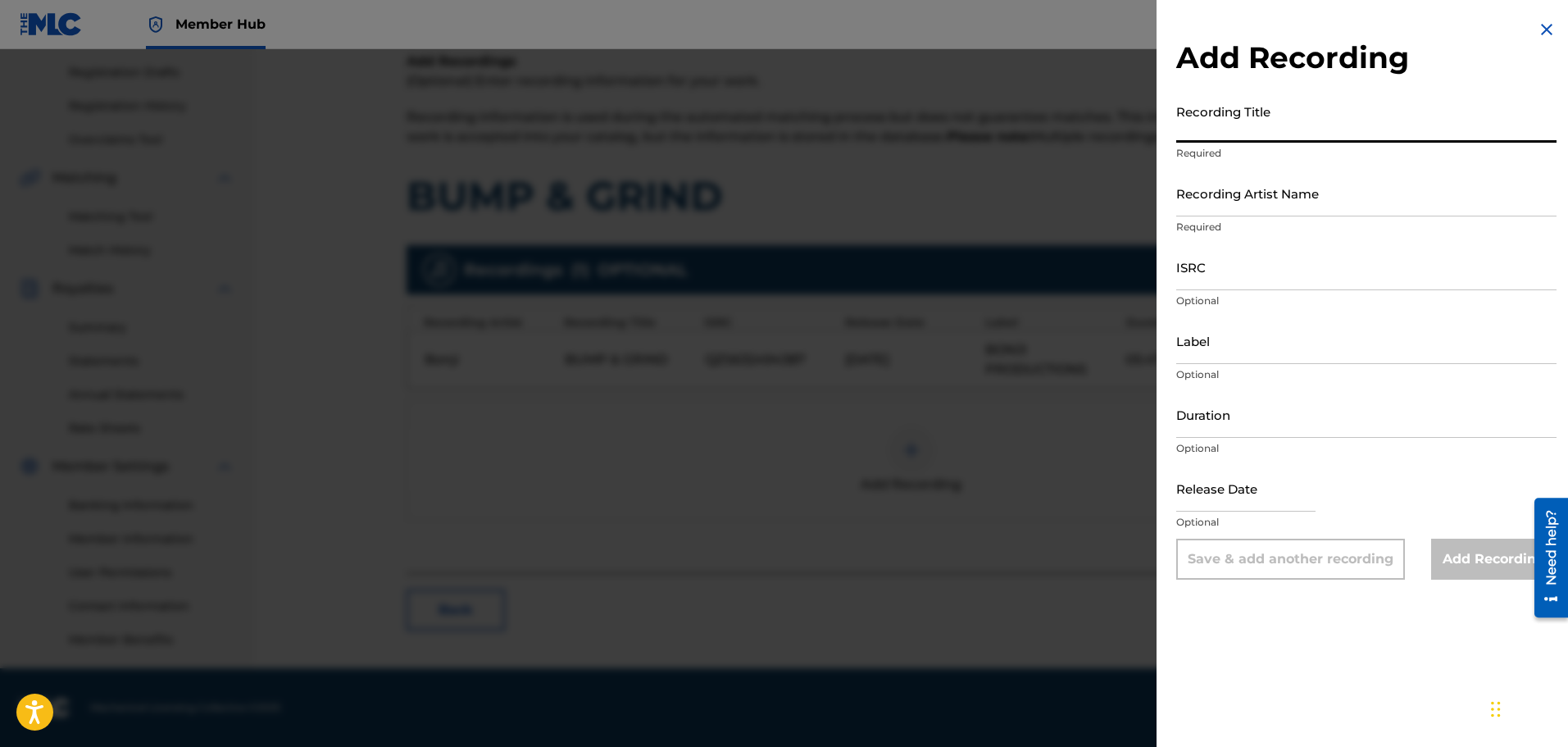
click at [1286, 120] on input "Recording Title" at bounding box center [1366, 120] width 380 height 47
paste input "Bump & Grind"
type input "Bump & Grind"
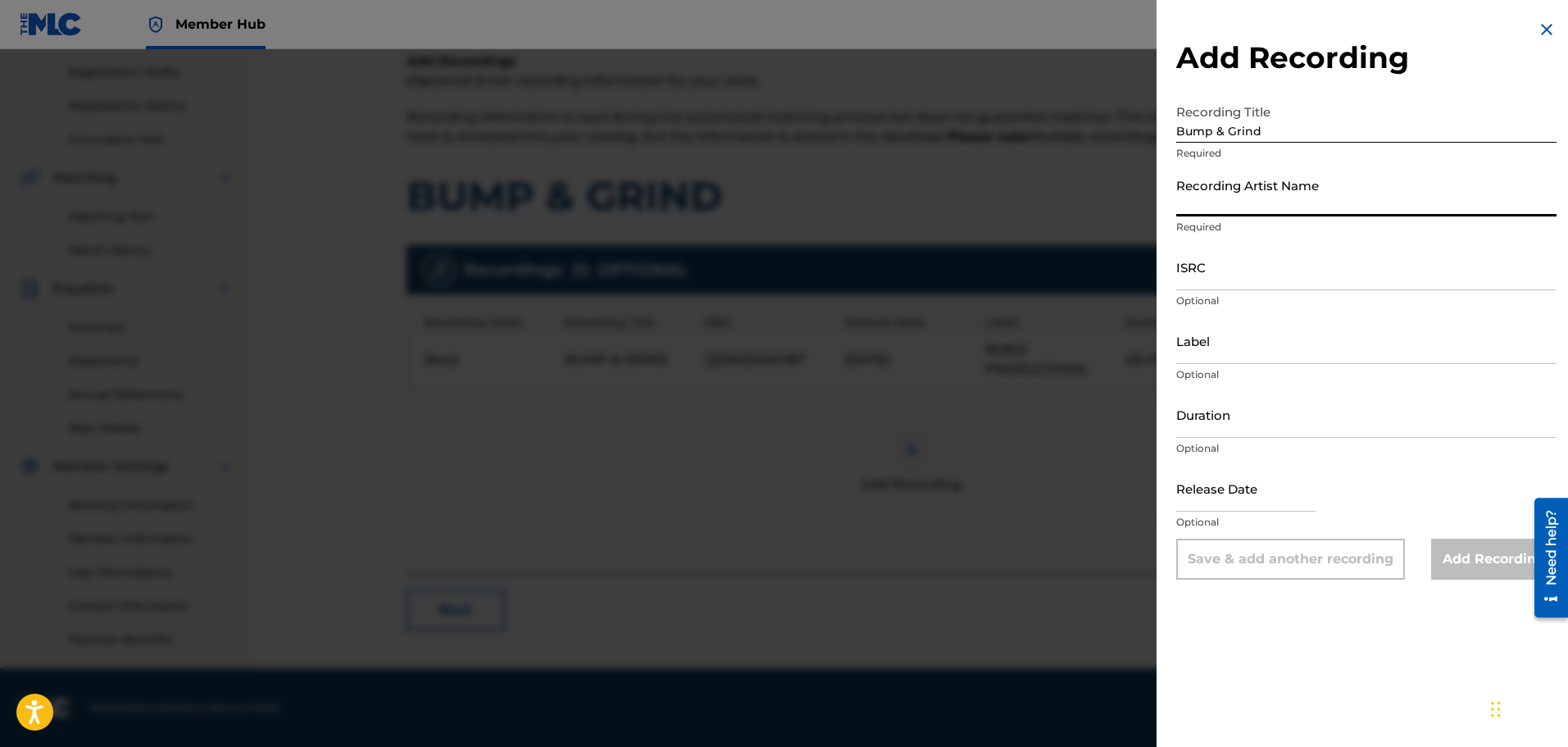
click at [1312, 199] on input "Recording Artist Name" at bounding box center [1366, 194] width 380 height 47
type input "Bonji"
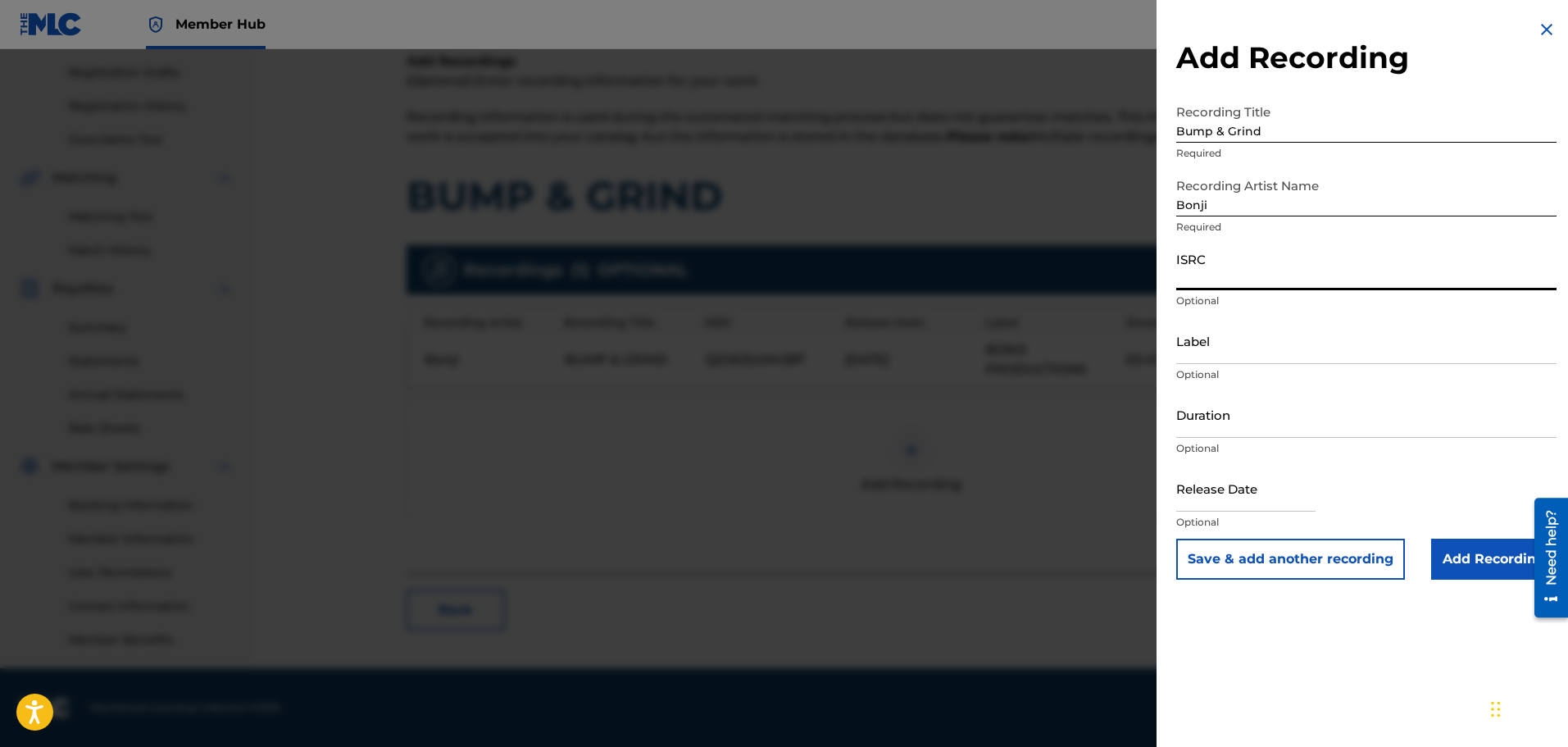
click at [1301, 278] on input "ISRC" at bounding box center [1366, 267] width 380 height 47
paste input "QZHZD2504372"
type input "QZHZD2504372"
click at [1283, 349] on input "Label" at bounding box center [1366, 341] width 380 height 47
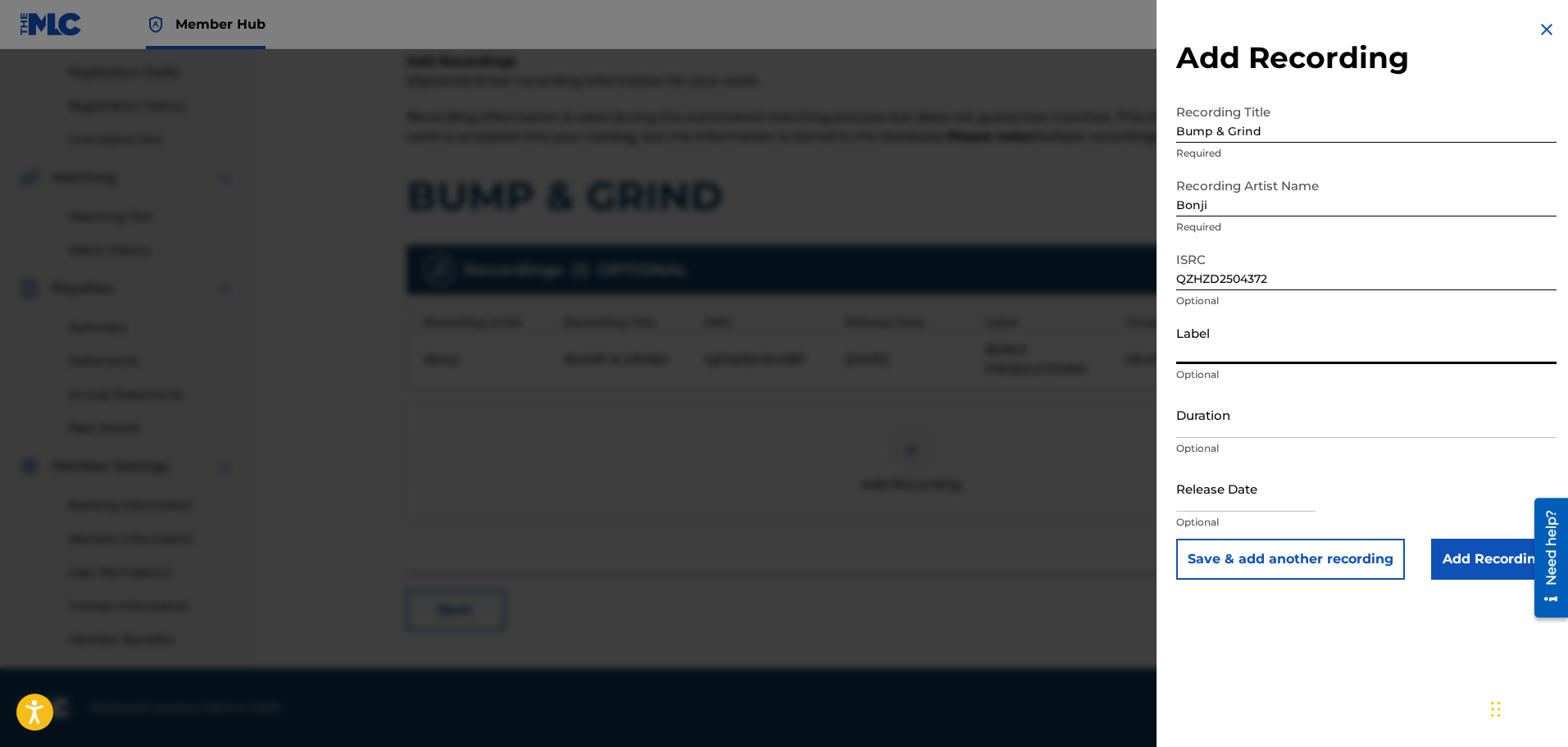
type input "Bonji Productions"
click at [1447, 417] on input "Duration" at bounding box center [1366, 414] width 380 height 47
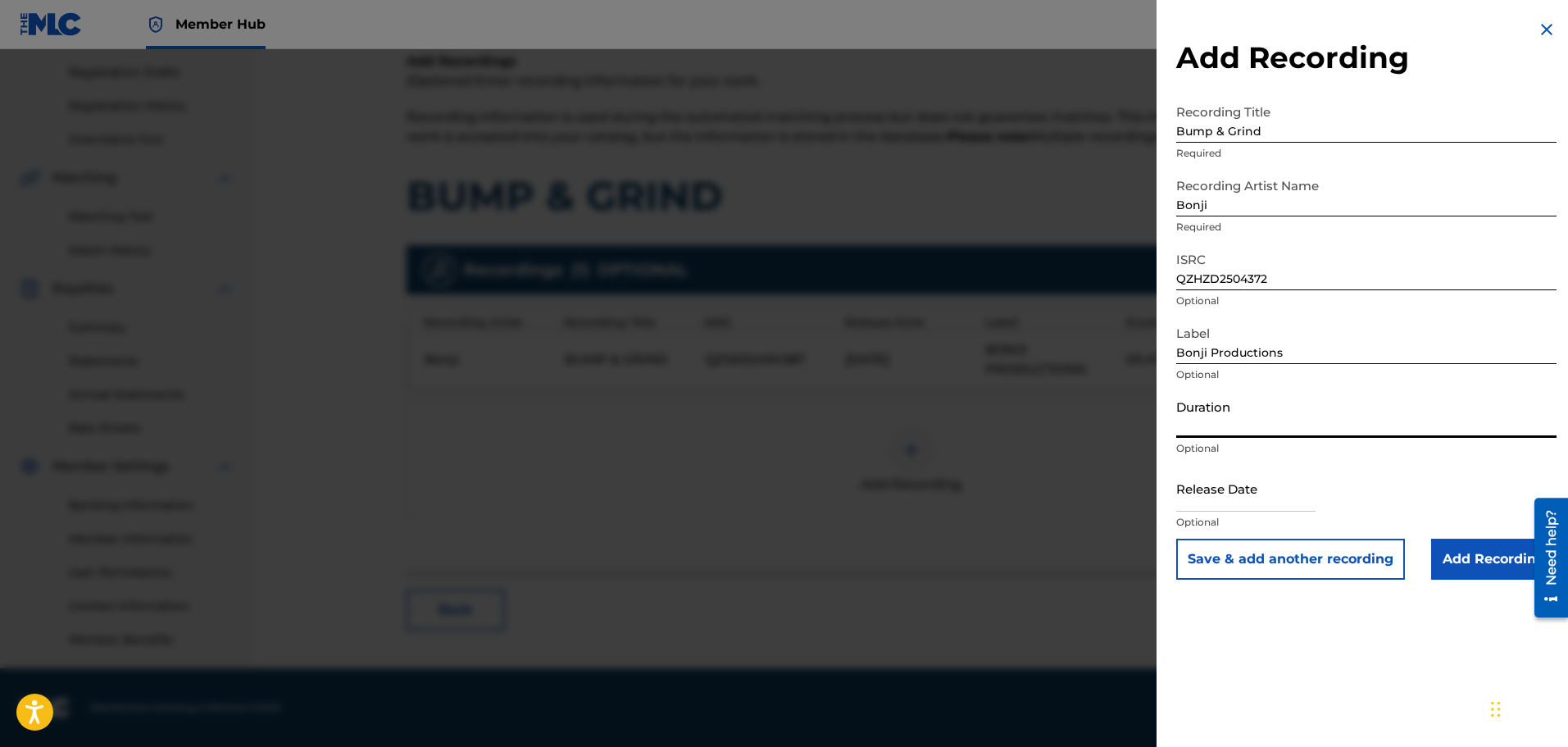
paste input "04:42"
type input "04:42"
select select "8"
select select "2025"
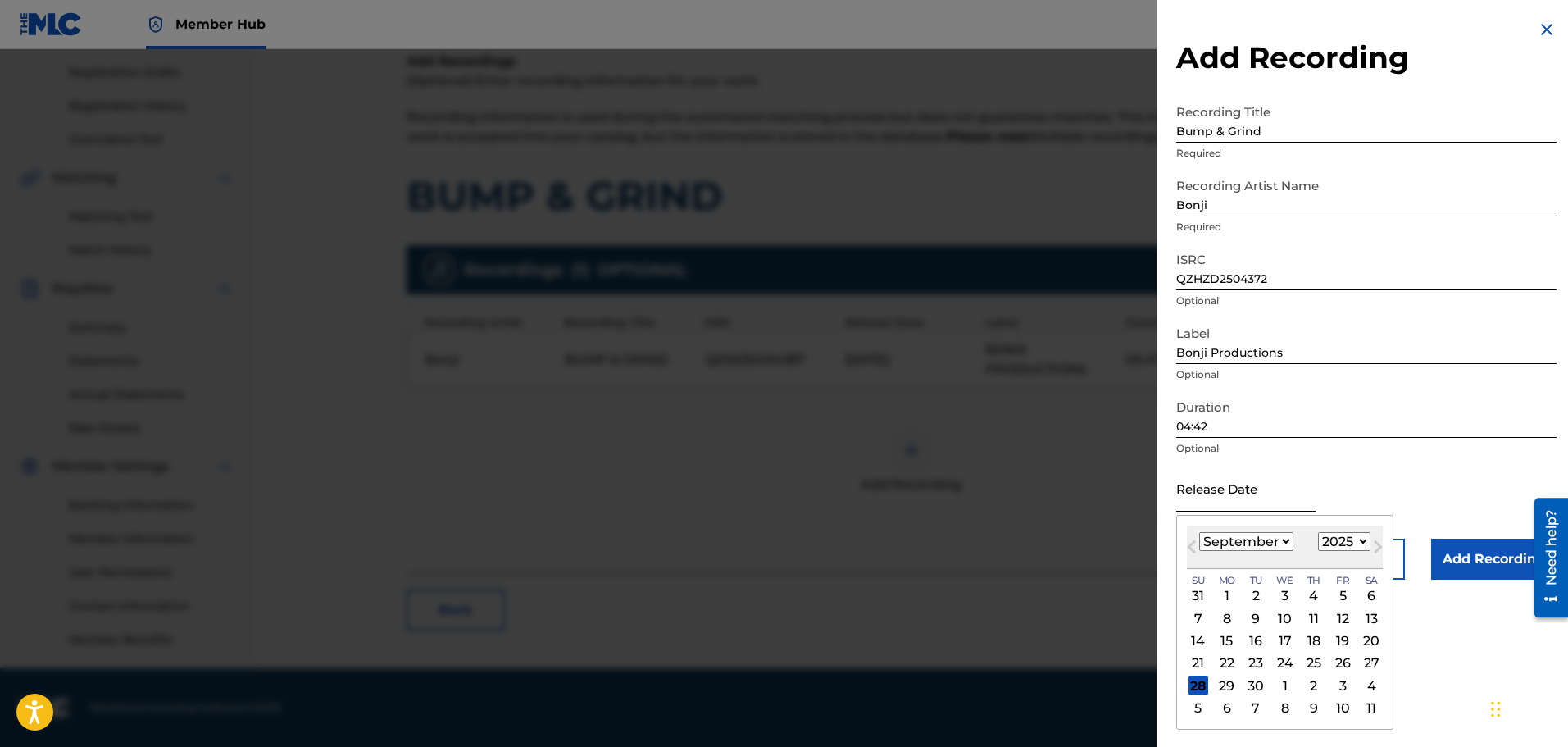
click at [1240, 491] on input "text" at bounding box center [1246, 488] width 139 height 47
type input "[DATE]"
select select "9"
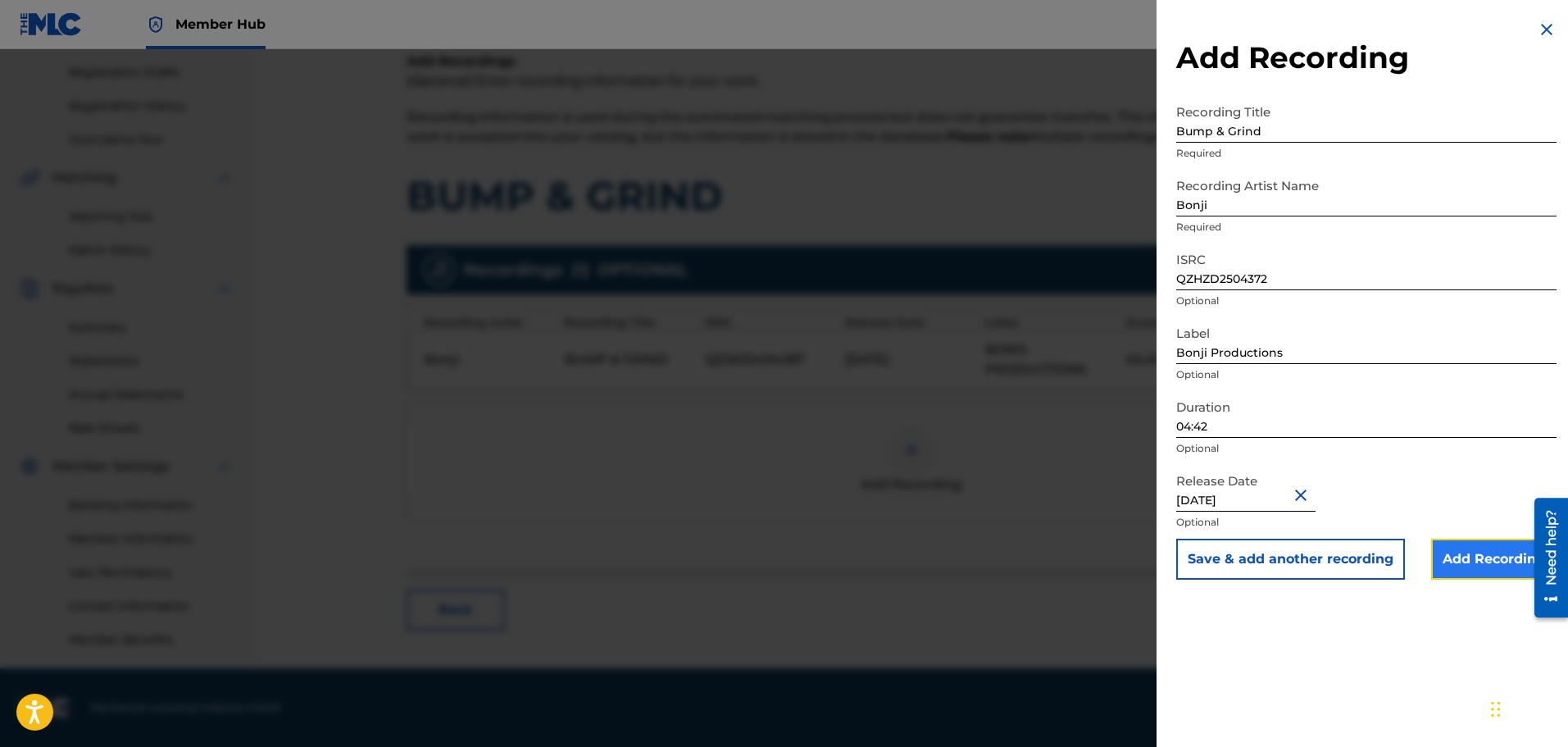
click at [1473, 564] on input "Add Recording" at bounding box center [1494, 559] width 125 height 41
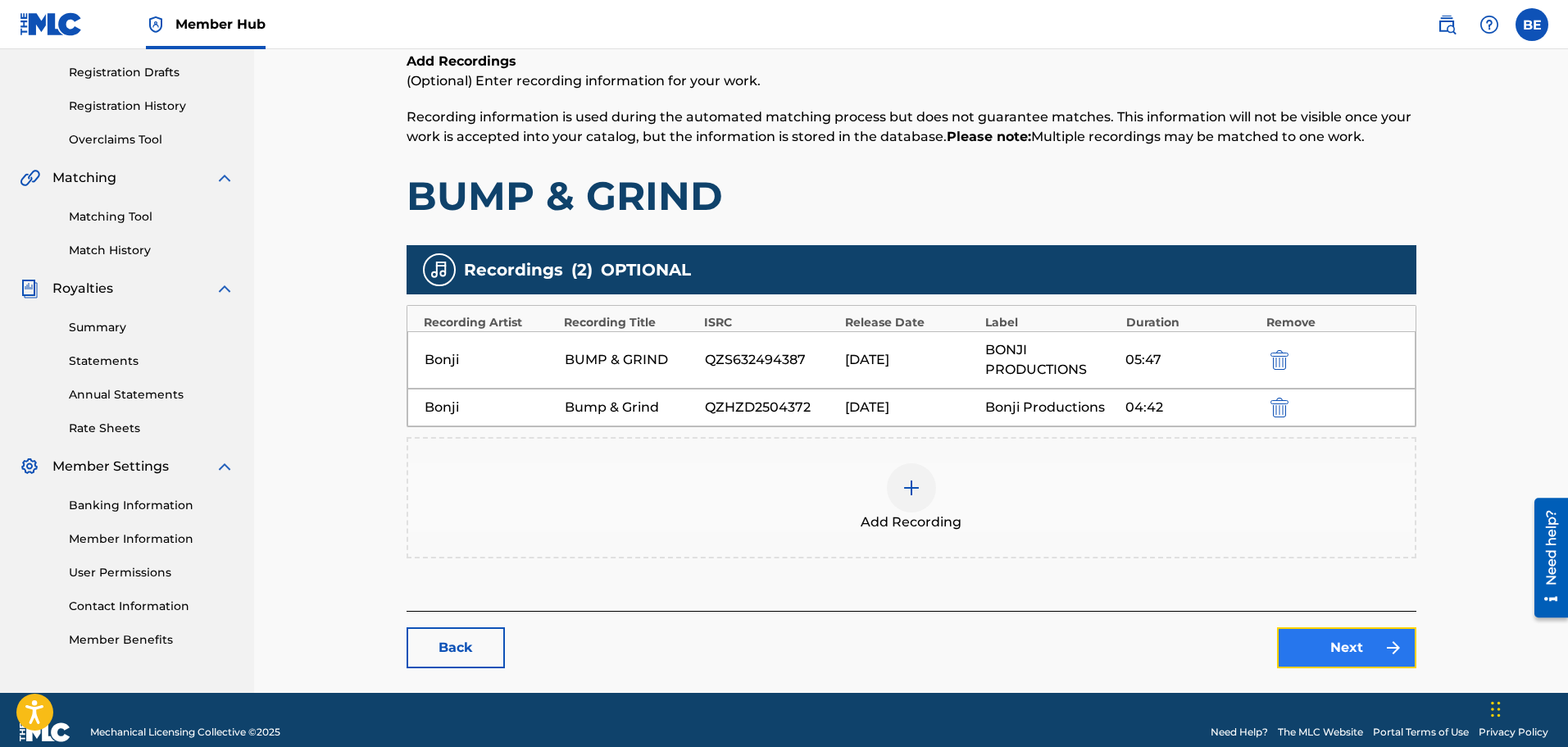
click at [1338, 643] on link "Next" at bounding box center [1347, 648] width 139 height 41
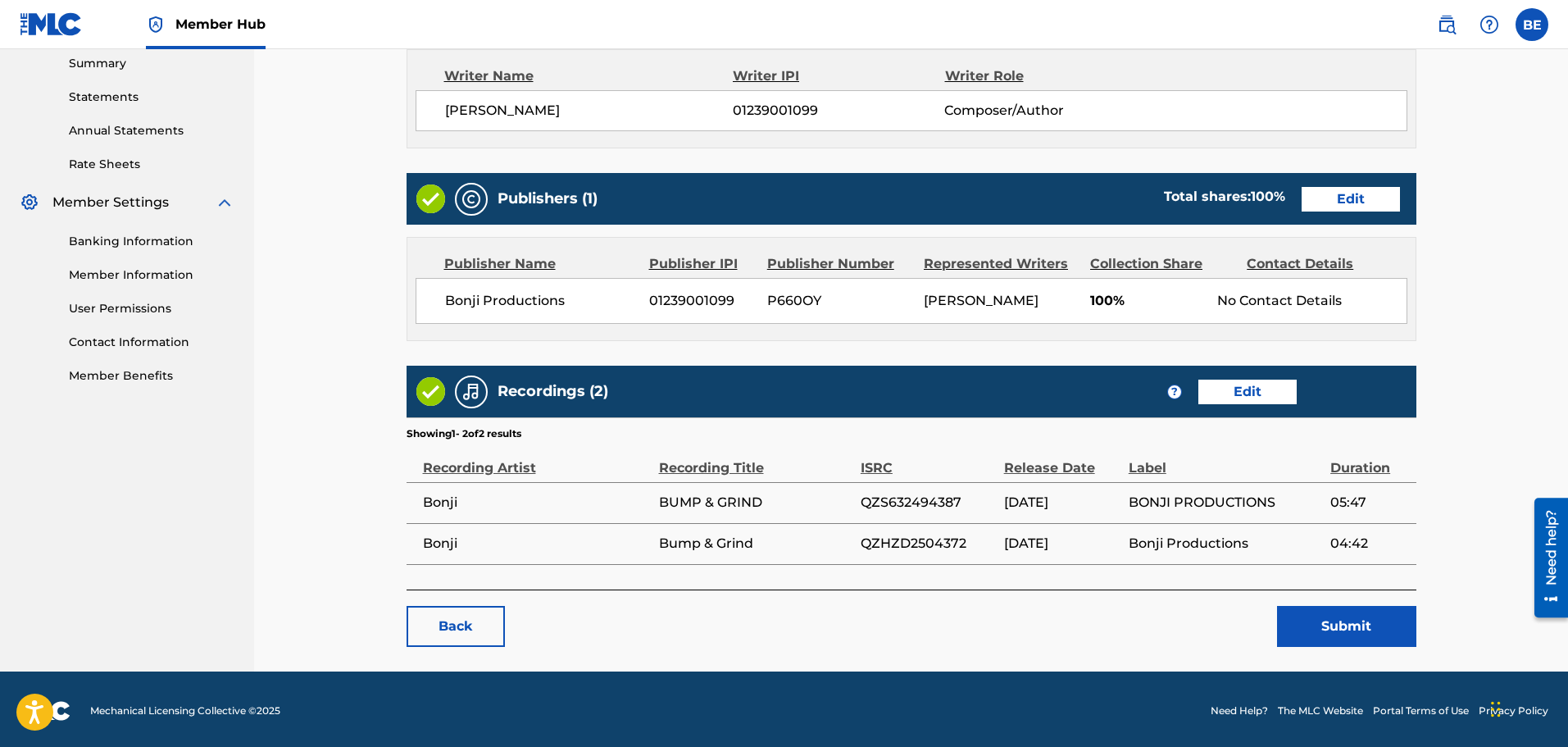
scroll to position [557, 0]
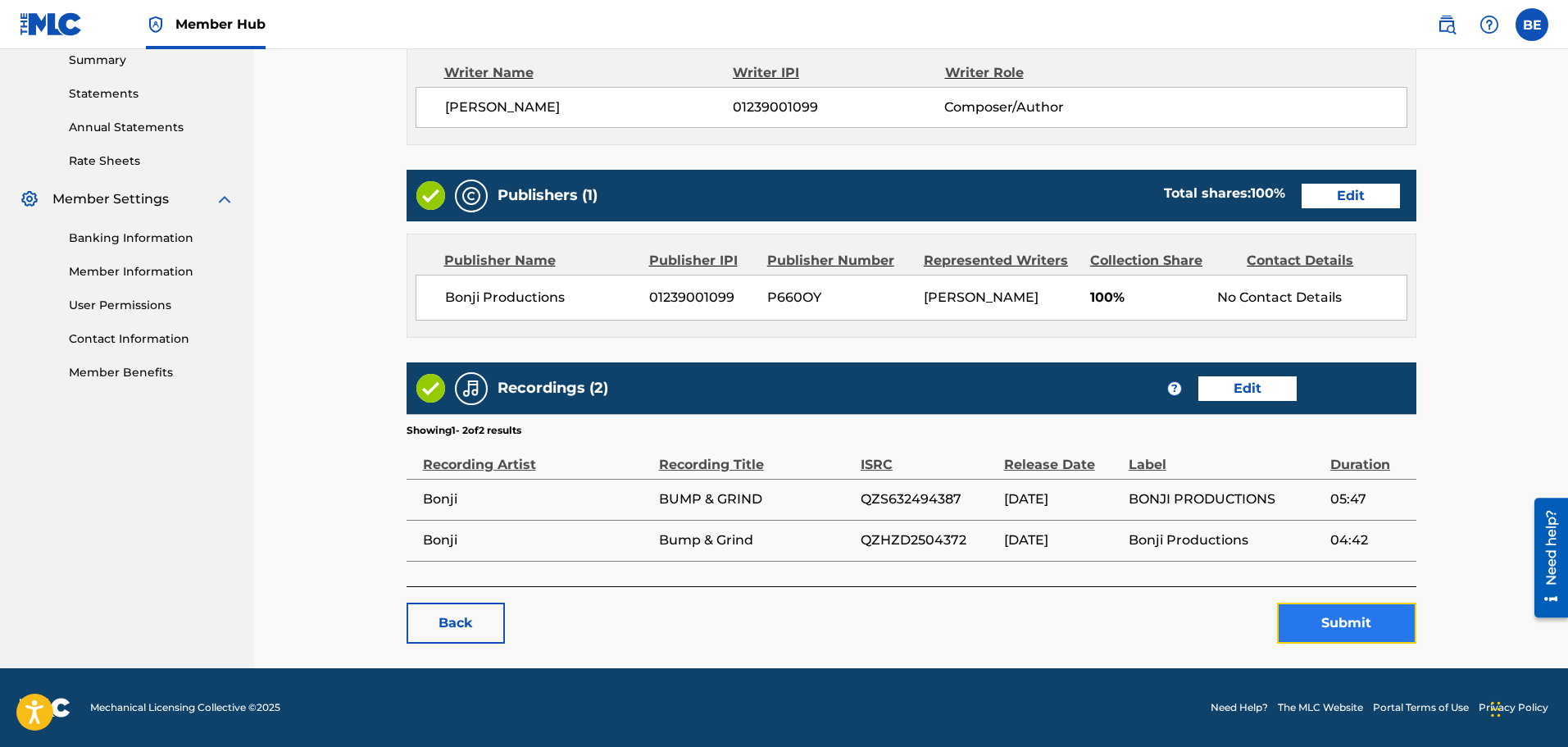
click at [1342, 621] on button "Submit" at bounding box center [1347, 624] width 139 height 41
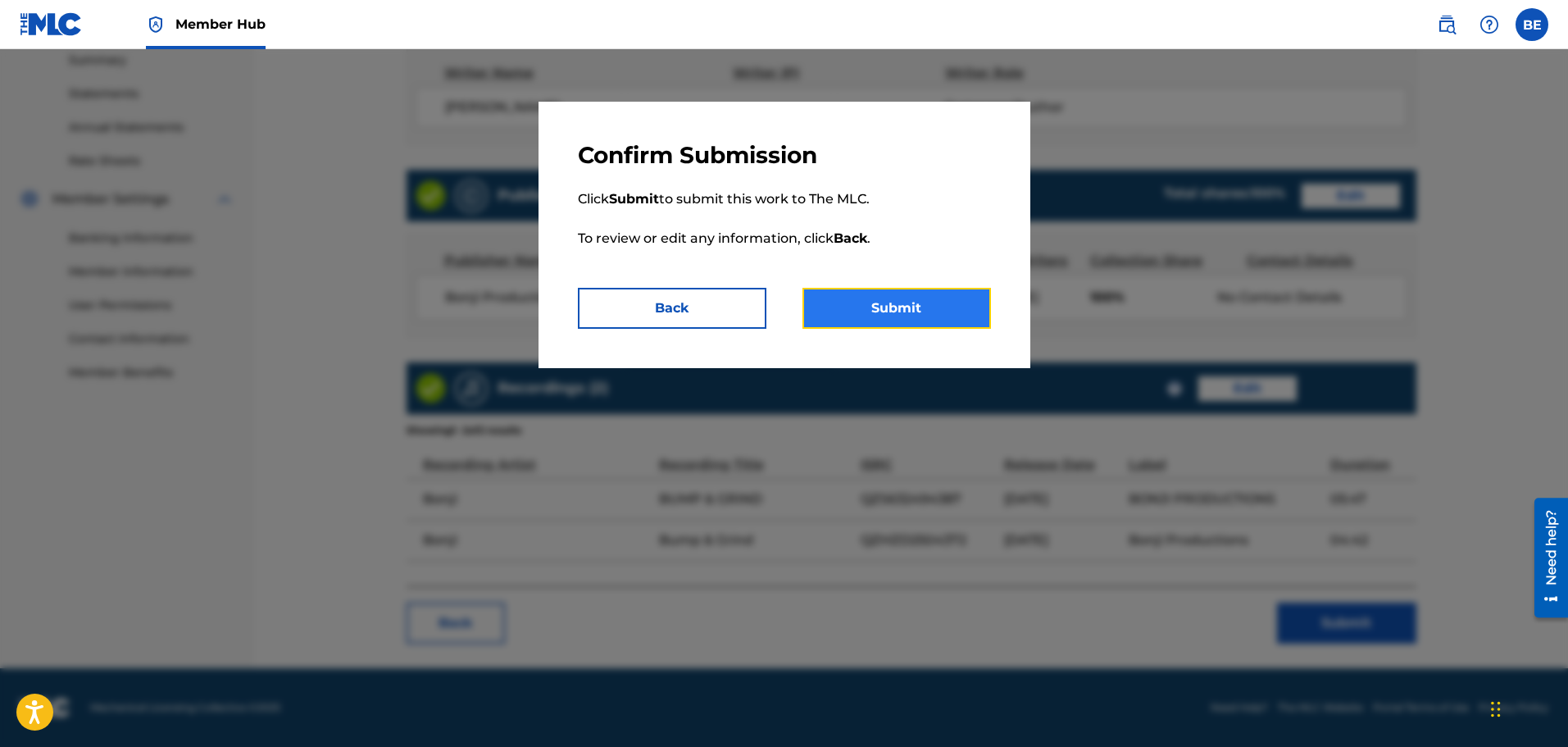
click at [891, 311] on button "Submit" at bounding box center [897, 309] width 189 height 41
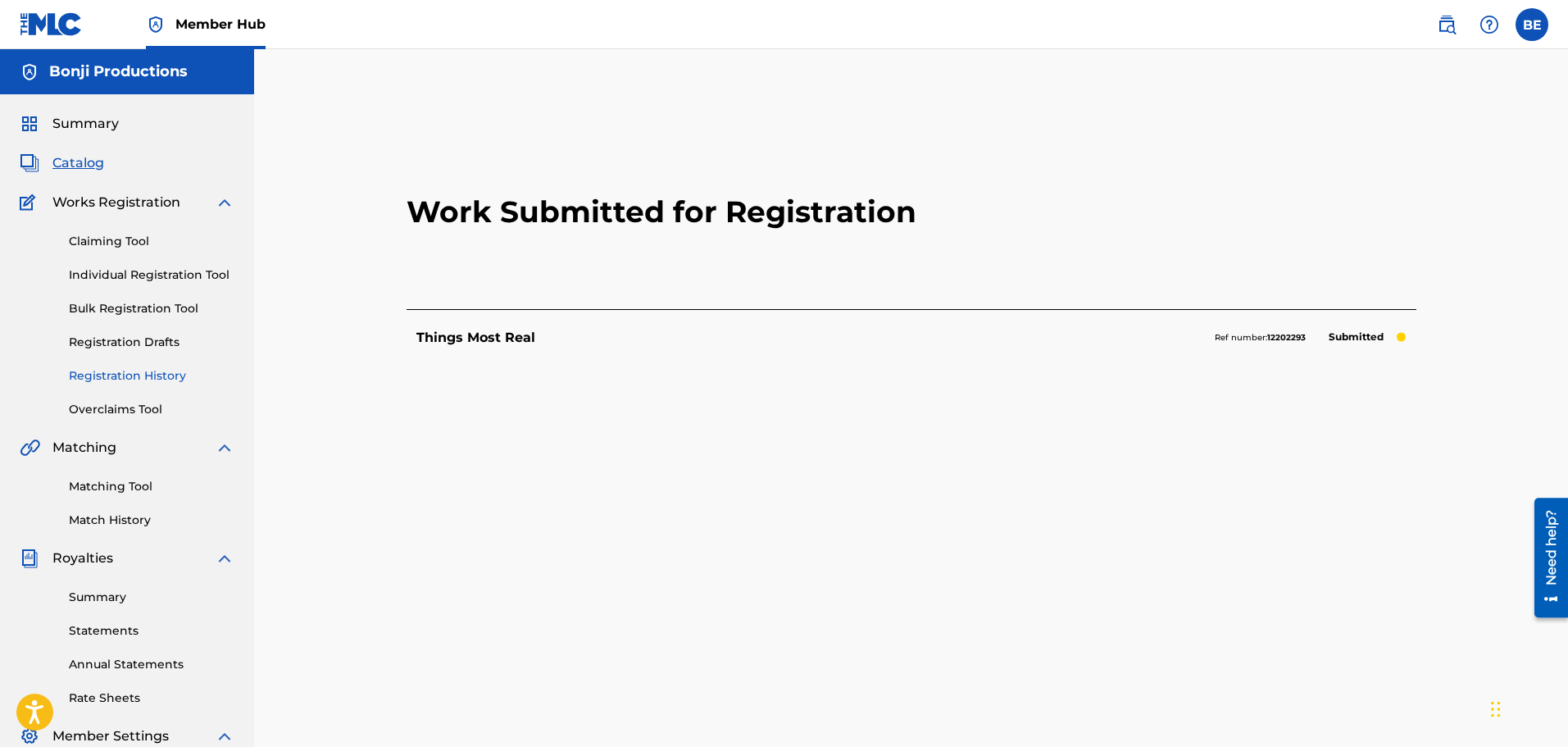
click at [164, 371] on link "Registration History" at bounding box center [151, 376] width 165 height 17
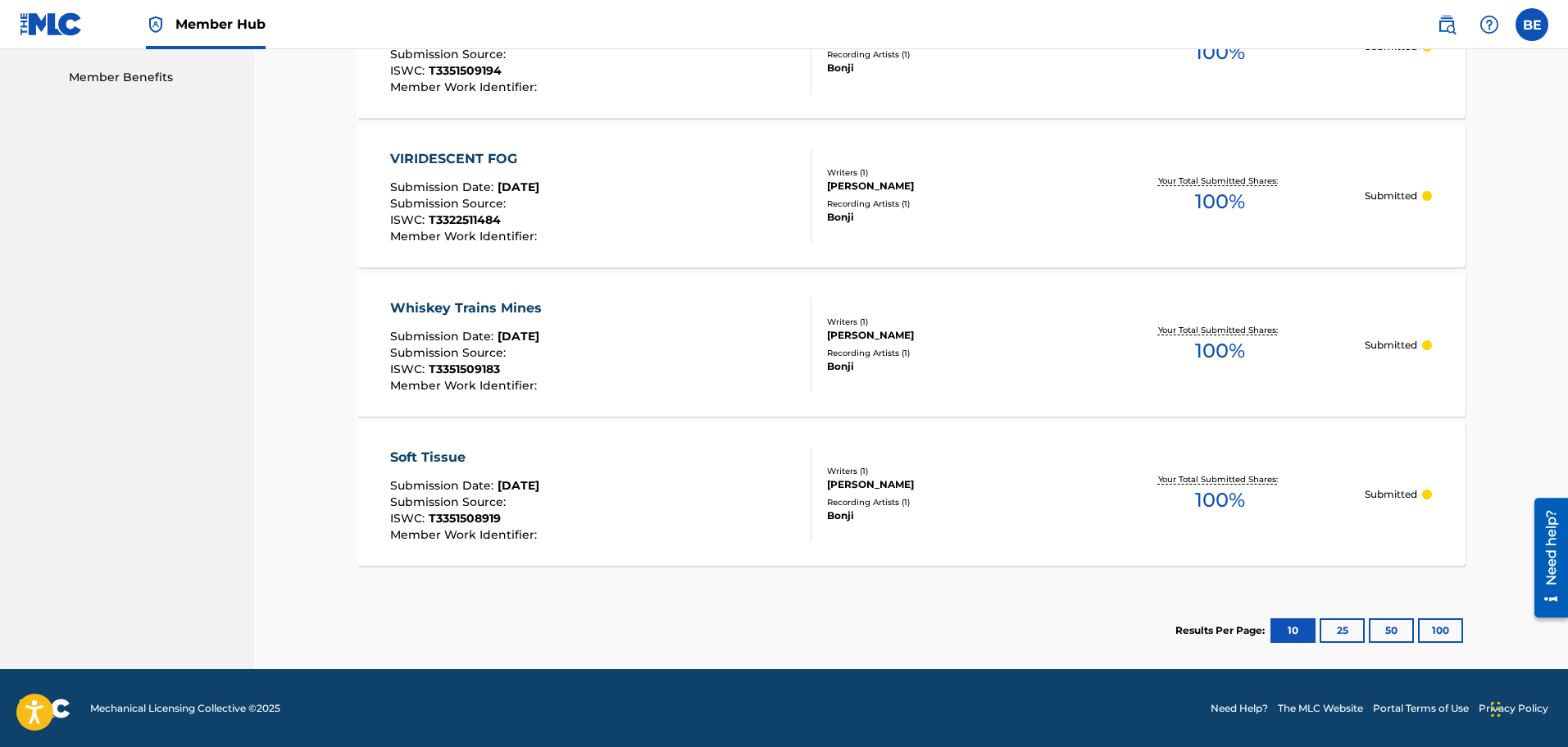
scroll to position [833, 0]
click at [1339, 631] on button "25" at bounding box center [1343, 630] width 45 height 24
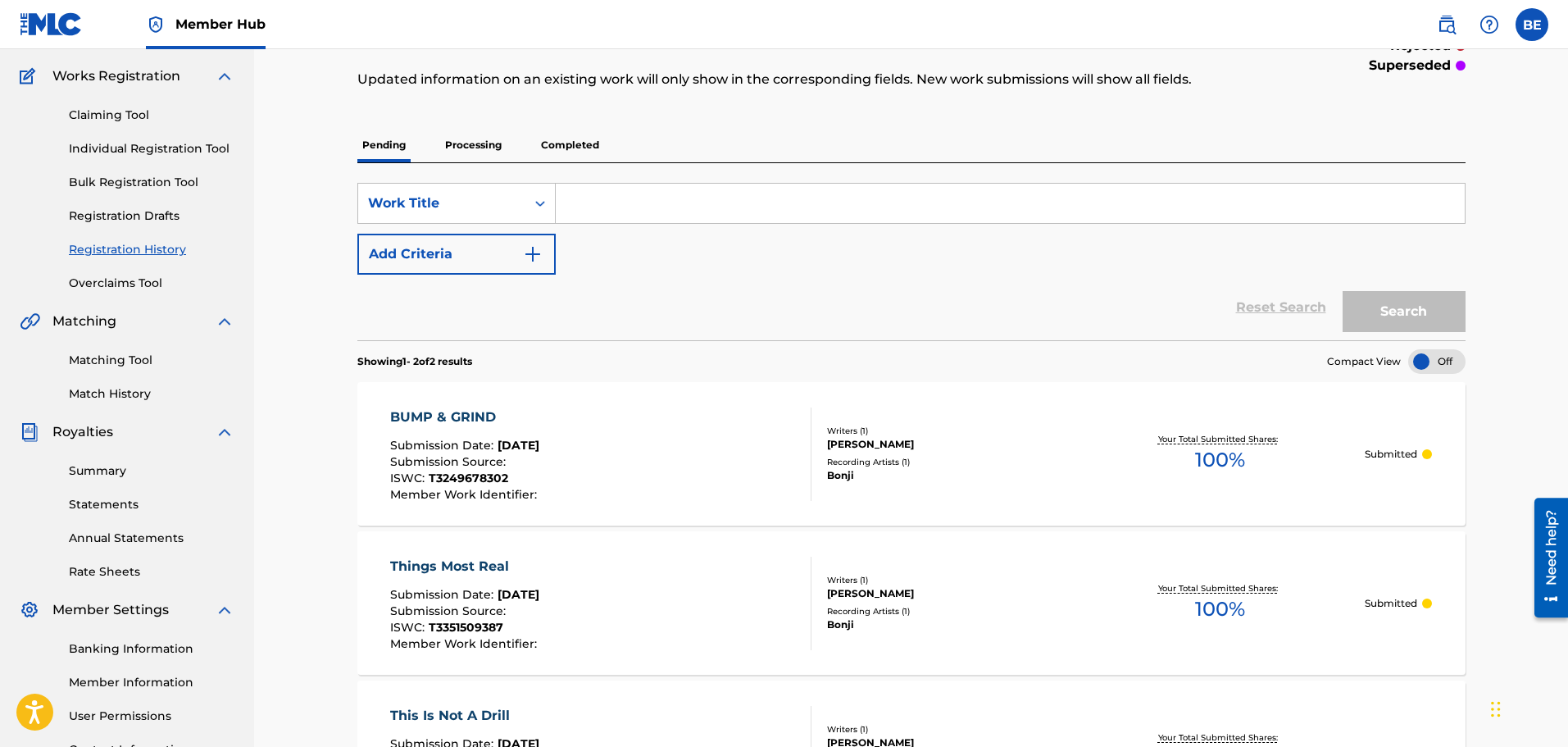
scroll to position [95, 0]
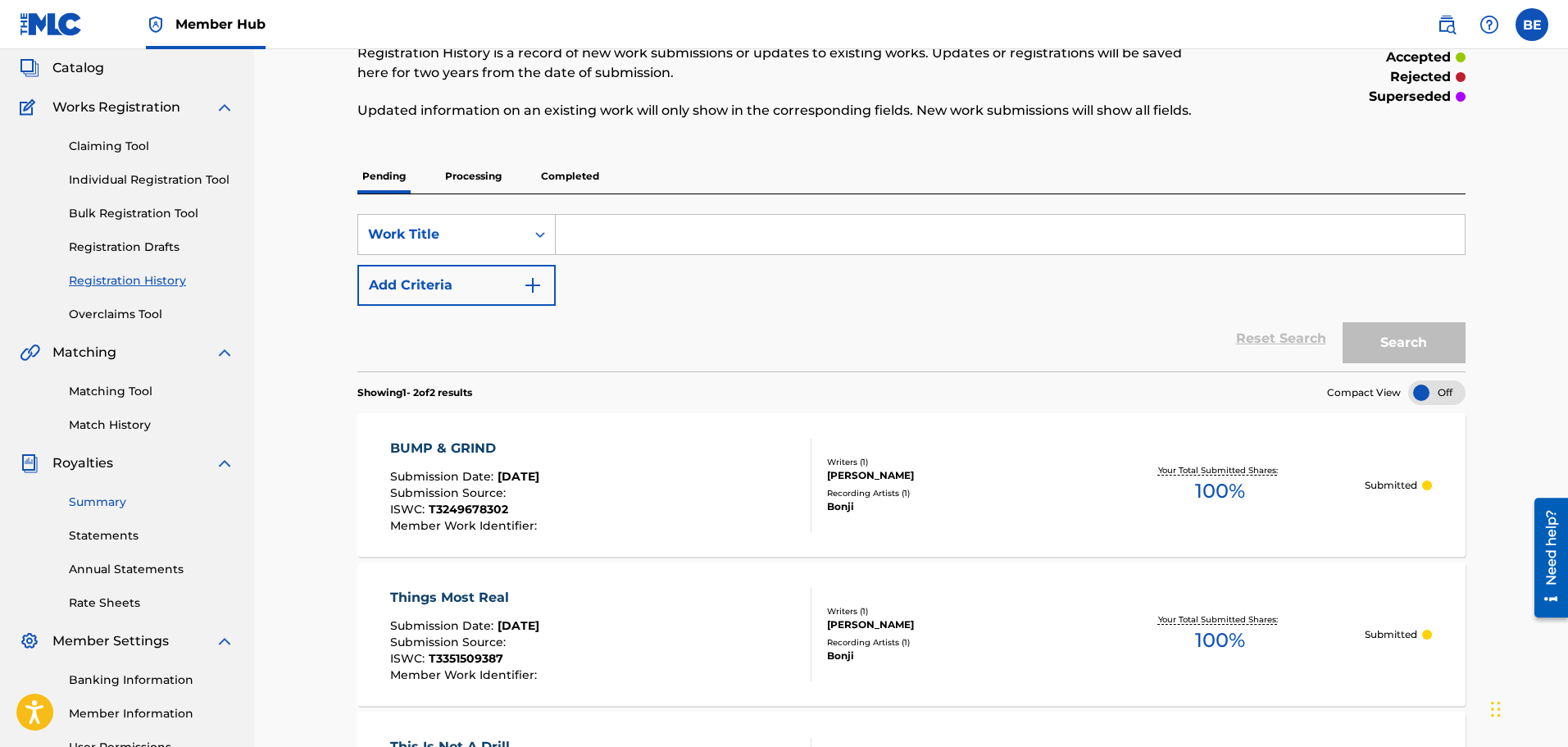
click at [104, 497] on link "Summary" at bounding box center [151, 502] width 165 height 17
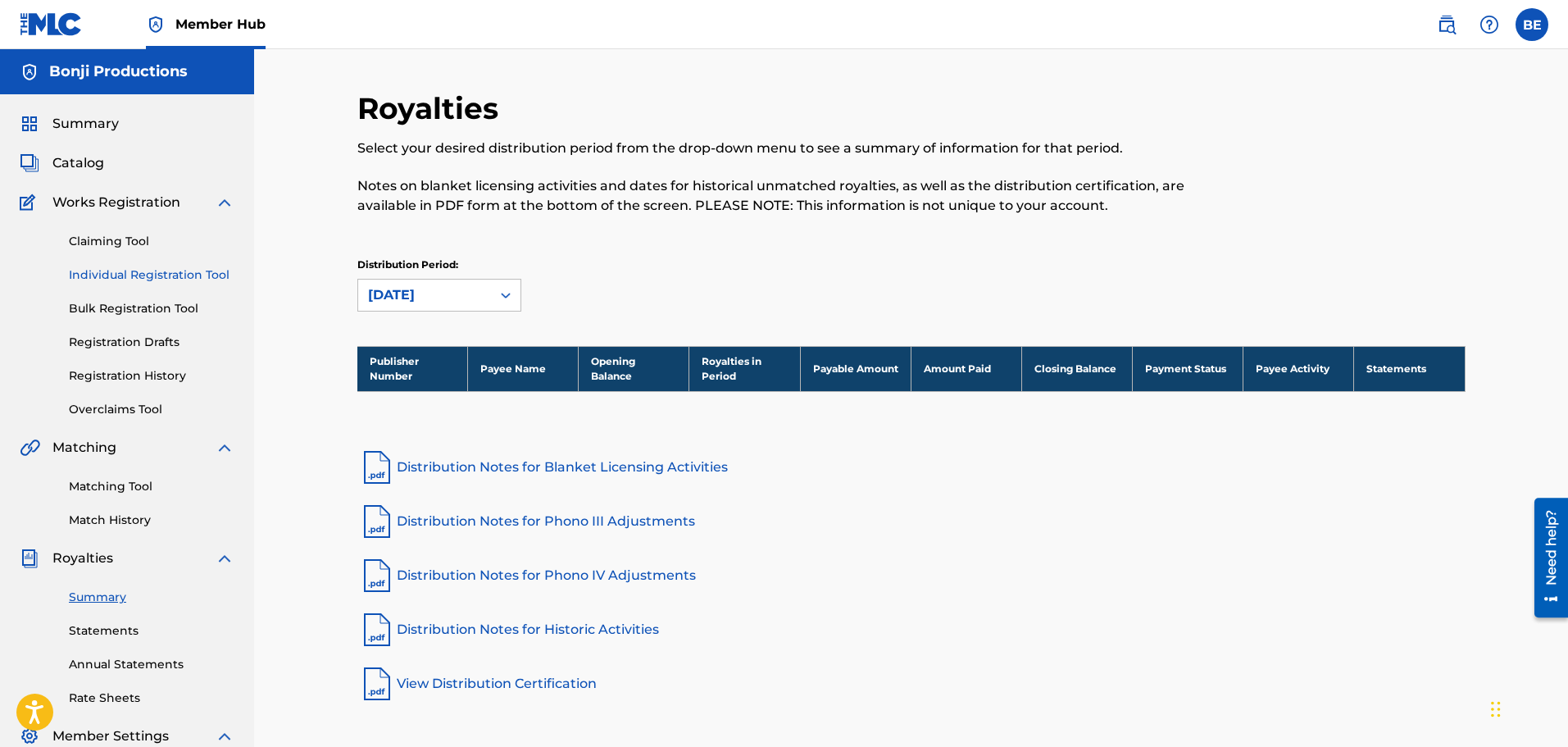
click at [148, 270] on link "Individual Registration Tool" at bounding box center [151, 275] width 165 height 17
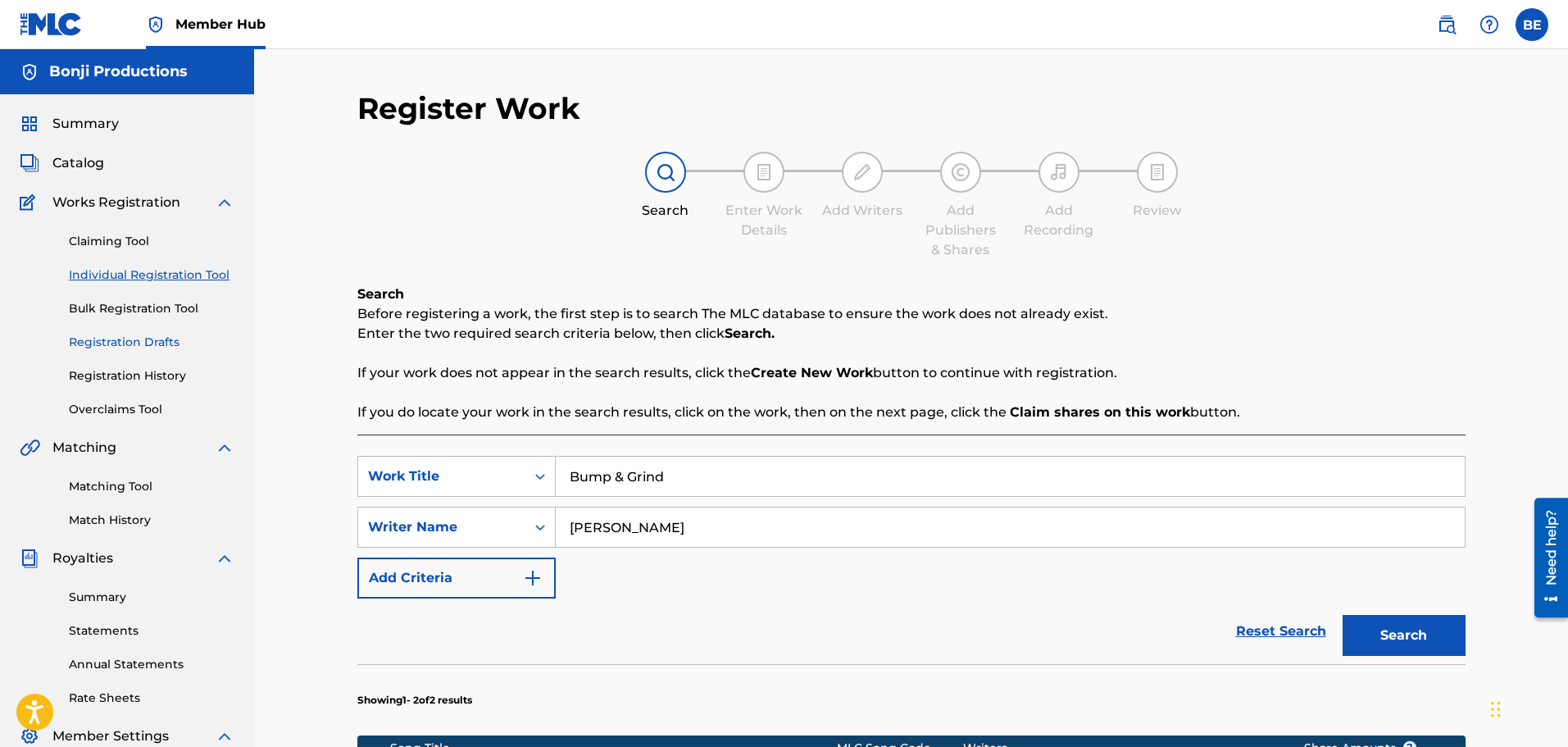
click at [157, 344] on link "Registration Drafts" at bounding box center [151, 342] width 165 height 17
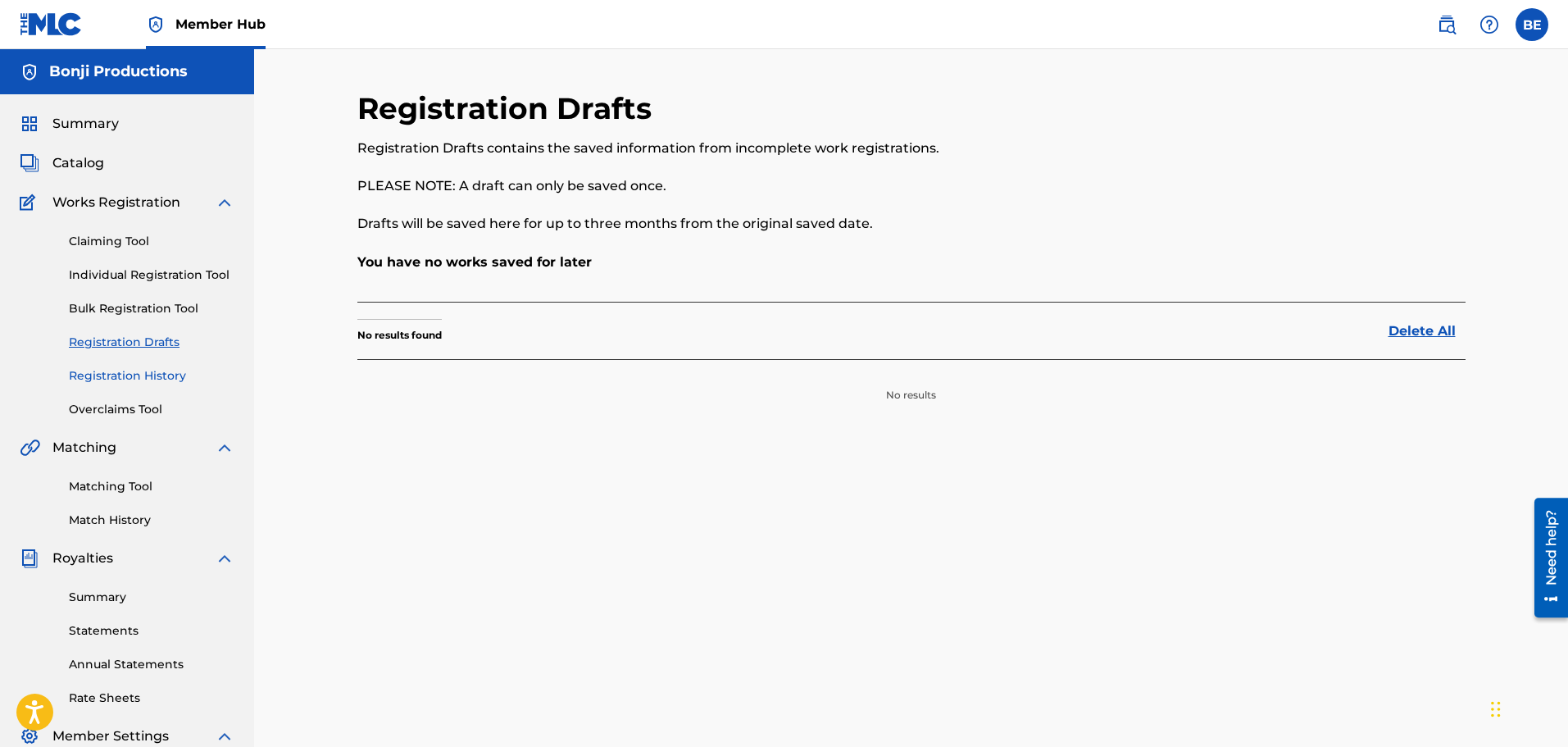
click at [148, 369] on link "Registration History" at bounding box center [151, 376] width 165 height 17
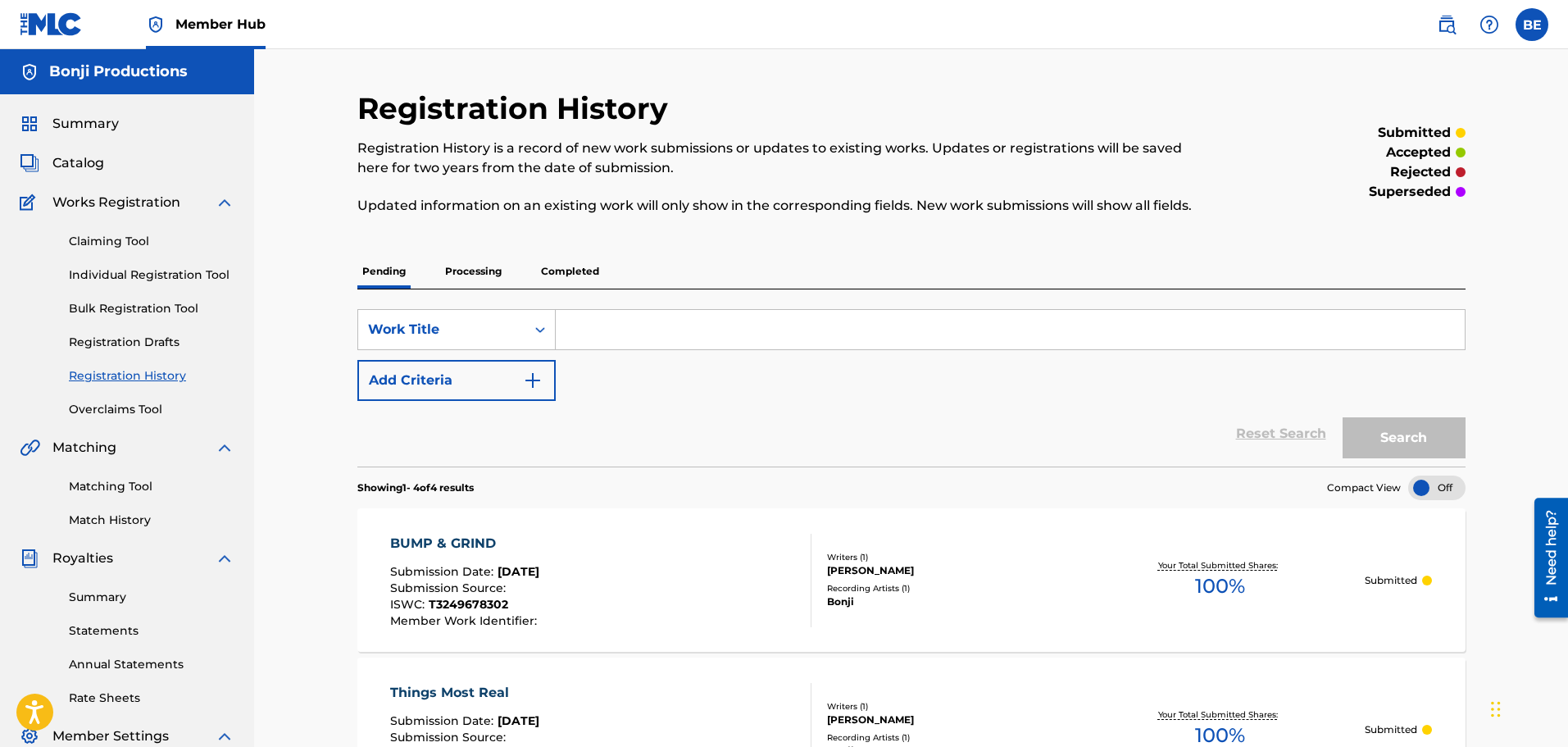
click at [580, 269] on p "Completed" at bounding box center [570, 271] width 68 height 35
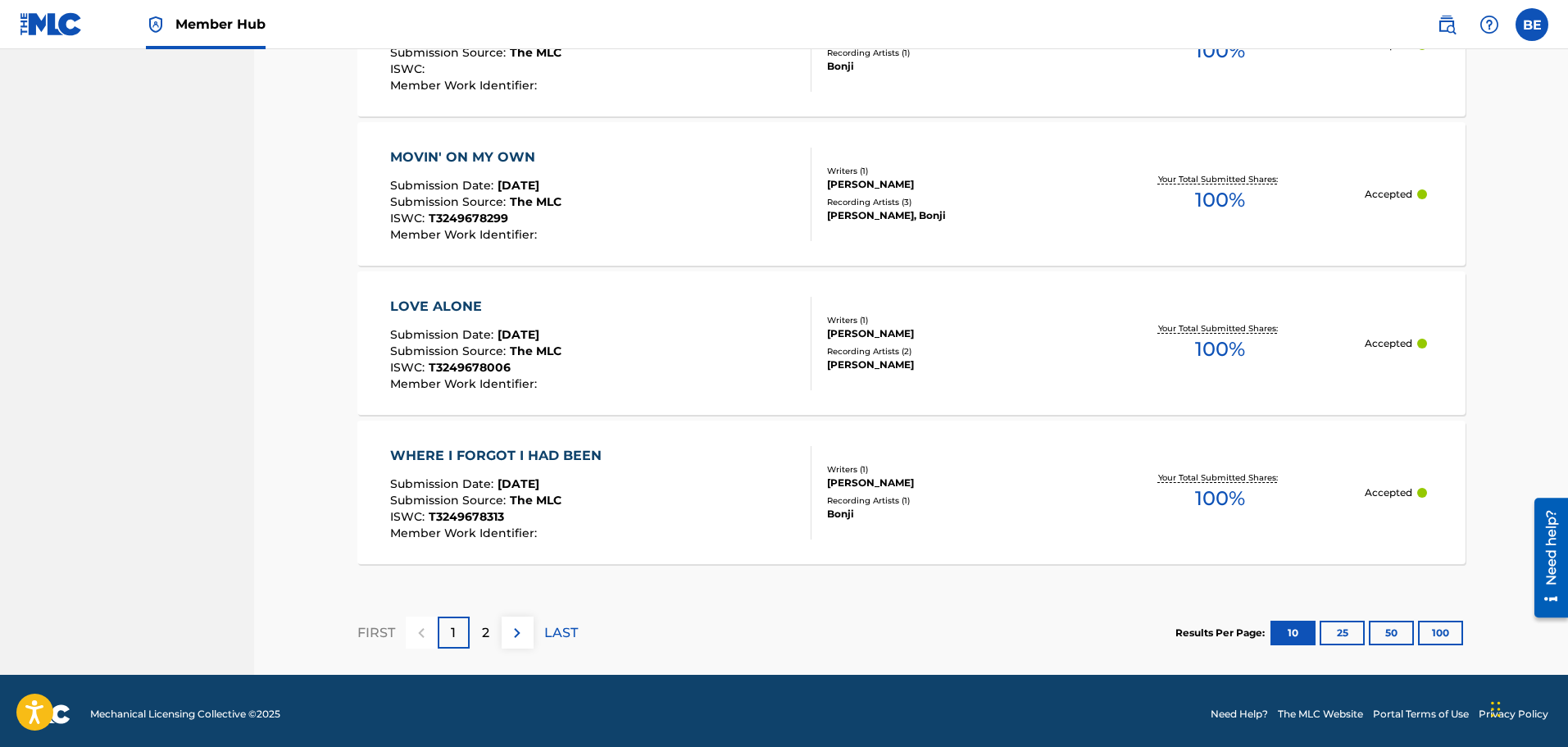
scroll to position [1505, 0]
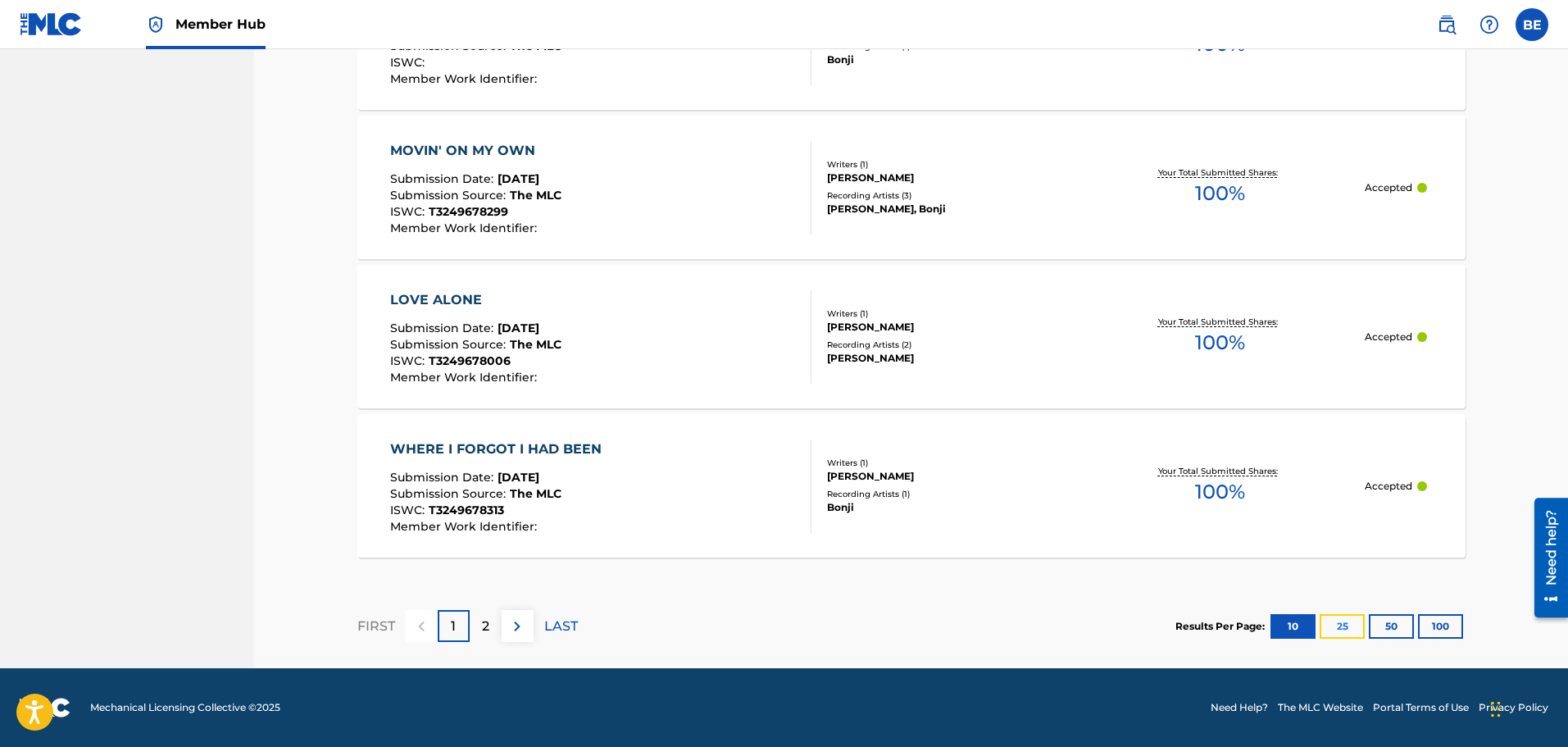
click at [1343, 625] on button "25" at bounding box center [1343, 626] width 45 height 24
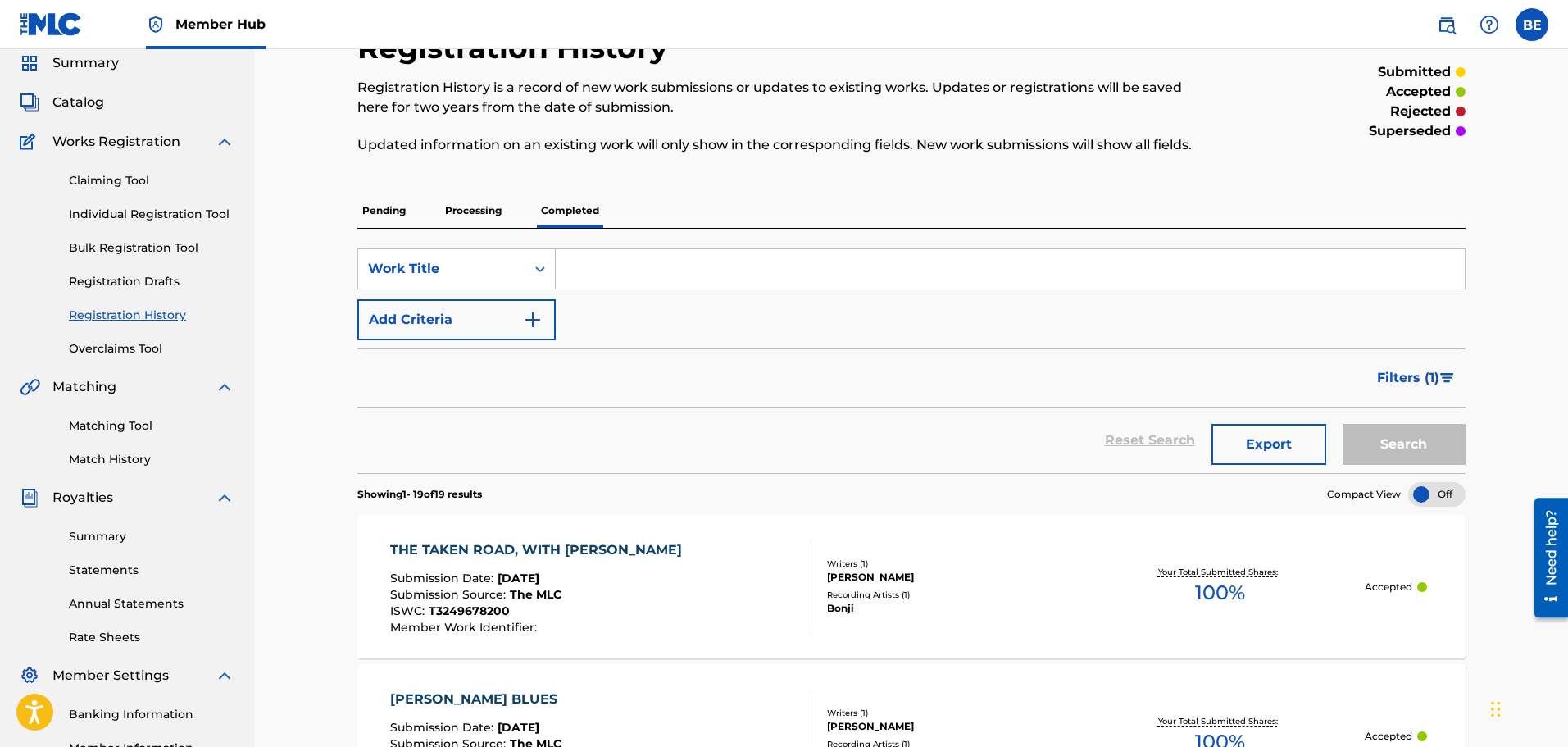
scroll to position [0, 0]
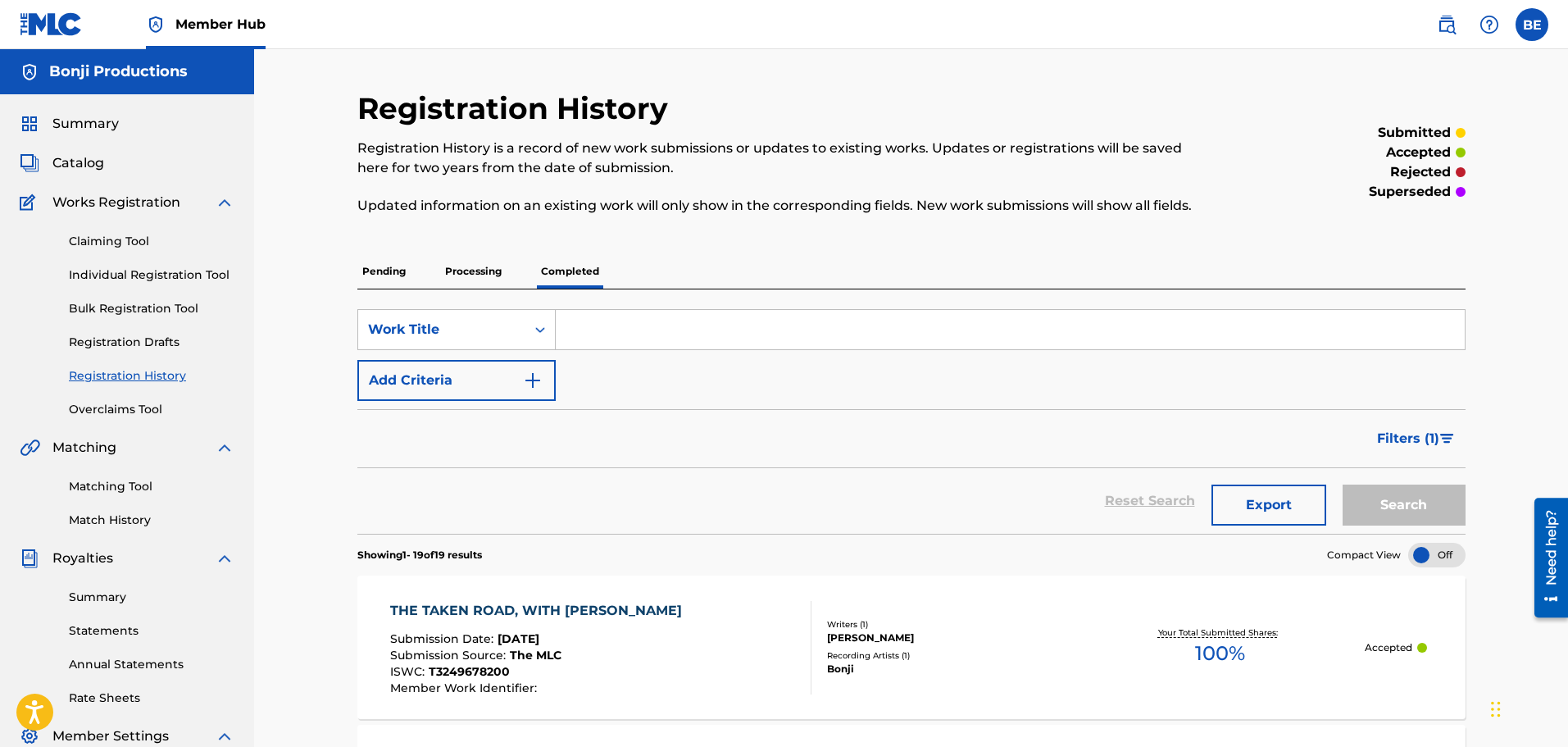
click at [389, 266] on p "Pending" at bounding box center [384, 271] width 53 height 35
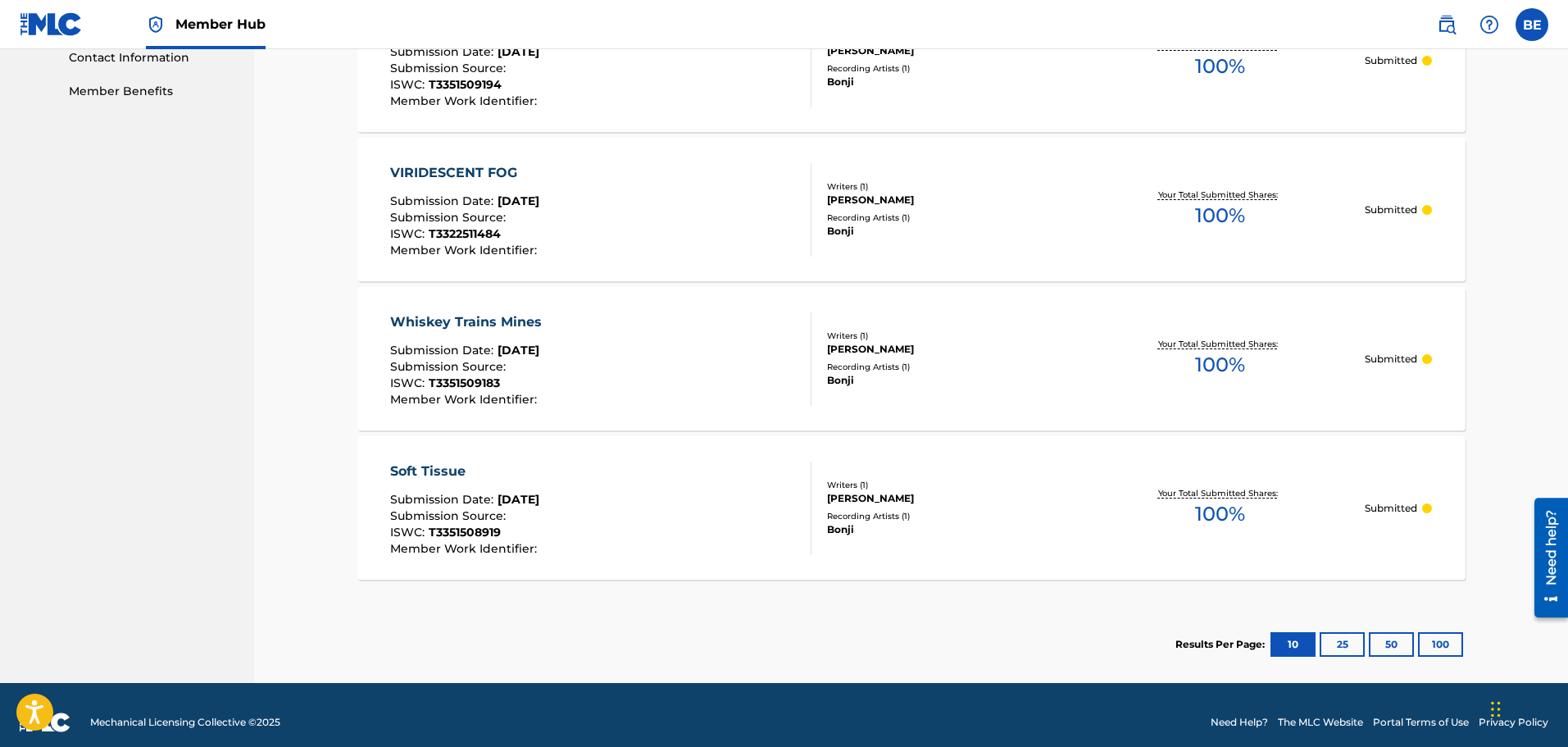
scroll to position [833, 0]
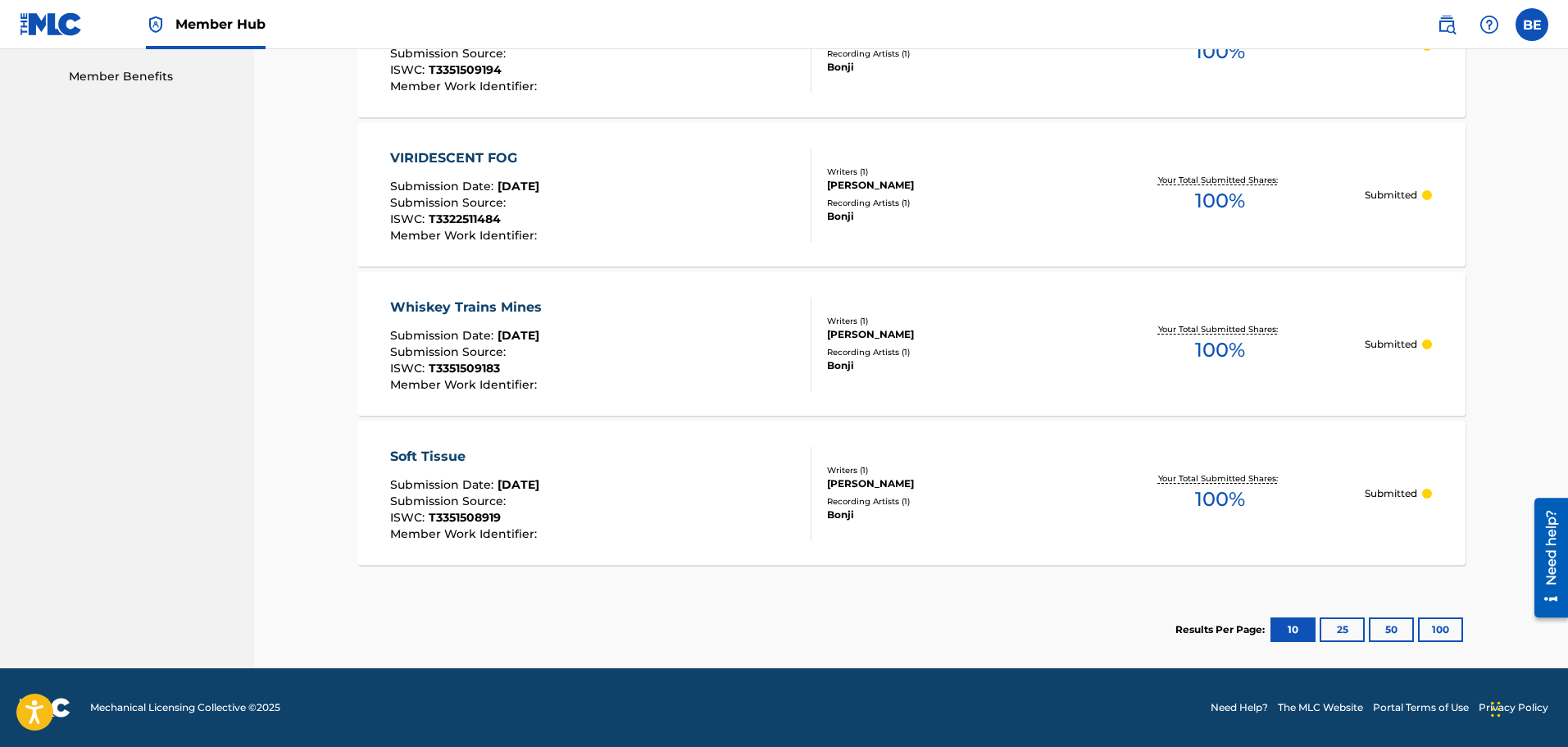
click at [448, 454] on div "Soft Tissue" at bounding box center [465, 456] width 150 height 20
